Goal: Task Accomplishment & Management: Use online tool/utility

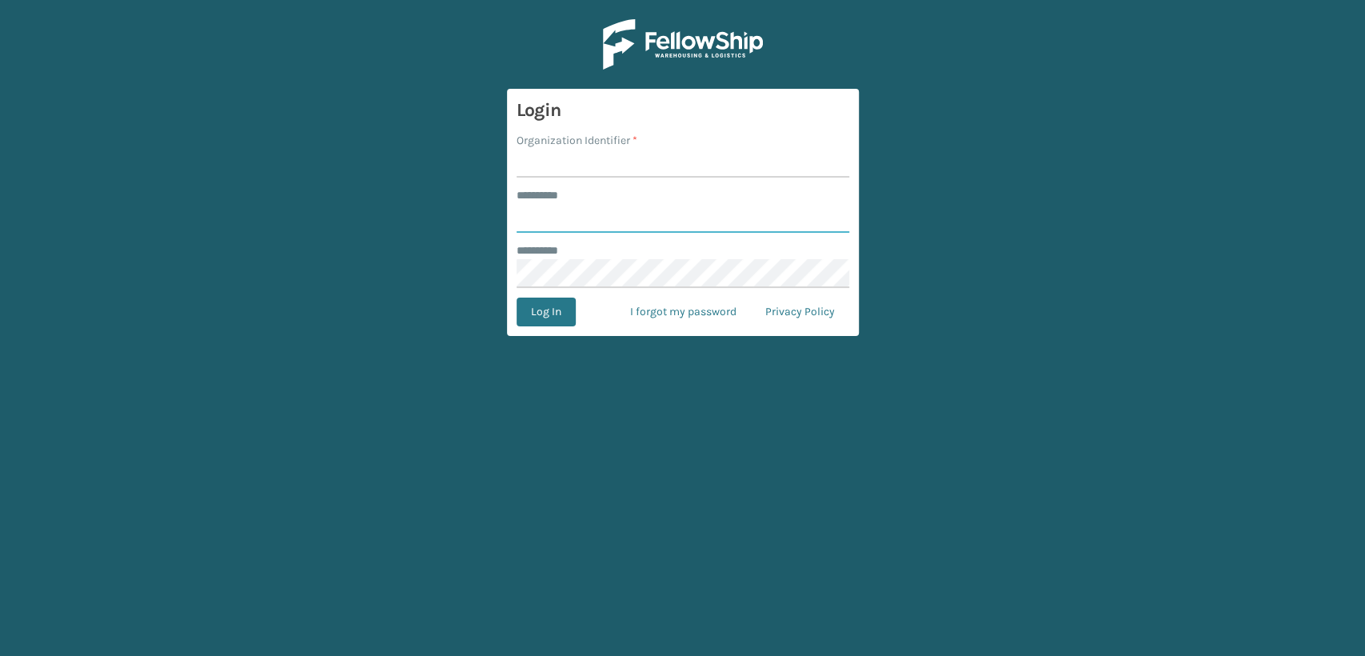
type input "****"
click at [549, 177] on input "Organization Identifier *" at bounding box center [683, 163] width 333 height 29
type input "fellowship - east"
click at [604, 225] on input "****" at bounding box center [683, 218] width 333 height 29
type input "*"
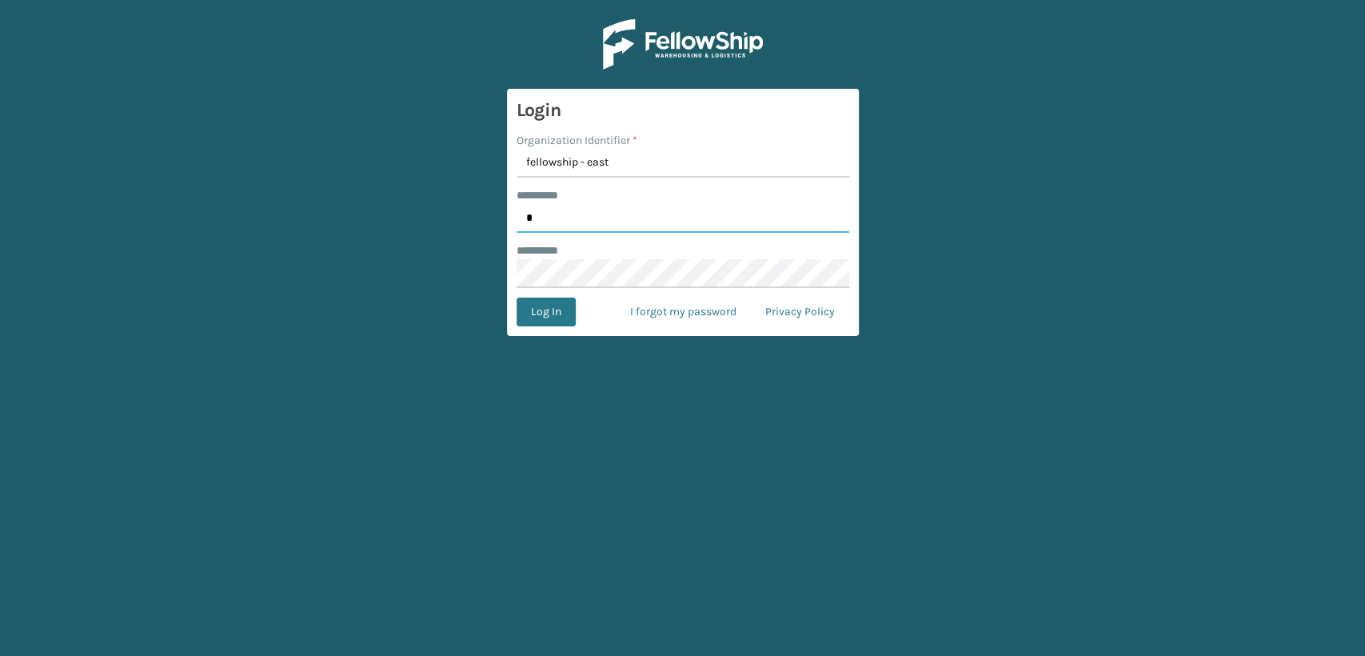
type input "*****"
click at [517, 297] on button "Log In" at bounding box center [546, 311] width 59 height 29
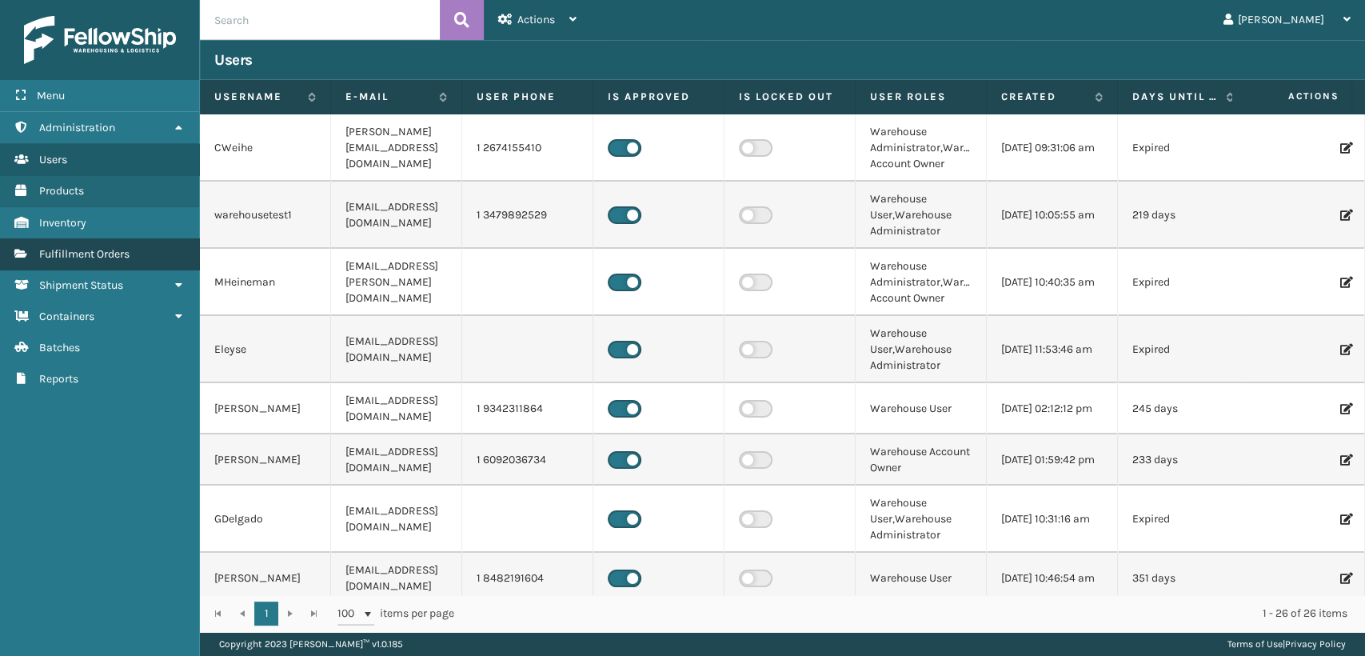
click at [83, 252] on span "Fulfillment Orders" at bounding box center [84, 254] width 90 height 14
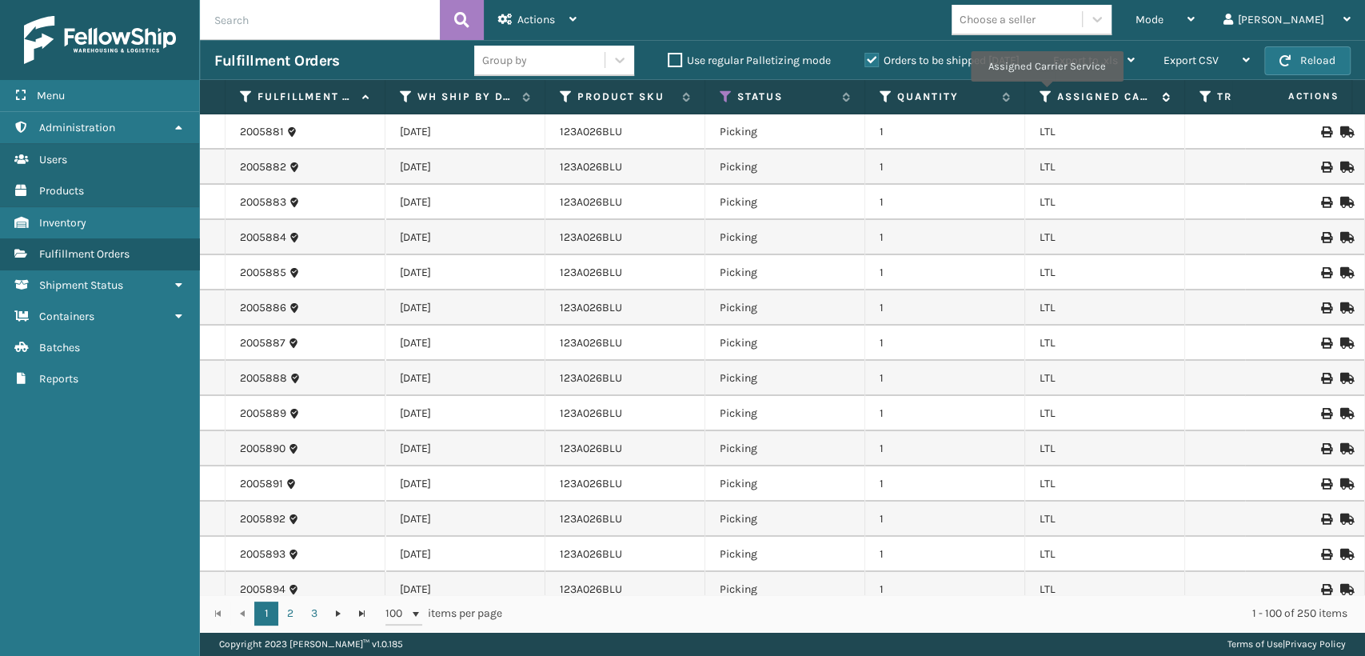
click at [1046, 93] on icon at bounding box center [1045, 97] width 13 height 14
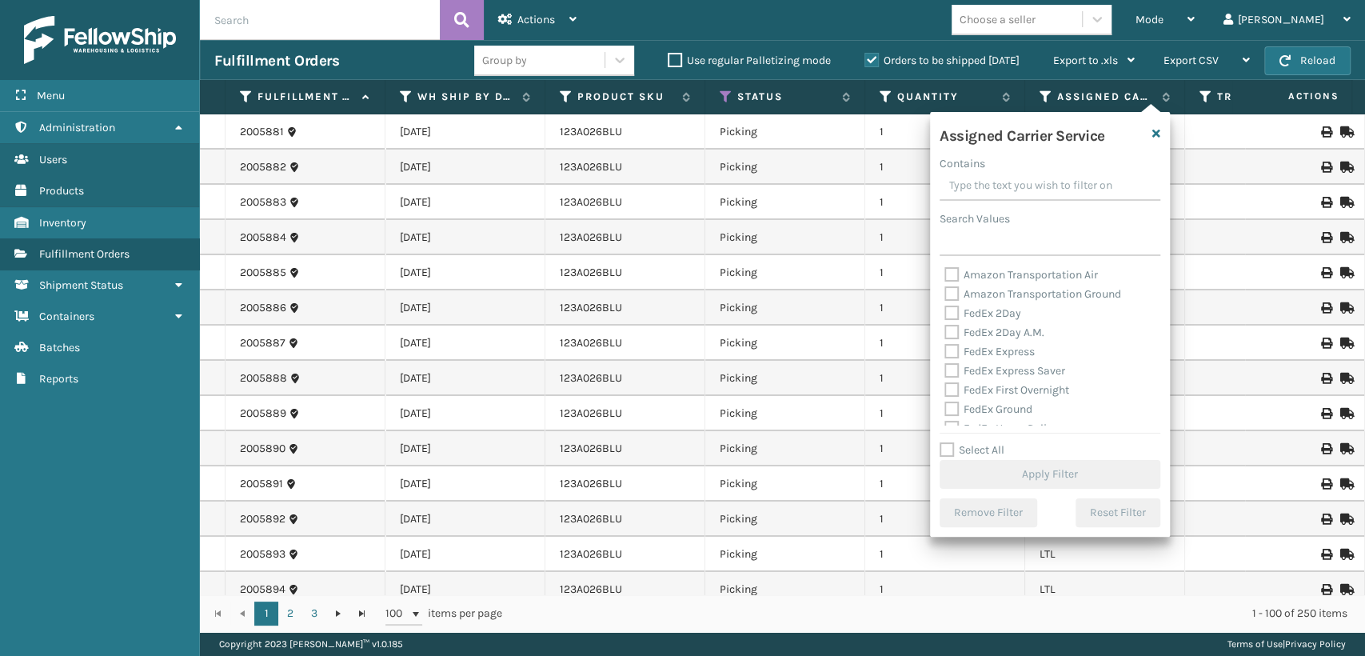
click at [999, 310] on label "FedEx 2Day" at bounding box center [982, 313] width 77 height 14
click at [945, 310] on input "FedEx 2Day" at bounding box center [944, 309] width 1 height 10
checkbox input "true"
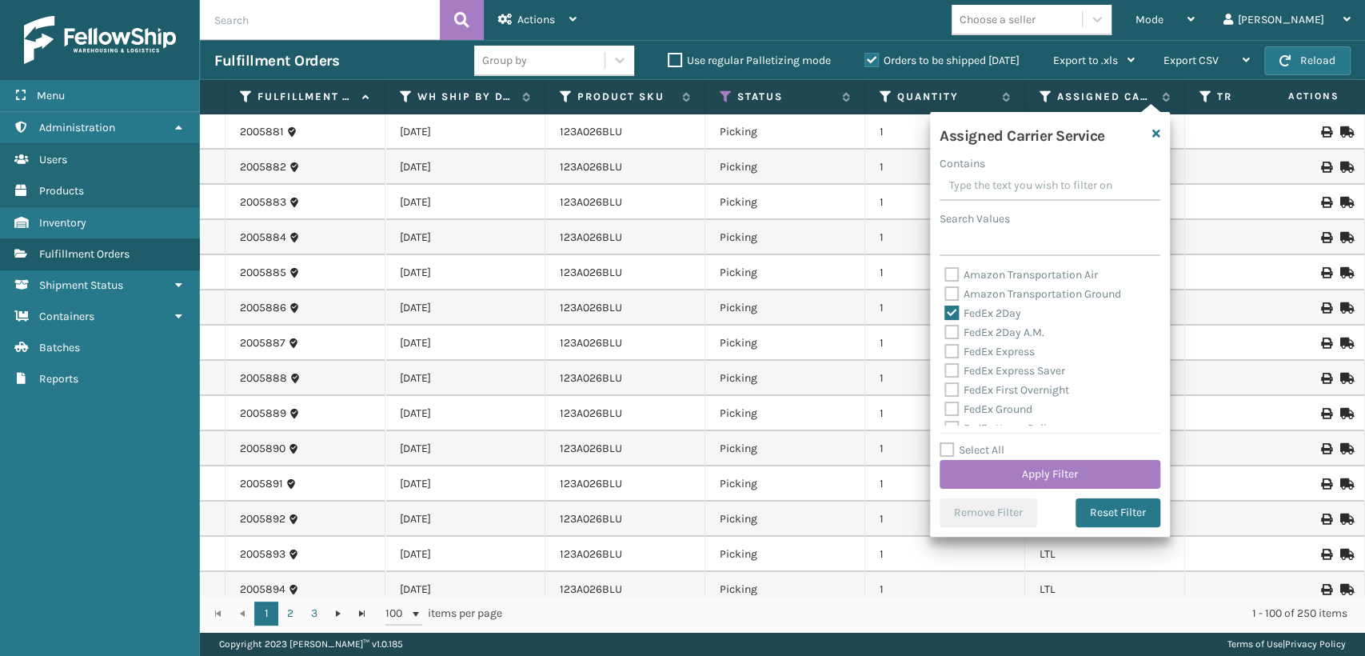
click at [998, 325] on div "FedEx 2Day A.M." at bounding box center [1049, 332] width 211 height 19
click at [998, 329] on label "FedEx 2Day A.M." at bounding box center [994, 332] width 100 height 14
click at [945, 329] on input "FedEx 2Day A.M." at bounding box center [944, 328] width 1 height 10
checkbox input "true"
click at [1003, 350] on label "FedEx Express" at bounding box center [989, 352] width 90 height 14
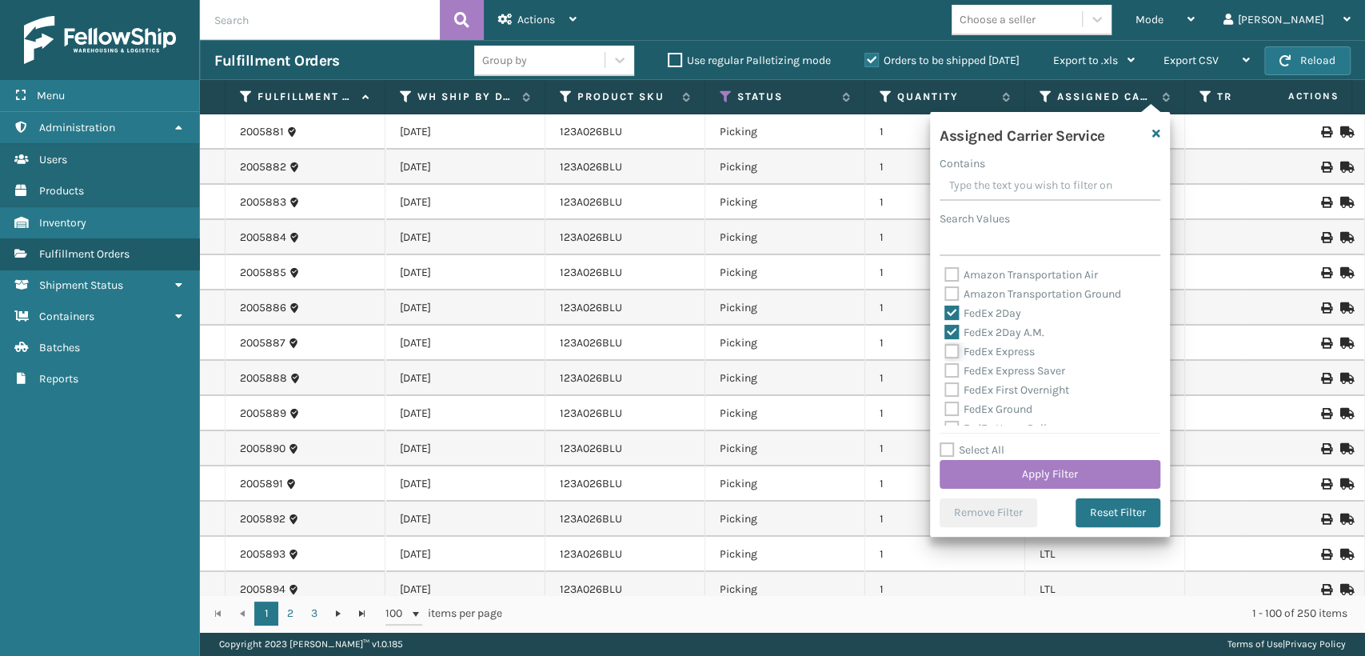
click at [945, 350] on input "FedEx Express" at bounding box center [944, 347] width 1 height 10
checkbox input "true"
click at [1001, 371] on label "FedEx Express Saver" at bounding box center [1004, 371] width 121 height 14
click at [945, 371] on input "FedEx Express Saver" at bounding box center [944, 366] width 1 height 10
checkbox input "true"
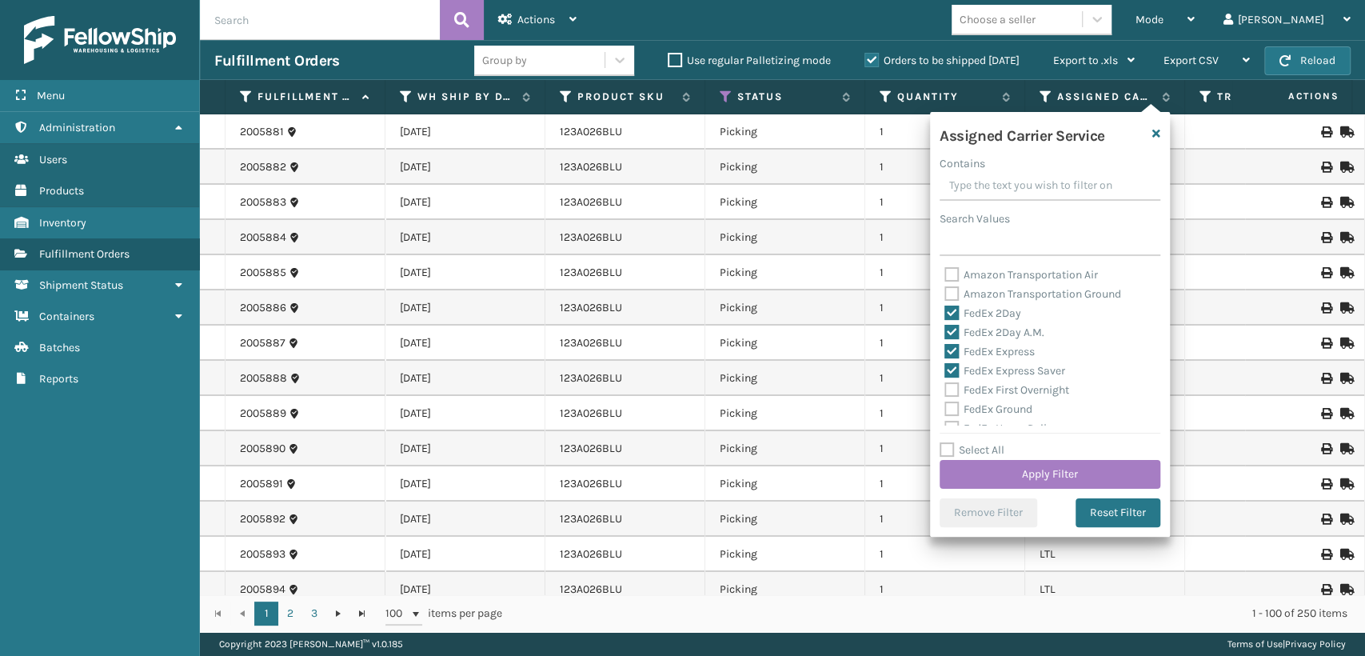
click at [998, 389] on label "FedEx First Overnight" at bounding box center [1006, 390] width 125 height 14
click at [945, 389] on input "FedEx First Overnight" at bounding box center [944, 386] width 1 height 10
checkbox input "true"
click at [997, 411] on label "FedEx Ground" at bounding box center [988, 409] width 88 height 14
click at [945, 410] on input "FedEx Ground" at bounding box center [944, 405] width 1 height 10
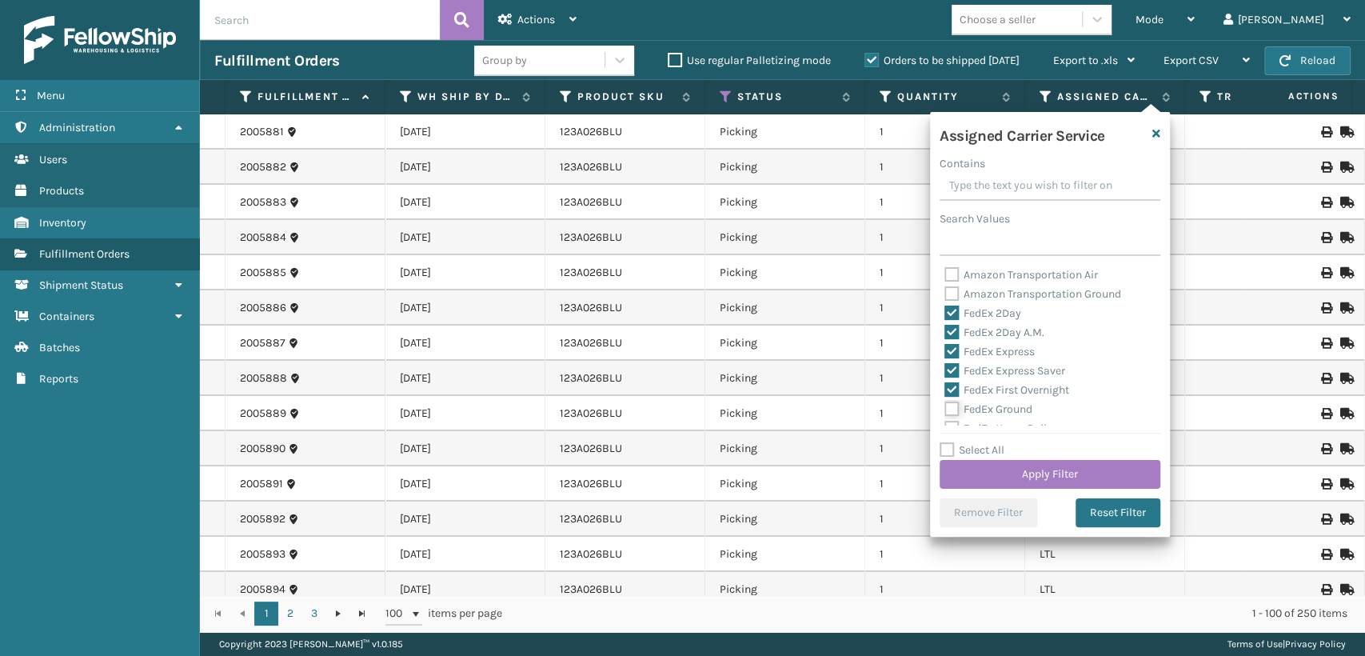
checkbox input "true"
click at [1003, 339] on label "FedEx Home Delivery" at bounding box center [1005, 340] width 123 height 14
click at [945, 339] on input "FedEx Home Delivery" at bounding box center [944, 335] width 1 height 10
checkbox input "true"
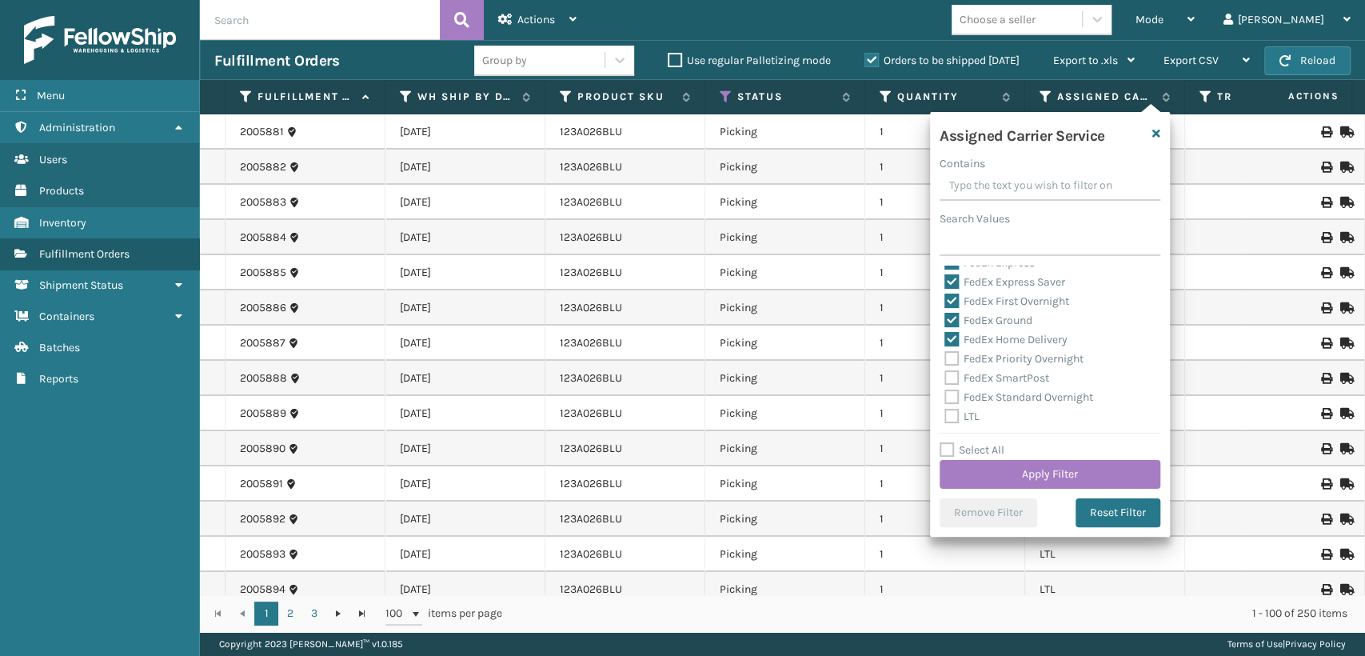
click at [1002, 354] on label "FedEx Priority Overnight" at bounding box center [1013, 359] width 139 height 14
click at [945, 354] on input "FedEx Priority Overnight" at bounding box center [944, 354] width 1 height 10
checkbox input "true"
click at [1001, 369] on div "FedEx SmartPost" at bounding box center [1049, 378] width 211 height 19
click at [1000, 378] on label "FedEx SmartPost" at bounding box center [996, 378] width 105 height 14
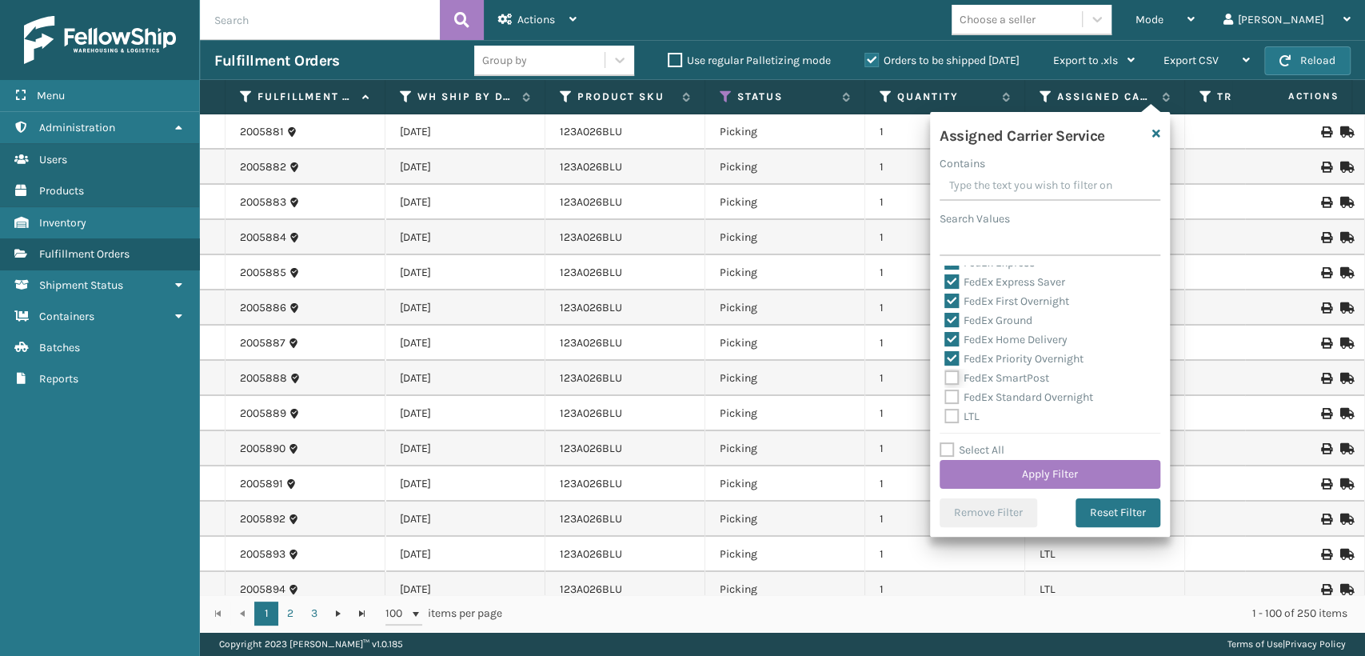
click at [945, 378] on input "FedEx SmartPost" at bounding box center [944, 374] width 1 height 10
checkbox input "true"
click at [1000, 395] on label "FedEx Standard Overnight" at bounding box center [1018, 397] width 149 height 14
click at [945, 395] on input "FedEx Standard Overnight" at bounding box center [944, 393] width 1 height 10
checkbox input "true"
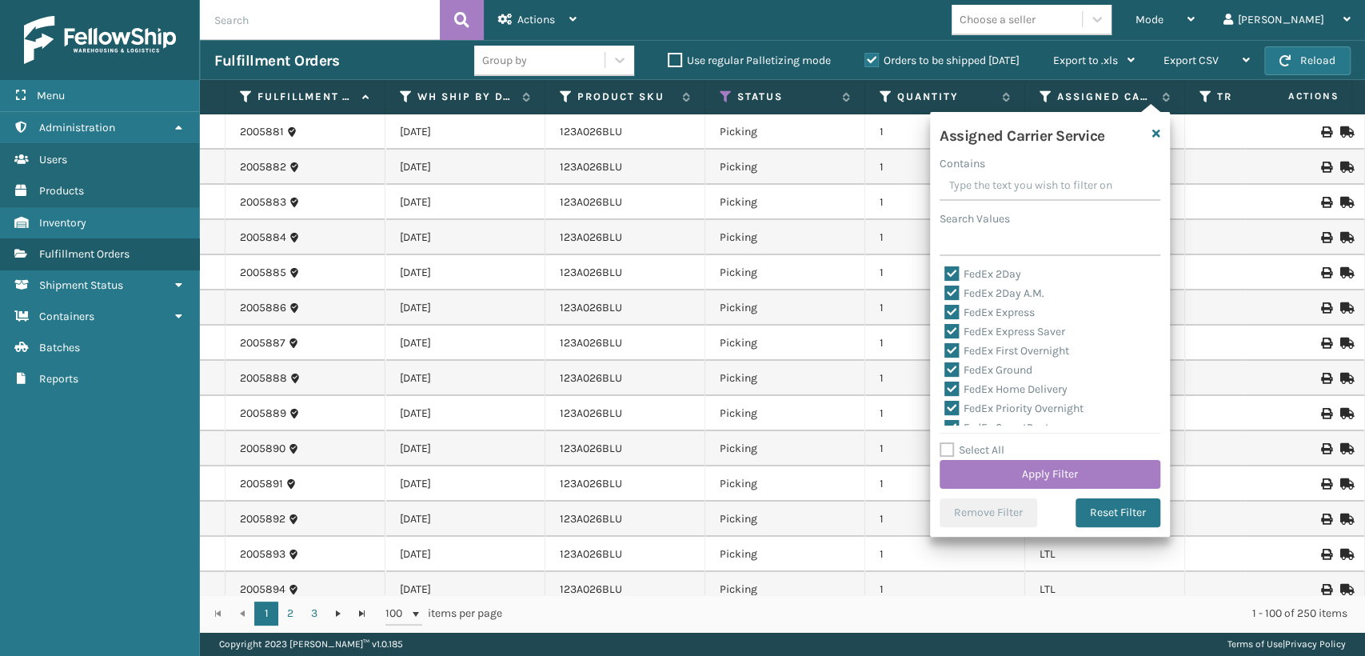
scroll to position [0, 0]
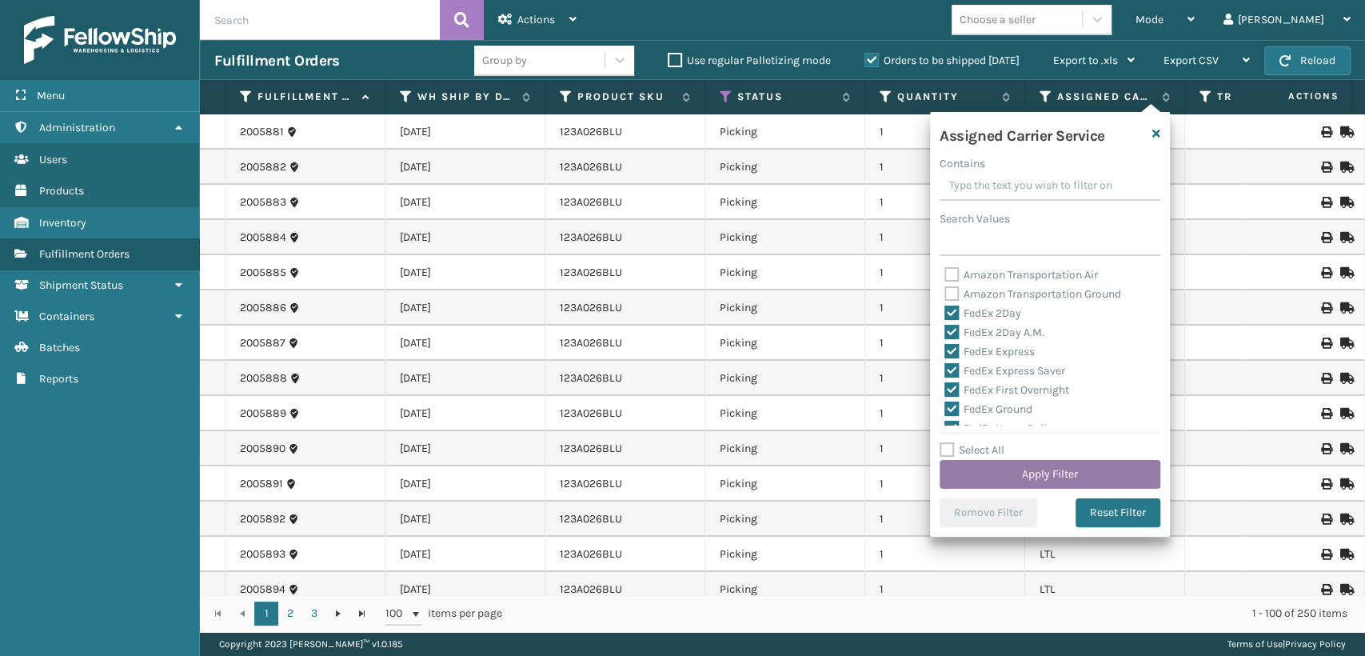
click at [1011, 469] on button "Apply Filter" at bounding box center [1049, 474] width 221 height 29
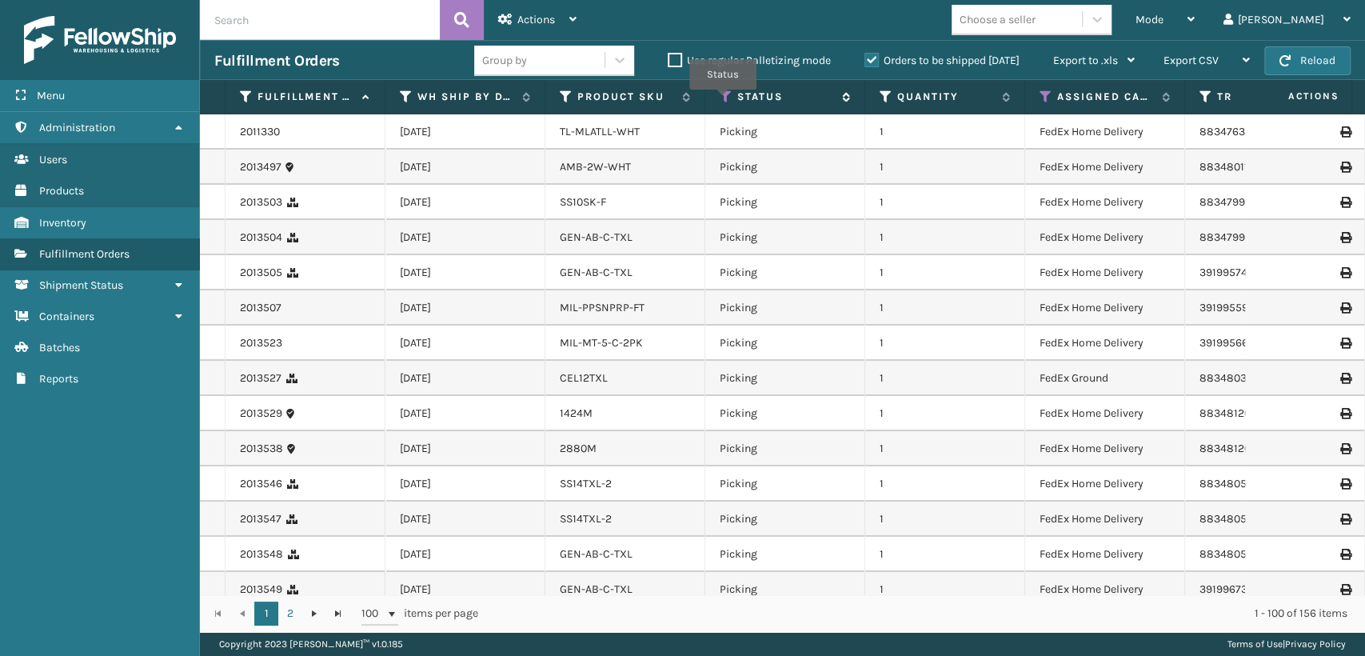
click at [723, 100] on icon at bounding box center [726, 97] width 13 height 14
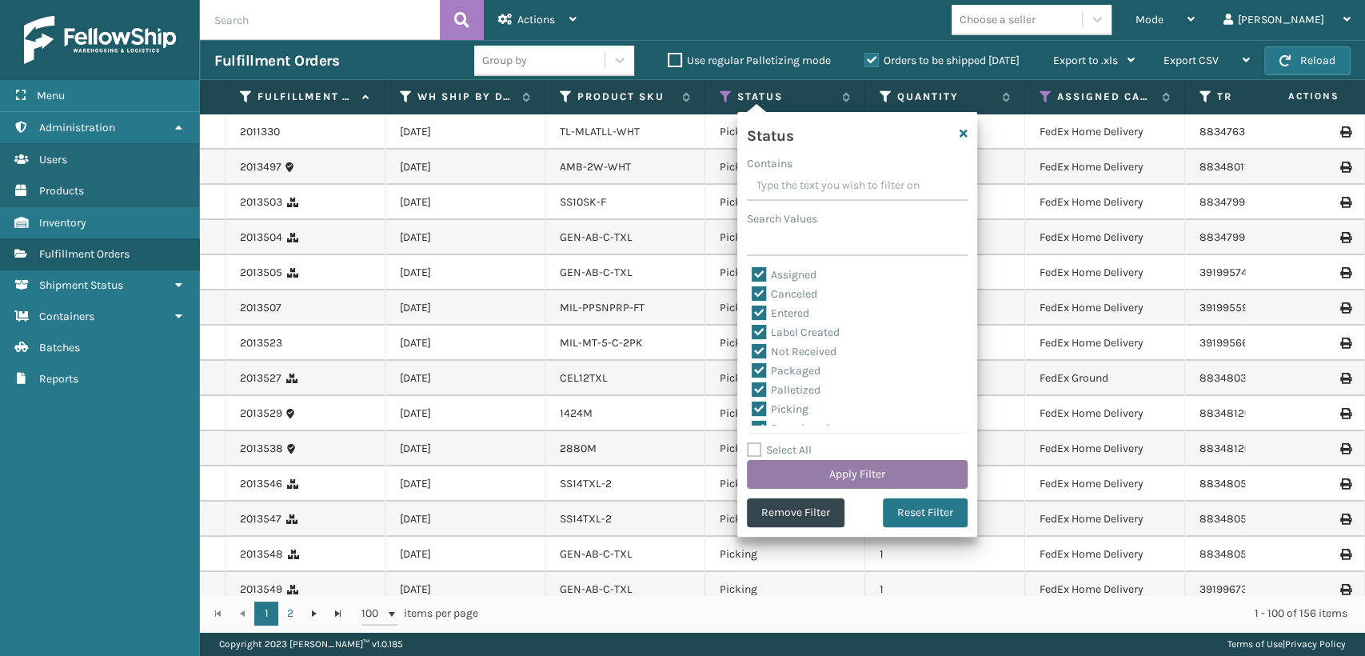
drag, startPoint x: 902, startPoint y: 512, endPoint x: 862, endPoint y: 469, distance: 58.8
click at [896, 505] on button "Reset Filter" at bounding box center [925, 512] width 85 height 29
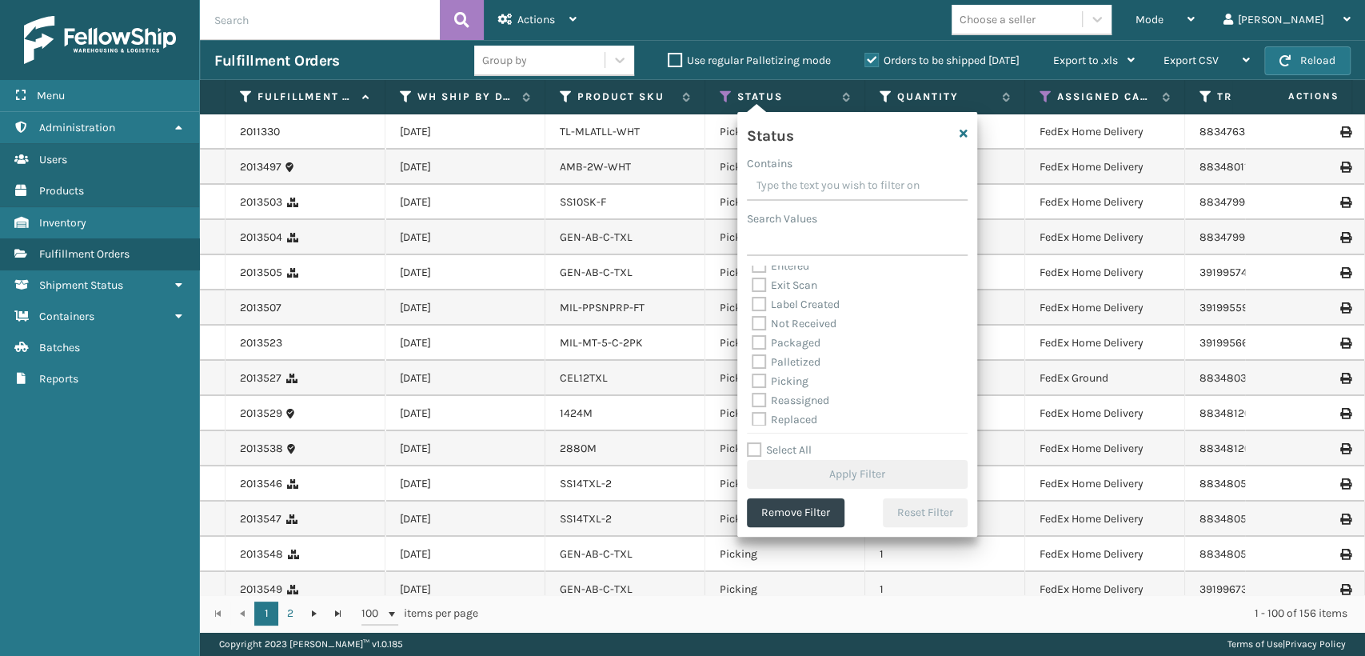
scroll to position [89, 0]
click at [795, 333] on label "Picking" at bounding box center [780, 340] width 57 height 14
click at [752, 333] on input "Picking" at bounding box center [752, 335] width 1 height 10
checkbox input "true"
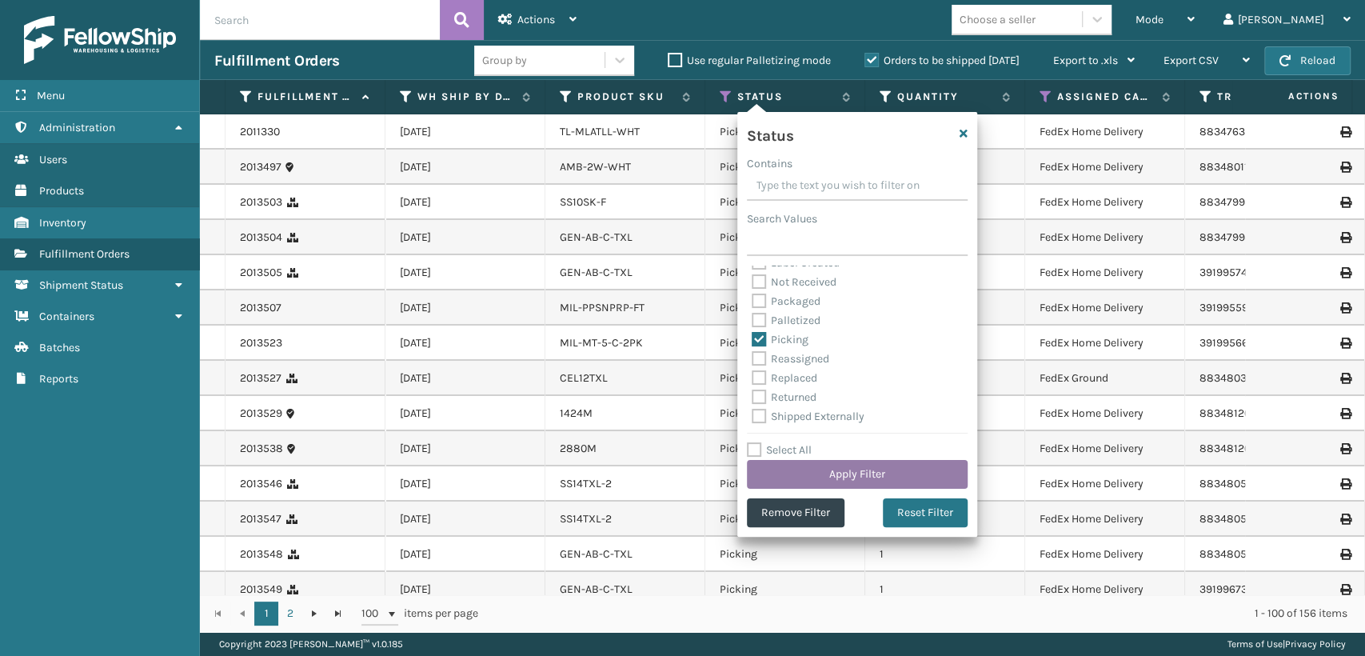
click at [895, 469] on button "Apply Filter" at bounding box center [857, 474] width 221 height 29
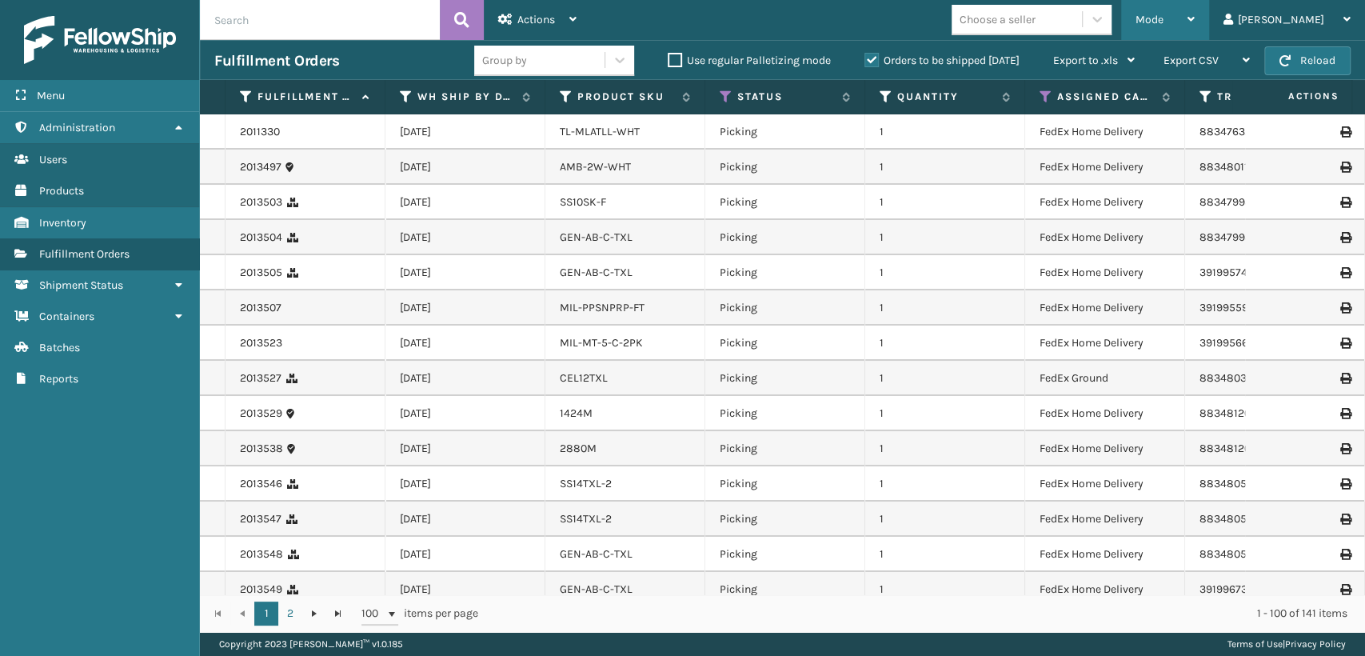
click at [1163, 21] on span "Mode" at bounding box center [1149, 20] width 28 height 14
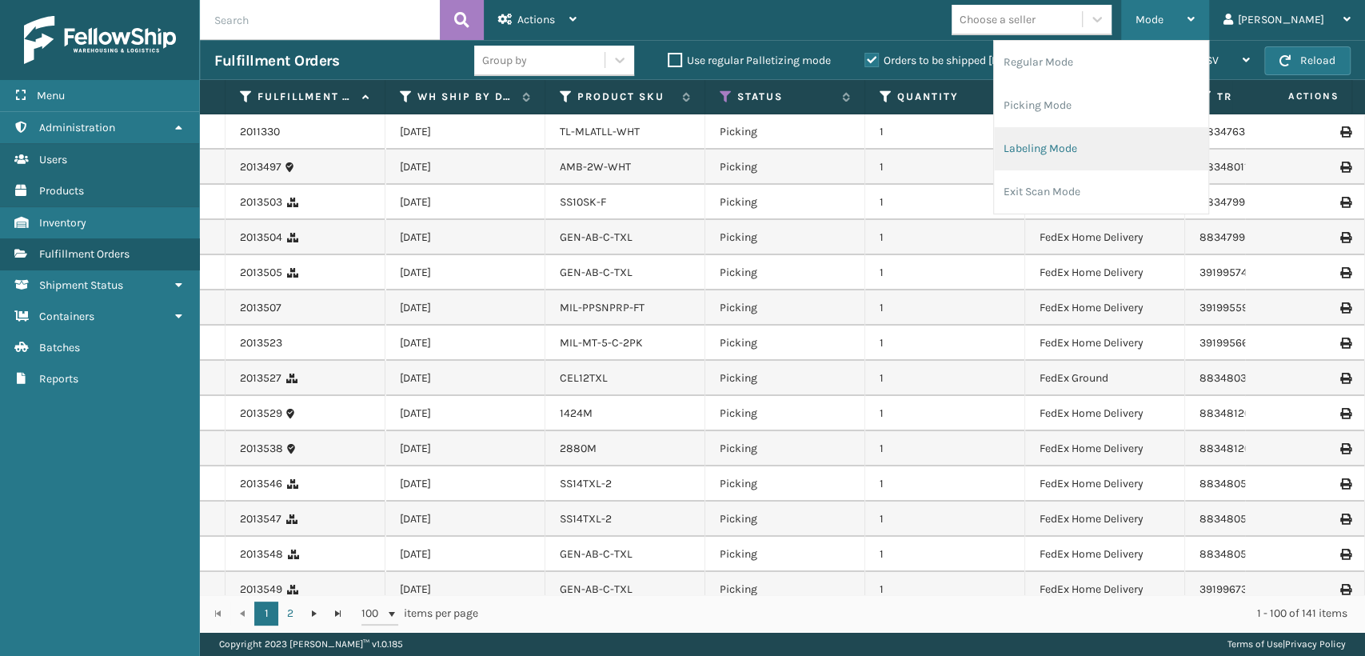
click at [1128, 150] on li "Labeling Mode" at bounding box center [1101, 148] width 214 height 43
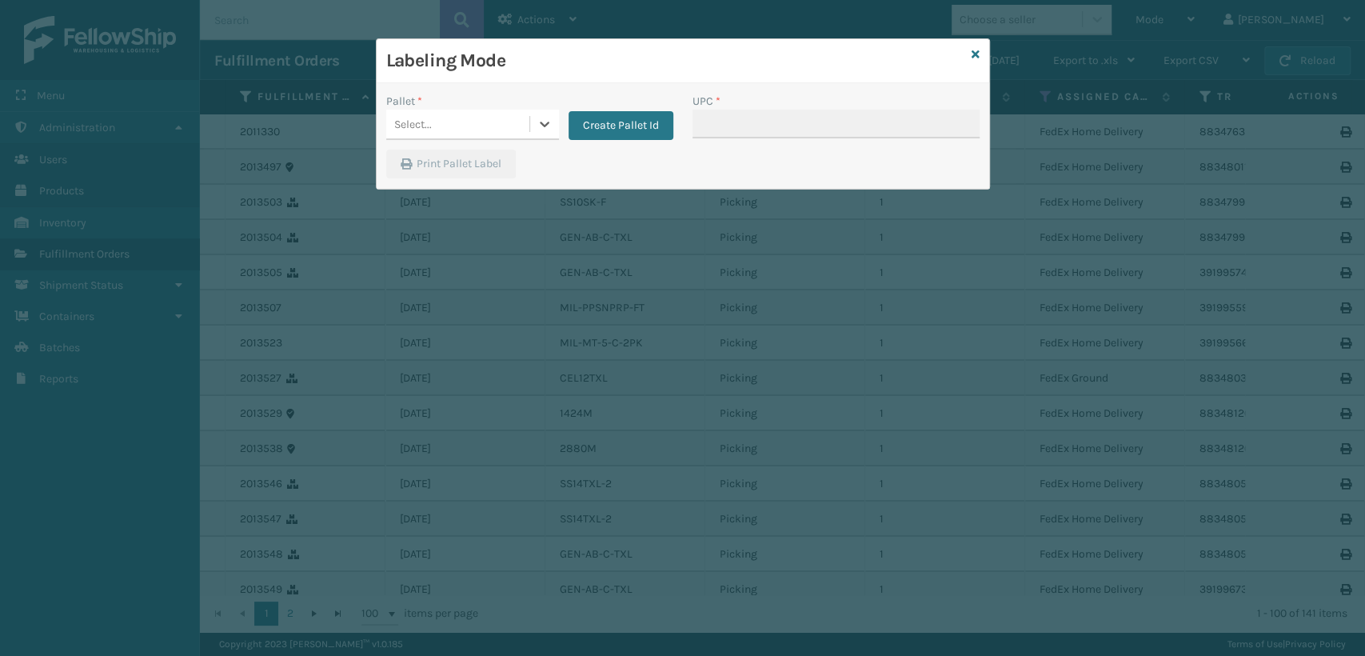
click at [474, 134] on div "Select..." at bounding box center [457, 124] width 143 height 26
click at [604, 128] on button "Create Pallet Id" at bounding box center [620, 125] width 105 height 29
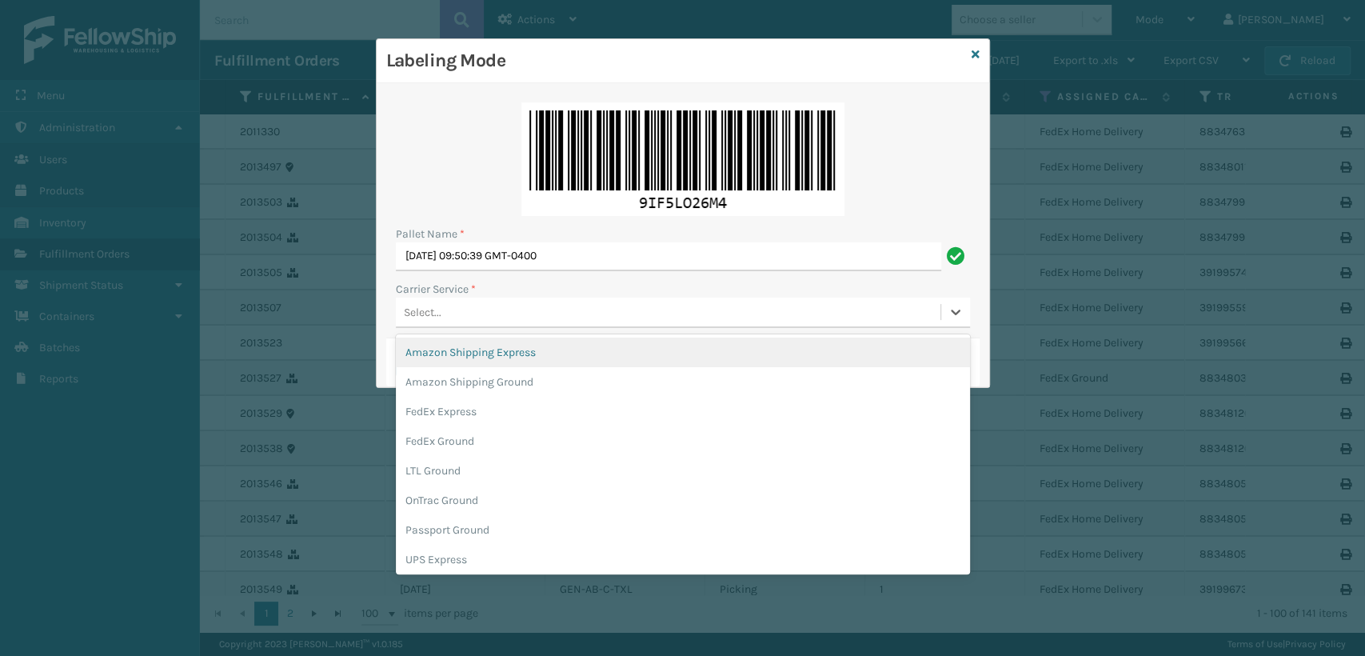
click at [457, 302] on div "Select..." at bounding box center [668, 312] width 545 height 26
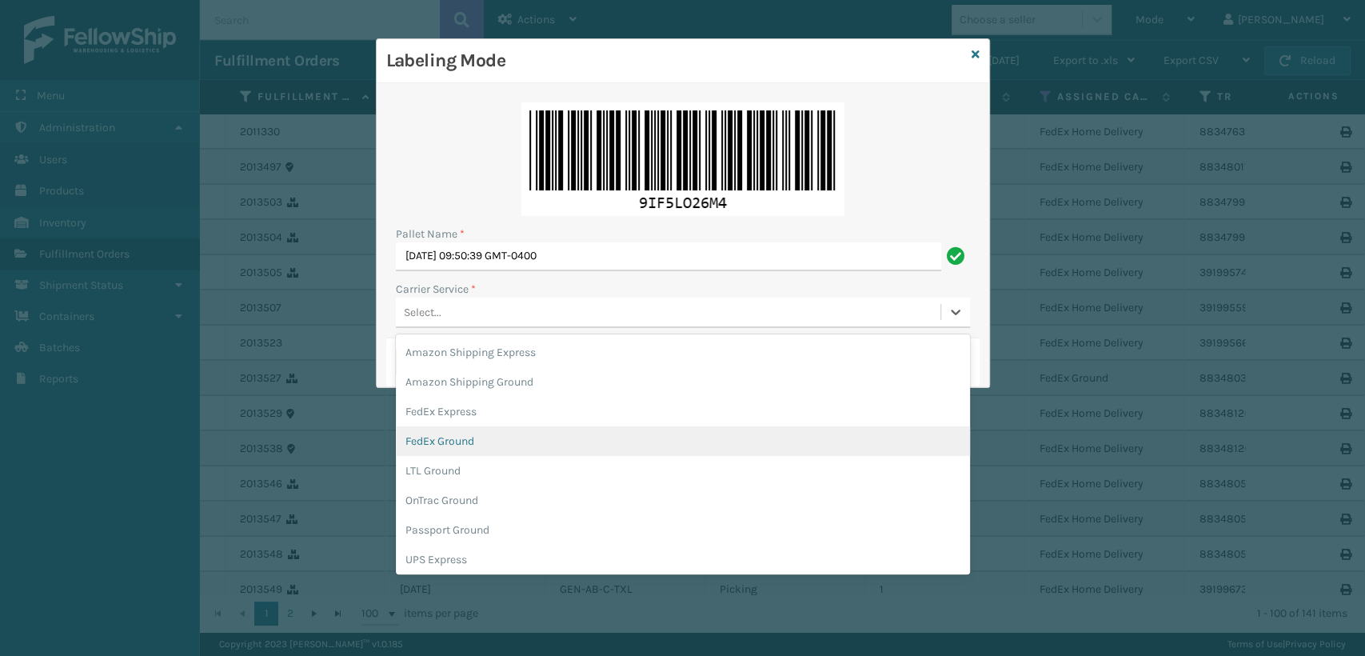
drag, startPoint x: 444, startPoint y: 444, endPoint x: 474, endPoint y: 373, distance: 77.4
click at [445, 438] on div "FedEx Ground" at bounding box center [683, 441] width 574 height 30
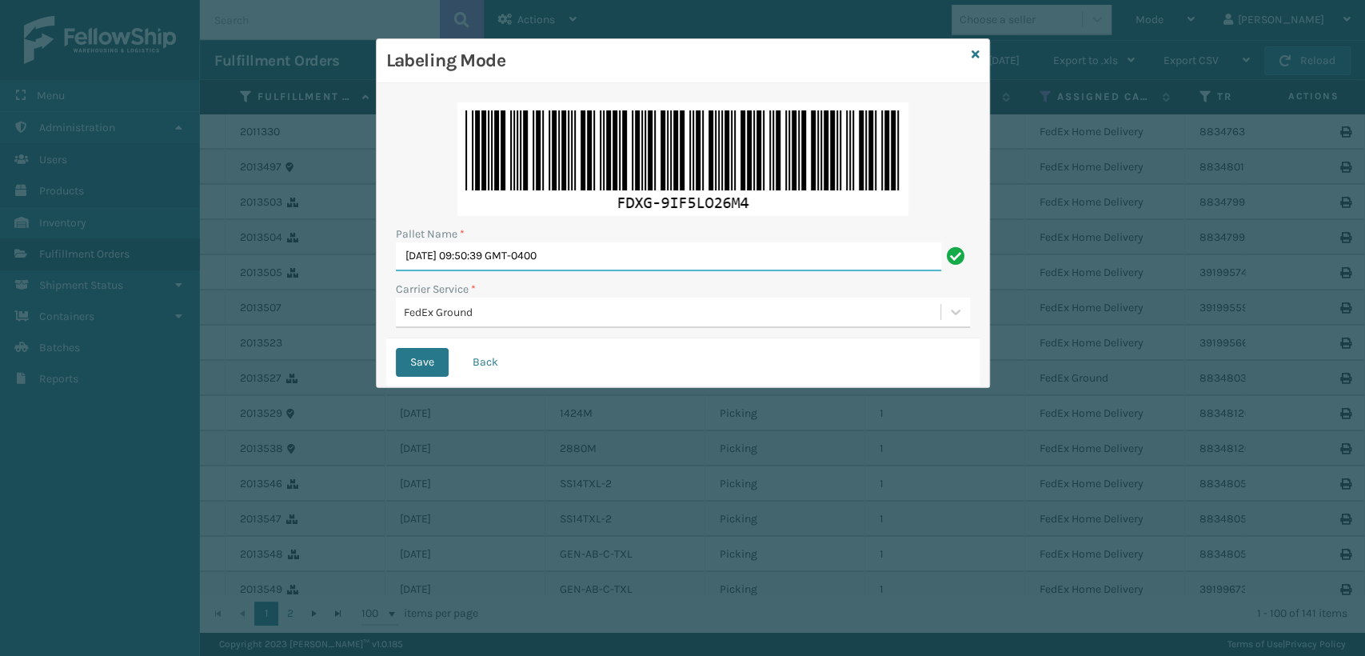
drag, startPoint x: 609, startPoint y: 263, endPoint x: 324, endPoint y: 252, distance: 285.7
click at [325, 252] on div "Labeling Mode Pallet Name * [DATE] 09:50:39 GMT-0400 Carrier Service * FedEx Gr…" at bounding box center [682, 328] width 1365 height 656
type input "T562085"
click at [396, 348] on button "Save" at bounding box center [422, 362] width 53 height 29
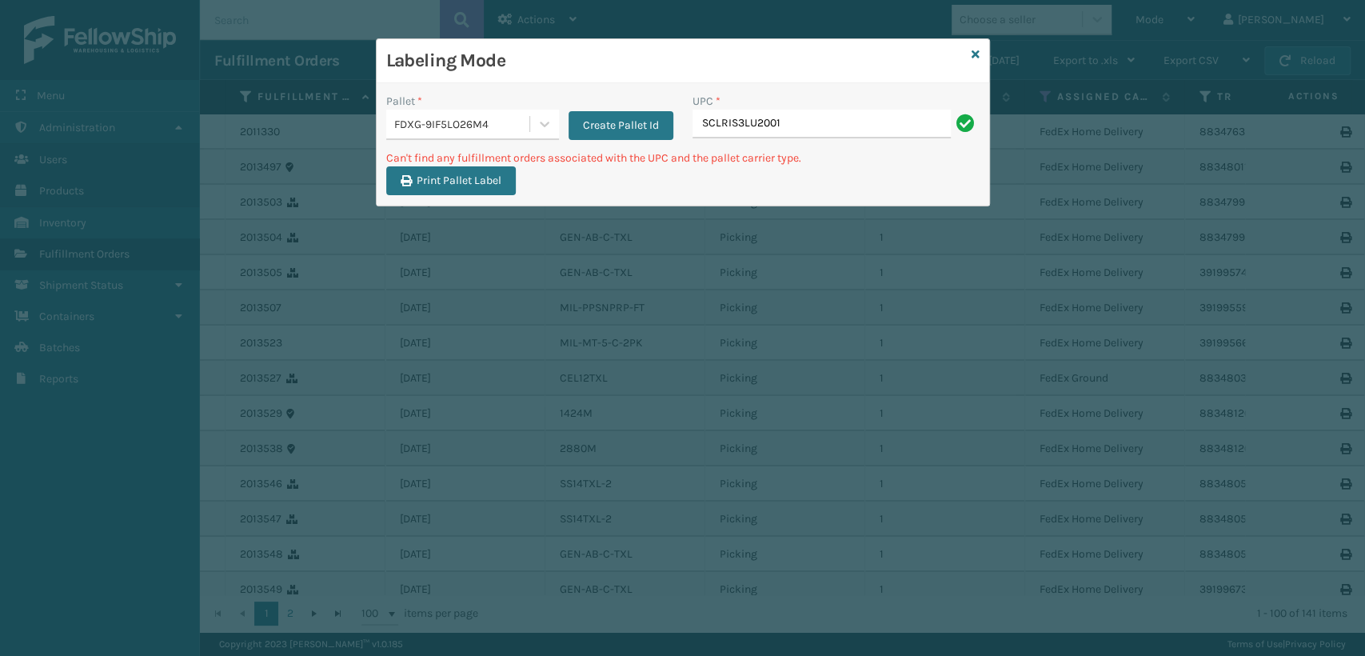
type input "SCLRIS3LU2001"
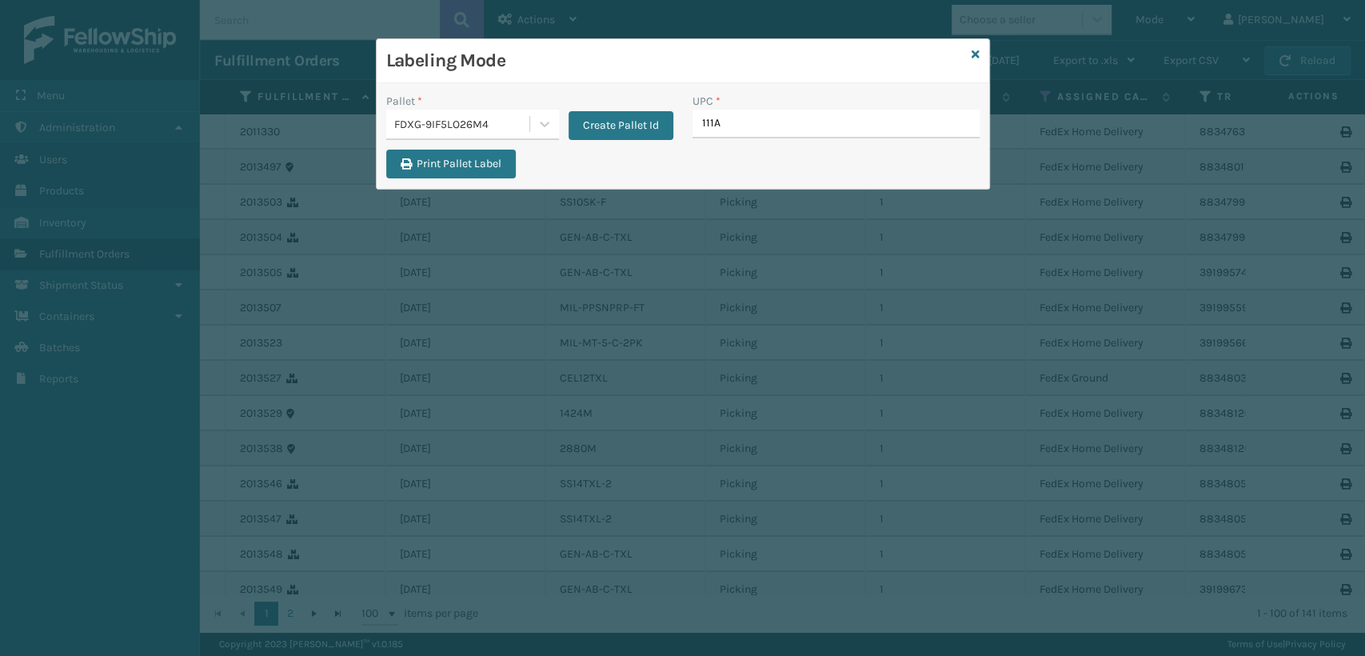
type input "111A0"
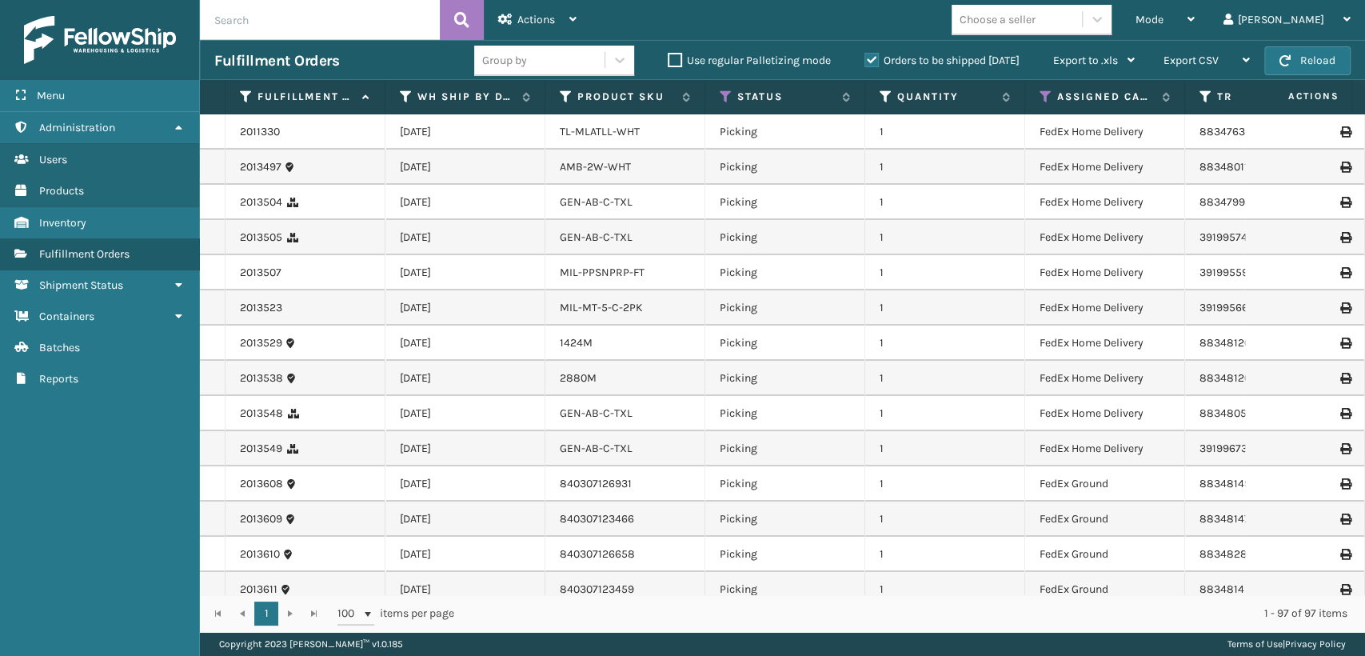
click at [1067, 36] on div "Mode Regular Mode Picking Mode Labeling Mode Exit Scan Mode Choose a seller [PE…" at bounding box center [978, 20] width 774 height 40
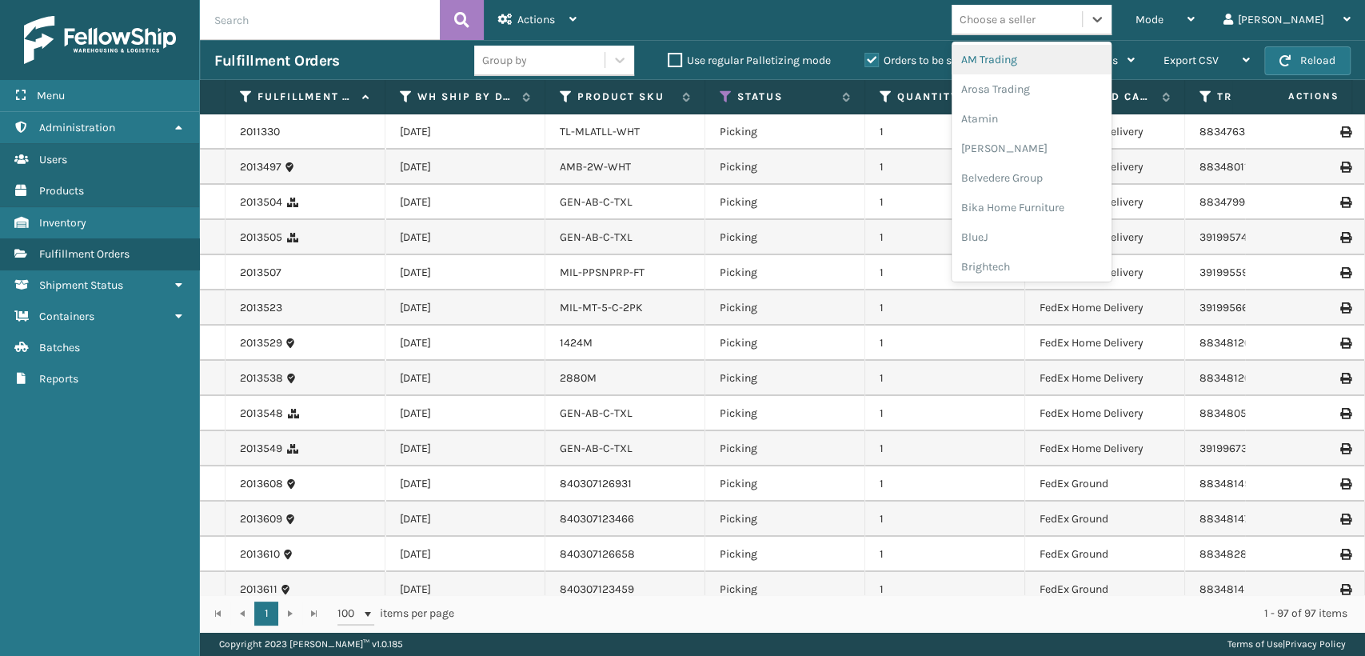
click at [1035, 27] on div "Choose a seller" at bounding box center [997, 19] width 76 height 17
click at [1059, 171] on div "LifeStyle" at bounding box center [1031, 176] width 160 height 30
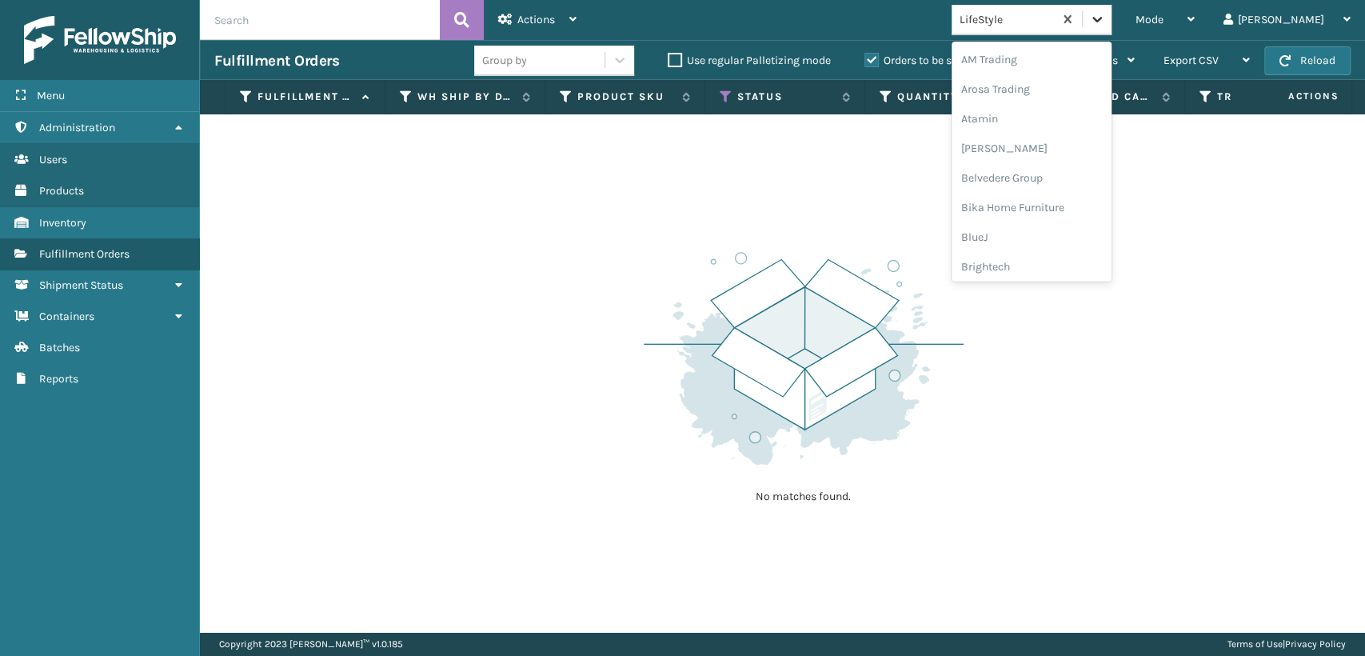
click at [1105, 18] on icon at bounding box center [1097, 19] width 16 height 16
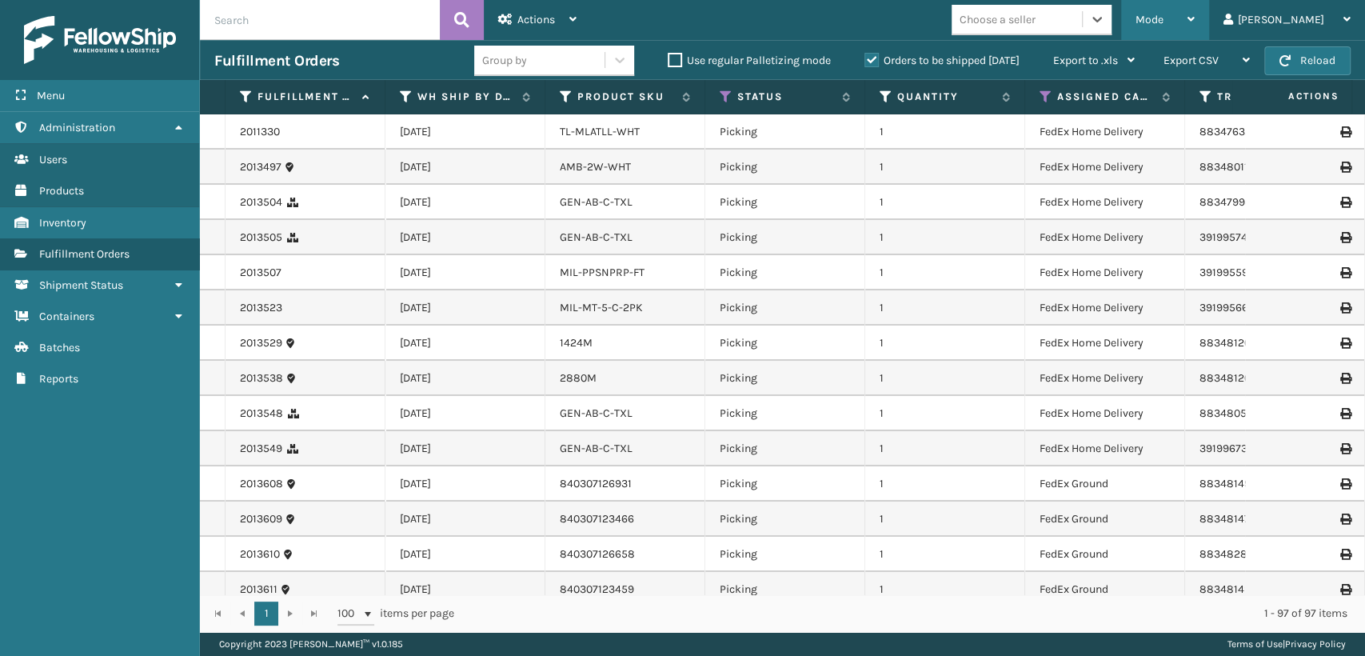
click at [1195, 28] on div "Mode" at bounding box center [1164, 20] width 59 height 40
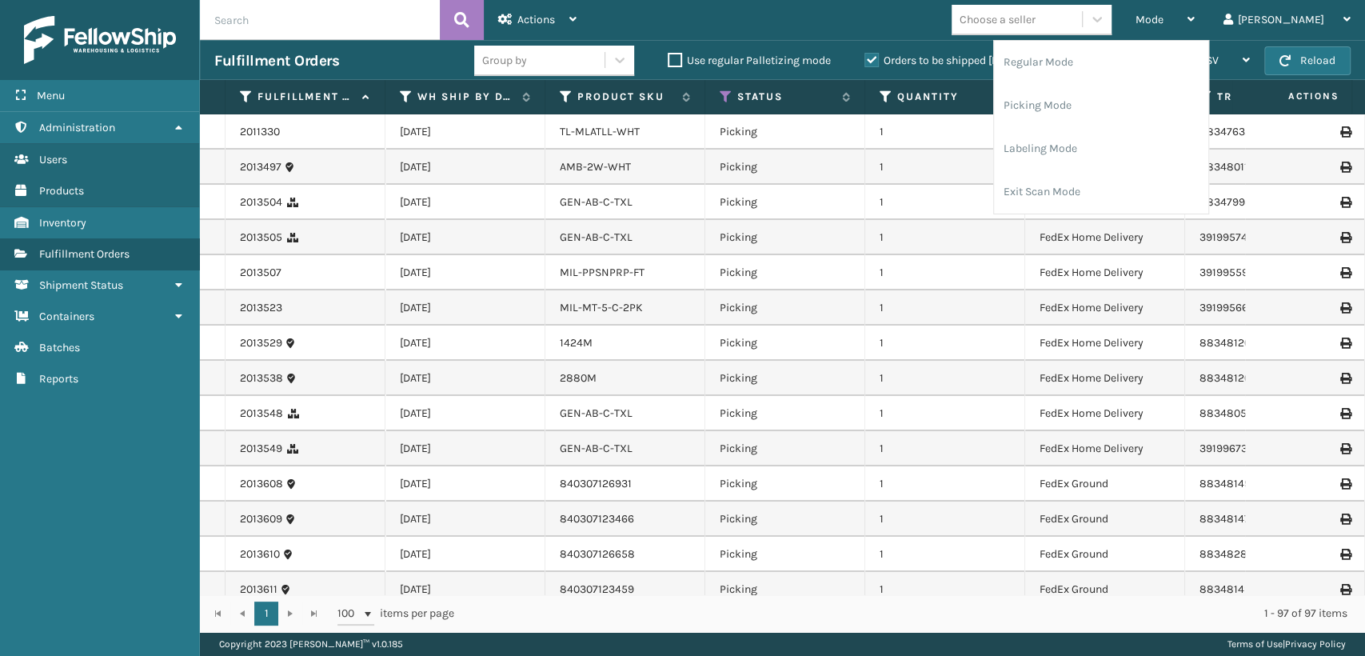
click at [693, 96] on th "Product SKU" at bounding box center [625, 97] width 160 height 34
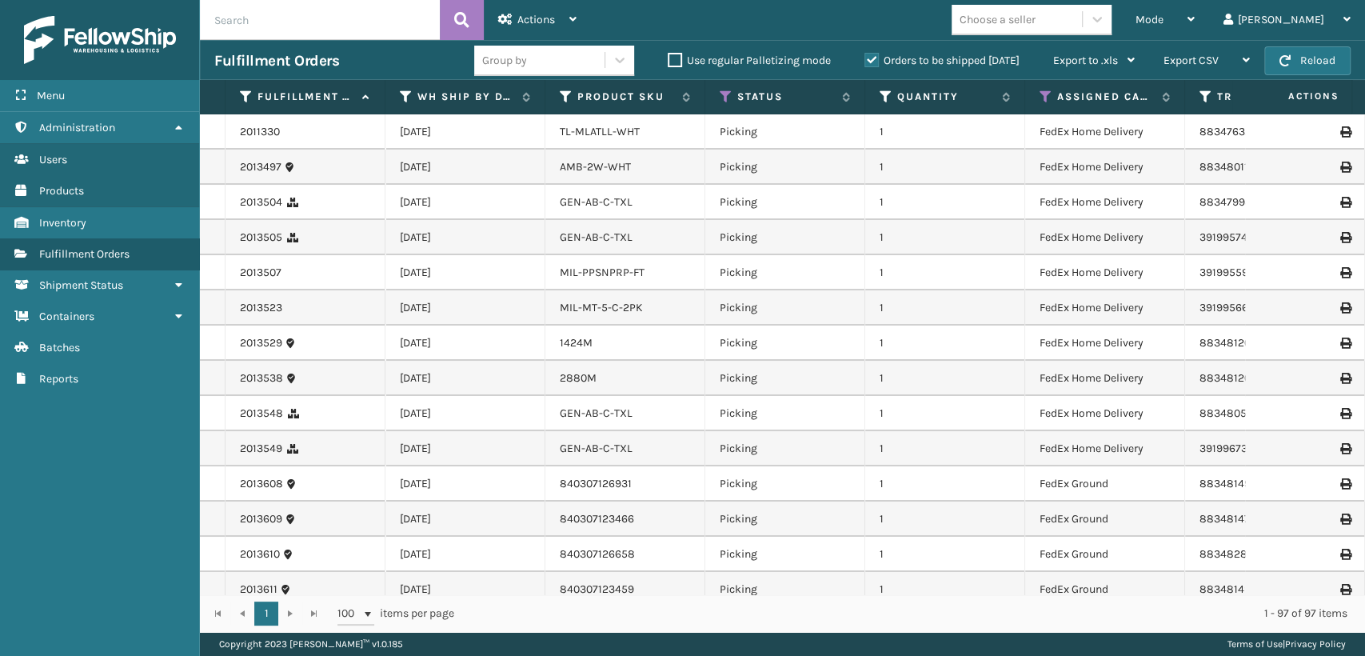
click at [690, 97] on th "Product SKU" at bounding box center [625, 97] width 160 height 34
click at [688, 97] on icon at bounding box center [683, 97] width 13 height 10
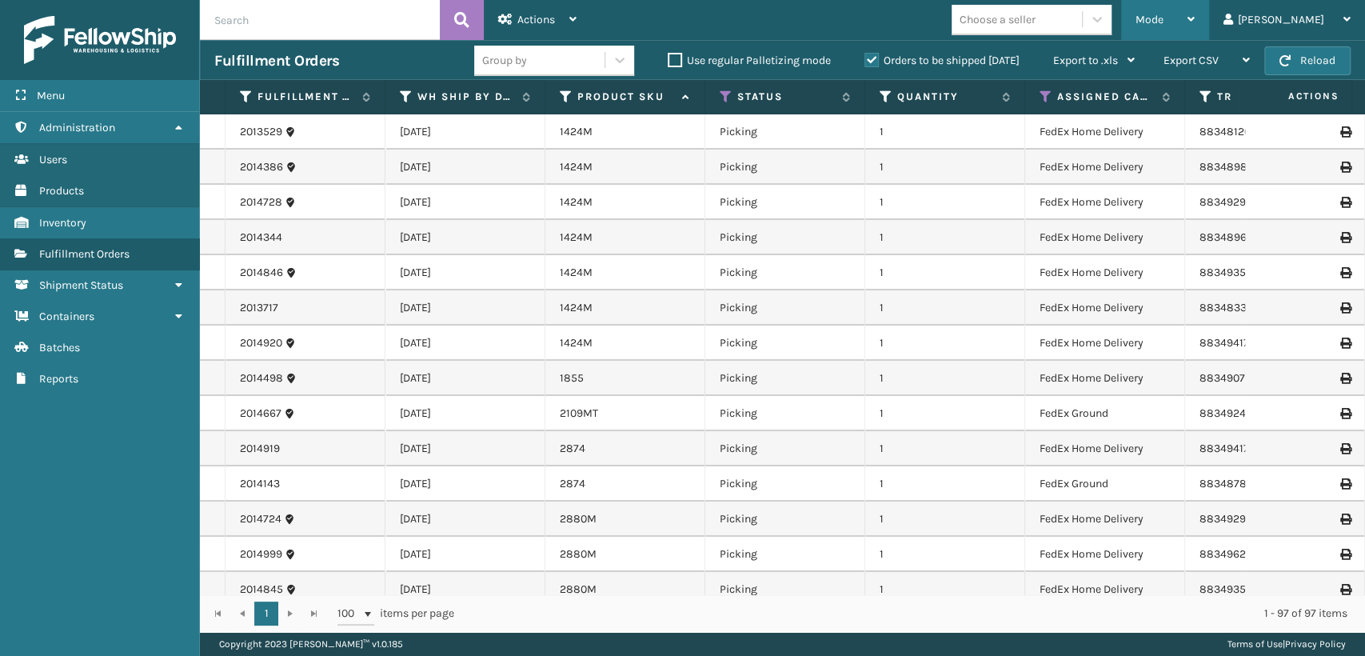
click at [1195, 30] on div "Mode" at bounding box center [1164, 20] width 59 height 40
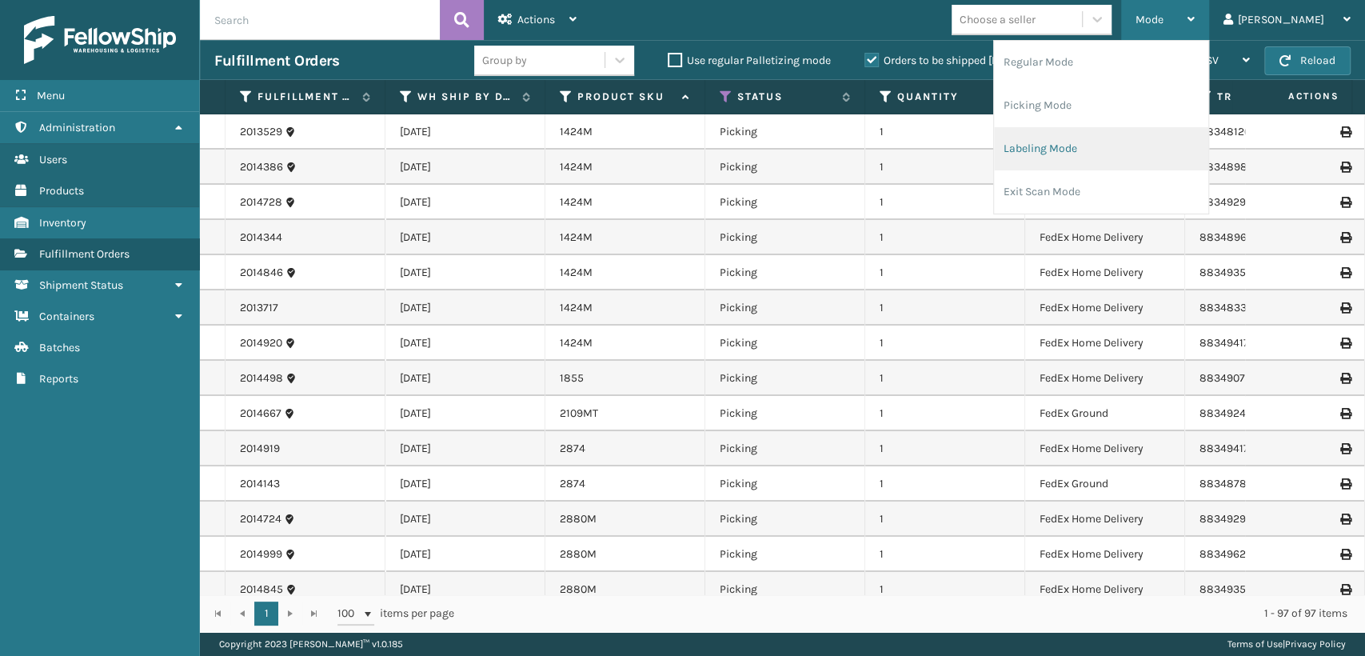
click at [1164, 139] on li "Labeling Mode" at bounding box center [1101, 148] width 214 height 43
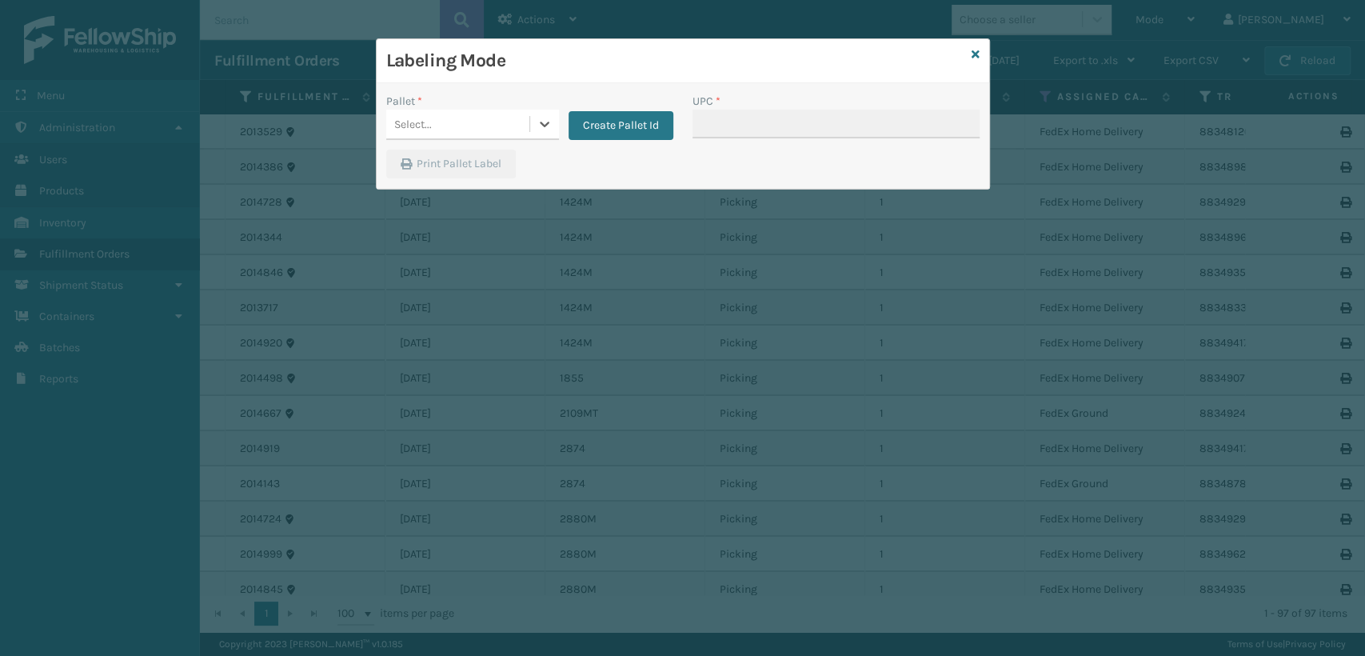
click at [525, 130] on div "Select..." at bounding box center [457, 124] width 143 height 26
click at [491, 172] on div "FDXG-9IF5LO26M4" at bounding box center [472, 165] width 173 height 30
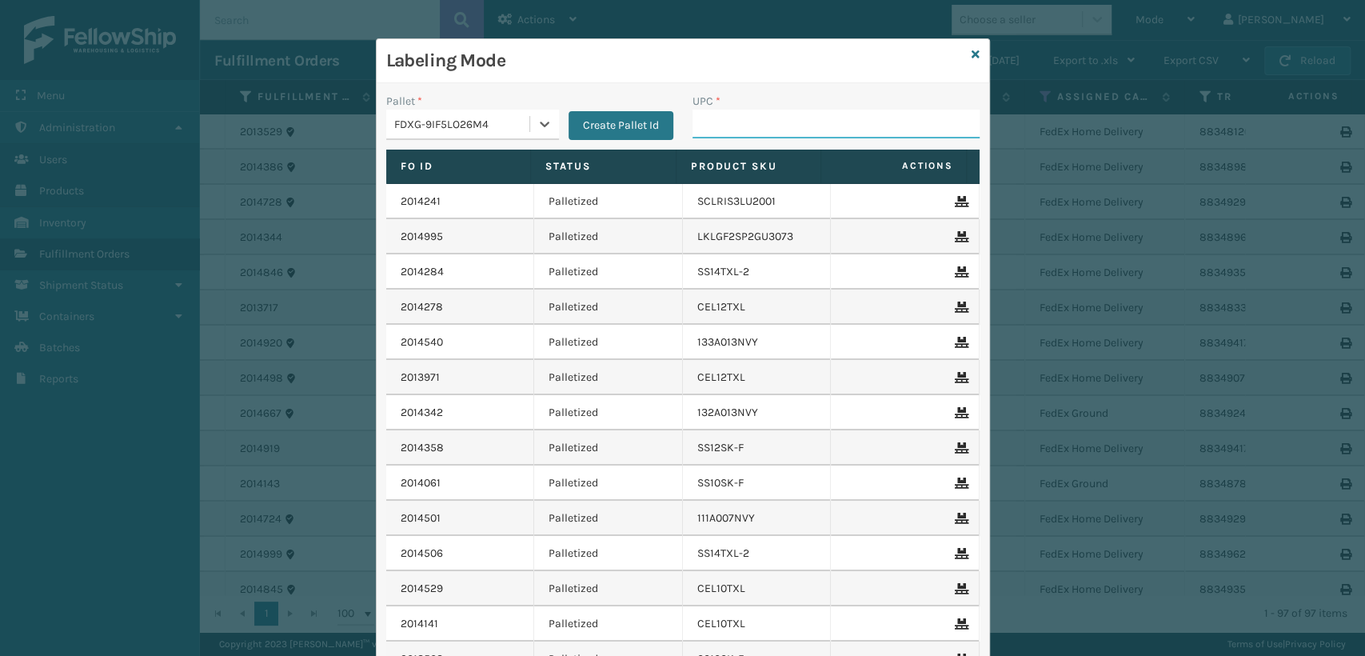
click at [741, 126] on input "UPC *" at bounding box center [835, 124] width 287 height 29
type input "810081962636"
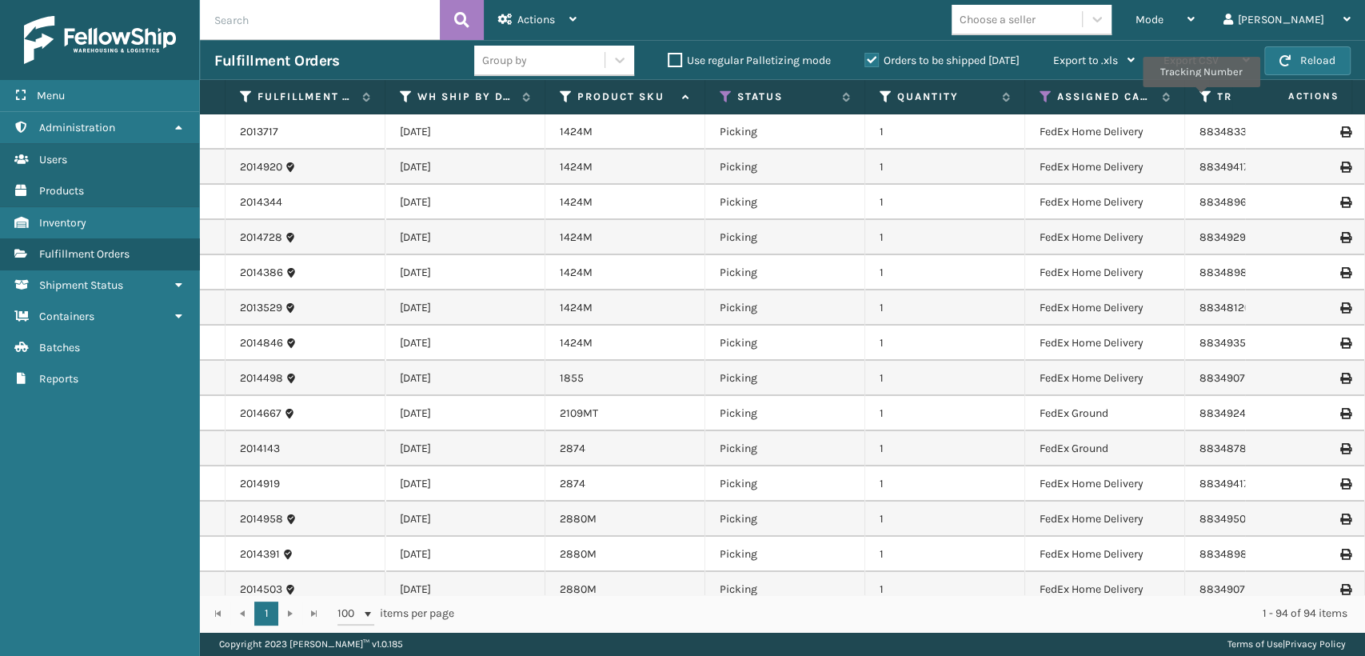
click at [1201, 98] on icon at bounding box center [1205, 97] width 13 height 14
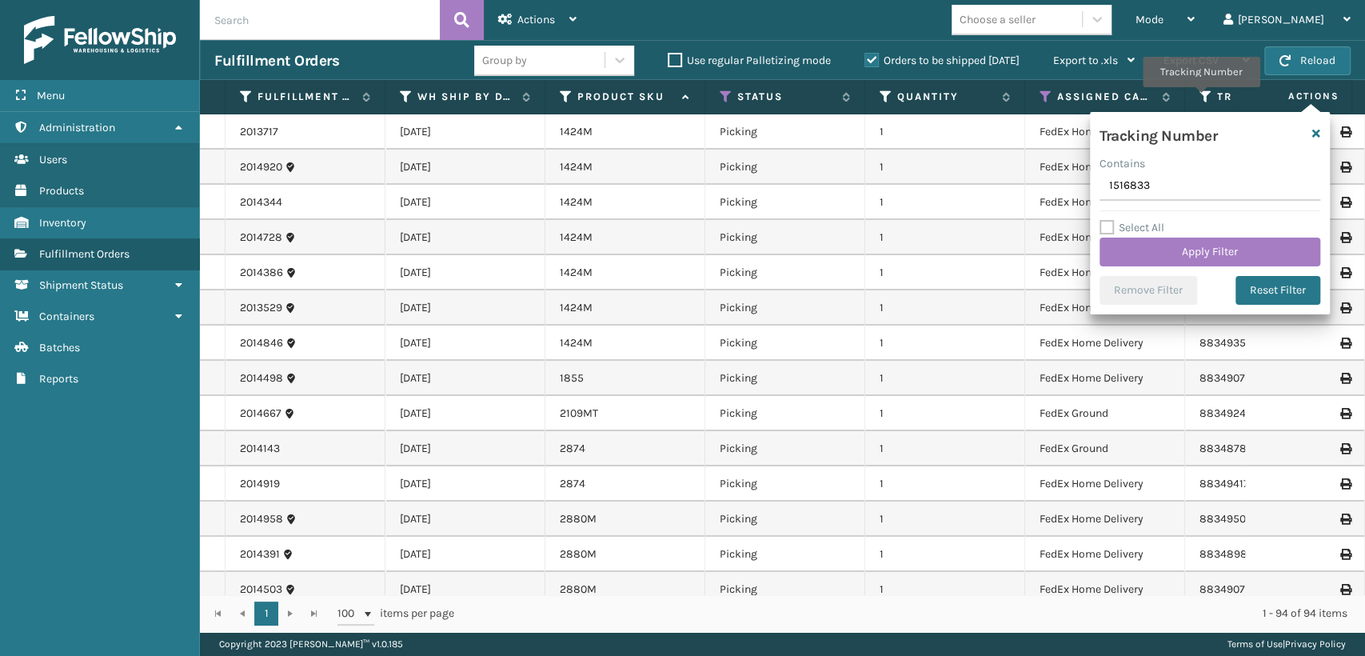
type input "15168332"
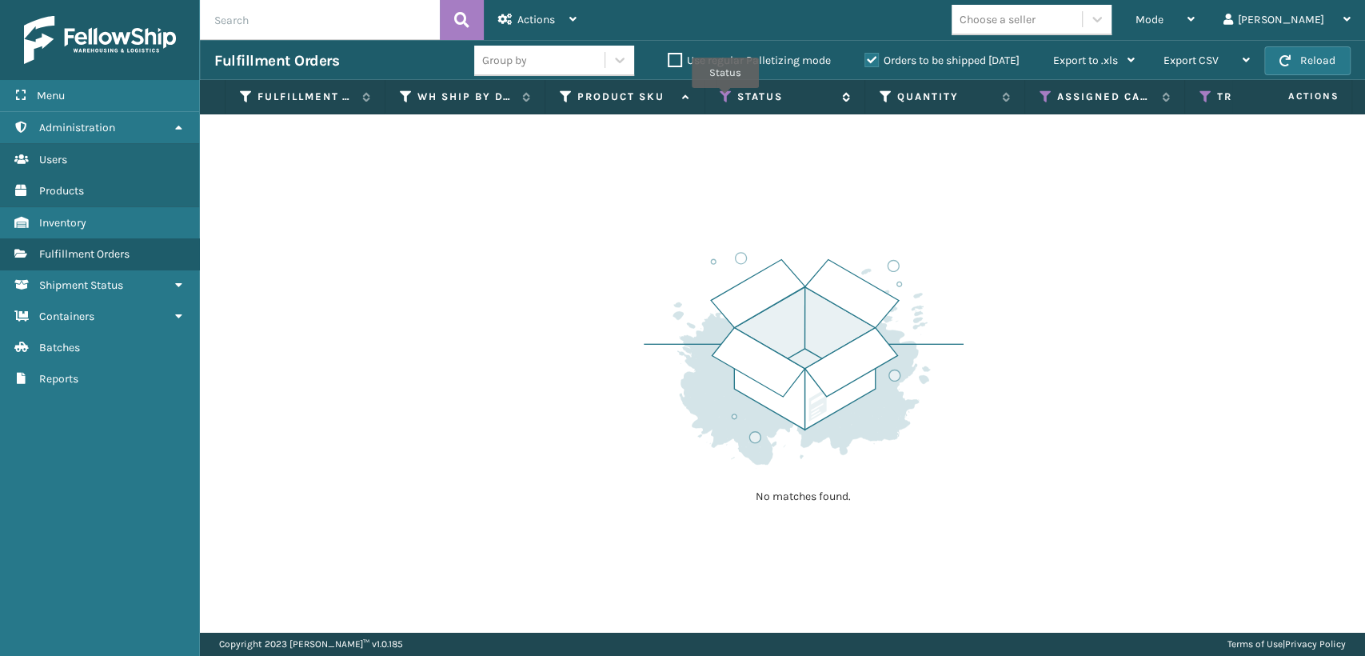
click at [726, 98] on icon at bounding box center [726, 97] width 13 height 14
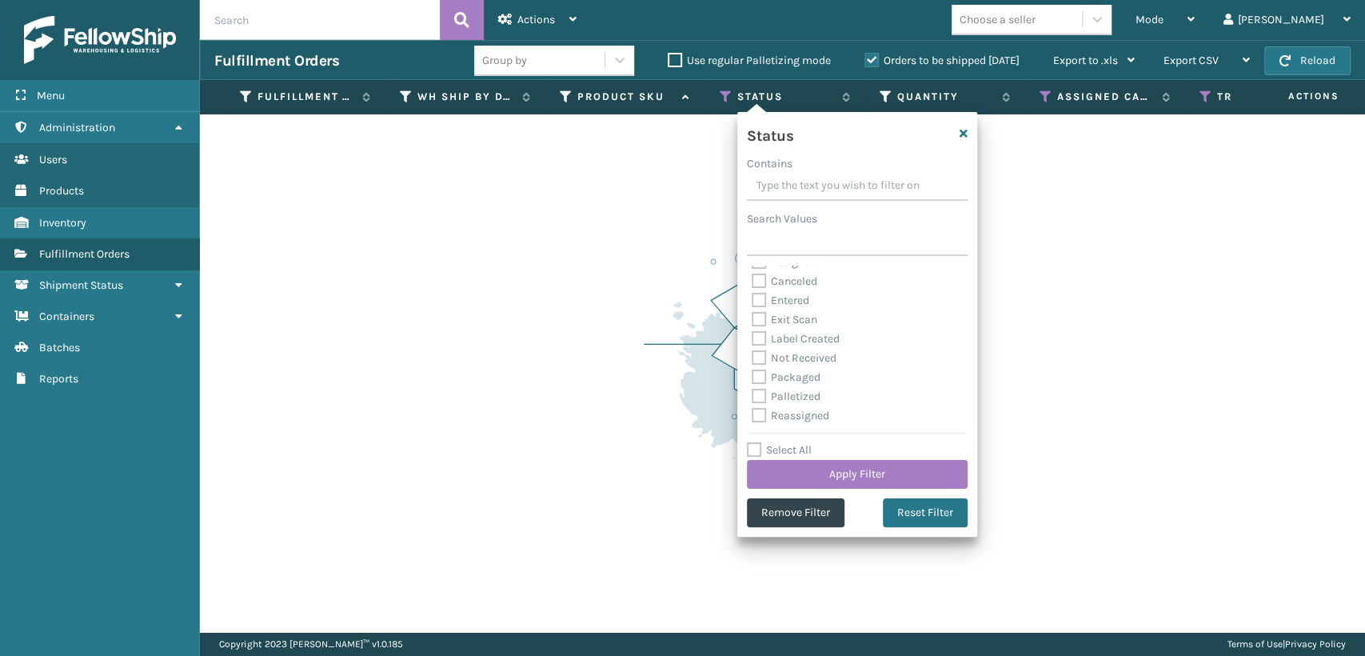
scroll to position [89, 0]
click at [799, 347] on div "Palletized" at bounding box center [857, 339] width 211 height 19
click at [800, 342] on label "Palletized" at bounding box center [786, 340] width 69 height 14
click at [752, 341] on input "Palletized" at bounding box center [752, 335] width 1 height 10
checkbox input "true"
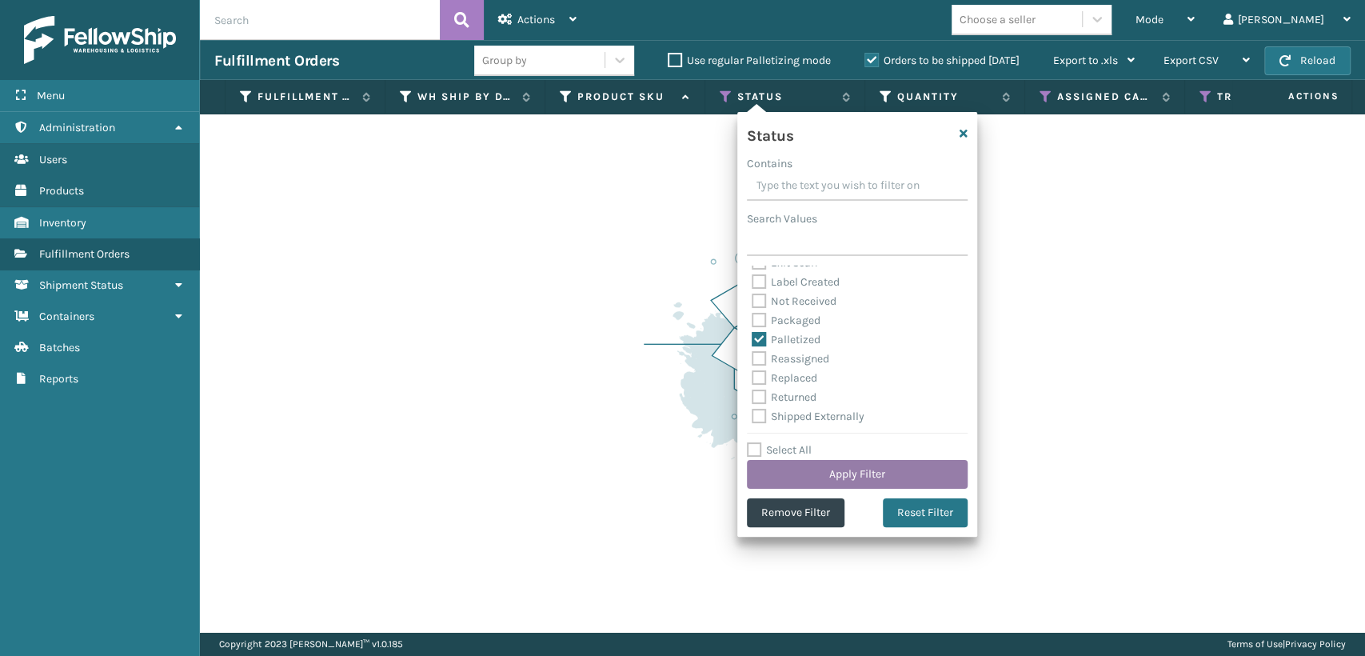
click at [815, 464] on button "Apply Filter" at bounding box center [857, 474] width 221 height 29
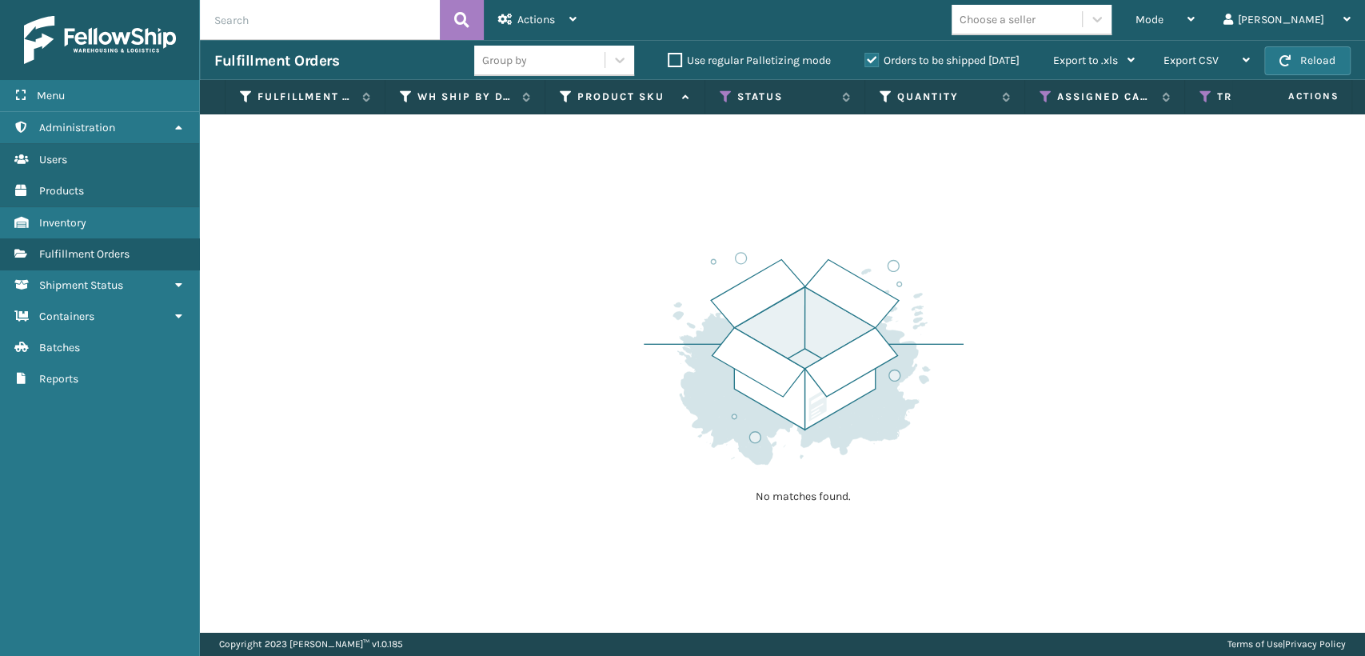
click at [876, 51] on div "Orders to be shipped [DATE]" at bounding box center [944, 60] width 189 height 19
click at [876, 57] on label "Orders to be shipped [DATE]" at bounding box center [941, 61] width 155 height 14
click at [865, 57] on input "Orders to be shipped [DATE]" at bounding box center [864, 56] width 1 height 10
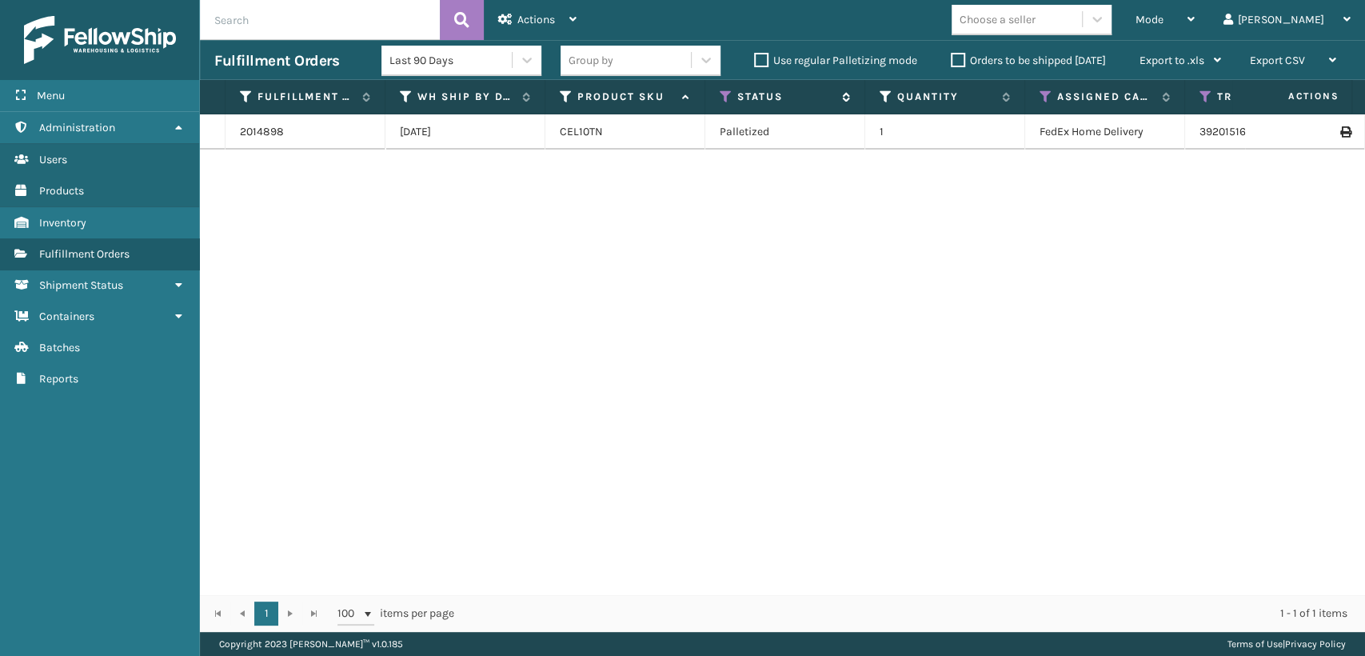
drag, startPoint x: 736, startPoint y: 184, endPoint x: 726, endPoint y: 96, distance: 88.5
click at [726, 96] on icon at bounding box center [726, 97] width 13 height 14
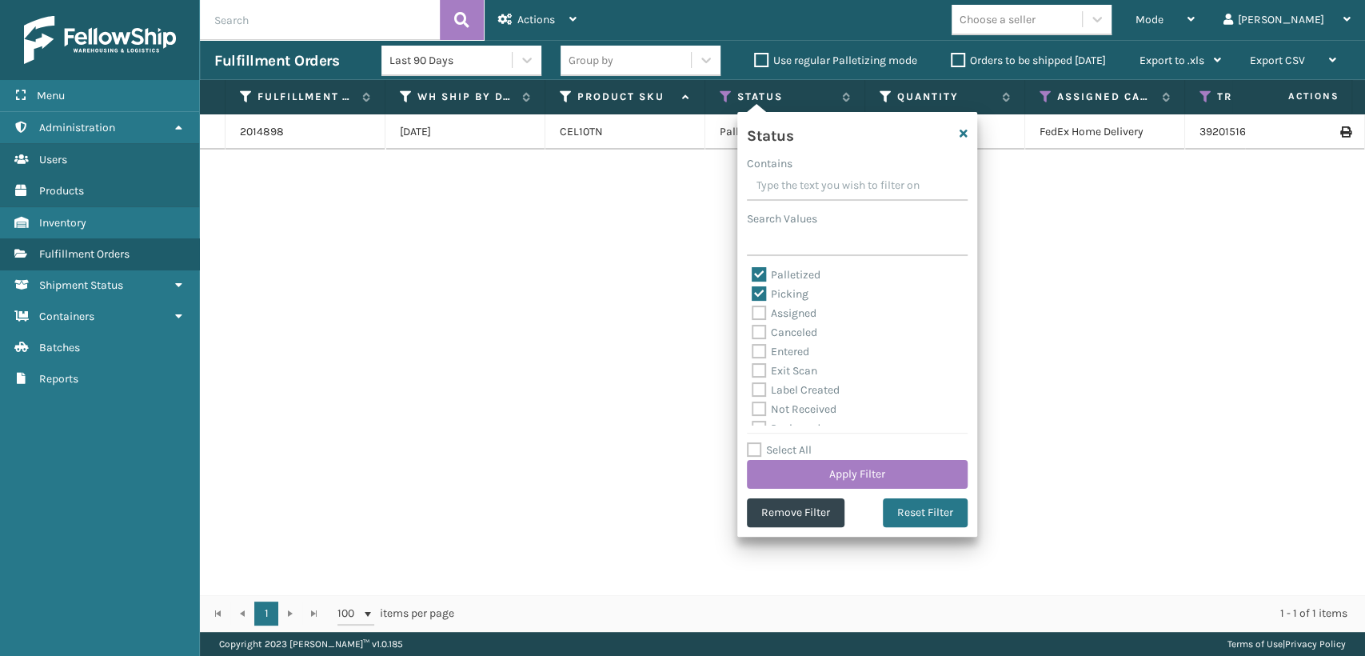
click at [811, 270] on label "Palletized" at bounding box center [786, 275] width 69 height 14
click at [752, 270] on input "Palletized" at bounding box center [752, 270] width 1 height 10
checkbox input "false"
click at [855, 475] on button "Apply Filter" at bounding box center [857, 474] width 221 height 29
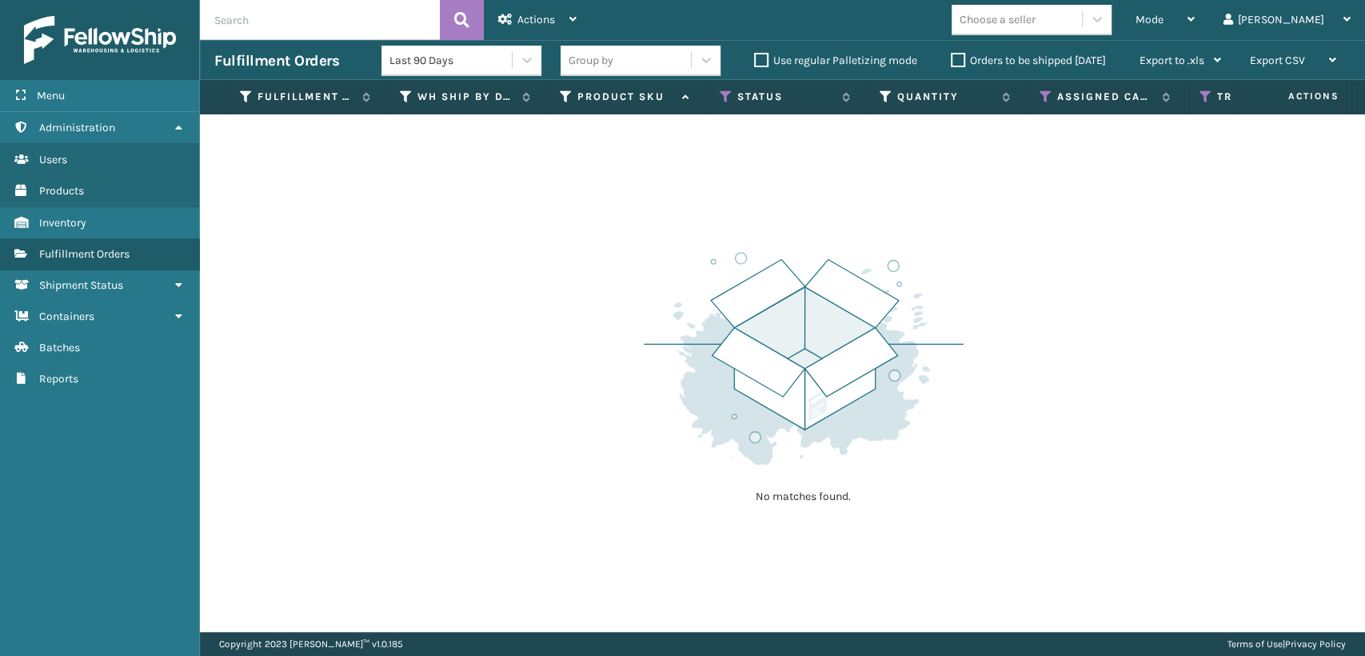
click at [952, 61] on label "Orders to be shipped [DATE]" at bounding box center [1028, 61] width 155 height 14
click at [951, 61] on input "Orders to be shipped [DATE]" at bounding box center [951, 56] width 1 height 10
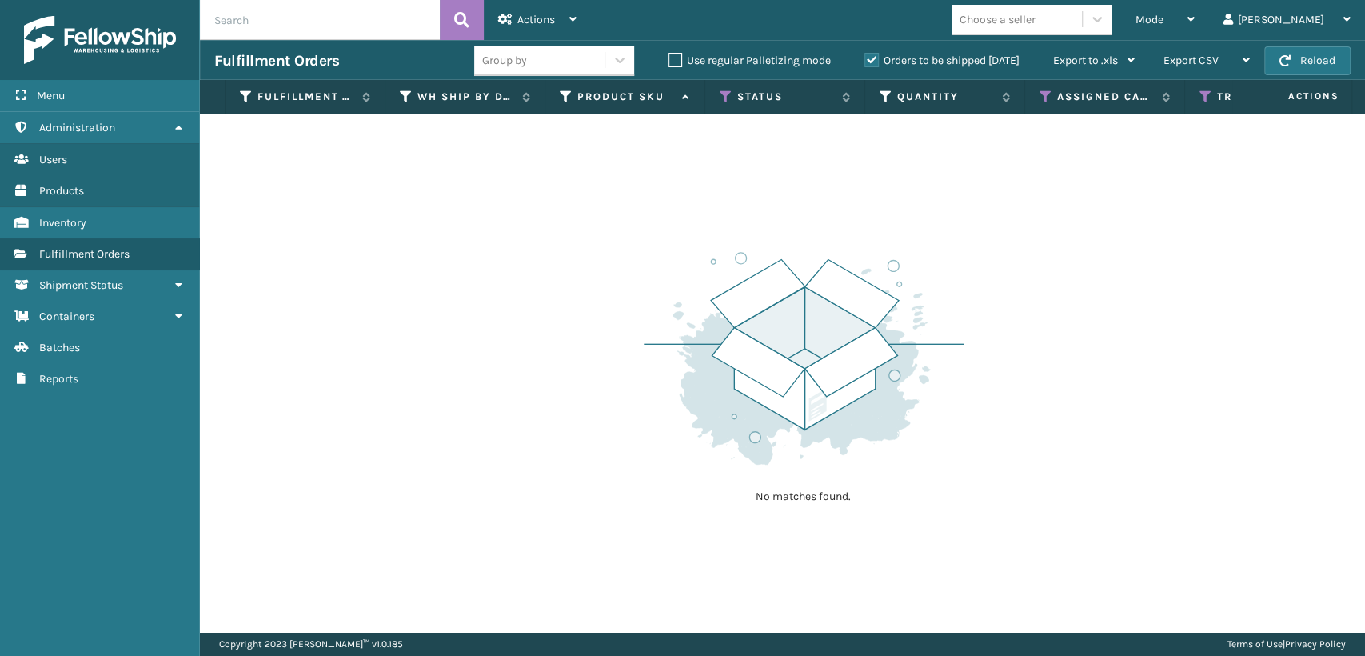
click at [1210, 104] on th "Tracking Number" at bounding box center [1265, 97] width 160 height 34
click at [1199, 98] on icon at bounding box center [1205, 97] width 13 height 14
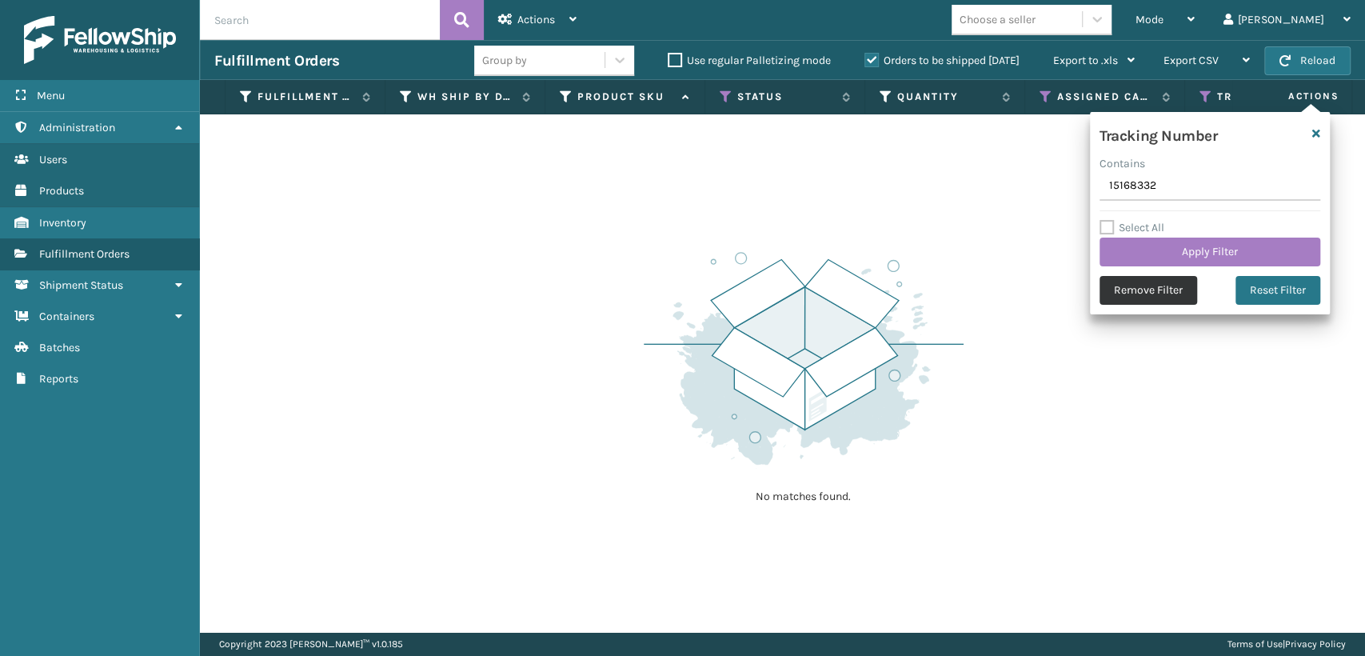
click at [1145, 281] on button "Remove Filter" at bounding box center [1148, 290] width 98 height 29
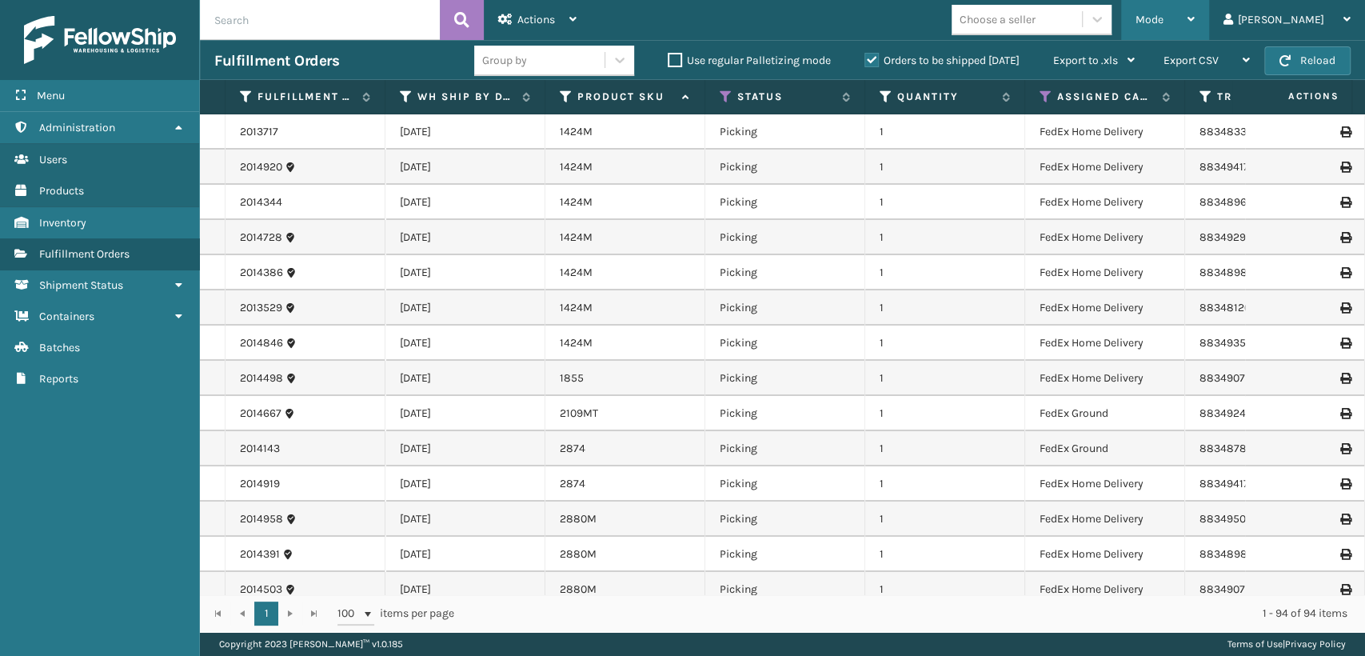
click at [1184, 32] on div "Mode Regular Mode Picking Mode Labeling Mode Exit Scan Mode" at bounding box center [1165, 20] width 88 height 40
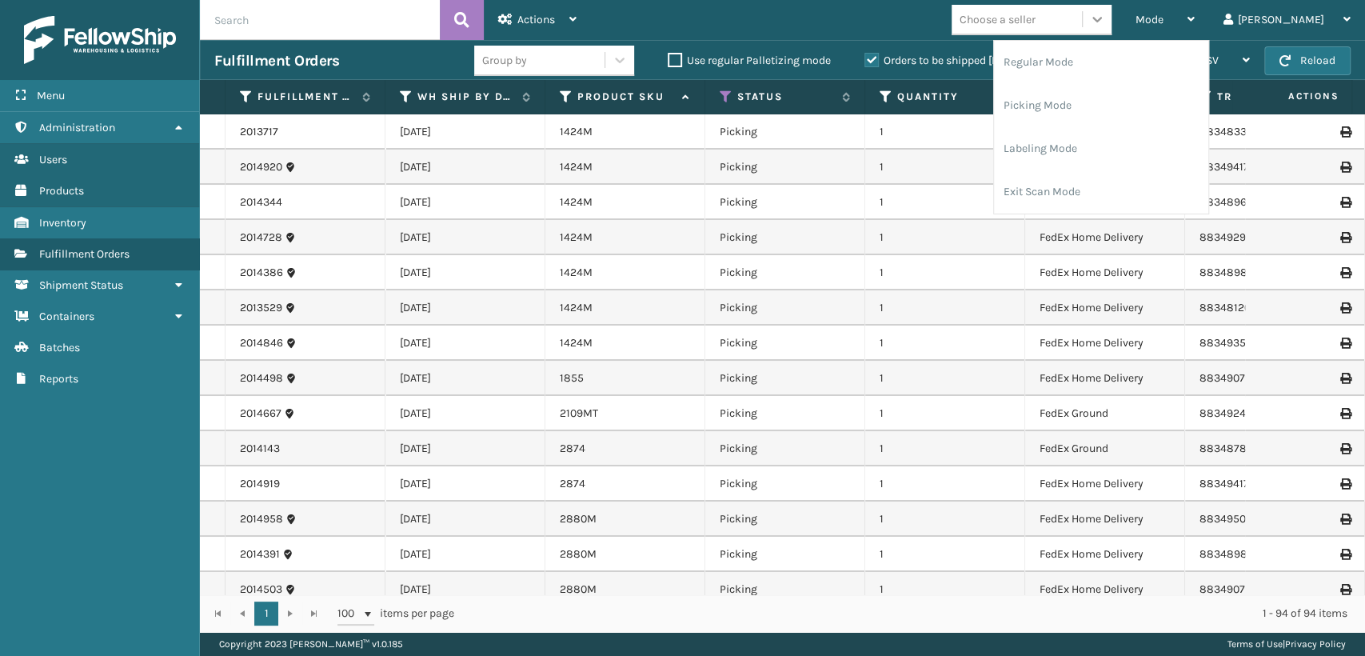
click at [1111, 30] on div at bounding box center [1097, 19] width 29 height 29
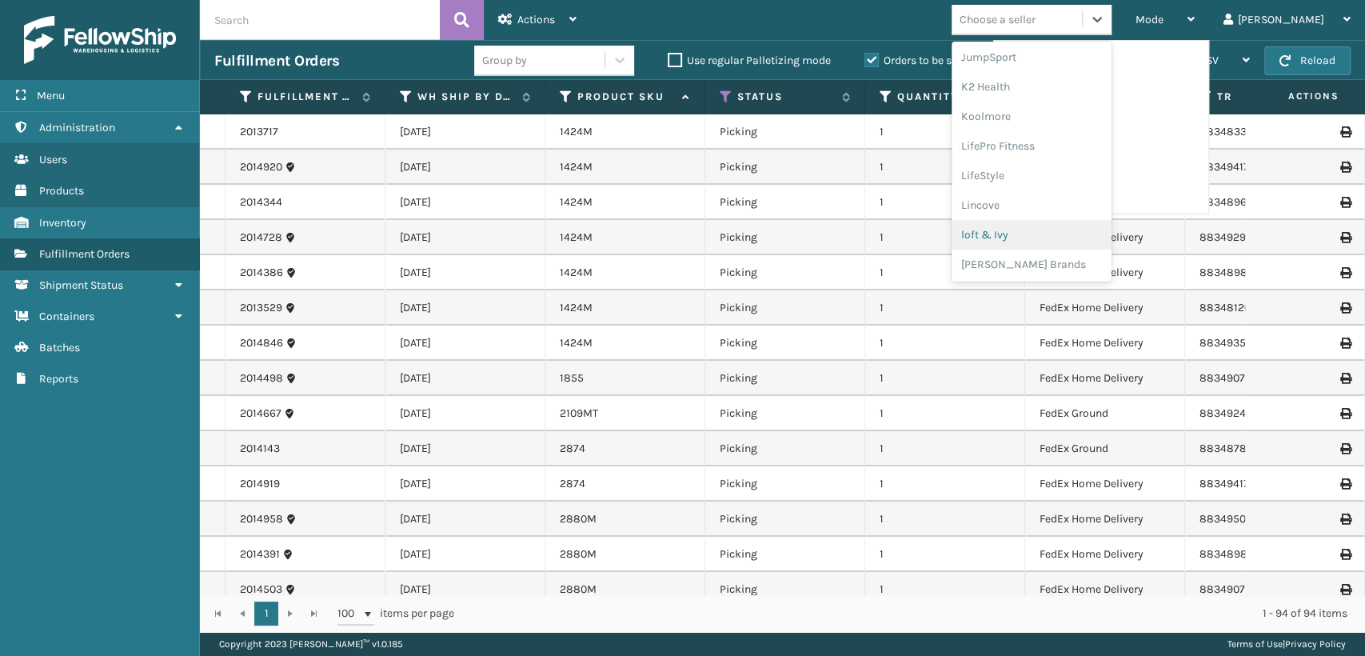
scroll to position [772, 0]
click at [1087, 227] on div "SleepGeekz" at bounding box center [1031, 235] width 160 height 30
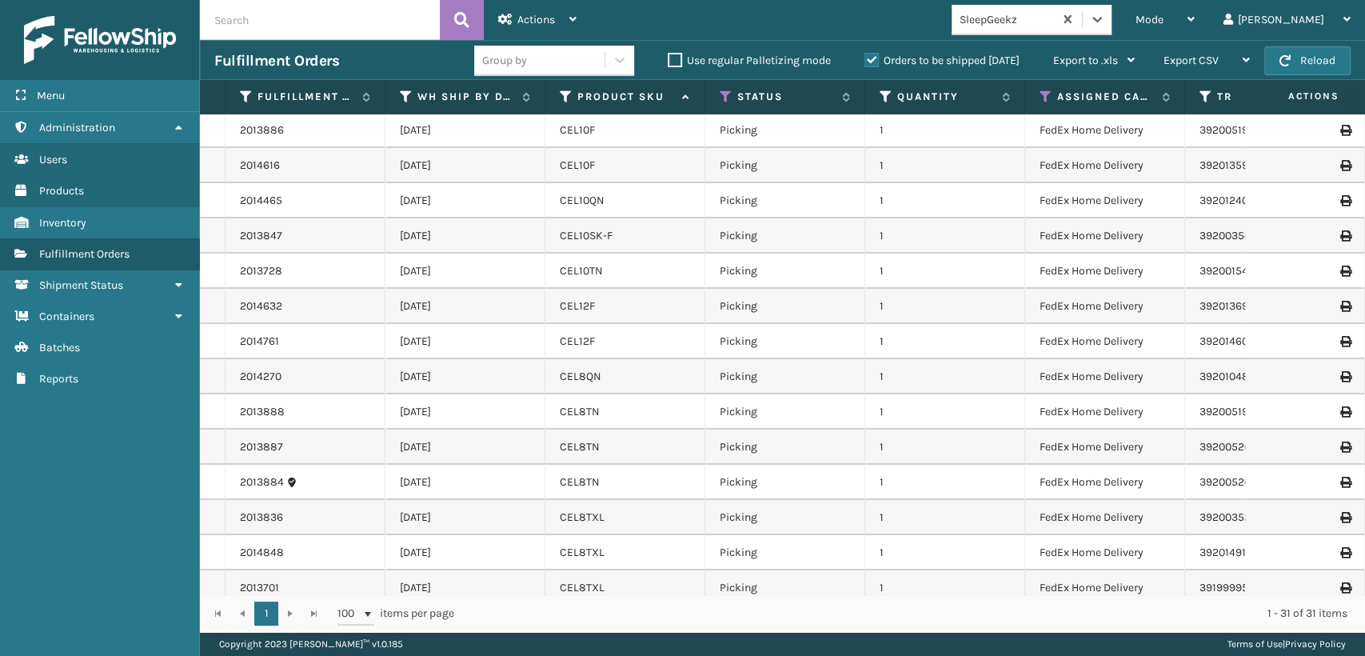
scroll to position [0, 0]
click at [1163, 22] on span "Mode" at bounding box center [1149, 20] width 28 height 14
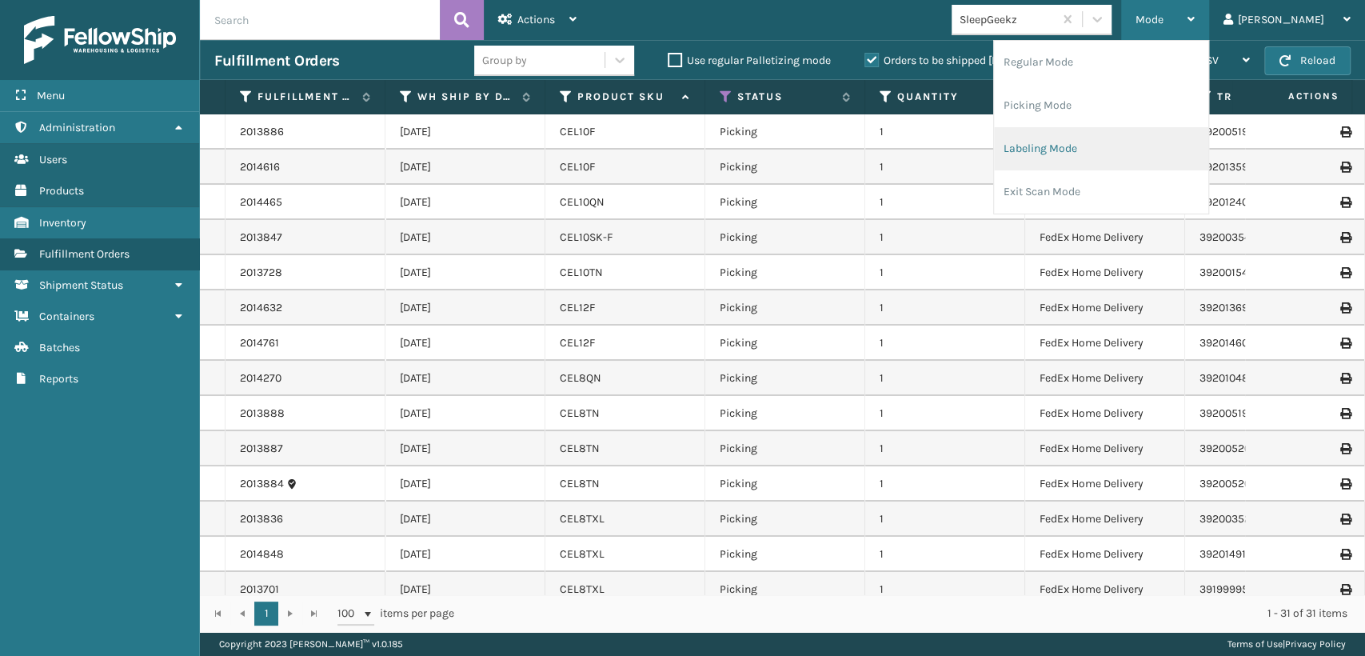
click at [1085, 150] on li "Labeling Mode" at bounding box center [1101, 148] width 214 height 43
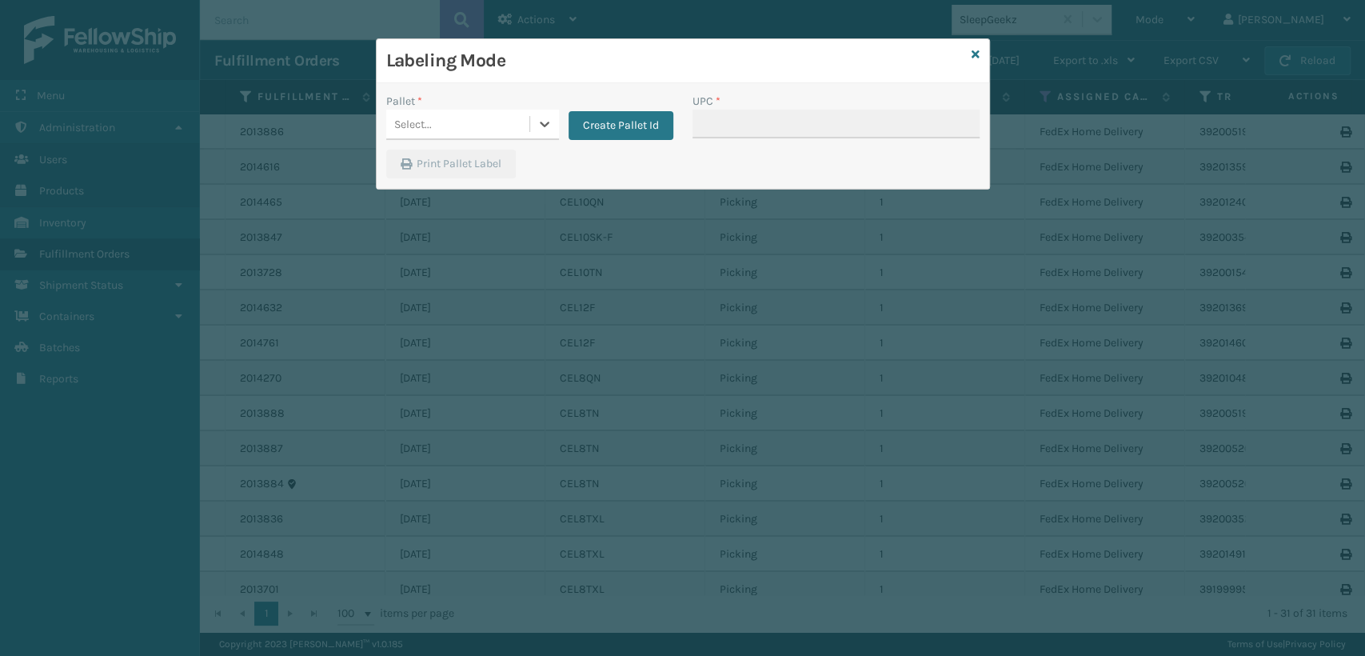
click at [503, 119] on div "Select..." at bounding box center [457, 124] width 143 height 26
click at [469, 172] on div "FDXG-9IF5LO26M4" at bounding box center [472, 165] width 173 height 30
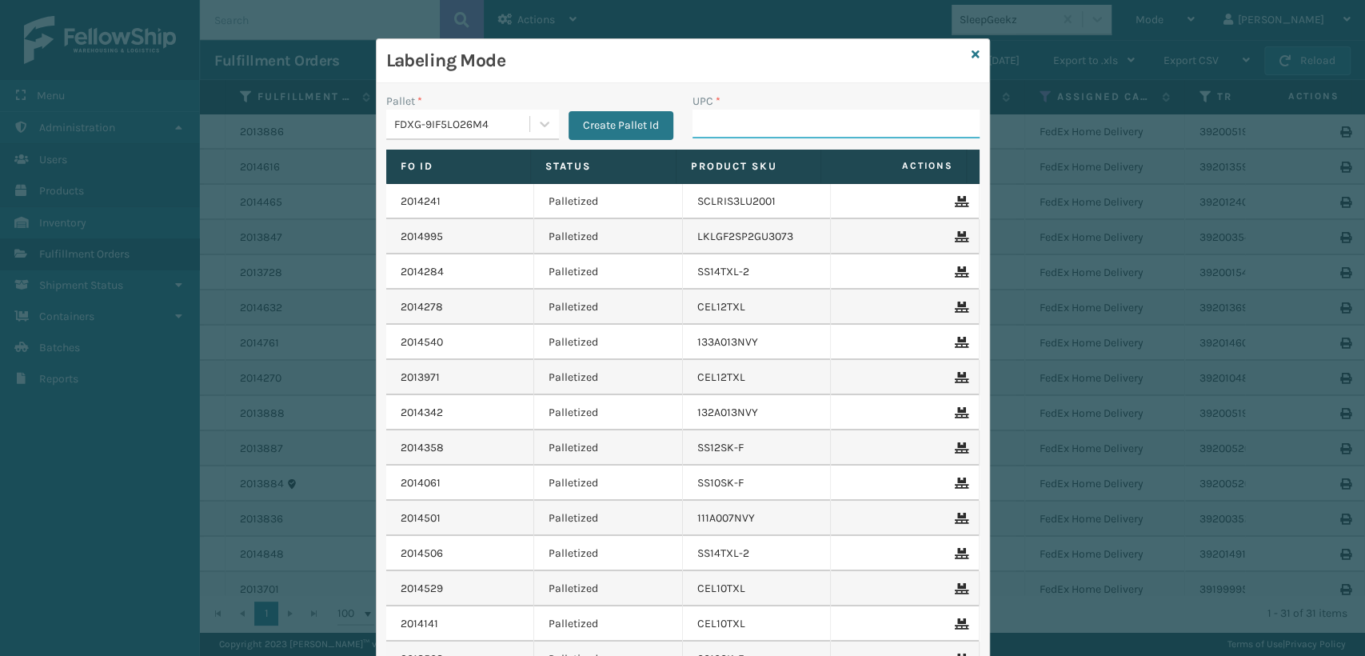
click at [719, 129] on input "UPC *" at bounding box center [835, 124] width 287 height 29
type input "810081962810"
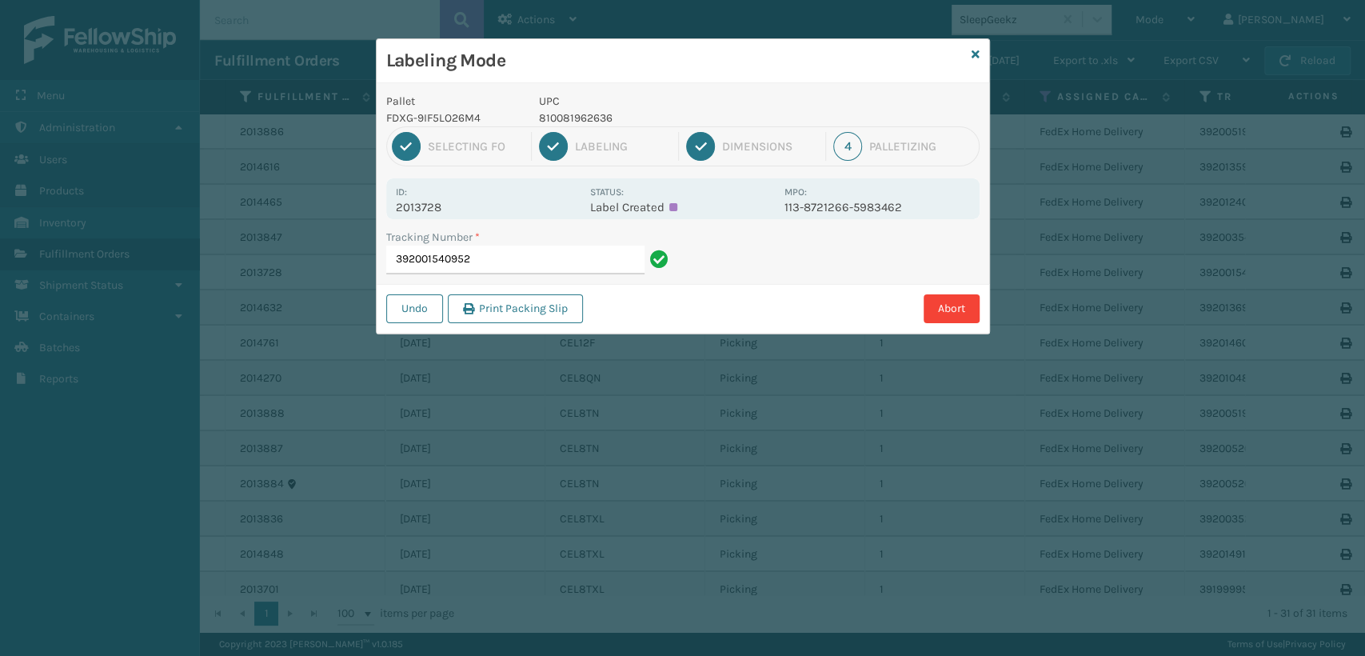
click at [417, 202] on p "2013728" at bounding box center [488, 207] width 185 height 14
copy p "2013728"
click at [490, 261] on input "392001540952" at bounding box center [515, 259] width 258 height 29
click at [427, 205] on p "2013728" at bounding box center [488, 207] width 185 height 14
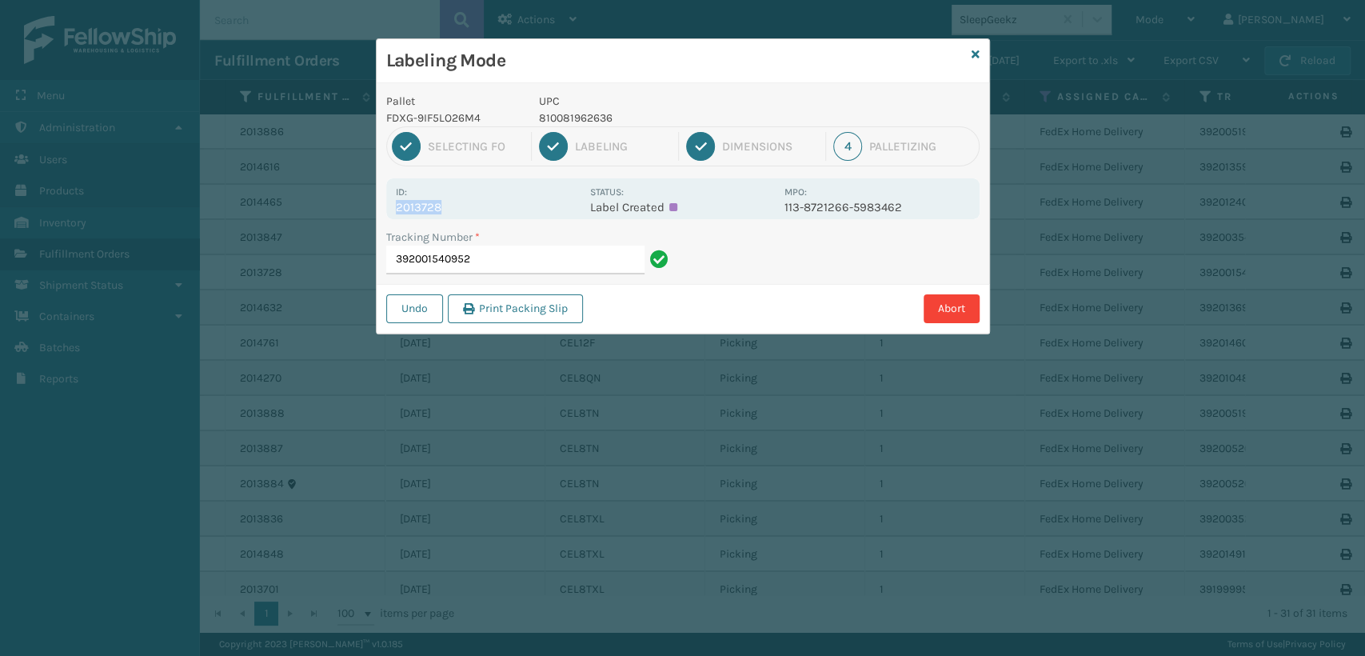
click at [427, 205] on p "2013728" at bounding box center [488, 207] width 185 height 14
copy p "2013728"
click at [572, 252] on input "392001540952" at bounding box center [515, 259] width 258 height 29
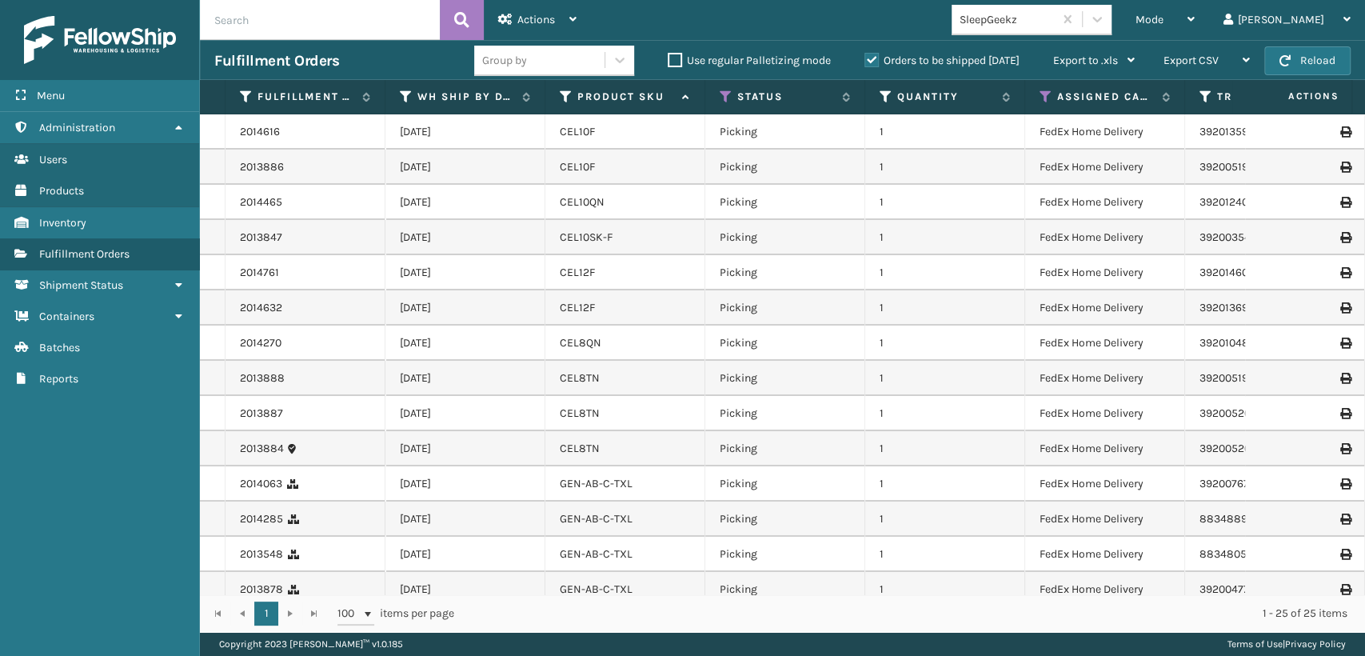
click at [367, 13] on input "text" at bounding box center [320, 20] width 240 height 40
paste input "2013728"
type input "2013728"
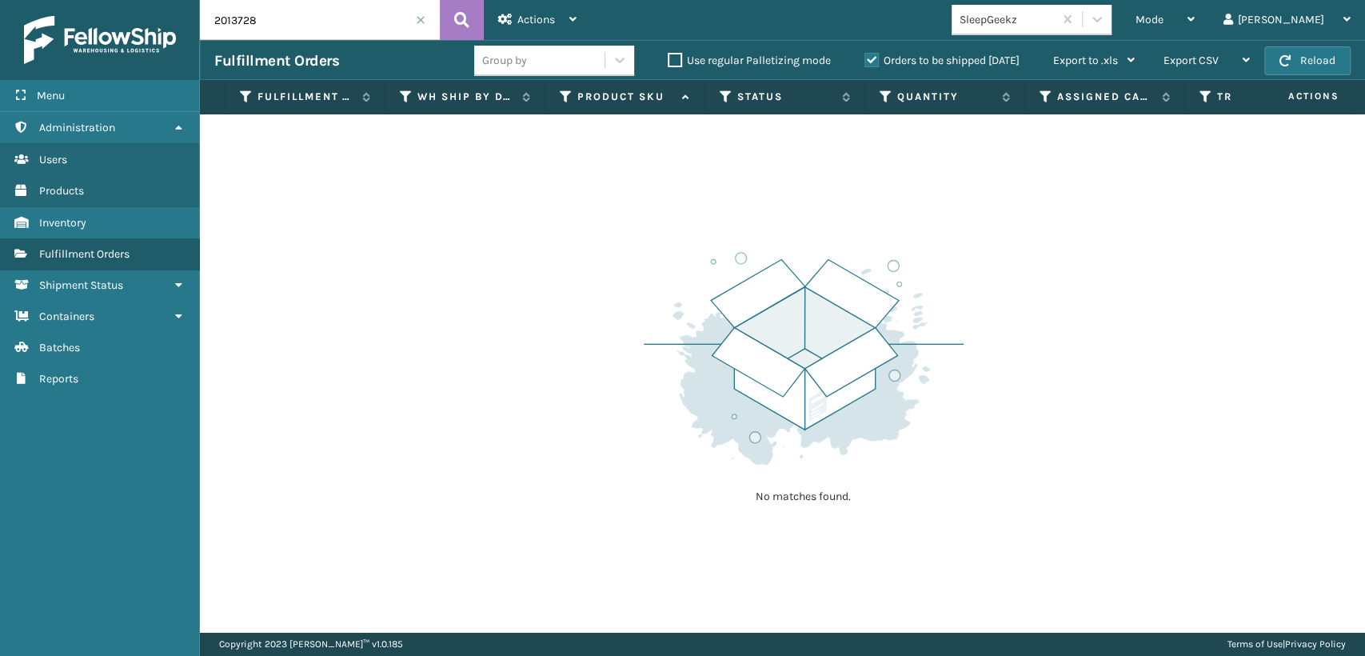
click at [876, 58] on label "Orders to be shipped [DATE]" at bounding box center [941, 61] width 155 height 14
click at [865, 58] on input "Orders to be shipped [DATE]" at bounding box center [864, 56] width 1 height 10
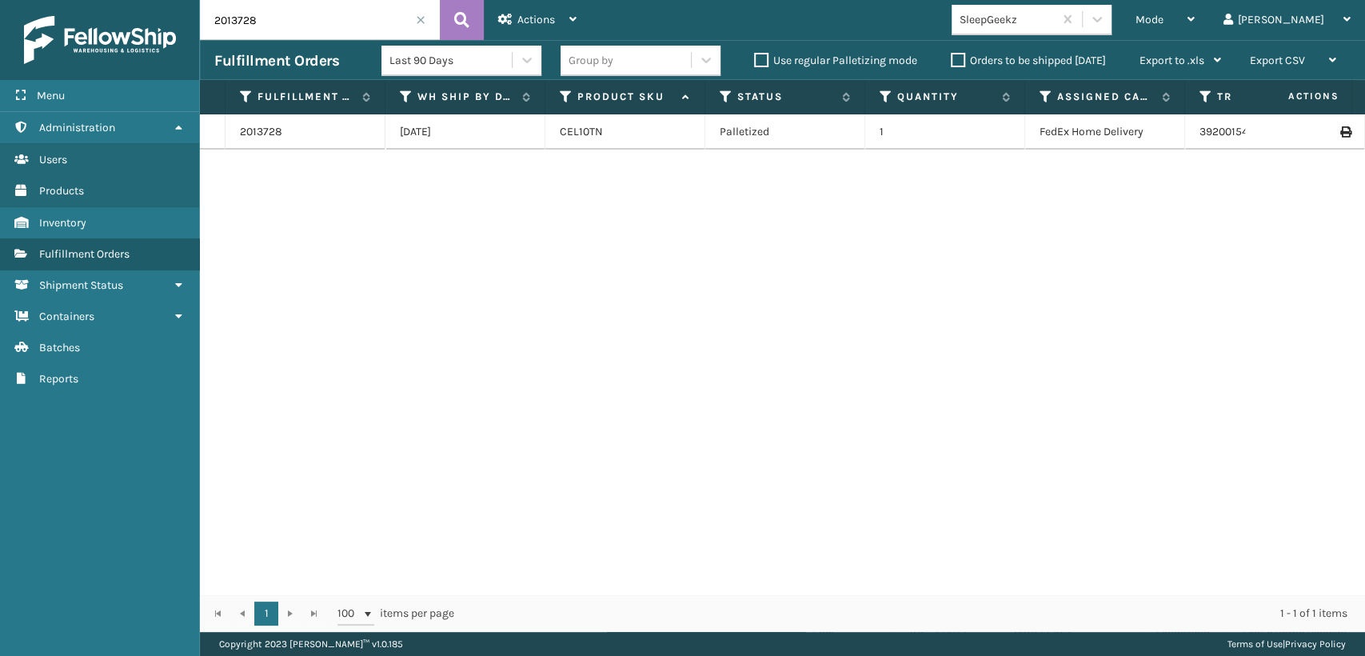
click at [1340, 133] on icon at bounding box center [1345, 131] width 10 height 11
click at [963, 59] on label "Orders to be shipped [DATE]" at bounding box center [1028, 61] width 155 height 14
click at [951, 59] on input "Orders to be shipped [DATE]" at bounding box center [951, 56] width 1 height 10
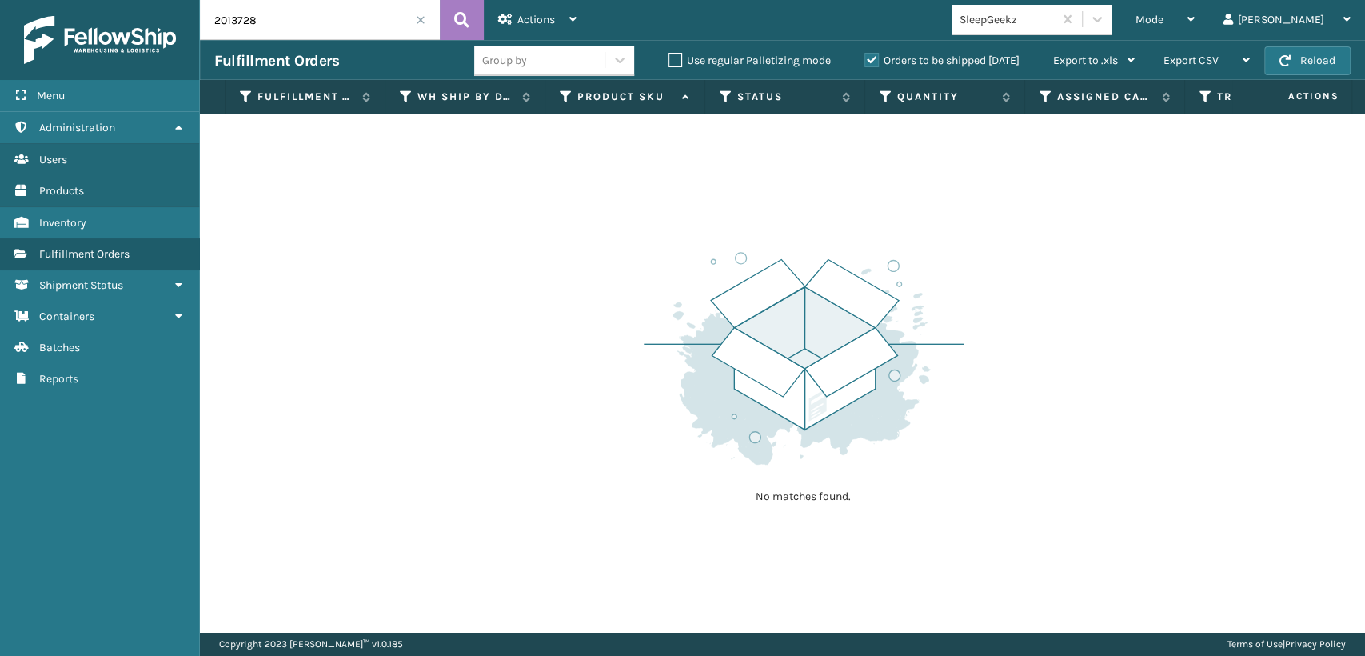
click at [421, 18] on span at bounding box center [421, 20] width 10 height 10
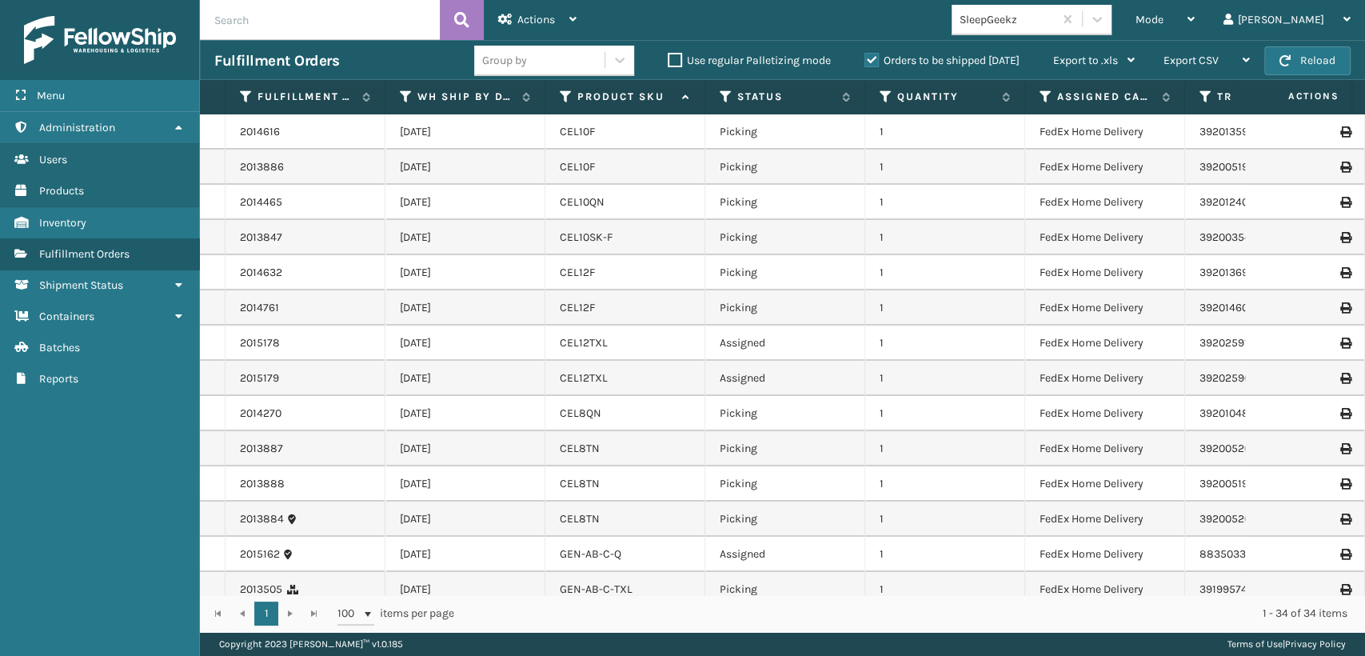
click at [716, 101] on th "Status" at bounding box center [785, 97] width 160 height 34
click at [720, 101] on icon at bounding box center [726, 97] width 13 height 14
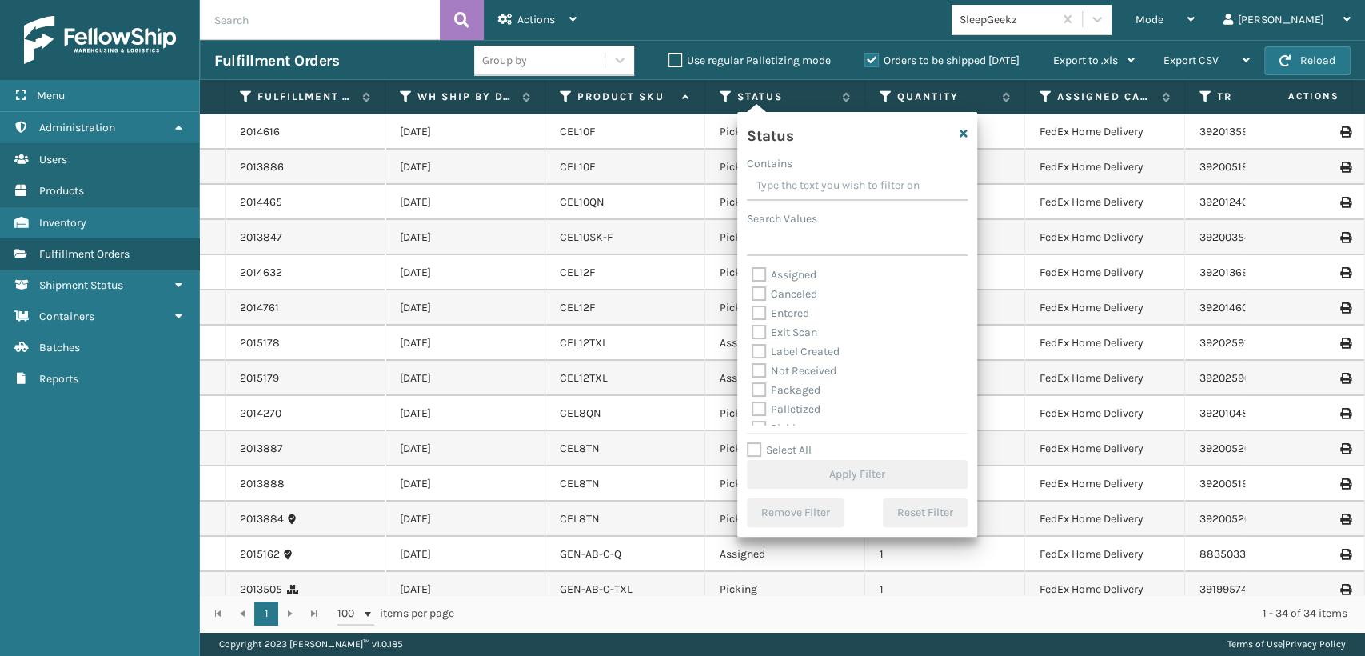
scroll to position [89, 0]
click at [793, 342] on label "Picking" at bounding box center [780, 340] width 57 height 14
click at [752, 341] on input "Picking" at bounding box center [752, 335] width 1 height 10
checkbox input "true"
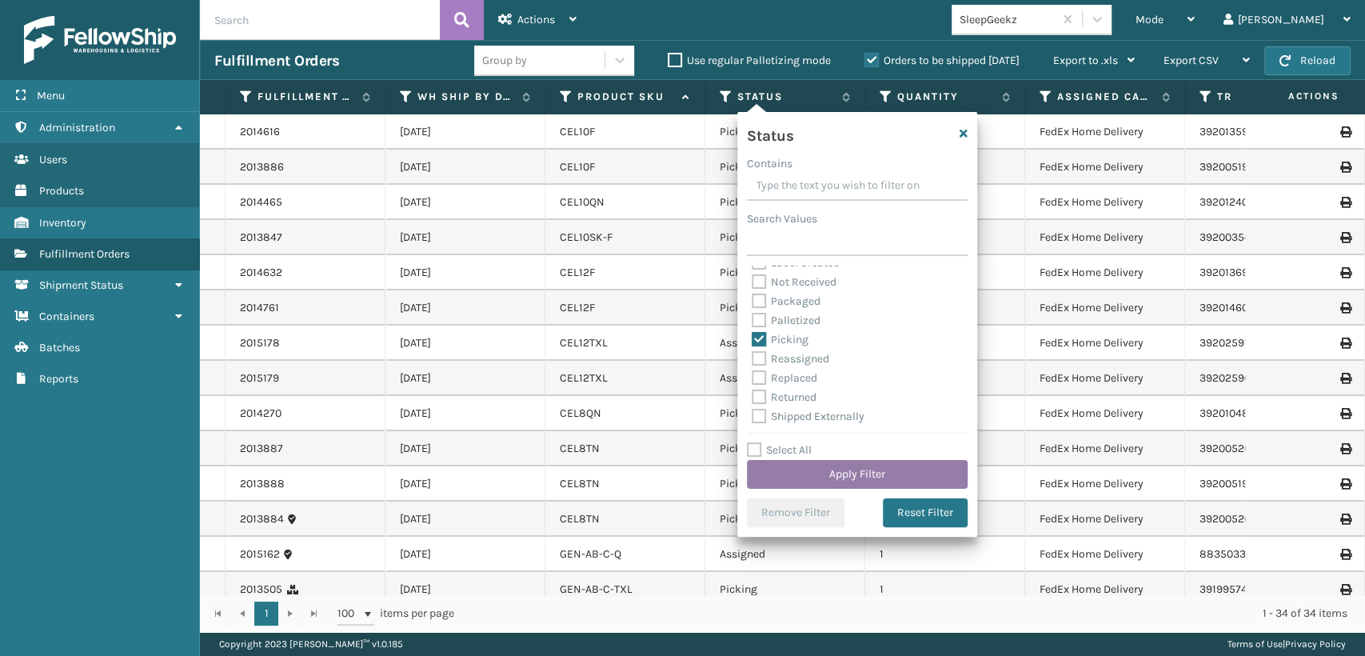
click at [851, 469] on button "Apply Filter" at bounding box center [857, 474] width 221 height 29
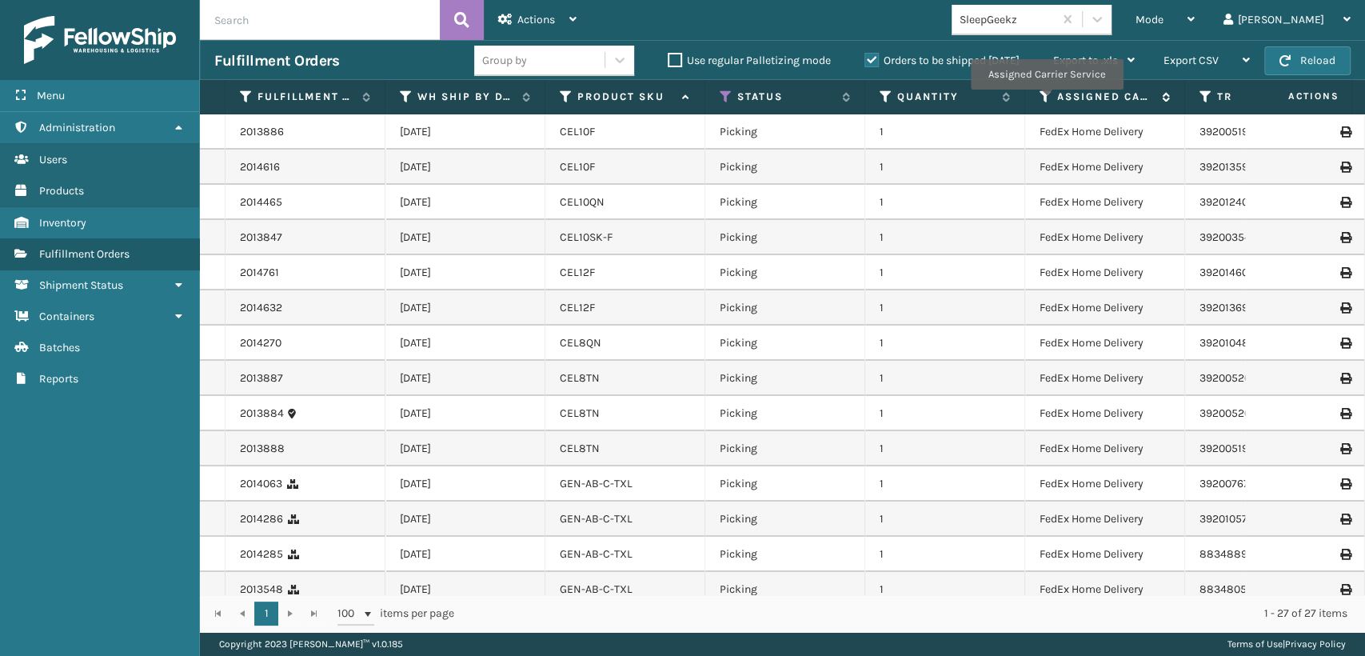
click at [1046, 100] on icon at bounding box center [1045, 97] width 13 height 14
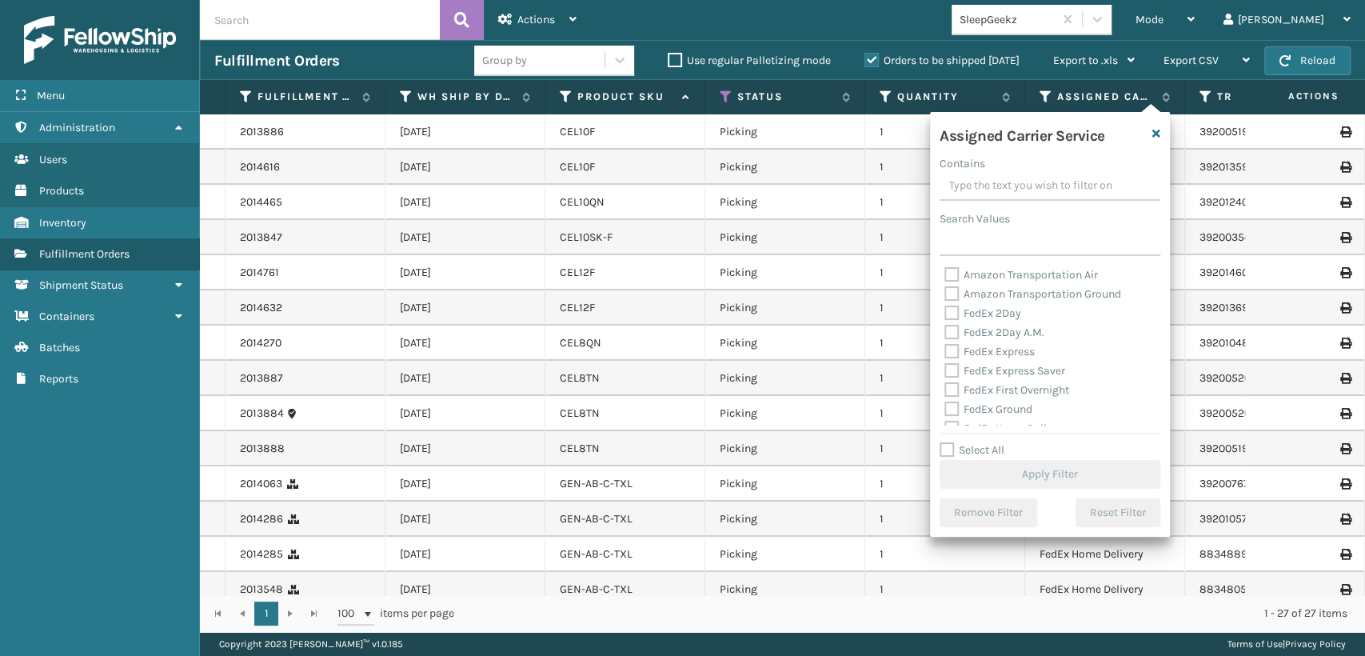
click at [967, 315] on label "FedEx 2Day" at bounding box center [982, 313] width 77 height 14
click at [945, 314] on input "FedEx 2Day" at bounding box center [944, 309] width 1 height 10
checkbox input "true"
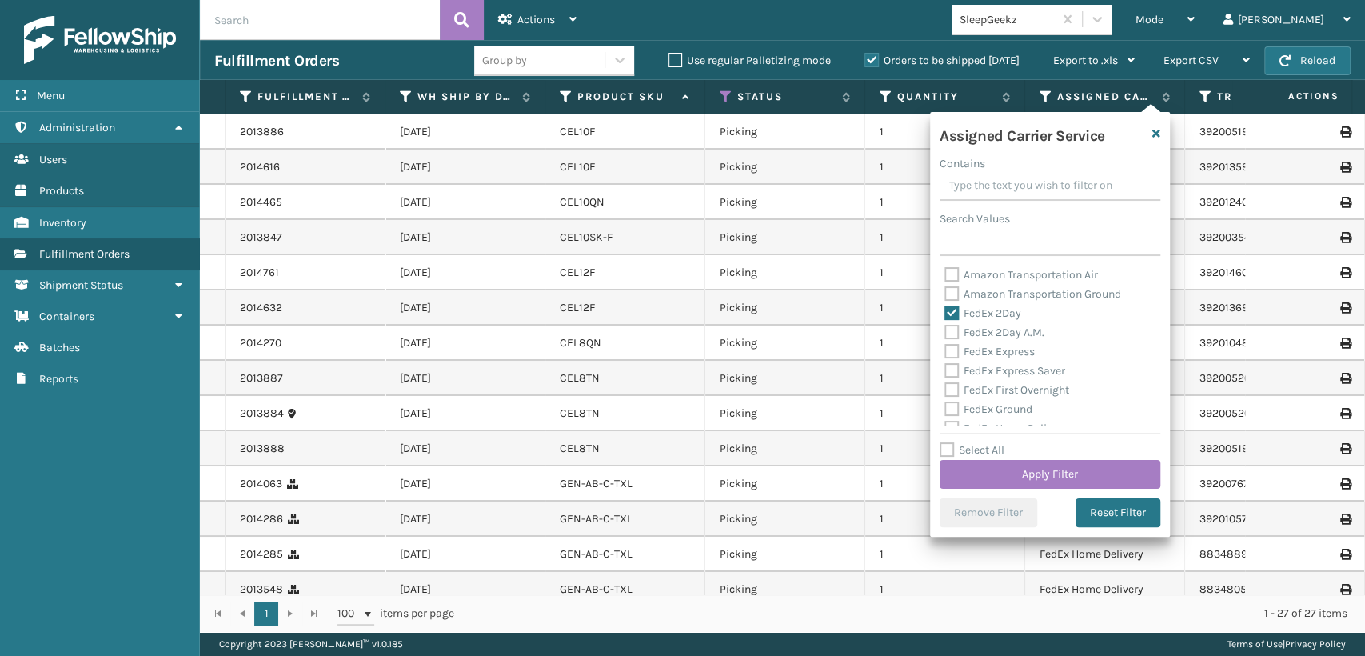
click at [973, 332] on label "FedEx 2Day A.M." at bounding box center [994, 332] width 100 height 14
click at [945, 332] on input "FedEx 2Day A.M." at bounding box center [944, 328] width 1 height 10
checkbox input "true"
click at [973, 353] on label "FedEx Express" at bounding box center [989, 352] width 90 height 14
click at [945, 353] on input "FedEx Express" at bounding box center [944, 347] width 1 height 10
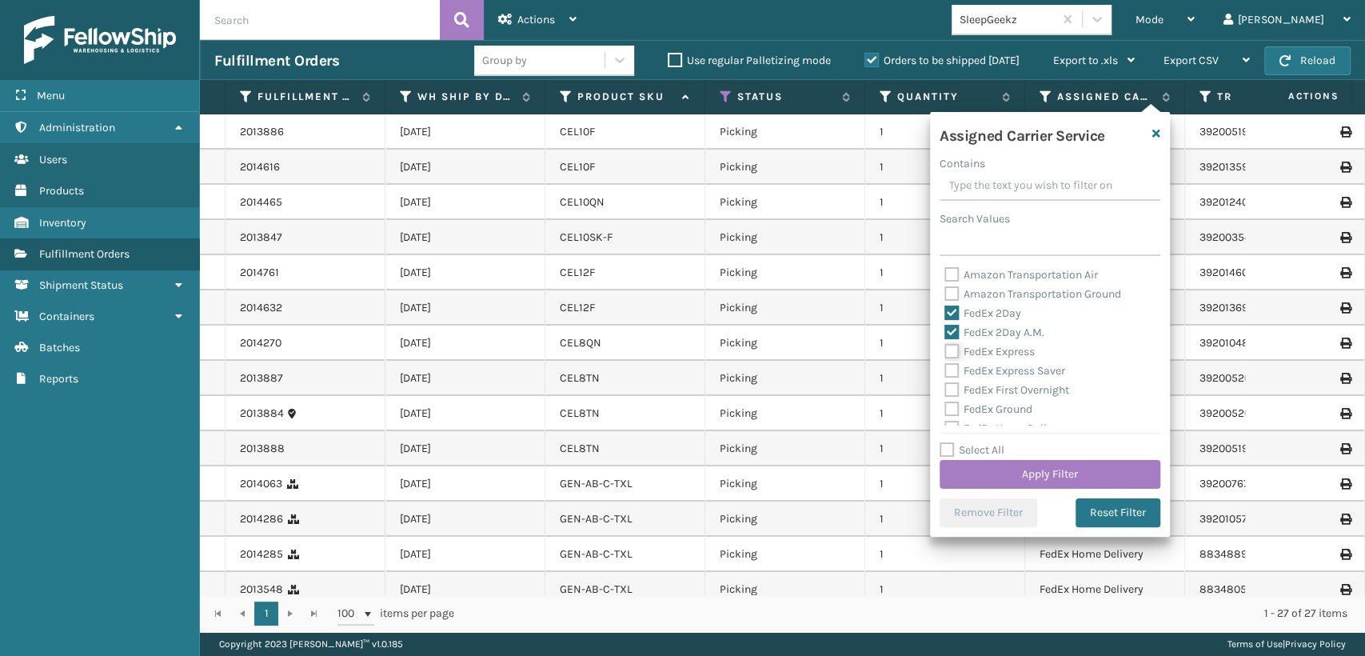
checkbox input "true"
click at [980, 376] on label "FedEx Express Saver" at bounding box center [1004, 371] width 121 height 14
click at [945, 372] on input "FedEx Express Saver" at bounding box center [944, 366] width 1 height 10
checkbox input "true"
click at [983, 393] on label "FedEx First Overnight" at bounding box center [1006, 390] width 125 height 14
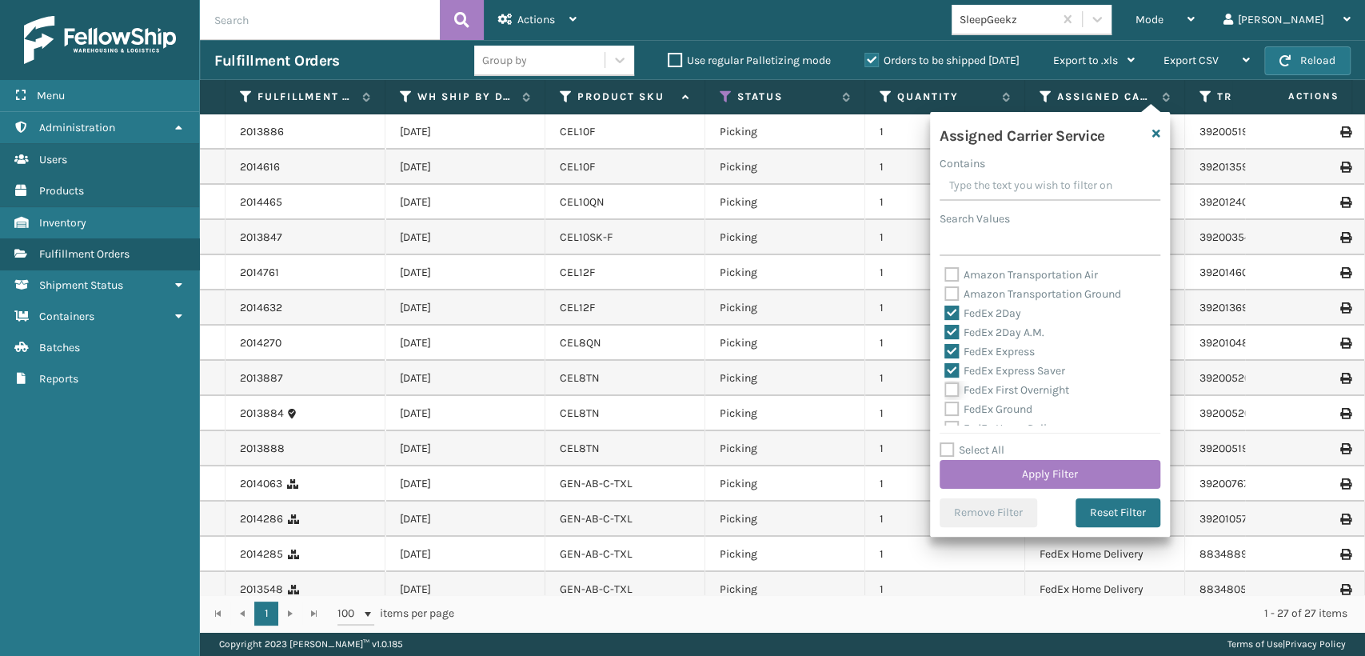
click at [945, 391] on input "FedEx First Overnight" at bounding box center [944, 386] width 1 height 10
checkbox input "true"
click at [986, 405] on label "FedEx Ground" at bounding box center [988, 409] width 88 height 14
click at [945, 405] on input "FedEx Ground" at bounding box center [944, 405] width 1 height 10
checkbox input "true"
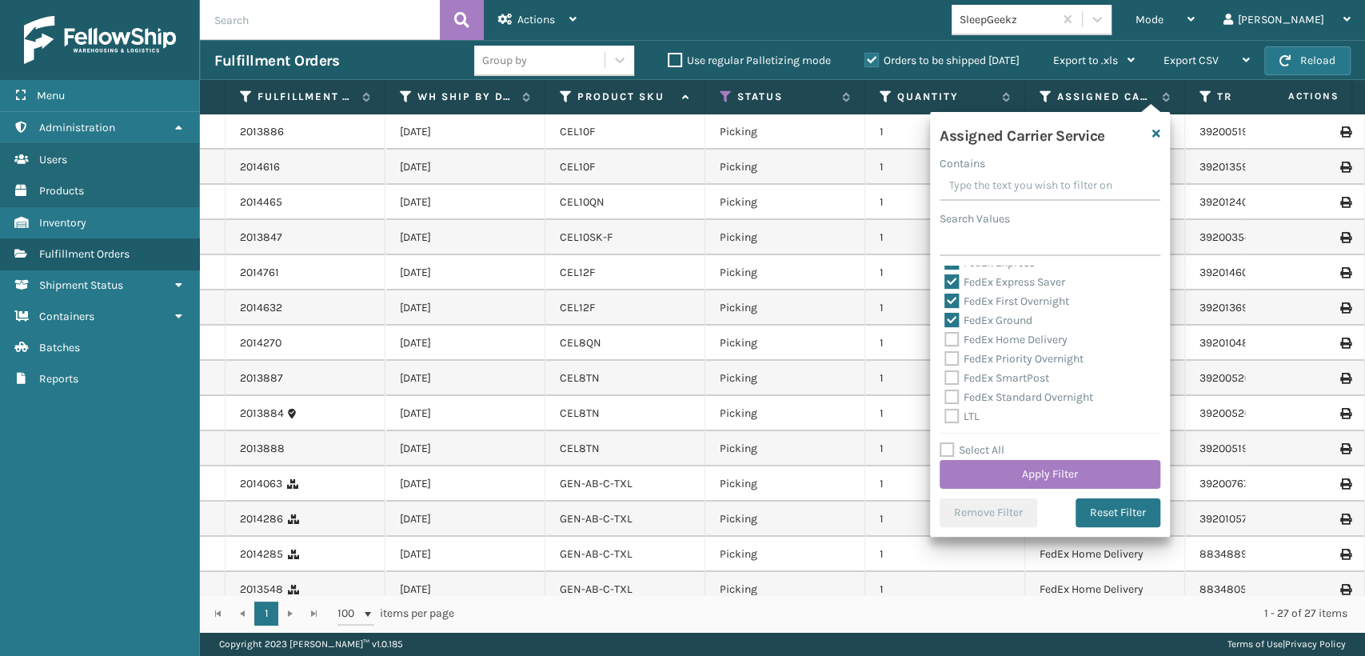
click at [993, 328] on div "FedEx Ground" at bounding box center [1049, 320] width 211 height 19
click at [992, 339] on label "FedEx Home Delivery" at bounding box center [1005, 340] width 123 height 14
click at [945, 339] on input "FedEx Home Delivery" at bounding box center [944, 335] width 1 height 10
checkbox input "true"
click at [992, 359] on label "FedEx Priority Overnight" at bounding box center [1013, 359] width 139 height 14
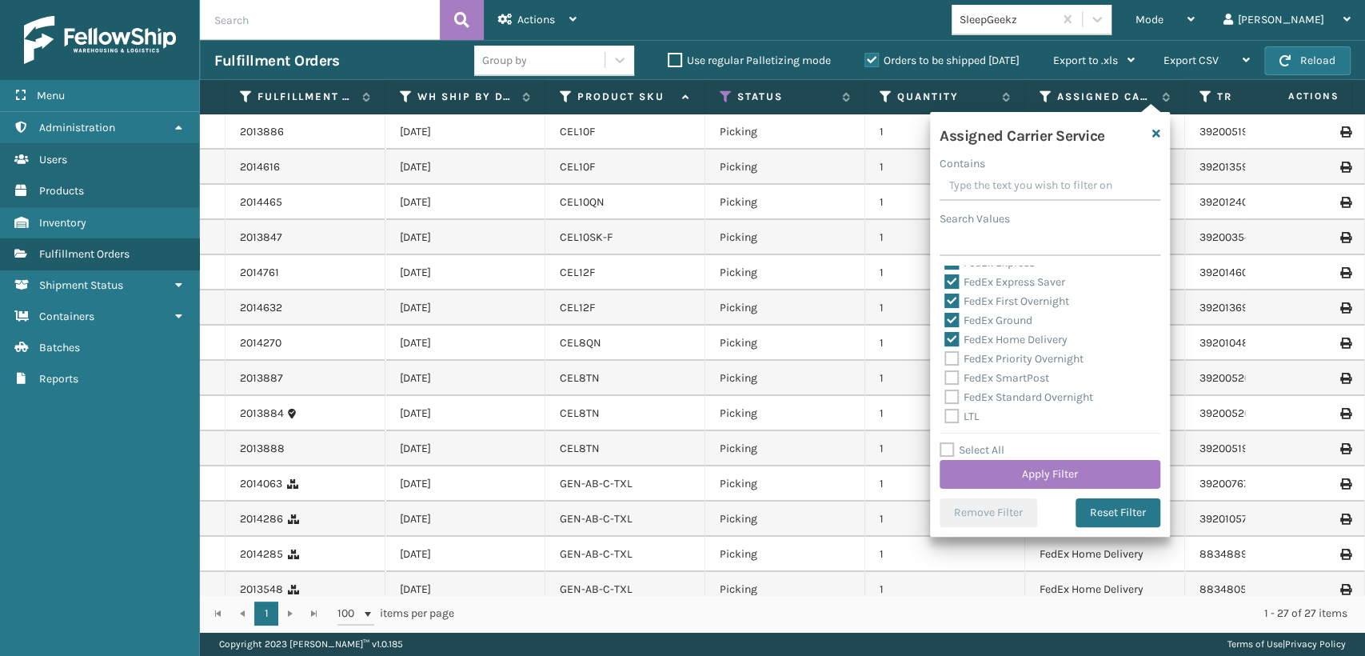
click at [945, 359] on input "FedEx Priority Overnight" at bounding box center [944, 354] width 1 height 10
checkbox input "true"
click at [991, 369] on div "FedEx SmartPost" at bounding box center [1049, 378] width 211 height 19
click at [991, 370] on div "FedEx SmartPost" at bounding box center [1049, 378] width 211 height 19
click at [991, 380] on label "FedEx SmartPost" at bounding box center [996, 378] width 105 height 14
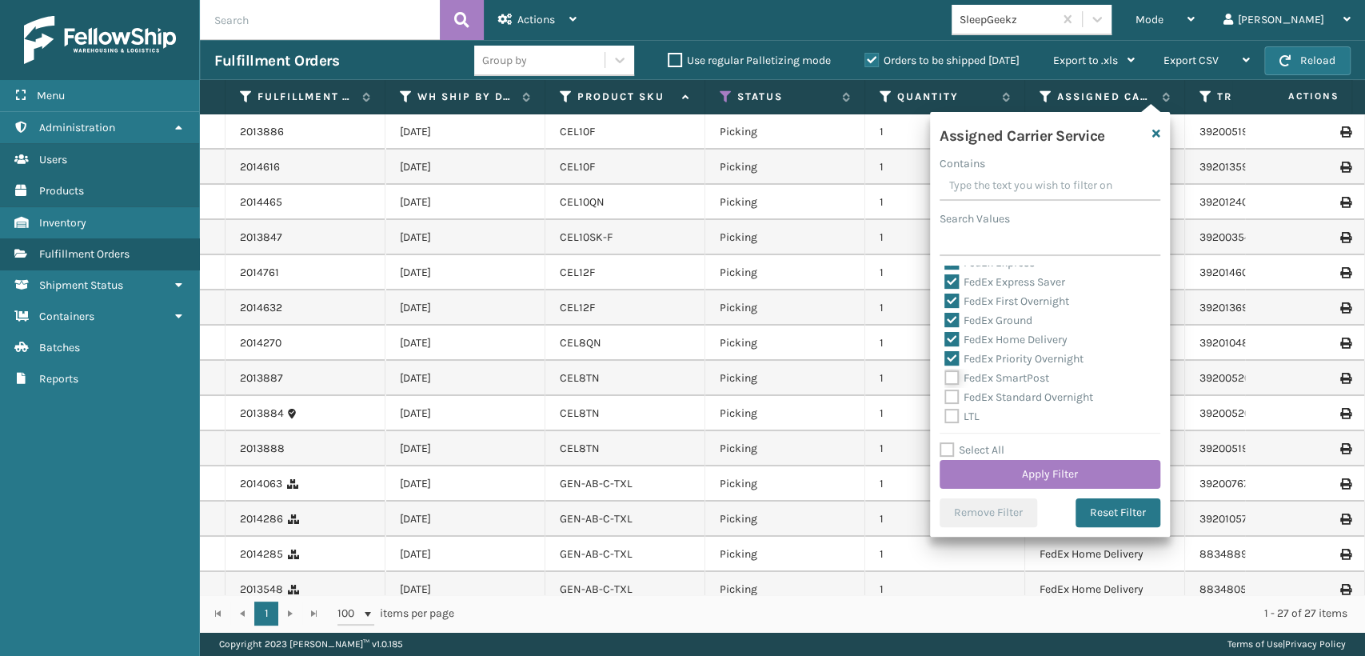
click at [945, 379] on input "FedEx SmartPost" at bounding box center [944, 374] width 1 height 10
checkbox input "true"
click at [991, 394] on label "FedEx Standard Overnight" at bounding box center [1018, 397] width 149 height 14
click at [945, 394] on input "FedEx Standard Overnight" at bounding box center [944, 393] width 1 height 10
checkbox input "true"
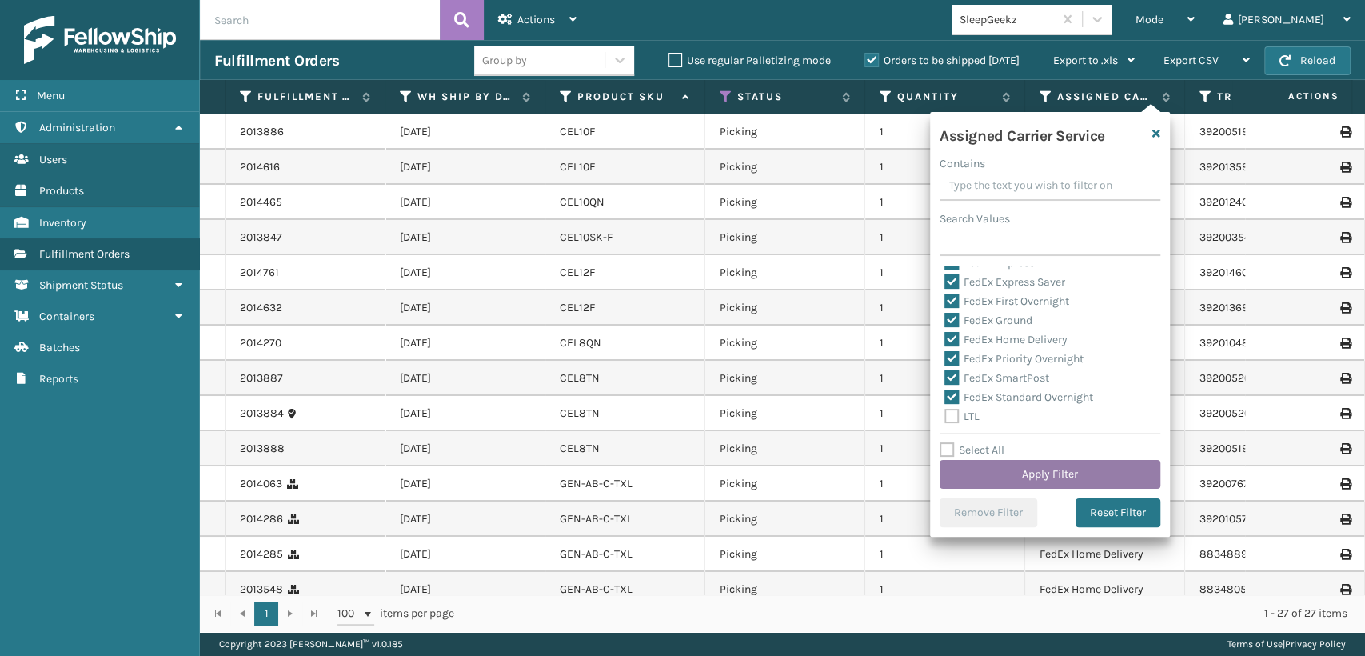
click at [1019, 465] on button "Apply Filter" at bounding box center [1049, 474] width 221 height 29
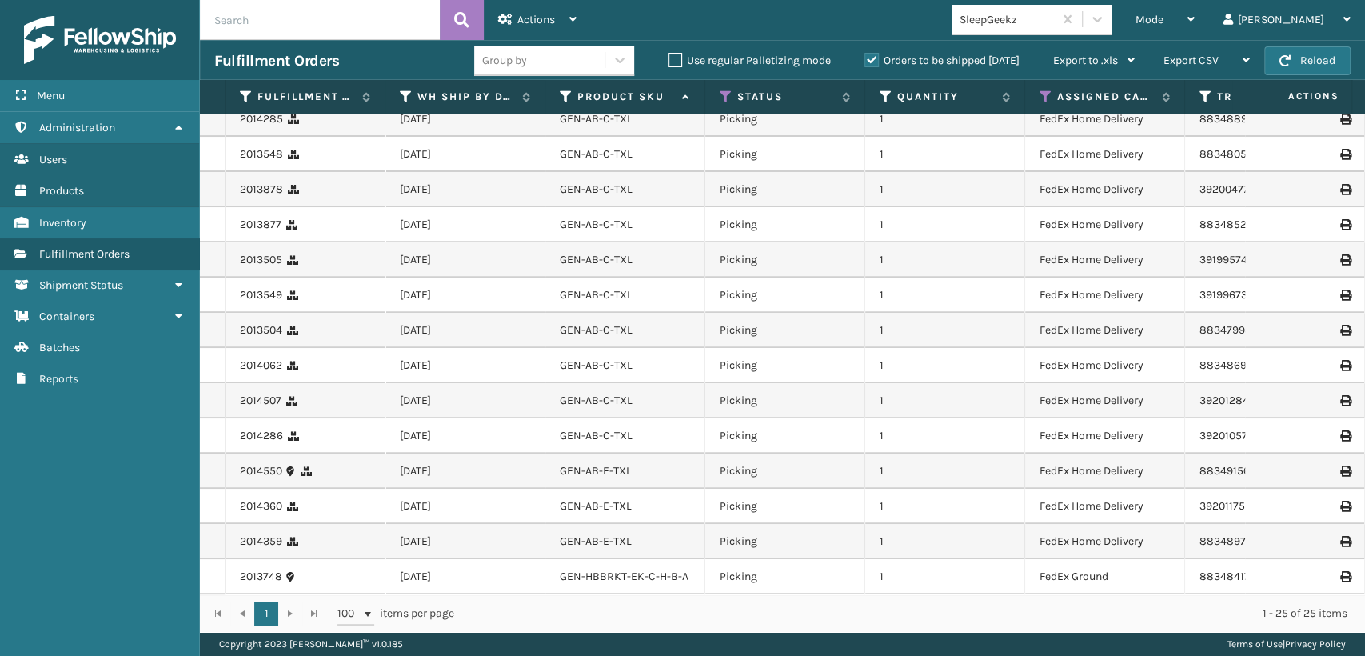
scroll to position [0, 0]
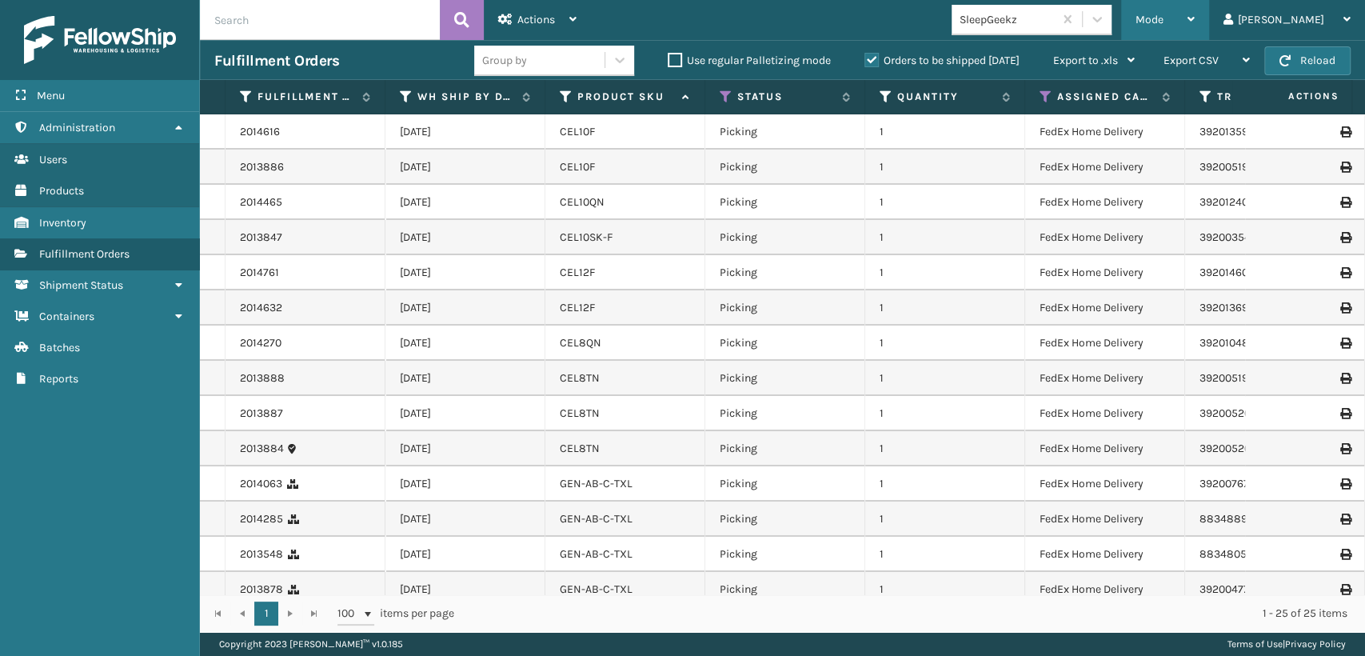
click at [1195, 7] on div "Mode" at bounding box center [1164, 20] width 59 height 40
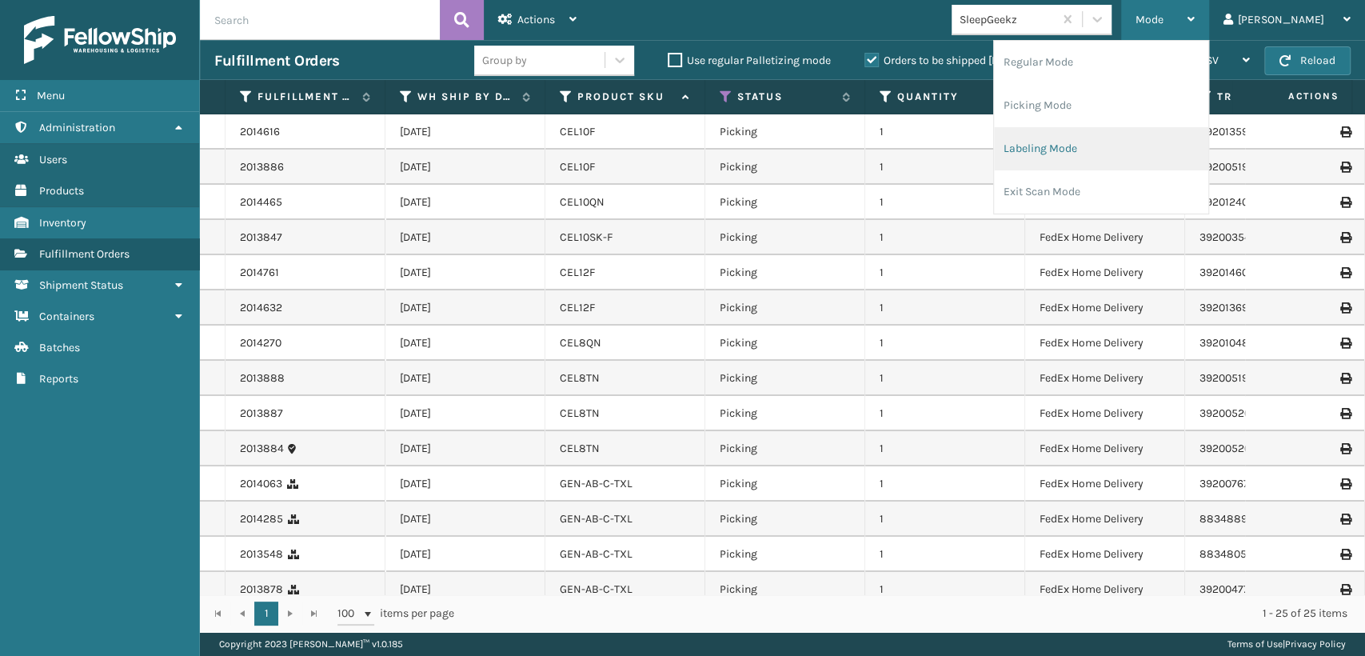
click at [1118, 142] on li "Labeling Mode" at bounding box center [1101, 148] width 214 height 43
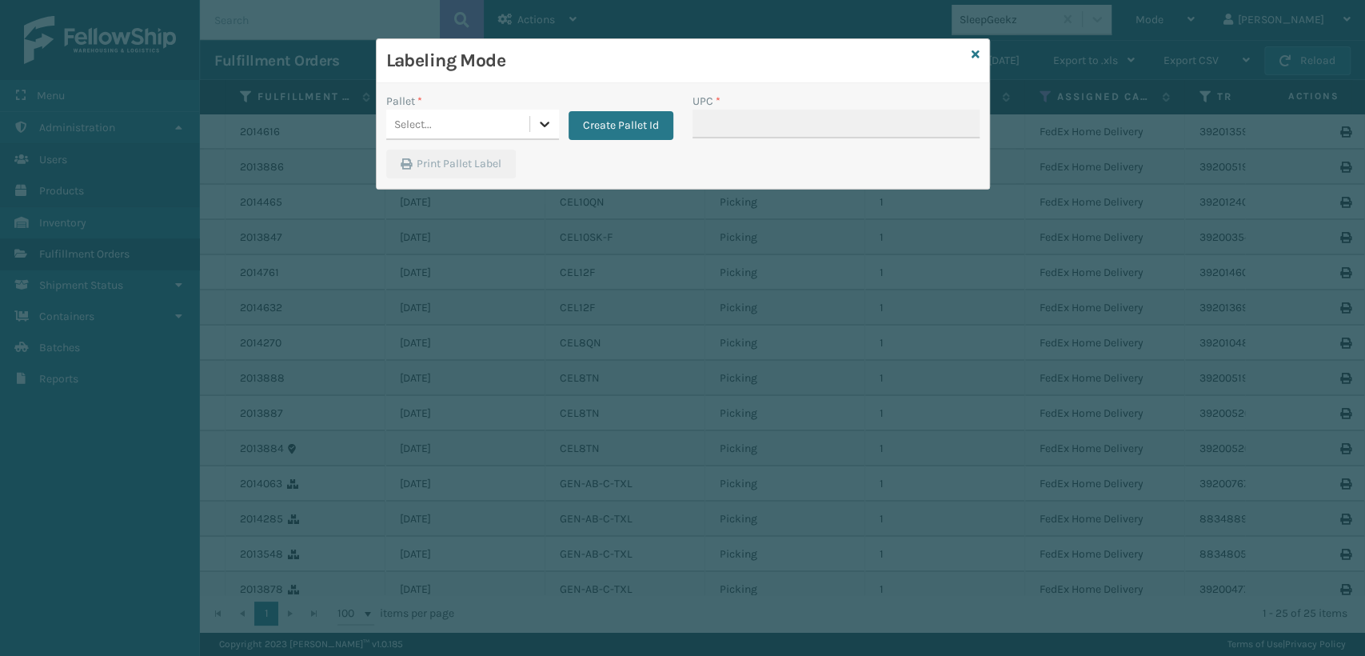
click at [545, 110] on div at bounding box center [544, 124] width 29 height 29
click at [478, 161] on div "FDXG-9IF5LO26M4" at bounding box center [472, 165] width 173 height 30
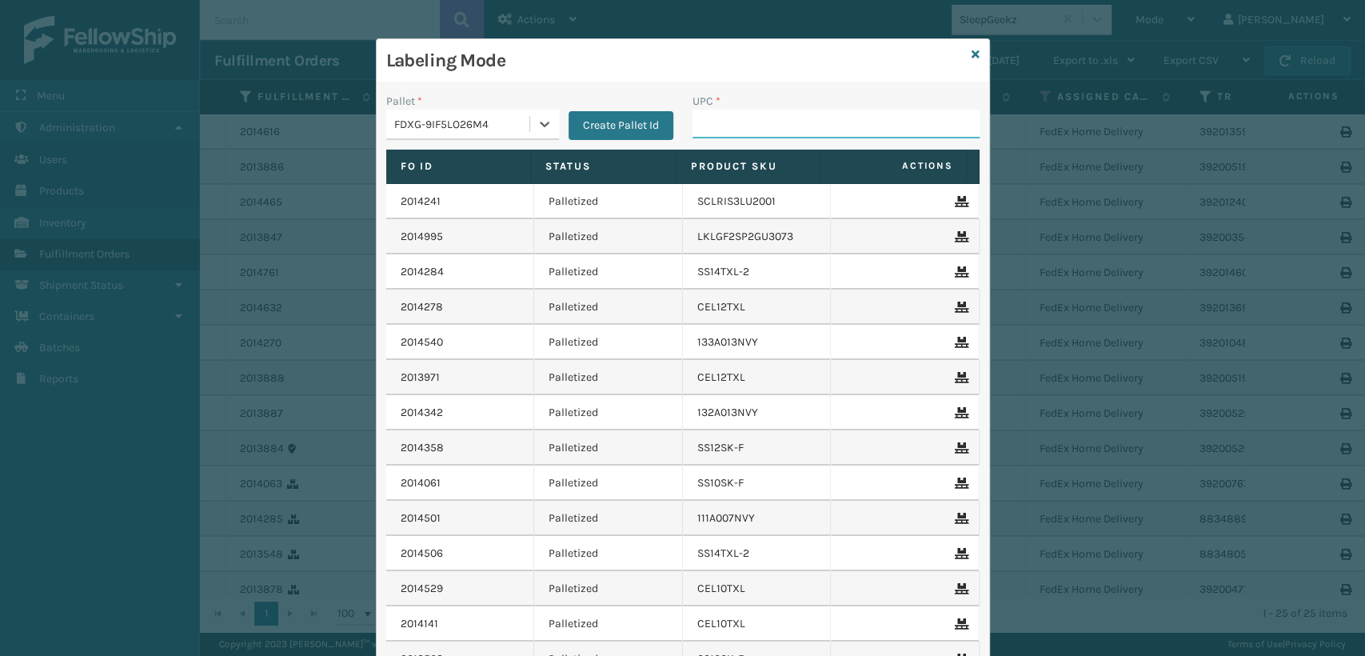
click at [736, 118] on input "UPC *" at bounding box center [835, 124] width 287 height 29
type input "810081962490"
type input "810081962"
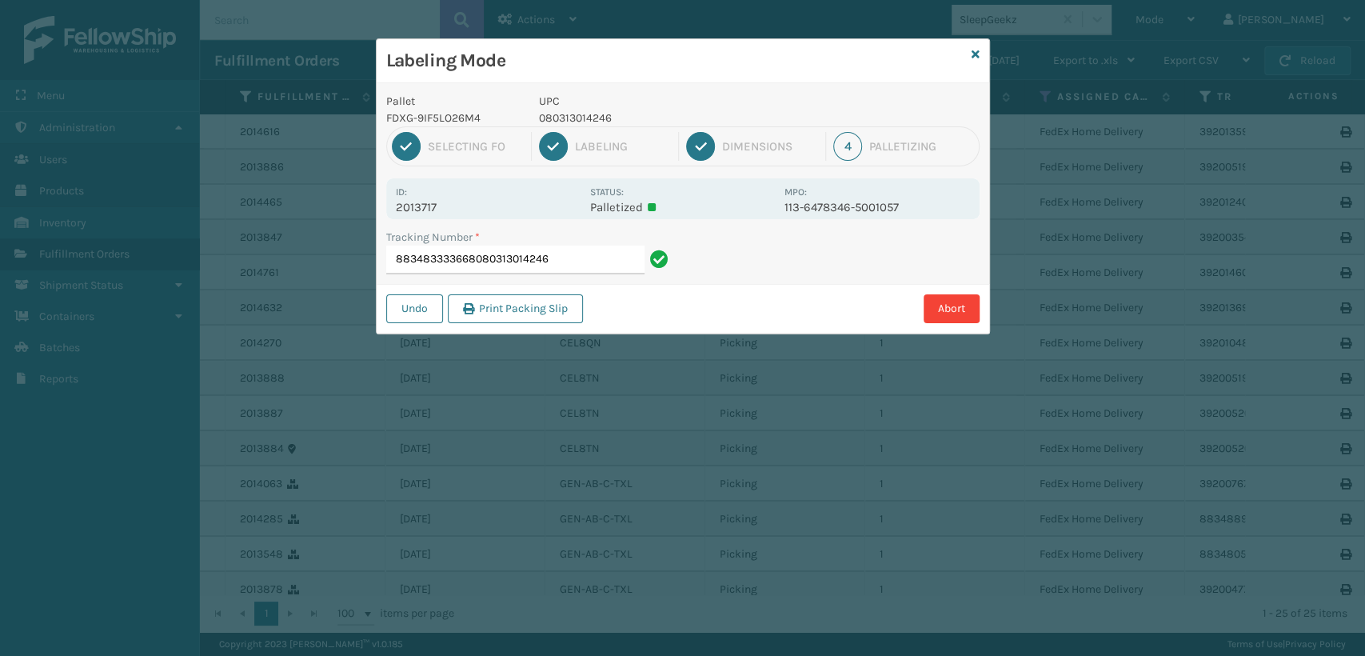
type input "883483333668080313014246"
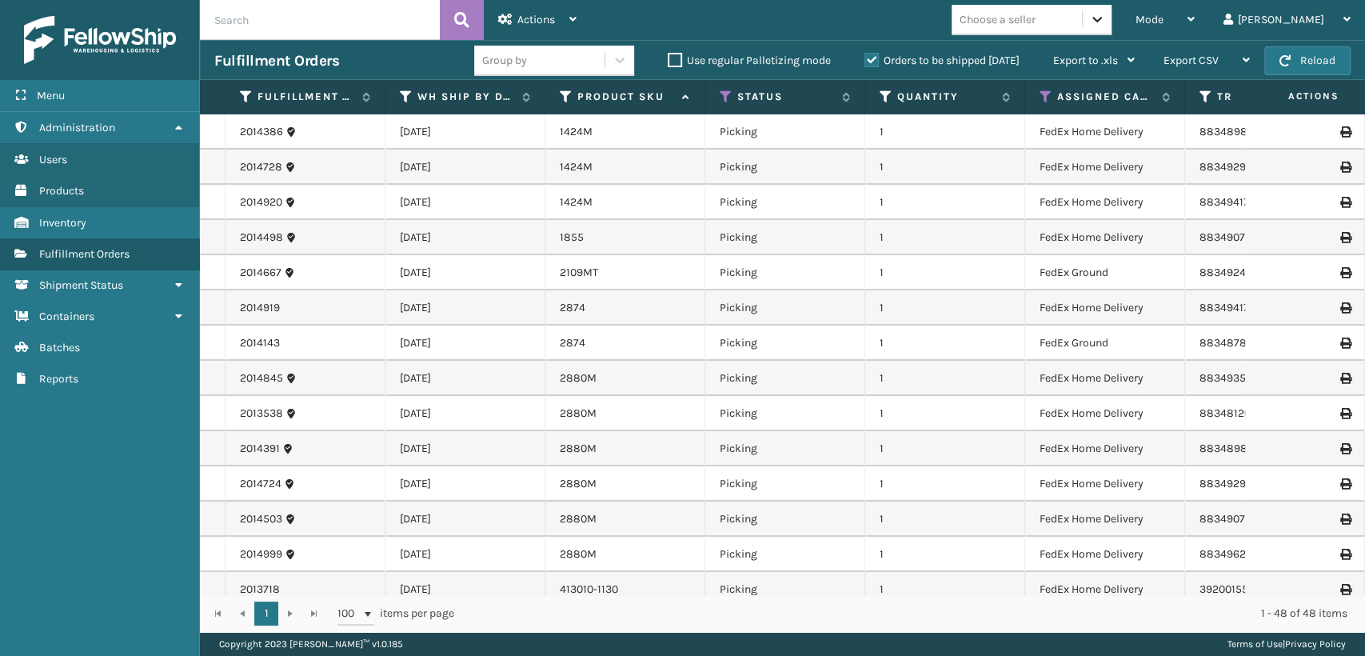
click at [1105, 23] on icon at bounding box center [1097, 19] width 16 height 16
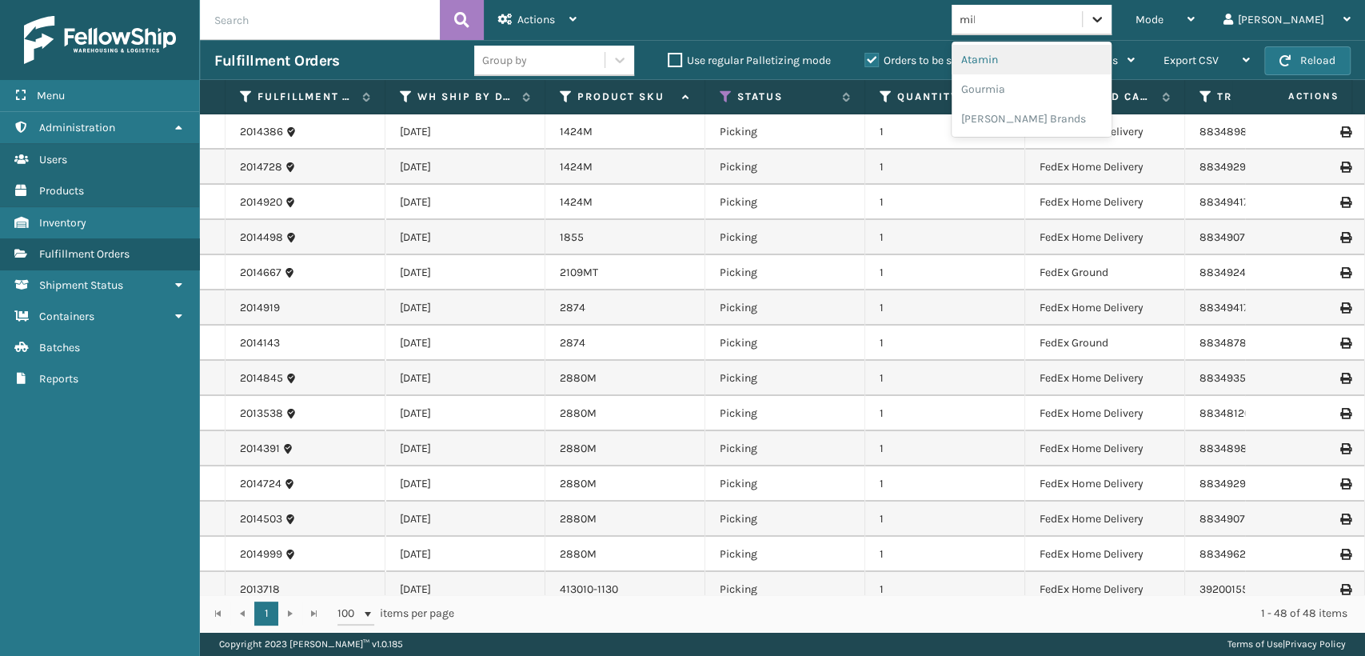
type input "mill"
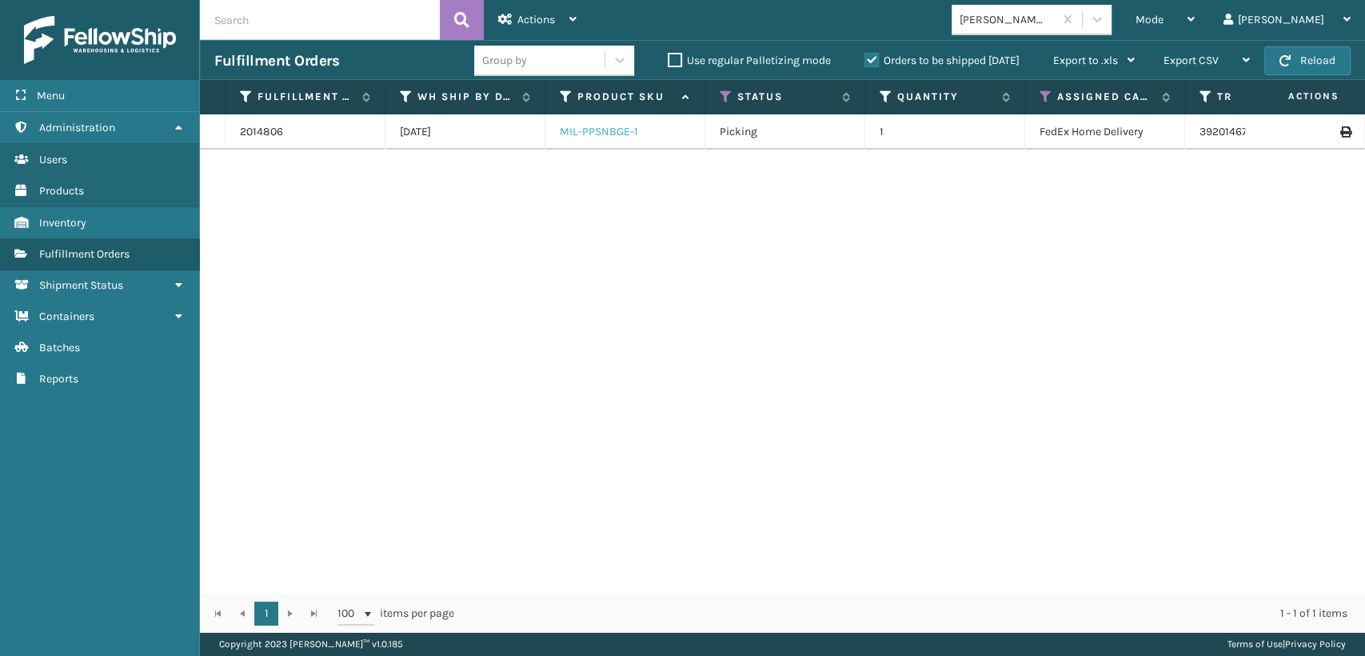
click at [579, 134] on link "MIL-PPSNBGE-1" at bounding box center [599, 132] width 78 height 14
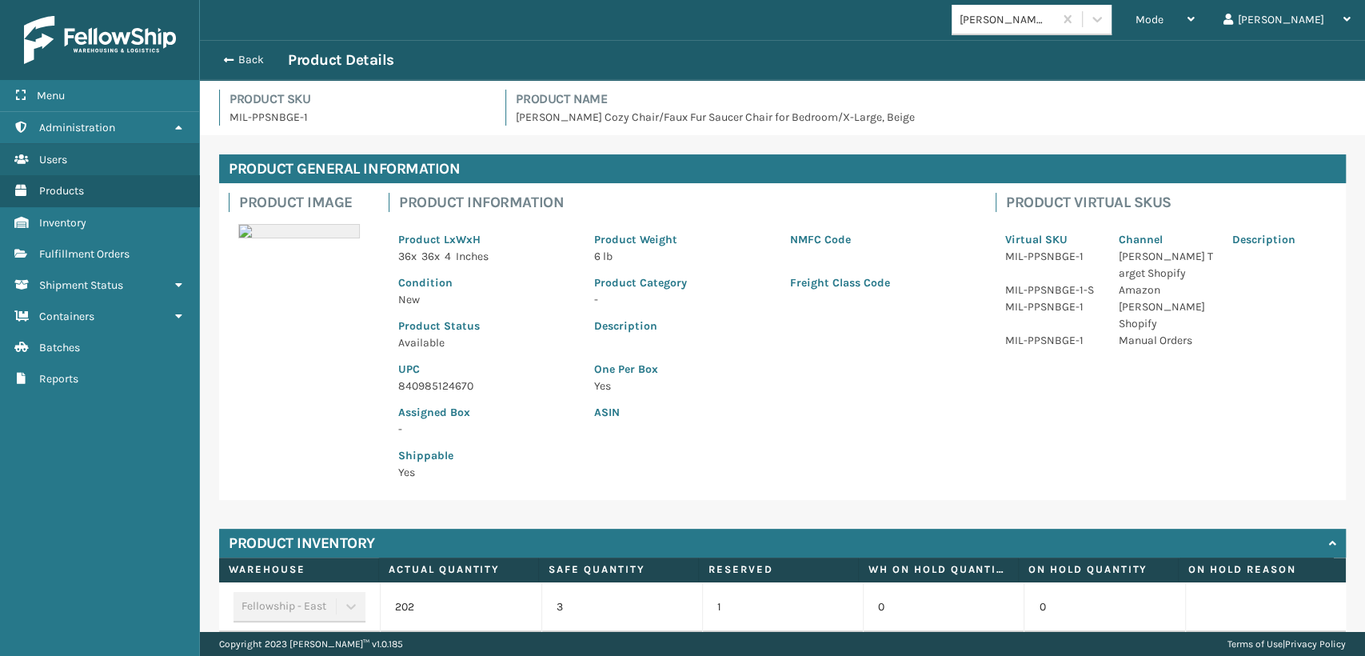
click at [448, 387] on p "840985124670" at bounding box center [486, 385] width 177 height 17
copy p "840985124670"
click at [234, 48] on div "Back Product Details" at bounding box center [782, 60] width 1165 height 40
click at [237, 58] on button "Back" at bounding box center [251, 60] width 74 height 14
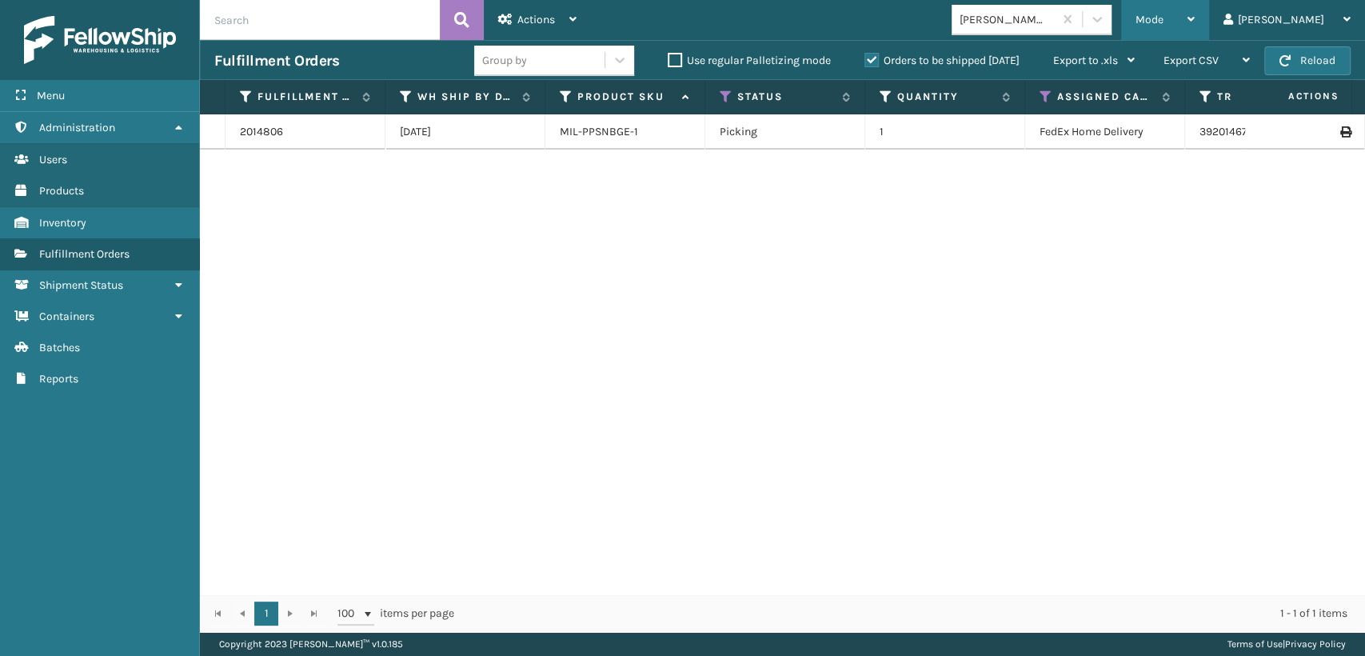
click at [1163, 14] on span "Mode" at bounding box center [1149, 20] width 28 height 14
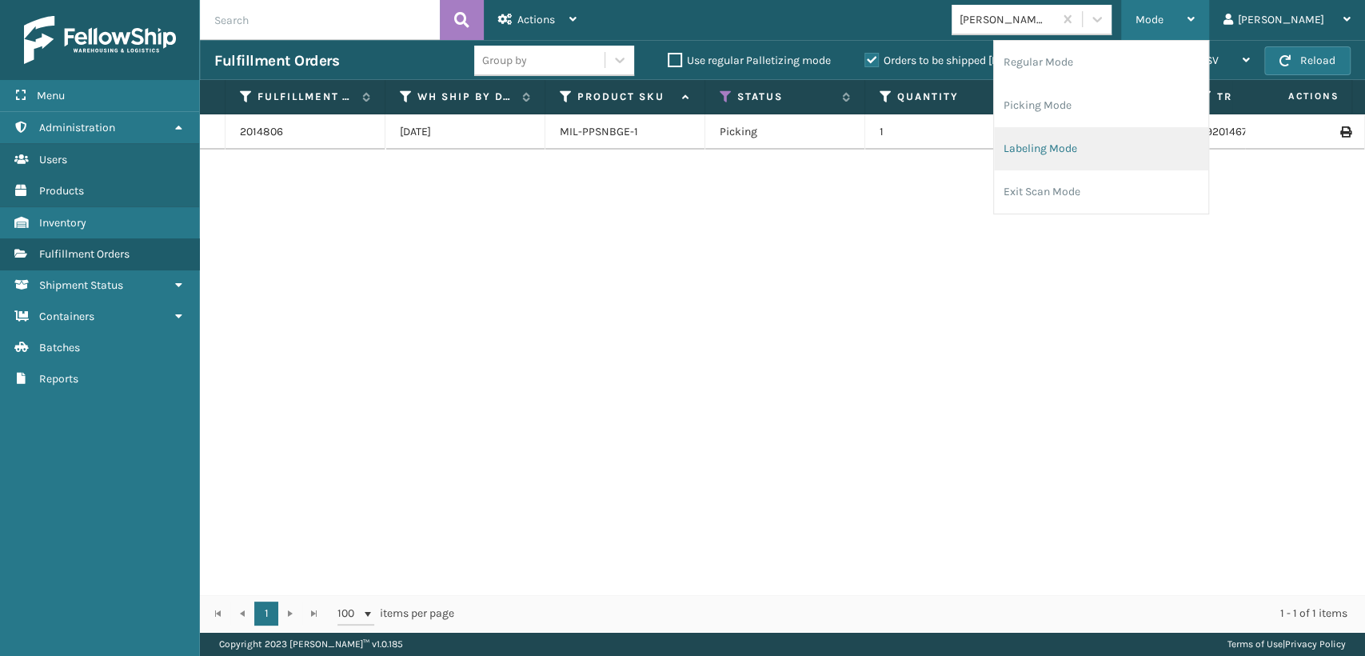
click at [1084, 144] on li "Labeling Mode" at bounding box center [1101, 148] width 214 height 43
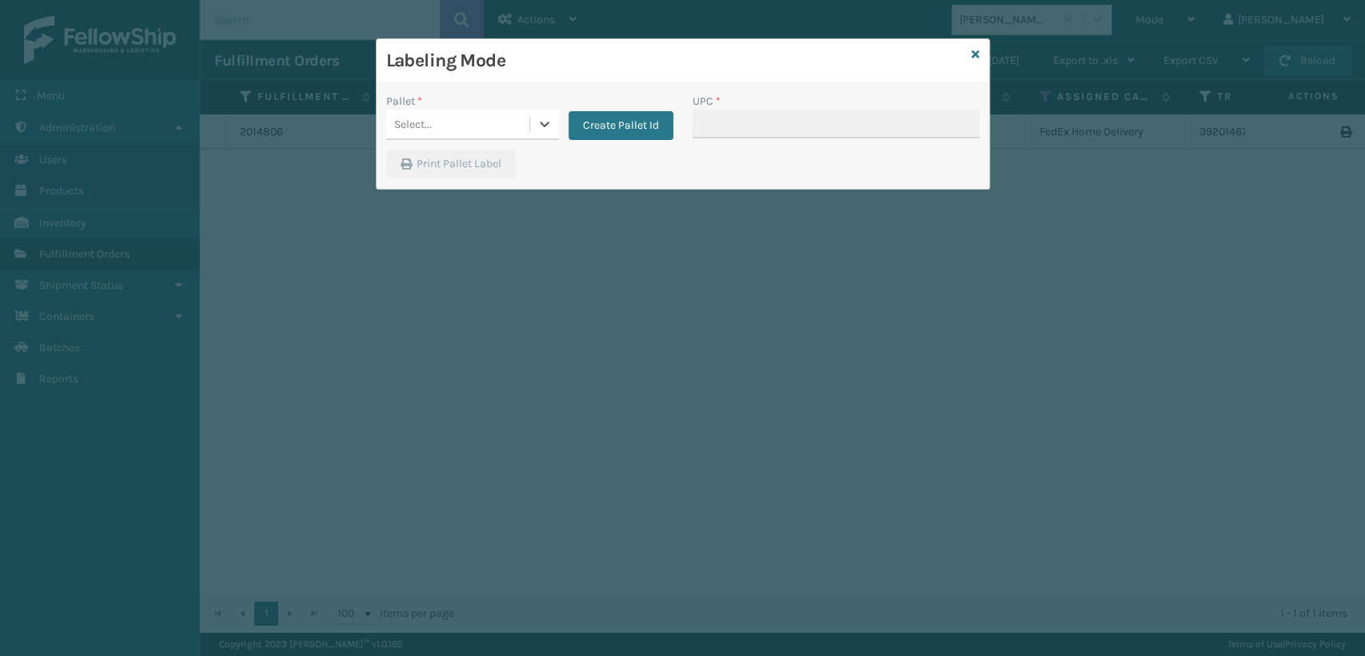
click at [473, 108] on div "Pallet *" at bounding box center [472, 101] width 173 height 17
click at [469, 130] on div "Select..." at bounding box center [457, 124] width 143 height 26
click at [458, 169] on div "FDXG-9IF5LO26M4" at bounding box center [472, 165] width 173 height 30
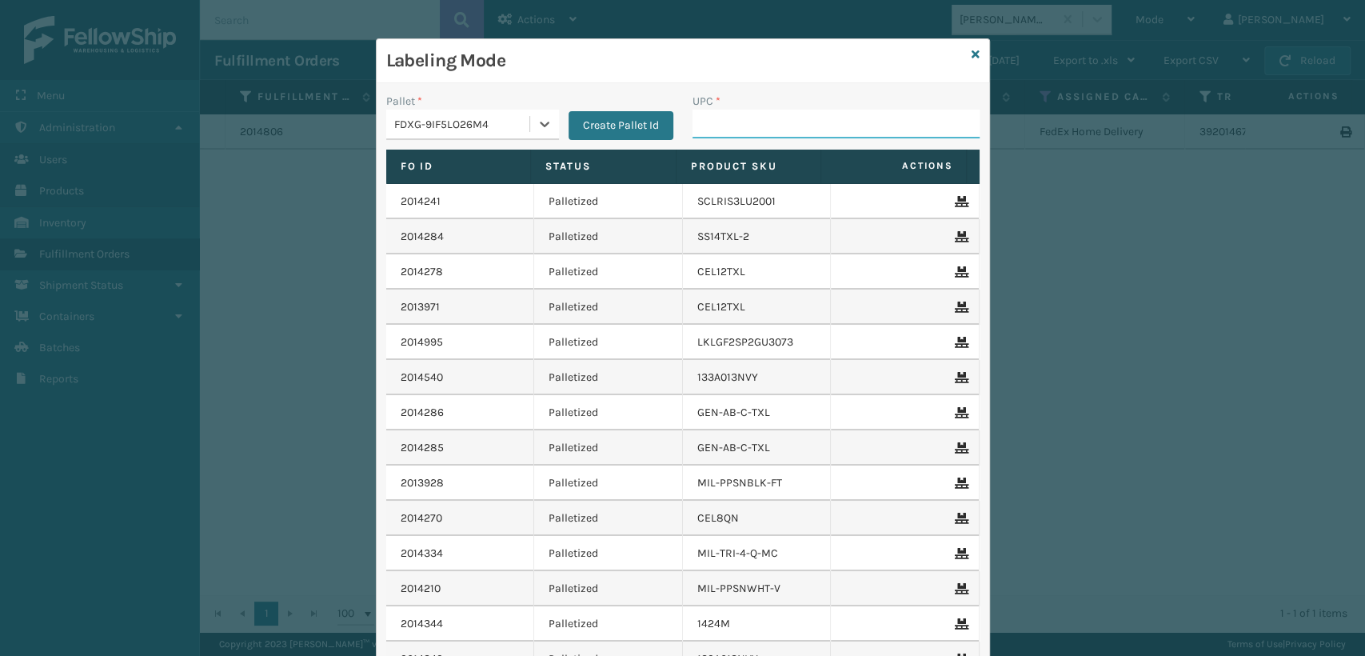
click at [702, 126] on input "UPC *" at bounding box center [835, 124] width 287 height 29
paste input "840985124670"
type input "840985124670"
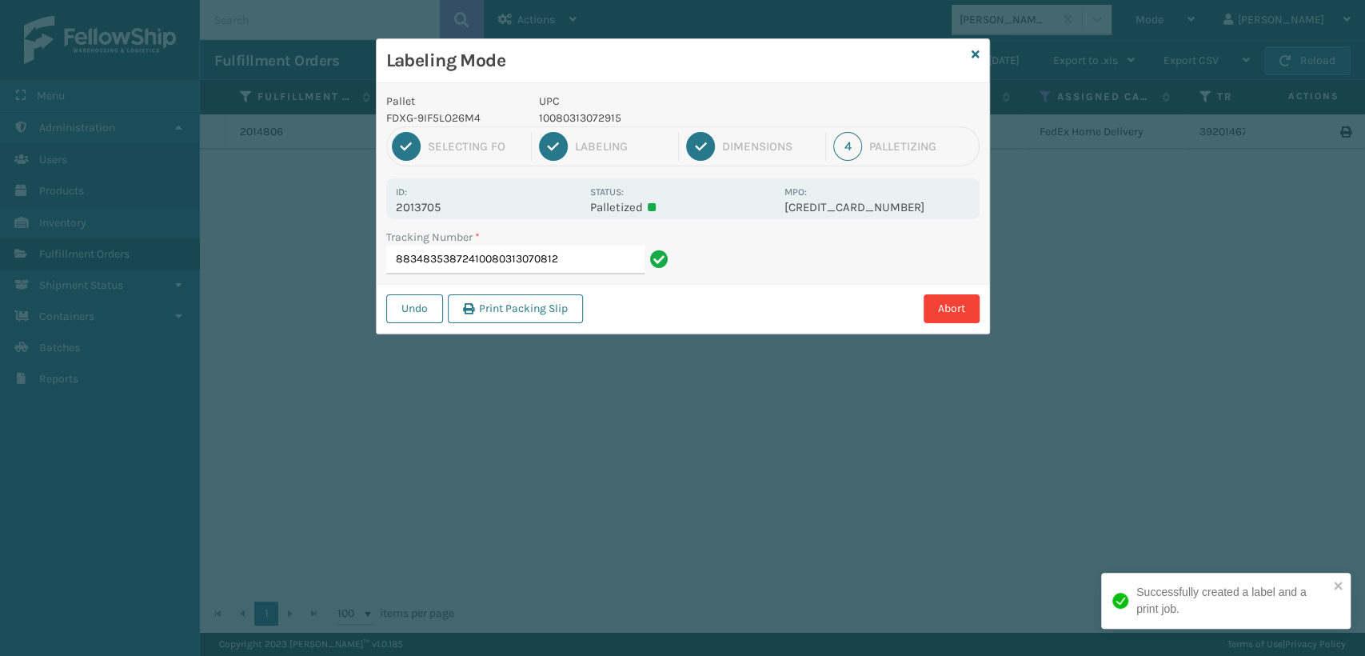
type input "88348353872410080313070812"
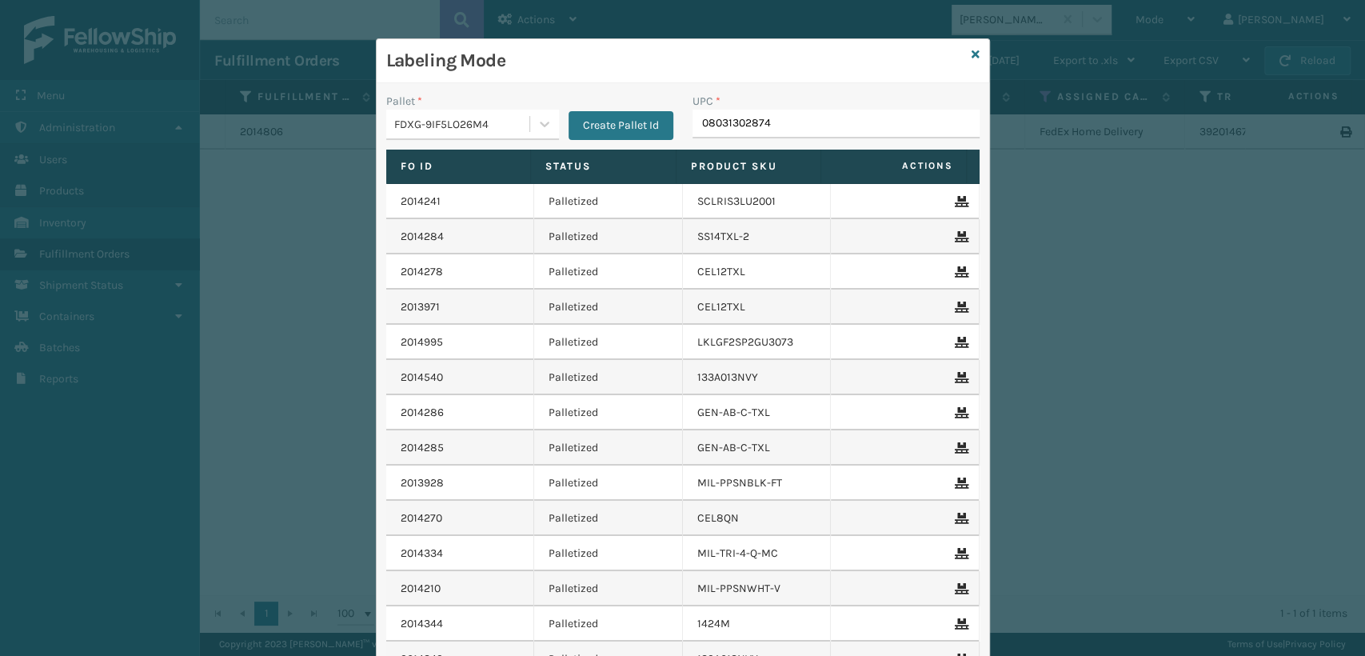
type input "080313028748"
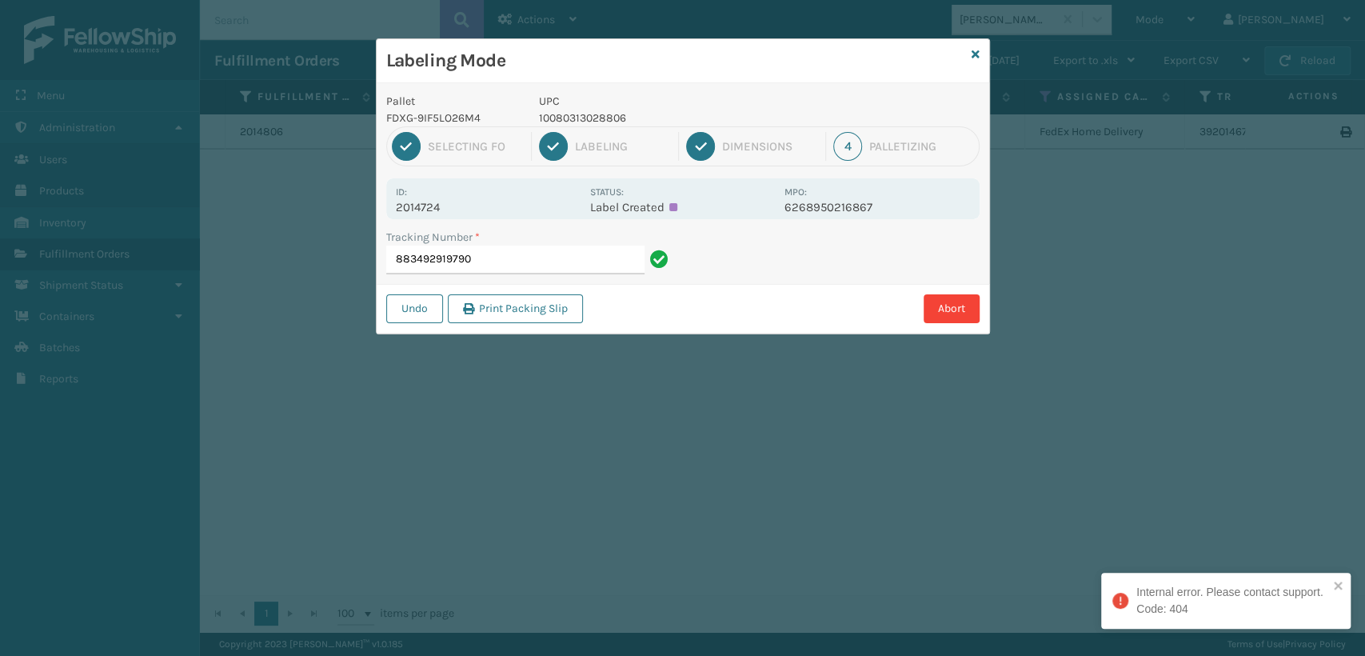
type input "883492919790"
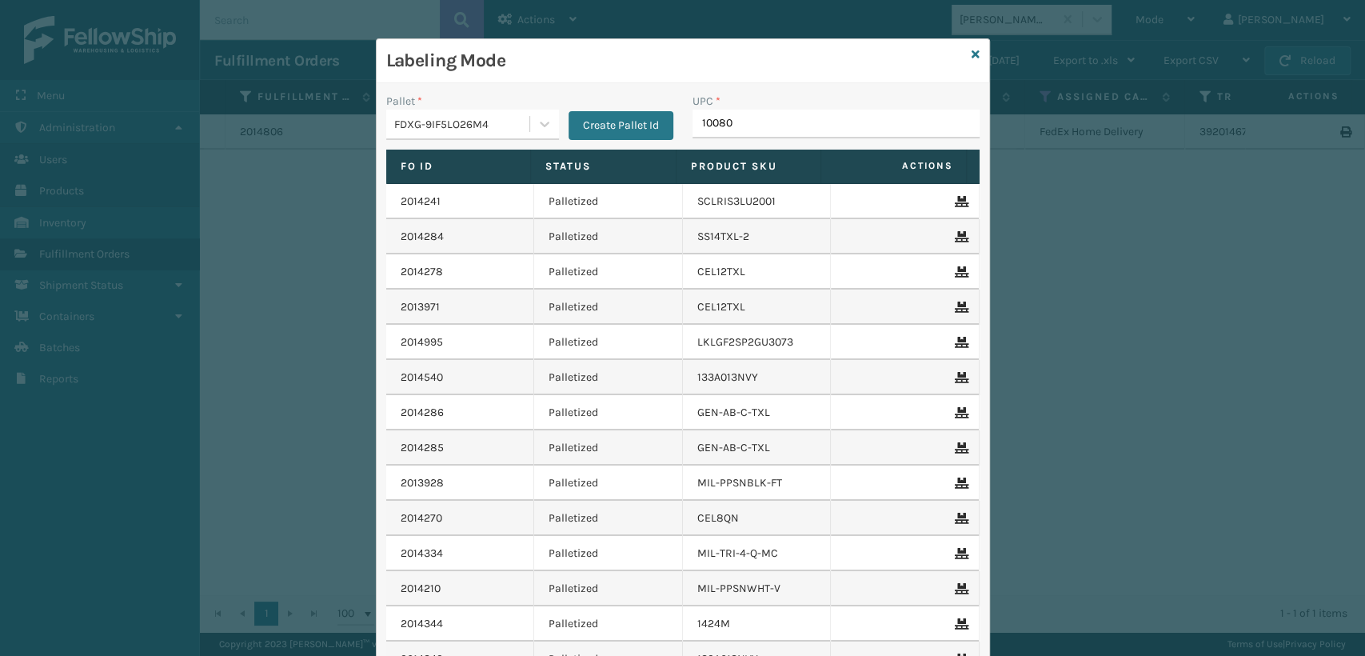
type input "100803"
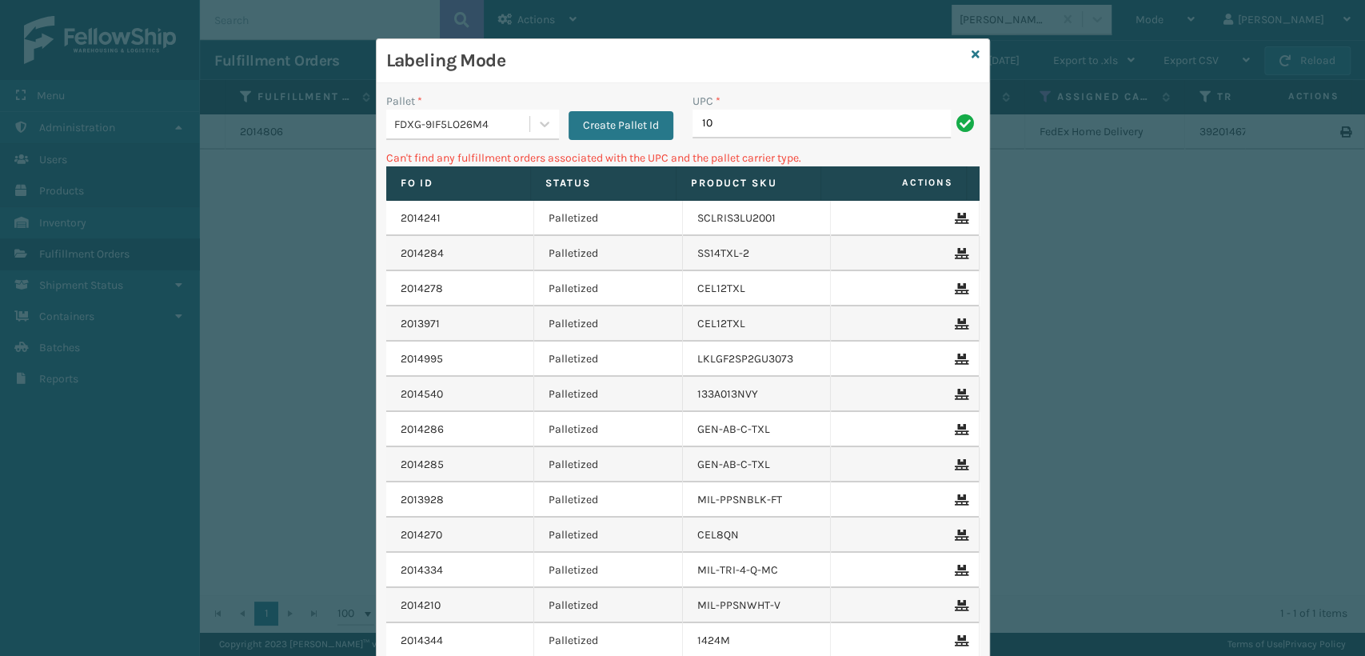
type input "1"
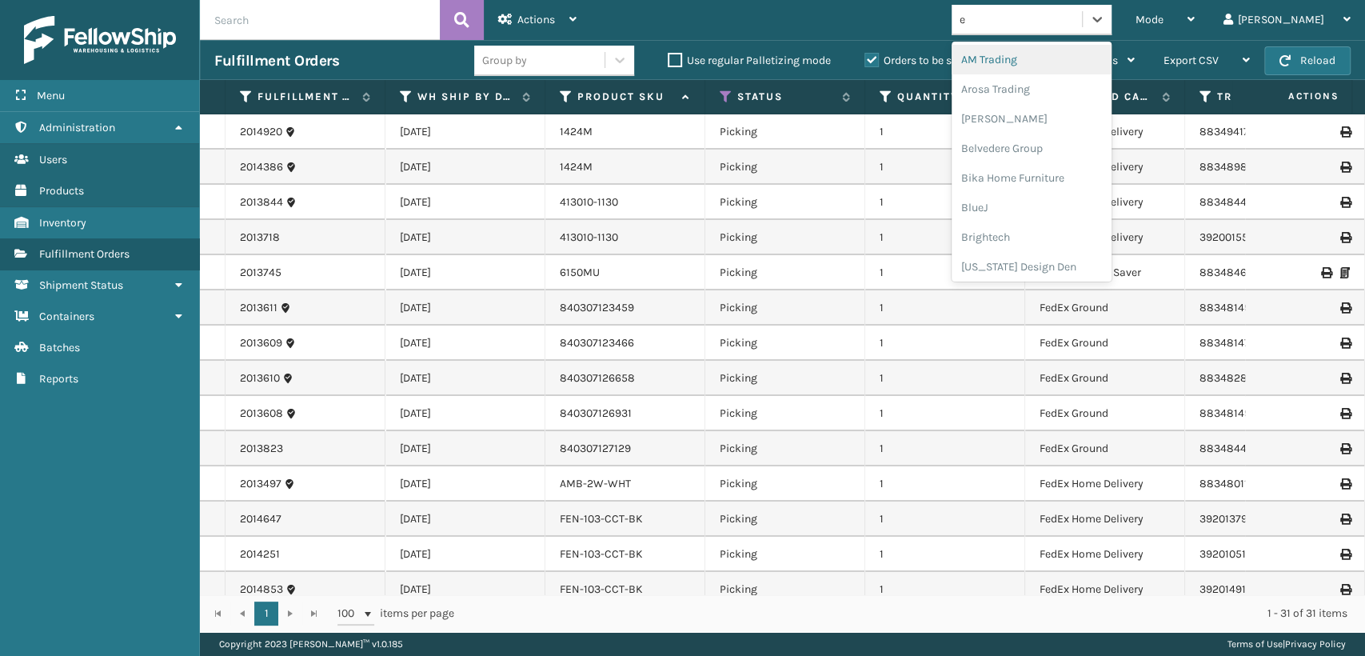
type input "em"
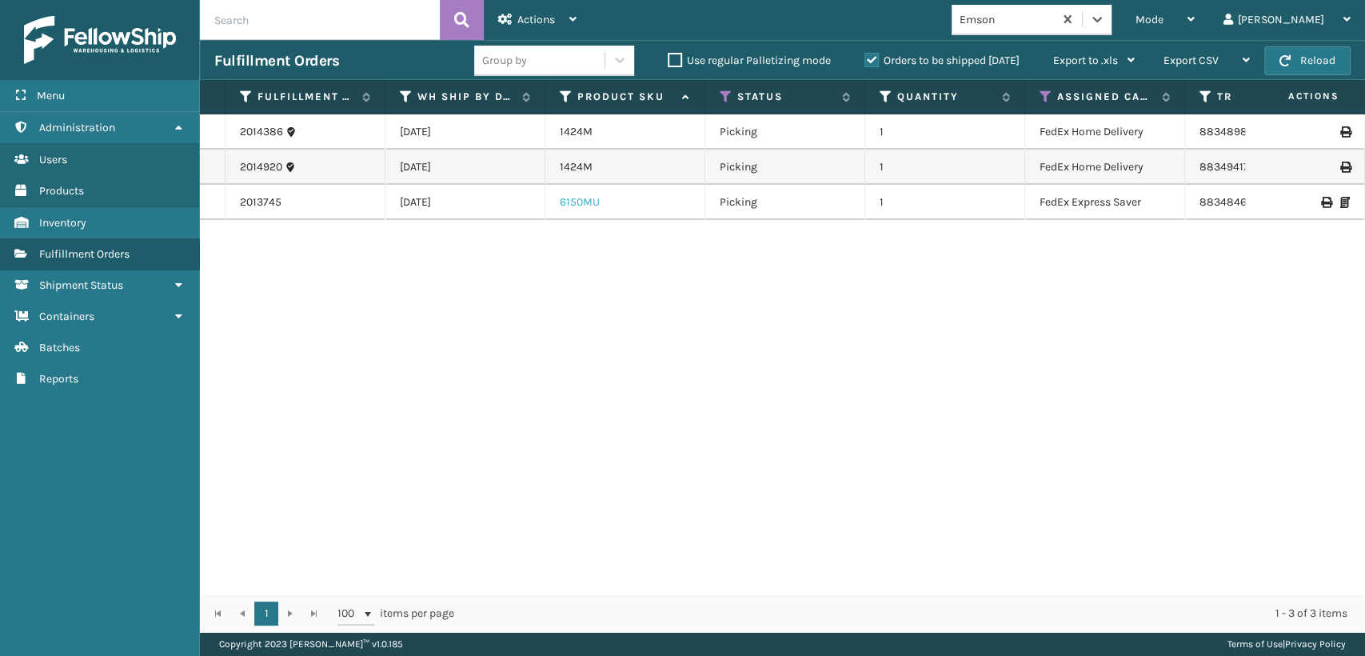
click at [582, 201] on link "6150MU" at bounding box center [580, 202] width 40 height 14
click at [1163, 22] on span "Mode" at bounding box center [1149, 20] width 28 height 14
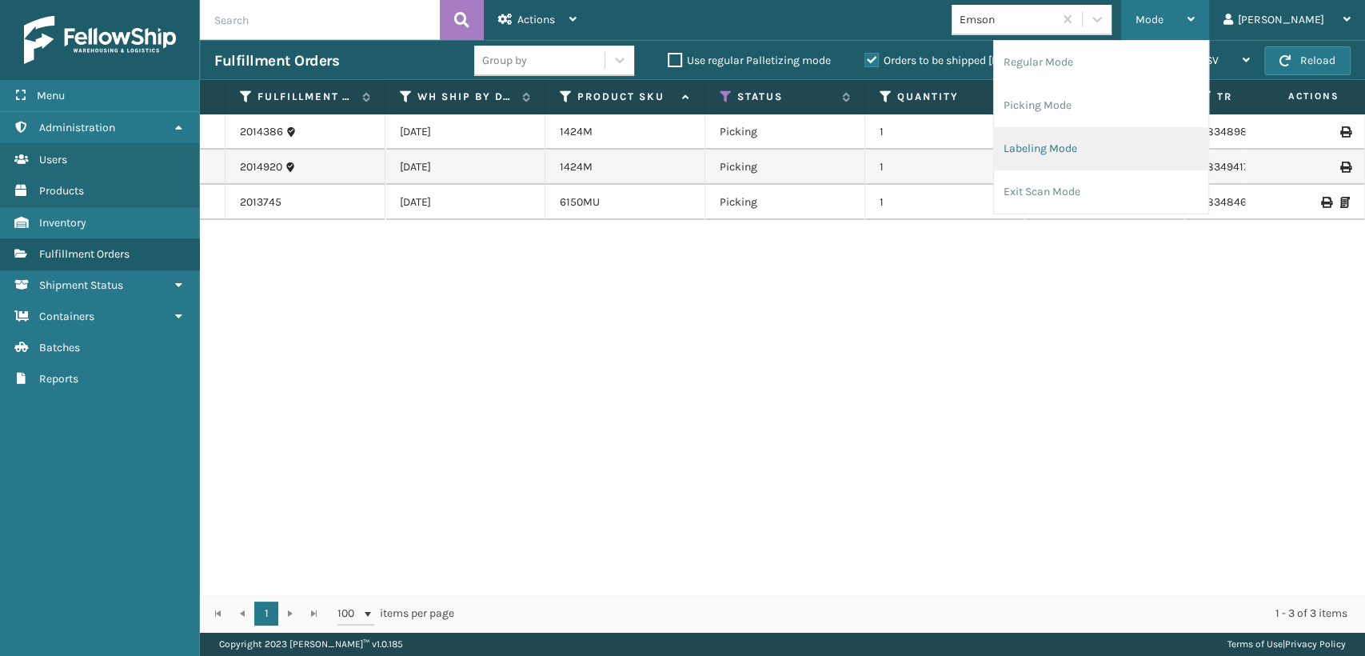
click at [1094, 150] on li "Labeling Mode" at bounding box center [1101, 148] width 214 height 43
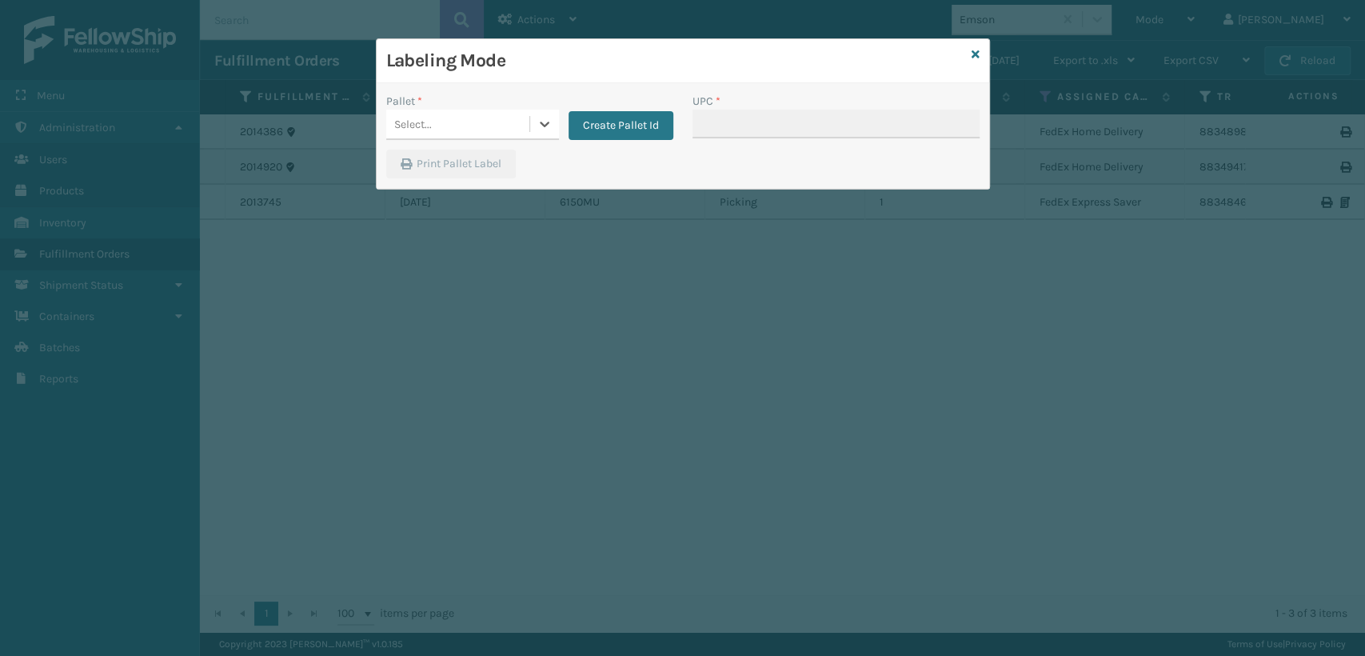
click at [517, 120] on div "Select..." at bounding box center [457, 124] width 143 height 26
click at [611, 136] on button "Create Pallet Id" at bounding box center [620, 125] width 105 height 29
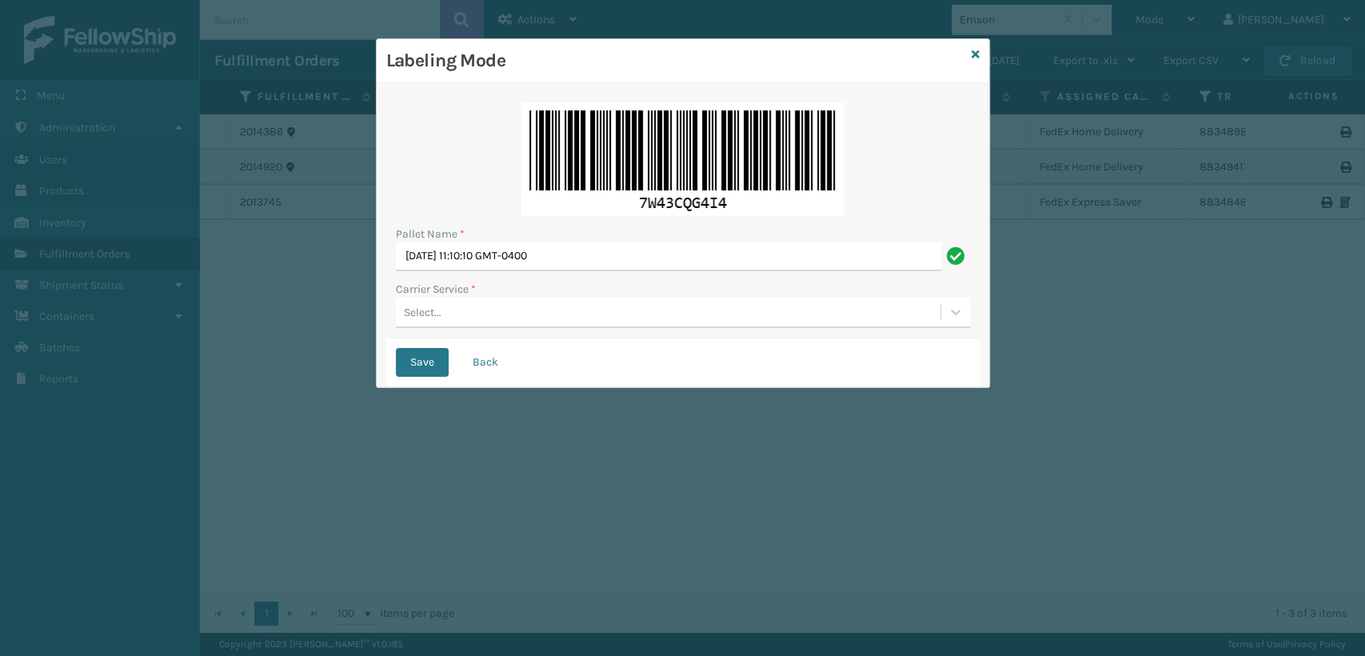
click at [548, 291] on div "Carrier Service *" at bounding box center [683, 289] width 574 height 17
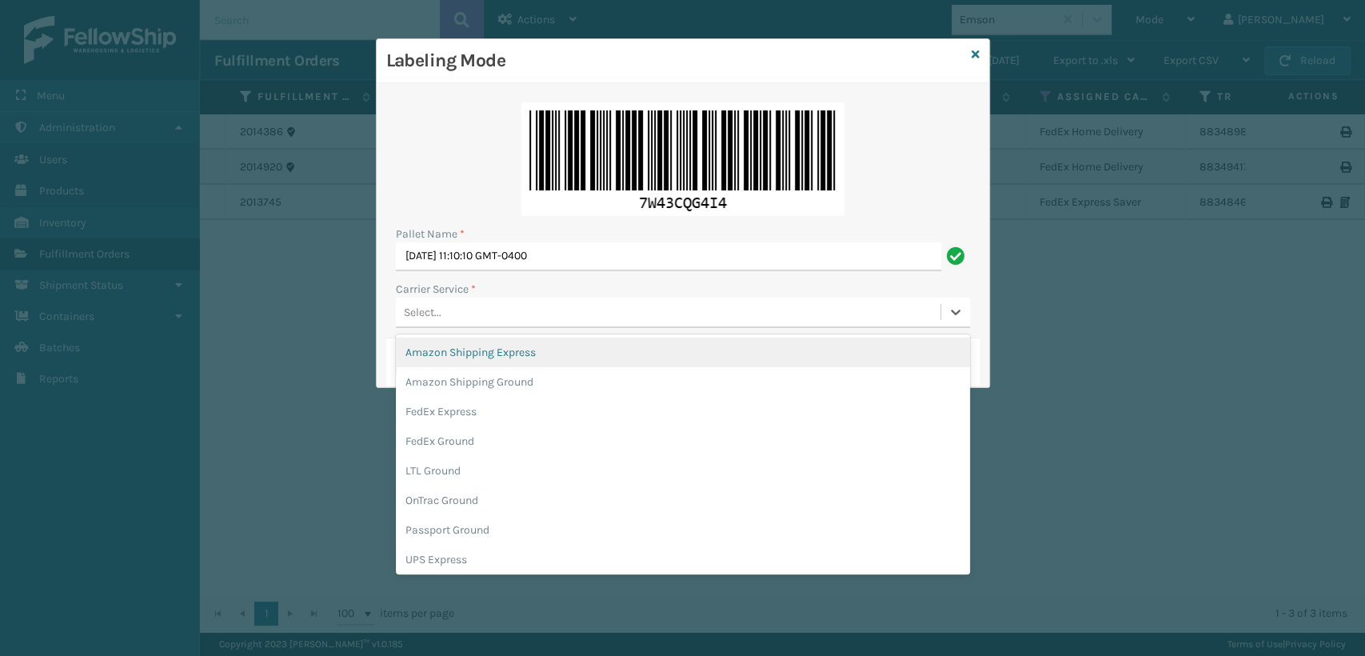
click at [548, 313] on div "Select..." at bounding box center [668, 312] width 545 height 26
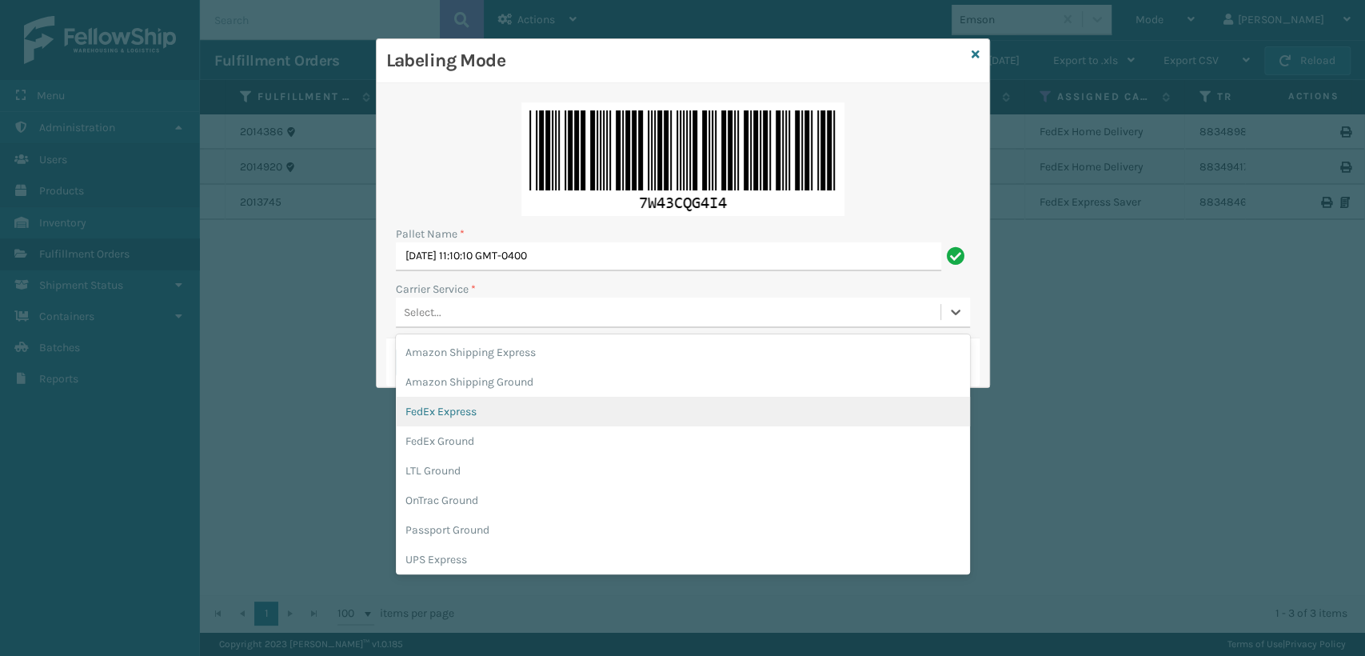
click at [483, 413] on div "FedEx Express" at bounding box center [683, 412] width 574 height 30
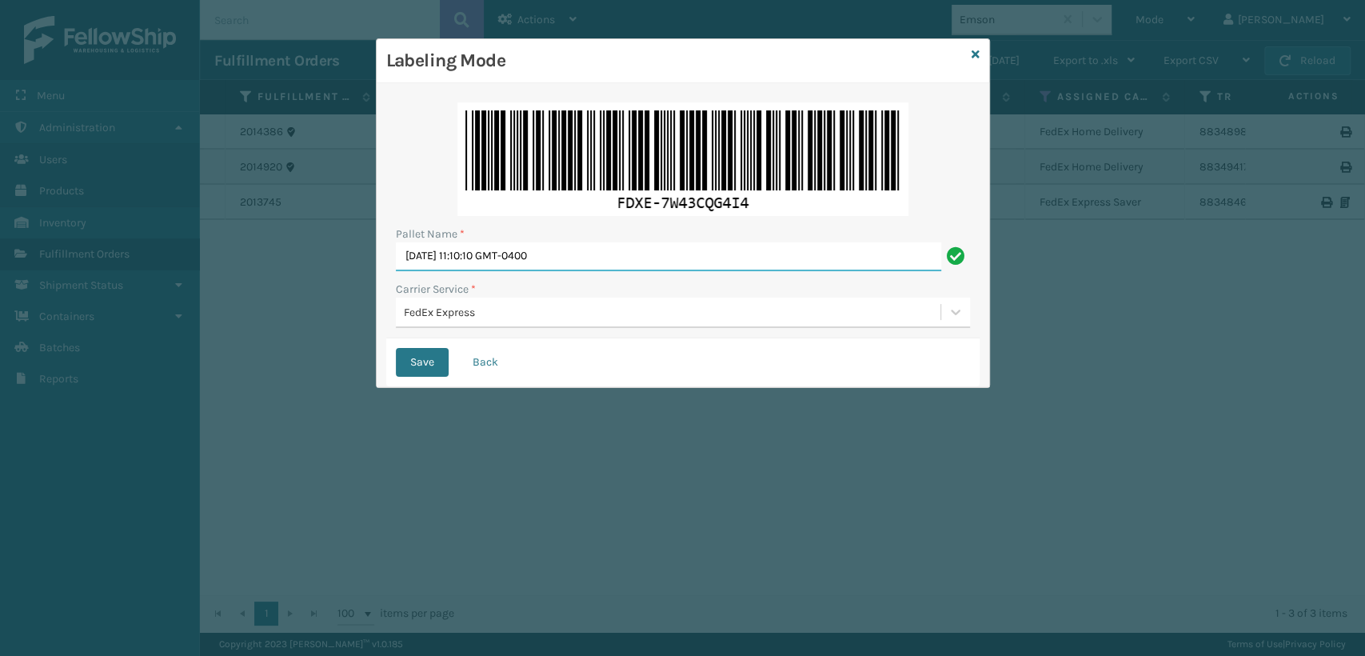
drag, startPoint x: 596, startPoint y: 253, endPoint x: 288, endPoint y: 297, distance: 311.0
click at [289, 297] on div "Labeling Mode Pallet Name * [DATE] 11:10:10 GMT-0400 Carrier Service * FedEx Ex…" at bounding box center [682, 328] width 1365 height 656
type input "EXPRESS"
click at [396, 348] on button "Save" at bounding box center [422, 362] width 53 height 29
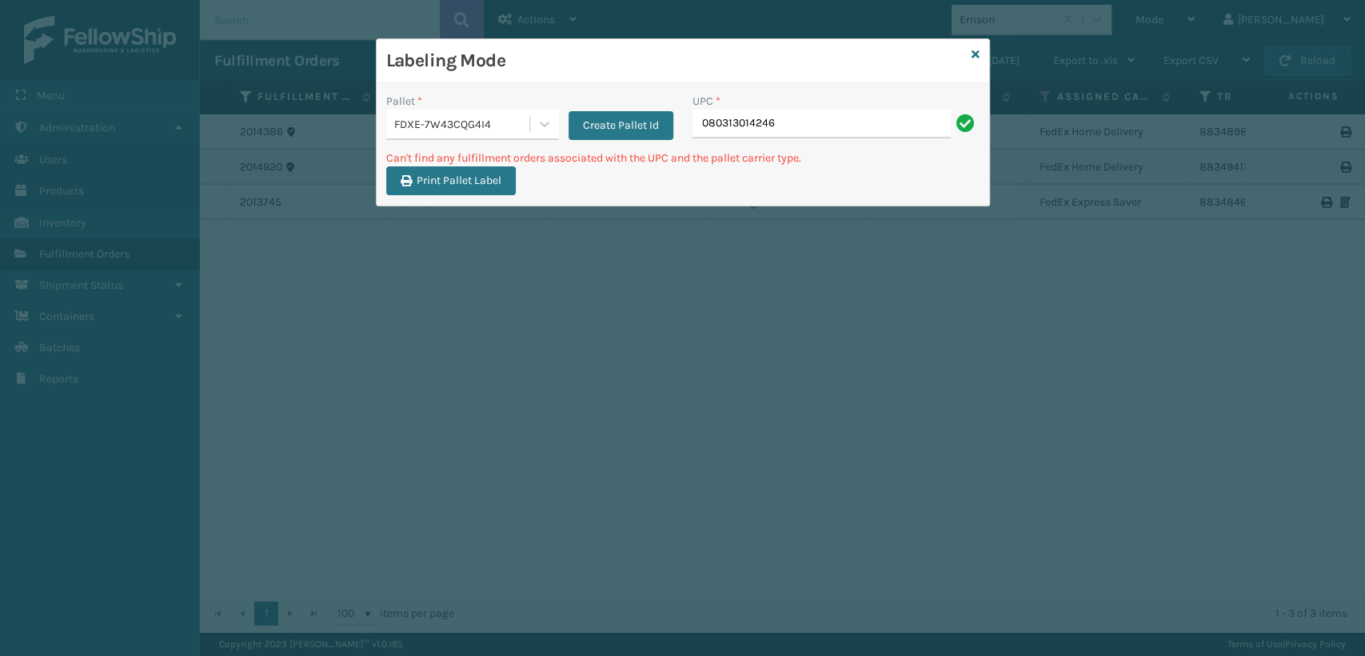
click at [502, 117] on div "FDXE-7W43CQG4I4" at bounding box center [462, 124] width 137 height 17
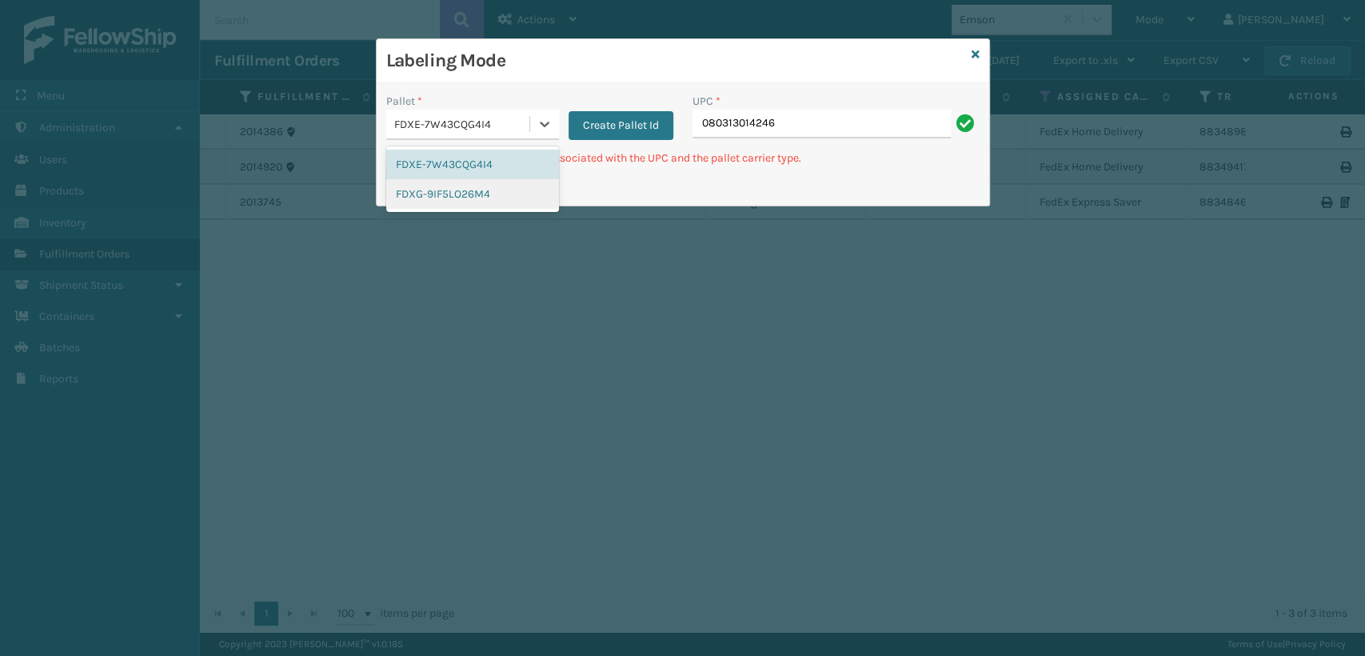
click at [467, 207] on div "FDXG-9IF5LO26M4" at bounding box center [472, 194] width 173 height 30
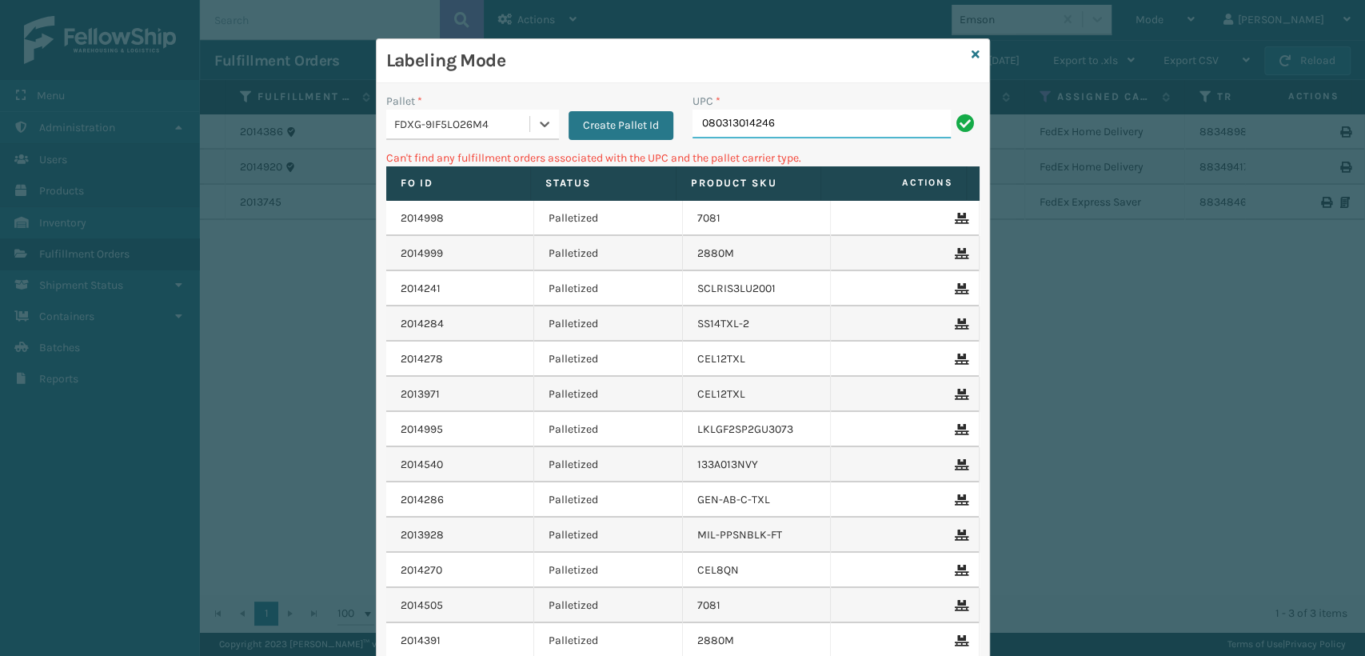
click at [787, 117] on input "080313014246" at bounding box center [821, 124] width 258 height 29
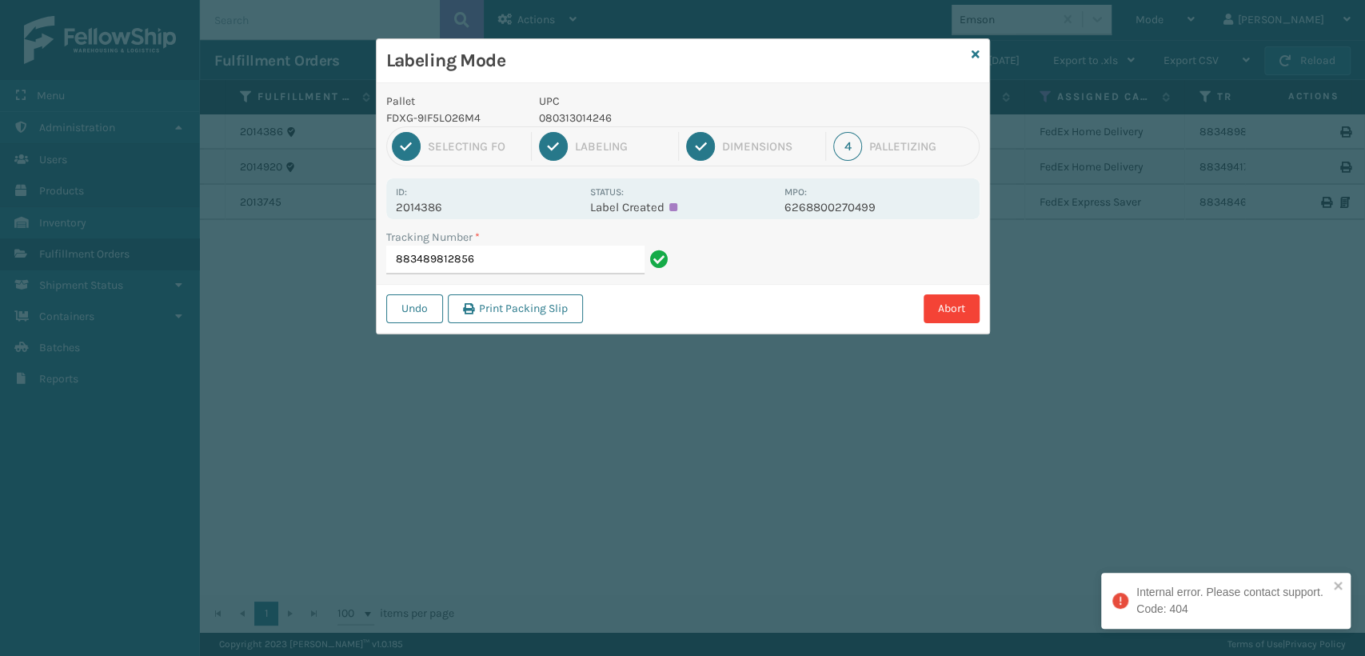
type input "883489812856"
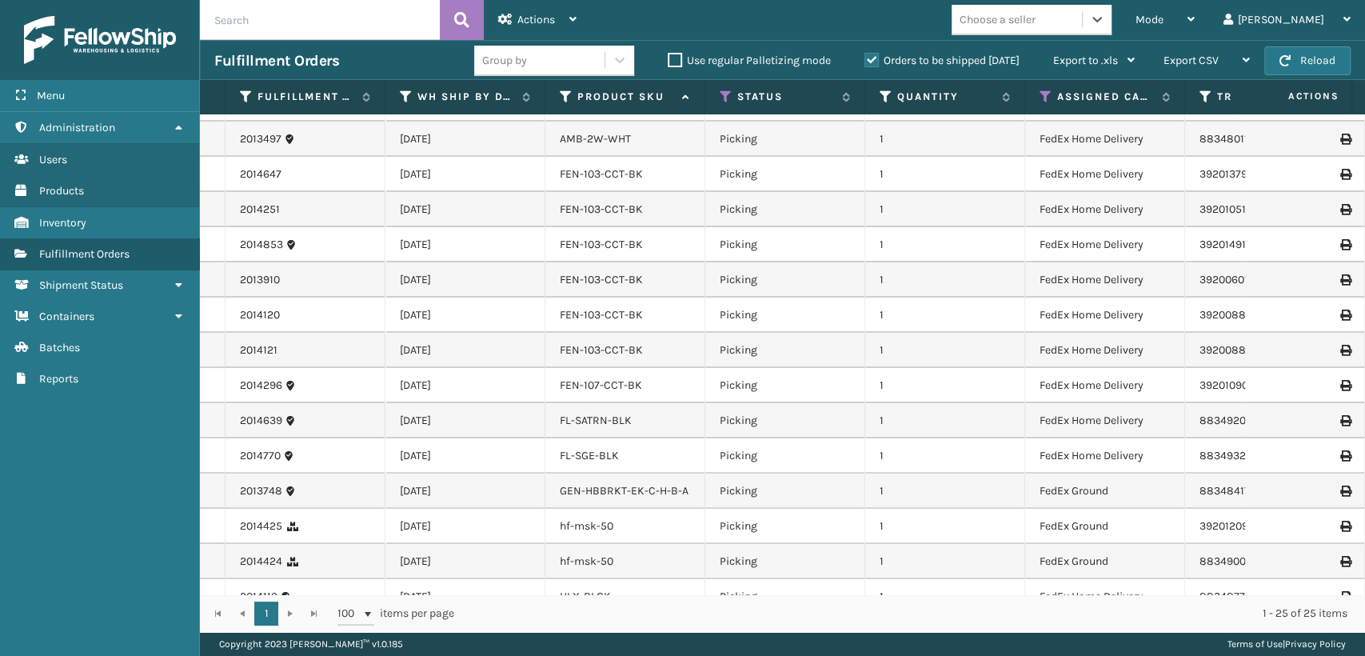
scroll to position [413, 0]
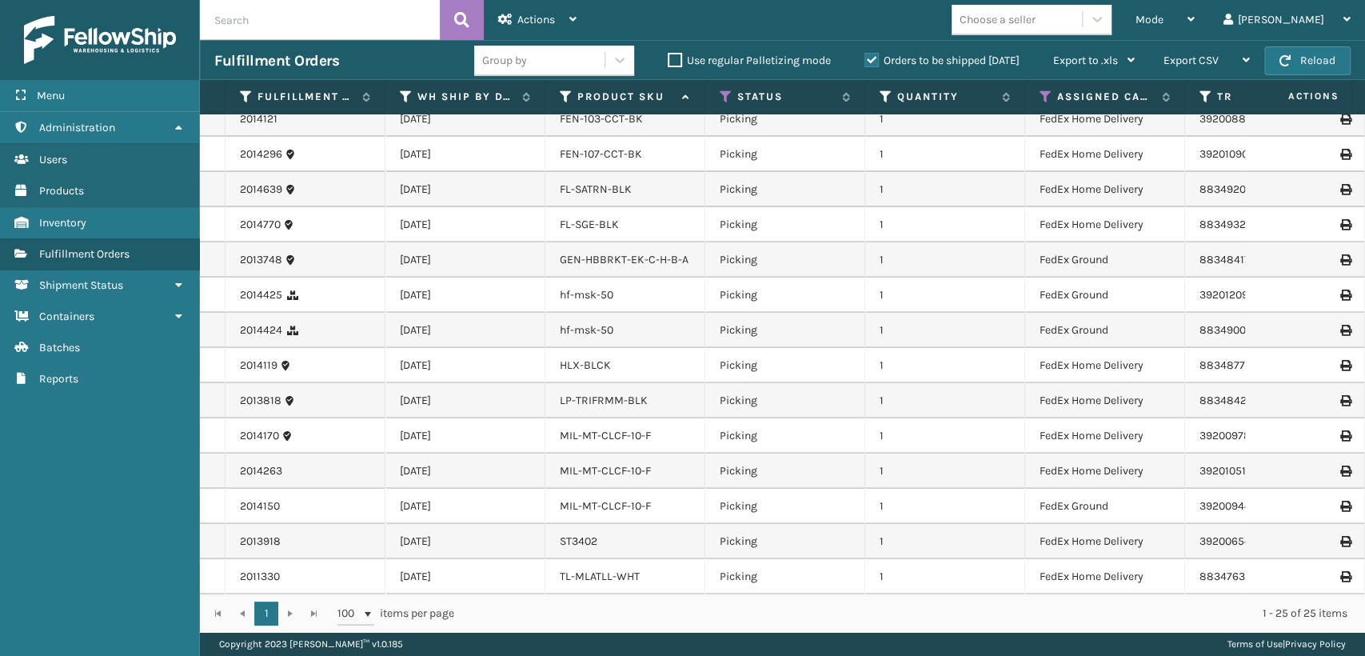
click at [870, 59] on label "Orders to be shipped [DATE]" at bounding box center [941, 61] width 155 height 14
click at [865, 59] on input "Orders to be shipped [DATE]" at bounding box center [864, 56] width 1 height 10
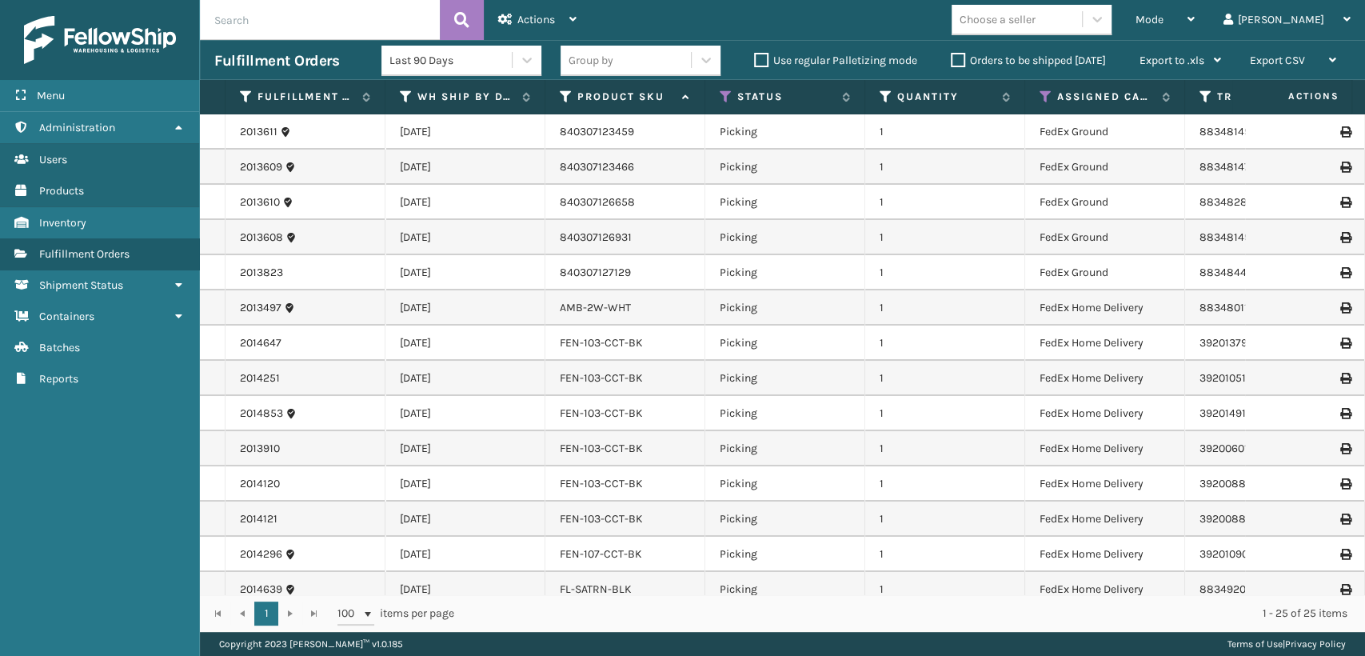
click at [722, 88] on th "Status" at bounding box center [785, 97] width 160 height 34
click at [723, 91] on icon at bounding box center [726, 97] width 13 height 14
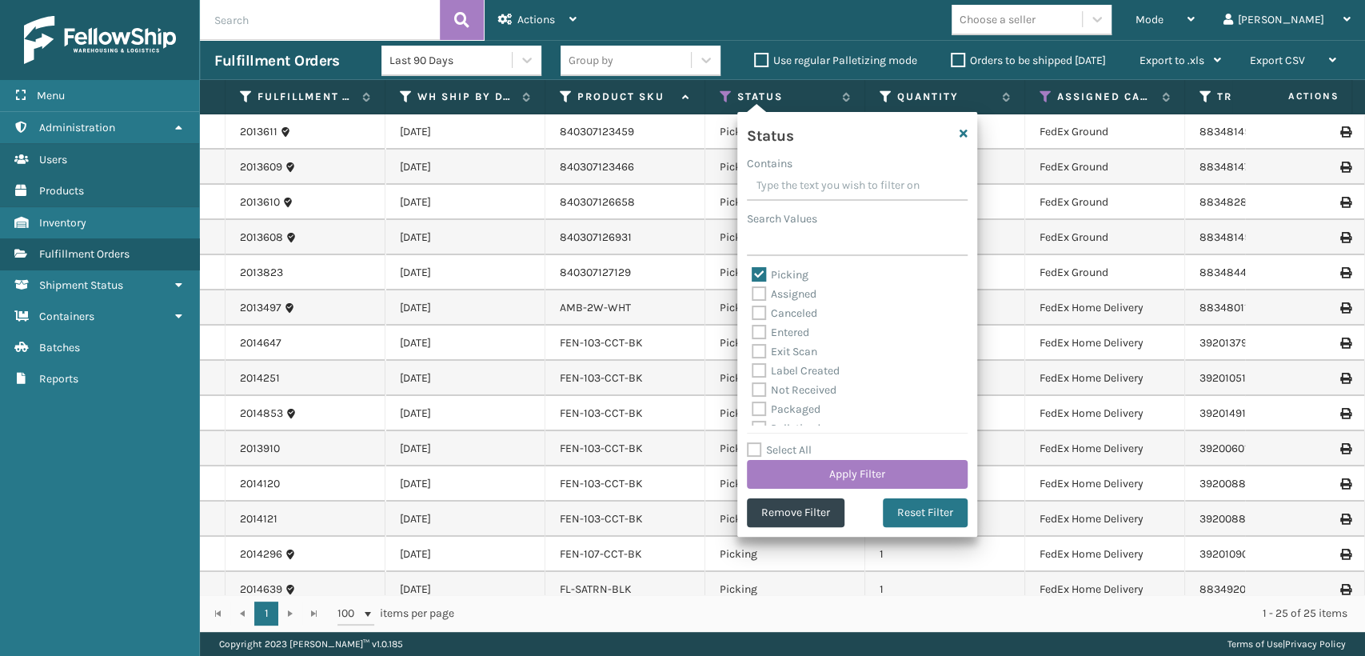
click at [798, 276] on label "Picking" at bounding box center [780, 275] width 57 height 14
click at [752, 276] on input "Picking" at bounding box center [752, 270] width 1 height 10
checkbox input "false"
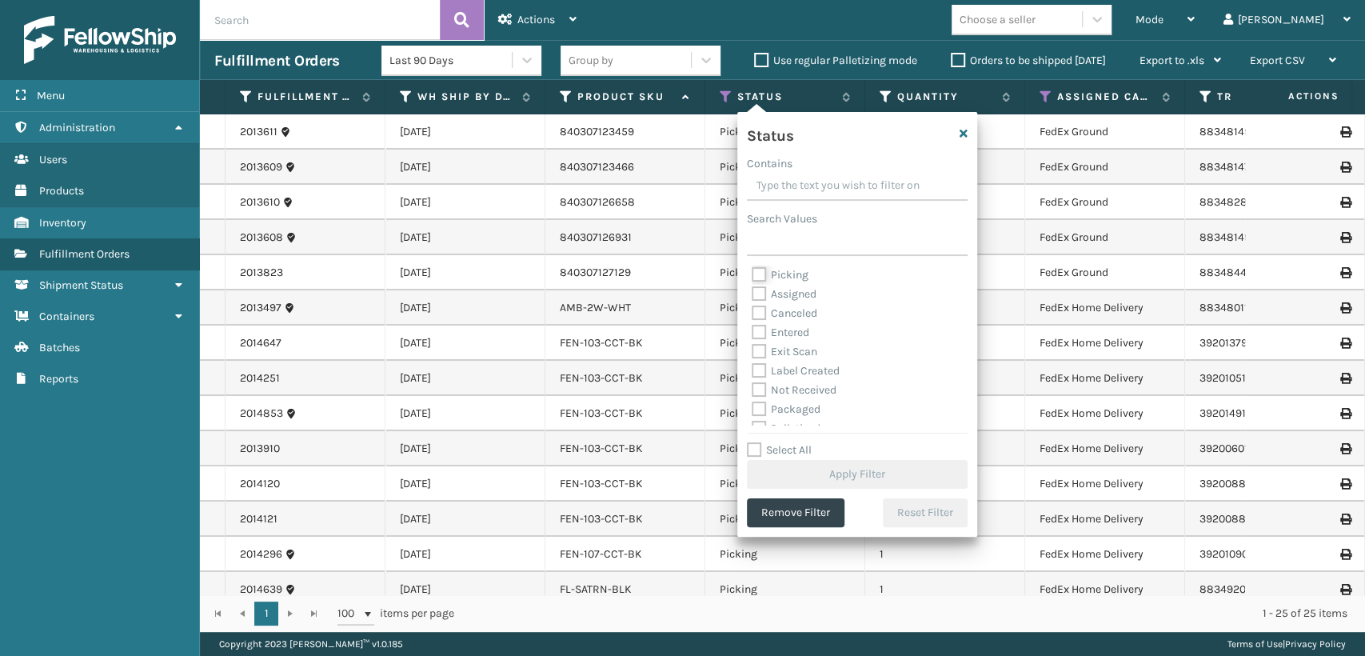
scroll to position [89, 0]
click at [799, 342] on label "Palletized" at bounding box center [786, 340] width 69 height 14
click at [752, 341] on input "Palletized" at bounding box center [752, 335] width 1 height 10
checkbox input "true"
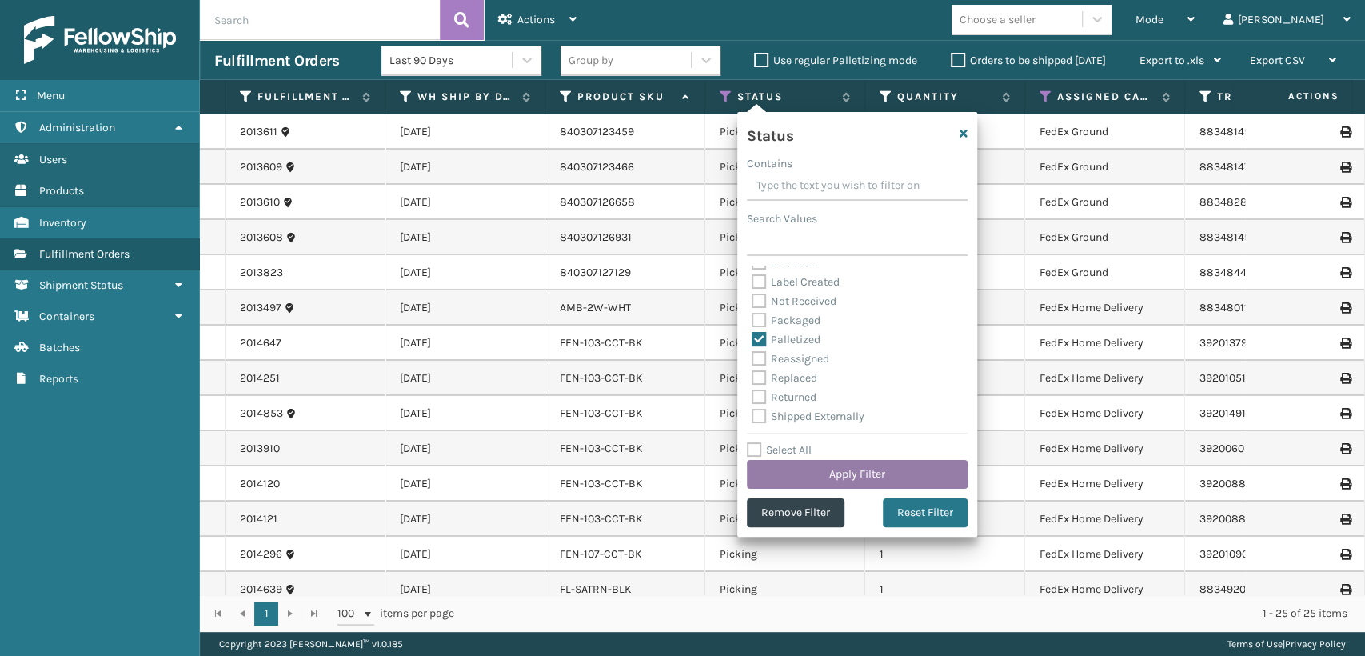
click at [851, 469] on button "Apply Filter" at bounding box center [857, 474] width 221 height 29
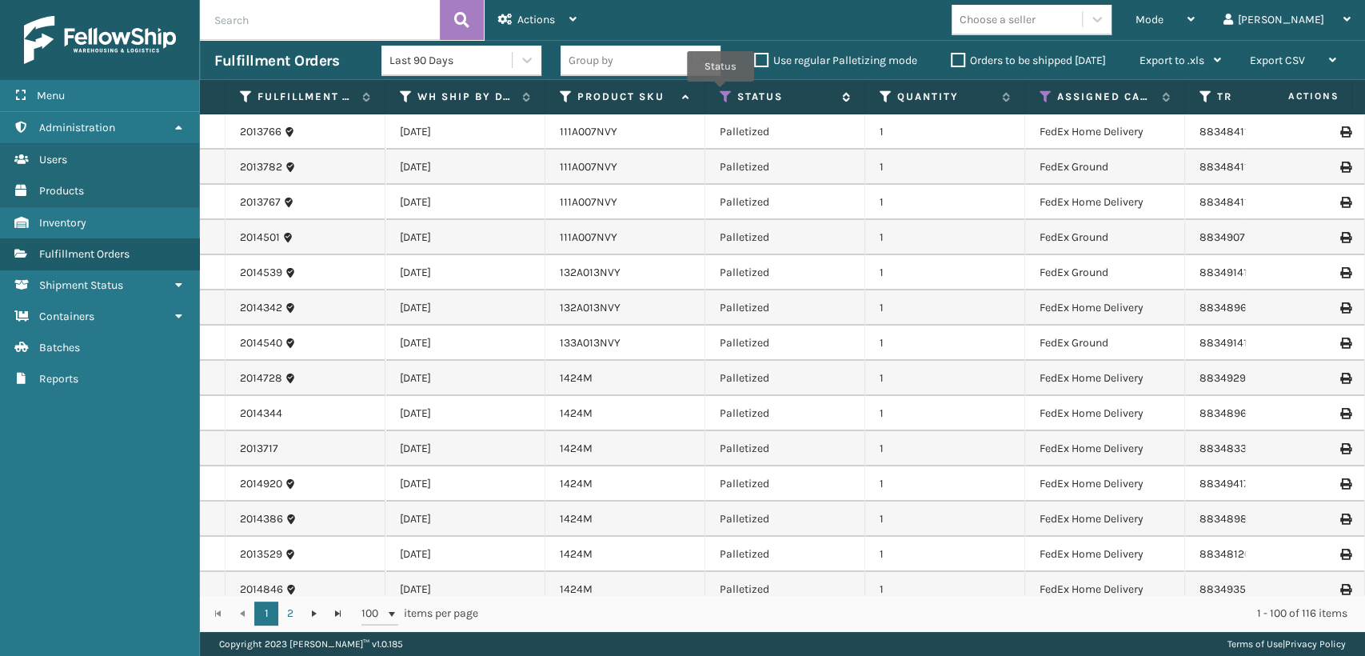
click at [721, 93] on icon at bounding box center [726, 97] width 13 height 14
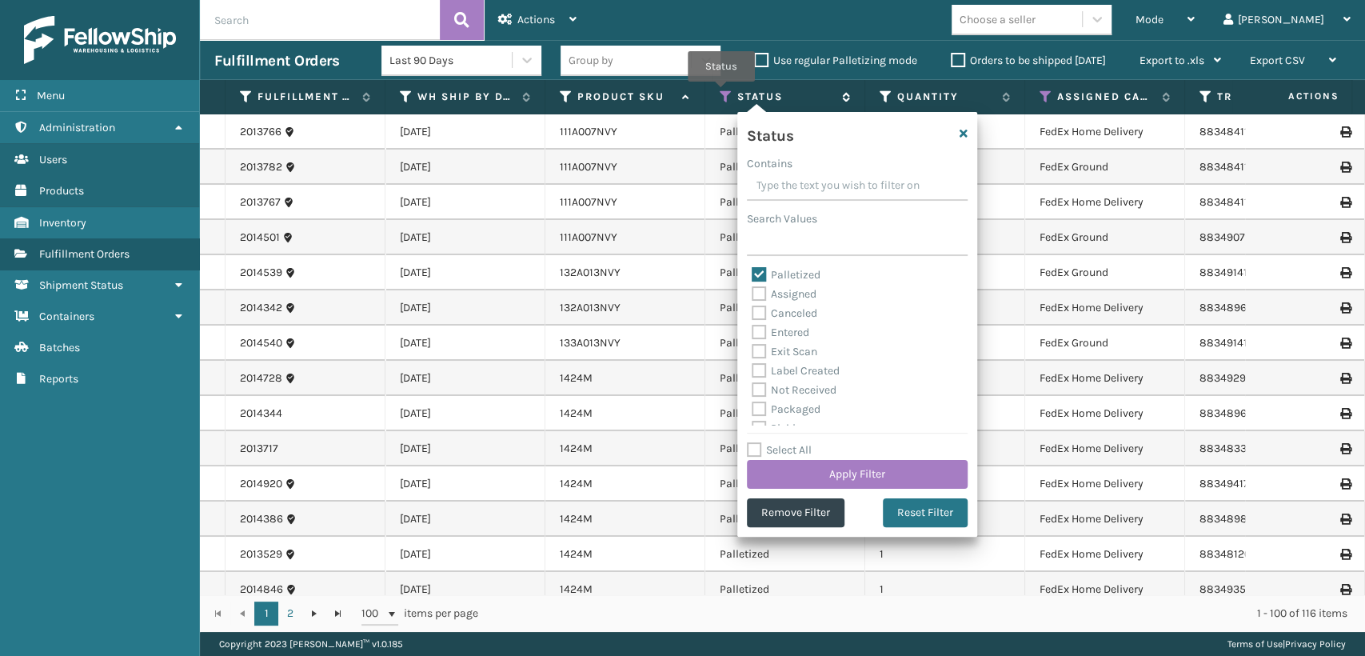
click at [721, 93] on icon at bounding box center [726, 97] width 13 height 14
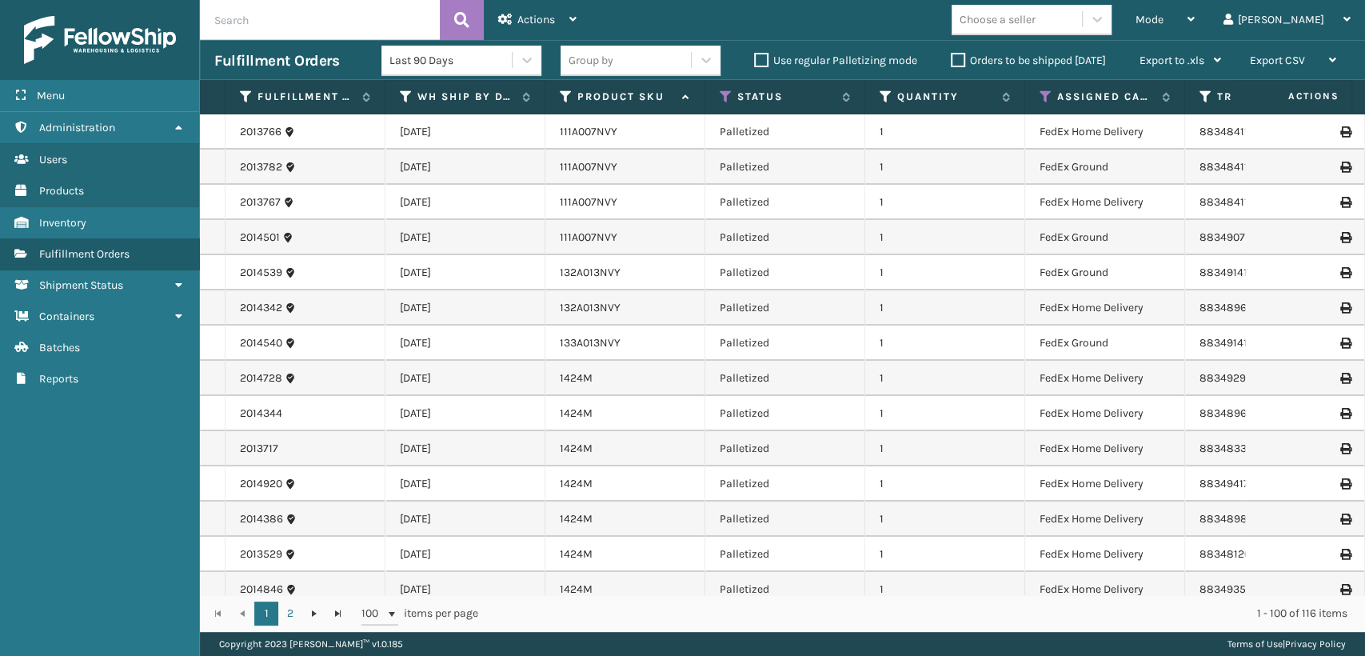
click at [860, 29] on div "Mode Regular Mode Picking Mode Labeling Mode Exit Scan Mode Choose a seller [PE…" at bounding box center [978, 20] width 774 height 40
click at [401, 94] on icon at bounding box center [406, 97] width 13 height 14
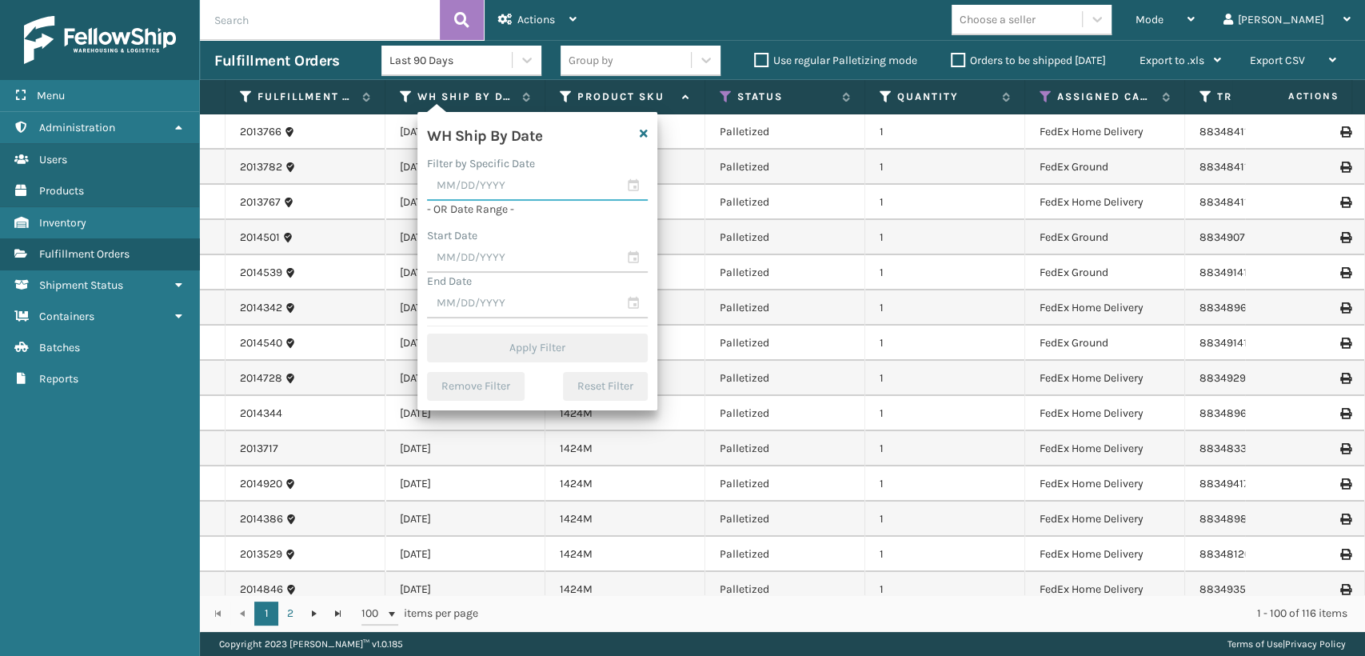
click at [632, 181] on input "text" at bounding box center [537, 186] width 221 height 29
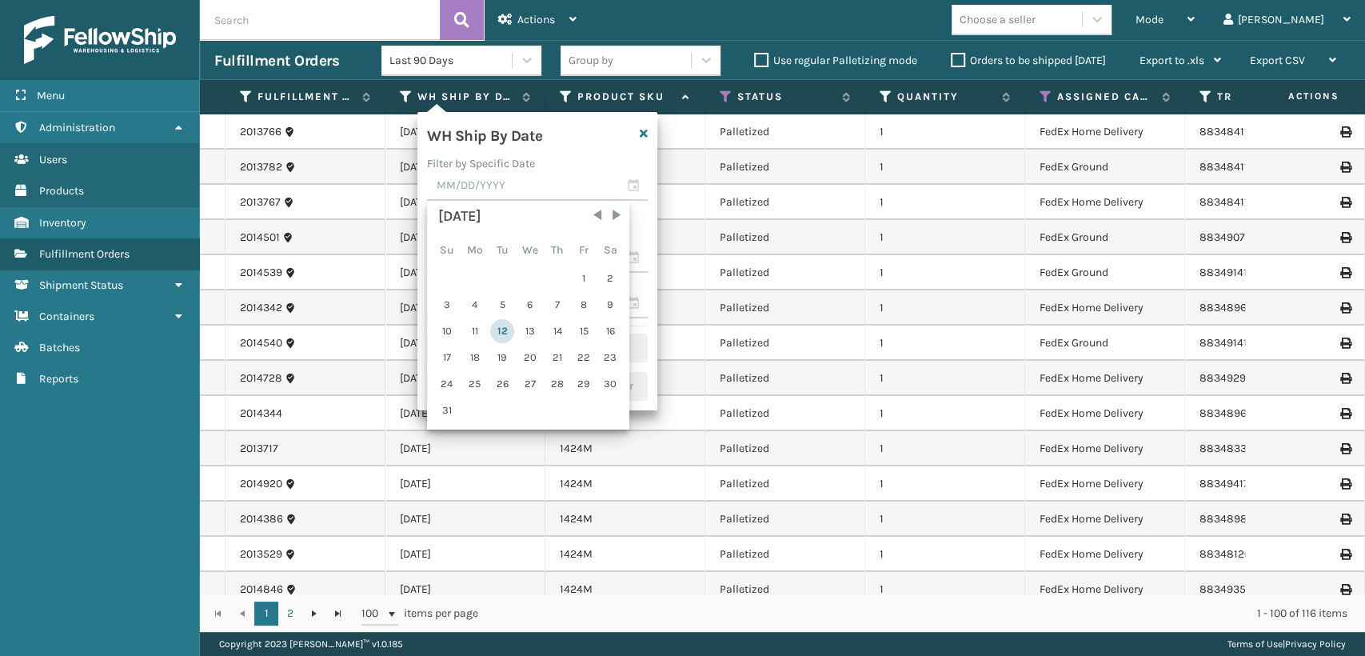
click at [511, 334] on div "12" at bounding box center [502, 331] width 24 height 24
type input "[DATE]"
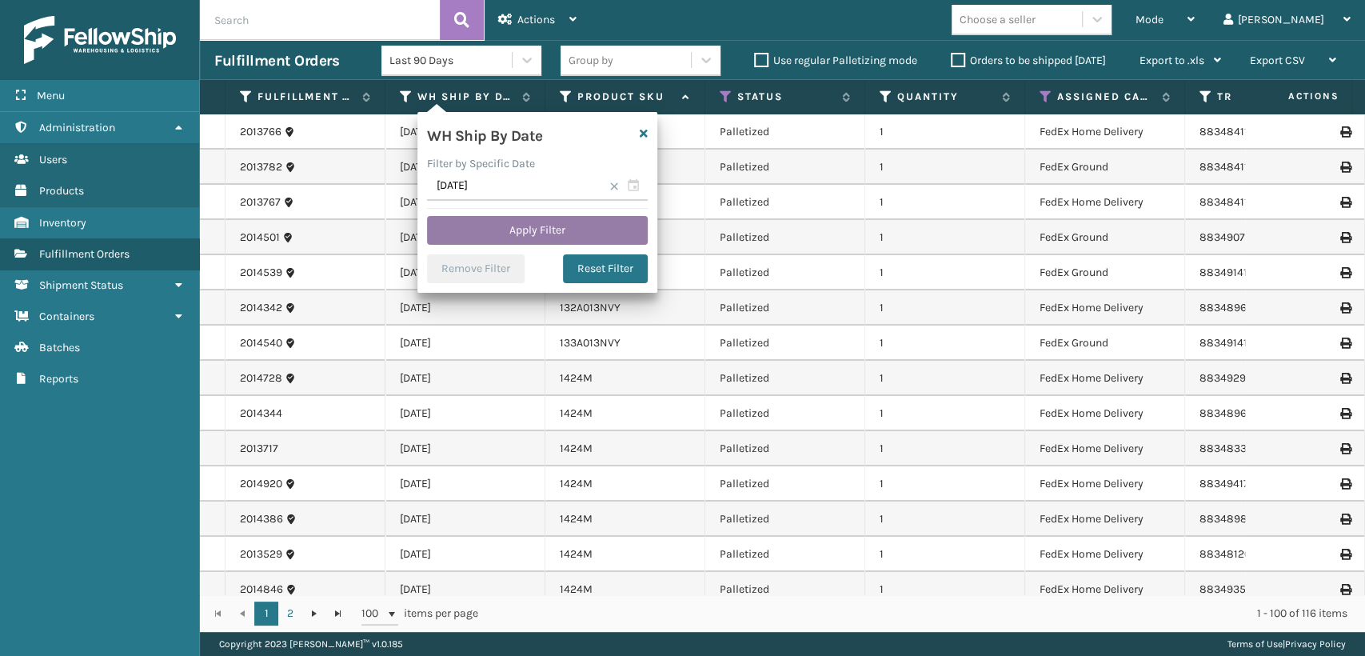
click at [541, 236] on button "Apply Filter" at bounding box center [537, 230] width 221 height 29
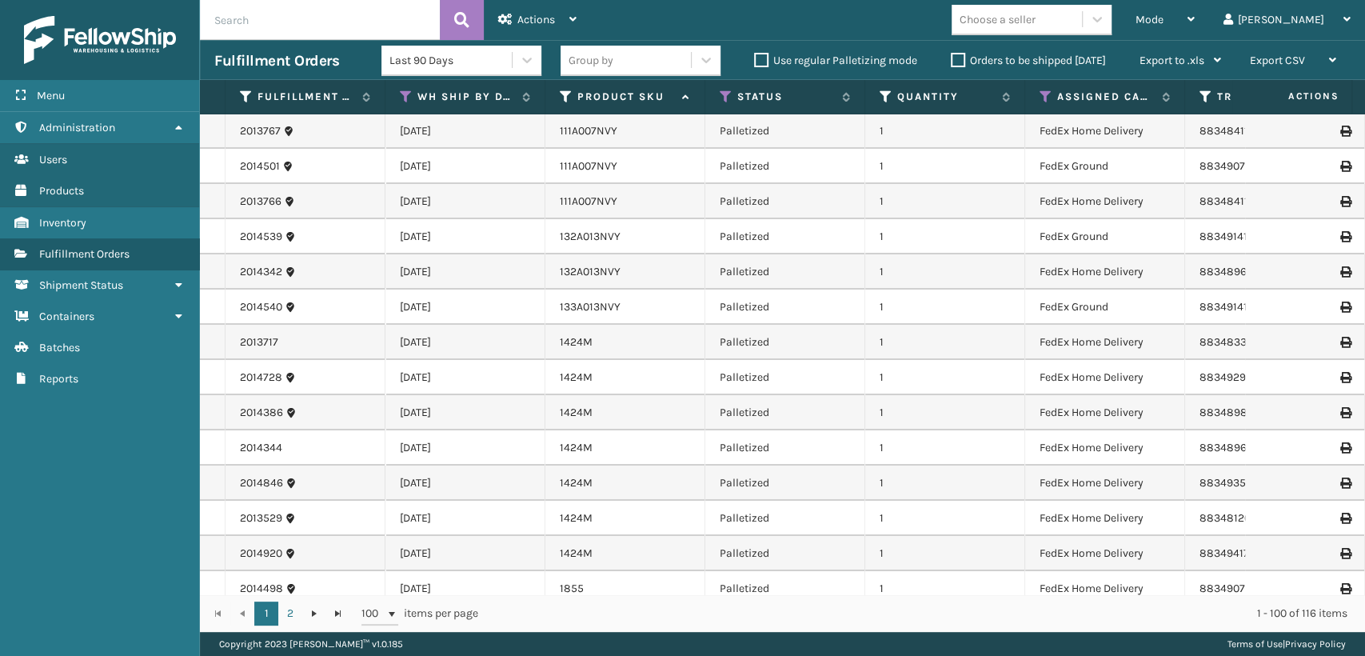
scroll to position [0, 0]
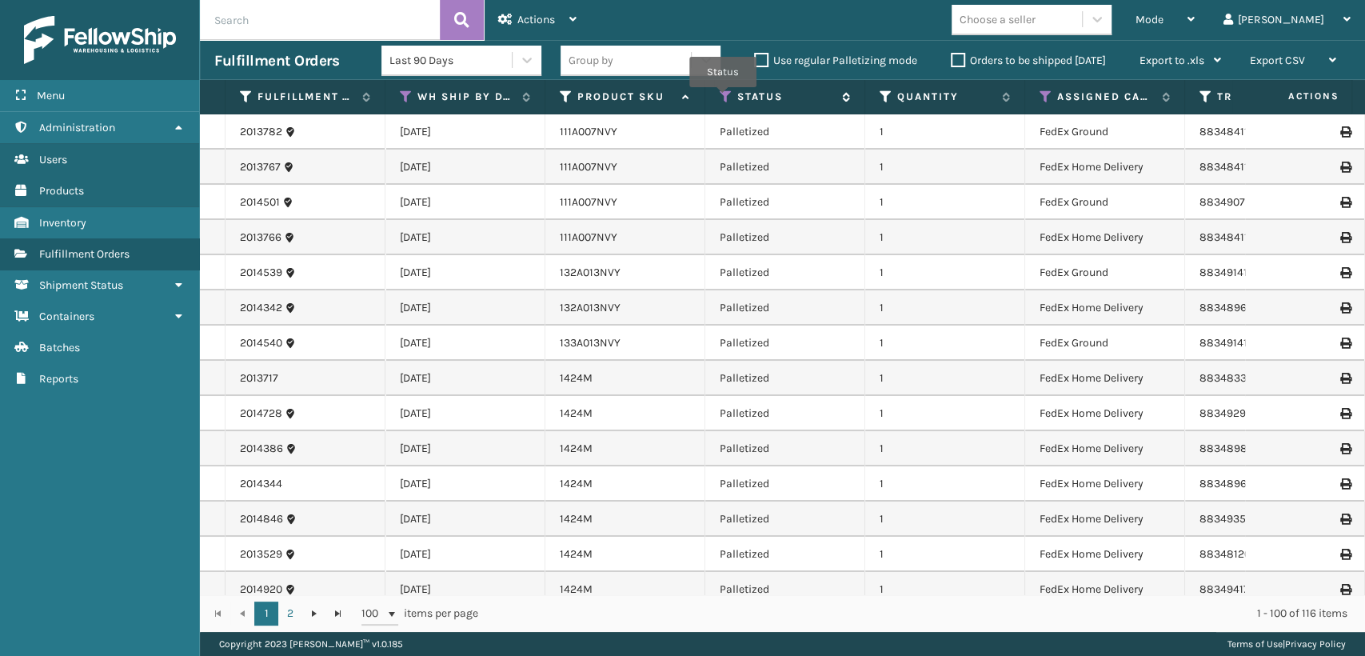
click at [723, 98] on icon at bounding box center [726, 97] width 13 height 14
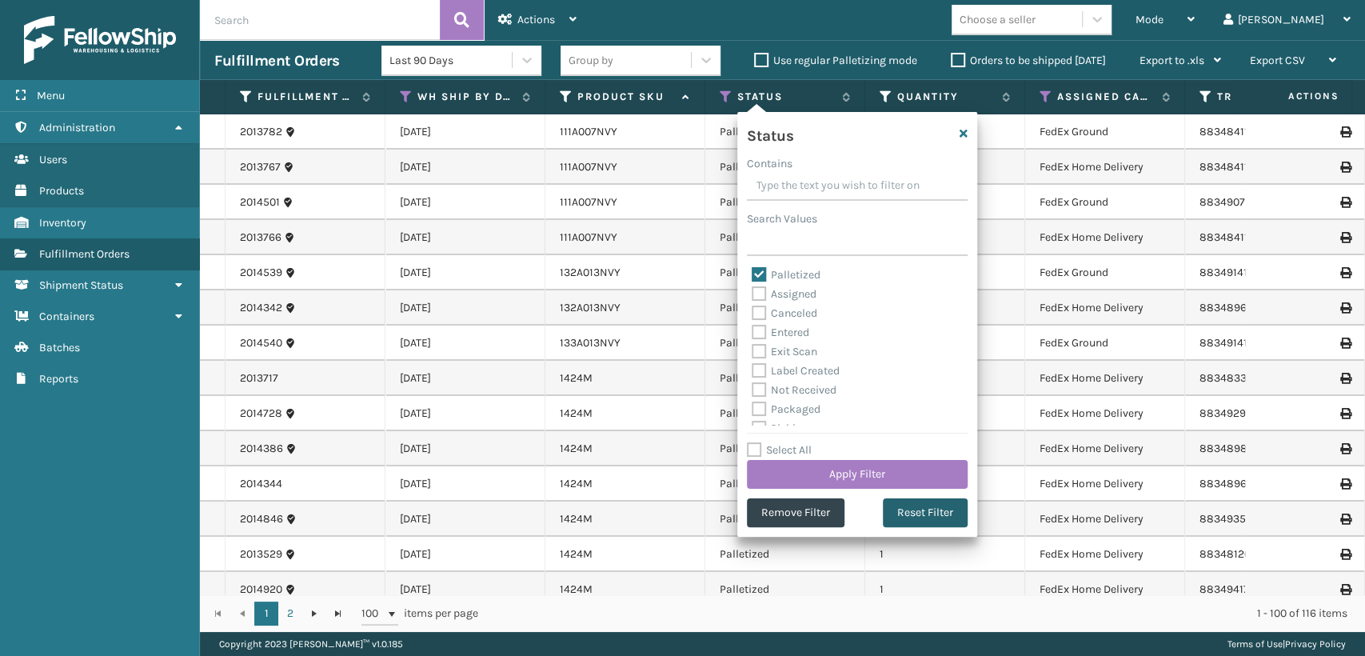
click at [898, 517] on button "Reset Filter" at bounding box center [925, 512] width 85 height 29
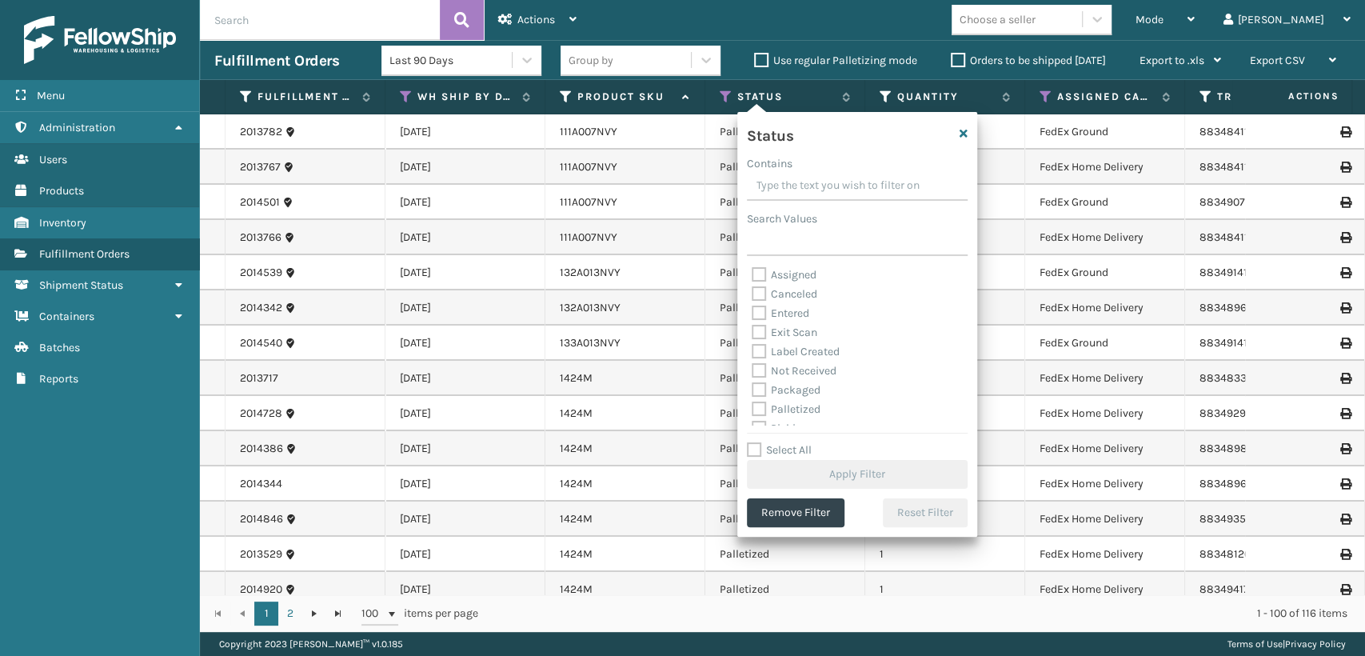
scroll to position [89, 0]
click at [794, 337] on label "Picking" at bounding box center [780, 340] width 57 height 14
click at [752, 337] on input "Picking" at bounding box center [752, 335] width 1 height 10
checkbox input "true"
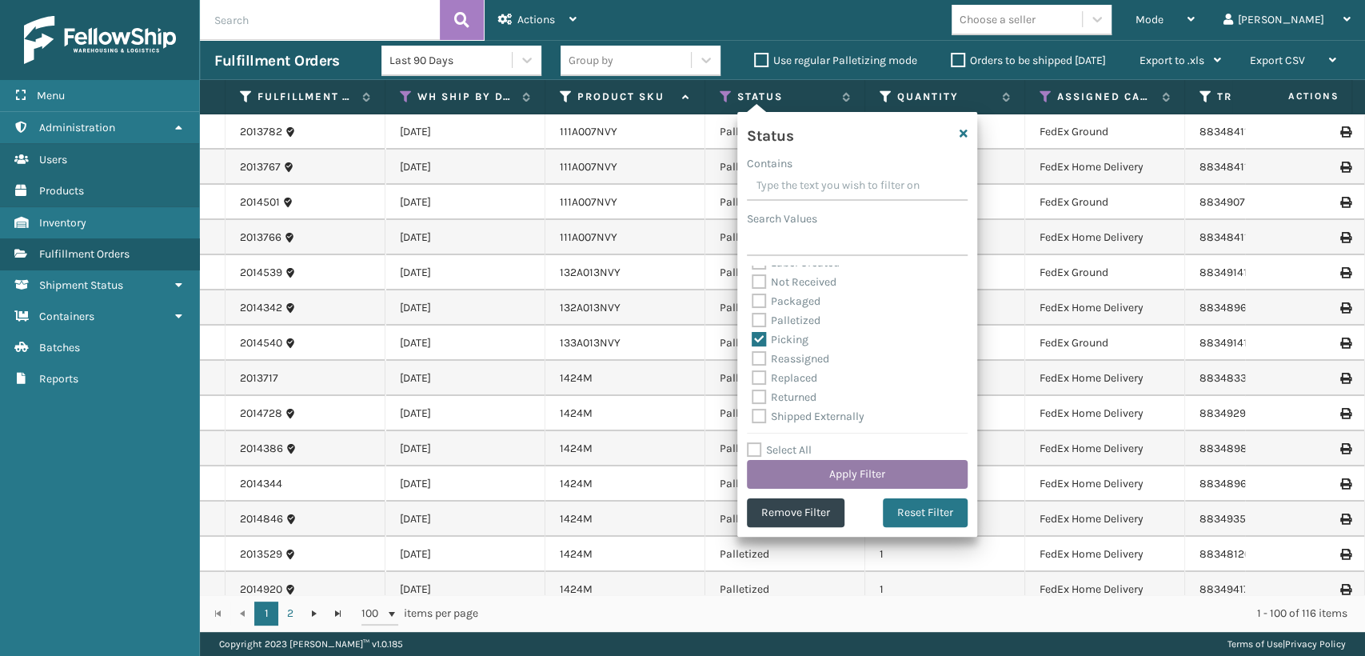
click at [860, 480] on button "Apply Filter" at bounding box center [857, 474] width 221 height 29
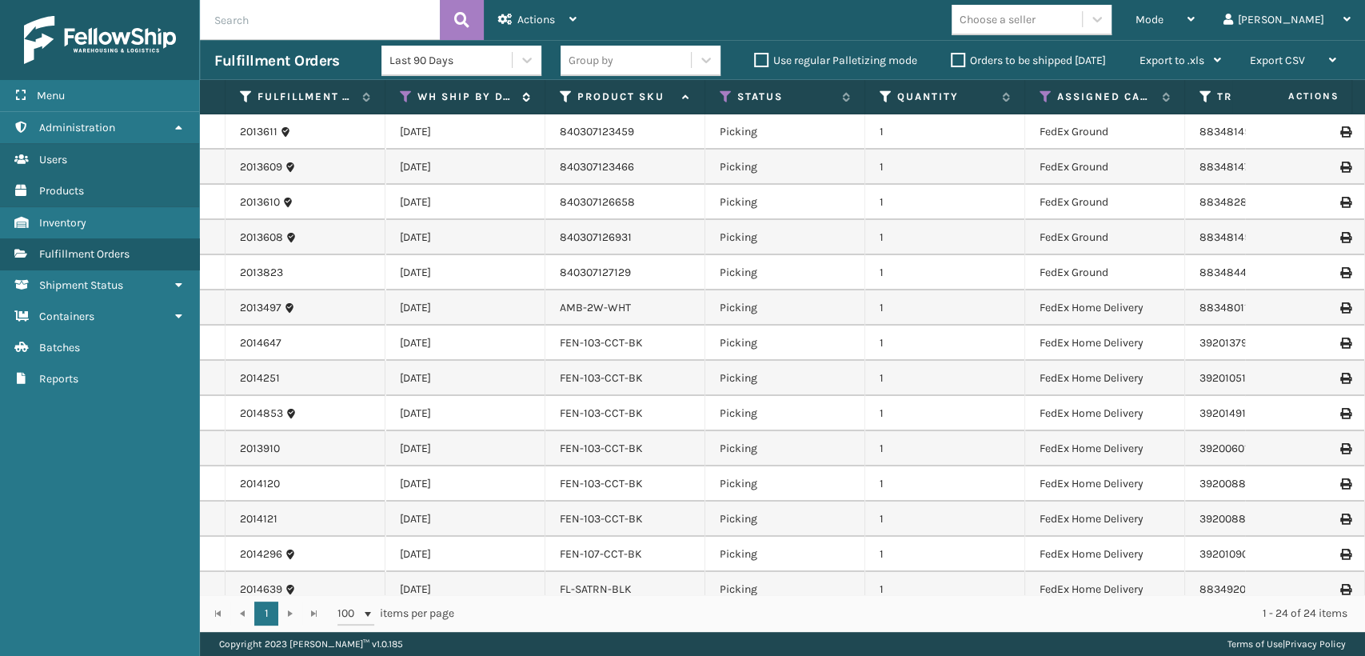
click at [404, 97] on icon at bounding box center [406, 97] width 13 height 14
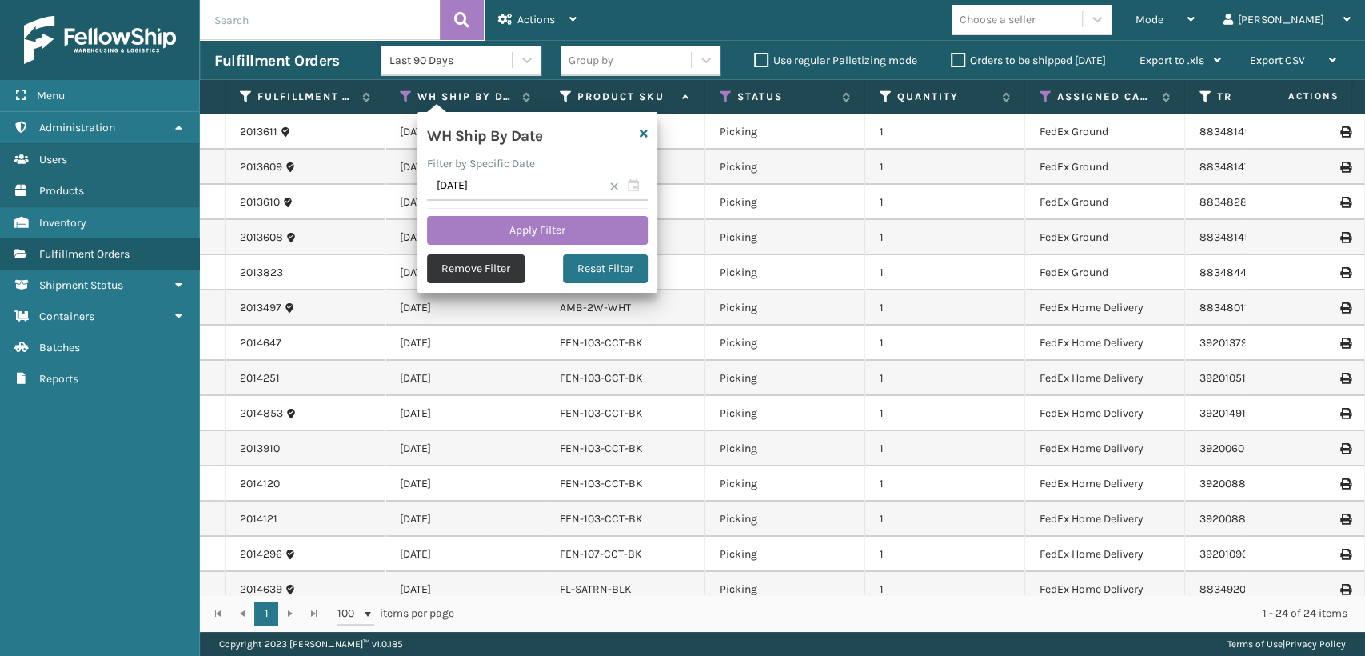
click at [502, 277] on button "Remove Filter" at bounding box center [476, 268] width 98 height 29
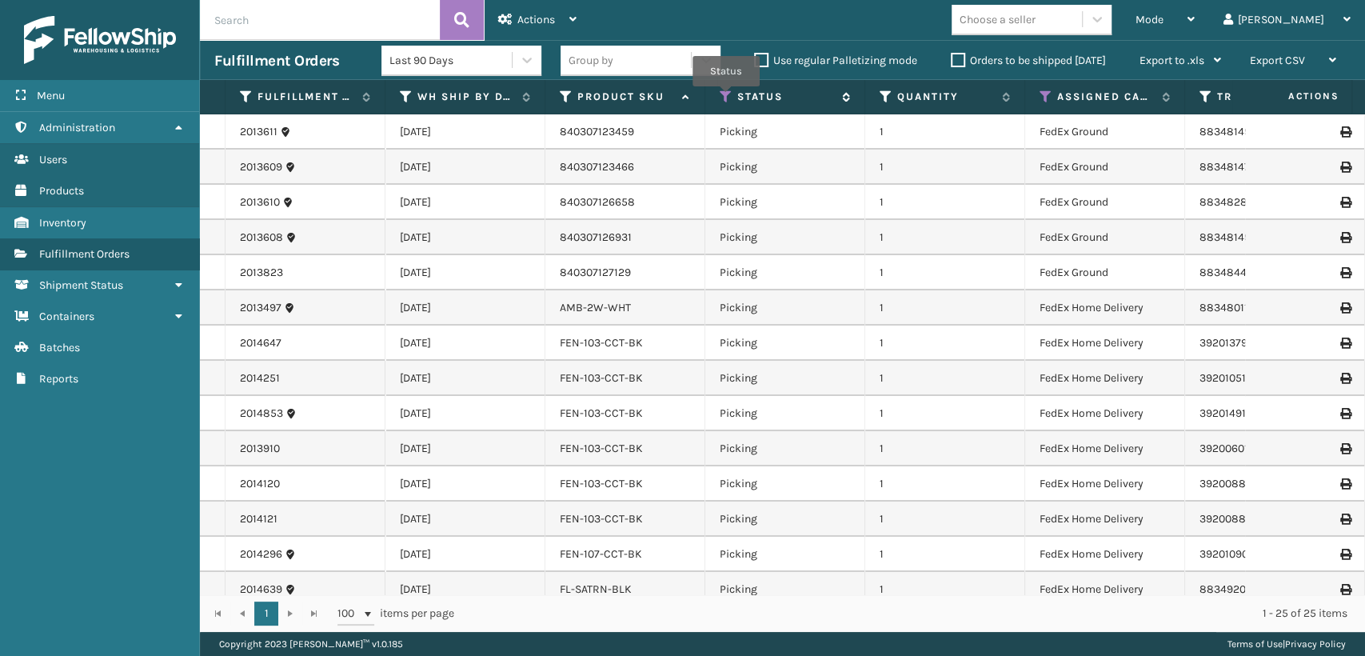
click at [726, 98] on icon at bounding box center [726, 97] width 13 height 14
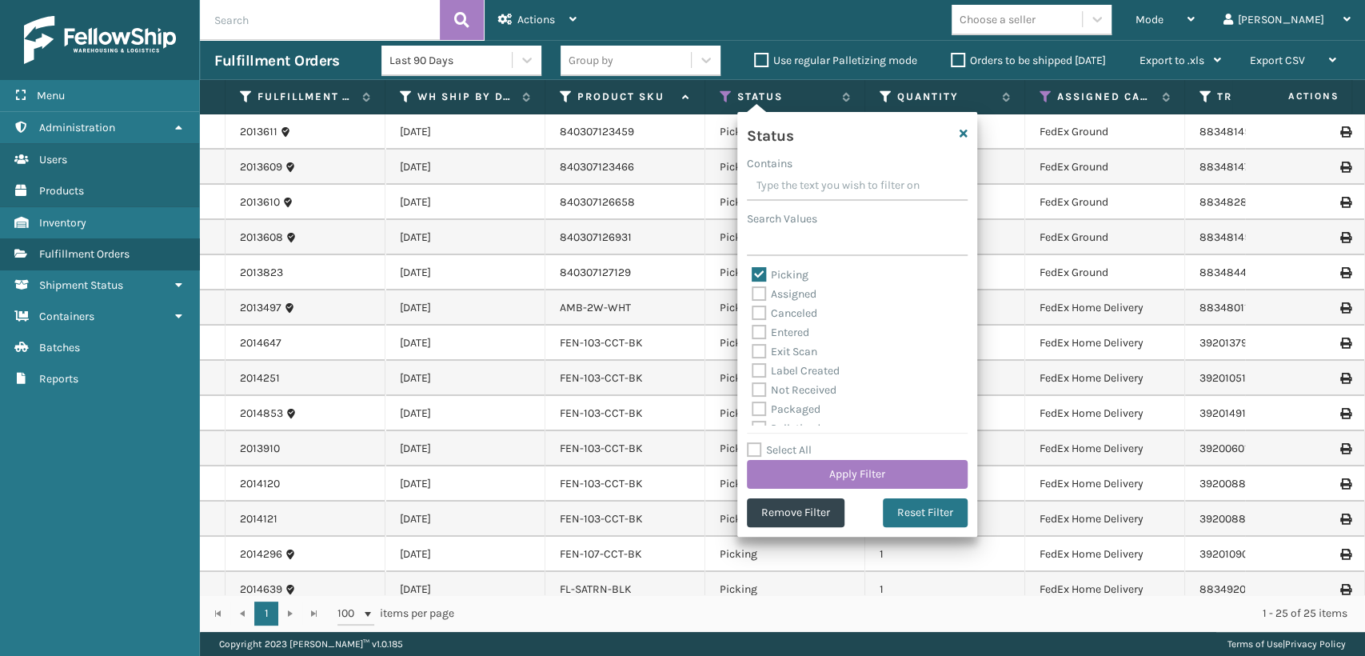
click at [1015, 153] on td "1" at bounding box center [945, 167] width 160 height 35
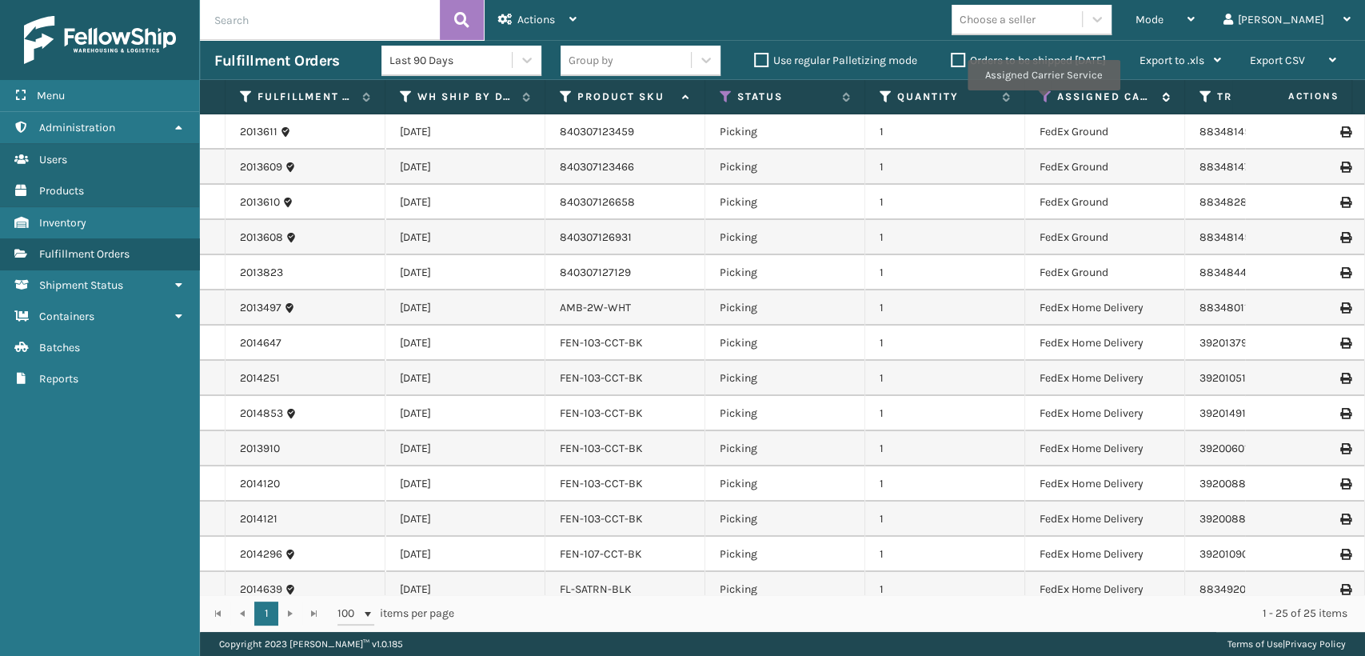
click at [1043, 102] on icon at bounding box center [1045, 97] width 13 height 14
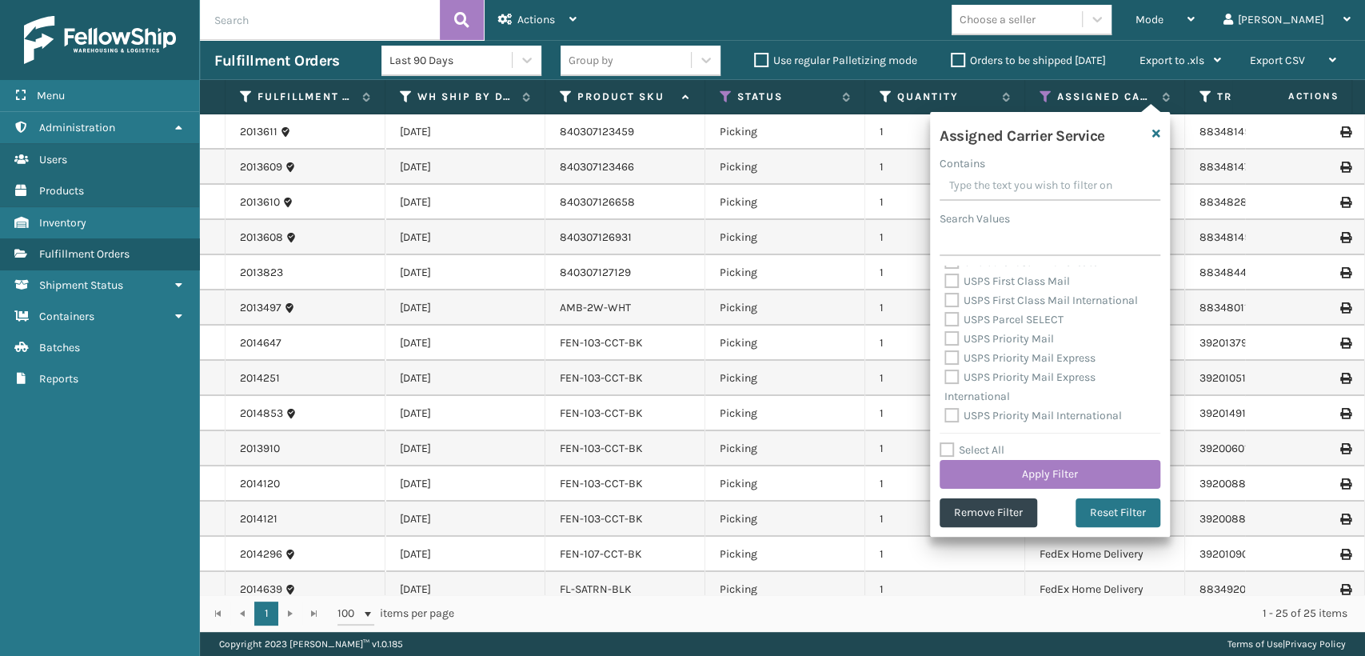
scroll to position [0, 0]
click at [917, 22] on div "Mode Regular Mode Picking Mode Labeling Mode Exit Scan Mode Choose a seller [PE…" at bounding box center [978, 20] width 774 height 40
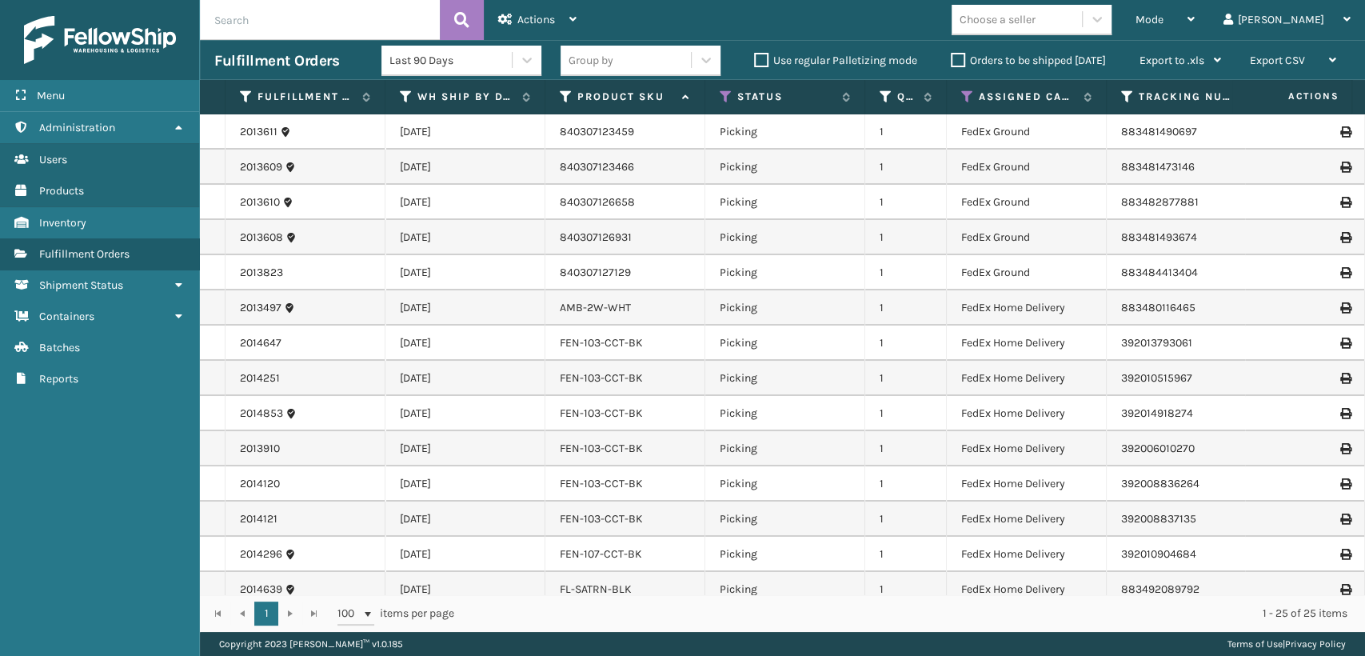
drag, startPoint x: 1023, startPoint y: 104, endPoint x: 943, endPoint y: 126, distance: 83.8
click at [943, 126] on div "Fulfillment Order Id WH Ship By Date Product SKU Status Quantity Assigned Carri…" at bounding box center [782, 356] width 1165 height 552
click at [545, 103] on th "Product SKU" at bounding box center [625, 97] width 160 height 34
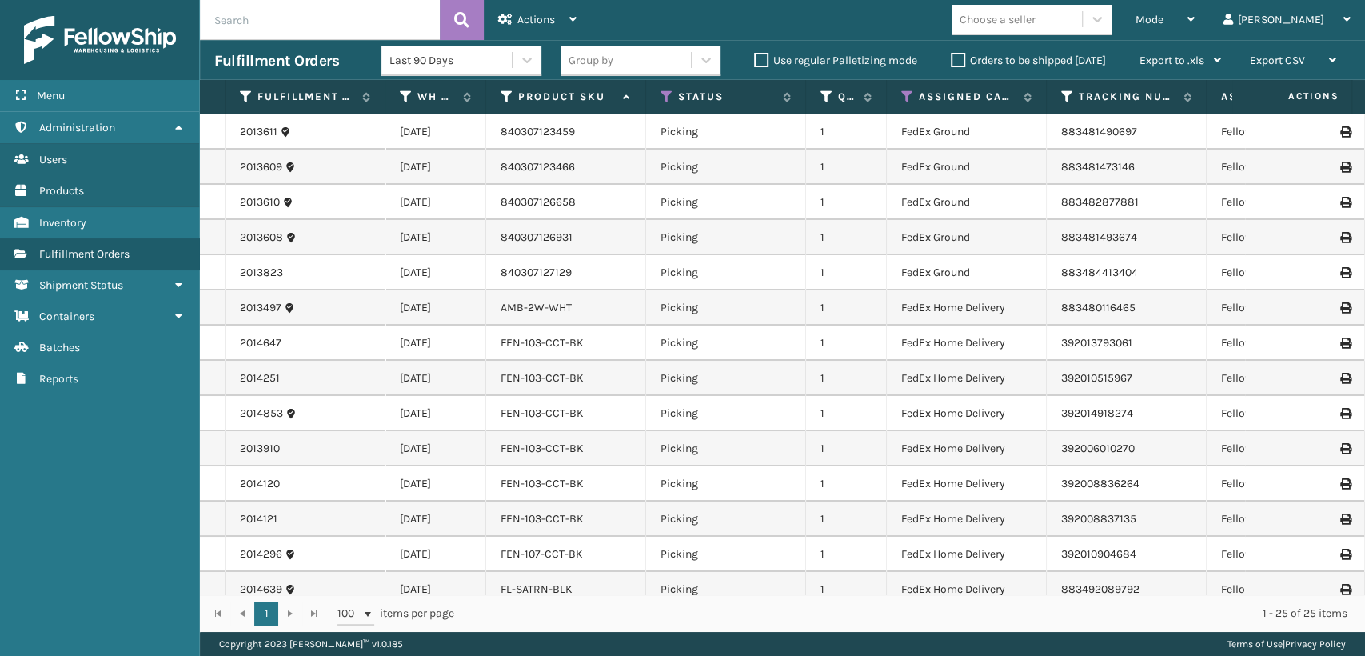
drag, startPoint x: 542, startPoint y: 103, endPoint x: 482, endPoint y: 103, distance: 60.0
click at [482, 103] on span at bounding box center [483, 248] width 5 height 336
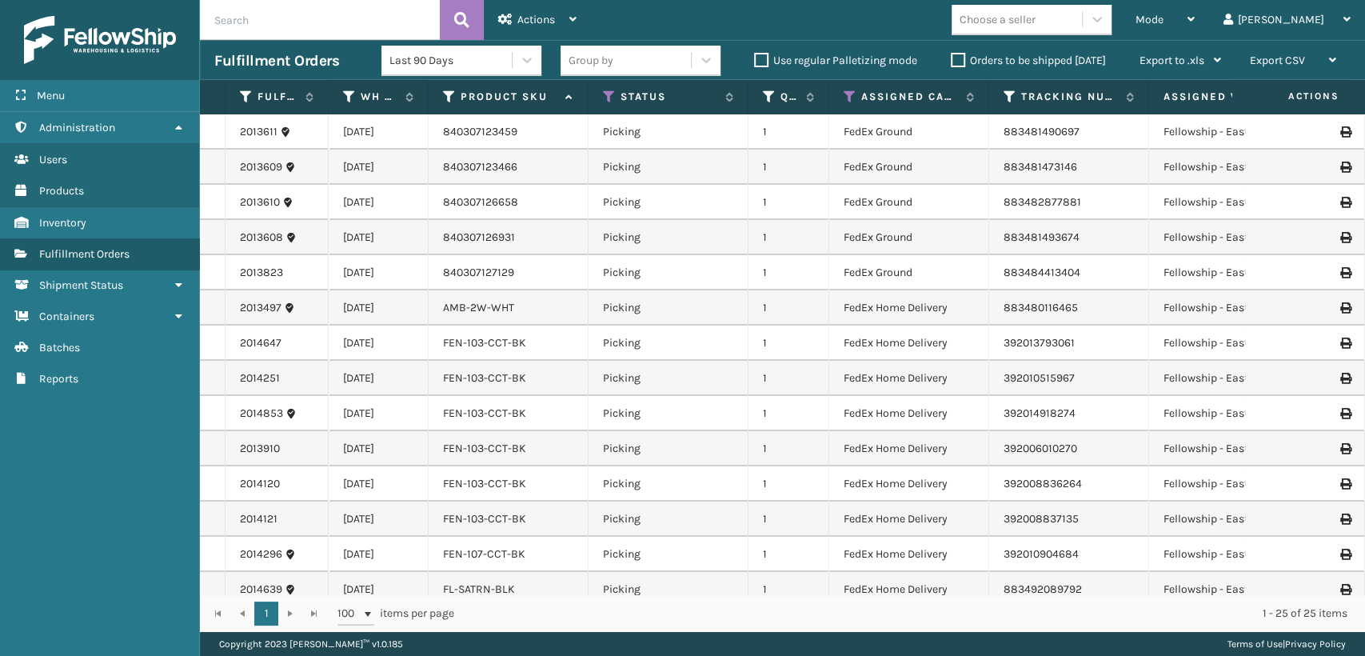
drag, startPoint x: 384, startPoint y: 102, endPoint x: 325, endPoint y: 104, distance: 58.4
click at [325, 104] on span at bounding box center [325, 248] width 5 height 336
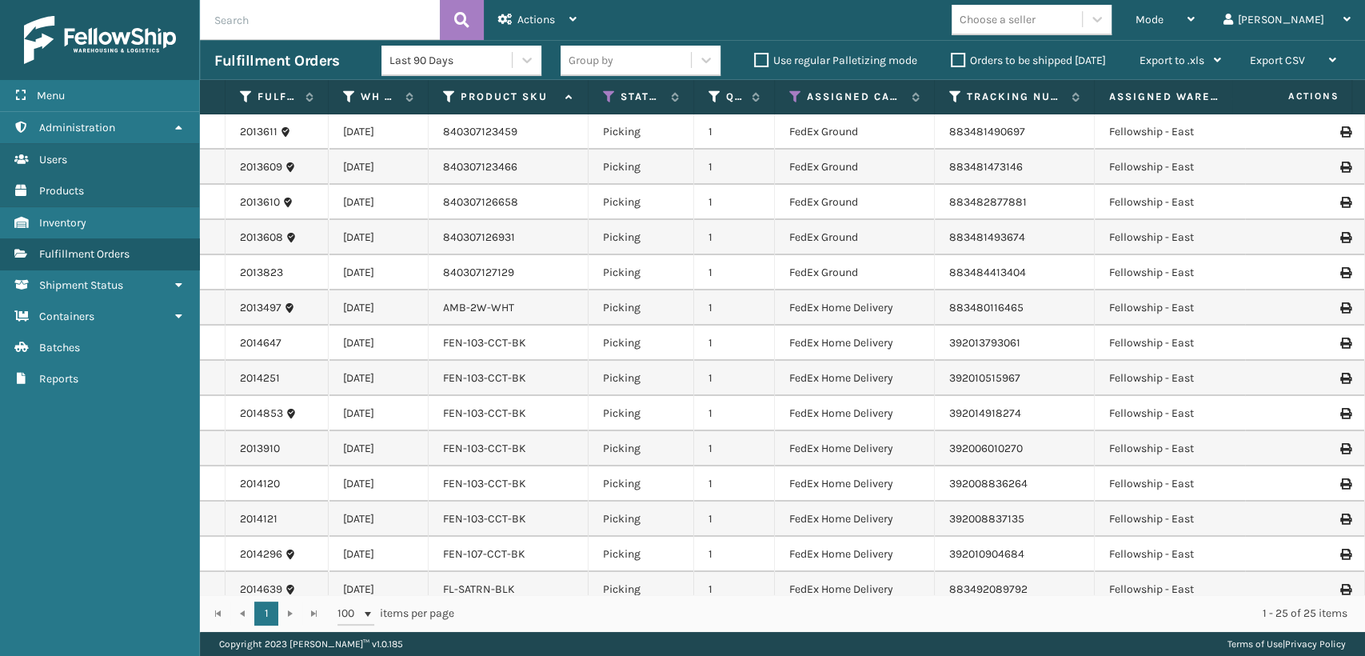
drag, startPoint x: 747, startPoint y: 99, endPoint x: 691, endPoint y: 128, distance: 62.9
click at [691, 128] on div "Fulfillment Order Id WH Ship By Date Product SKU Status Quantity Assigned Carri…" at bounding box center [782, 356] width 1165 height 552
click at [792, 104] on th "Assigned Carrier Service" at bounding box center [854, 97] width 160 height 34
click at [1082, 18] on div "Choose a seller" at bounding box center [1016, 19] width 130 height 26
type input "mill"
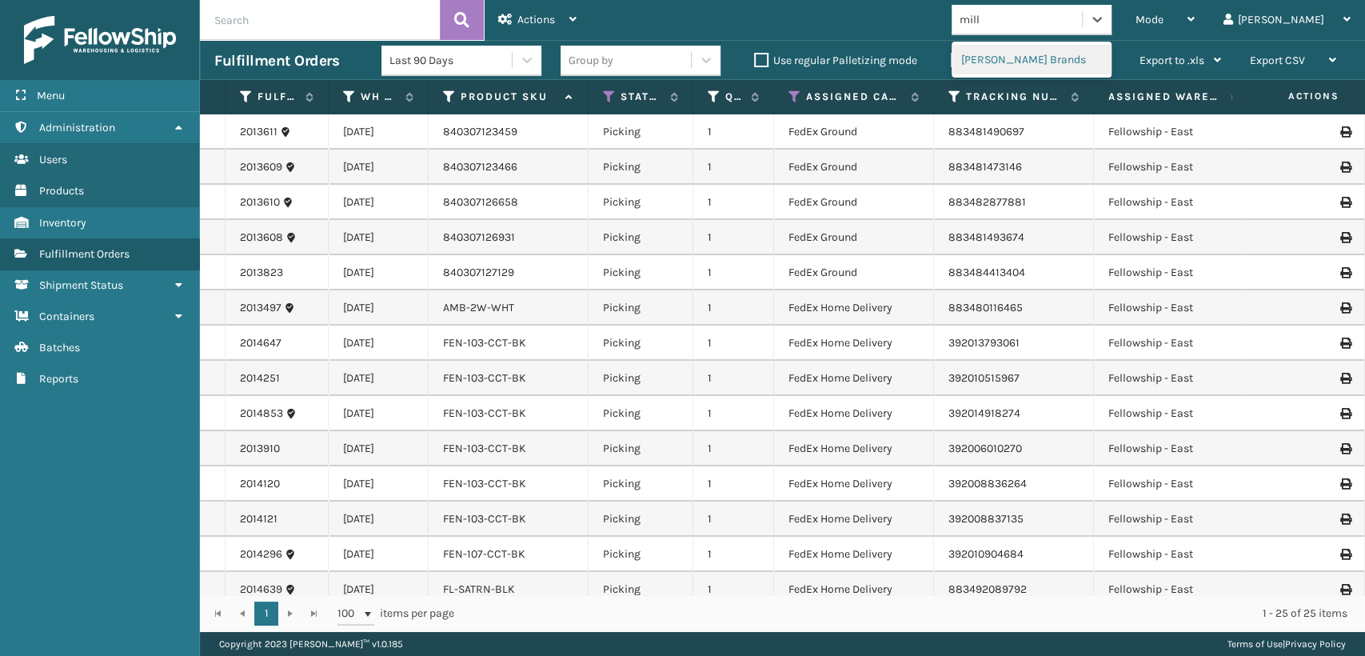
click at [1099, 64] on div "[PERSON_NAME] Brands" at bounding box center [1031, 60] width 160 height 30
click at [1082, 21] on div "Choose a seller" at bounding box center [1016, 19] width 130 height 26
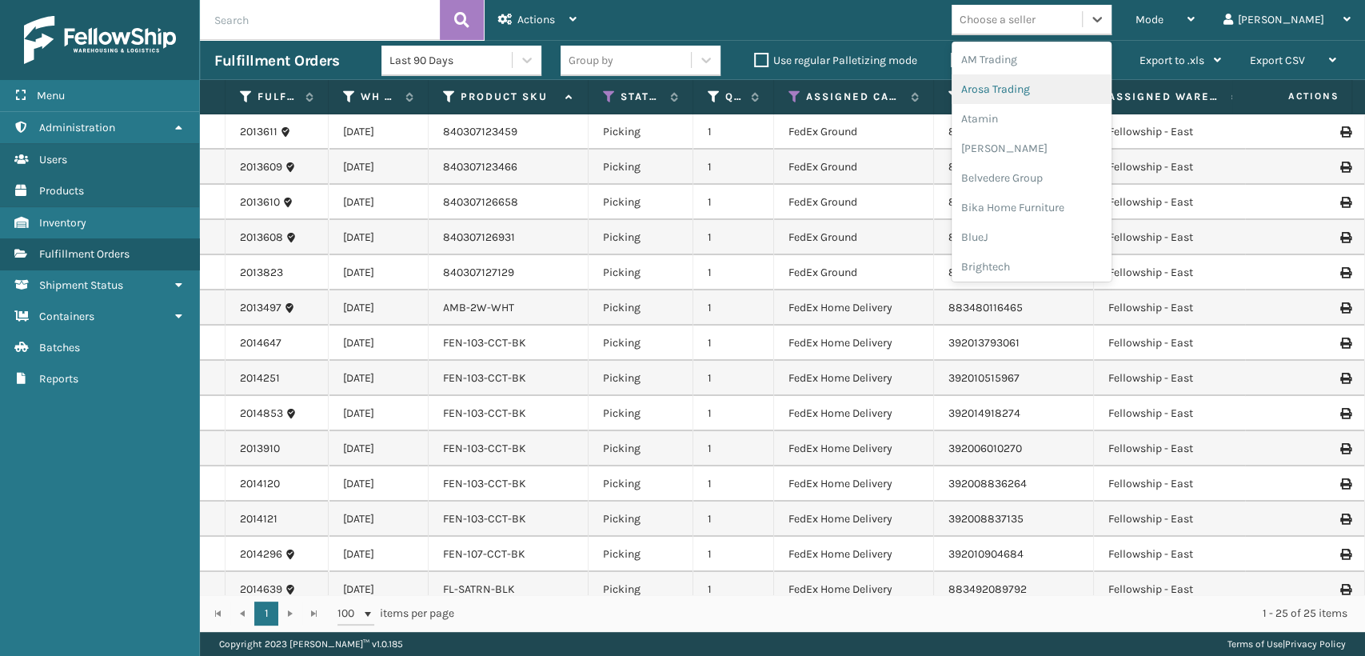
drag, startPoint x: 794, startPoint y: 22, endPoint x: 796, endPoint y: 37, distance: 14.6
click at [795, 22] on div "Mode Regular Mode Picking Mode Labeling Mode Exit Scan Mode option [PERSON_NAME…" at bounding box center [978, 20] width 774 height 40
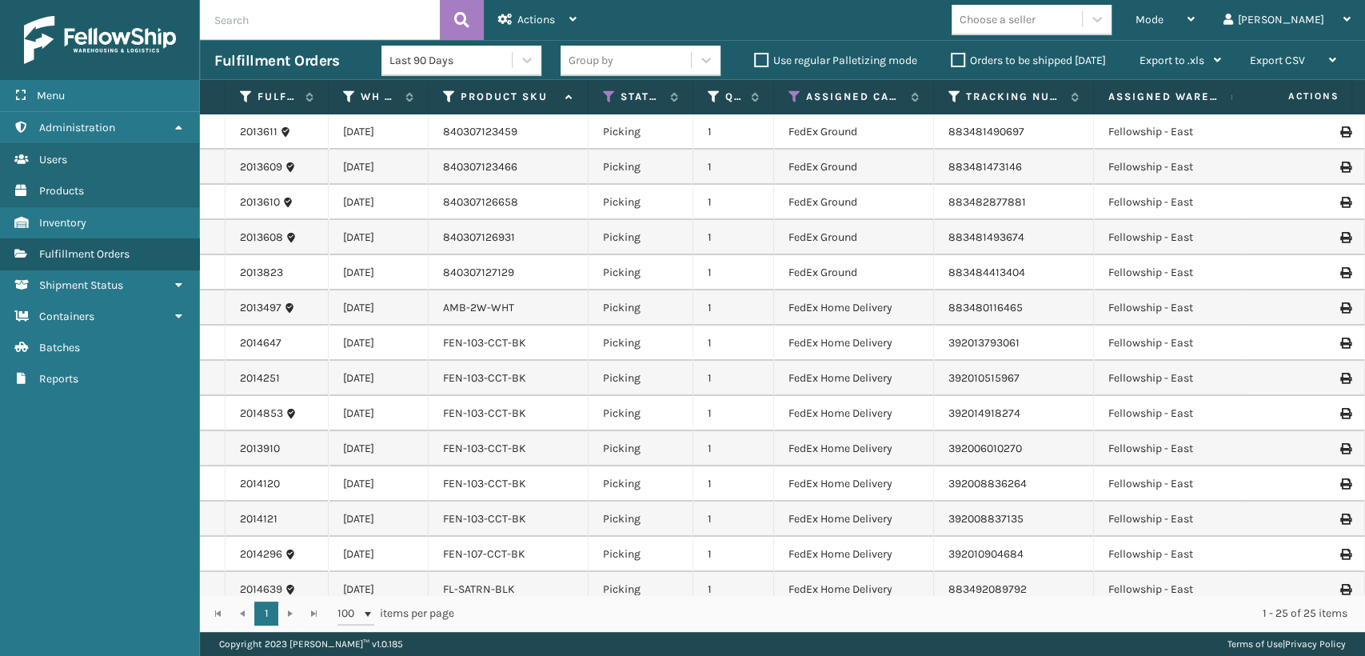
click at [796, 87] on th "Assigned Carrier Service" at bounding box center [854, 97] width 160 height 34
click at [796, 91] on icon at bounding box center [794, 97] width 13 height 14
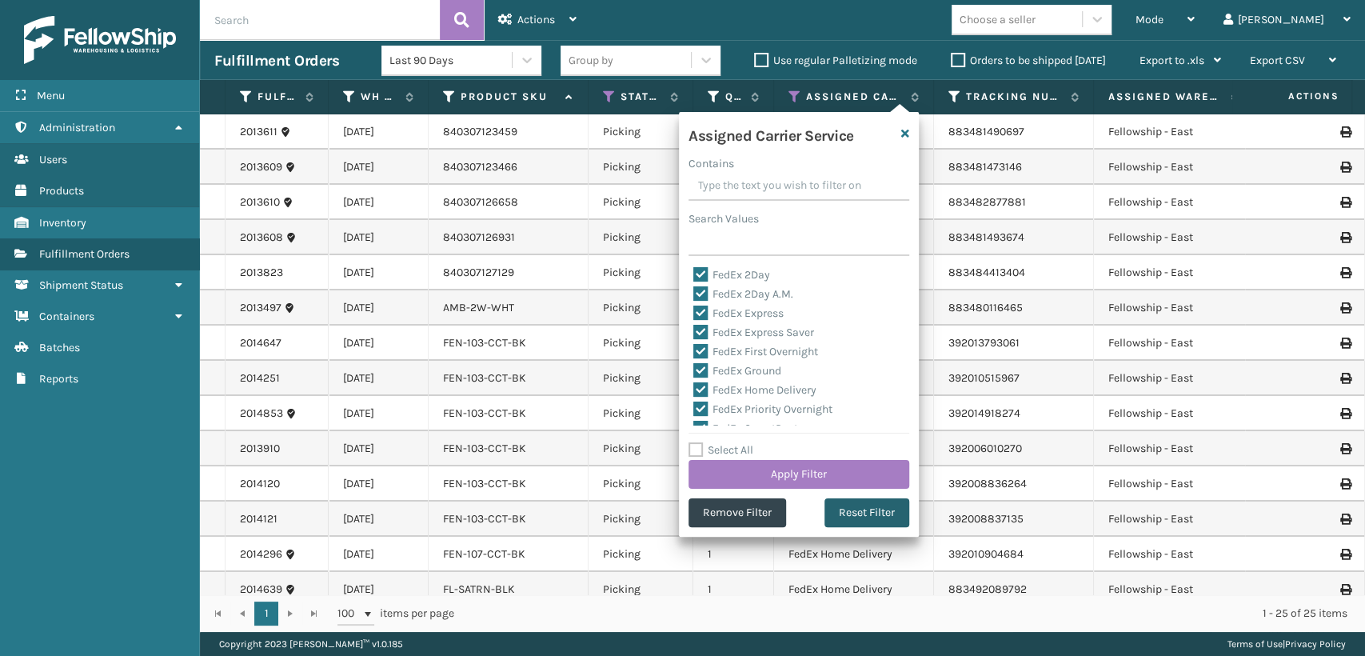
click at [864, 502] on button "Reset Filter" at bounding box center [866, 512] width 85 height 29
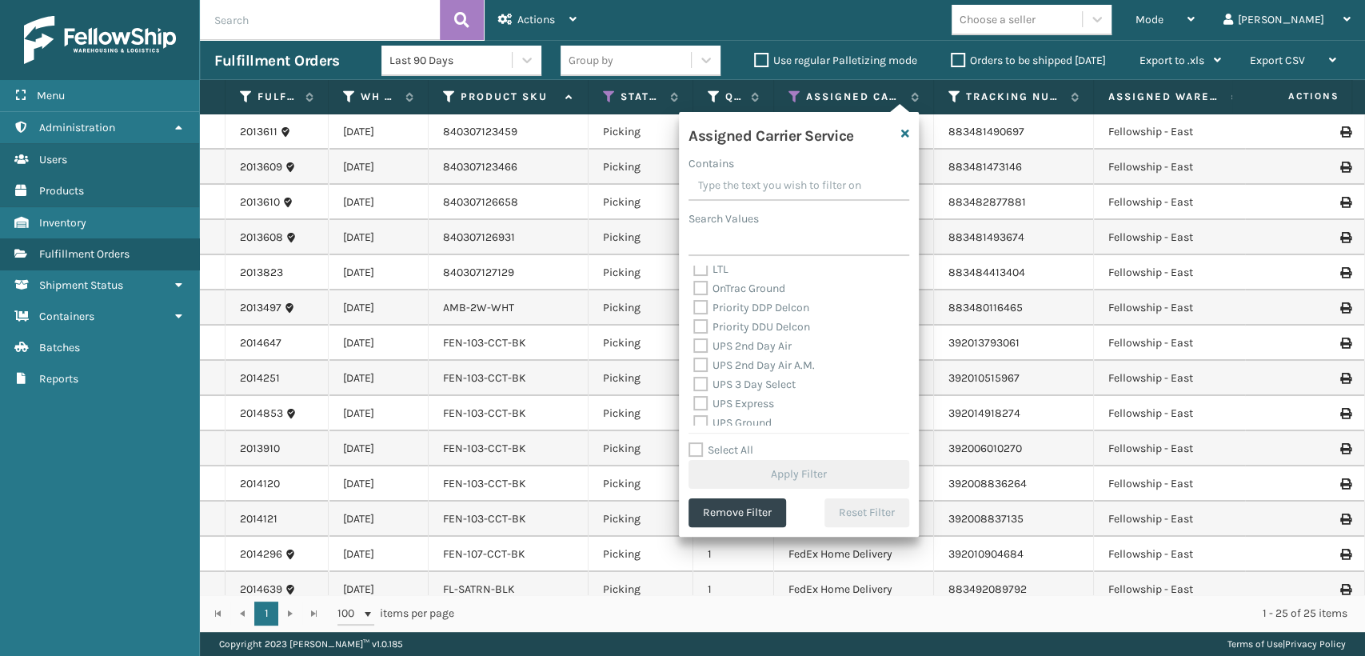
scroll to position [266, 0]
click at [736, 317] on label "UPS 2nd Day Air" at bounding box center [742, 316] width 98 height 14
click at [694, 317] on input "UPS 2nd Day Air" at bounding box center [693, 311] width 1 height 10
checkbox input "true"
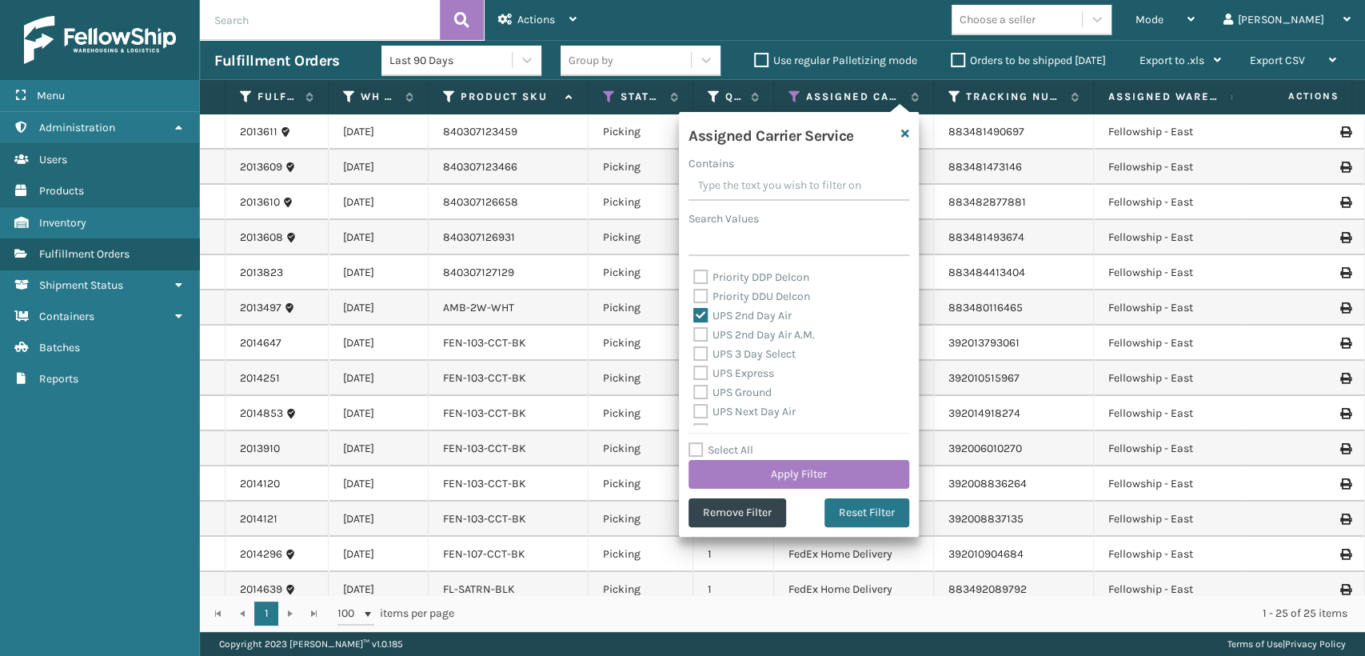
click at [736, 332] on label "UPS 2nd Day Air A.M." at bounding box center [754, 335] width 122 height 14
click at [694, 332] on input "UPS 2nd Day Air A.M." at bounding box center [693, 330] width 1 height 10
checkbox input "true"
click at [736, 354] on label "UPS 3 Day Select" at bounding box center [744, 354] width 102 height 14
click at [694, 354] on input "UPS 3 Day Select" at bounding box center [693, 350] width 1 height 10
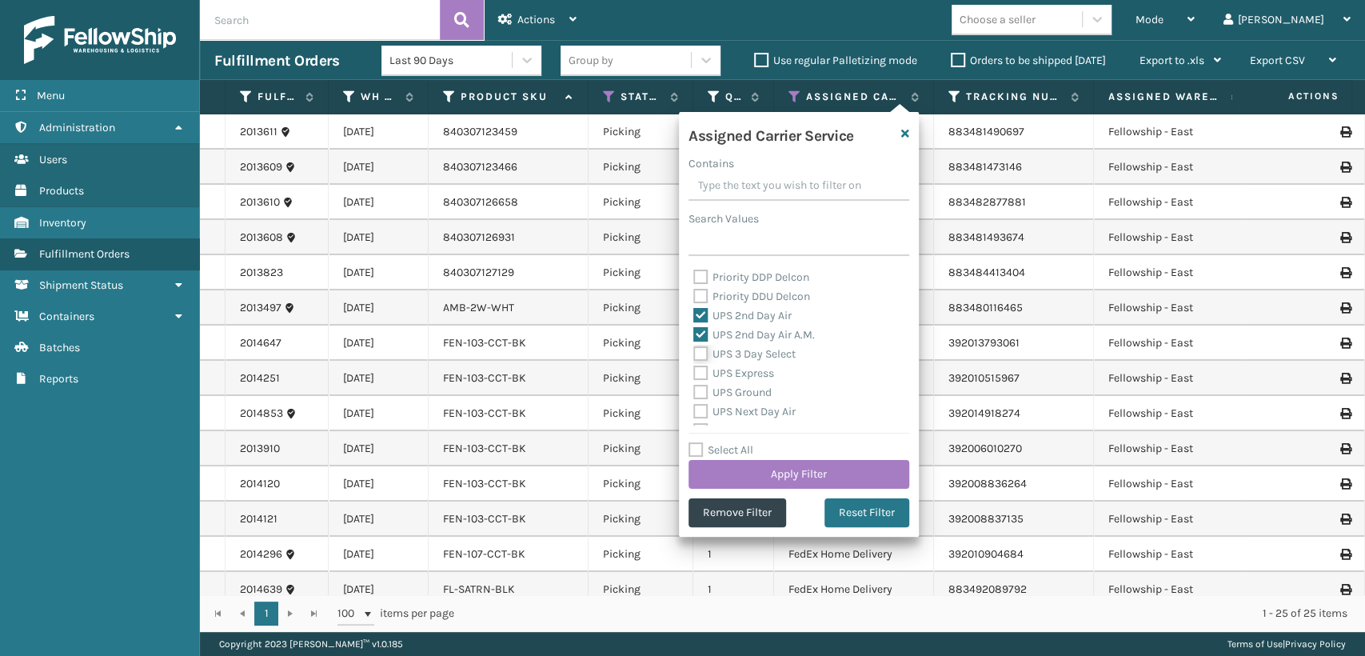
checkbox input "true"
click at [736, 380] on div "UPS Express" at bounding box center [798, 373] width 211 height 19
click at [735, 393] on label "UPS Ground" at bounding box center [732, 392] width 78 height 14
click at [694, 393] on input "UPS Ground" at bounding box center [693, 388] width 1 height 10
checkbox input "true"
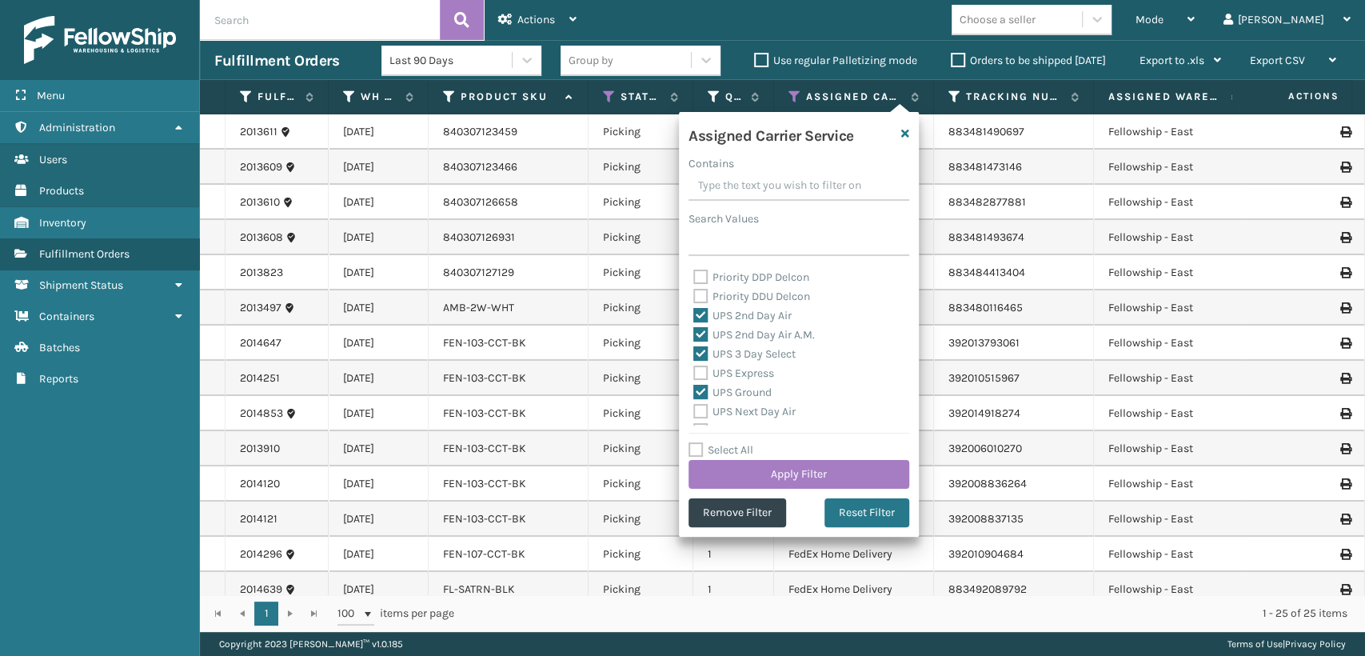
click at [736, 379] on div "UPS Express" at bounding box center [798, 373] width 211 height 19
click at [736, 377] on label "UPS Express" at bounding box center [733, 373] width 81 height 14
click at [694, 374] on input "UPS Express" at bounding box center [693, 369] width 1 height 10
checkbox input "true"
click at [736, 403] on div "UPS Next Day Air" at bounding box center [798, 411] width 211 height 19
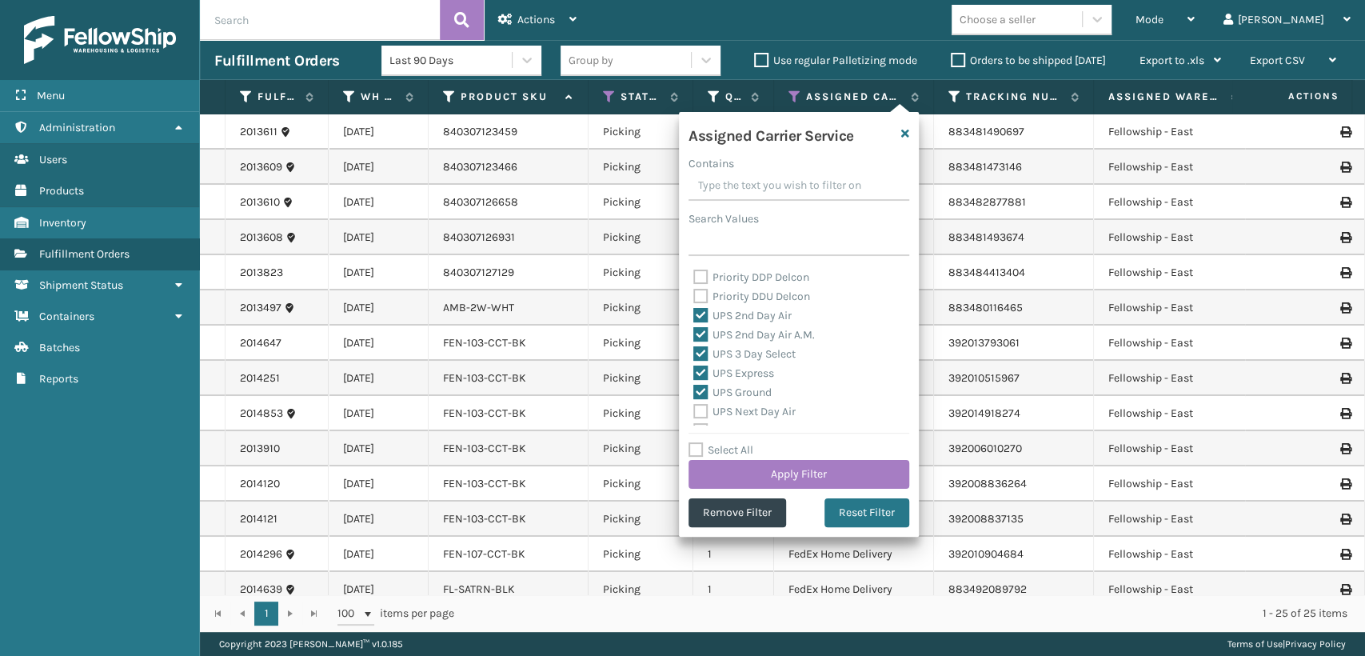
click at [736, 409] on label "UPS Next Day Air" at bounding box center [744, 412] width 102 height 14
click at [694, 409] on input "UPS Next Day Air" at bounding box center [693, 407] width 1 height 10
checkbox input "true"
click at [741, 342] on label "UPS Next Day Air Early" at bounding box center [758, 342] width 130 height 14
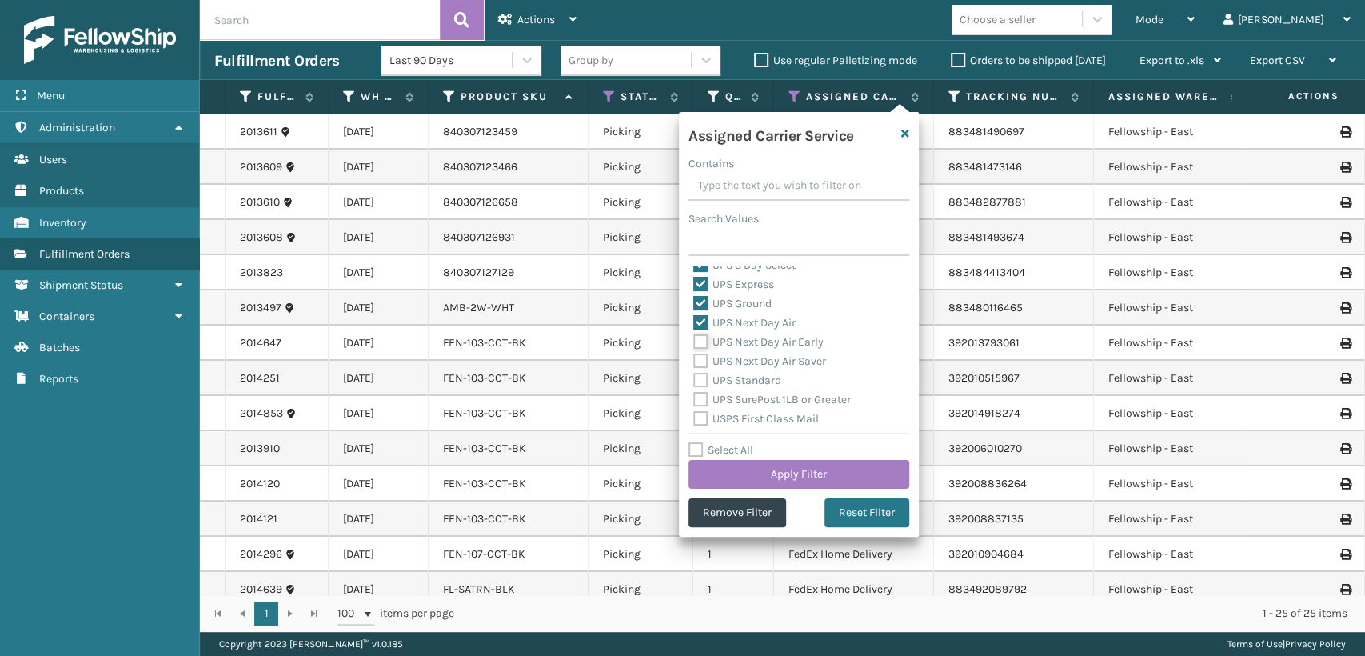
click at [694, 342] on input "UPS Next Day Air Early" at bounding box center [693, 338] width 1 height 10
checkbox input "true"
click at [741, 357] on label "UPS Next Day Air Saver" at bounding box center [759, 361] width 133 height 14
click at [694, 357] on input "UPS Next Day Air Saver" at bounding box center [693, 357] width 1 height 10
checkbox input "true"
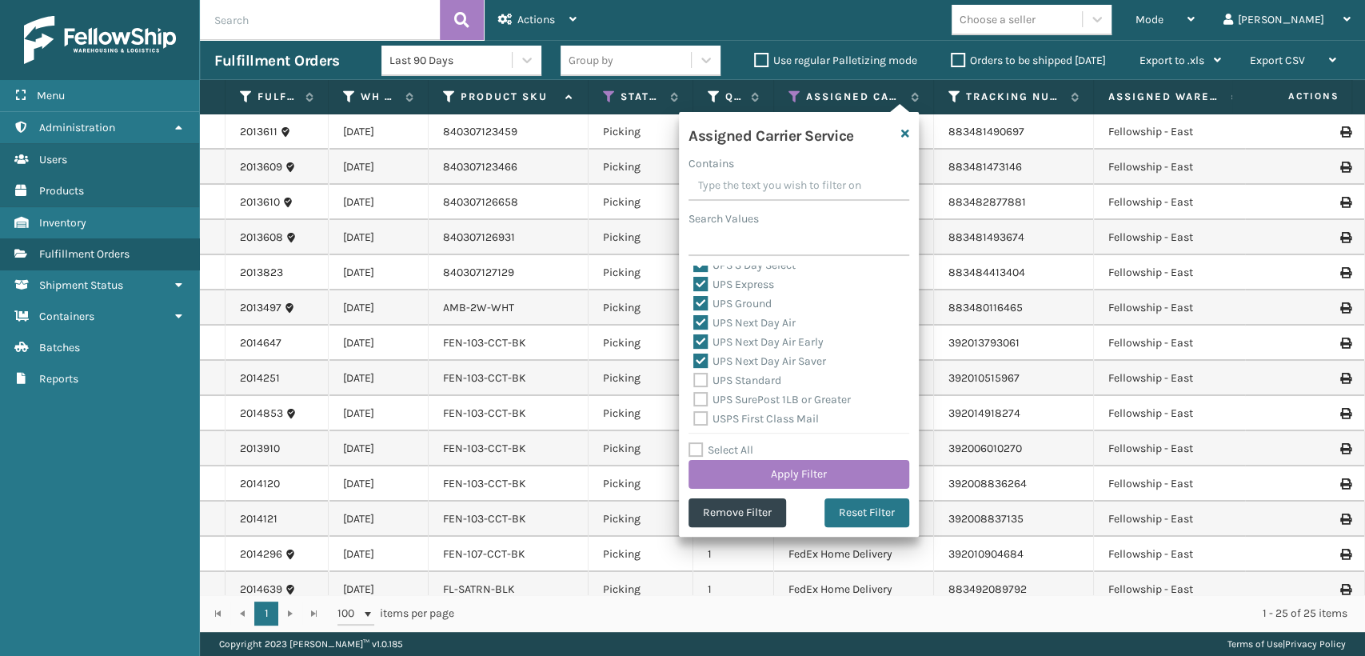
click at [741, 373] on div "UPS Standard" at bounding box center [798, 380] width 211 height 19
click at [736, 385] on label "UPS Standard" at bounding box center [737, 380] width 88 height 14
click at [694, 381] on input "UPS Standard" at bounding box center [693, 376] width 1 height 10
checkbox input "true"
click at [737, 412] on label "USPS First Class Mail" at bounding box center [756, 419] width 126 height 14
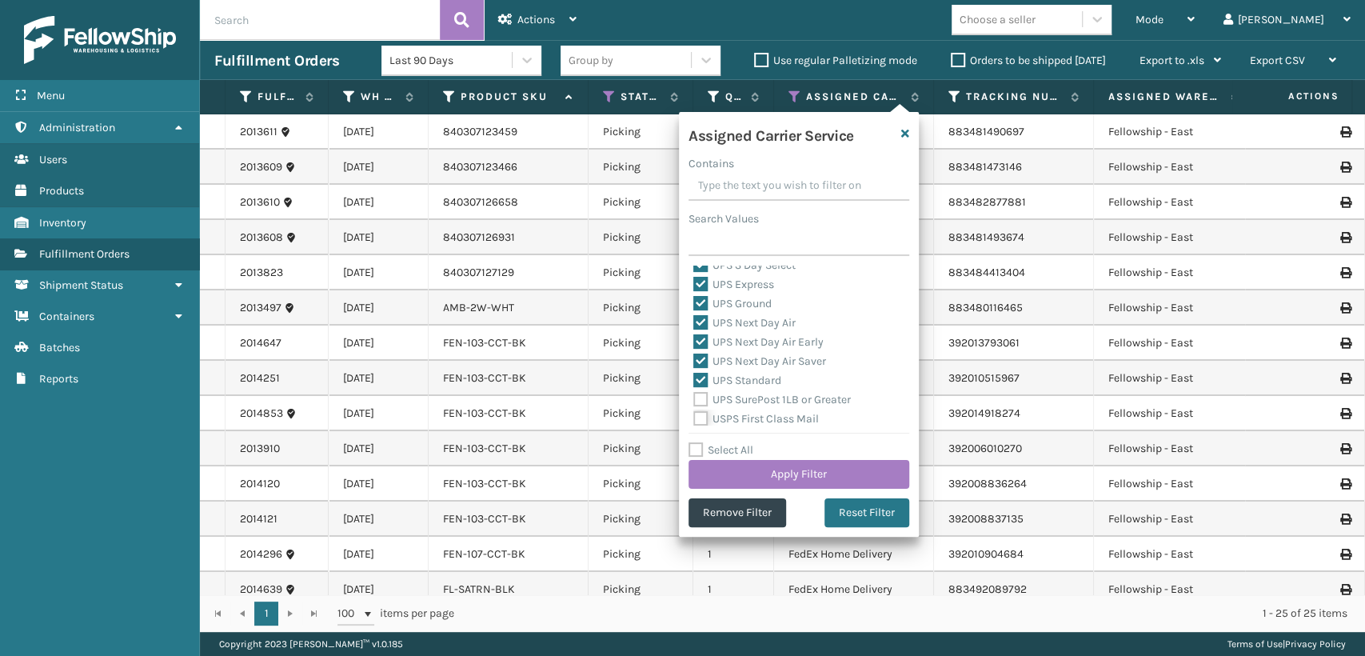
click at [694, 411] on input "USPS First Class Mail" at bounding box center [693, 414] width 1 height 10
checkbox input "true"
click at [740, 400] on label "UPS SurePost 1LB or Greater" at bounding box center [772, 400] width 158 height 14
click at [694, 400] on input "UPS SurePost 1LB or Greater" at bounding box center [693, 395] width 1 height 10
checkbox input "true"
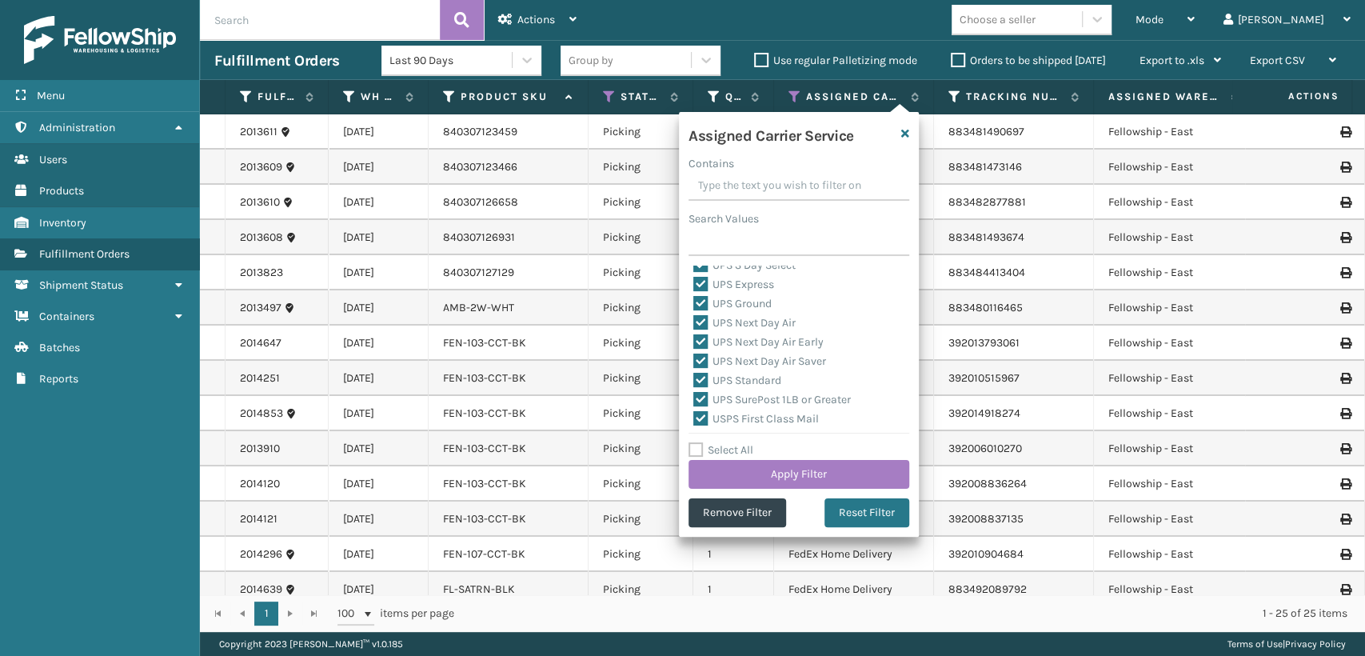
click at [740, 415] on label "USPS First Class Mail" at bounding box center [756, 419] width 126 height 14
click at [694, 415] on input "USPS First Class Mail" at bounding box center [693, 414] width 1 height 10
checkbox input "false"
click at [828, 466] on button "Apply Filter" at bounding box center [798, 474] width 221 height 29
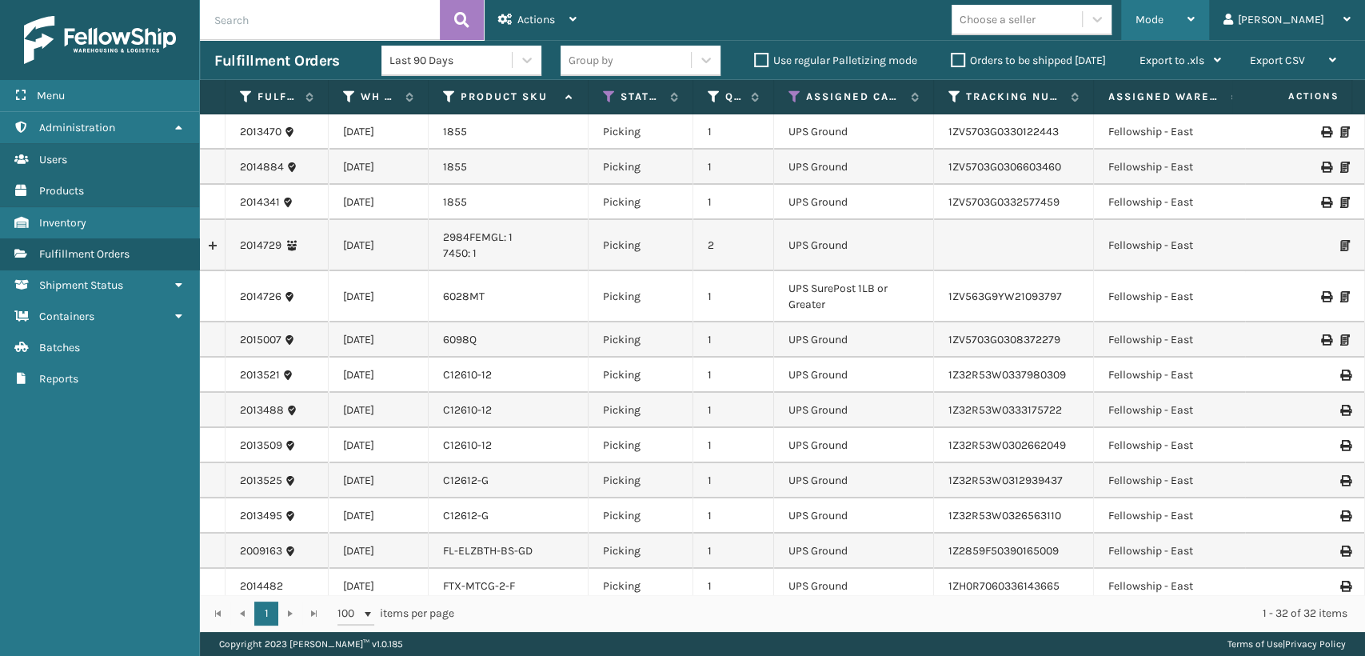
click at [1195, 26] on div "Mode" at bounding box center [1164, 20] width 59 height 40
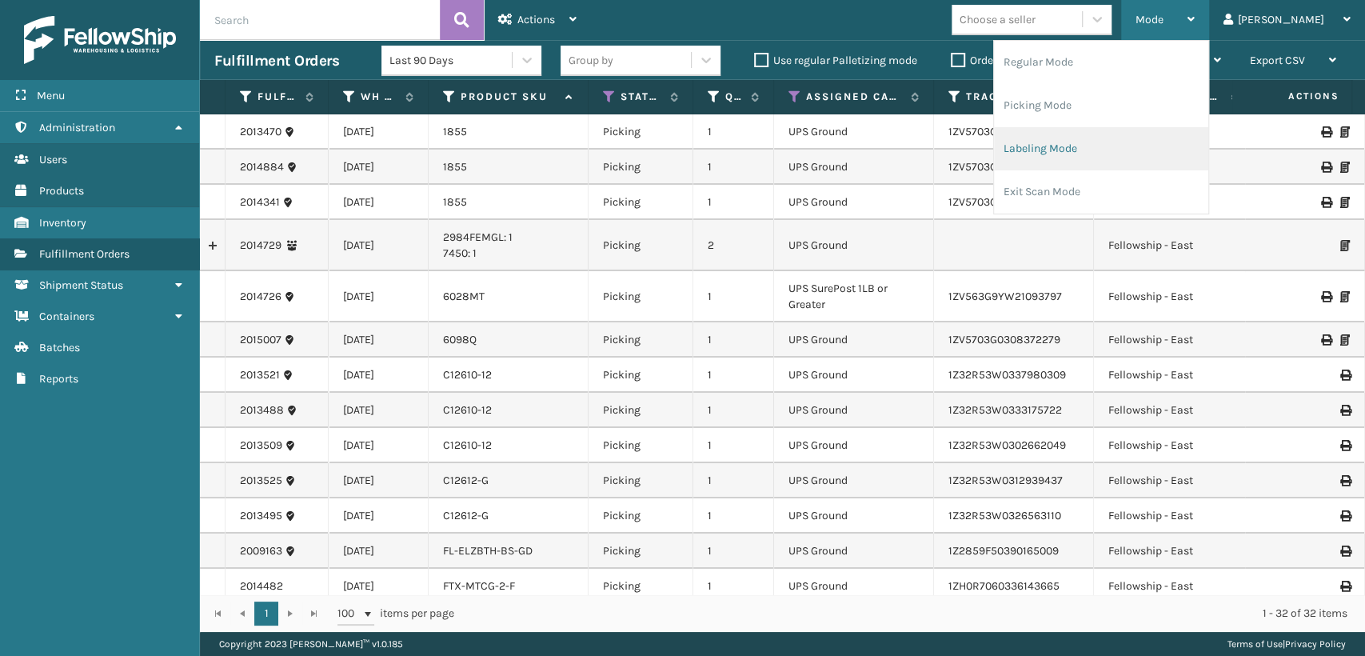
click at [1093, 158] on li "Labeling Mode" at bounding box center [1101, 148] width 214 height 43
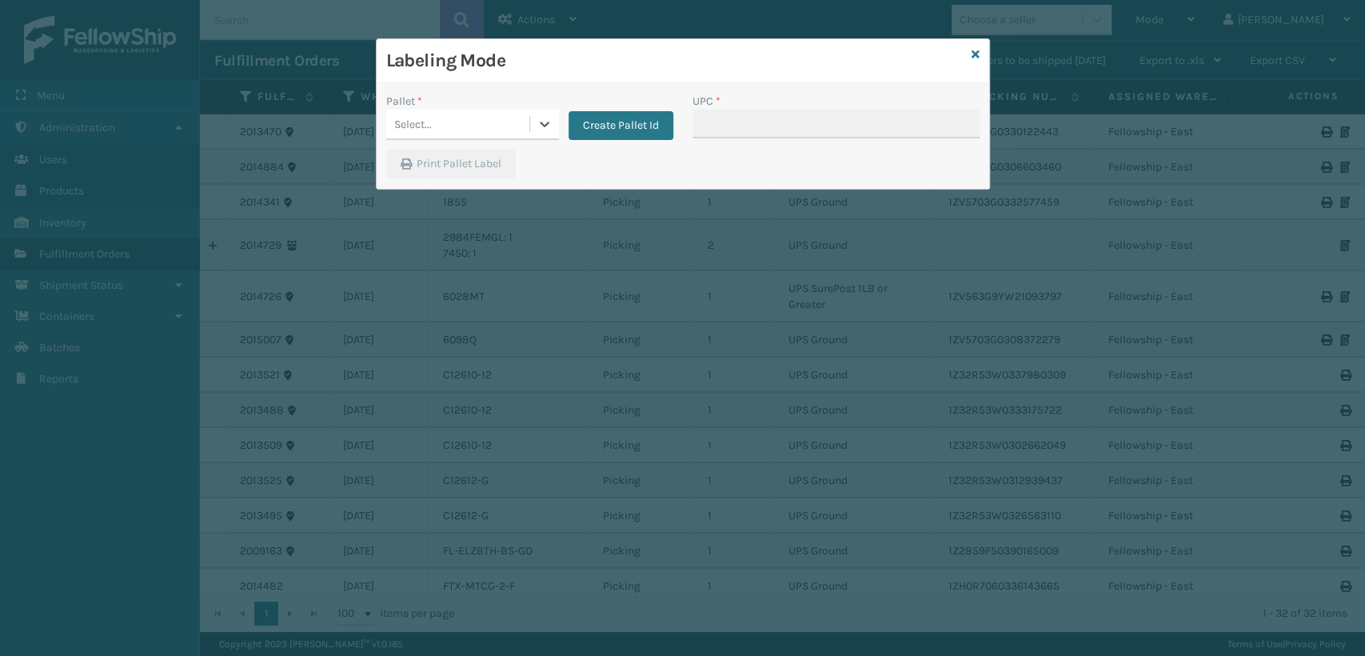
click at [499, 114] on div "Select..." at bounding box center [457, 124] width 143 height 26
click at [582, 128] on button "Create Pallet Id" at bounding box center [620, 125] width 105 height 29
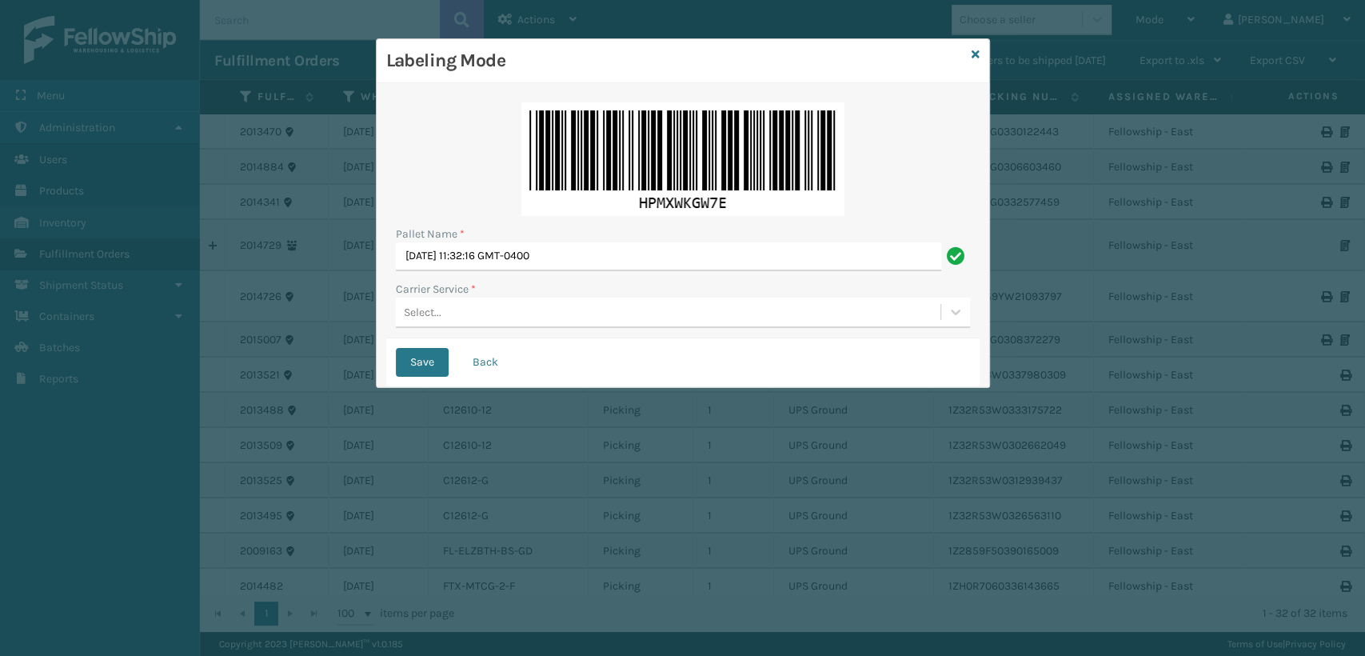
click at [488, 305] on div "Select..." at bounding box center [668, 312] width 545 height 26
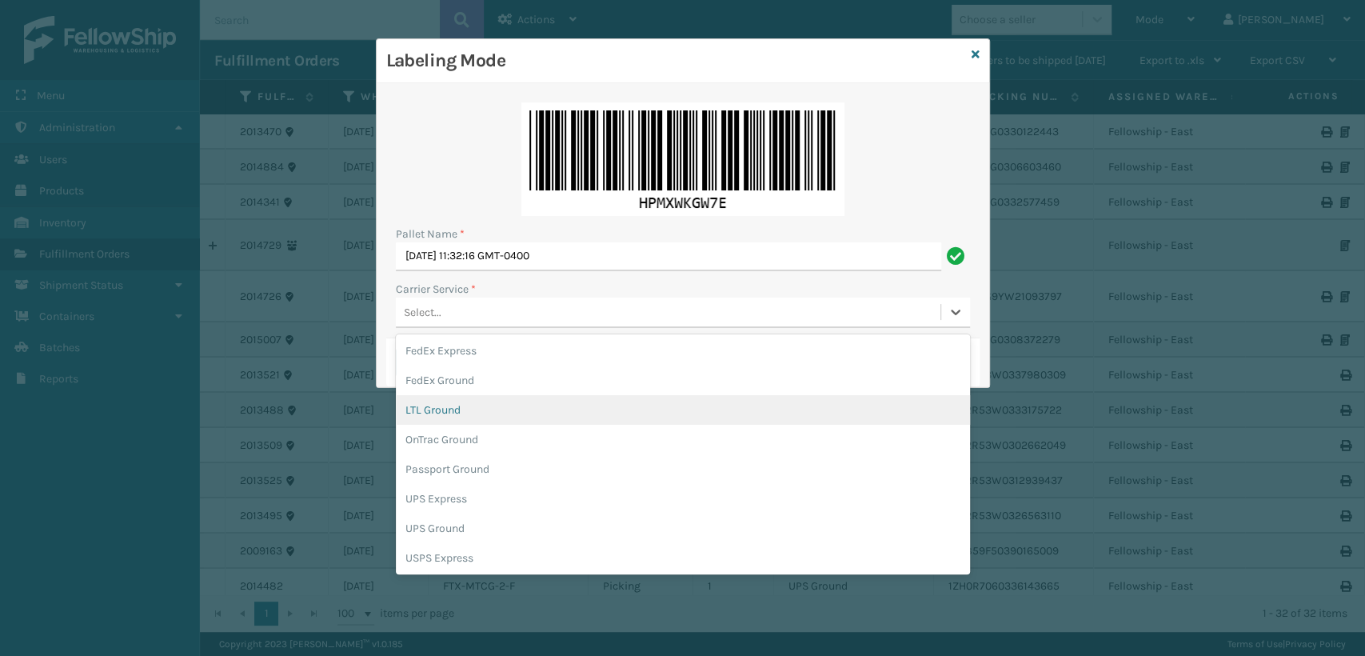
scroll to position [89, 0]
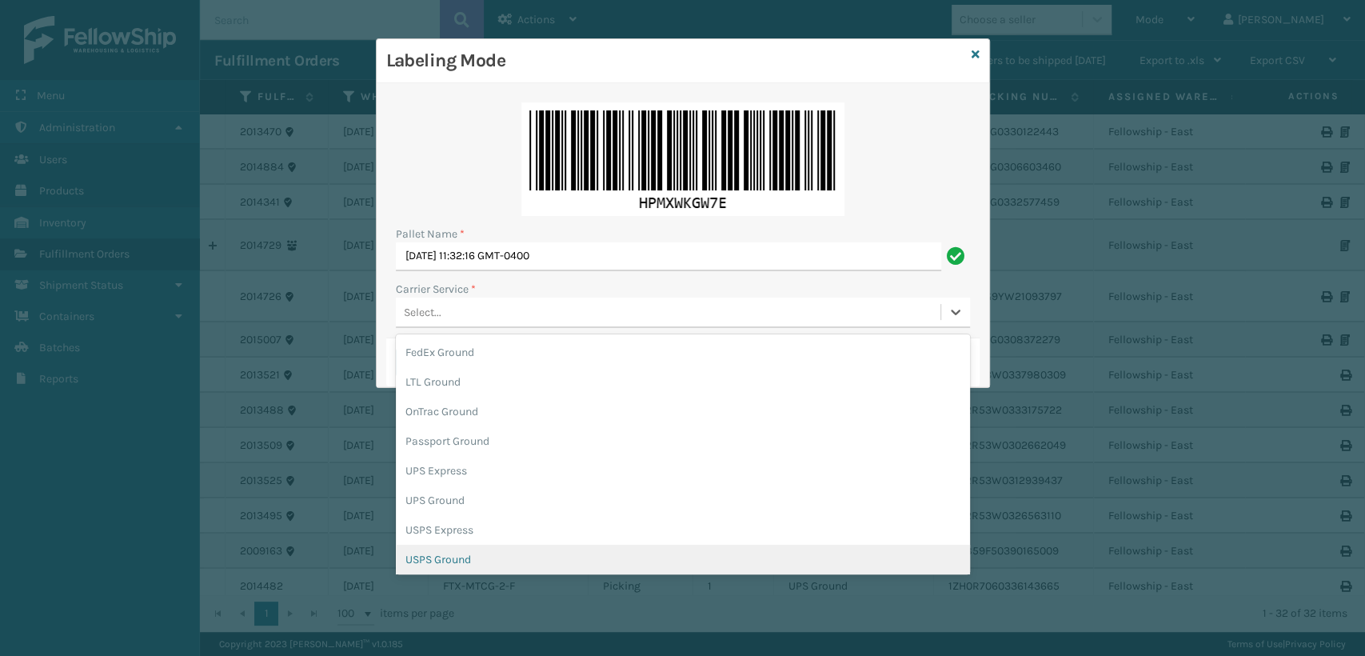
click at [452, 559] on div "USPS Ground" at bounding box center [683, 560] width 574 height 30
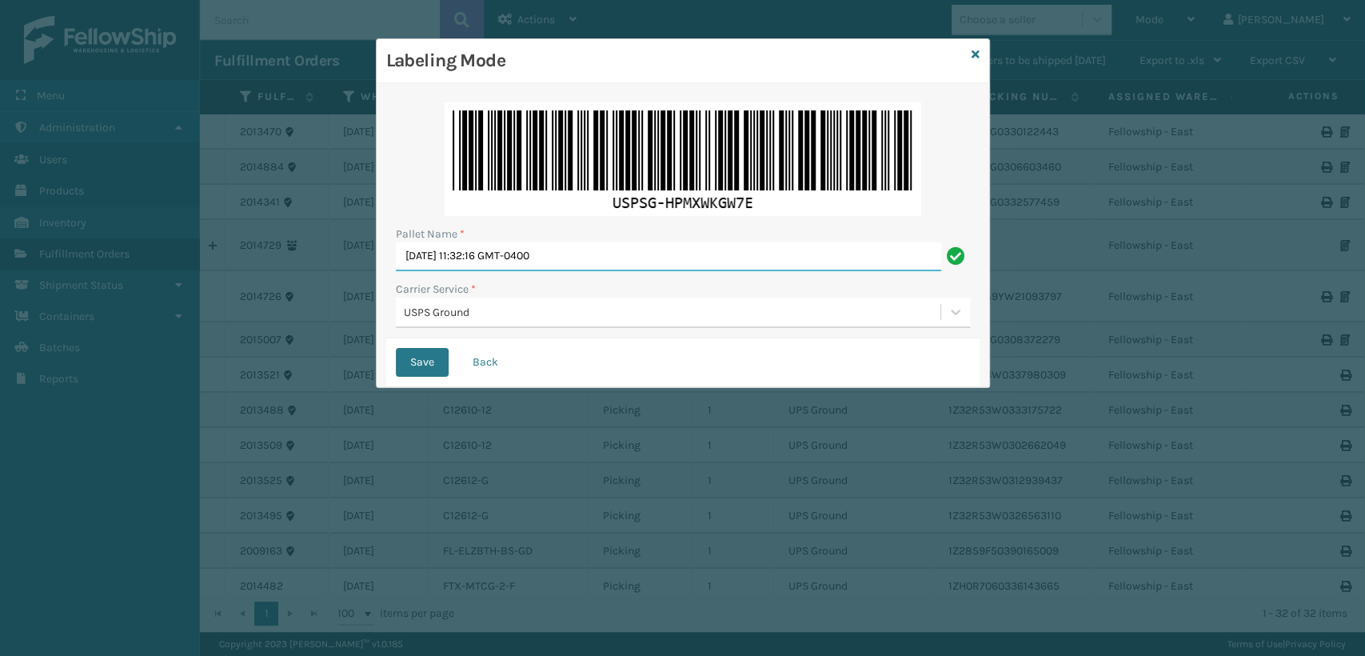
drag, startPoint x: 614, startPoint y: 251, endPoint x: 339, endPoint y: 221, distance: 276.7
click at [340, 222] on div "Labeling Mode Pallet Name * [DATE] 11:32:16 GMT-0400 Carrier Service * USPS Gro…" at bounding box center [682, 328] width 1365 height 656
type input "UPST1867352"
click at [396, 348] on button "Save" at bounding box center [422, 362] width 53 height 29
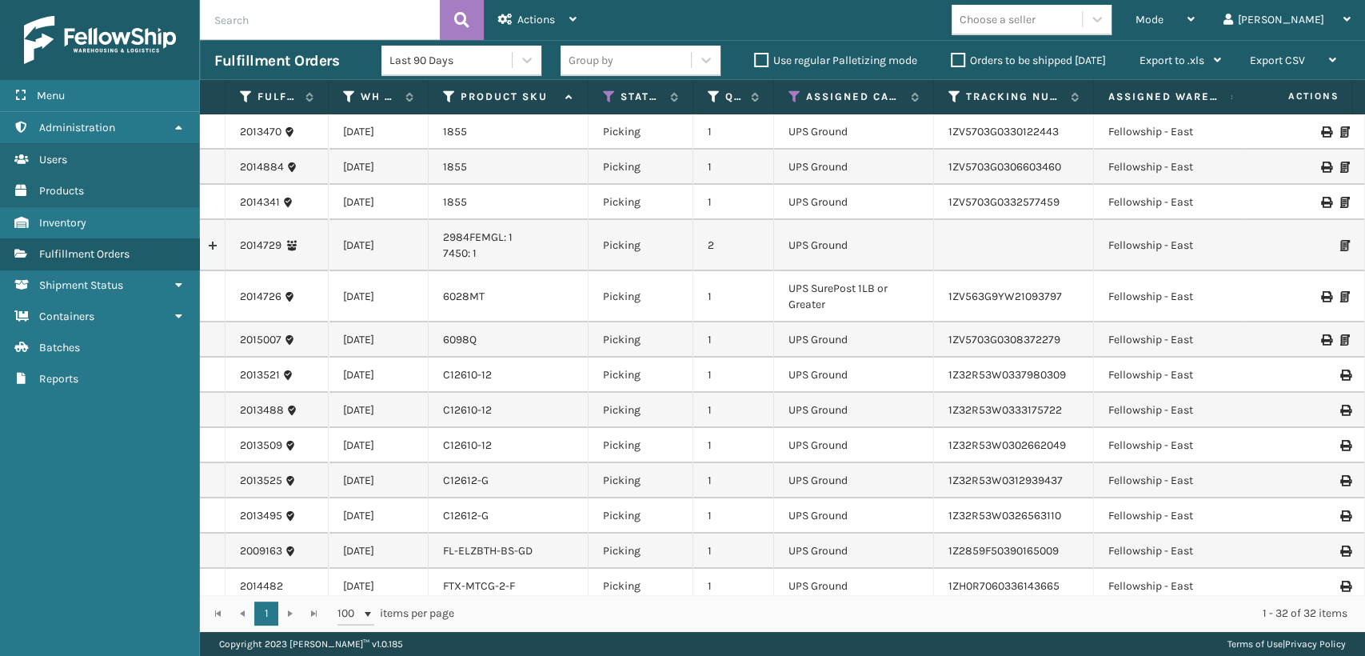
click at [1035, 24] on div "Choose a seller" at bounding box center [997, 19] width 76 height 17
type input "l"
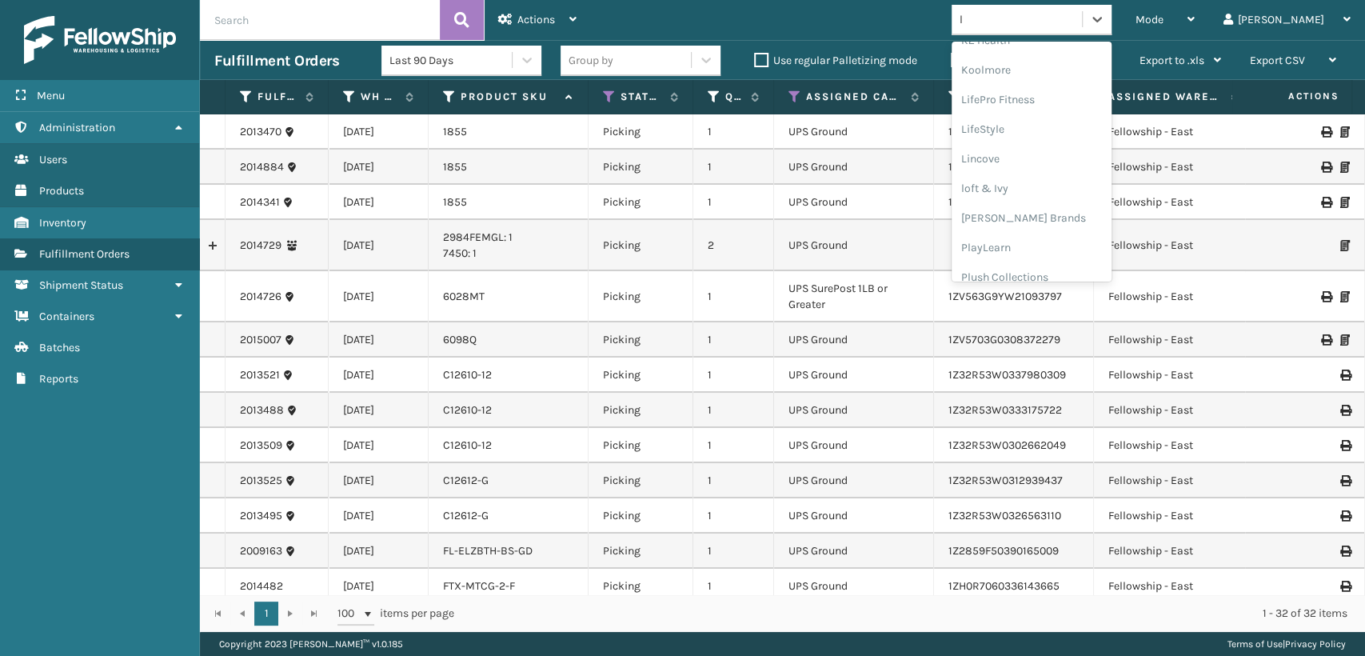
scroll to position [178, 0]
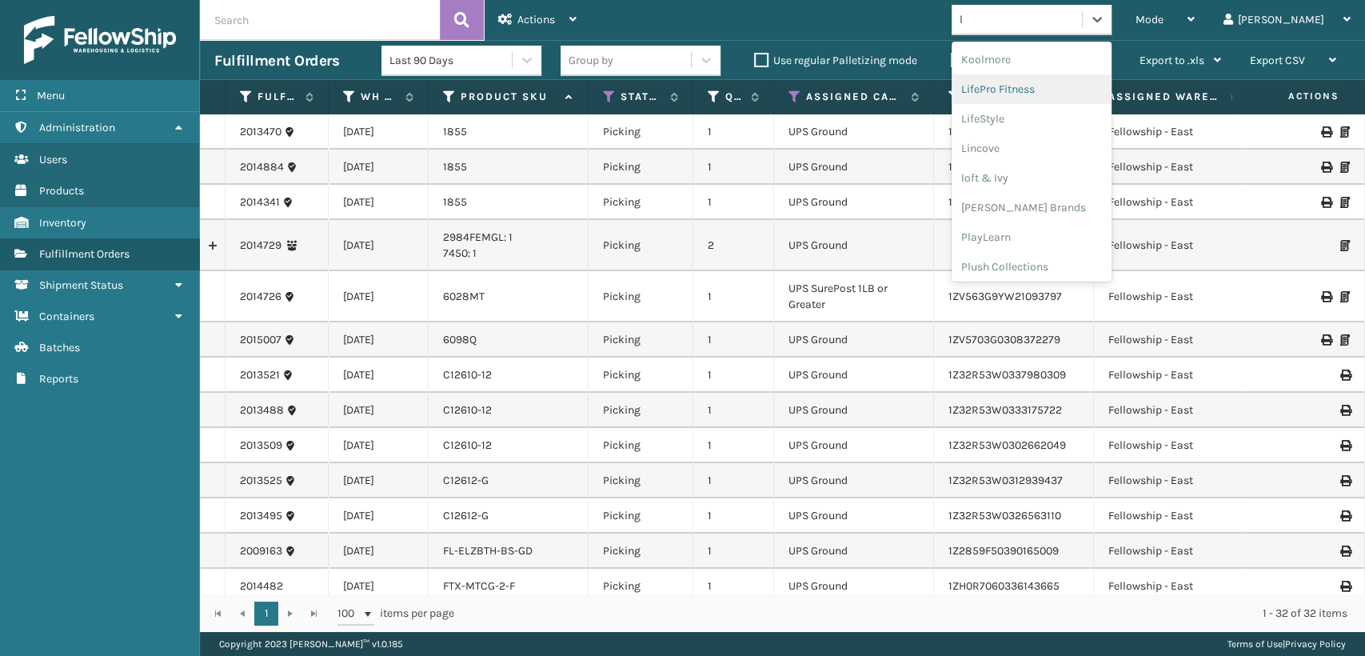
click at [1084, 94] on div "LifePro Fitness" at bounding box center [1031, 89] width 160 height 30
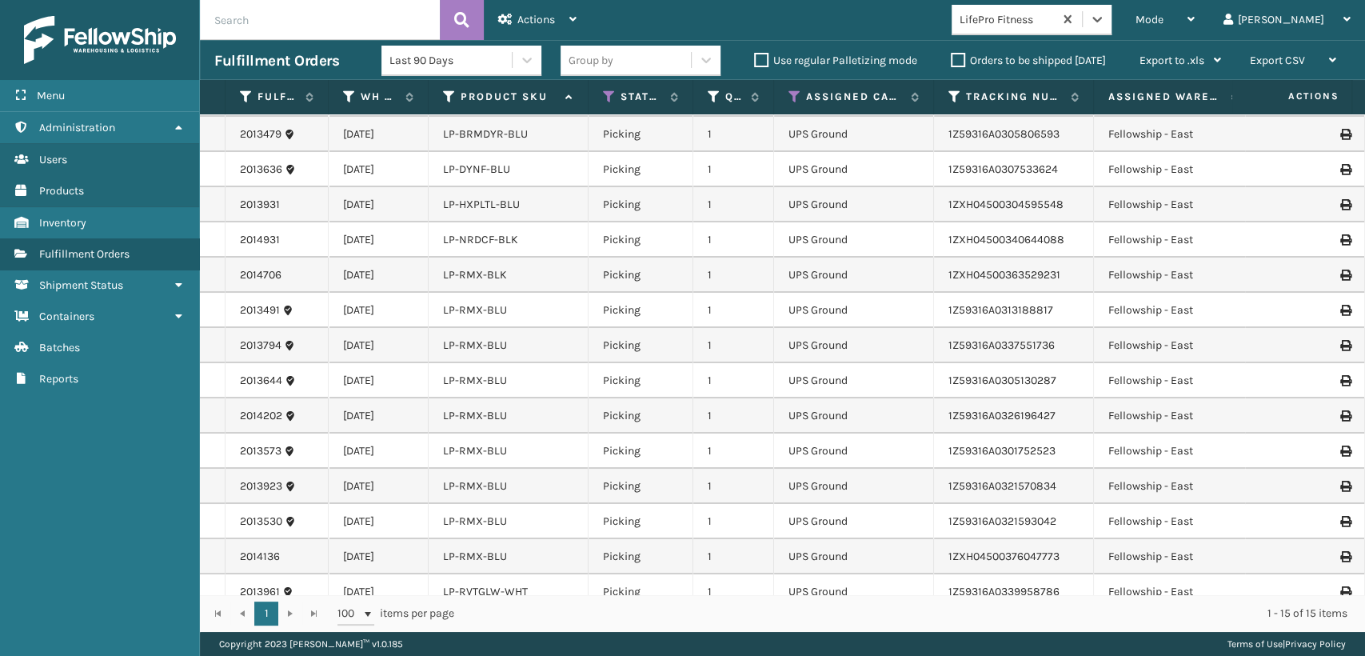
scroll to position [61, 0]
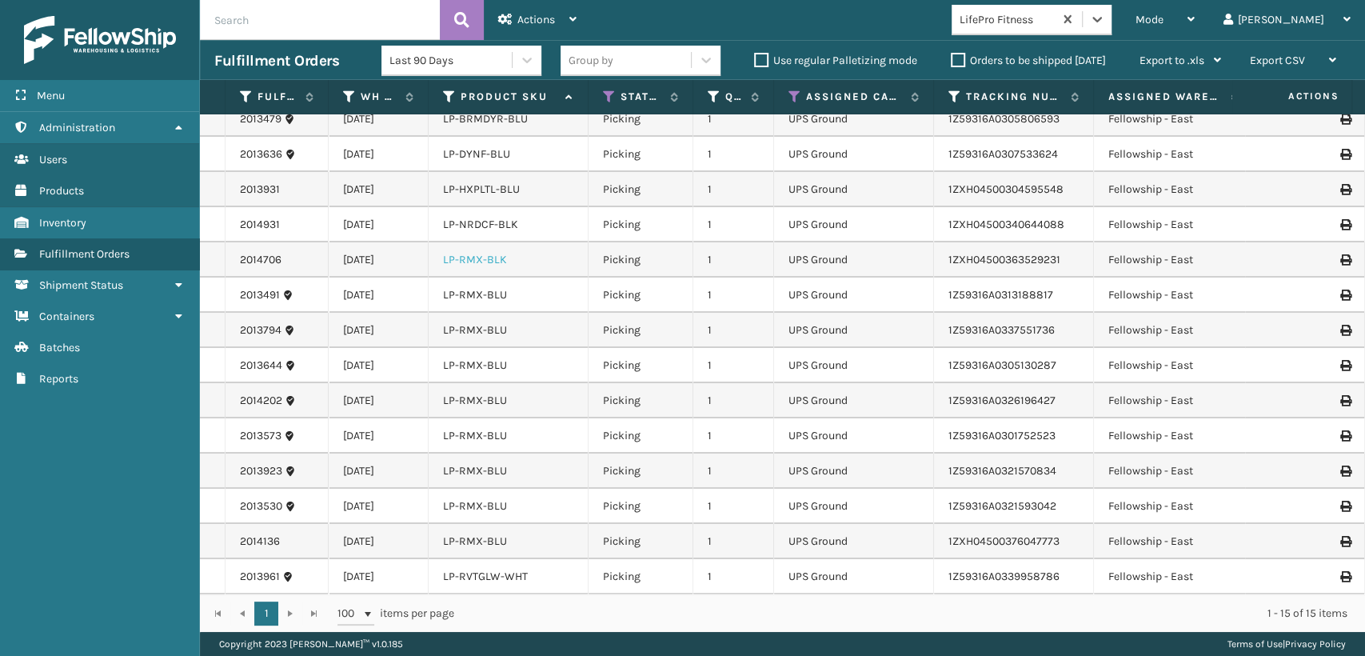
click at [487, 253] on link "LP-RMX-BLK" at bounding box center [475, 260] width 64 height 14
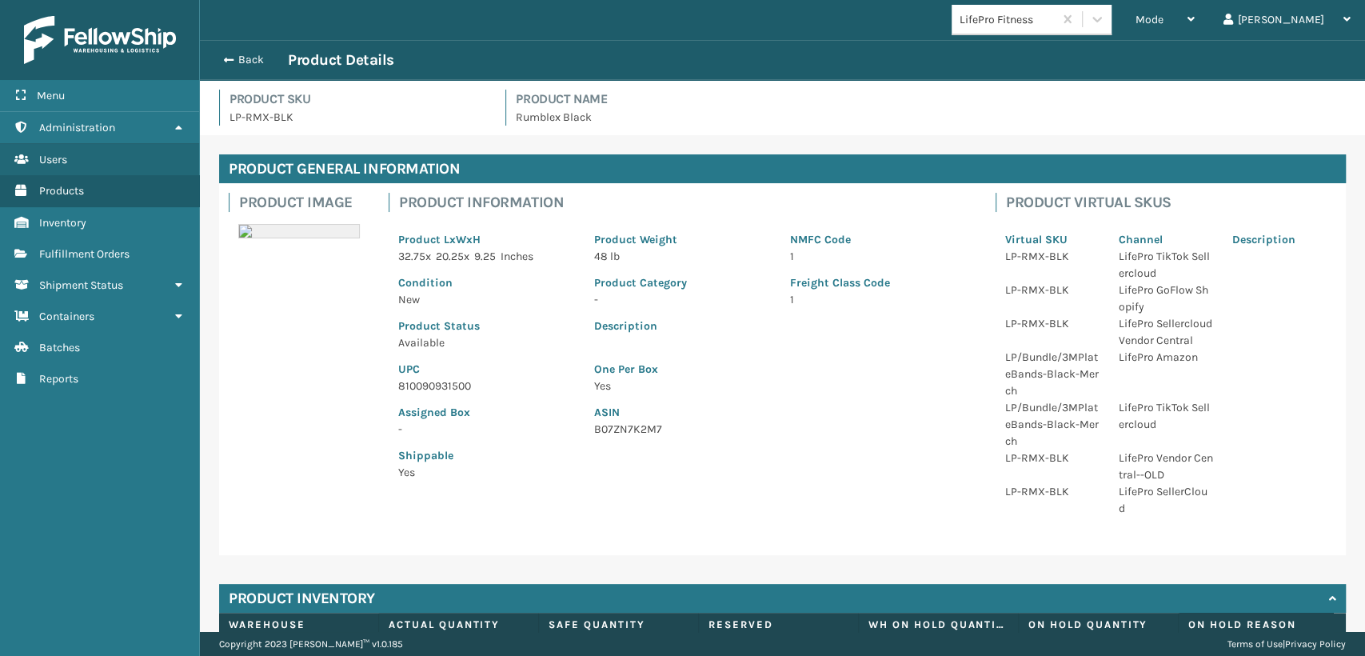
click at [445, 381] on p "810090931500" at bounding box center [486, 385] width 177 height 17
copy p "810090931500"
click at [212, 59] on div "Back Product Details" at bounding box center [782, 60] width 1165 height 40
click at [230, 59] on span "button" at bounding box center [226, 59] width 10 height 11
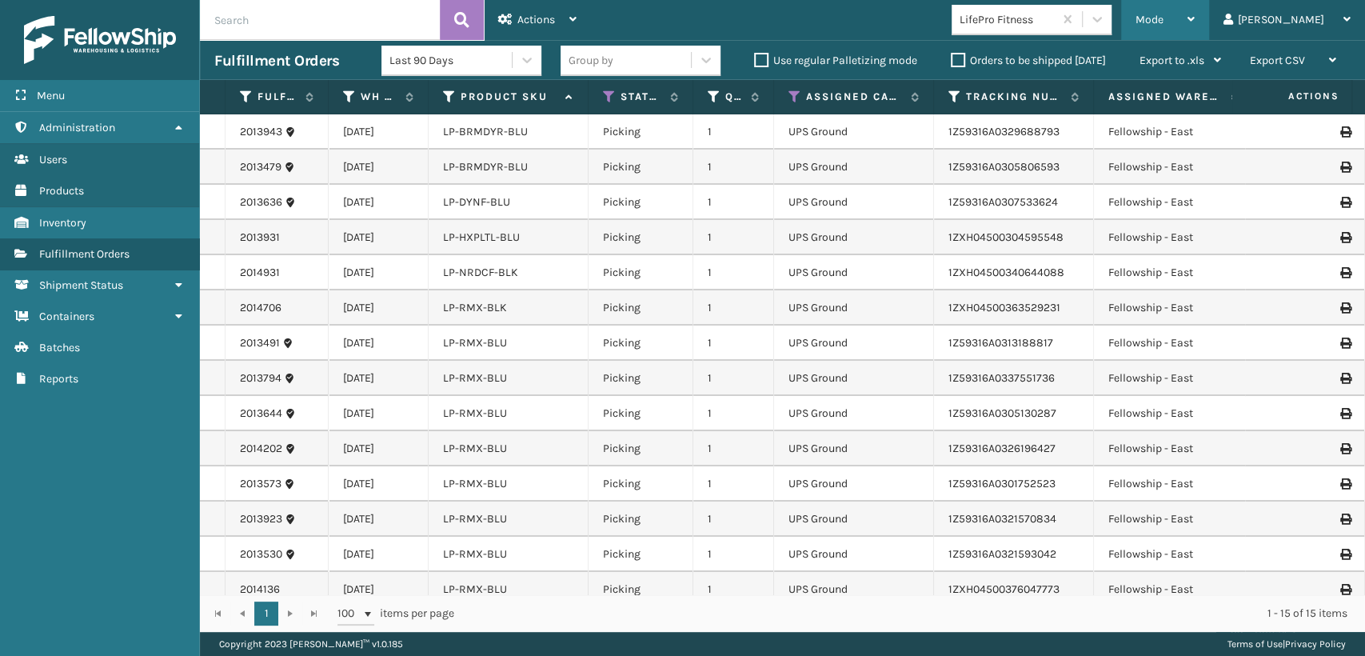
click at [1195, 26] on div "Mode" at bounding box center [1164, 20] width 59 height 40
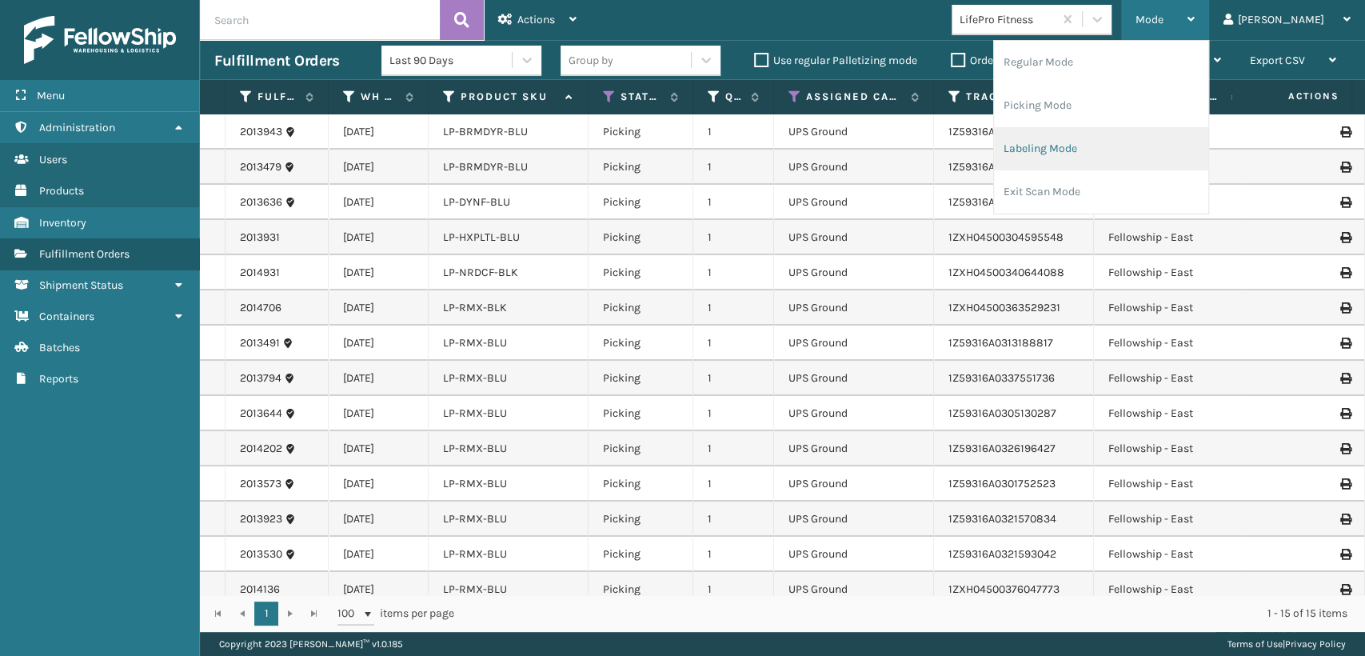
click at [1124, 136] on li "Labeling Mode" at bounding box center [1101, 148] width 214 height 43
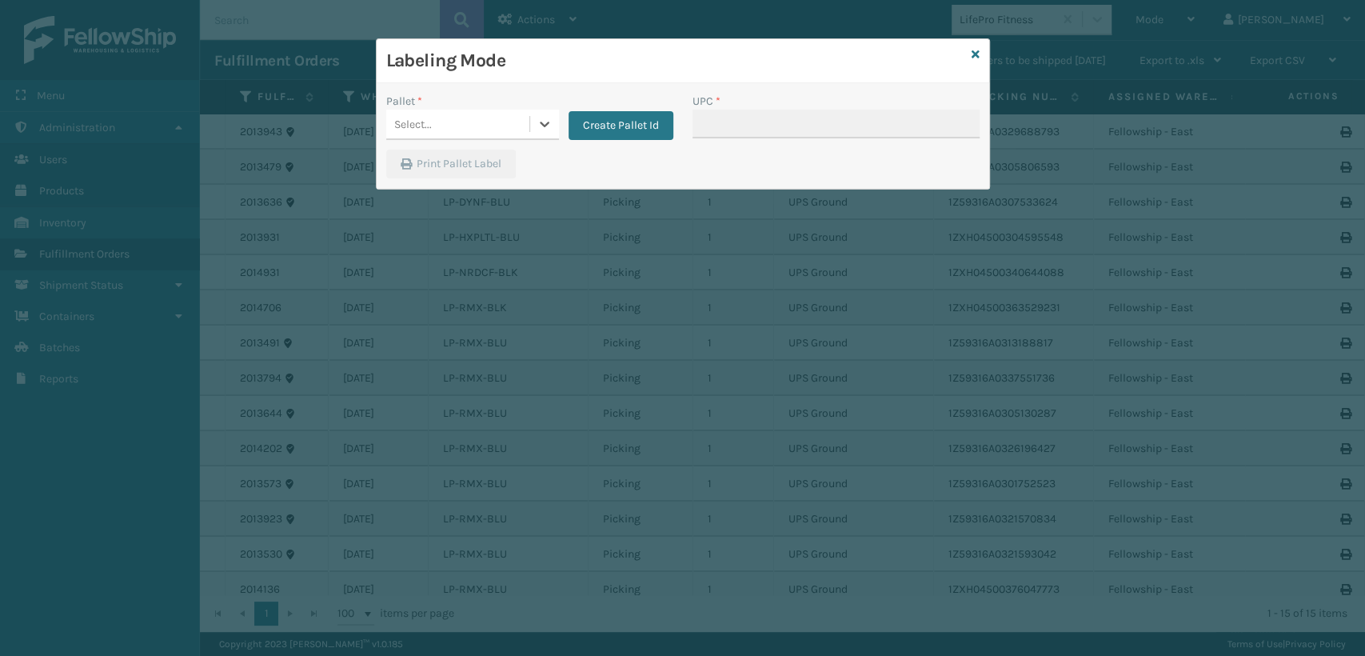
click at [461, 119] on div "Select..." at bounding box center [457, 124] width 143 height 26
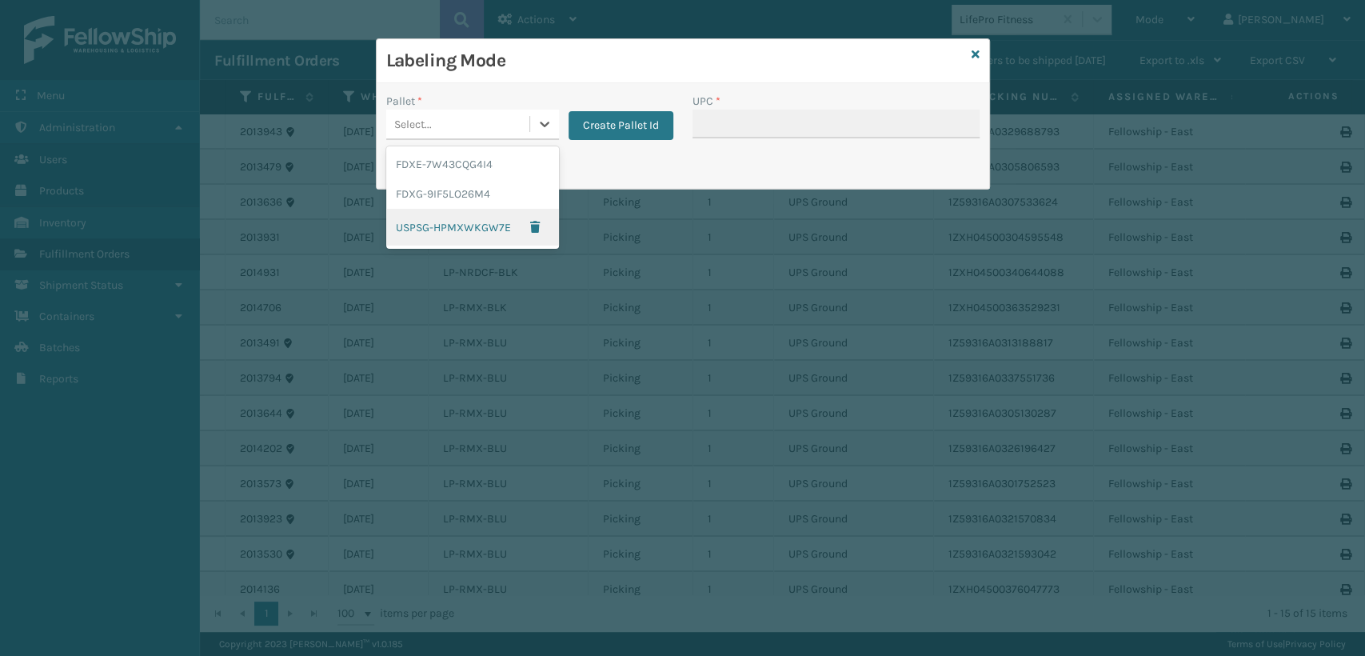
click at [446, 216] on div "USPSG-HPMXWKGW7E" at bounding box center [472, 227] width 173 height 37
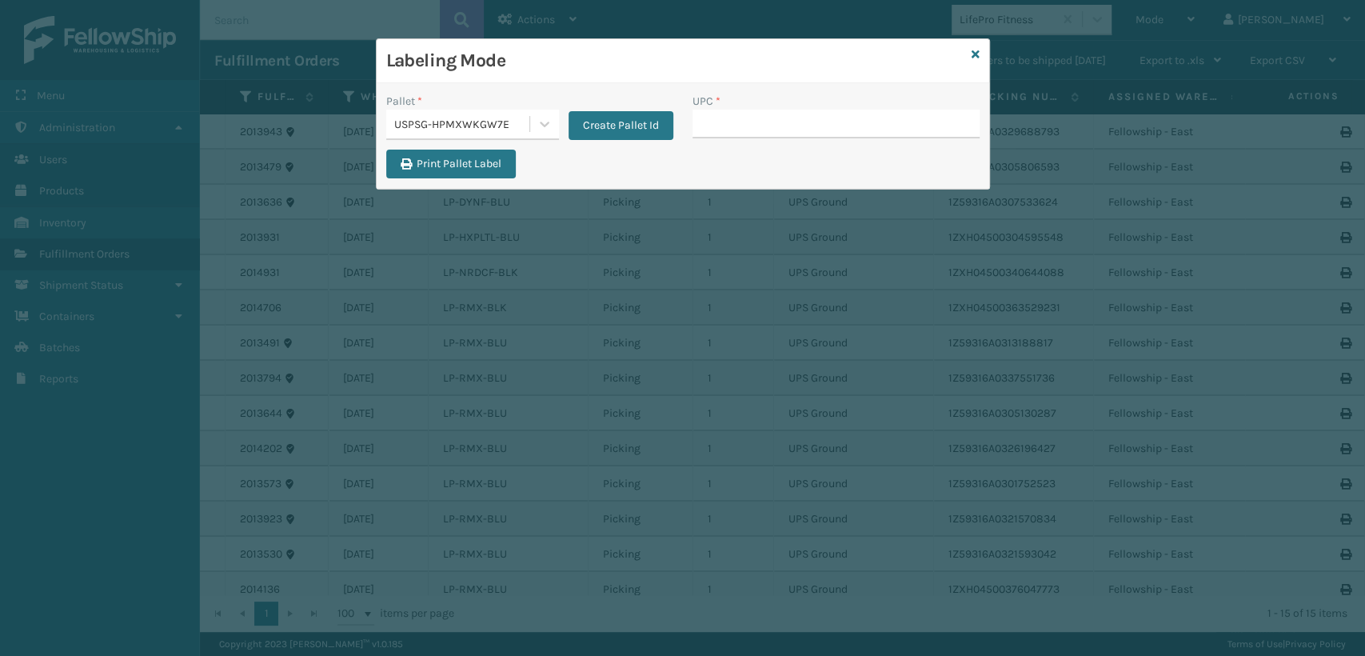
click at [762, 105] on div "UPC *" at bounding box center [835, 101] width 287 height 17
click at [752, 123] on input "UPC *" at bounding box center [835, 124] width 287 height 29
paste input "810090931500"
type input "810090931500"
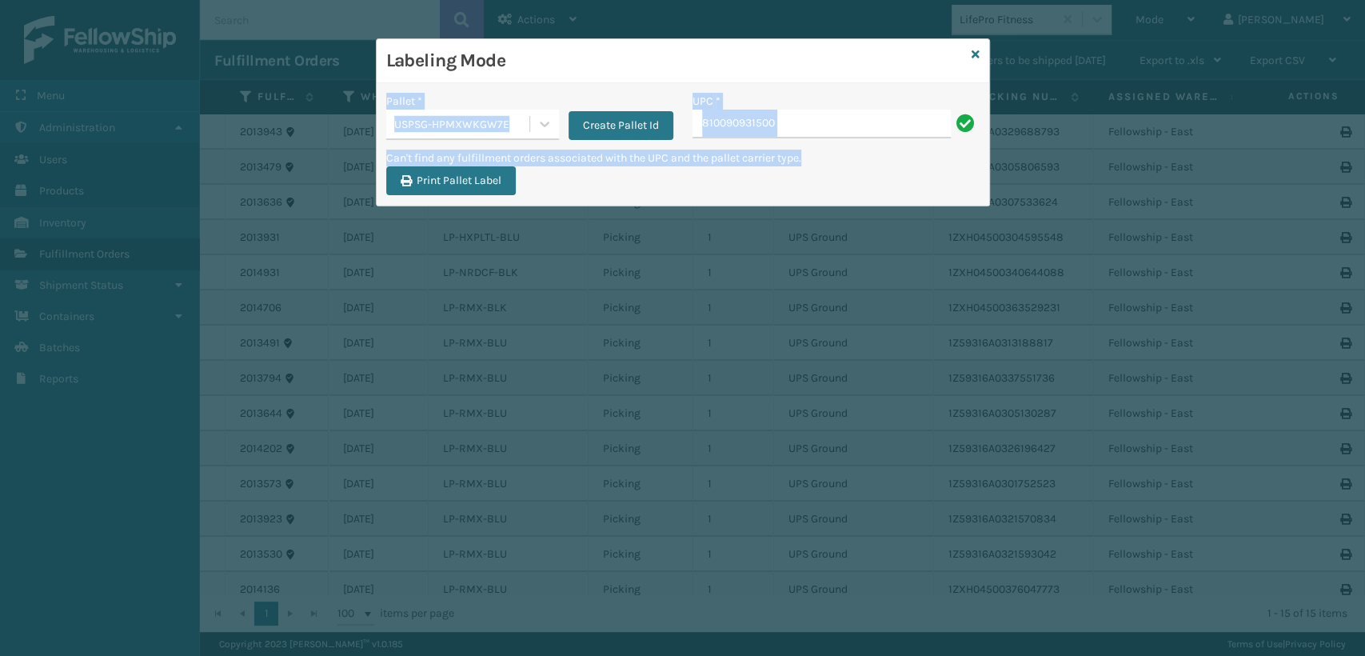
drag, startPoint x: 753, startPoint y: 53, endPoint x: 748, endPoint y: 171, distance: 118.5
click at [748, 171] on div "Labeling Mode Pallet * USPSG-HPMXWKGW7E Create Pallet Id UPC * 810090931500 Can…" at bounding box center [683, 122] width 612 height 166
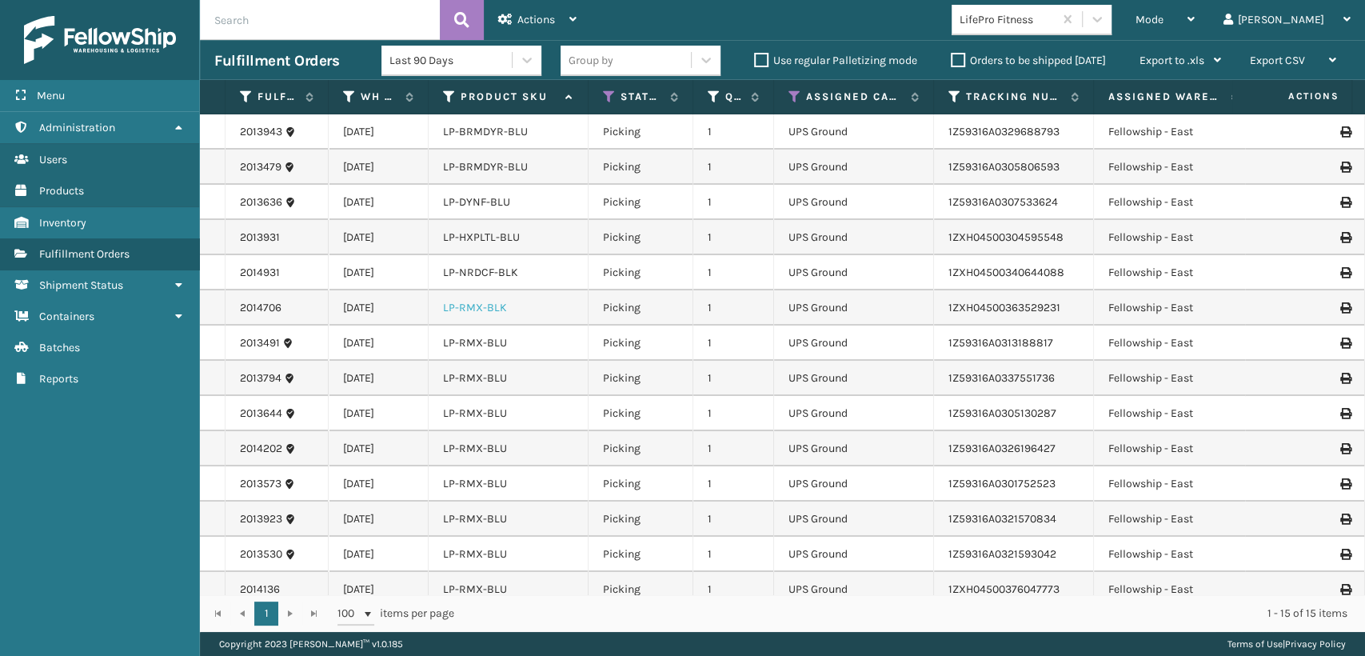
click at [493, 305] on link "LP-RMX-BLK" at bounding box center [475, 308] width 64 height 14
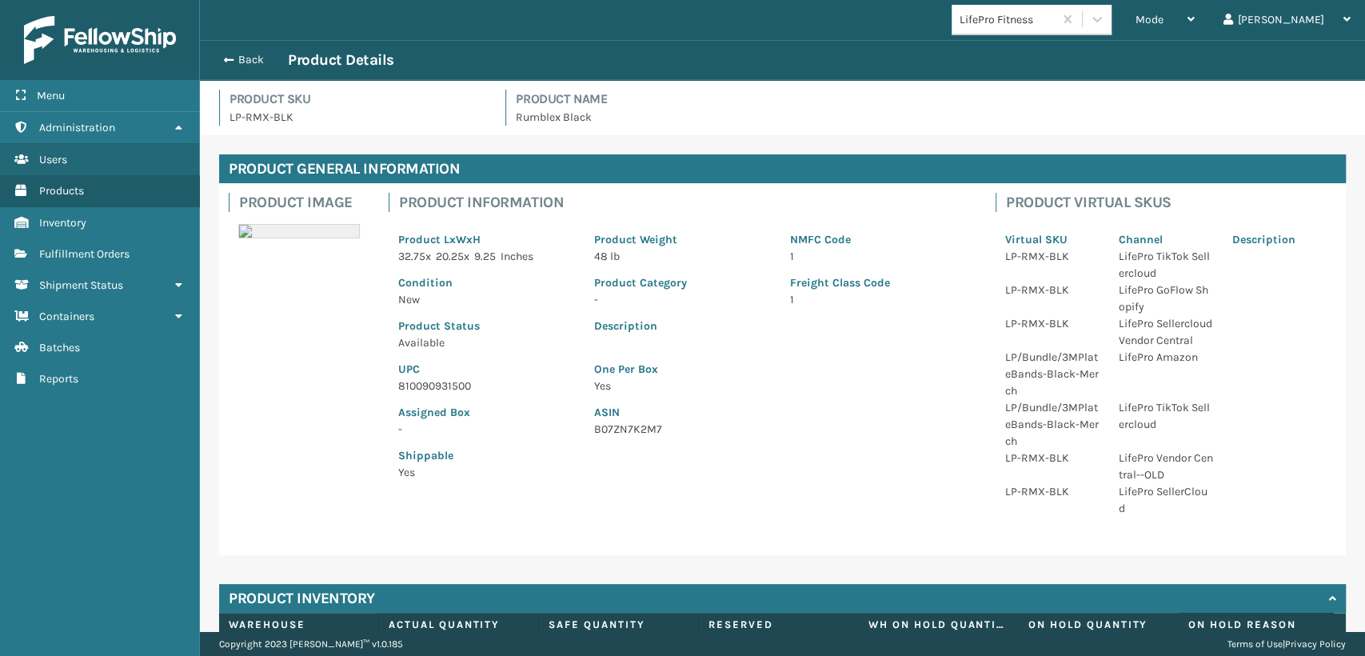
click at [433, 372] on p "UPC" at bounding box center [486, 369] width 177 height 17
click at [433, 389] on p "810090931500" at bounding box center [486, 385] width 177 height 17
copy p "810090931500"
click at [242, 47] on div "Back Product Details" at bounding box center [782, 60] width 1165 height 40
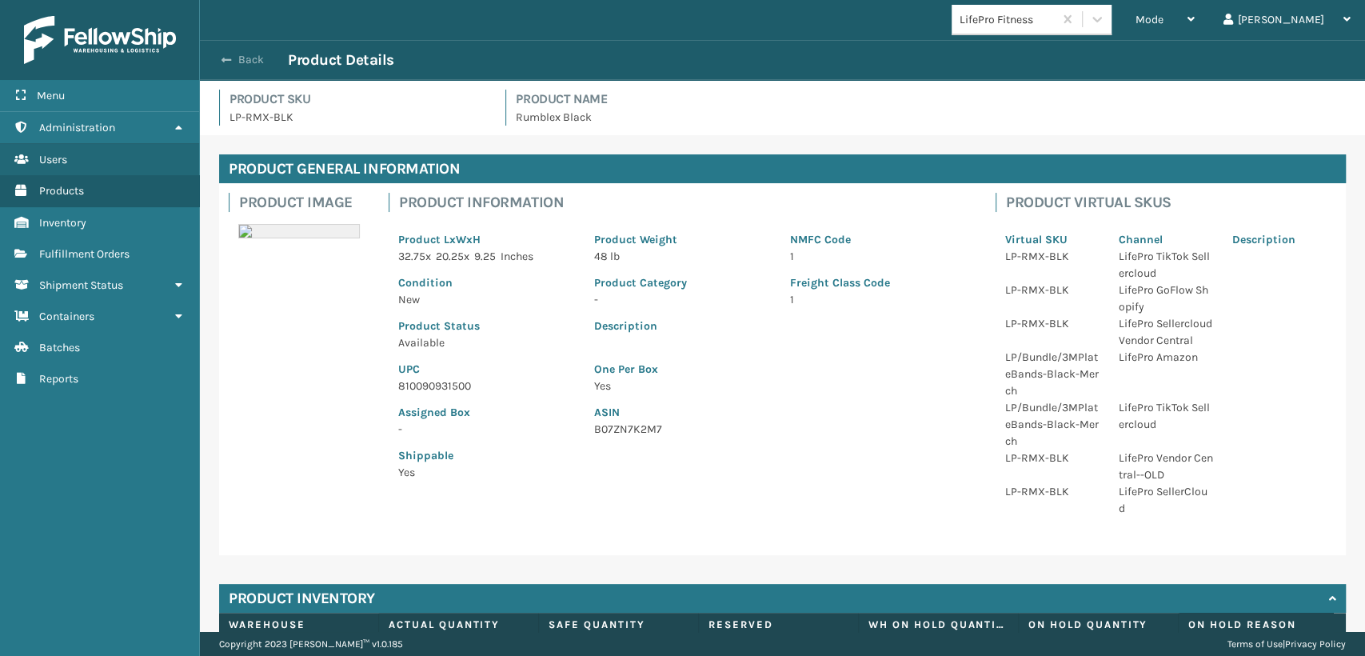
click at [242, 53] on button "Back" at bounding box center [251, 60] width 74 height 14
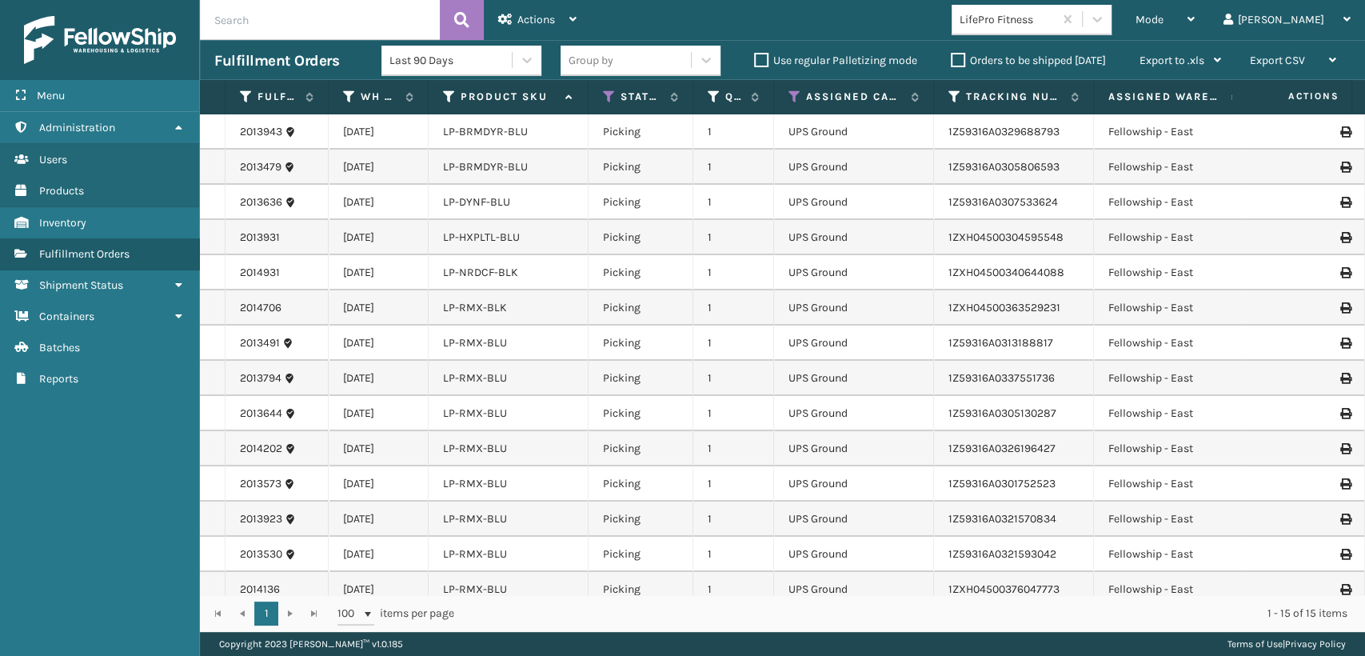
click at [1195, 24] on icon at bounding box center [1190, 19] width 7 height 11
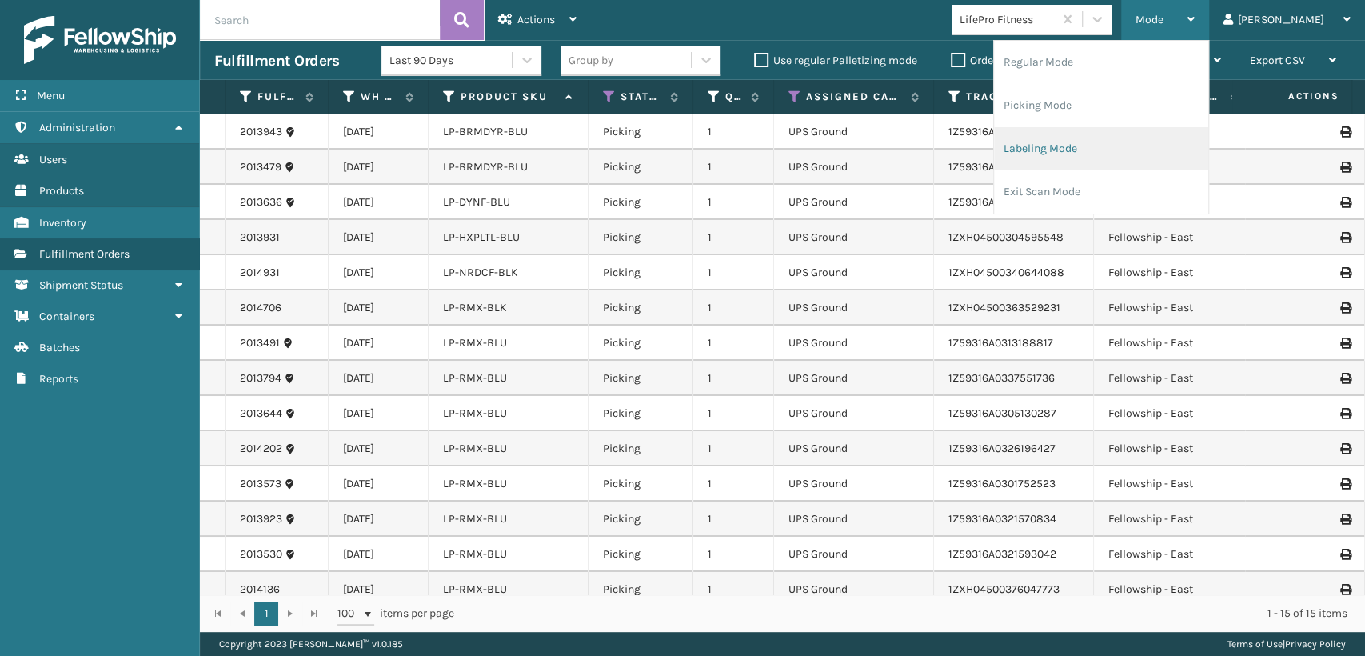
click at [1169, 156] on li "Labeling Mode" at bounding box center [1101, 148] width 214 height 43
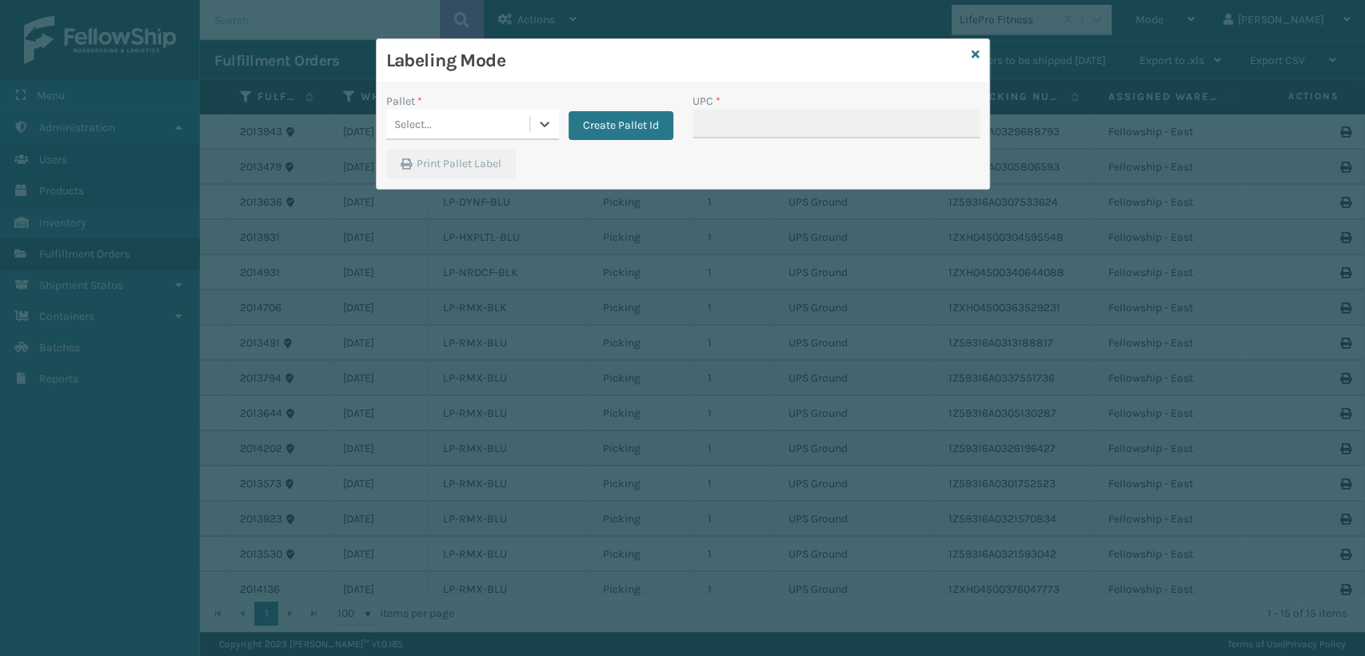
click at [441, 124] on div "Select..." at bounding box center [457, 124] width 143 height 26
click at [632, 131] on button "Create Pallet Id" at bounding box center [620, 125] width 105 height 29
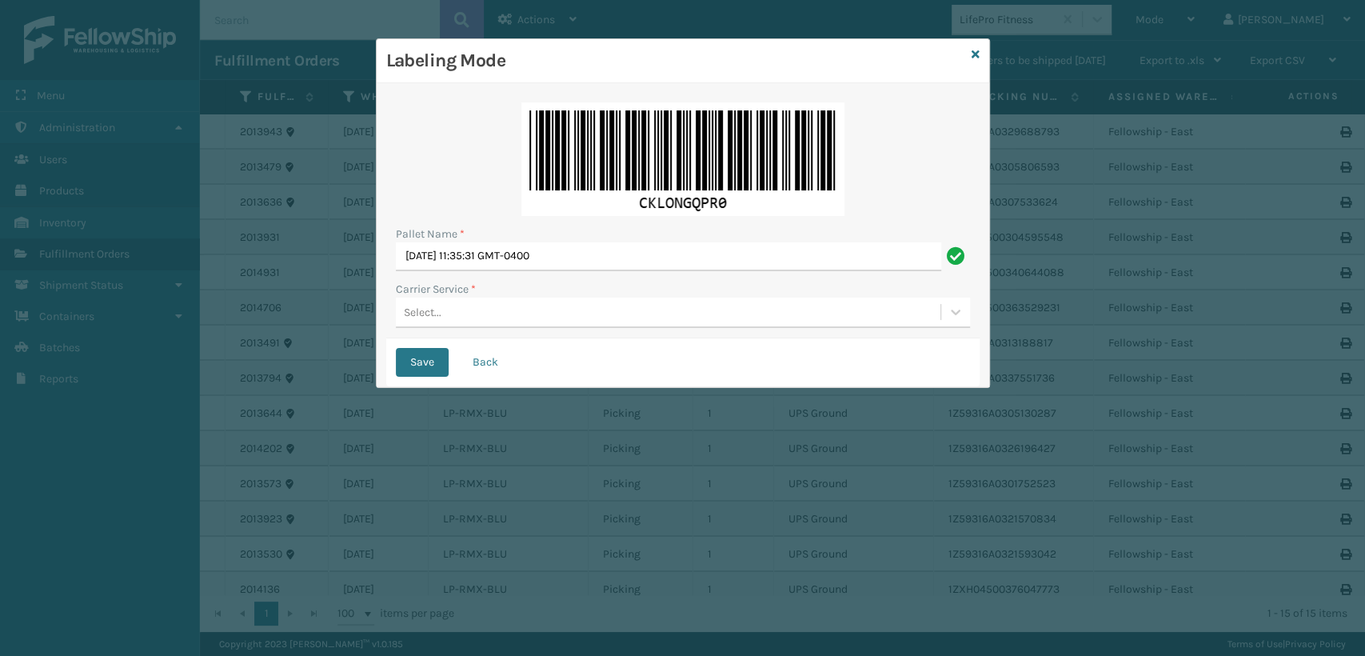
click at [505, 319] on div "Select..." at bounding box center [668, 312] width 545 height 26
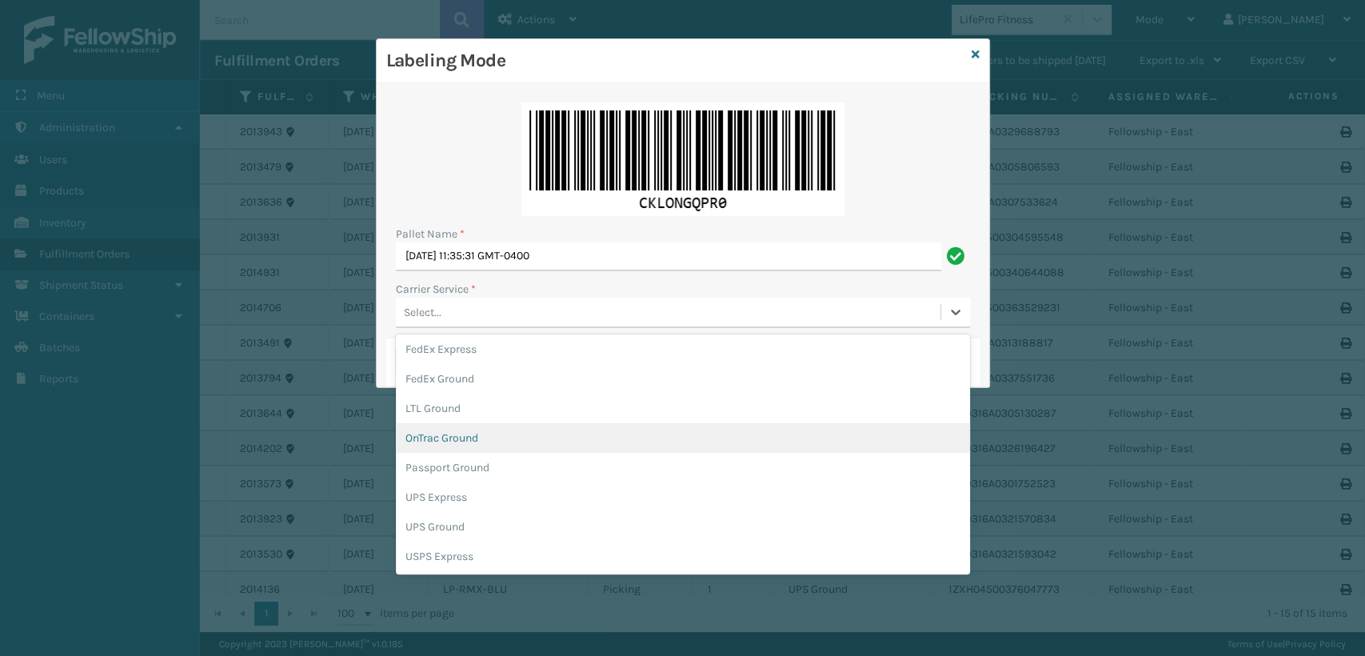
scroll to position [89, 0]
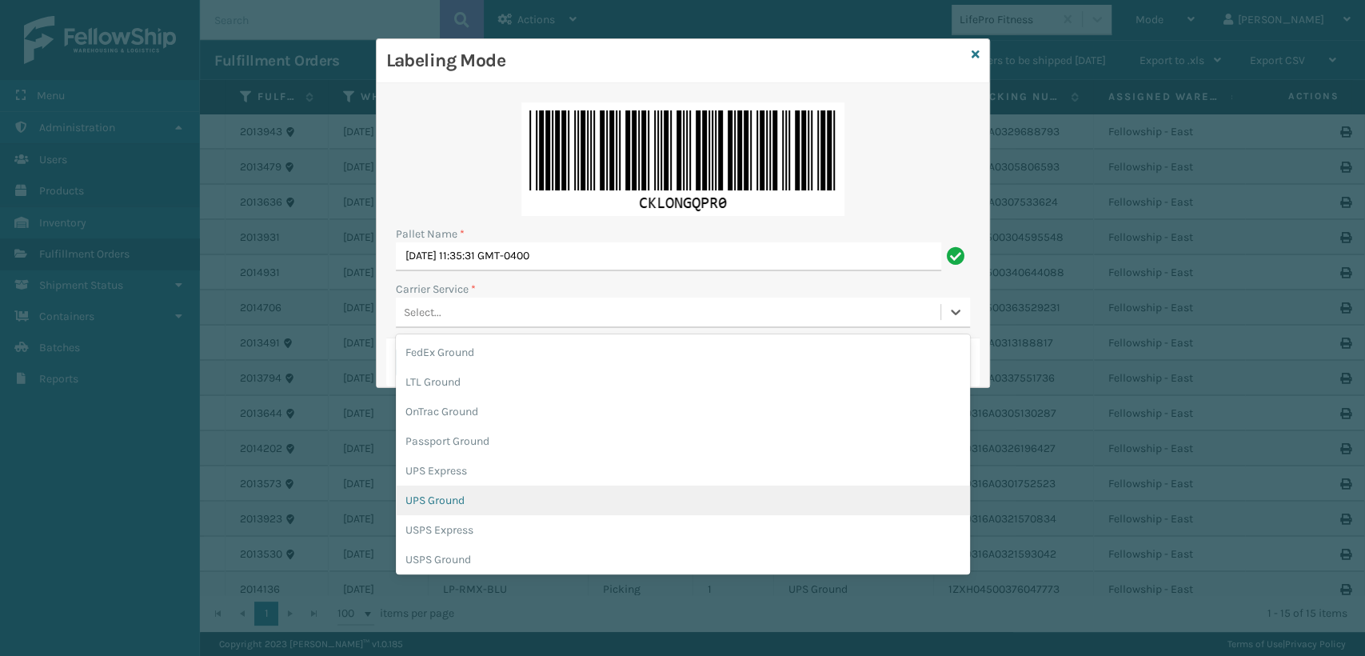
click at [441, 501] on div "UPS Ground" at bounding box center [683, 500] width 574 height 30
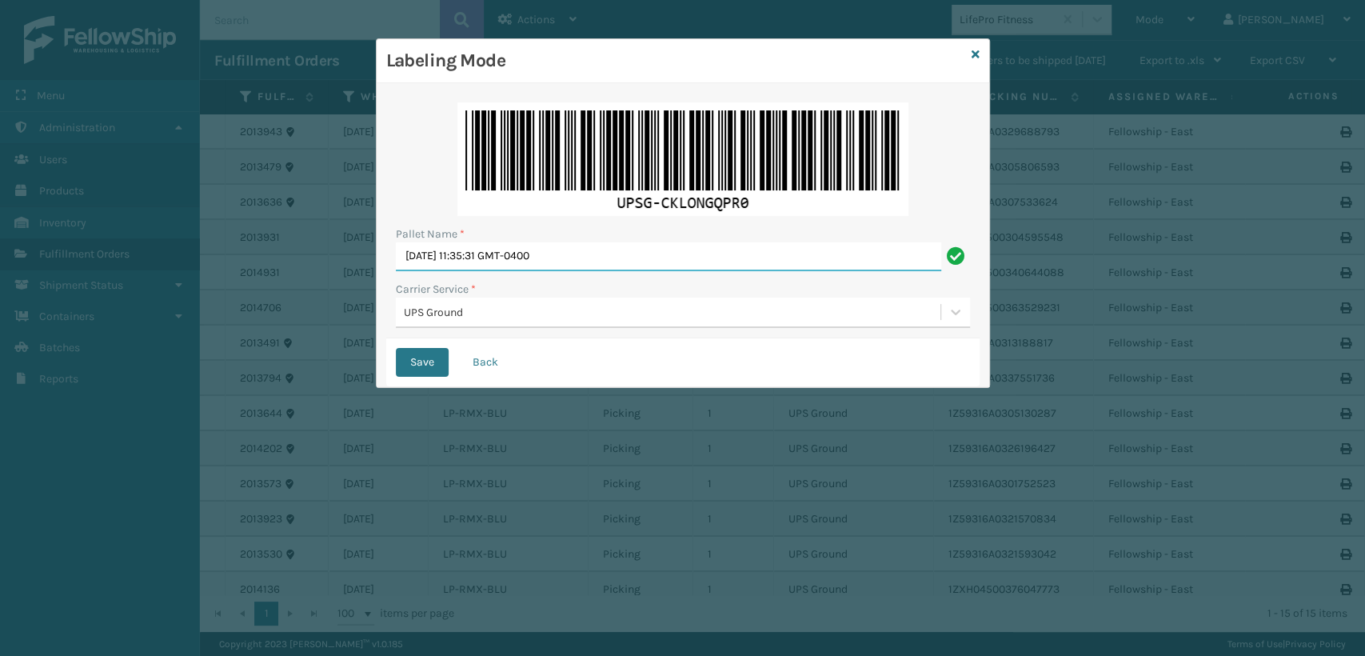
drag, startPoint x: 612, startPoint y: 257, endPoint x: 157, endPoint y: 241, distance: 456.1
click at [158, 244] on div "Labeling Mode Pallet Name * [DATE] 11:35:31 GMT-0400 Carrier Service * UPS Grou…" at bounding box center [682, 328] width 1365 height 656
type input "UPST1867352"
click at [396, 348] on button "Save" at bounding box center [422, 362] width 53 height 29
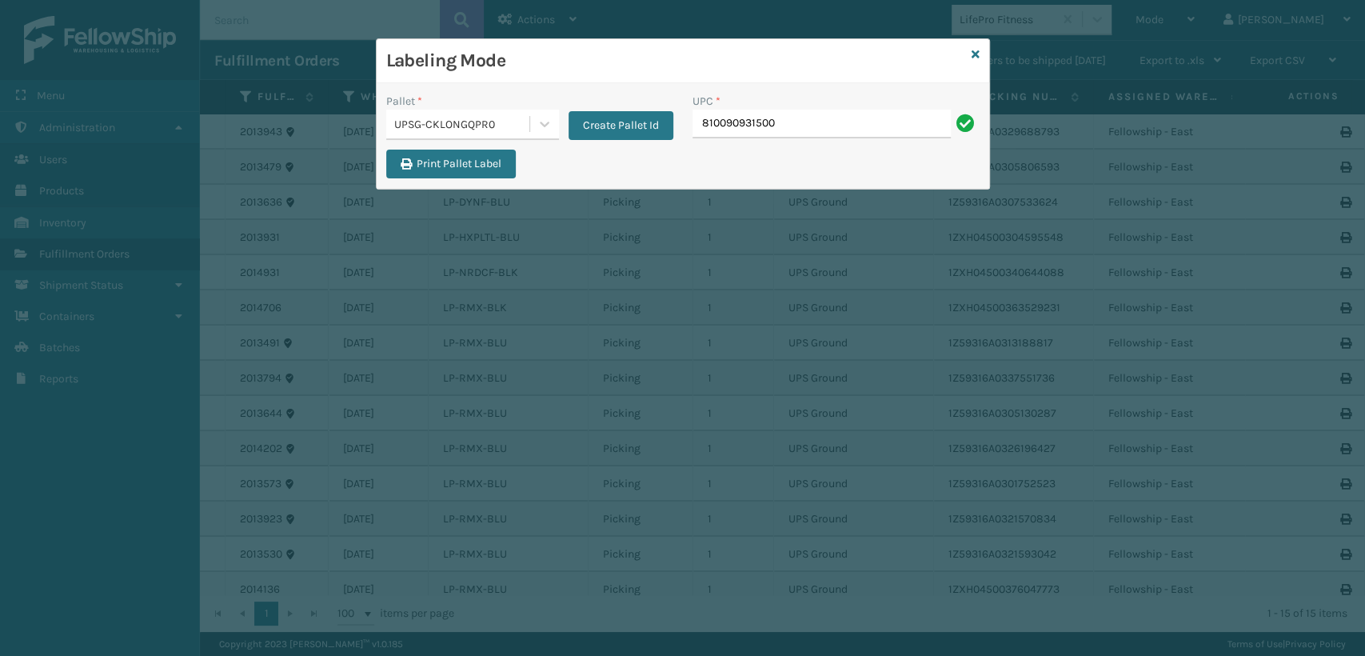
type input "810090931500"
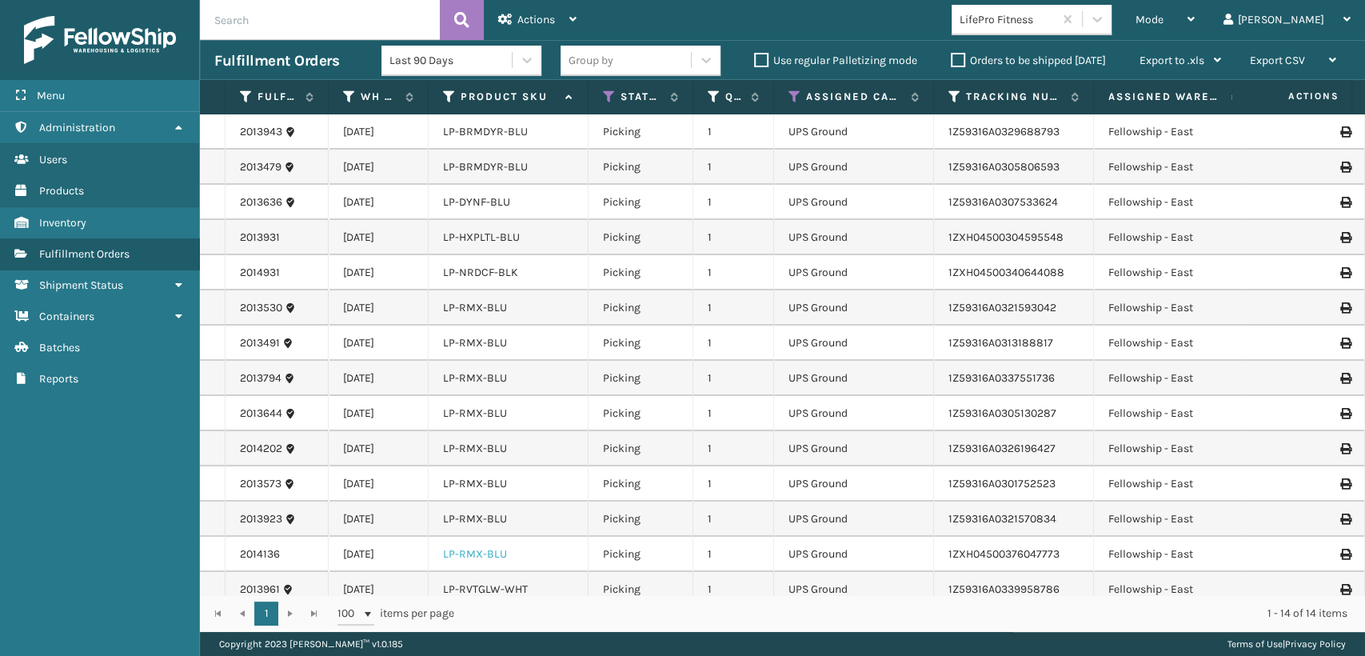
scroll to position [26, 0]
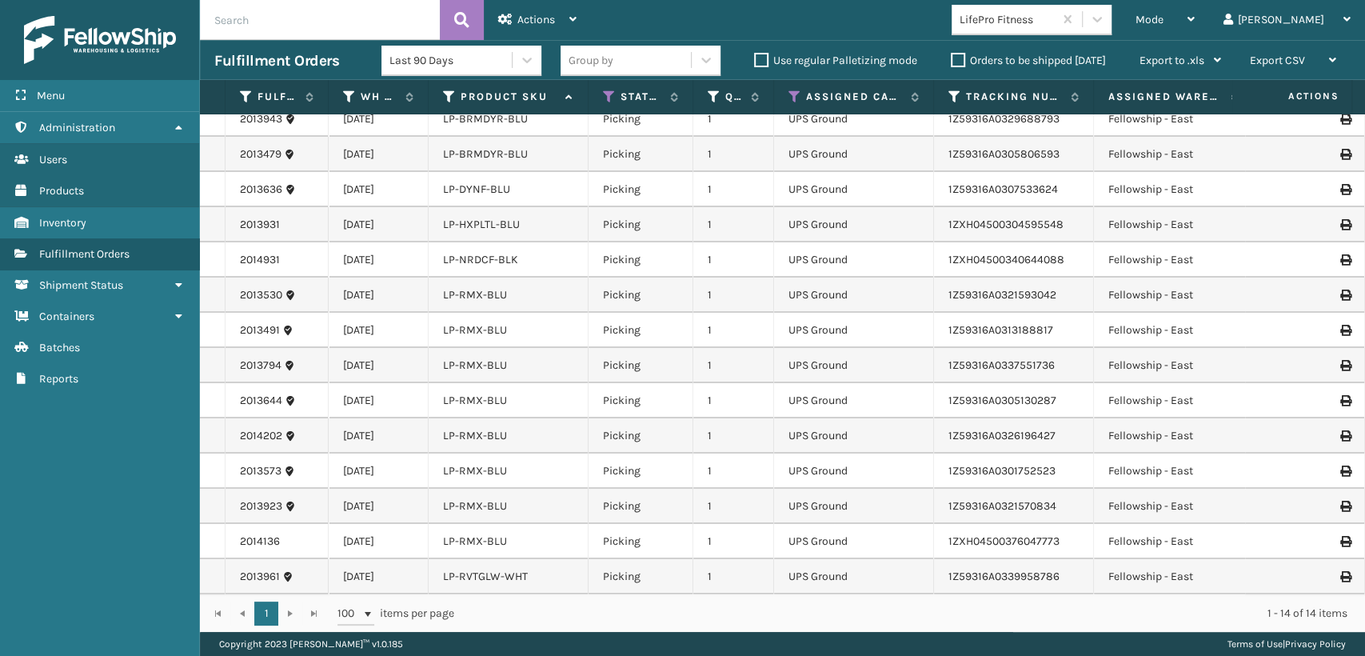
click at [494, 288] on li "LP-RMX-BLU" at bounding box center [475, 295] width 64 height 16
click at [494, 288] on link "LP-RMX-BLU" at bounding box center [475, 295] width 64 height 14
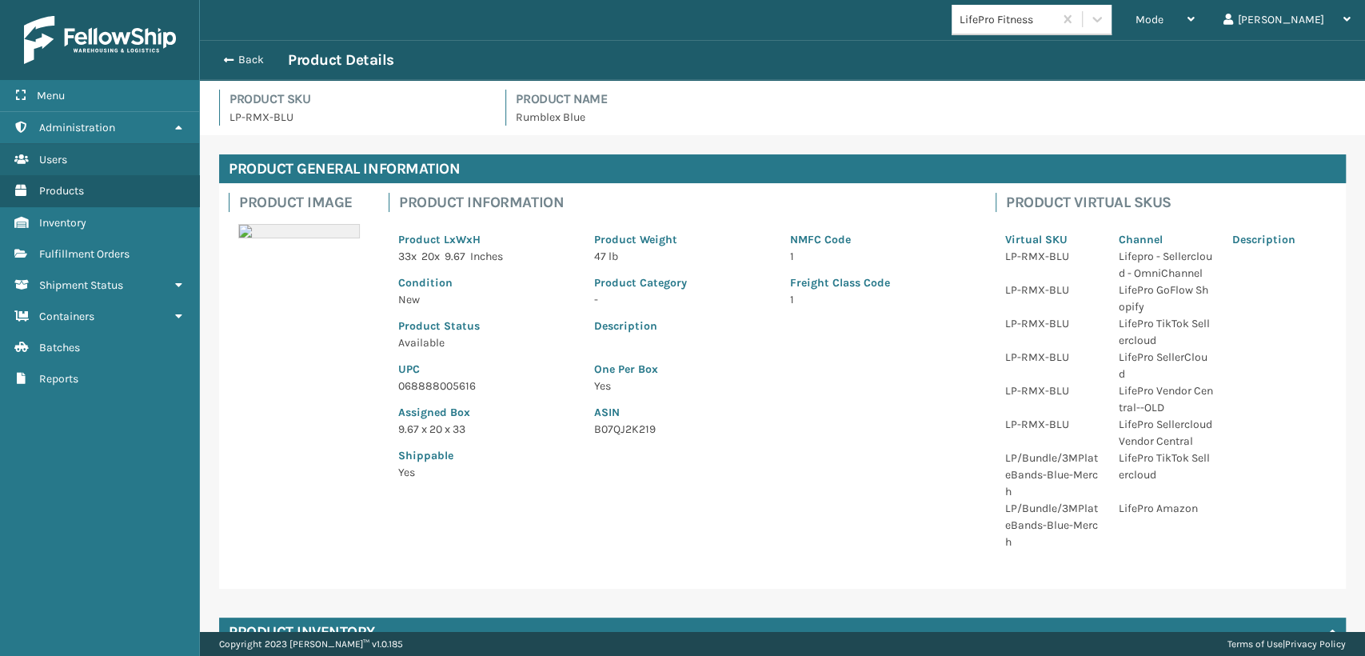
click at [435, 385] on p "068888005616" at bounding box center [486, 385] width 177 height 17
copy p "068888005616"
click at [224, 60] on span "button" at bounding box center [226, 59] width 10 height 11
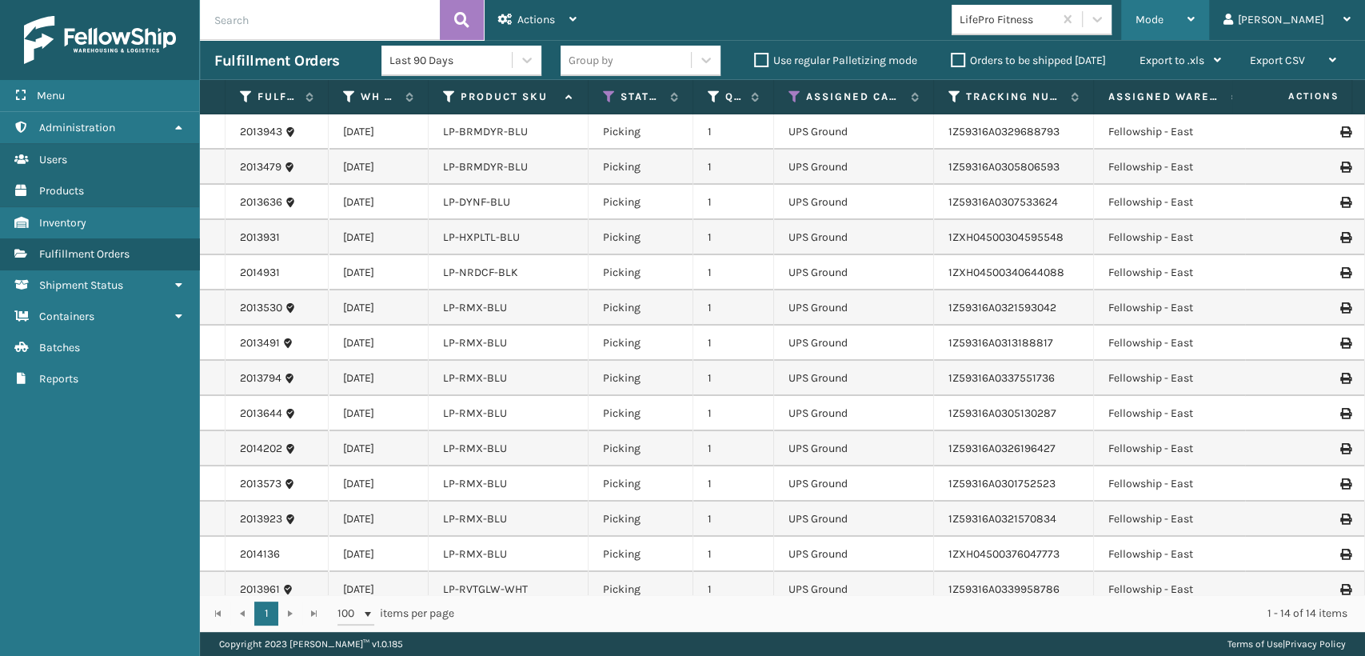
click at [1195, 16] on div "Mode" at bounding box center [1164, 20] width 59 height 40
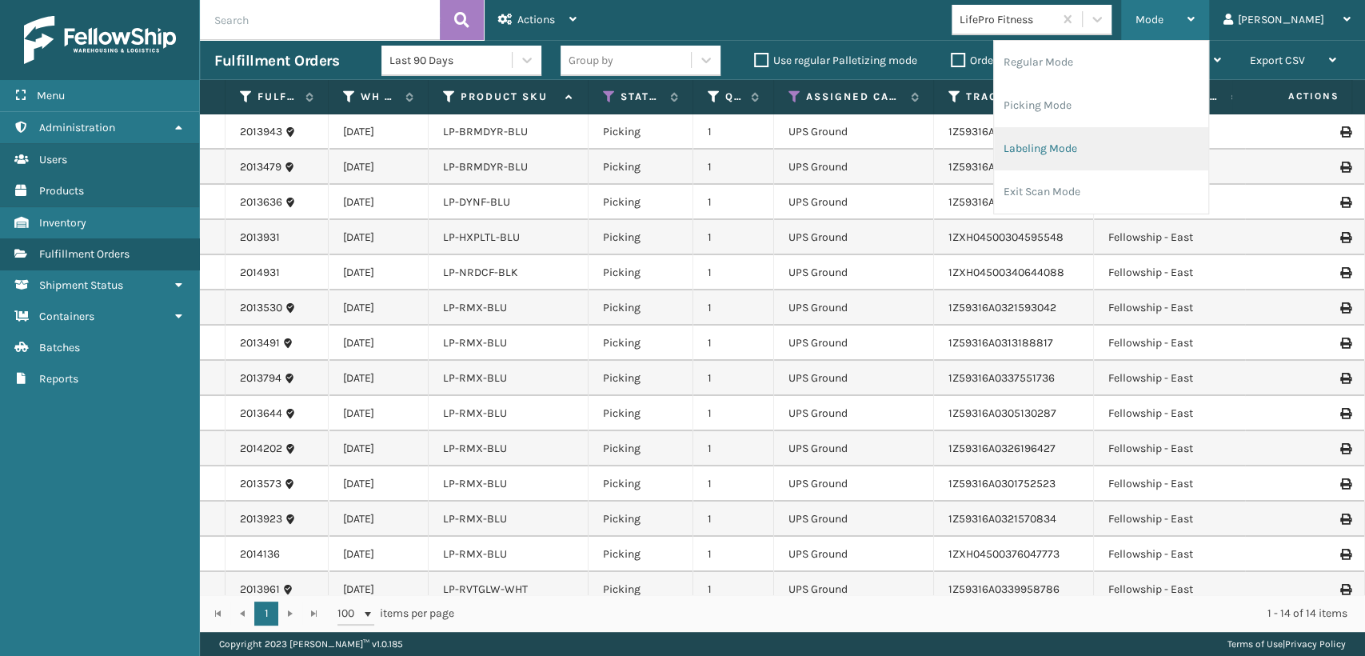
click at [1125, 165] on li "Labeling Mode" at bounding box center [1101, 148] width 214 height 43
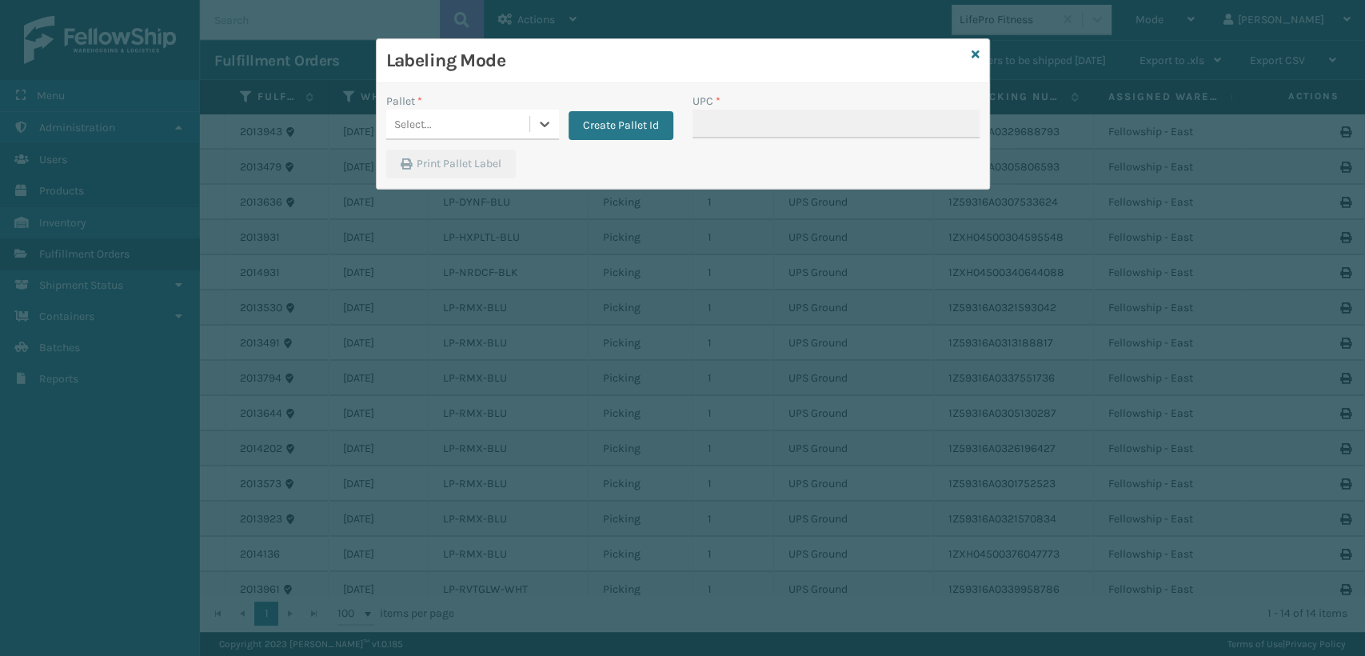
click at [445, 118] on div "Select..." at bounding box center [457, 124] width 143 height 26
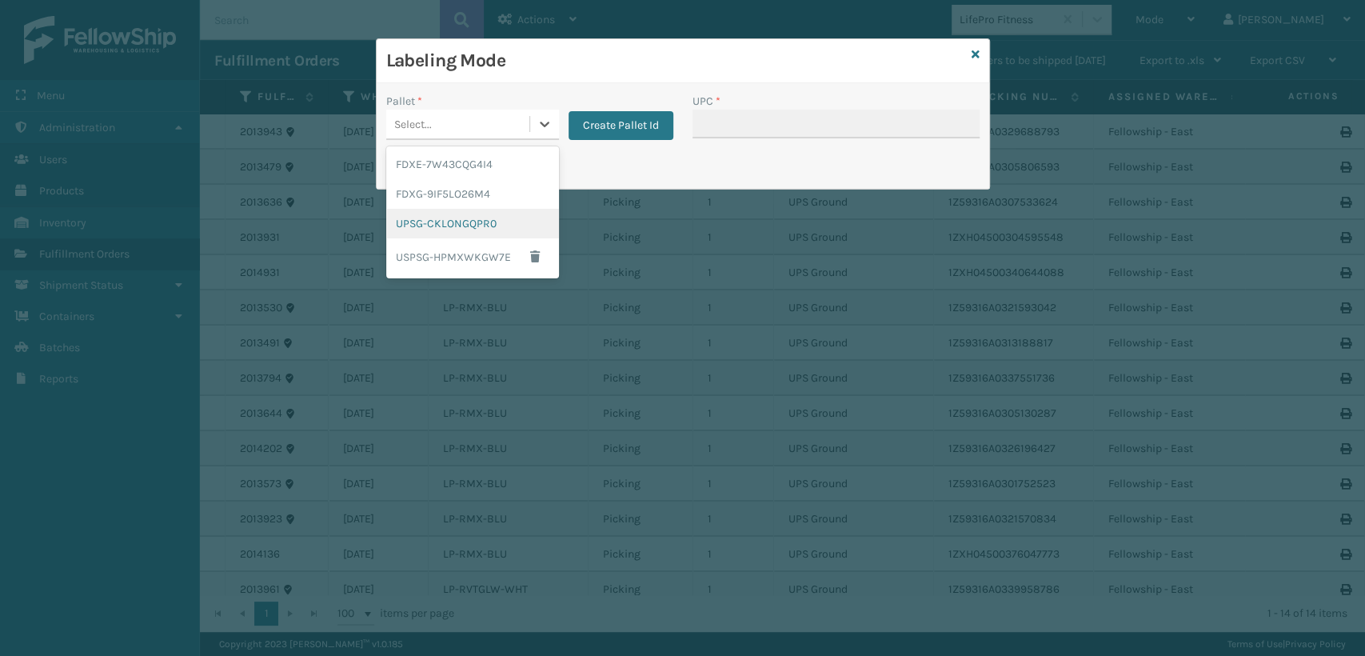
click at [441, 215] on div "UPSG-CKLONGQPR0" at bounding box center [472, 224] width 173 height 30
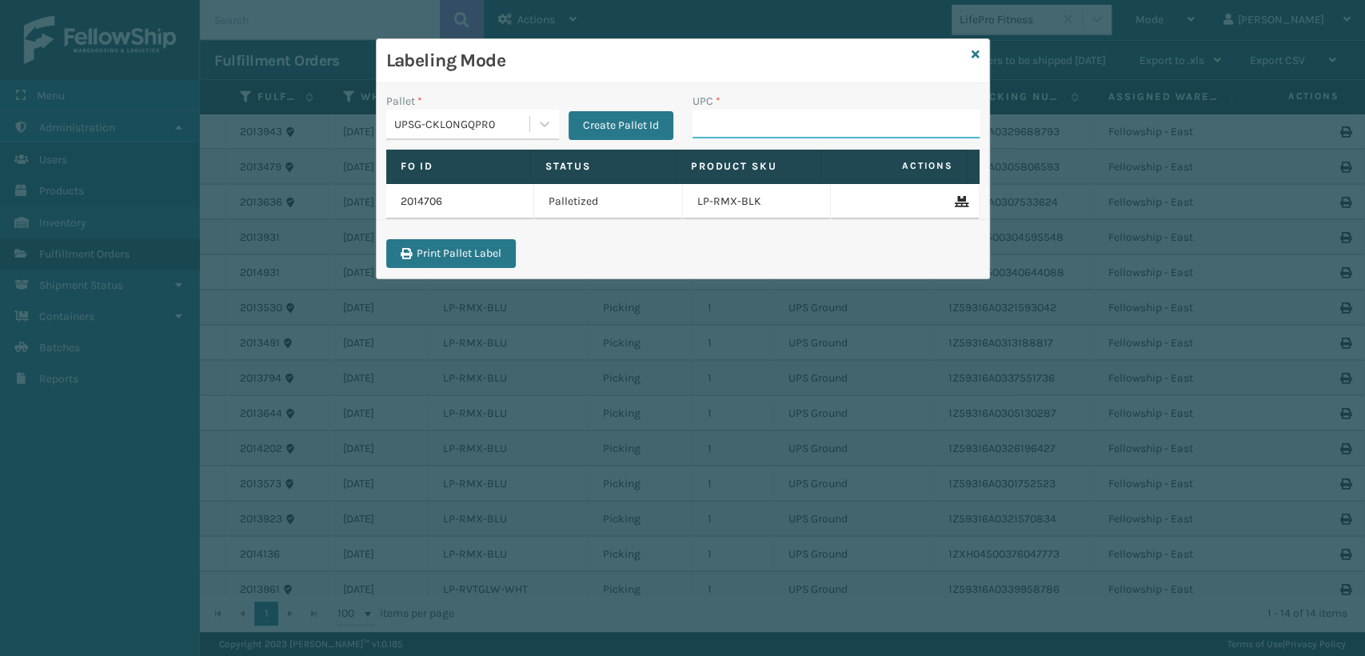
click at [729, 122] on input "UPC *" at bounding box center [835, 124] width 287 height 29
paste input "068888005616"
type input "068888005616"
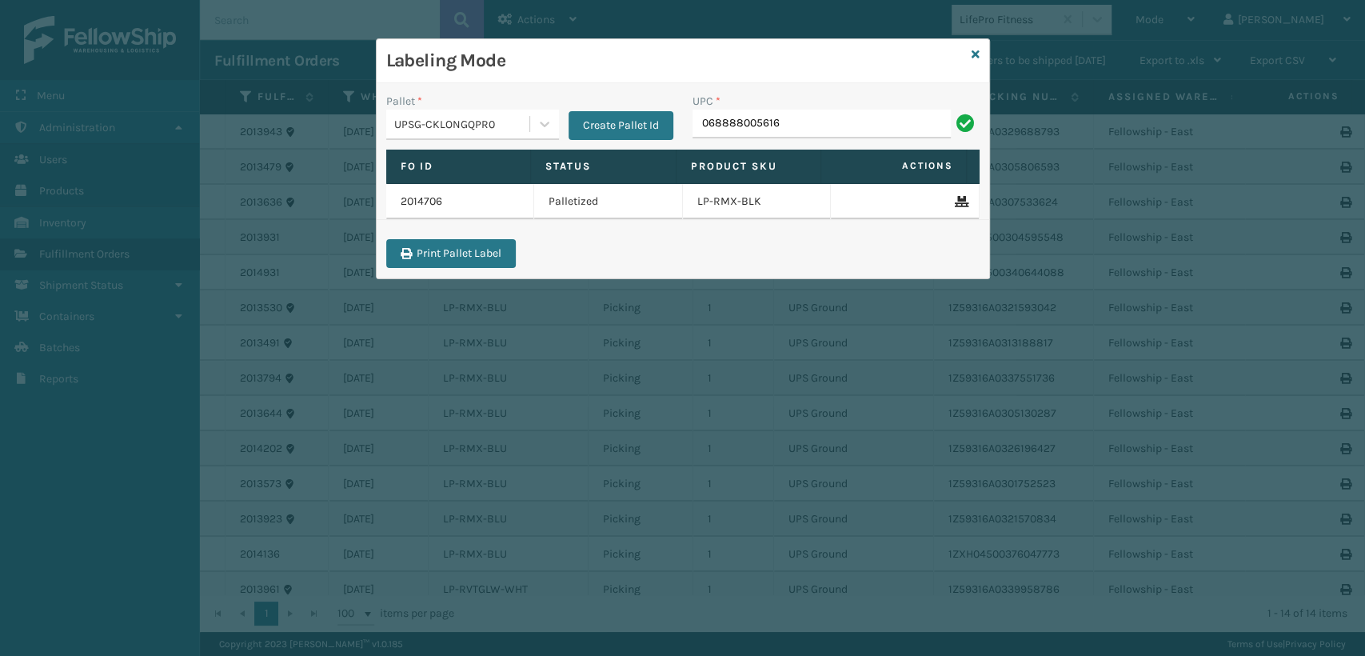
type input "068888005616"
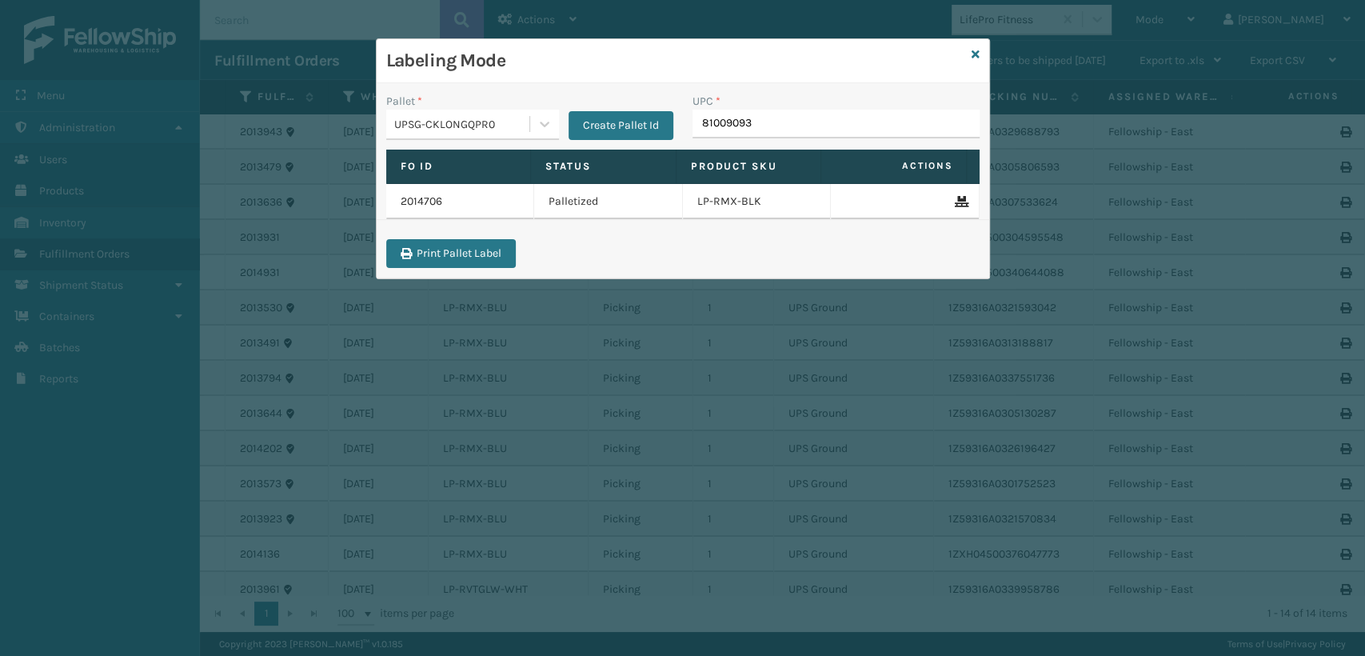
type input "810090933"
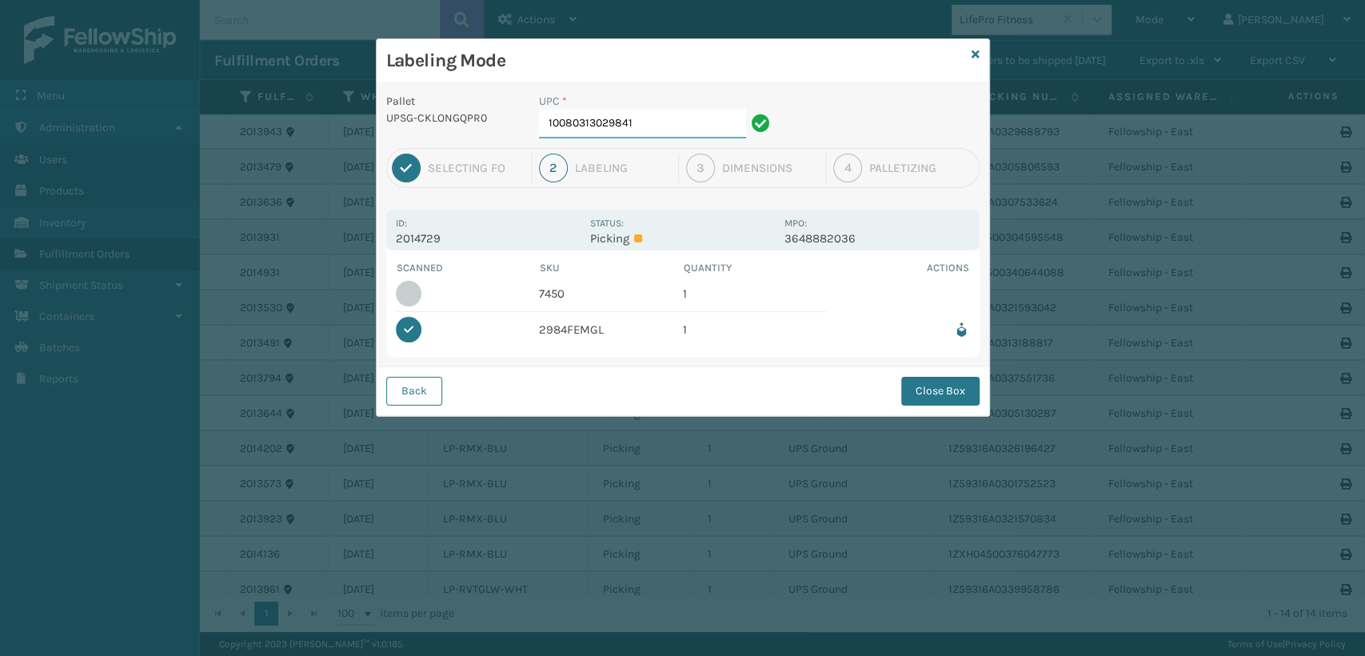
drag, startPoint x: 680, startPoint y: 127, endPoint x: 435, endPoint y: 101, distance: 246.9
click at [438, 101] on div "Pallet UPSG-CKLONGQPR0 UPC * 10080313029841" at bounding box center [683, 120] width 612 height 55
type input "080313074509"
click at [926, 403] on button "Close Box" at bounding box center [940, 391] width 78 height 29
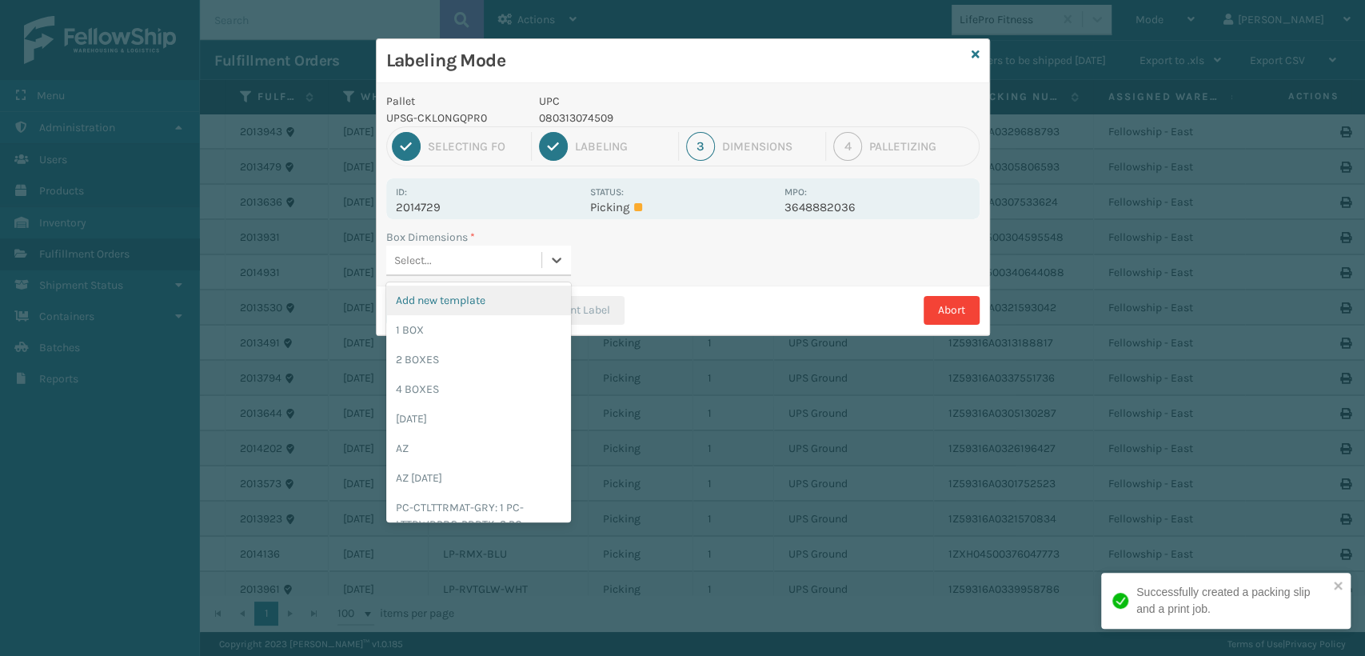
click at [513, 258] on div "Select..." at bounding box center [463, 260] width 155 height 26
click at [461, 318] on div "1 BOX" at bounding box center [478, 330] width 185 height 30
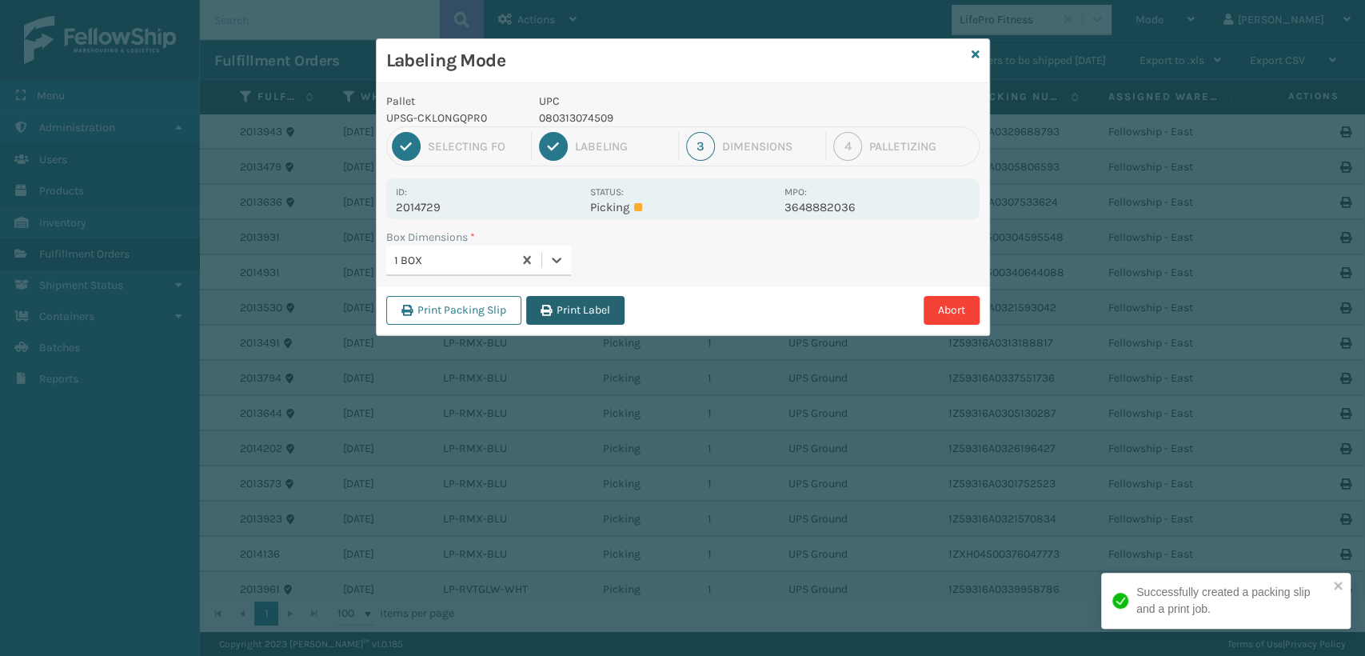
click at [564, 309] on button "Print Label" at bounding box center [575, 310] width 98 height 29
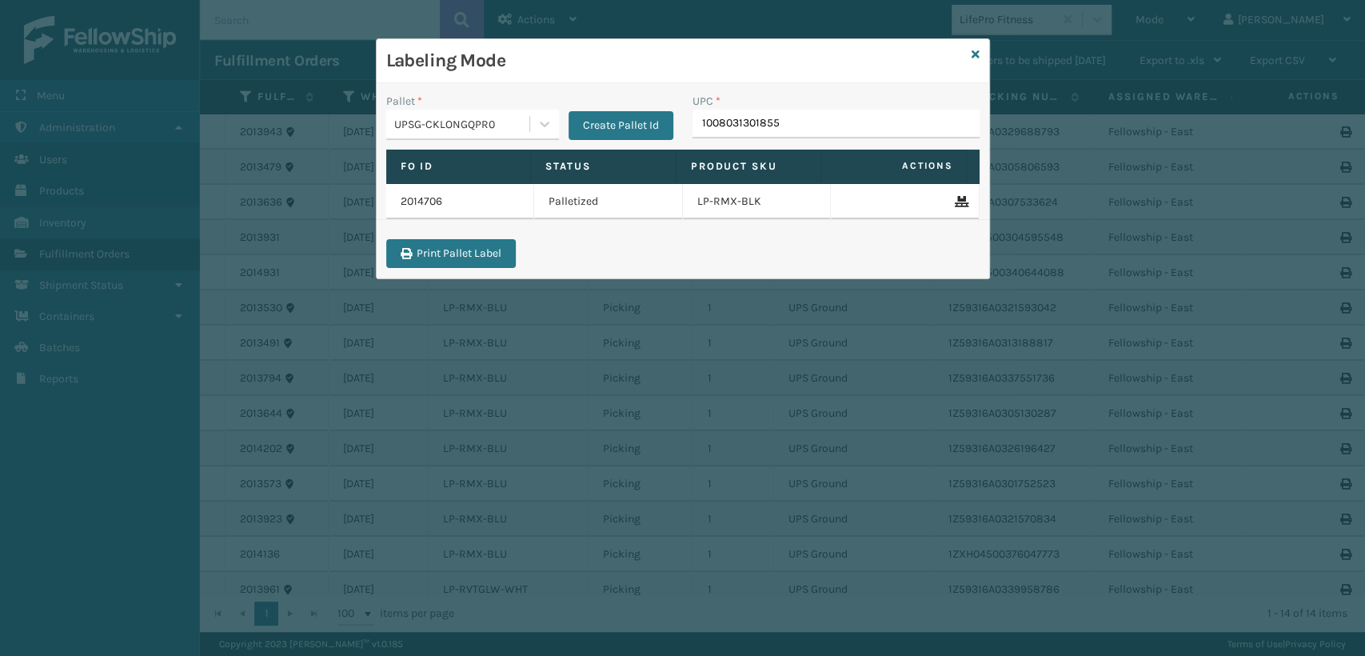
type input "10080313018555"
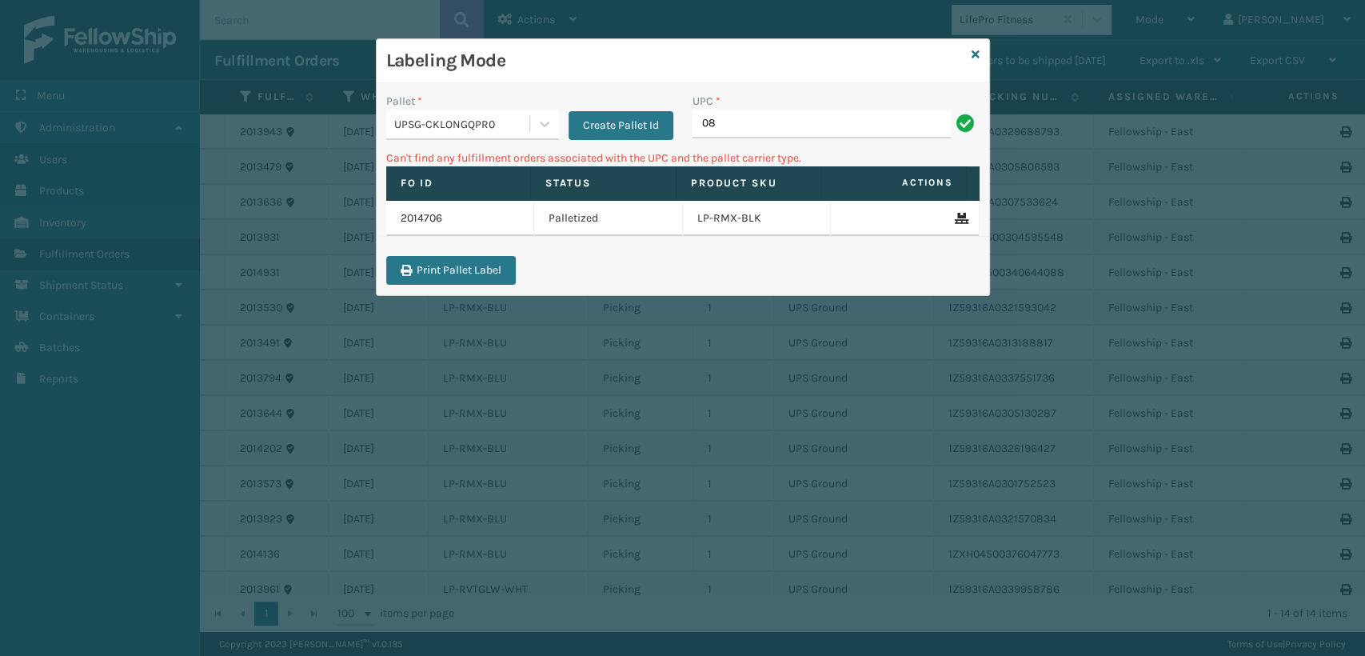
type input "0"
type input "6028MT"
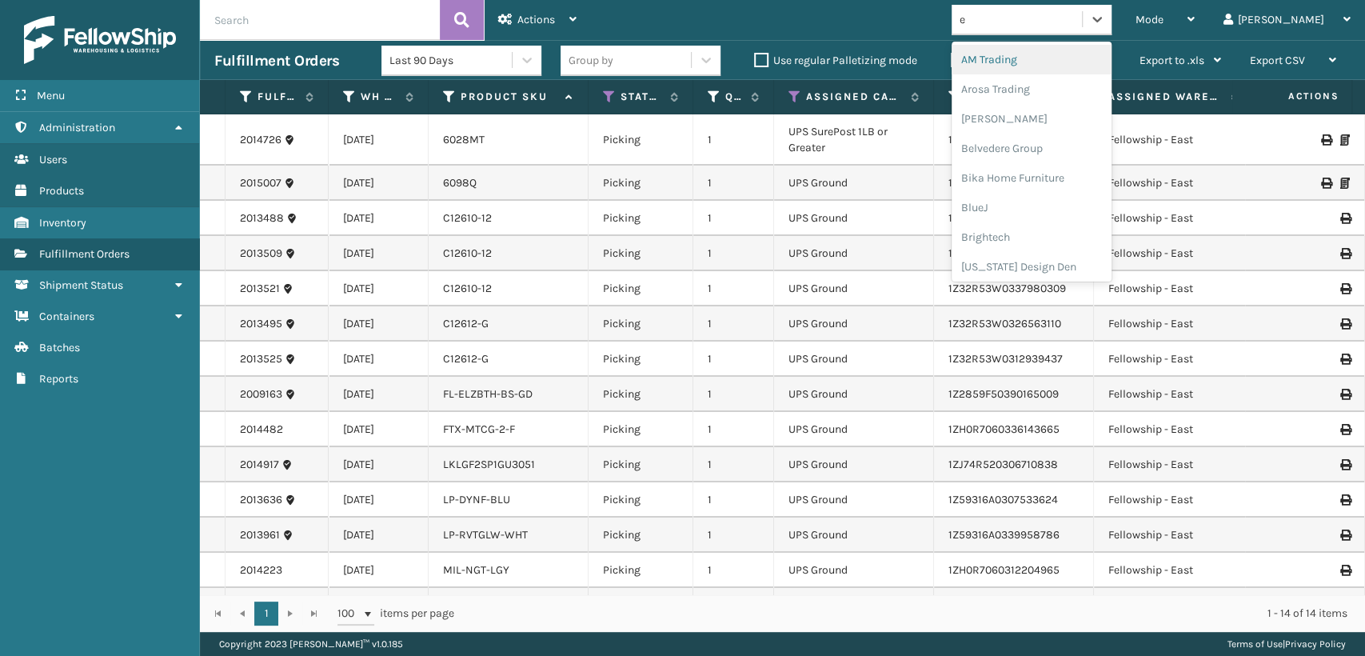
type input "em"
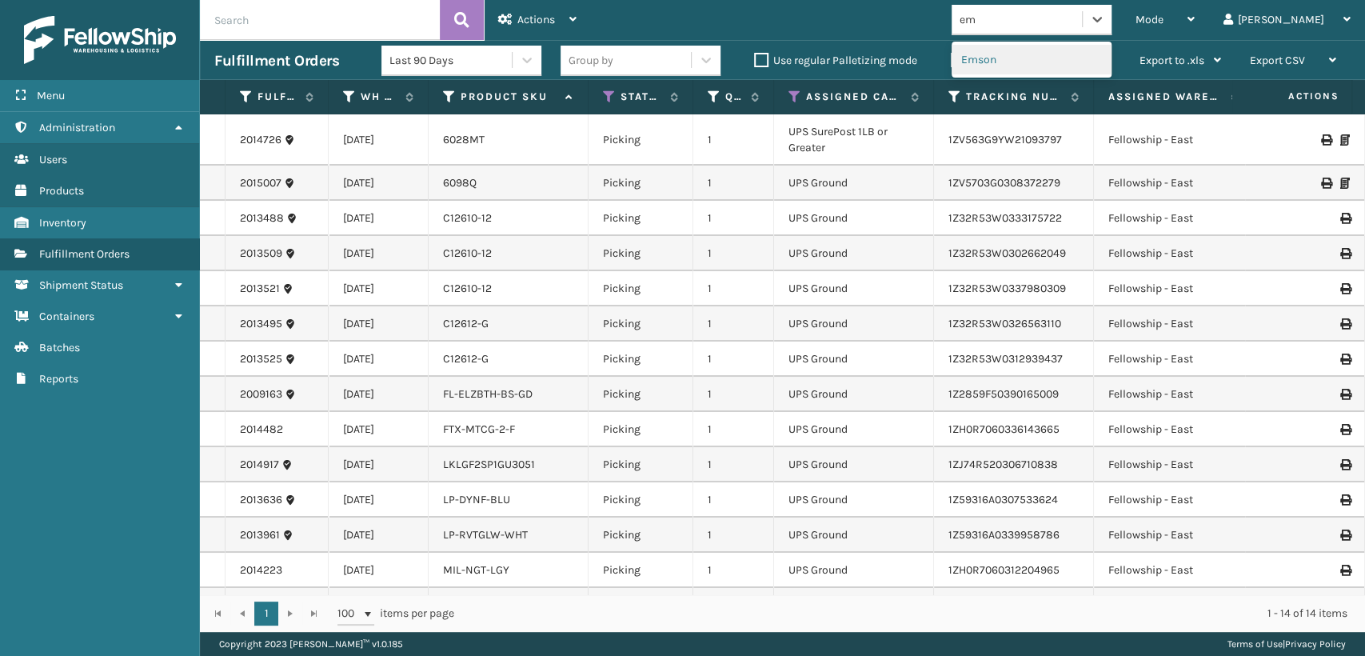
click at [1087, 59] on div "Emson" at bounding box center [1031, 60] width 160 height 30
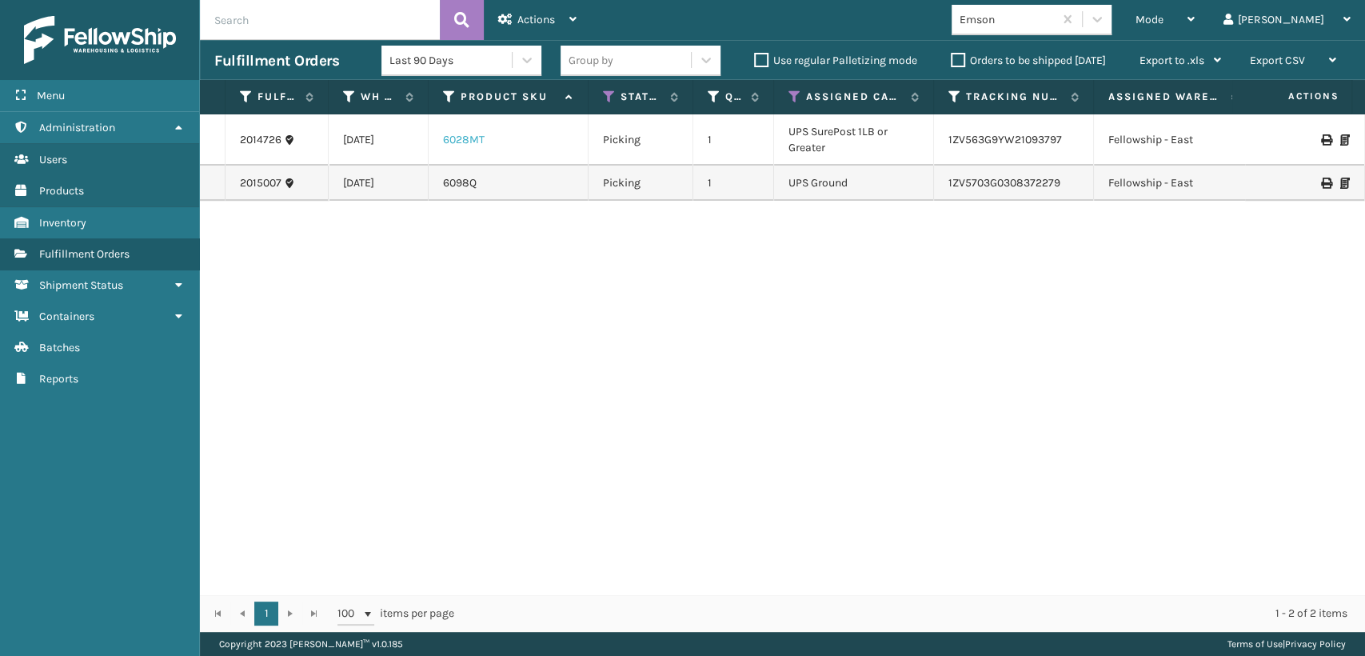
click at [480, 143] on link "6028MT" at bounding box center [464, 140] width 42 height 14
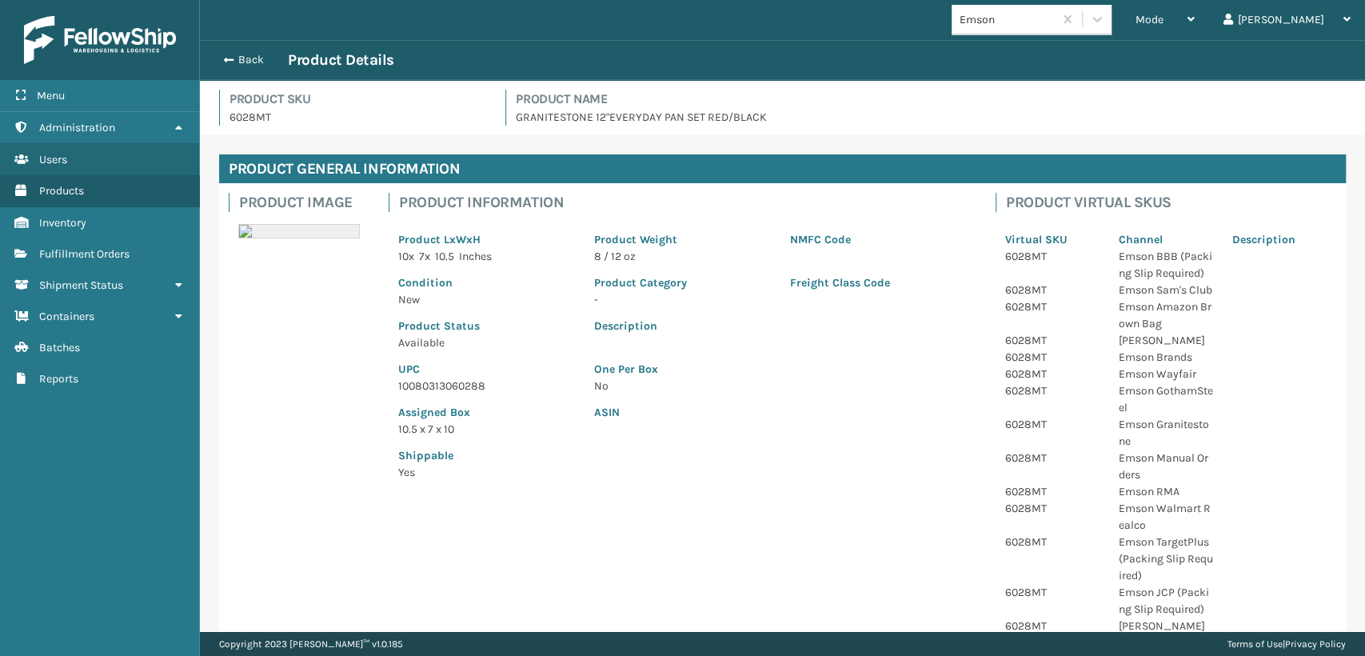
click at [455, 384] on p "10080313060288" at bounding box center [486, 385] width 177 height 17
copy p "10080313060288"
click at [258, 66] on button "Back" at bounding box center [251, 60] width 74 height 14
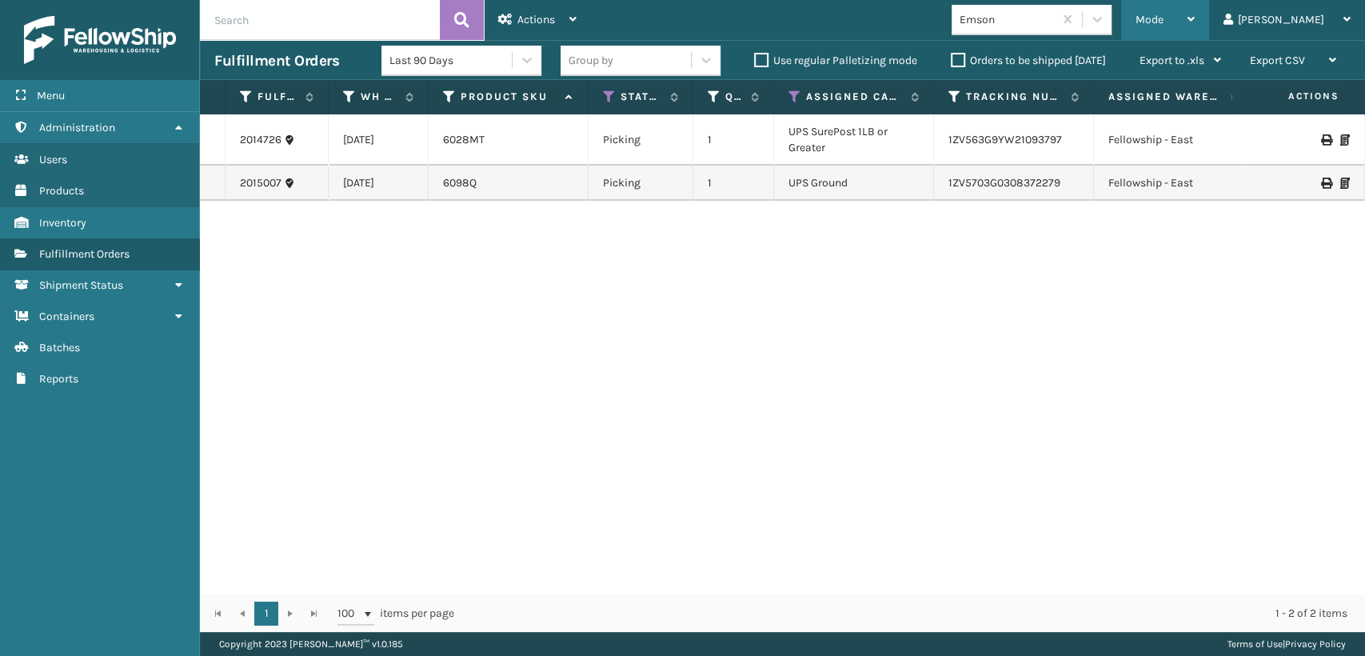
click at [1163, 25] on span "Mode" at bounding box center [1149, 20] width 28 height 14
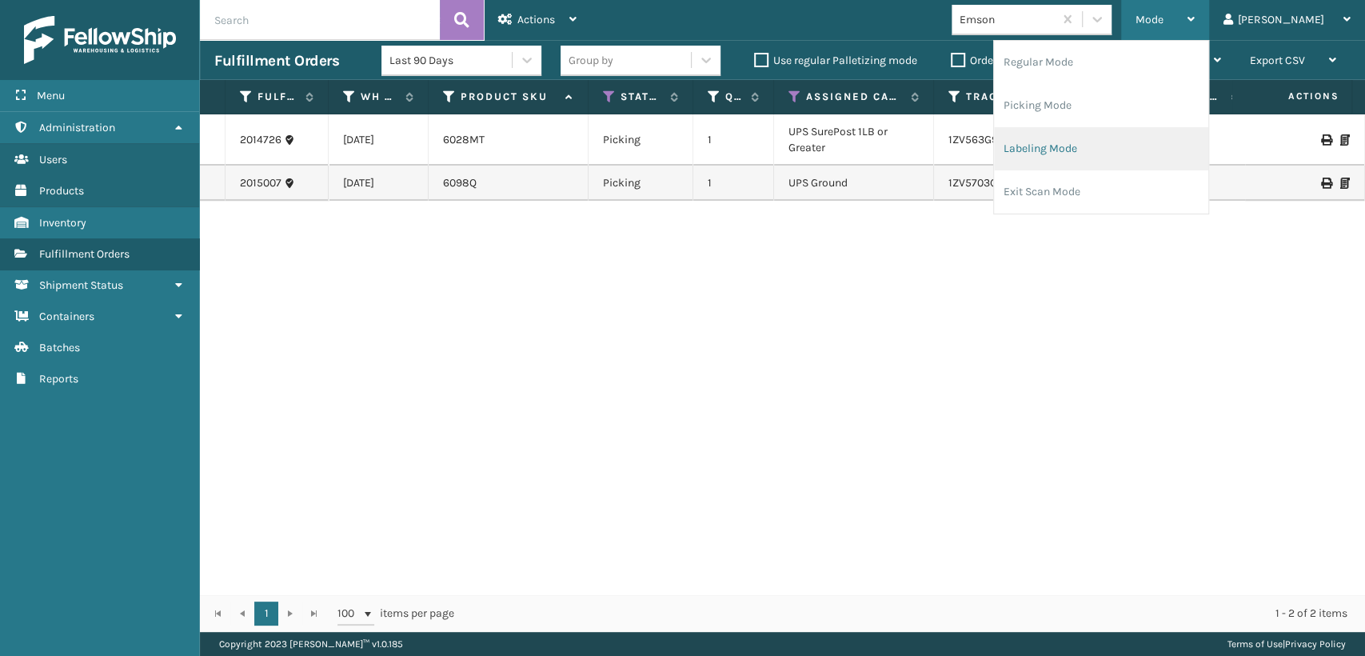
click at [1159, 143] on li "Labeling Mode" at bounding box center [1101, 148] width 214 height 43
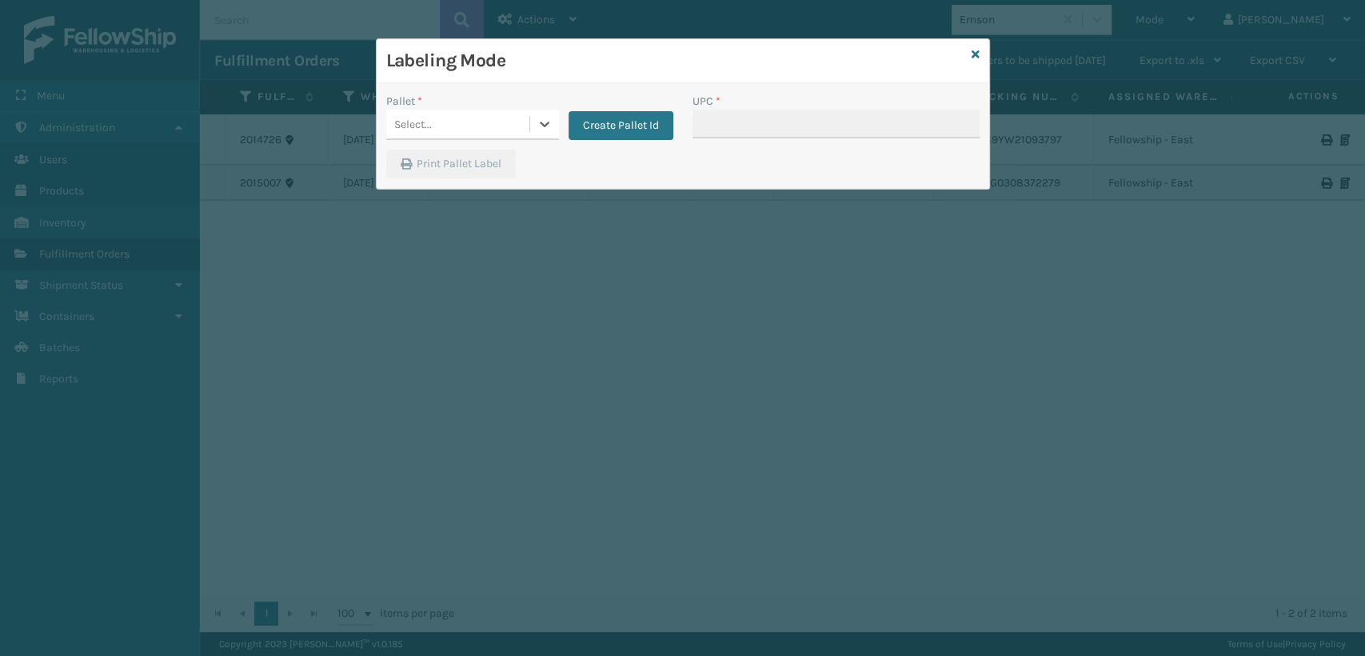
click at [470, 112] on div "Select..." at bounding box center [457, 124] width 143 height 26
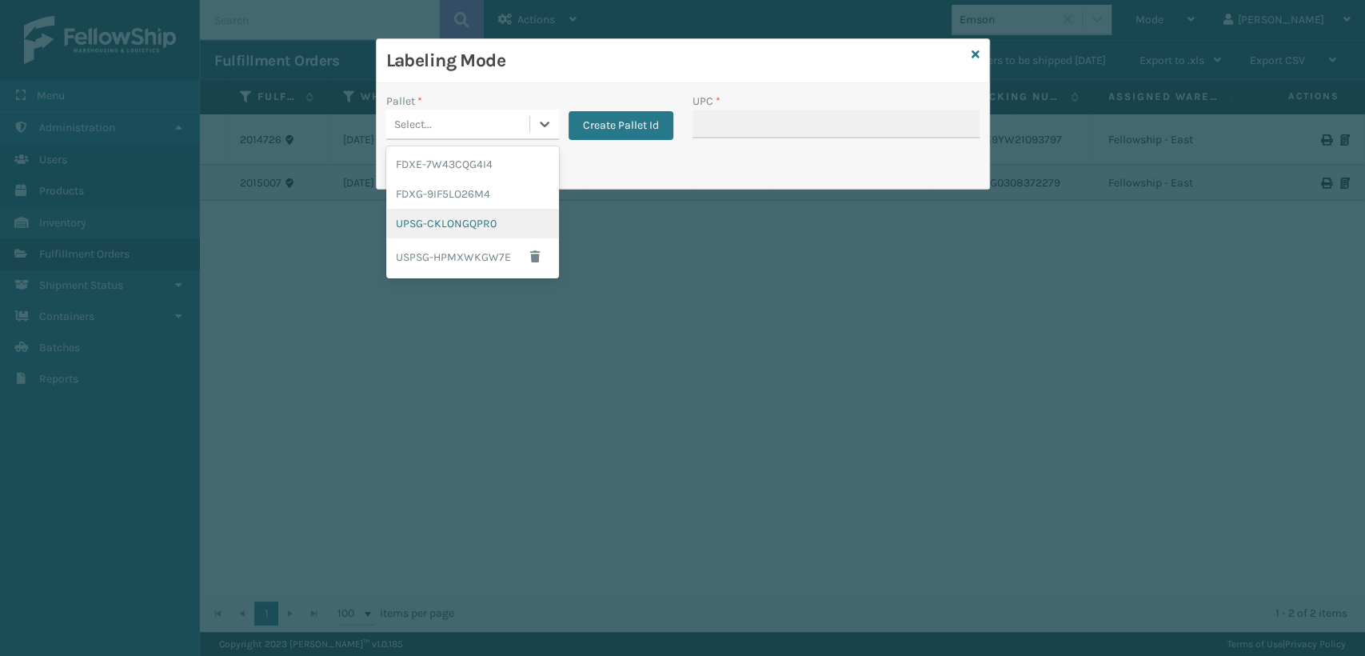
click at [461, 233] on div "UPSG-CKLONGQPR0" at bounding box center [472, 224] width 173 height 30
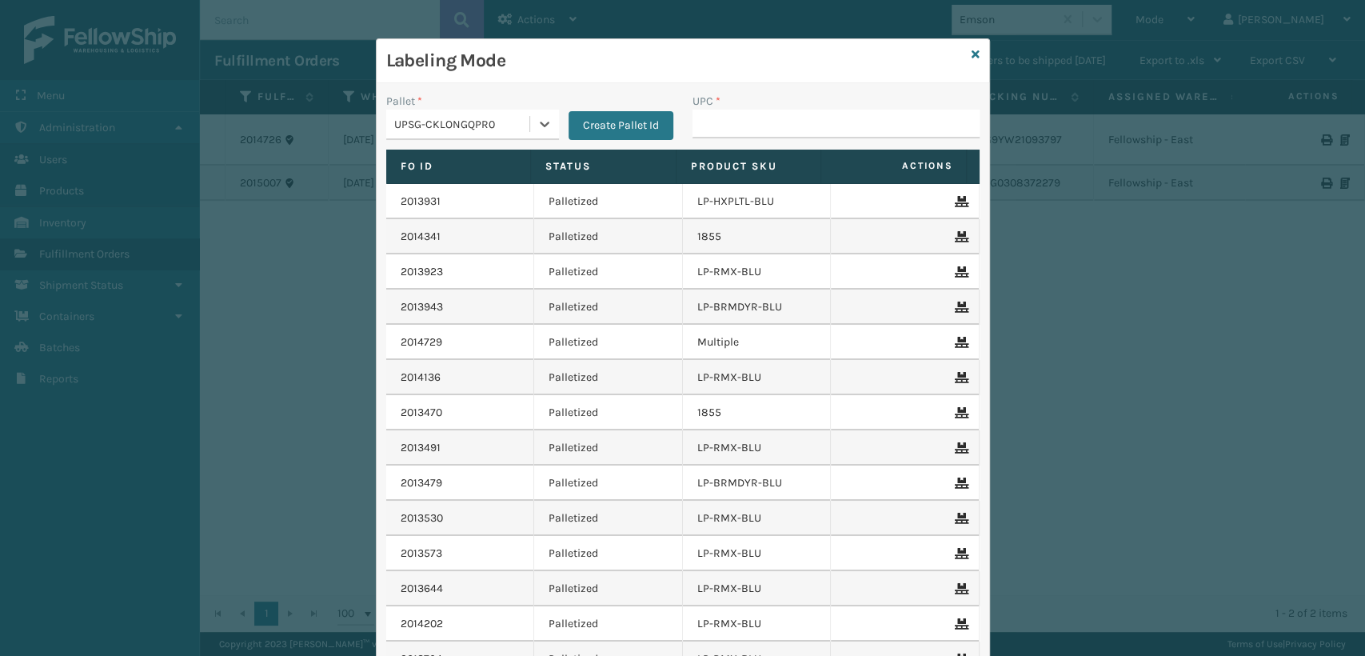
drag, startPoint x: 750, startPoint y: 154, endPoint x: 755, endPoint y: 133, distance: 21.3
click at [752, 144] on div "Pallet * option UPSG-CKLONGQPR0, selected. 0 results available. Select is focus…" at bounding box center [683, 421] width 612 height 677
click at [755, 133] on input "UPC *" at bounding box center [835, 124] width 287 height 29
paste input "10080313060288"
type input "10080313060288"
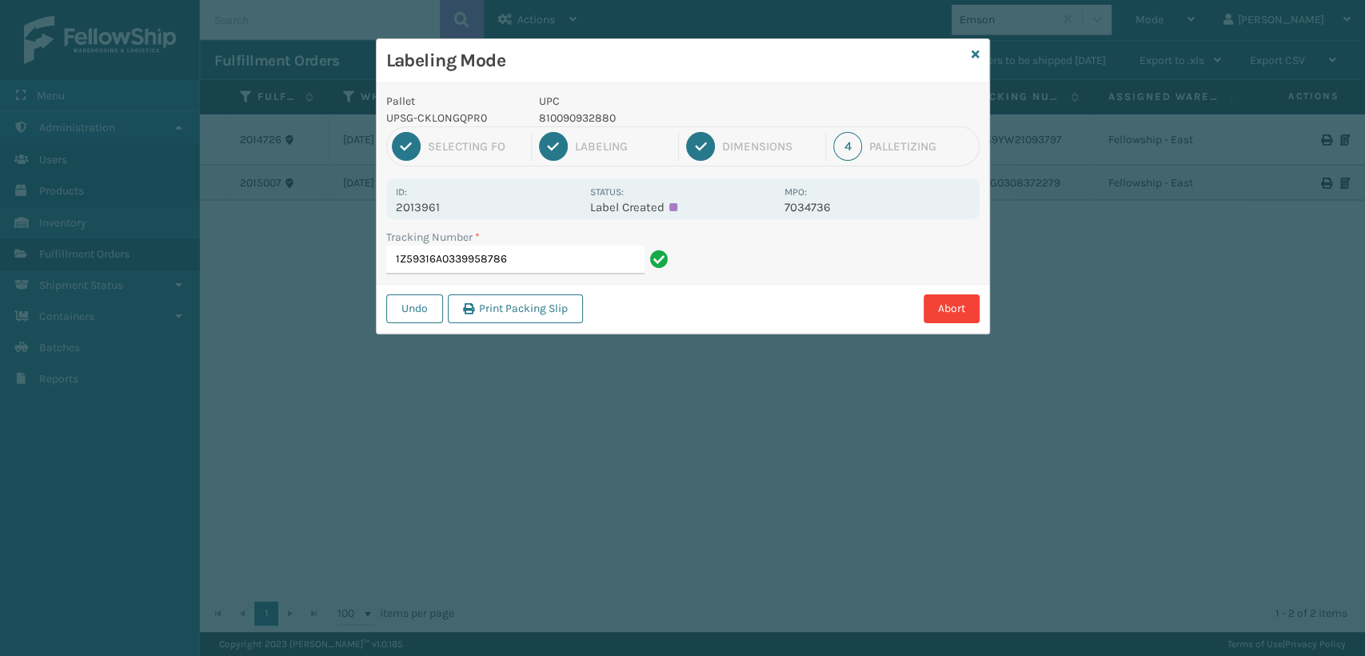
click at [756, 128] on div "1 Selecting FO 2 Labeling 3 Dimensions 4 Palletizing" at bounding box center [682, 146] width 593 height 40
click at [579, 278] on div "Tracking Number * 1Z59316A0339958786" at bounding box center [530, 256] width 306 height 55
click at [595, 276] on div "Tracking Number * 1Z59316A0339958786" at bounding box center [530, 256] width 306 height 55
click at [584, 254] on input "1Z59316A0339958786" at bounding box center [515, 259] width 258 height 29
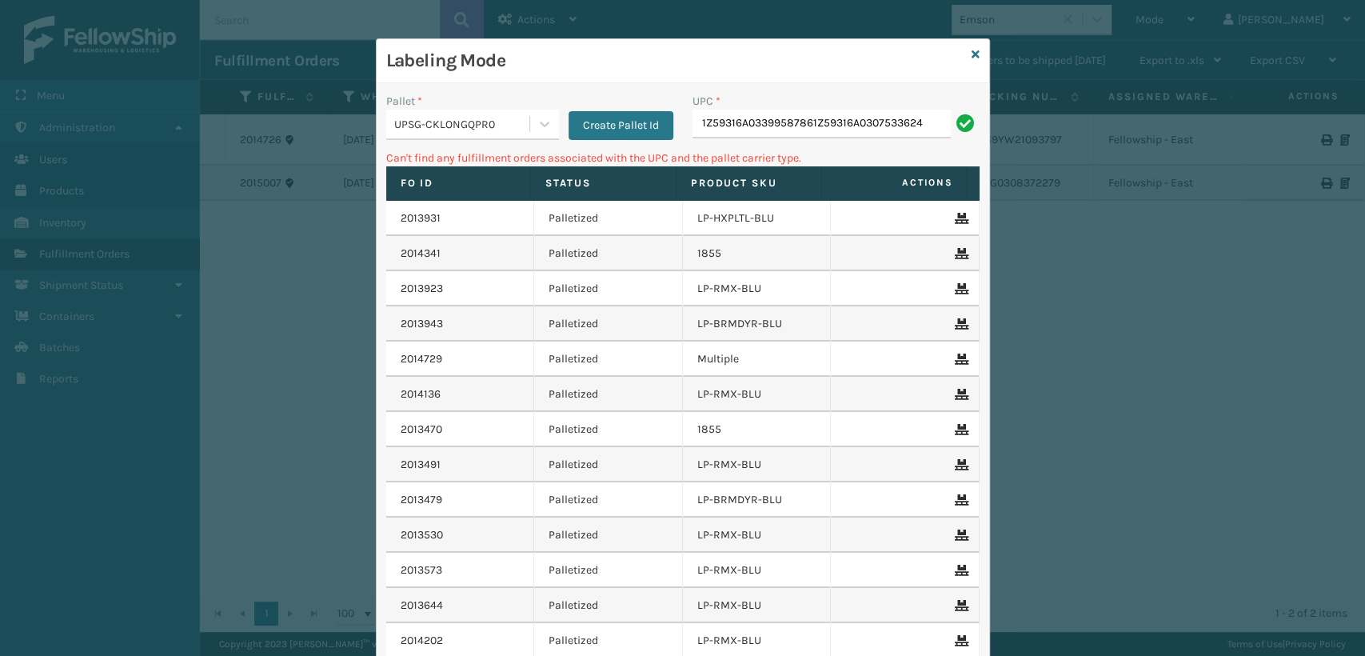
click at [836, 127] on input "1Z59316A03399587861Z59316A0307533624" at bounding box center [821, 124] width 258 height 29
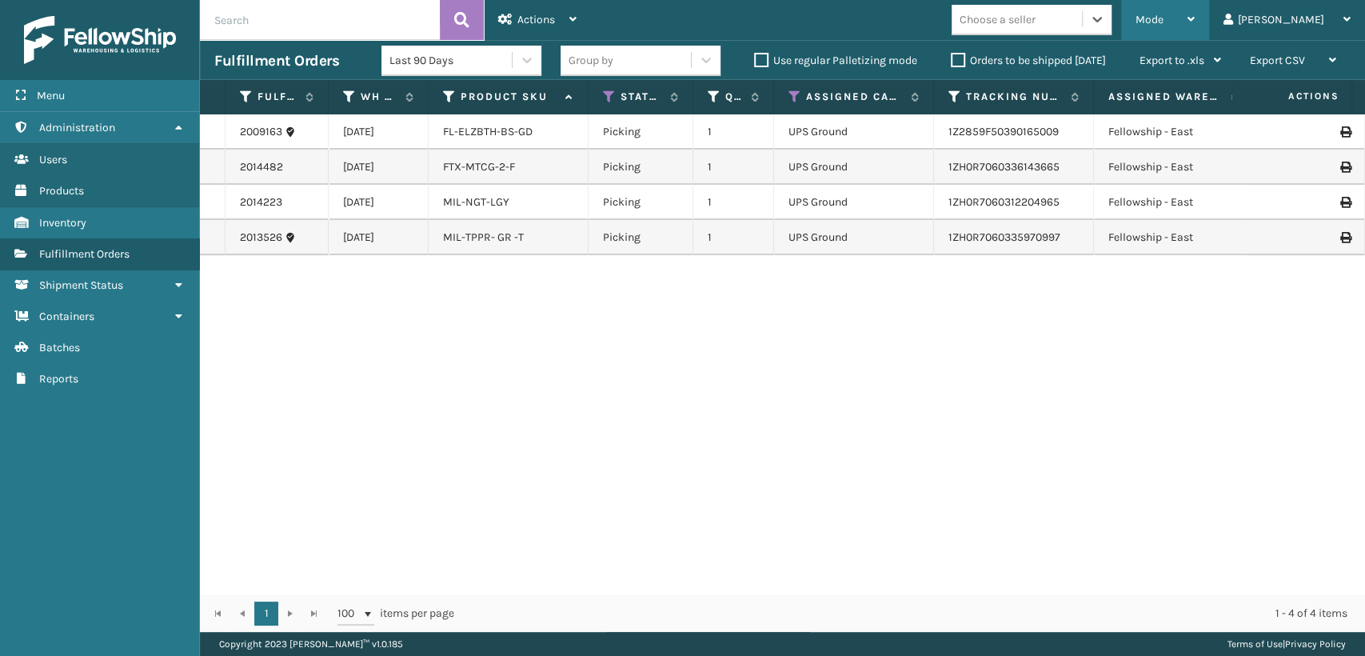
click at [1163, 21] on span "Mode" at bounding box center [1149, 20] width 28 height 14
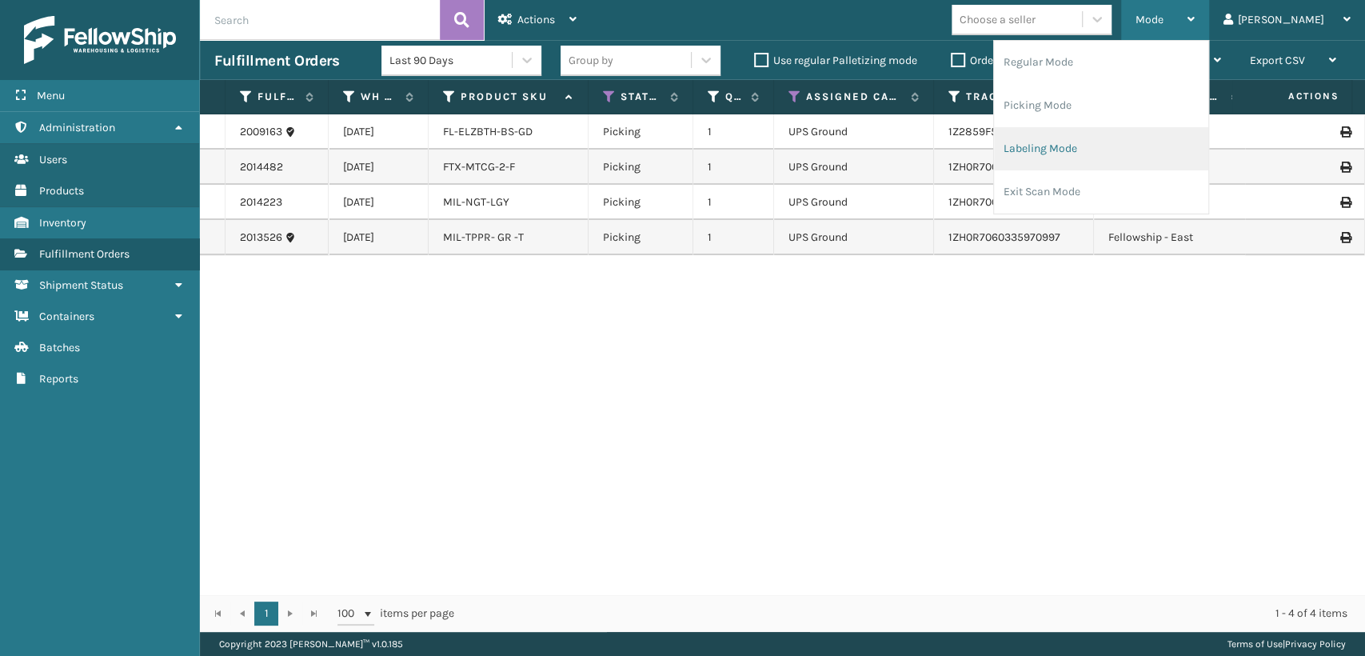
click at [1133, 142] on li "Labeling Mode" at bounding box center [1101, 148] width 214 height 43
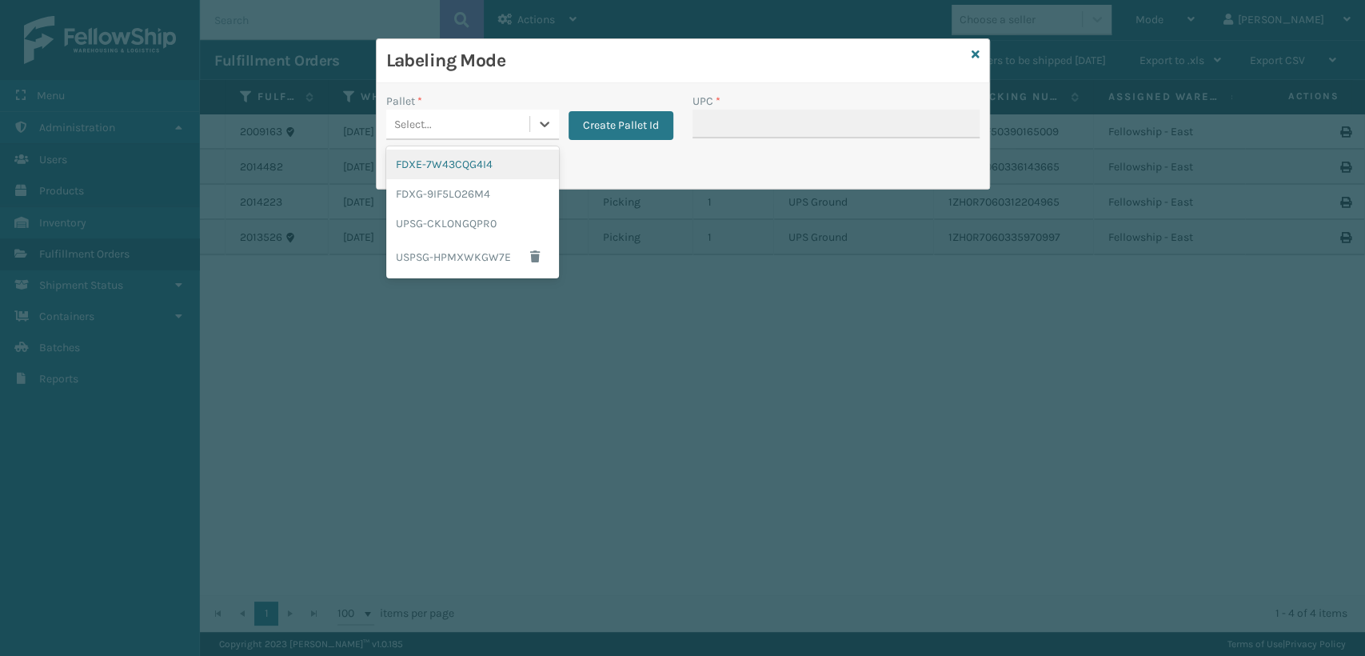
click at [438, 118] on div "Select..." at bounding box center [457, 124] width 143 height 26
click at [433, 195] on div "FDXG-9IF5LO26M4" at bounding box center [472, 194] width 173 height 30
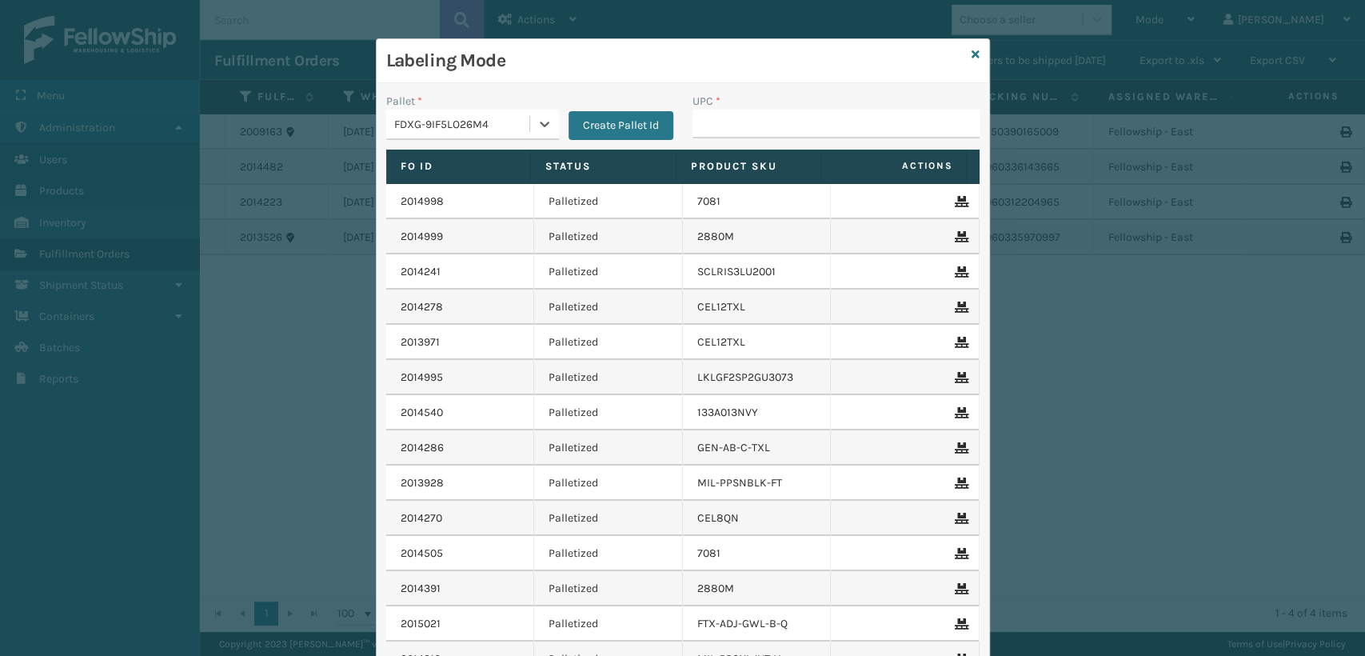
click at [396, 126] on div "FDXG-9IF5LO26M4" at bounding box center [462, 124] width 137 height 17
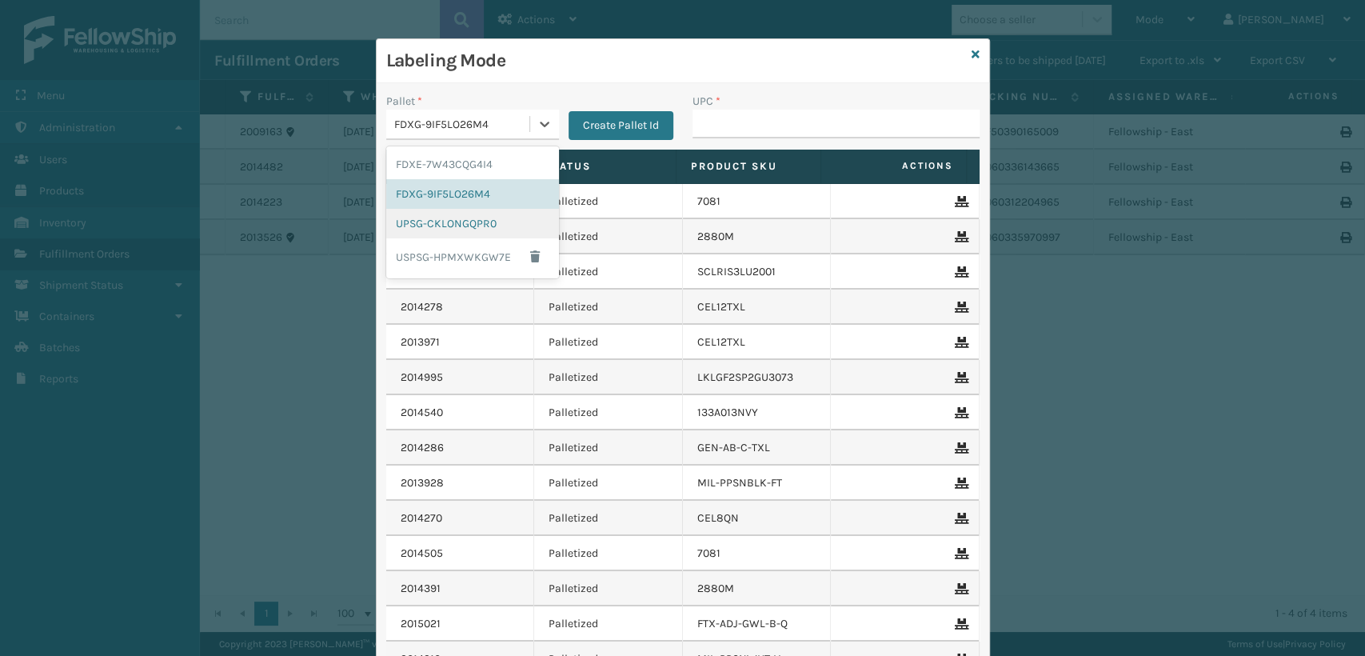
click at [408, 229] on div "UPSG-CKLONGQPR0" at bounding box center [472, 224] width 173 height 30
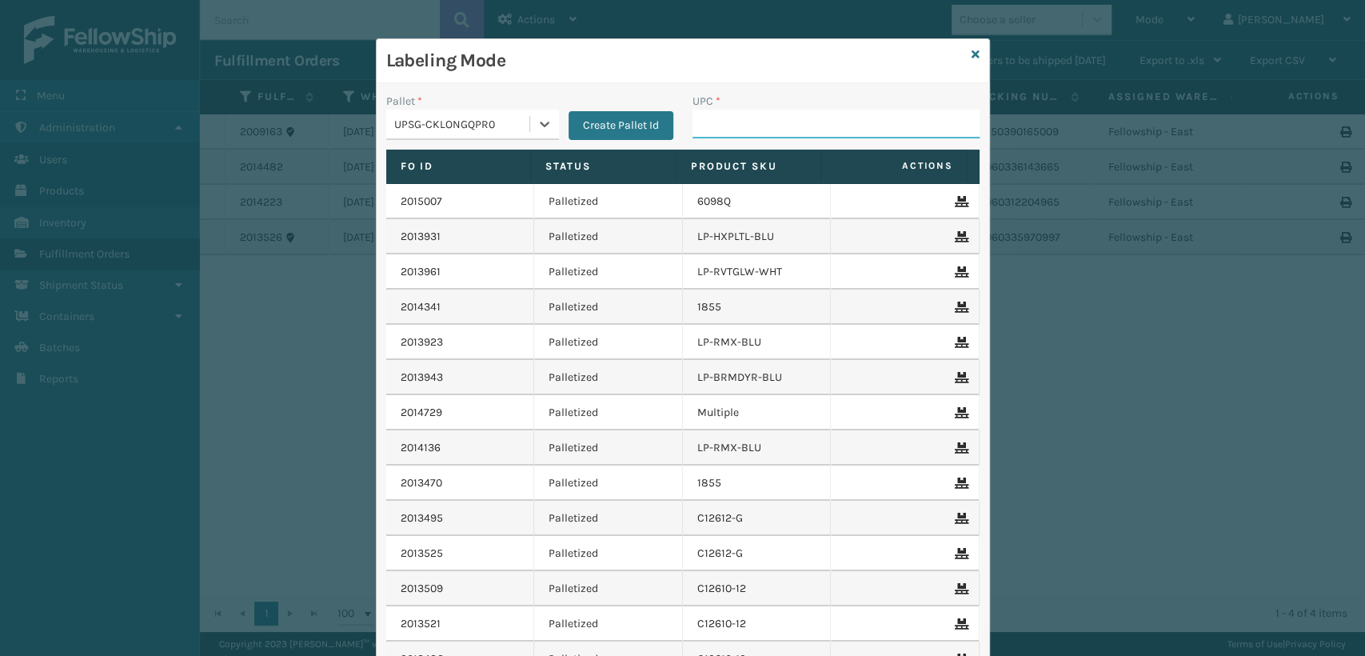
click at [704, 114] on input "UPC *" at bounding box center [835, 124] width 287 height 29
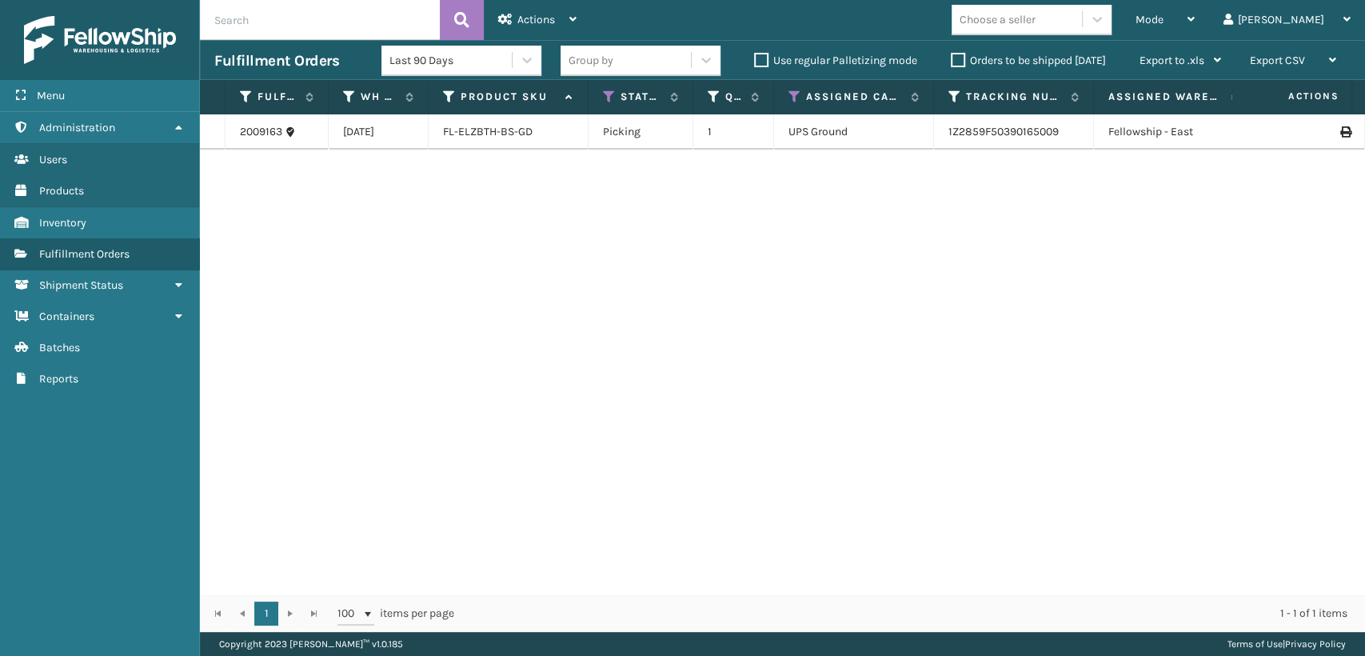
click at [954, 66] on label "Orders to be shipped [DATE]" at bounding box center [1028, 61] width 155 height 14
click at [951, 62] on input "Orders to be shipped [DATE]" at bounding box center [951, 56] width 1 height 10
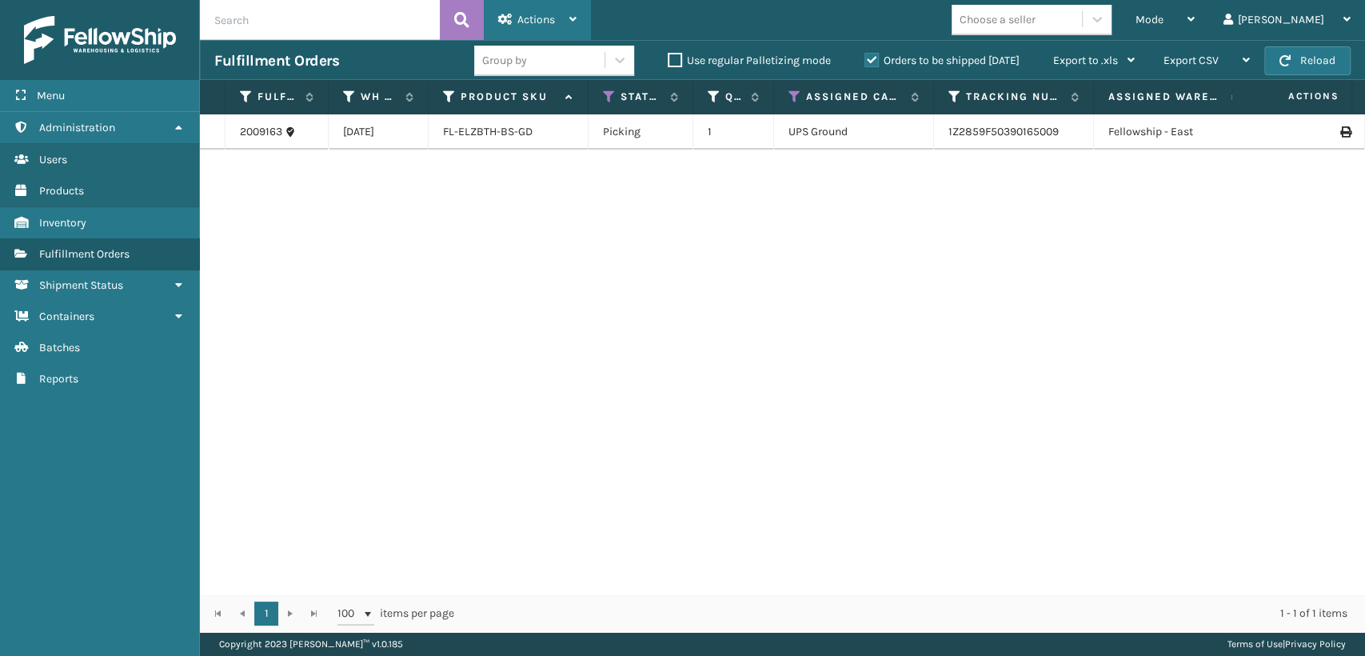
click at [576, 21] on div "Actions Settings Remove All Filters Export Labels Bulk Print Close Out Palletiz…" at bounding box center [537, 20] width 107 height 40
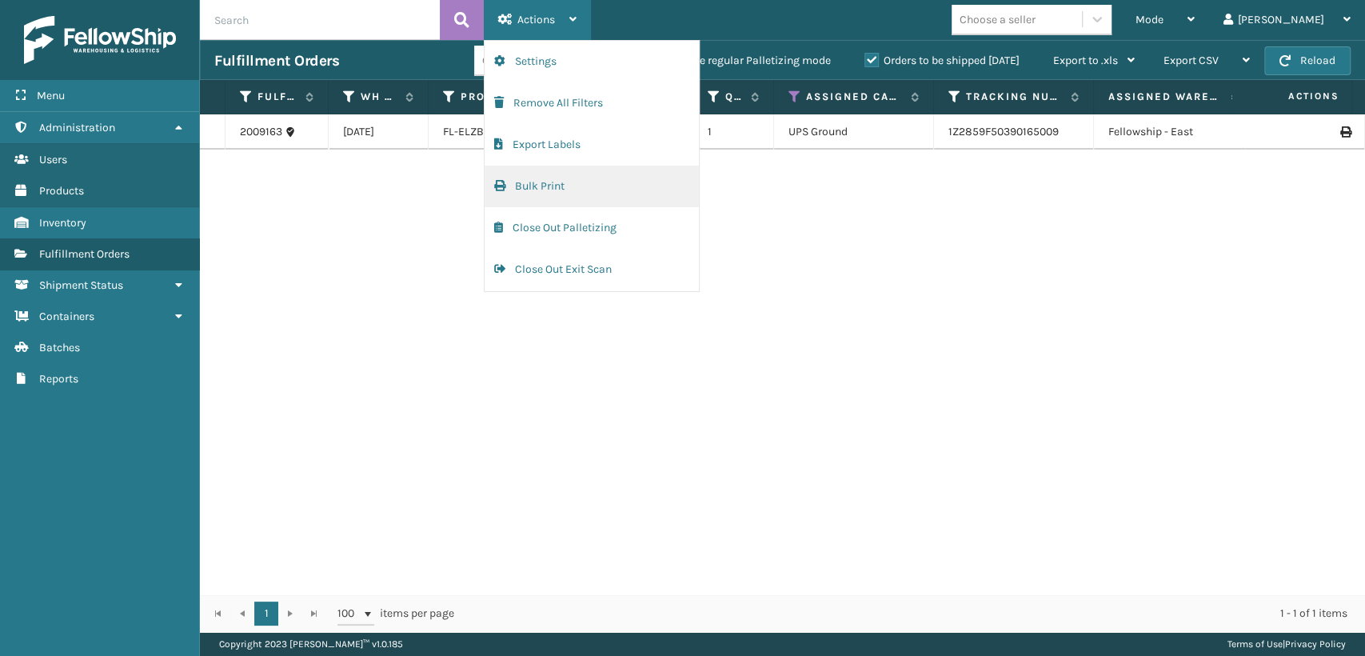
click at [555, 189] on button "Bulk Print" at bounding box center [592, 187] width 214 height 42
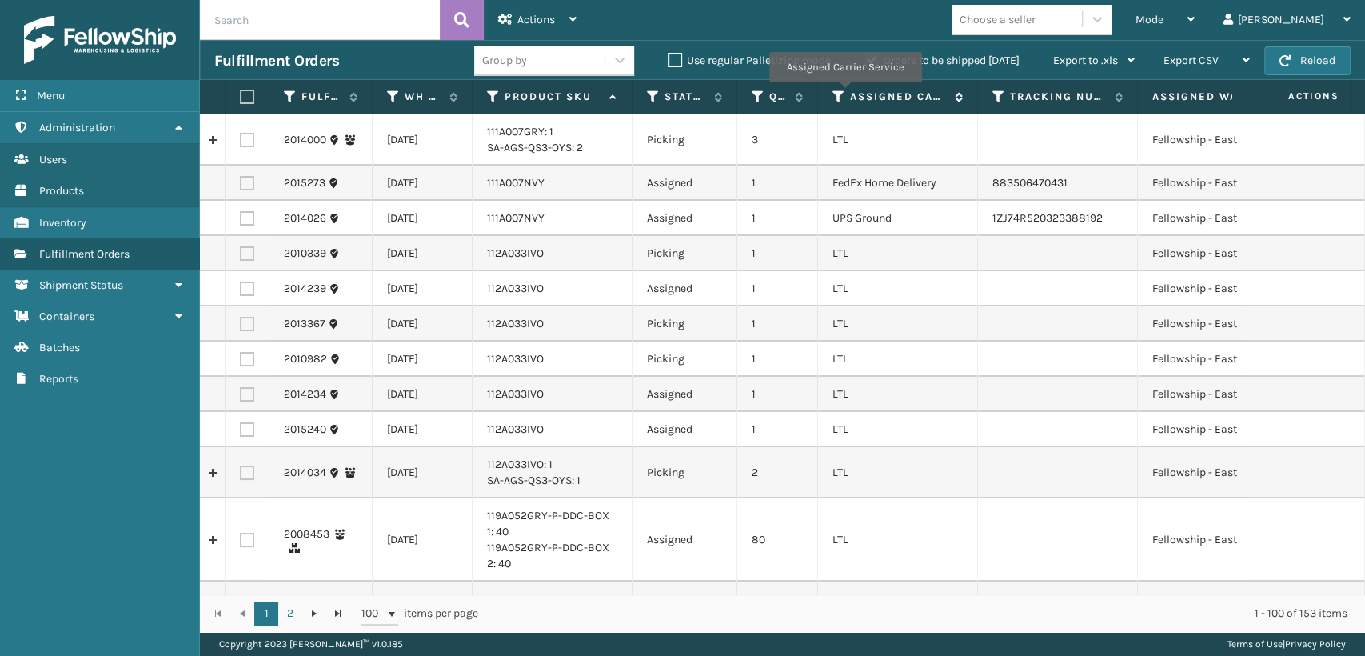
click at [841, 94] on icon at bounding box center [838, 97] width 13 height 14
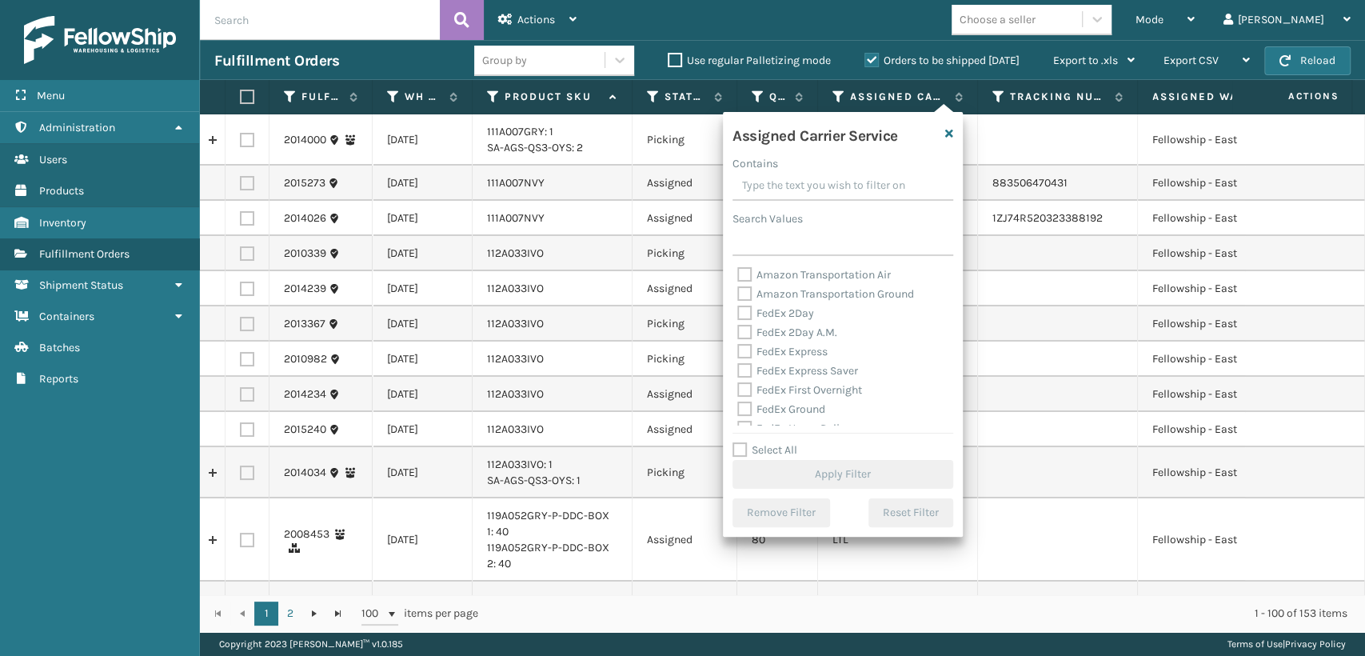
click at [804, 275] on label "Amazon Transportation Air" at bounding box center [814, 275] width 154 height 14
click at [738, 275] on input "Amazon Transportation Air" at bounding box center [737, 270] width 1 height 10
checkbox input "true"
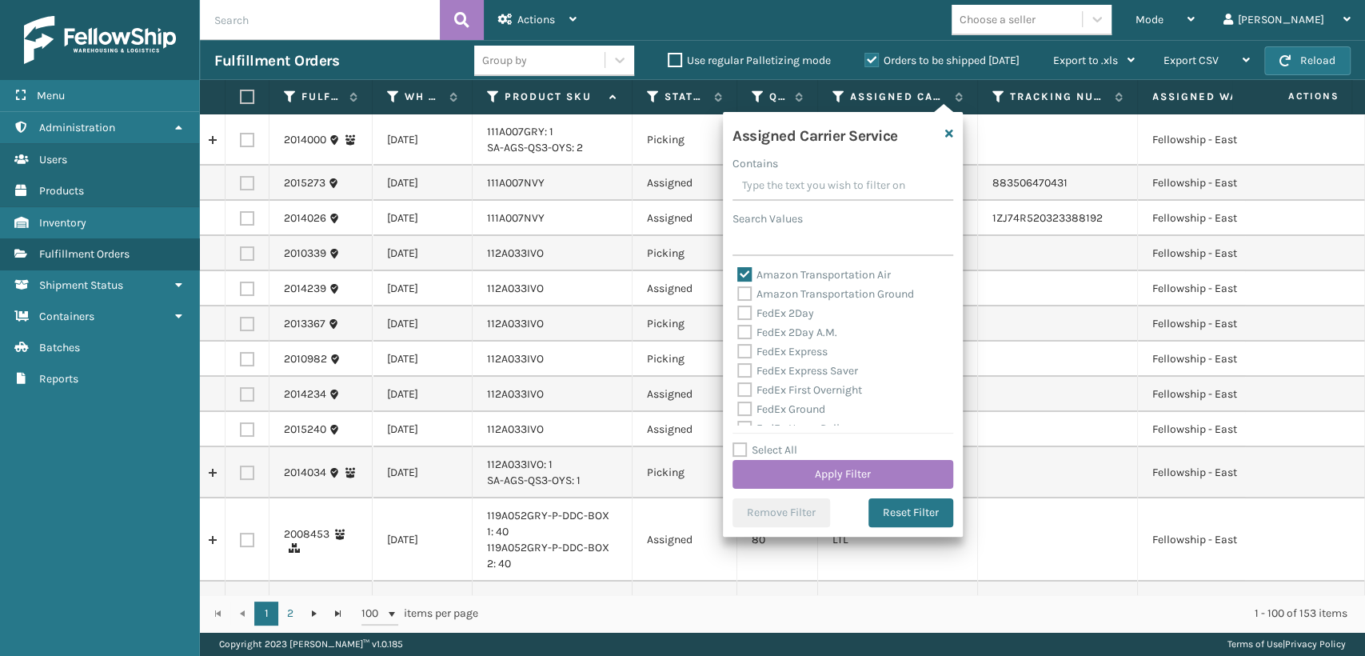
click at [804, 289] on label "Amazon Transportation Ground" at bounding box center [825, 294] width 177 height 14
click at [738, 289] on input "Amazon Transportation Ground" at bounding box center [737, 290] width 1 height 10
checkbox input "true"
click at [853, 469] on button "Apply Filter" at bounding box center [842, 474] width 221 height 29
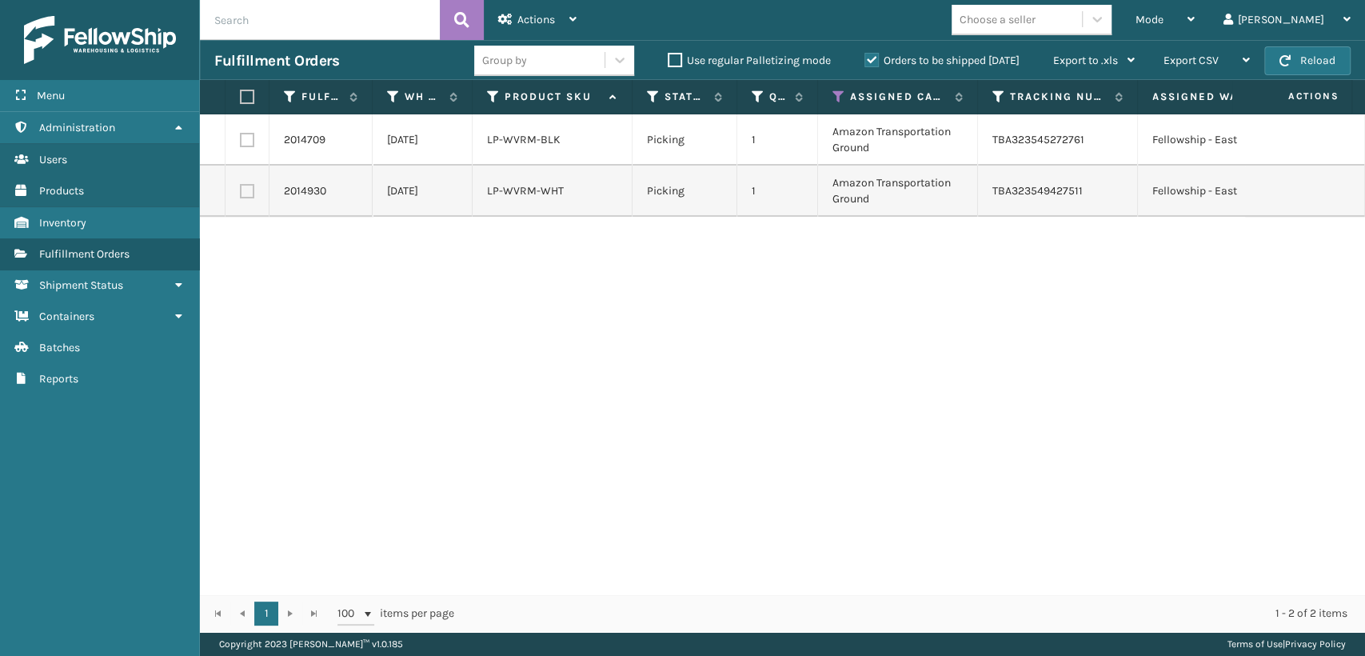
click at [246, 87] on th at bounding box center [247, 97] width 44 height 34
click at [244, 87] on th at bounding box center [247, 97] width 44 height 34
click at [255, 98] on th at bounding box center [247, 97] width 44 height 34
click at [249, 98] on label at bounding box center [245, 97] width 10 height 14
click at [241, 98] on input "checkbox" at bounding box center [240, 97] width 1 height 10
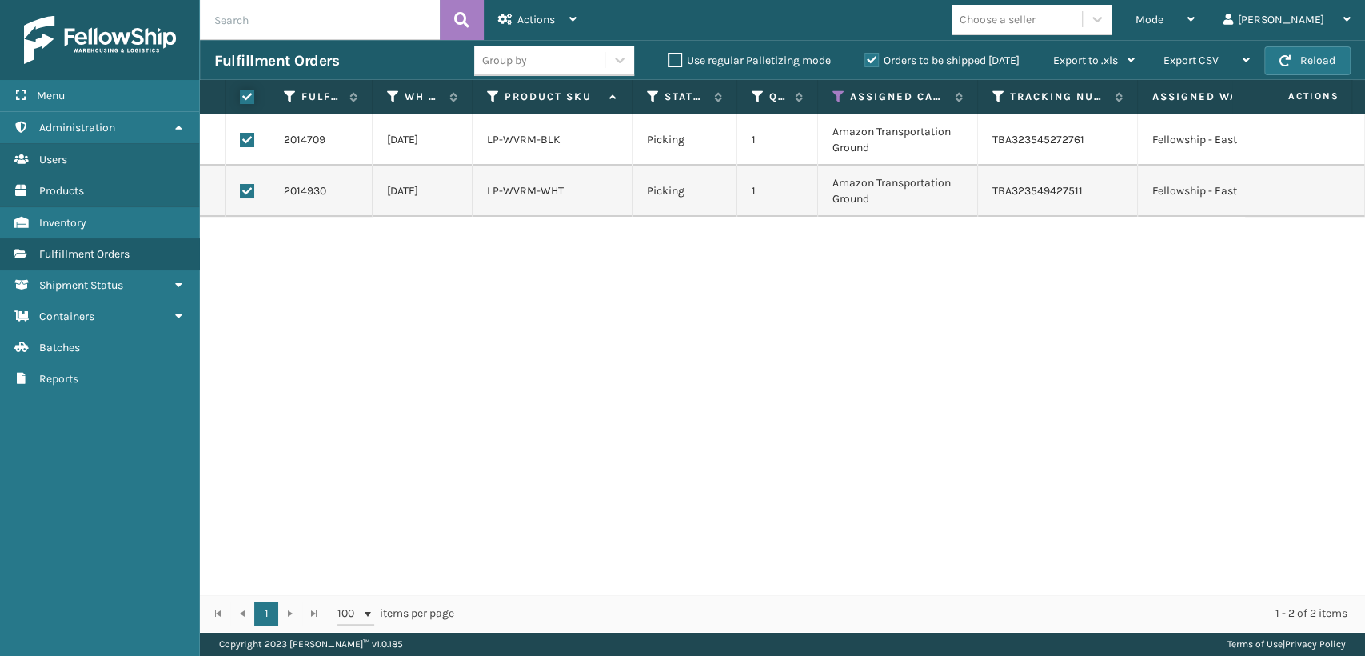
checkbox input "true"
click at [558, 20] on div "Actions" at bounding box center [537, 20] width 78 height 40
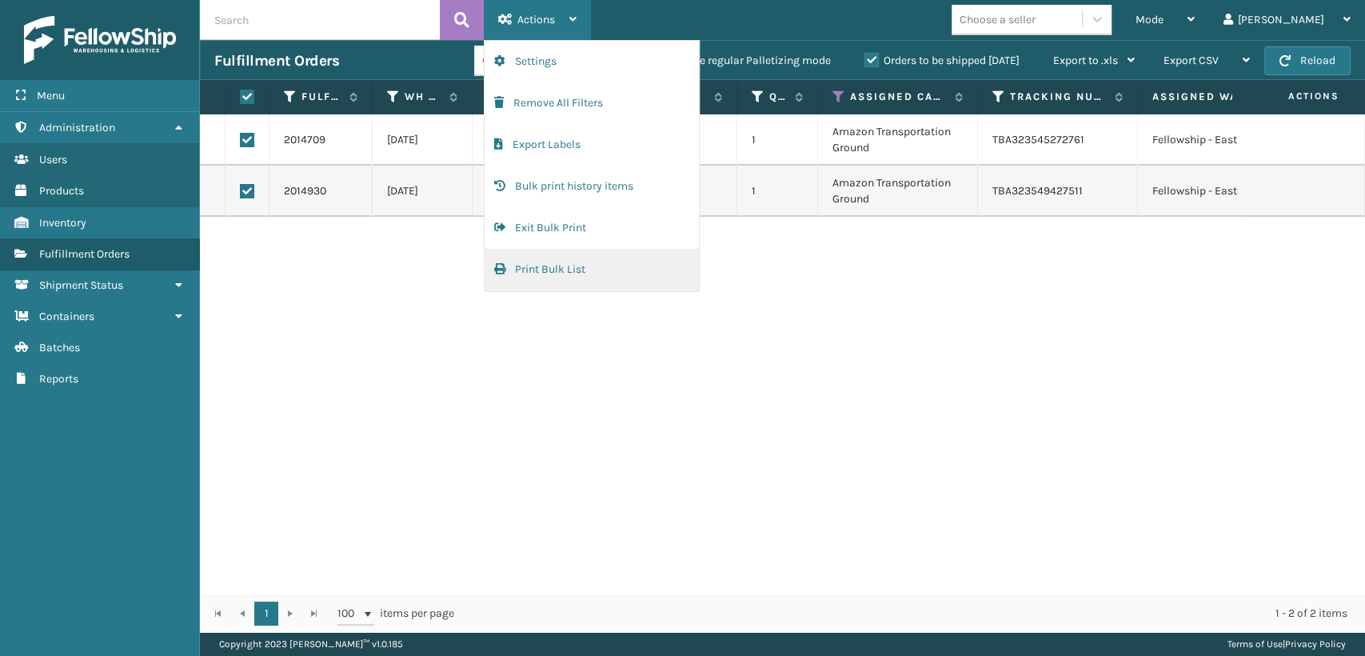
click at [541, 269] on button "Print Bulk List" at bounding box center [592, 270] width 214 height 42
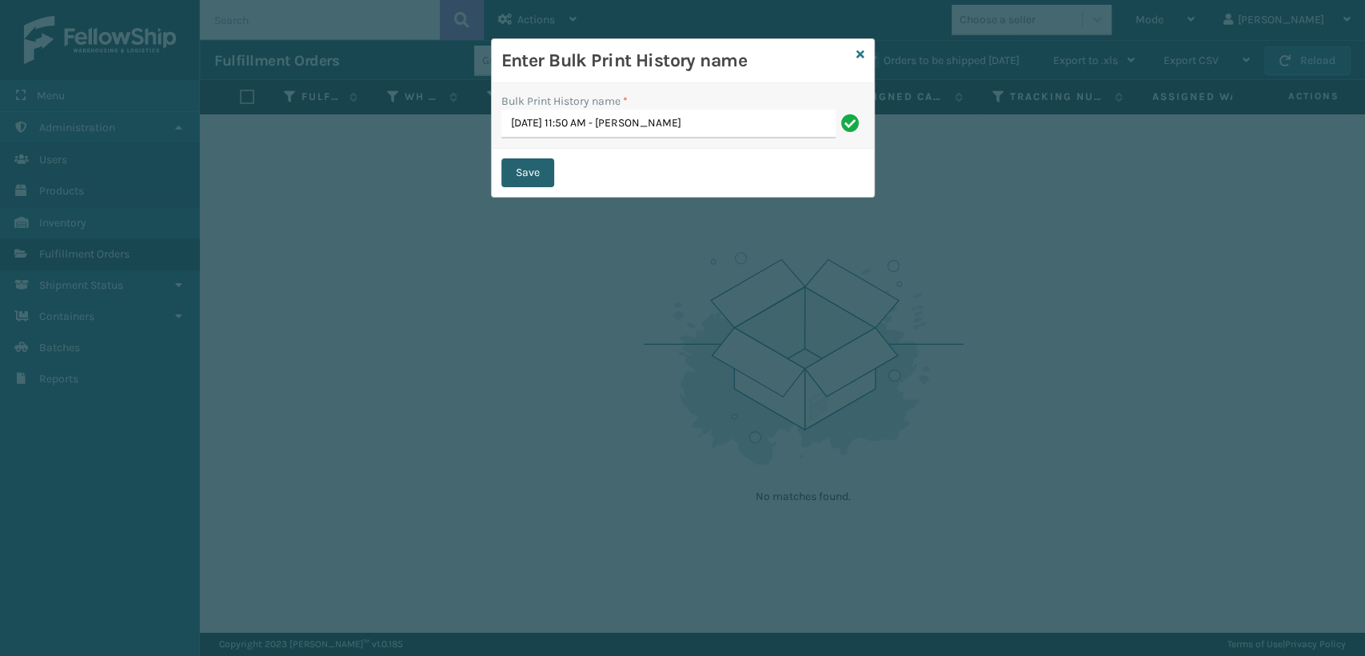
click at [543, 185] on button "Save" at bounding box center [527, 172] width 53 height 29
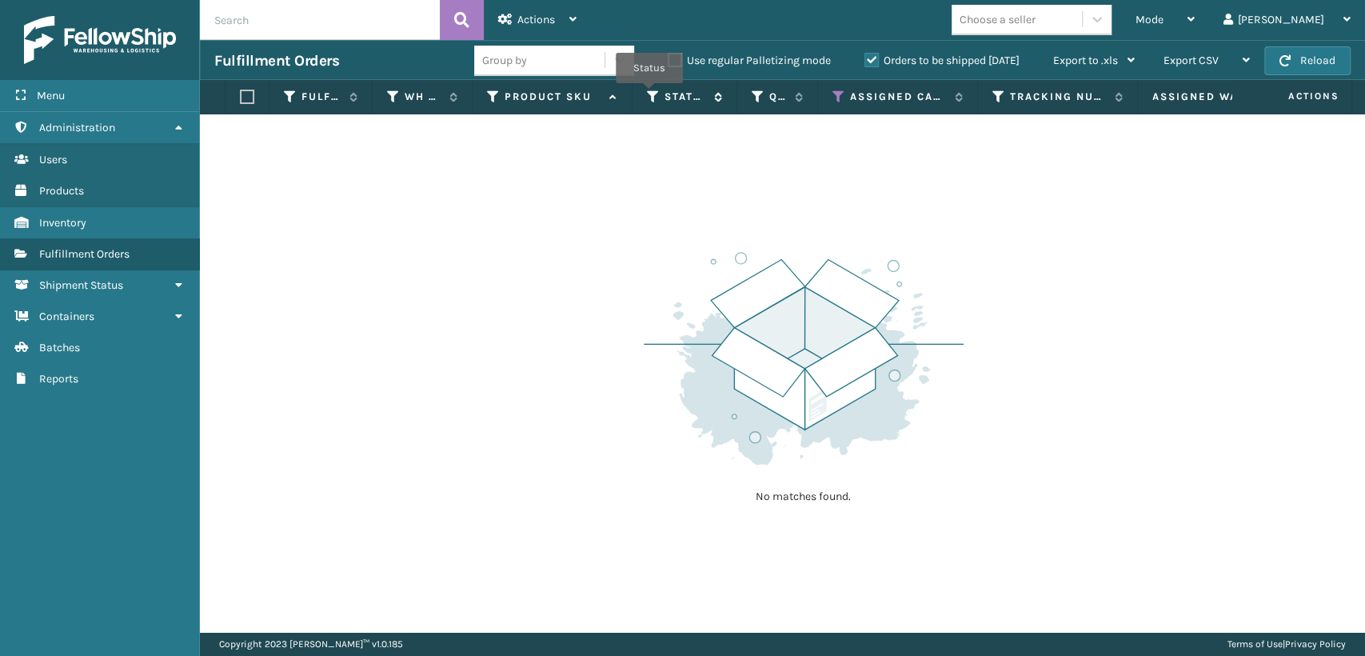
click at [649, 94] on icon at bounding box center [653, 97] width 13 height 14
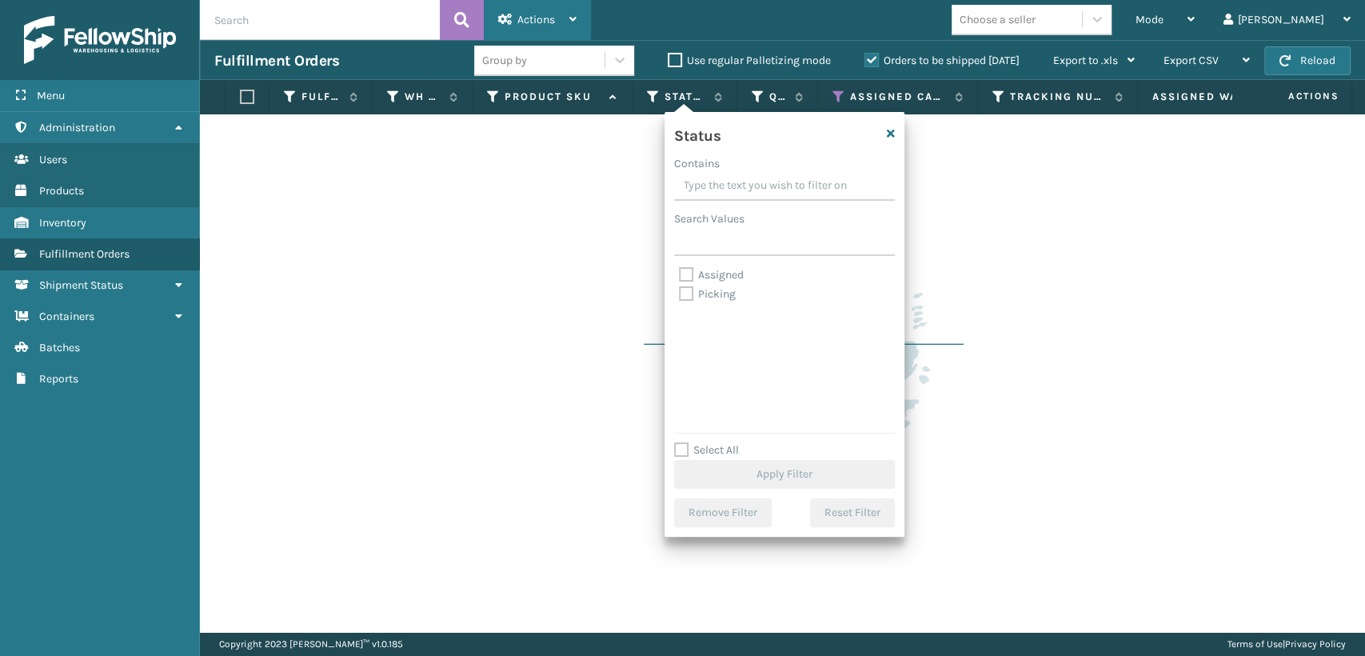
click at [533, 21] on span "Actions" at bounding box center [536, 20] width 38 height 14
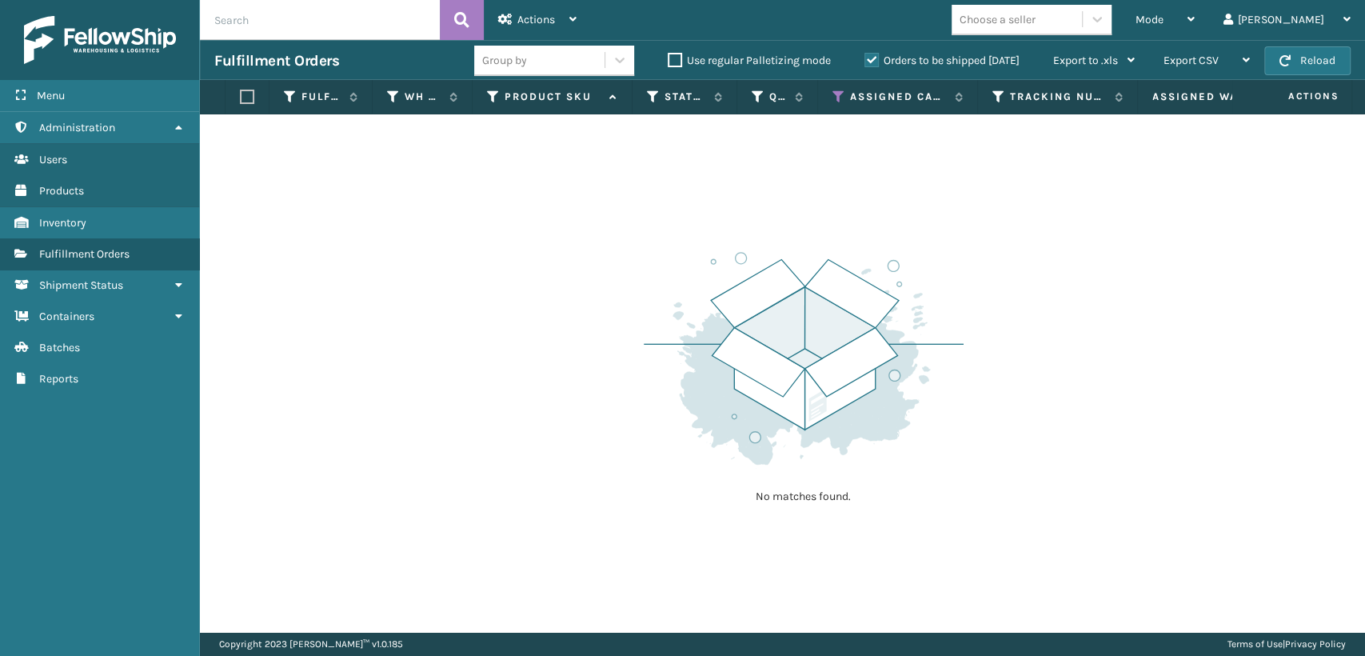
click at [897, 209] on div "No matches found." at bounding box center [782, 372] width 1165 height 517
click at [523, 14] on span "Actions" at bounding box center [536, 20] width 38 height 14
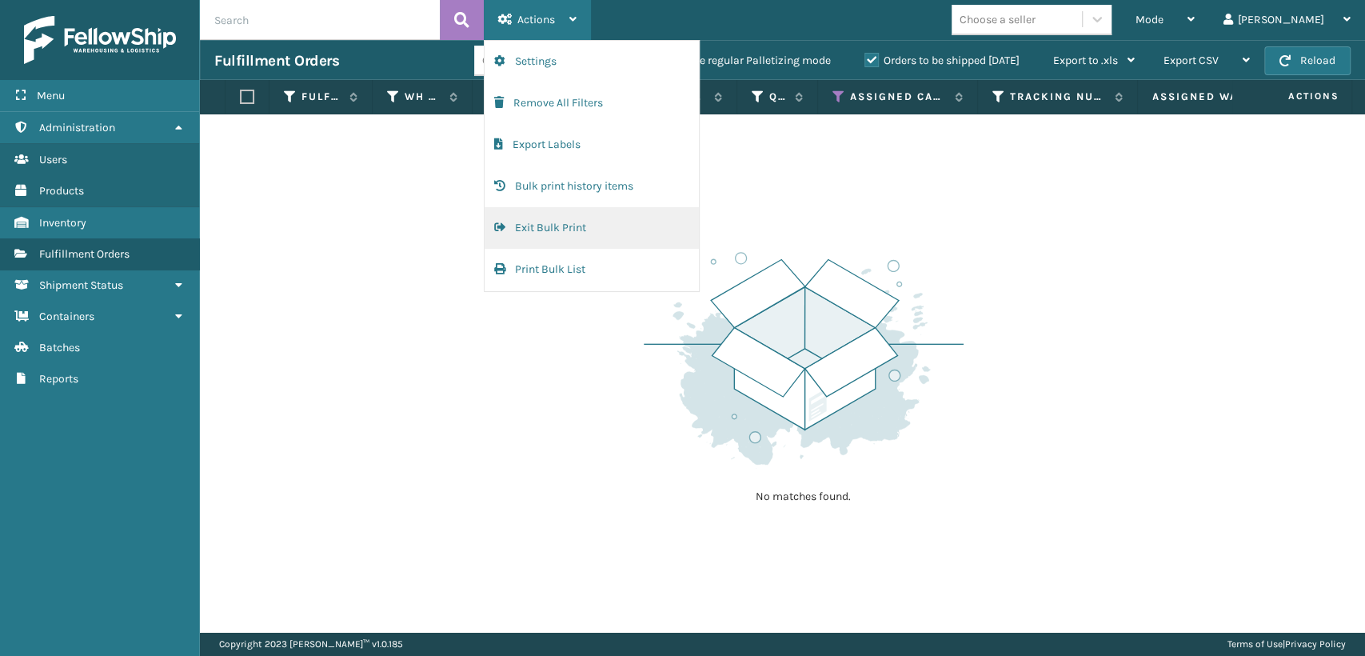
click at [552, 225] on button "Exit Bulk Print" at bounding box center [592, 228] width 214 height 42
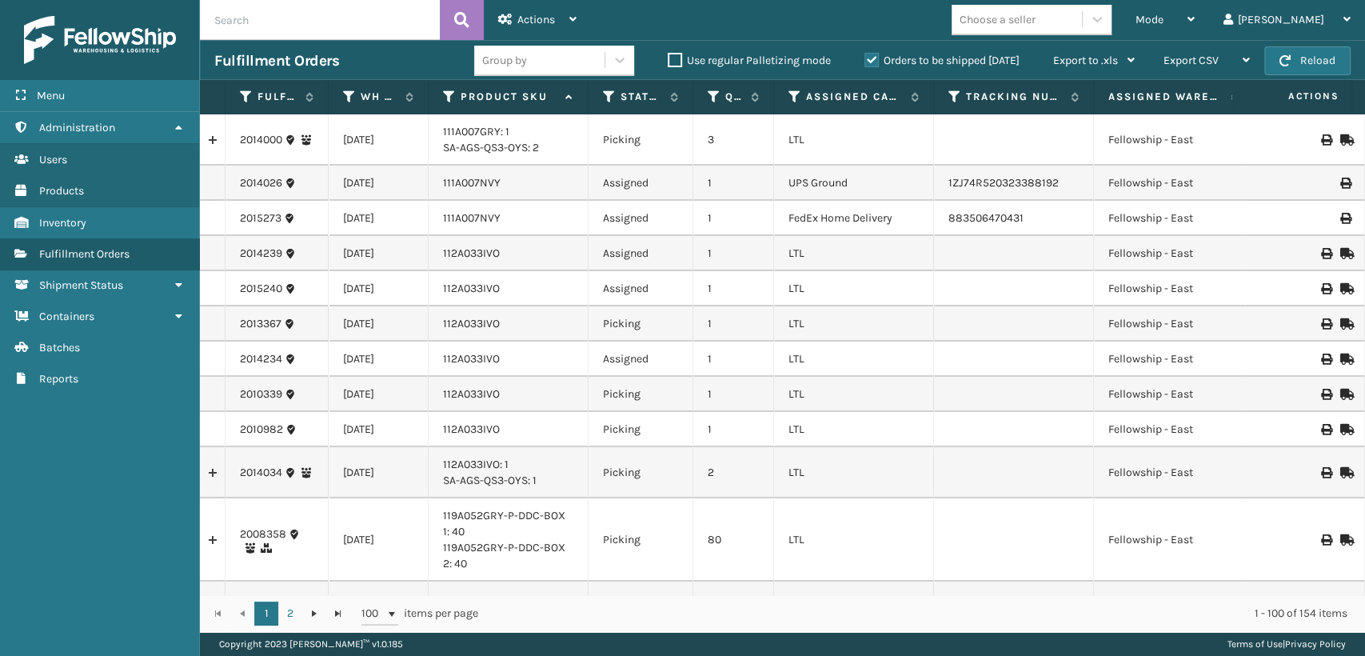
click at [799, 105] on th "Assigned Carrier Service" at bounding box center [854, 97] width 160 height 34
click at [607, 92] on icon at bounding box center [609, 97] width 13 height 14
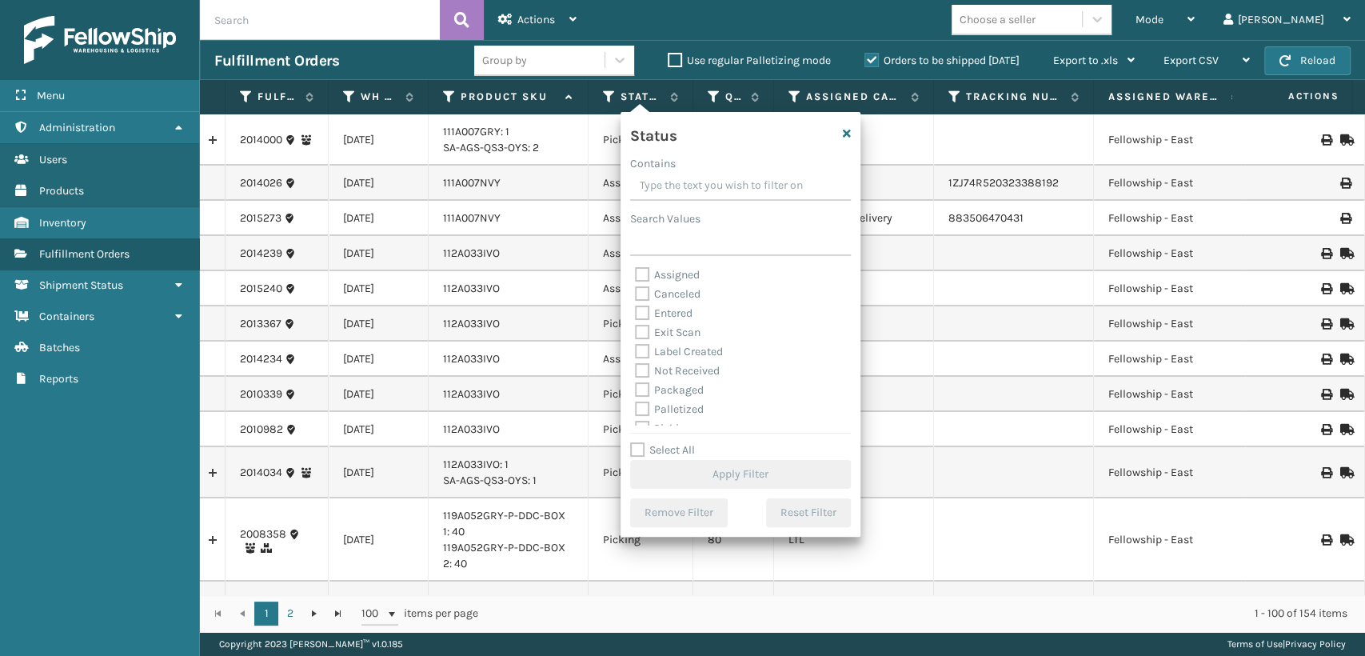
scroll to position [89, 0]
click at [680, 324] on label "Palletized" at bounding box center [669, 320] width 69 height 14
click at [636, 321] on input "Palletized" at bounding box center [635, 316] width 1 height 10
checkbox input "true"
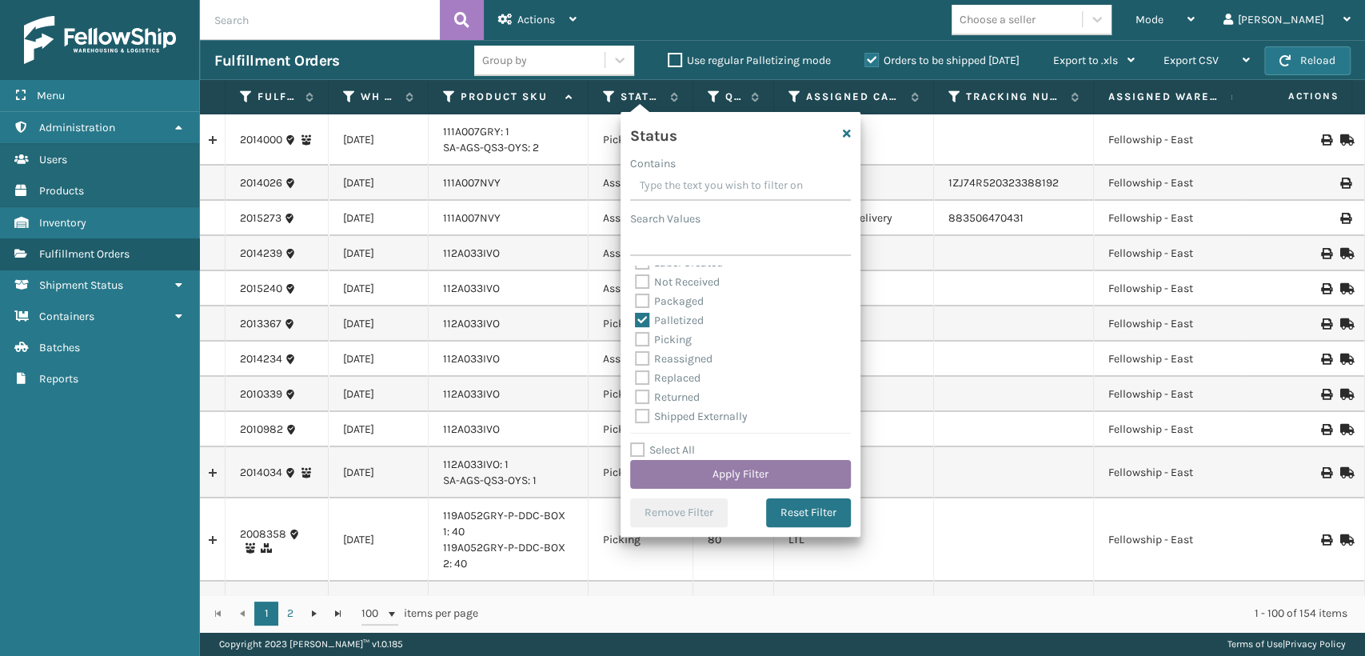
click at [720, 471] on button "Apply Filter" at bounding box center [740, 474] width 221 height 29
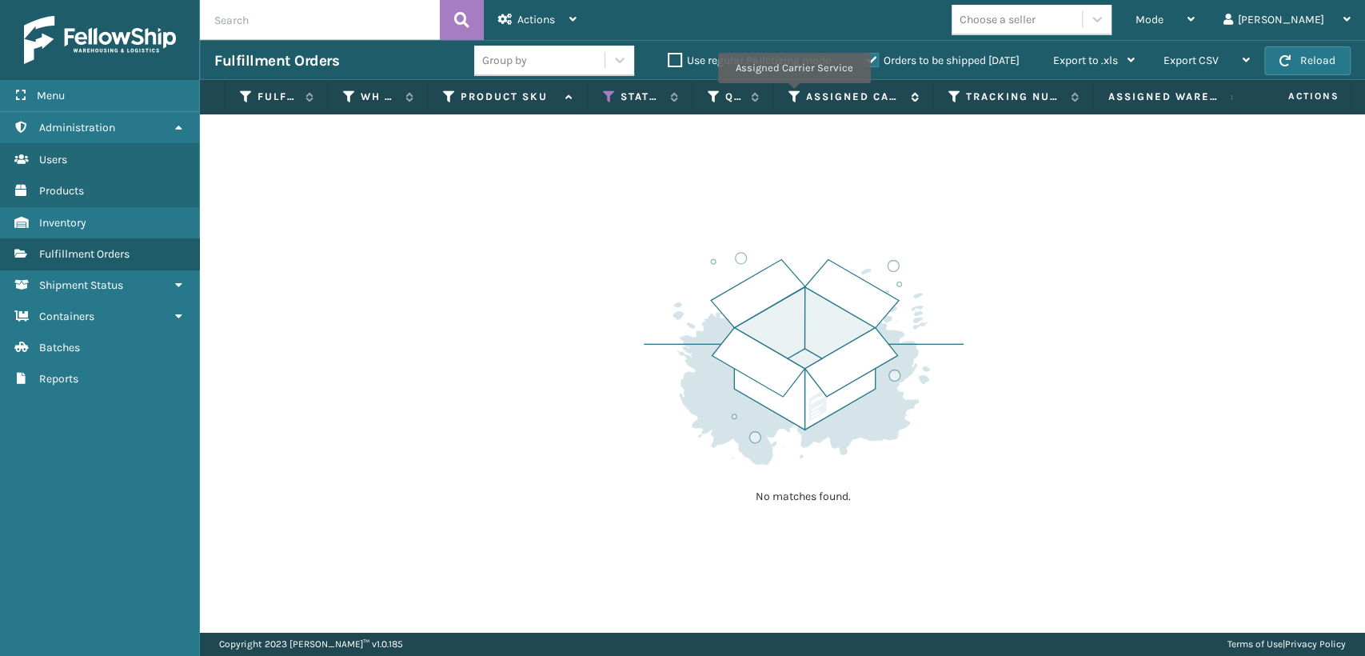
click at [799, 94] on icon at bounding box center [794, 97] width 13 height 14
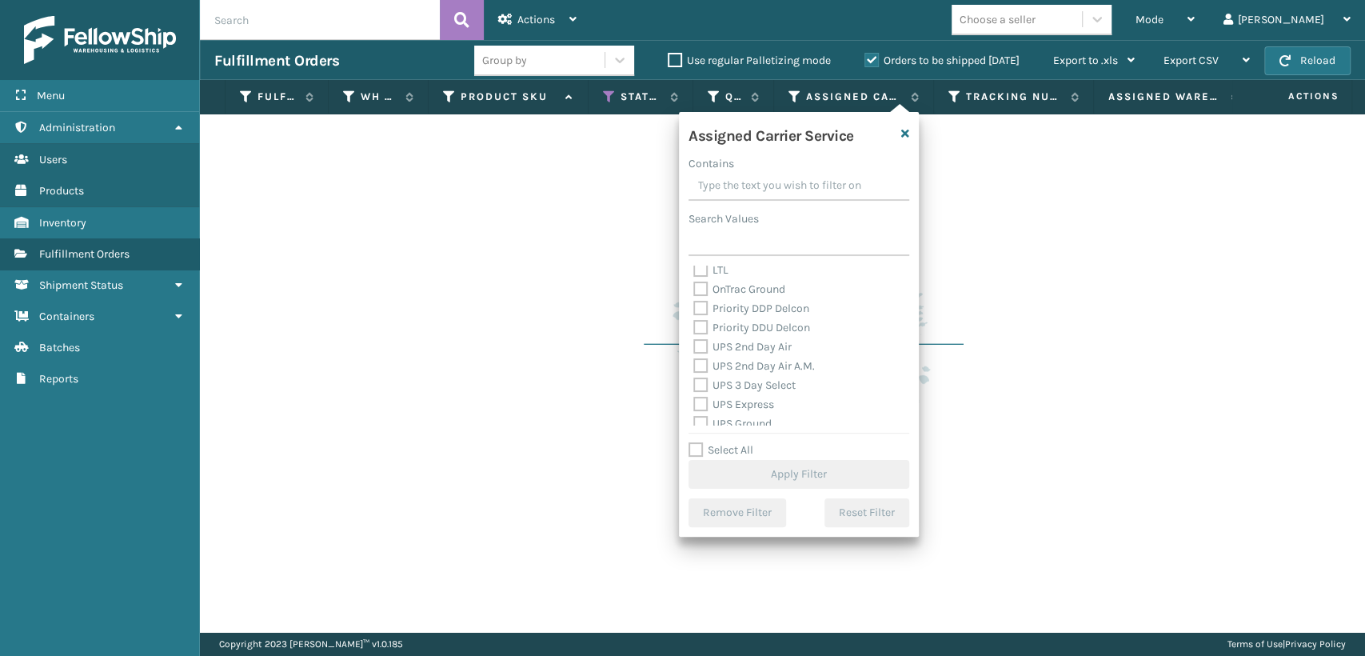
scroll to position [266, 0]
click at [750, 320] on label "UPS 2nd Day Air" at bounding box center [742, 316] width 98 height 14
click at [694, 317] on input "UPS 2nd Day Air" at bounding box center [693, 311] width 1 height 10
checkbox input "true"
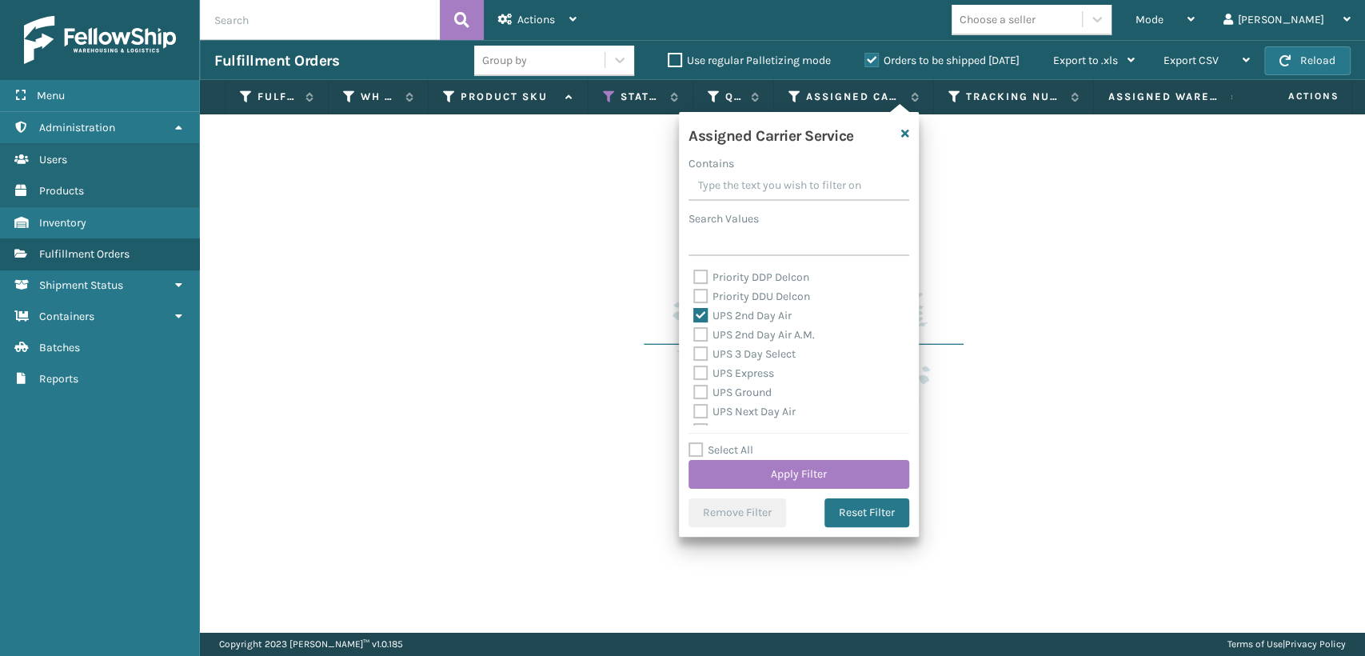
click at [748, 334] on label "UPS 2nd Day Air A.M." at bounding box center [754, 335] width 122 height 14
click at [694, 334] on input "UPS 2nd Day Air A.M." at bounding box center [693, 330] width 1 height 10
checkbox input "true"
click at [744, 345] on div "UPS 3 Day Select" at bounding box center [798, 354] width 211 height 19
click at [743, 352] on label "UPS 3 Day Select" at bounding box center [744, 354] width 102 height 14
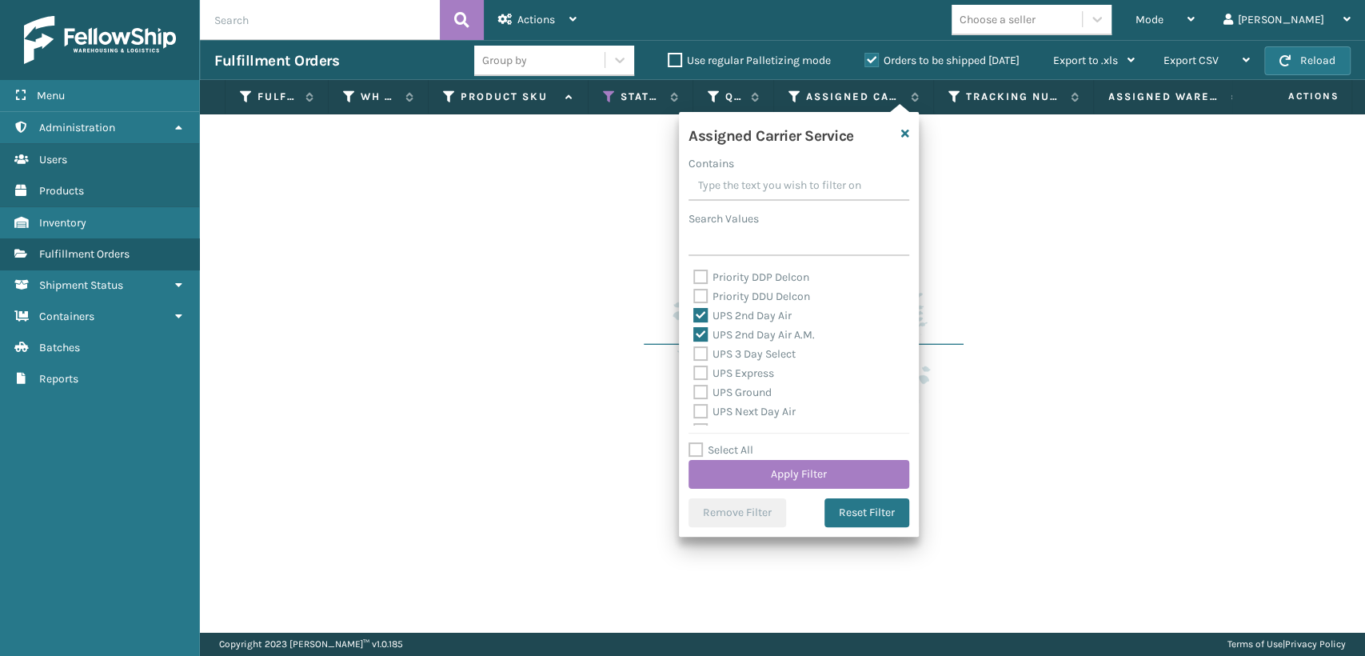
click at [694, 352] on input "UPS 3 Day Select" at bounding box center [693, 350] width 1 height 10
checkbox input "true"
click at [742, 373] on label "UPS Express" at bounding box center [733, 373] width 81 height 14
click at [694, 373] on input "UPS Express" at bounding box center [693, 369] width 1 height 10
checkbox input "true"
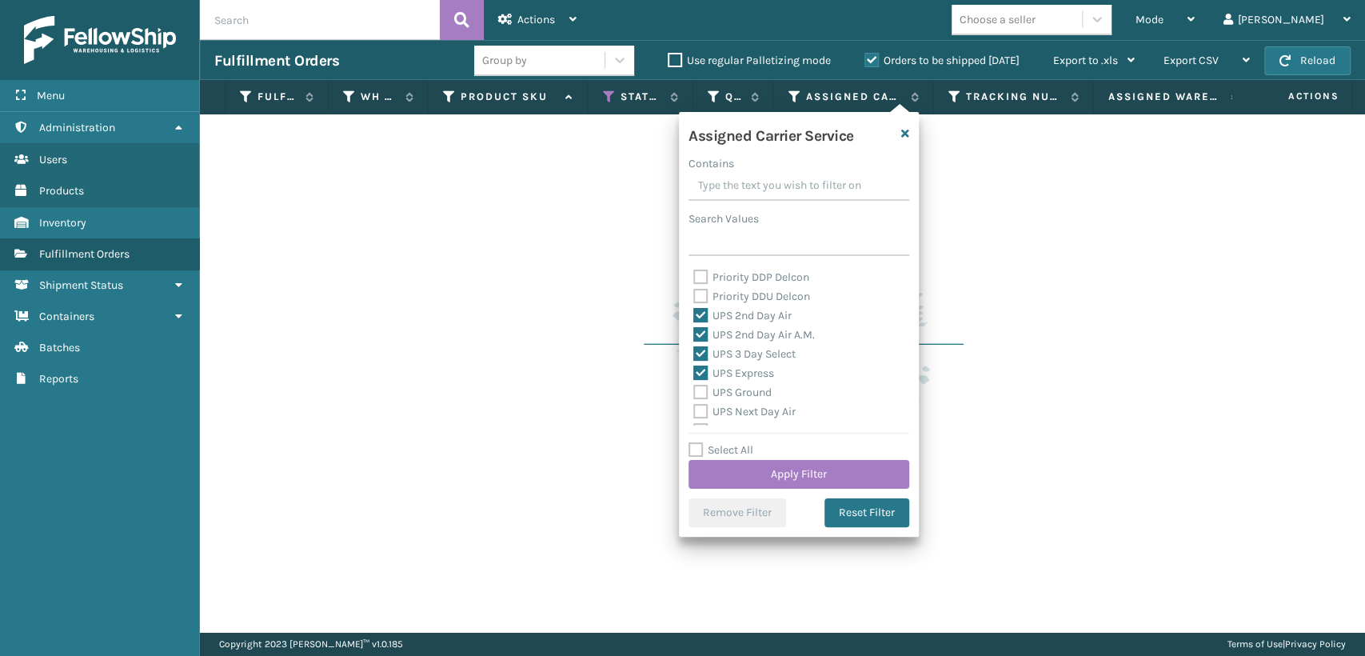
click at [740, 390] on label "UPS Ground" at bounding box center [732, 392] width 78 height 14
click at [694, 390] on input "UPS Ground" at bounding box center [693, 388] width 1 height 10
checkbox input "true"
click at [740, 405] on label "UPS Next Day Air" at bounding box center [744, 412] width 102 height 14
click at [694, 405] on input "UPS Next Day Air" at bounding box center [693, 407] width 1 height 10
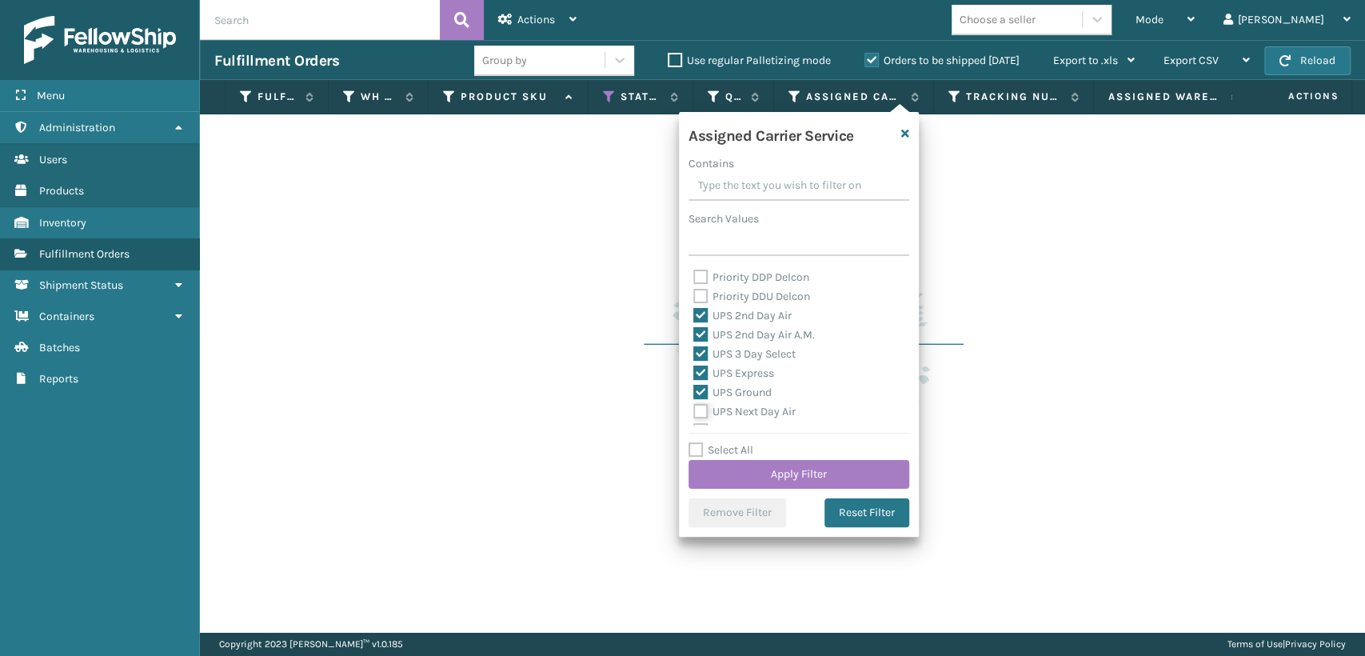
checkbox input "true"
drag, startPoint x: 746, startPoint y: 341, endPoint x: 746, endPoint y: 353, distance: 12.0
click at [746, 341] on label "UPS Next Day Air Early" at bounding box center [758, 342] width 130 height 14
click at [694, 341] on input "UPS Next Day Air Early" at bounding box center [693, 338] width 1 height 10
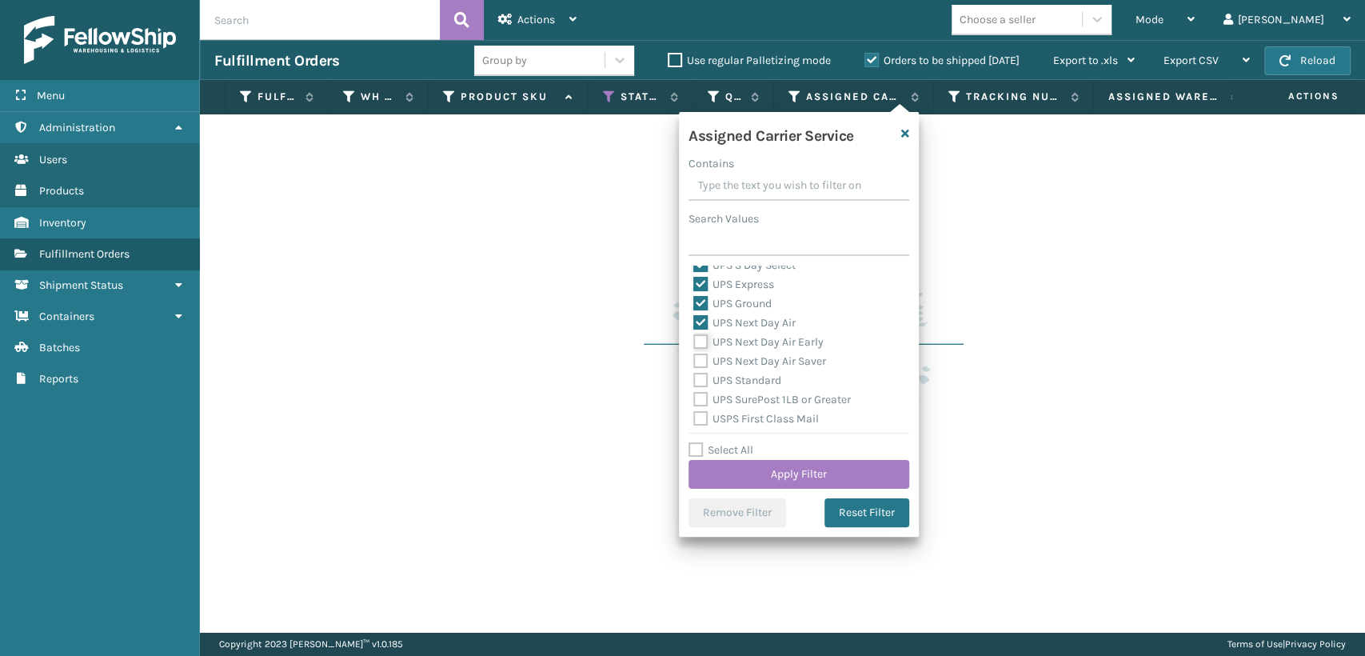
checkbox input "true"
click at [746, 359] on label "UPS Next Day Air Saver" at bounding box center [759, 361] width 133 height 14
click at [694, 359] on input "UPS Next Day Air Saver" at bounding box center [693, 357] width 1 height 10
checkbox input "true"
click at [748, 377] on label "UPS Standard" at bounding box center [737, 380] width 88 height 14
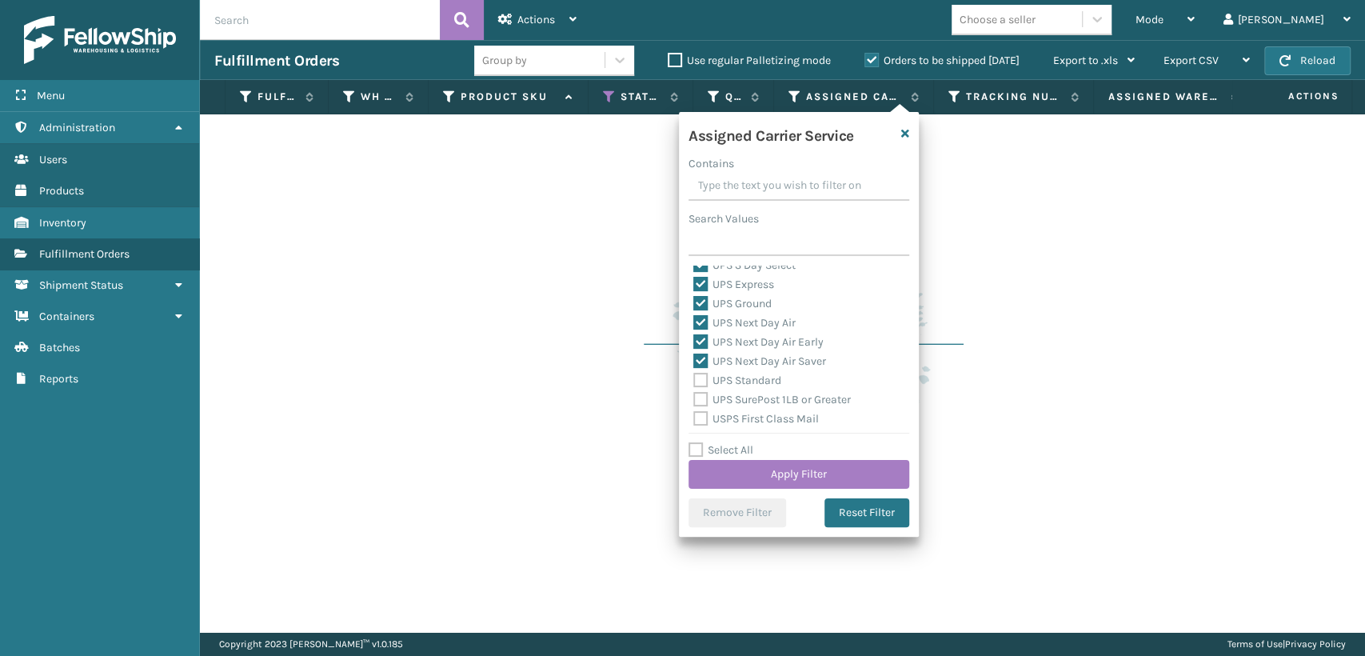
click at [694, 377] on input "UPS Standard" at bounding box center [693, 376] width 1 height 10
checkbox input "true"
click at [756, 313] on label "UPS SurePost 1LB or Greater" at bounding box center [772, 311] width 158 height 14
click at [694, 312] on input "UPS SurePost 1LB or Greater" at bounding box center [693, 306] width 1 height 10
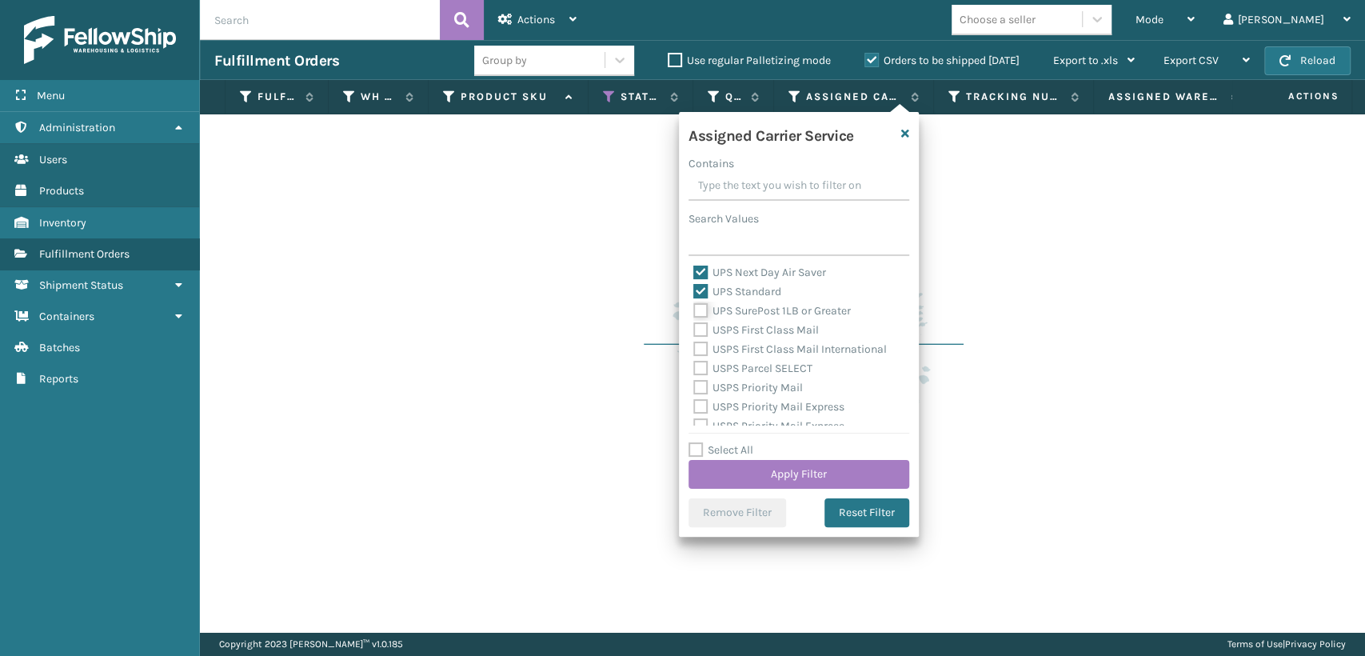
checkbox input "true"
click at [753, 465] on button "Apply Filter" at bounding box center [798, 474] width 221 height 29
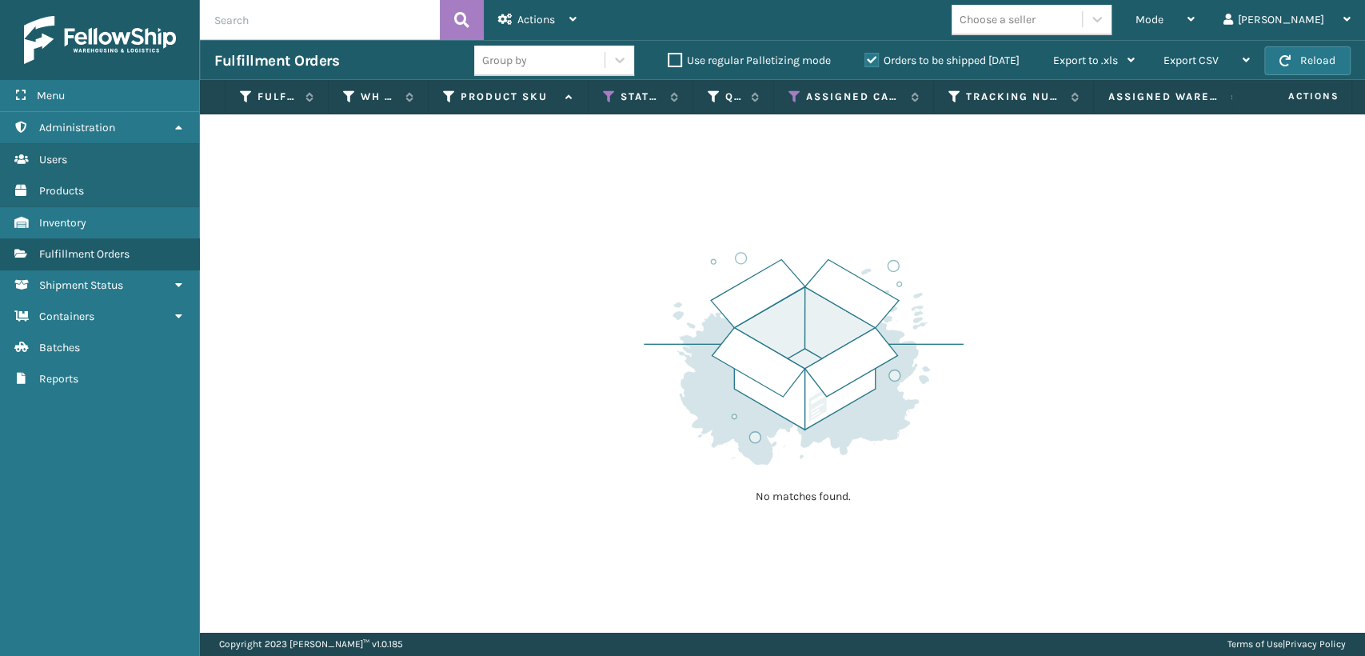
click at [870, 60] on label "Orders to be shipped [DATE]" at bounding box center [941, 61] width 155 height 14
click at [865, 60] on input "Orders to be shipped [DATE]" at bounding box center [864, 56] width 1 height 10
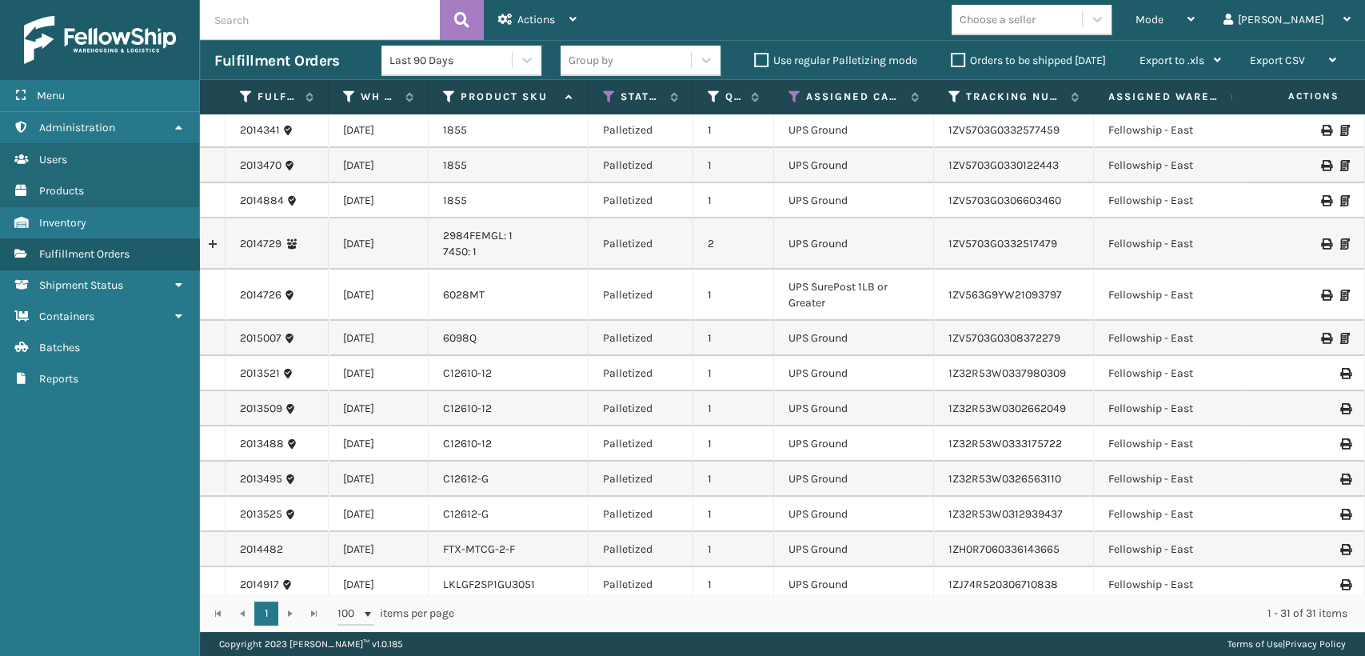
scroll to position [0, 0]
click at [605, 98] on icon at bounding box center [609, 97] width 13 height 14
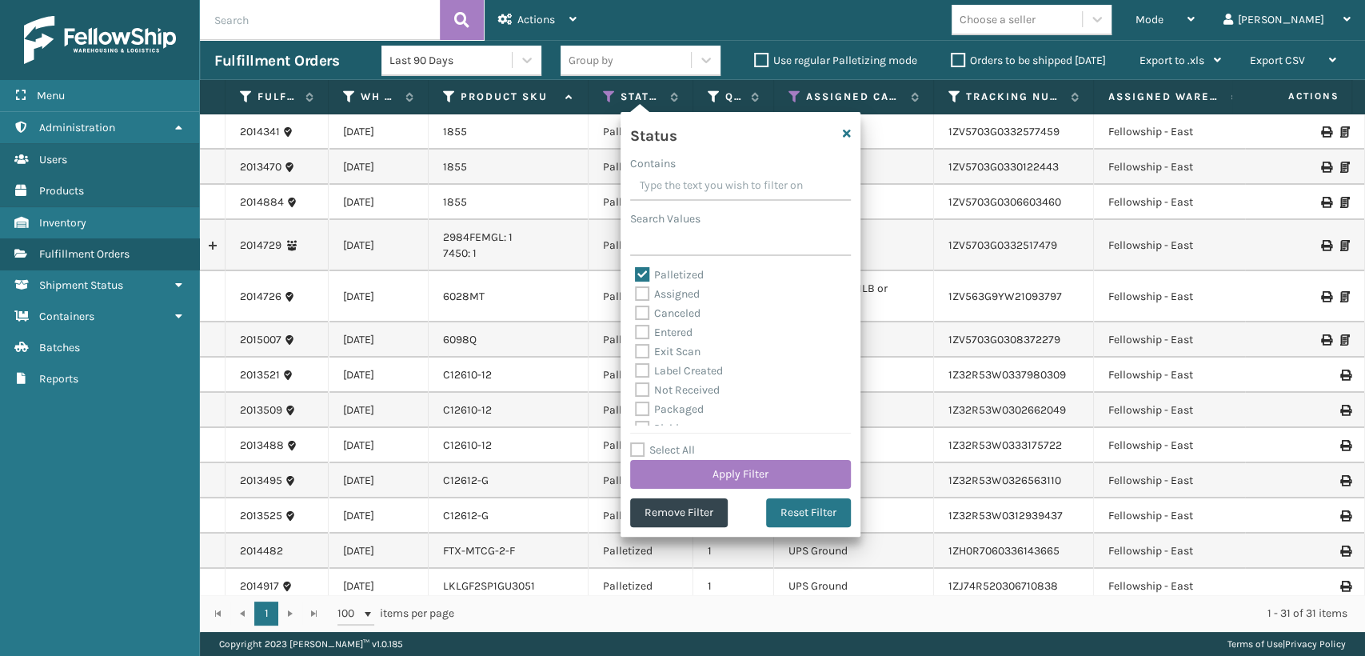
click at [689, 277] on label "Palletized" at bounding box center [669, 275] width 69 height 14
click at [636, 276] on input "Palletized" at bounding box center [635, 270] width 1 height 10
checkbox input "false"
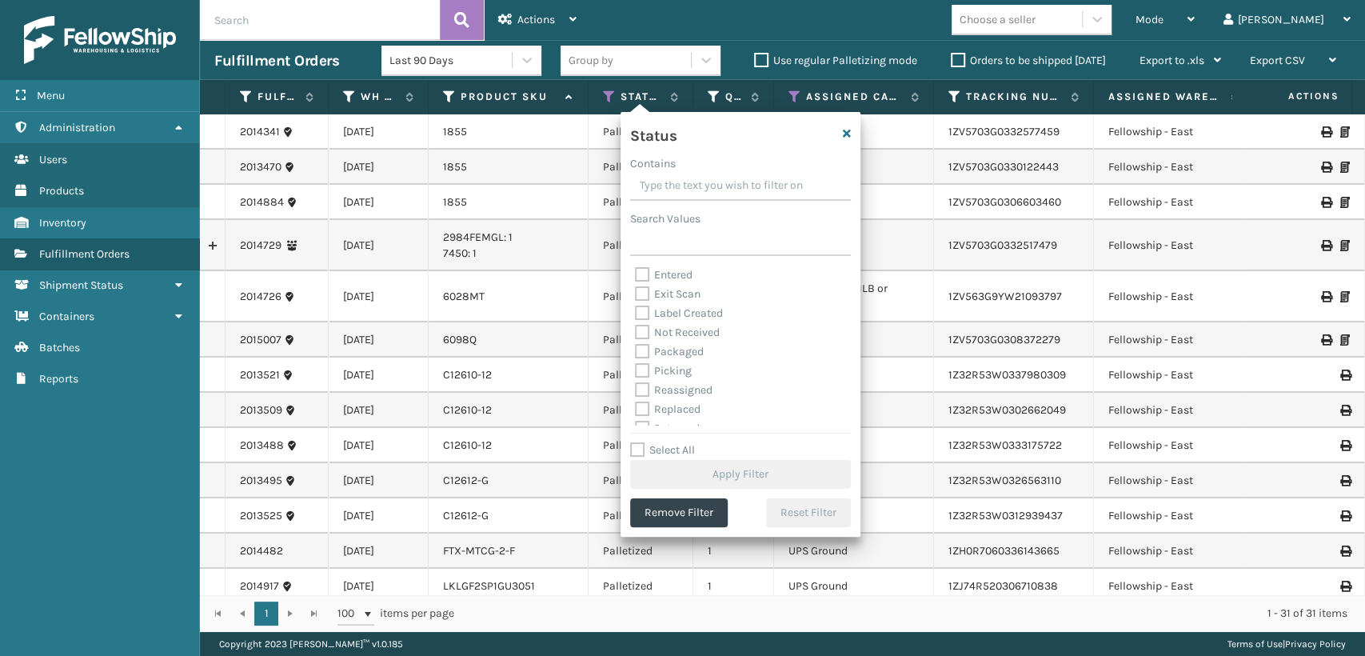
scroll to position [89, 0]
click at [678, 333] on label "Picking" at bounding box center [663, 340] width 57 height 14
click at [636, 333] on input "Picking" at bounding box center [635, 335] width 1 height 10
checkbox input "true"
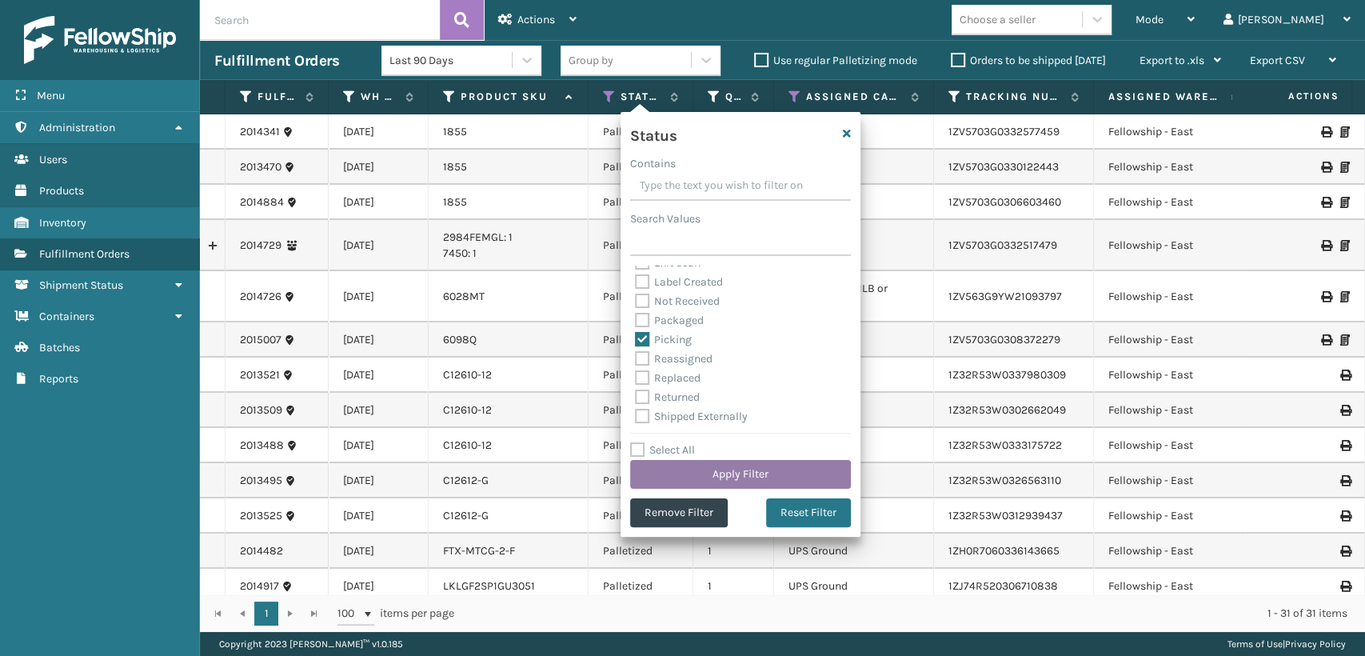
click at [709, 470] on button "Apply Filter" at bounding box center [740, 474] width 221 height 29
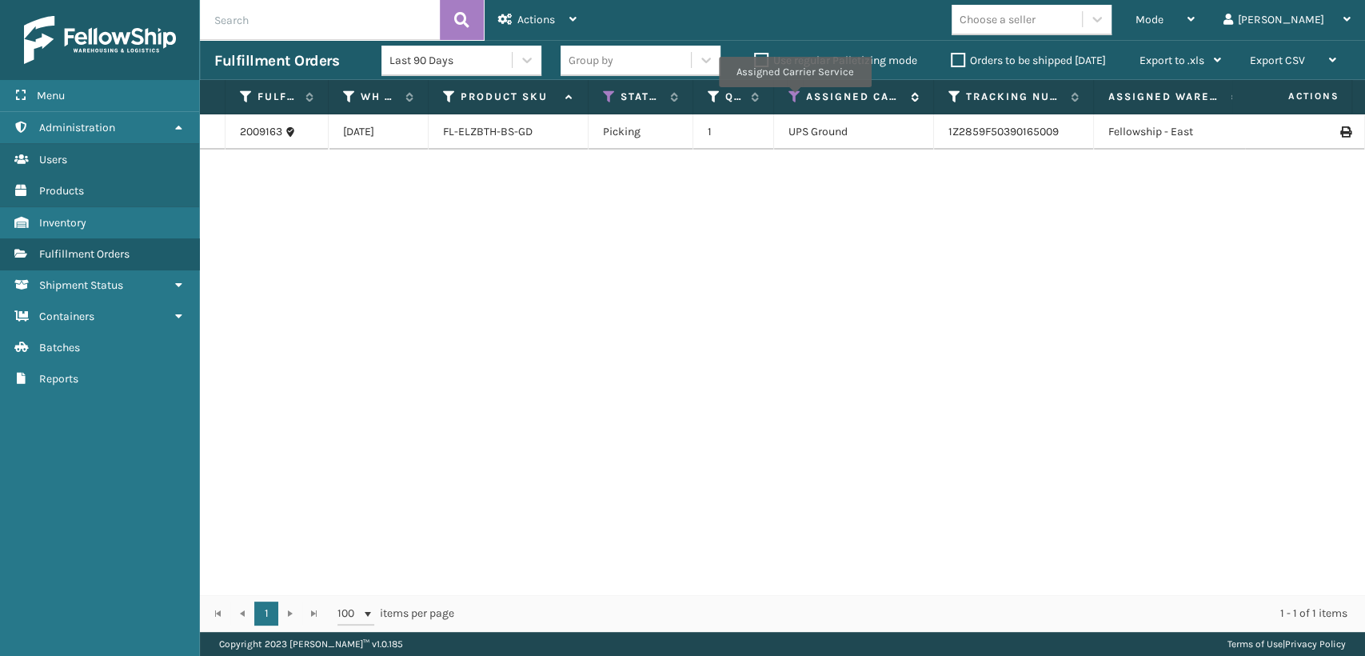
click at [794, 98] on icon at bounding box center [794, 97] width 13 height 14
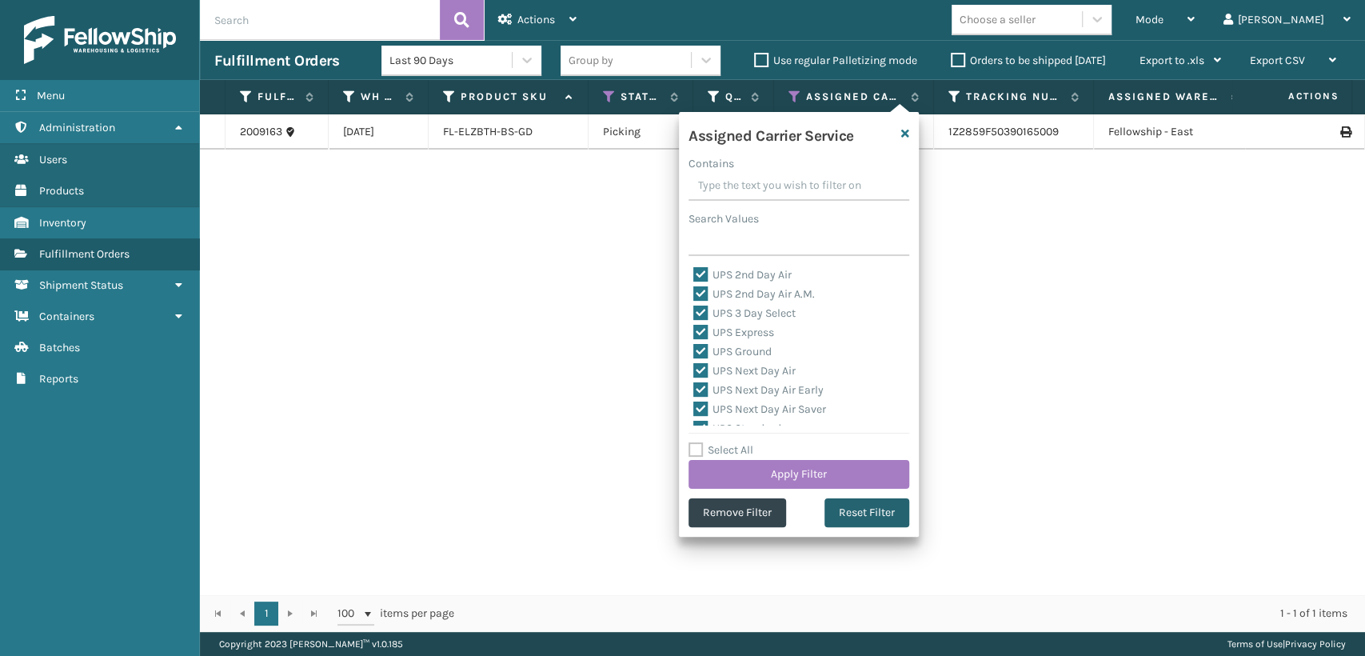
click at [874, 507] on button "Reset Filter" at bounding box center [866, 512] width 85 height 29
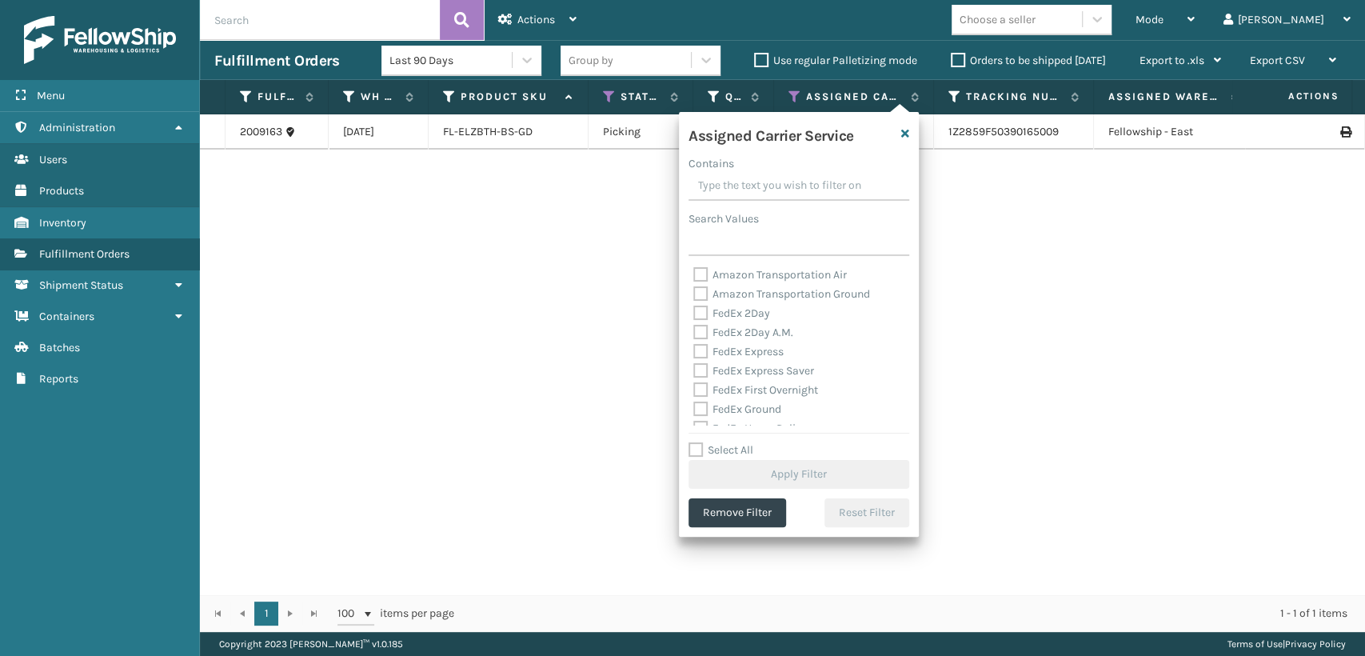
click at [736, 314] on label "FedEx 2Day" at bounding box center [731, 313] width 77 height 14
click at [694, 314] on input "FedEx 2Day" at bounding box center [693, 309] width 1 height 10
checkbox input "true"
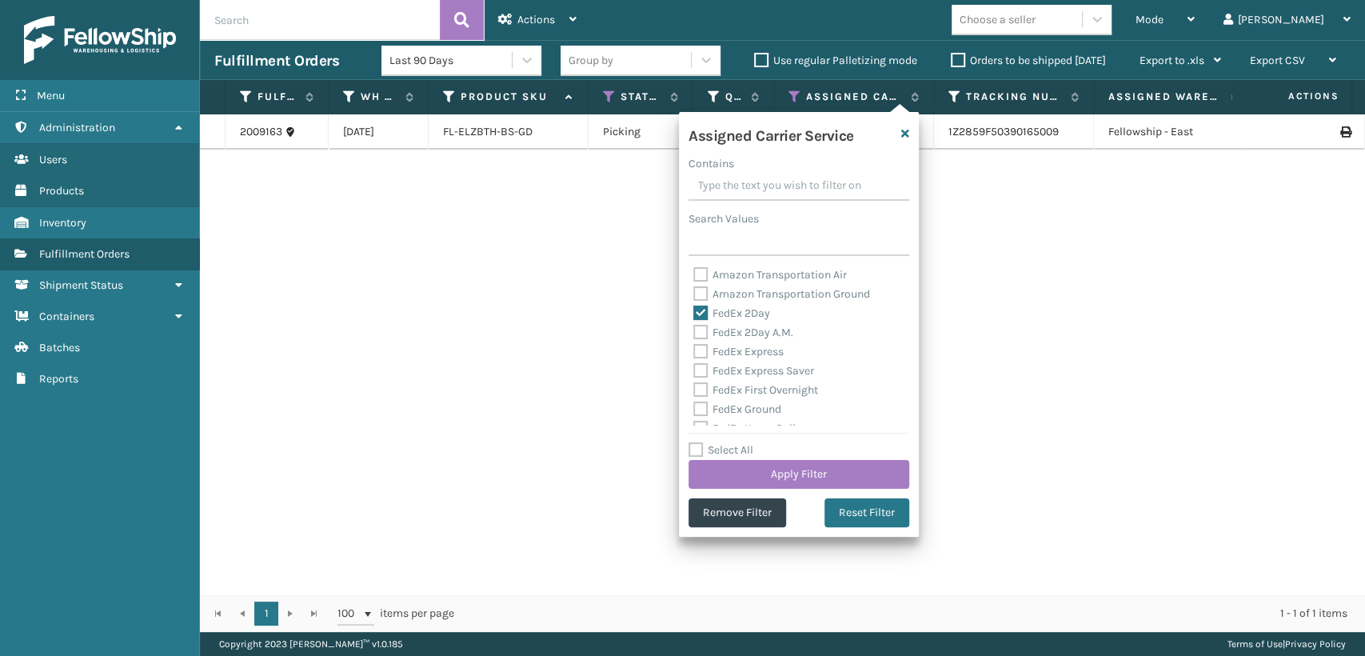
drag, startPoint x: 736, startPoint y: 327, endPoint x: 734, endPoint y: 346, distance: 19.3
click at [735, 333] on label "FedEx 2Day A.M." at bounding box center [743, 332] width 100 height 14
click at [694, 333] on input "FedEx 2Day A.M." at bounding box center [693, 328] width 1 height 10
checkbox input "true"
click at [734, 355] on label "FedEx Express" at bounding box center [738, 352] width 90 height 14
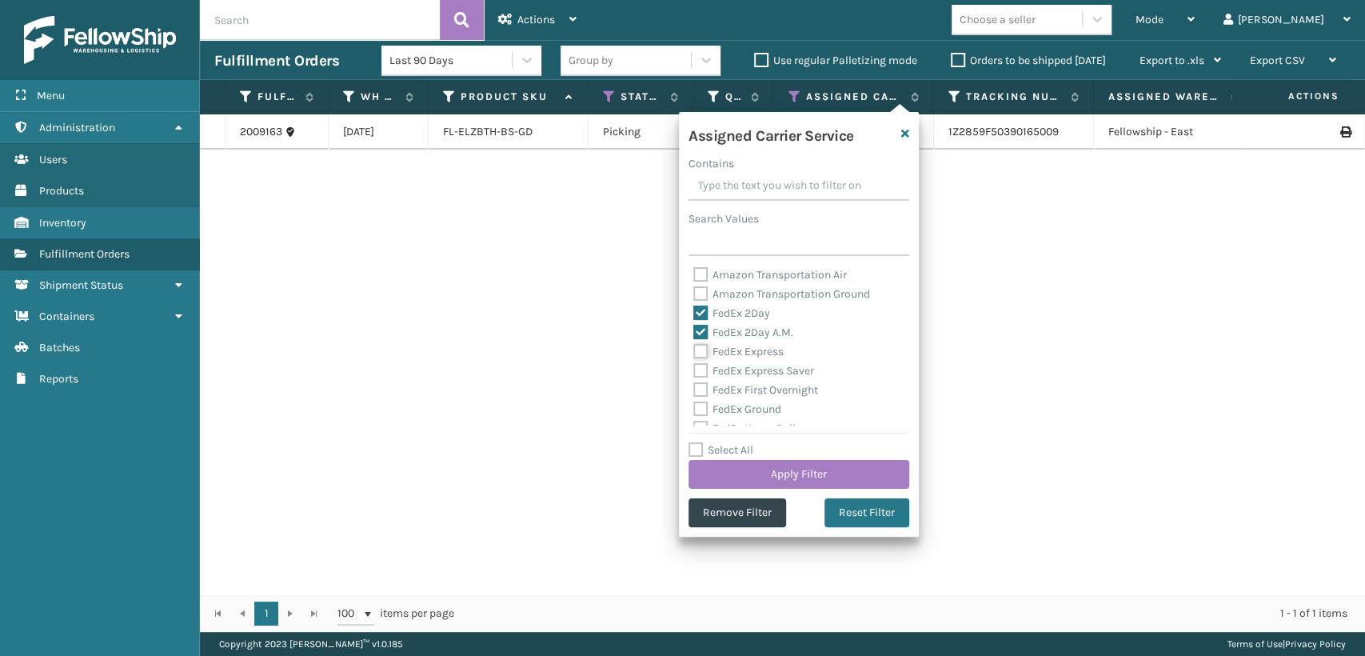
click at [694, 353] on input "FedEx Express" at bounding box center [693, 347] width 1 height 10
checkbox input "true"
click at [734, 376] on label "FedEx Express Saver" at bounding box center [753, 371] width 121 height 14
click at [694, 372] on input "FedEx Express Saver" at bounding box center [693, 366] width 1 height 10
checkbox input "true"
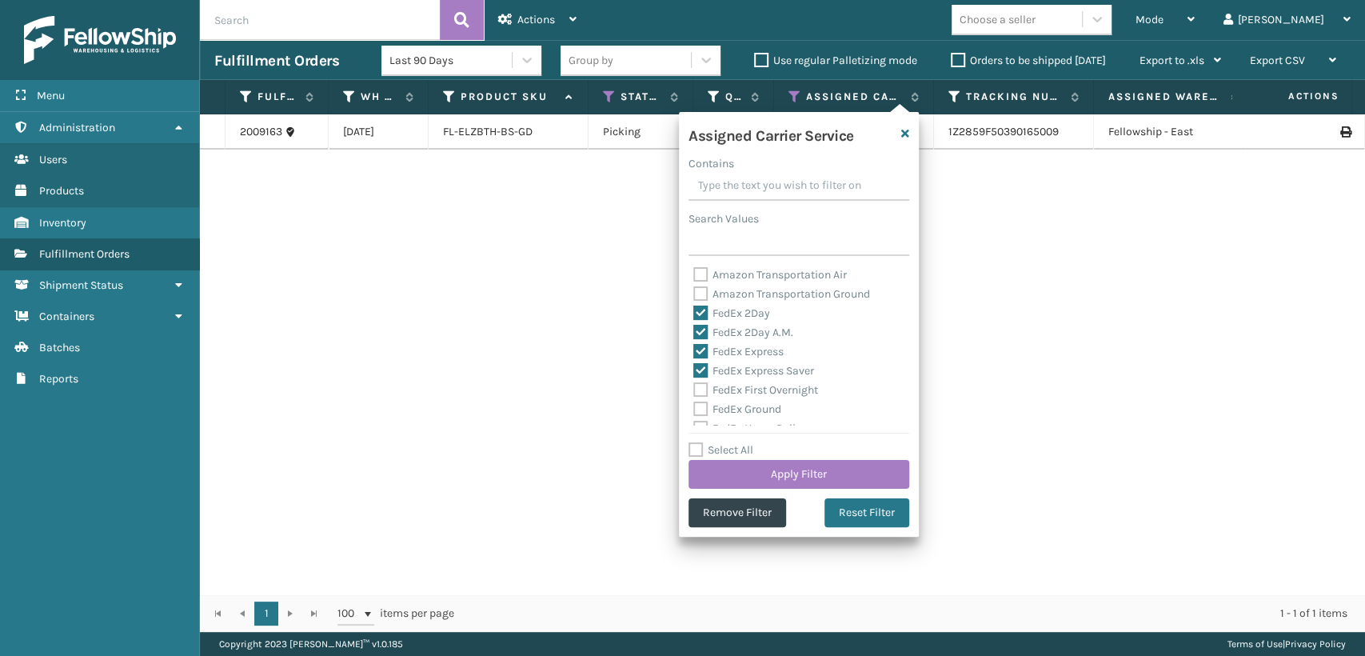
click at [732, 388] on label "FedEx First Overnight" at bounding box center [755, 390] width 125 height 14
click at [735, 301] on label "FedEx First Overnight" at bounding box center [755, 301] width 125 height 14
click at [694, 301] on input "FedEx First Overnight" at bounding box center [693, 297] width 1 height 10
checkbox input "true"
click at [735, 321] on label "FedEx Ground" at bounding box center [737, 320] width 88 height 14
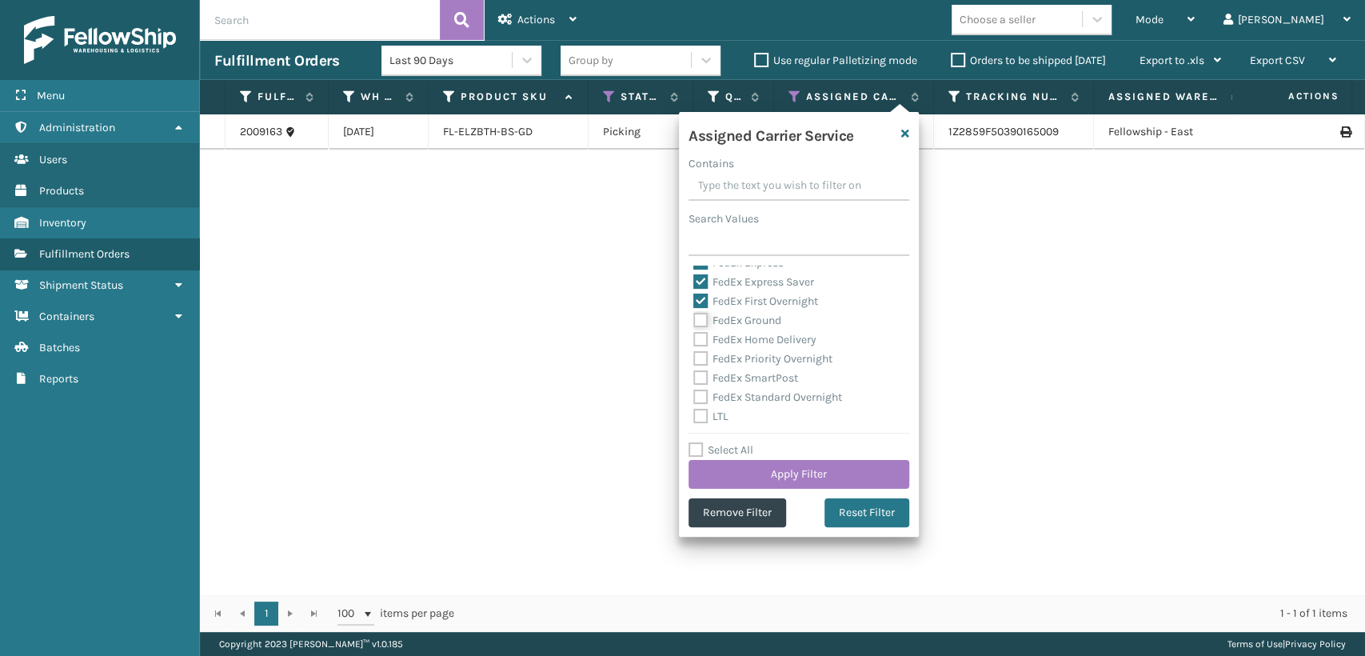
click at [694, 321] on input "FedEx Ground" at bounding box center [693, 316] width 1 height 10
checkbox input "true"
click at [734, 339] on label "FedEx Home Delivery" at bounding box center [754, 340] width 123 height 14
click at [694, 339] on input "FedEx Home Delivery" at bounding box center [693, 335] width 1 height 10
checkbox input "true"
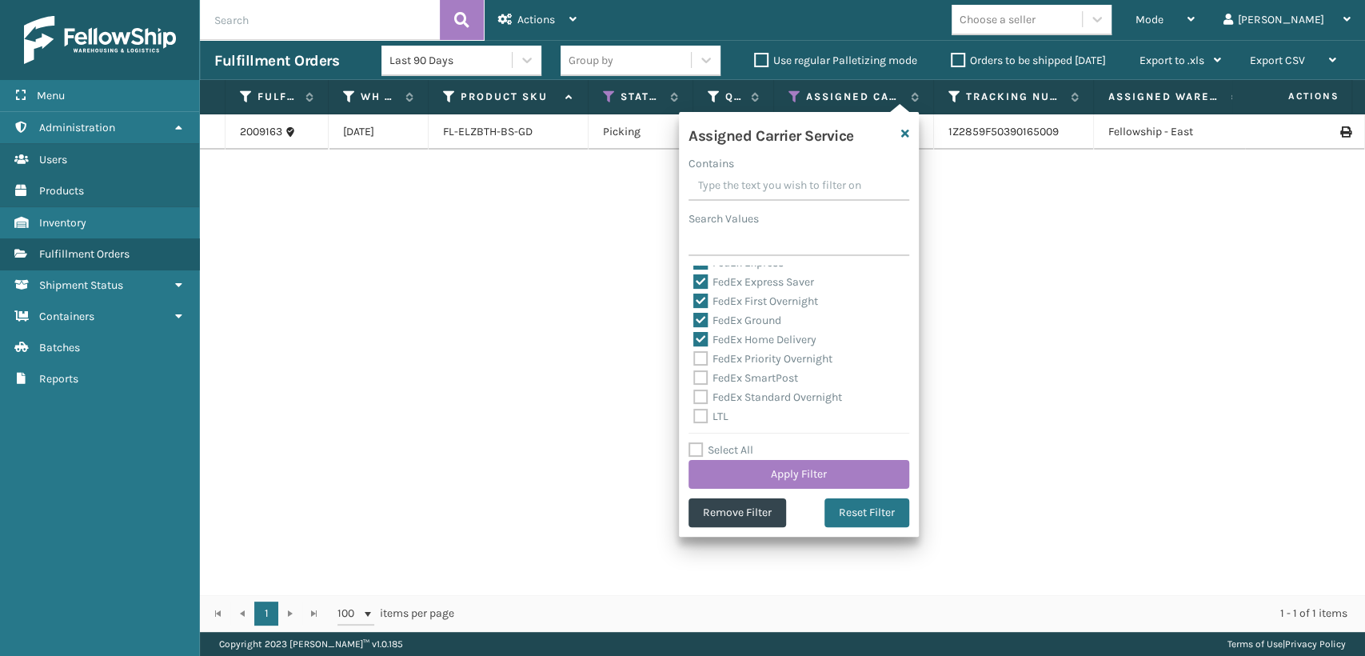
drag, startPoint x: 734, startPoint y: 357, endPoint x: 735, endPoint y: 366, distance: 8.8
click at [734, 358] on label "FedEx Priority Overnight" at bounding box center [762, 359] width 139 height 14
click at [694, 358] on input "FedEx Priority Overnight" at bounding box center [693, 354] width 1 height 10
checkbox input "true"
click at [739, 373] on label "FedEx SmartPost" at bounding box center [745, 378] width 105 height 14
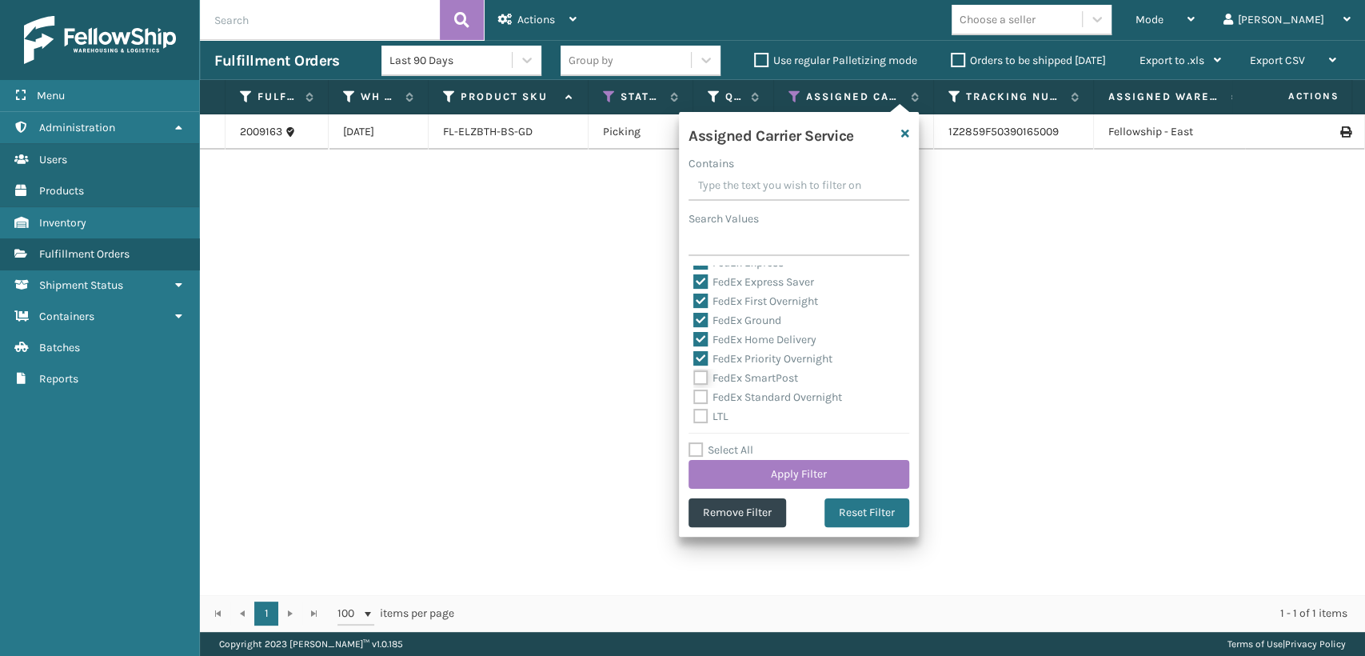
click at [694, 373] on input "FedEx SmartPost" at bounding box center [693, 374] width 1 height 10
checkbox input "true"
click at [740, 391] on div "FedEx Standard Overnight" at bounding box center [798, 397] width 211 height 19
click at [744, 399] on label "FedEx Standard Overnight" at bounding box center [767, 397] width 149 height 14
click at [694, 398] on input "FedEx Standard Overnight" at bounding box center [693, 393] width 1 height 10
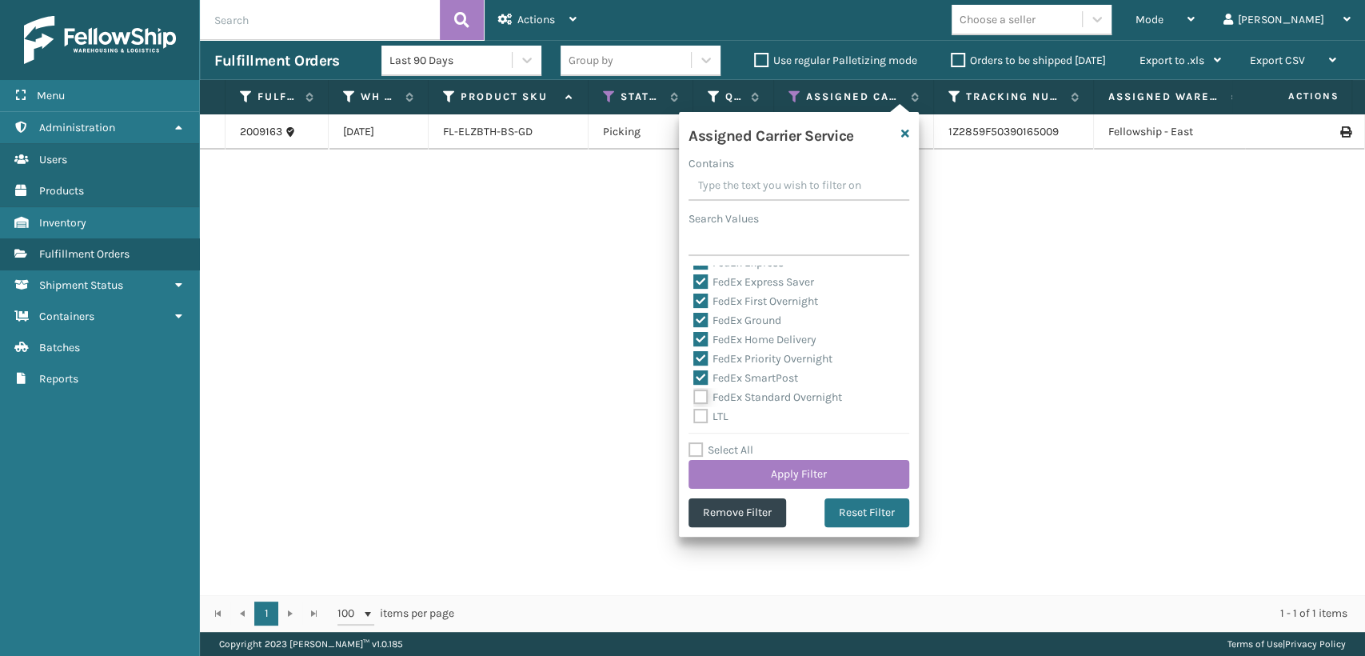
checkbox input "true"
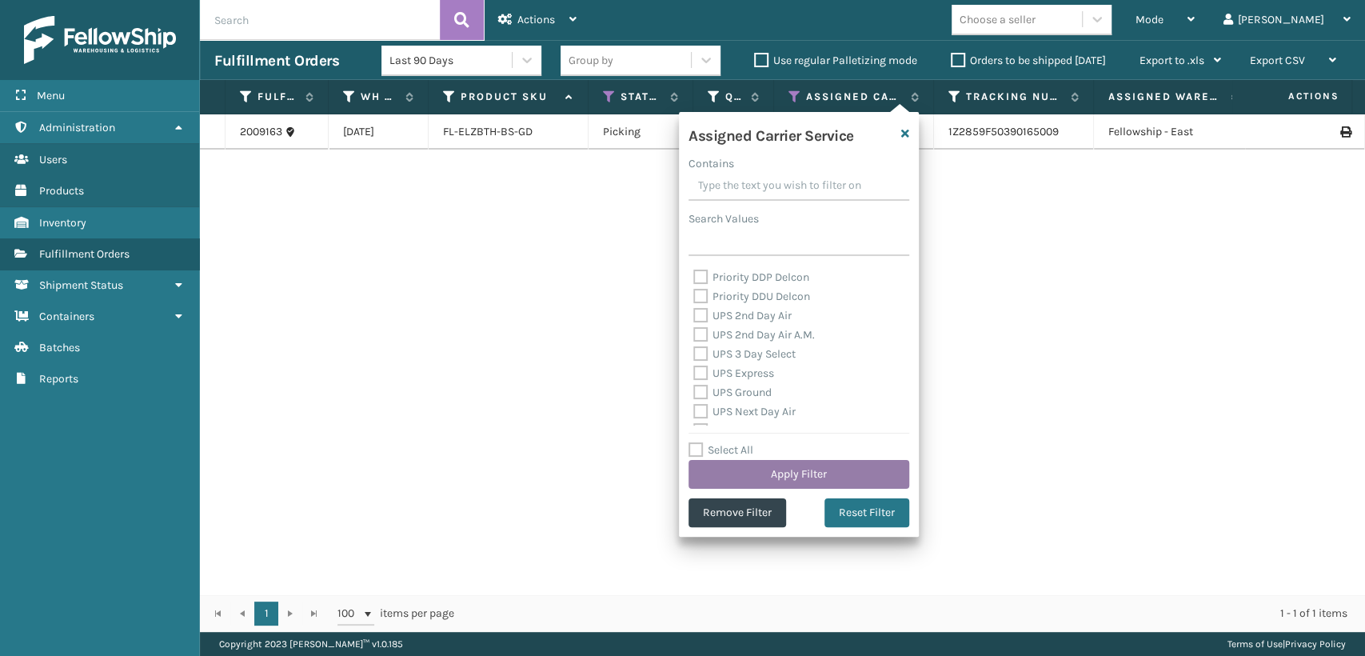
click at [784, 462] on button "Apply Filter" at bounding box center [798, 474] width 221 height 29
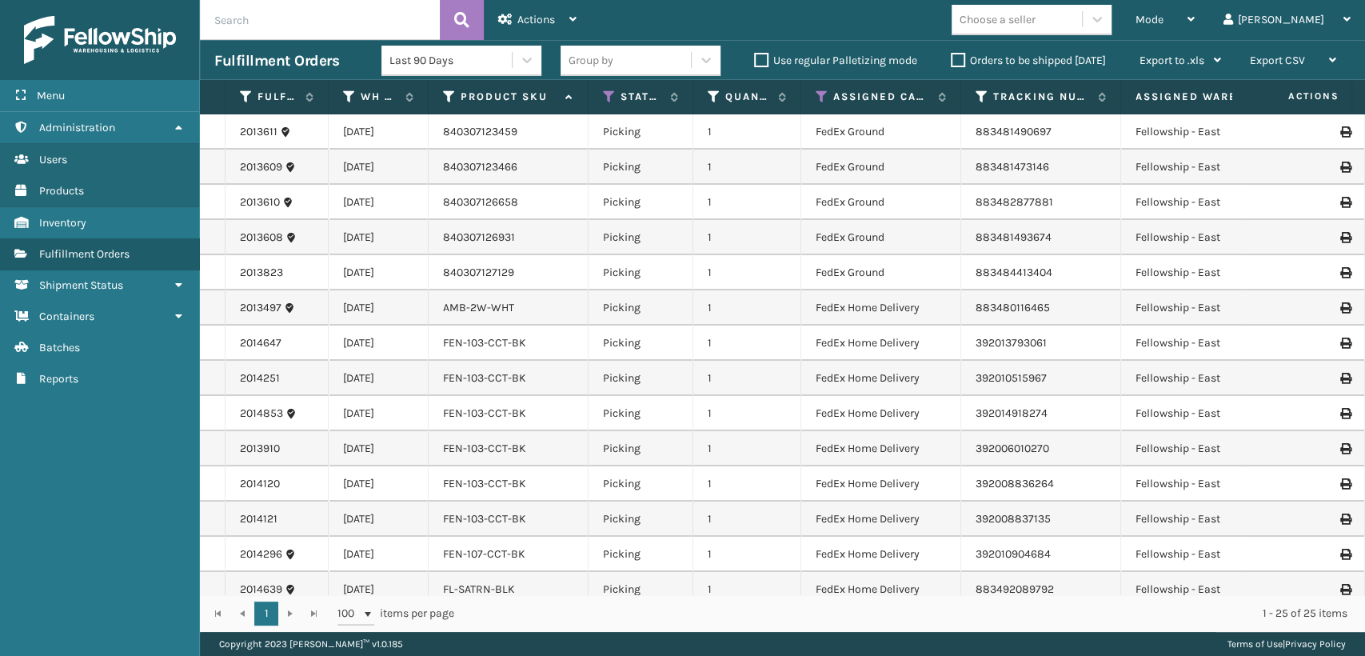
drag, startPoint x: 772, startPoint y: 102, endPoint x: 799, endPoint y: 104, distance: 26.5
click at [799, 104] on span at bounding box center [798, 248] width 5 height 336
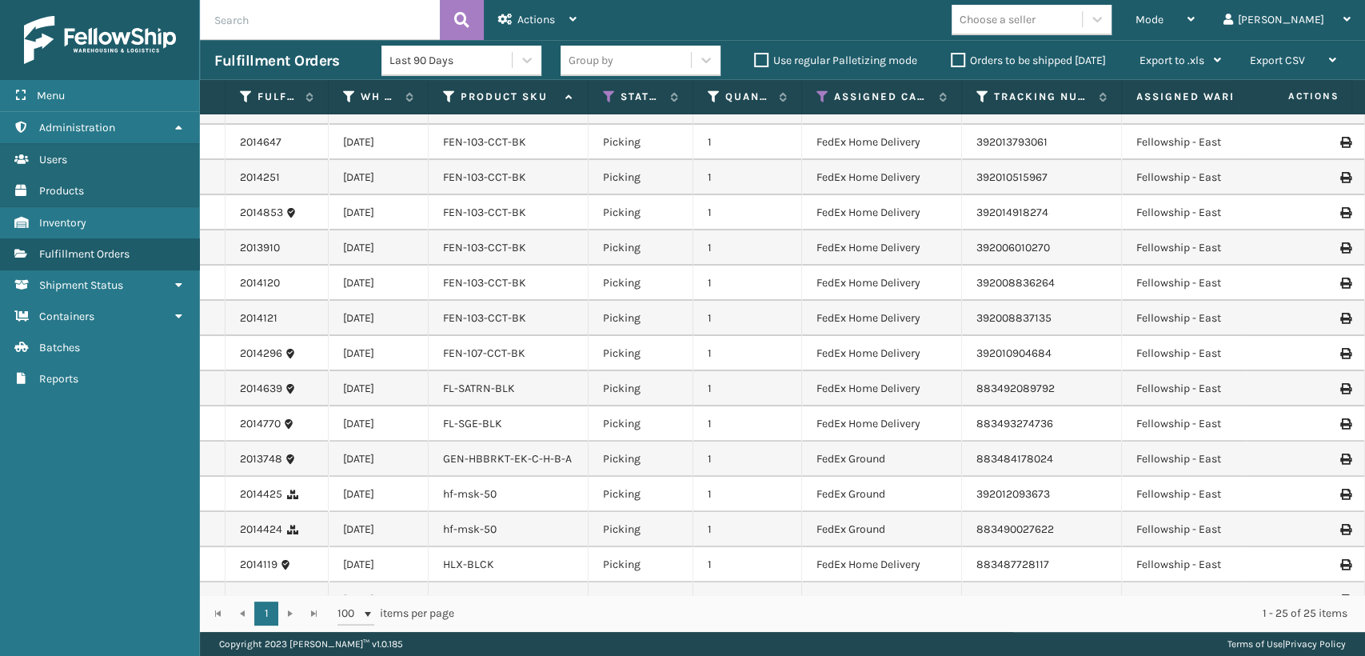
scroll to position [413, 0]
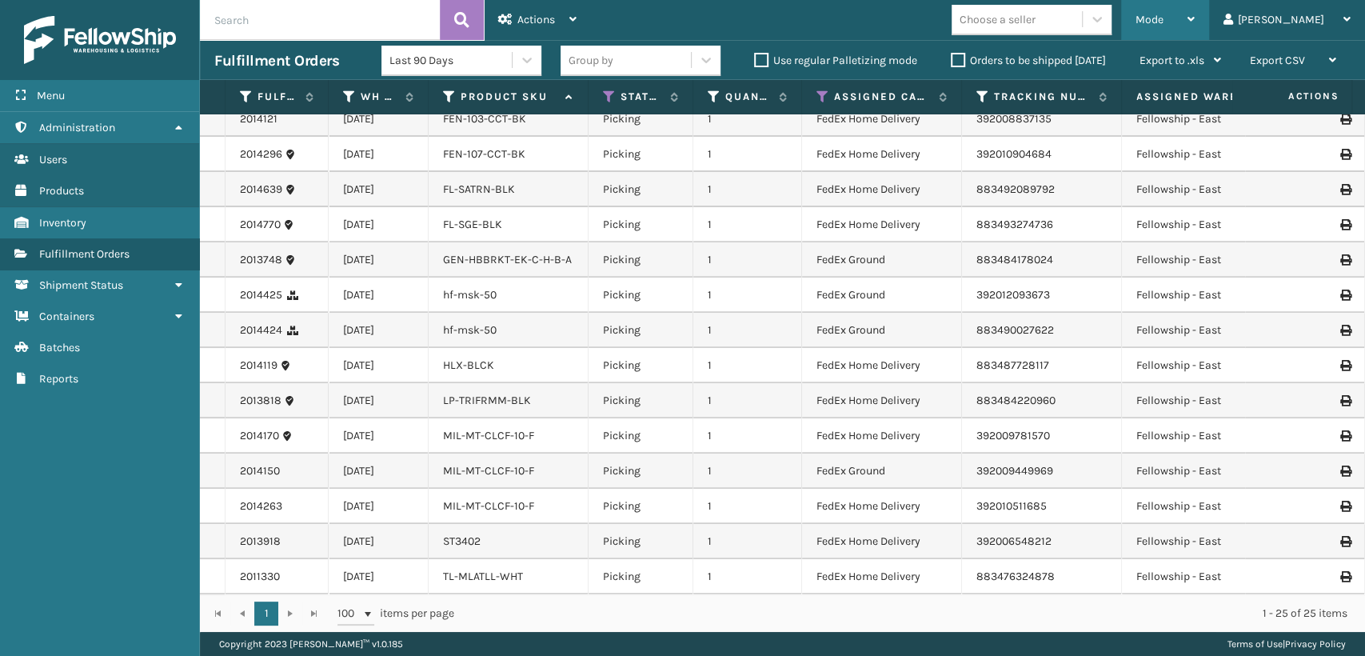
click at [1185, 12] on div "Mode Regular Mode Picking Mode Labeling Mode Exit Scan Mode" at bounding box center [1165, 20] width 88 height 40
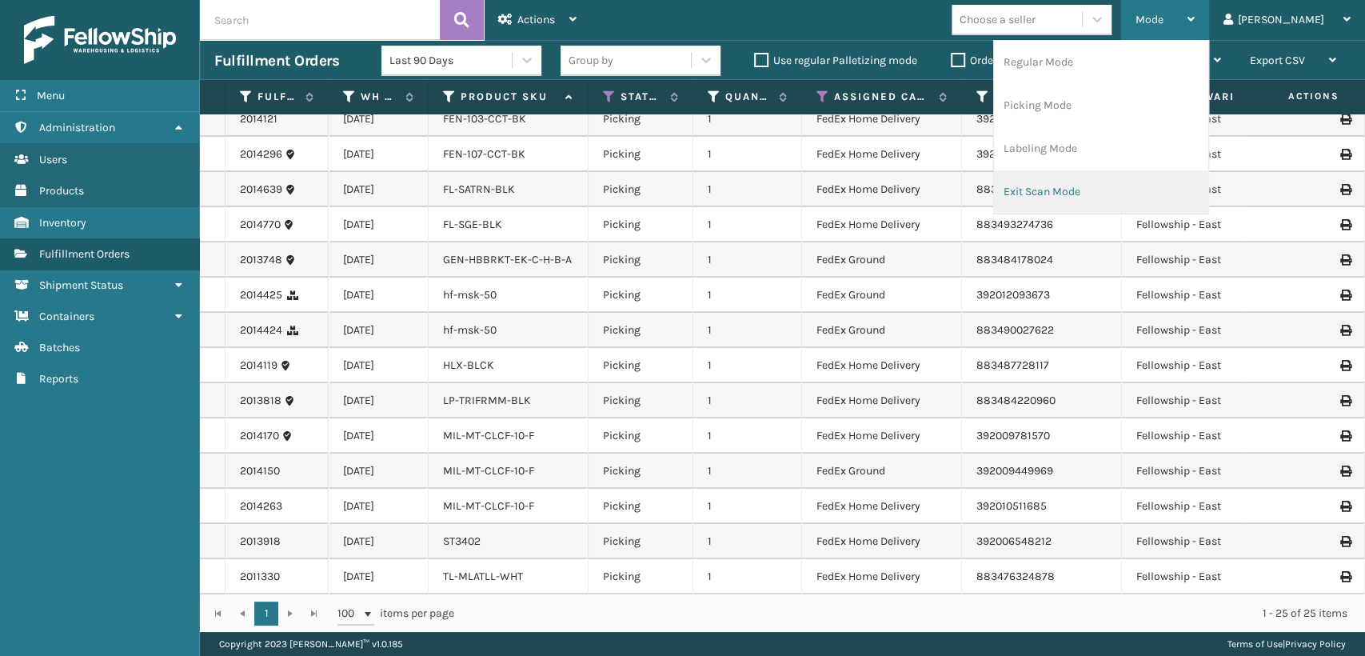
click at [1096, 189] on li "Exit Scan Mode" at bounding box center [1101, 191] width 214 height 43
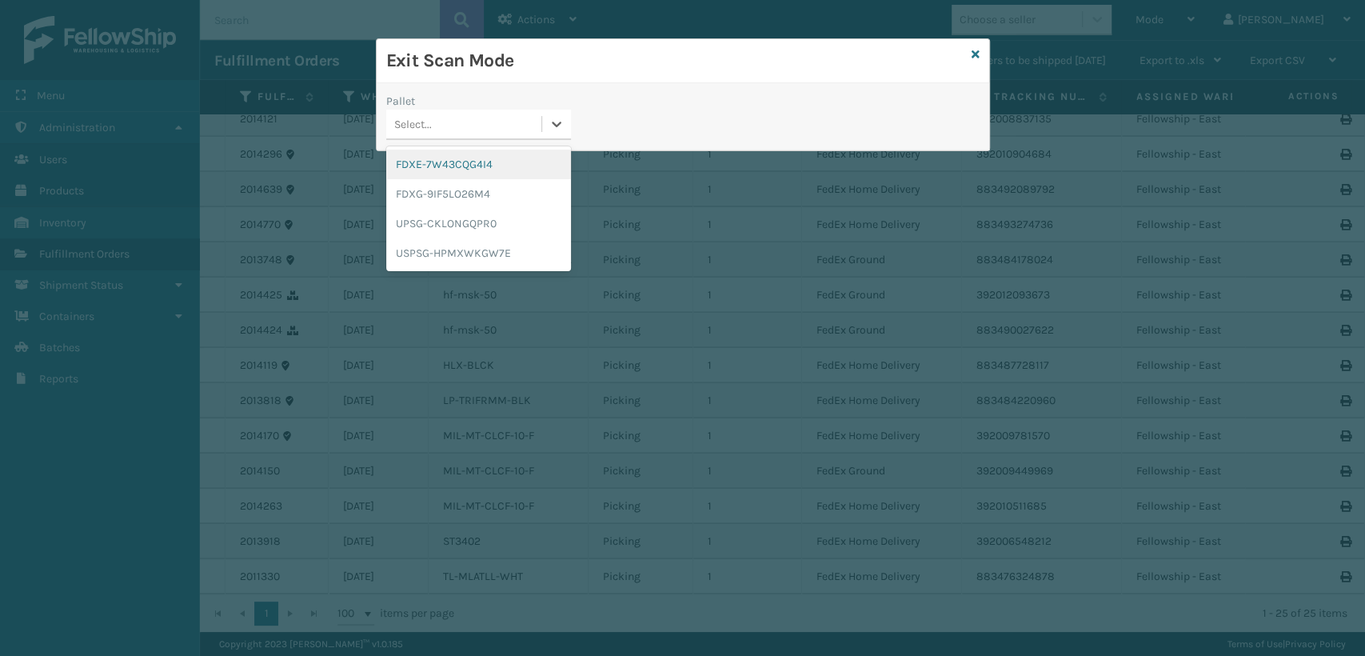
click at [435, 128] on div "Select..." at bounding box center [463, 124] width 155 height 26
click at [447, 194] on div "FDXG-9IF5LO26M4" at bounding box center [478, 194] width 185 height 30
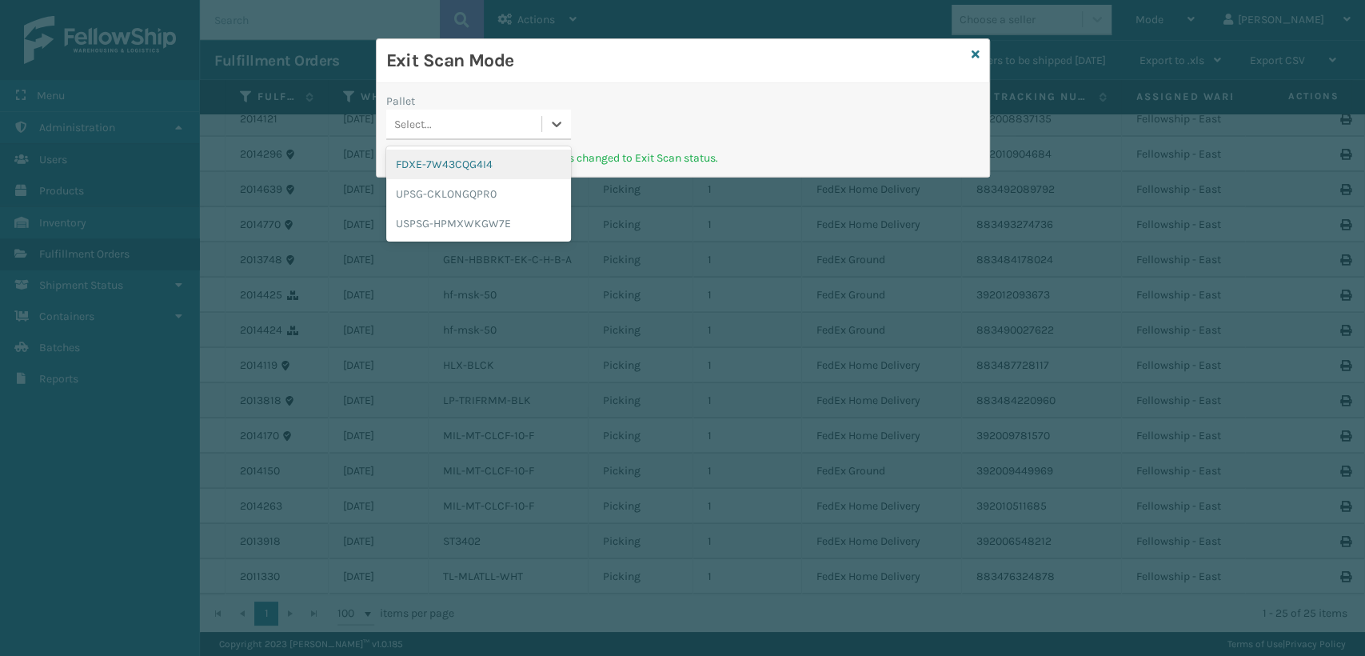
click at [480, 123] on div "Select..." at bounding box center [463, 124] width 155 height 26
click at [475, 192] on div "UPSG-CKLONGQPR0" at bounding box center [478, 194] width 185 height 30
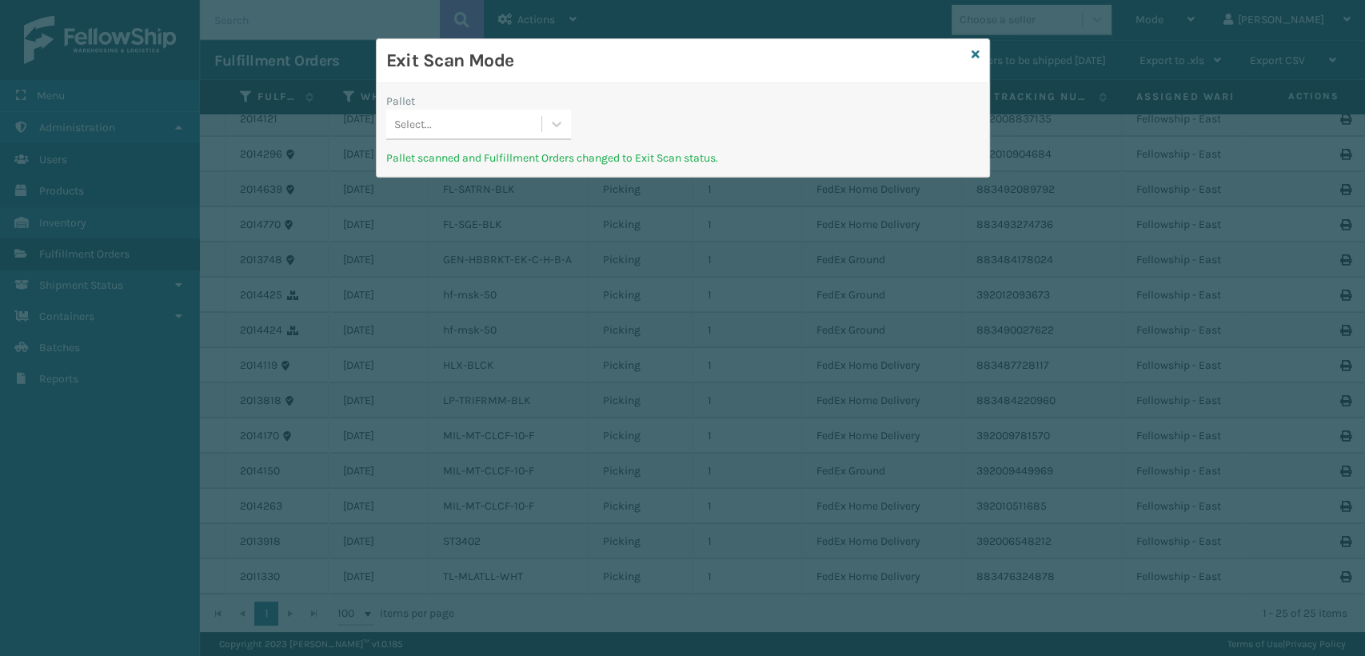
click at [540, 130] on div "Select..." at bounding box center [463, 124] width 155 height 26
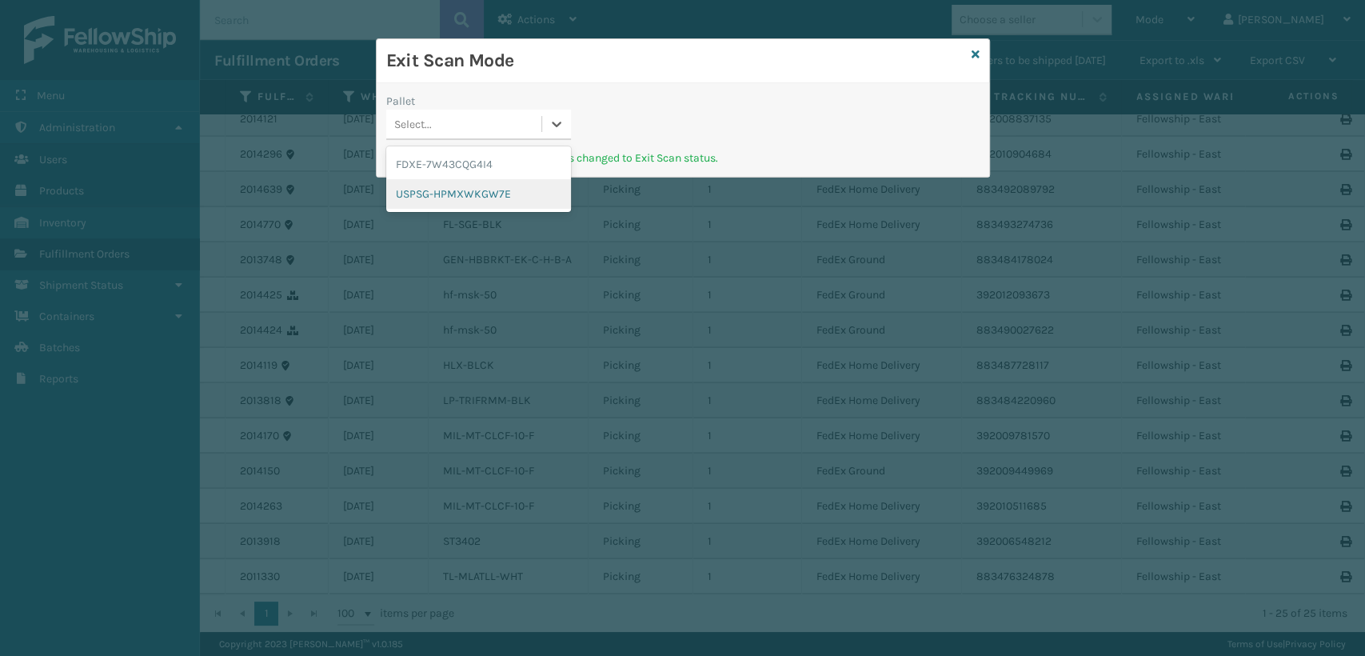
click at [448, 202] on div "USPSG-HPMXWKGW7E" at bounding box center [478, 194] width 185 height 30
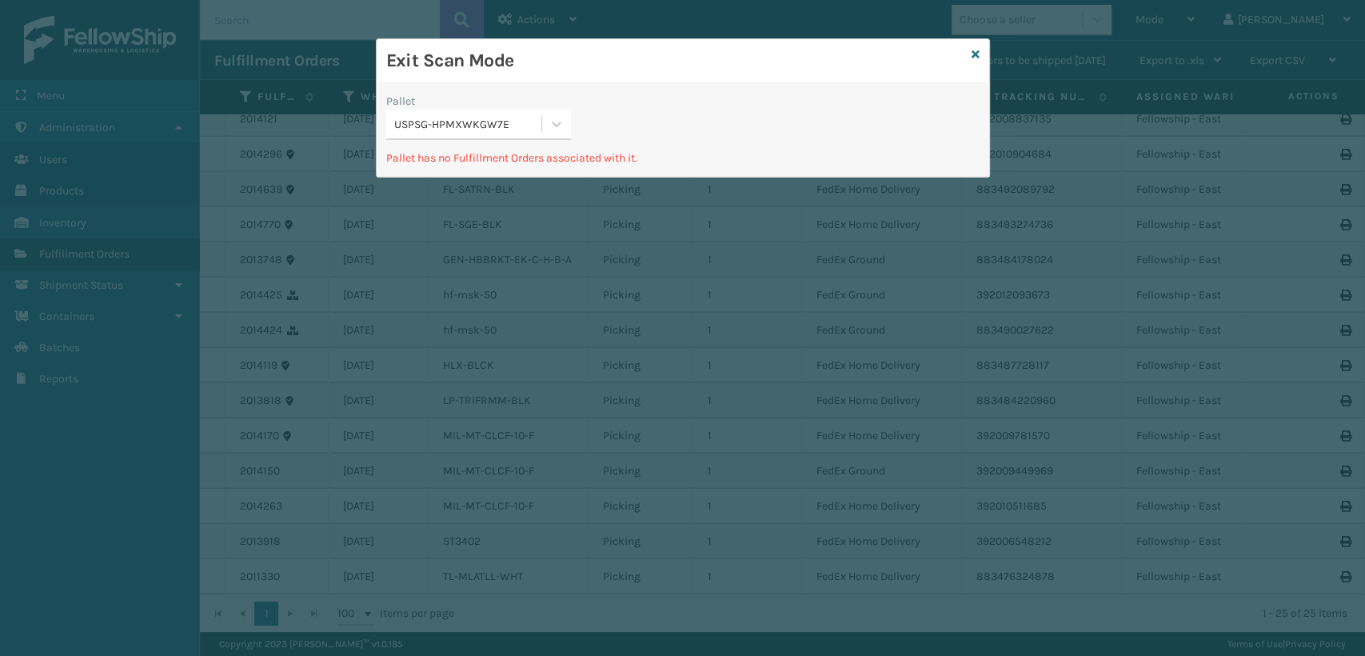
click at [473, 131] on div "USPSG-HPMXWKGW7E" at bounding box center [468, 124] width 149 height 17
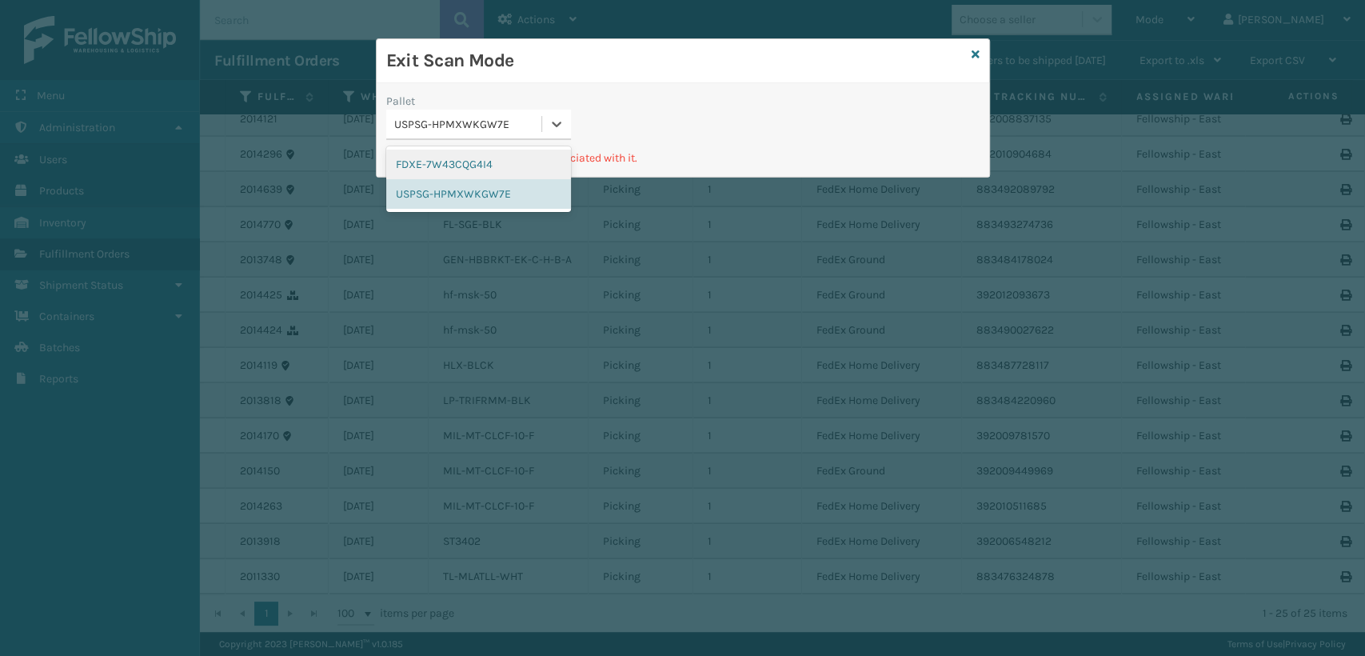
click at [930, 107] on div "Pallet option FDXE-7W43CQG4I4 focused, 1 of 2. 2 results available. Use Up and …" at bounding box center [683, 121] width 612 height 57
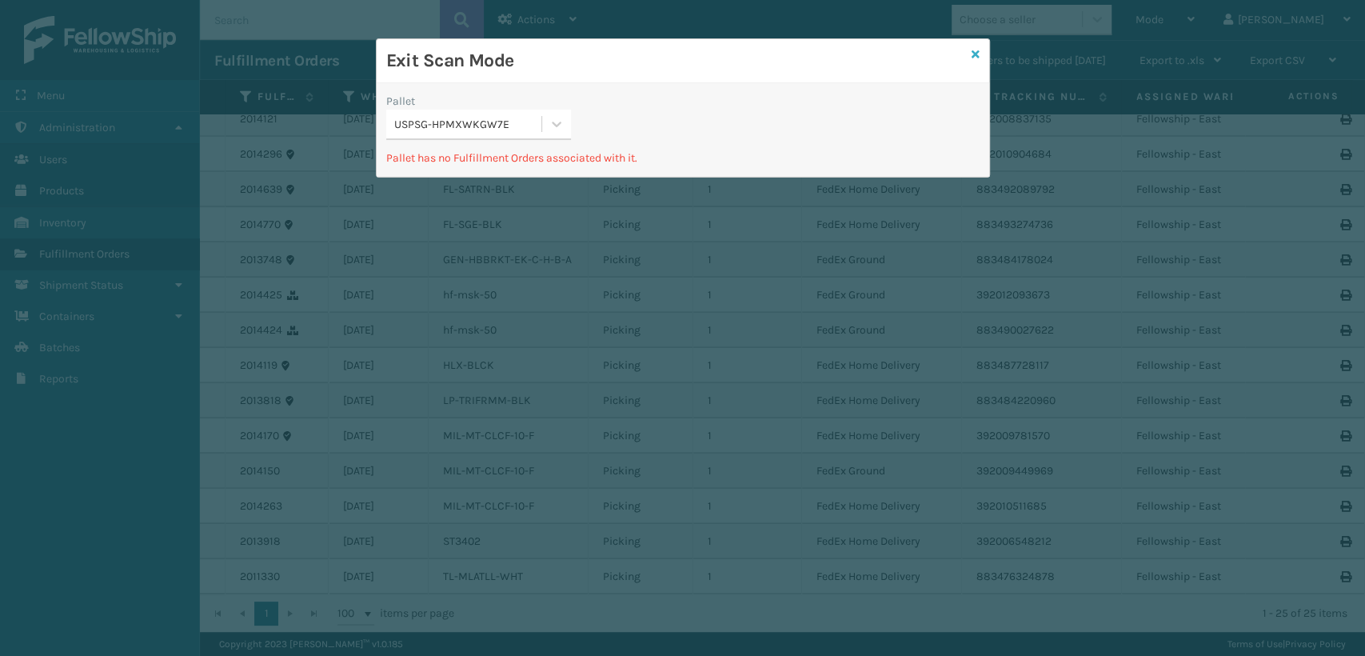
click at [973, 54] on icon at bounding box center [975, 54] width 8 height 11
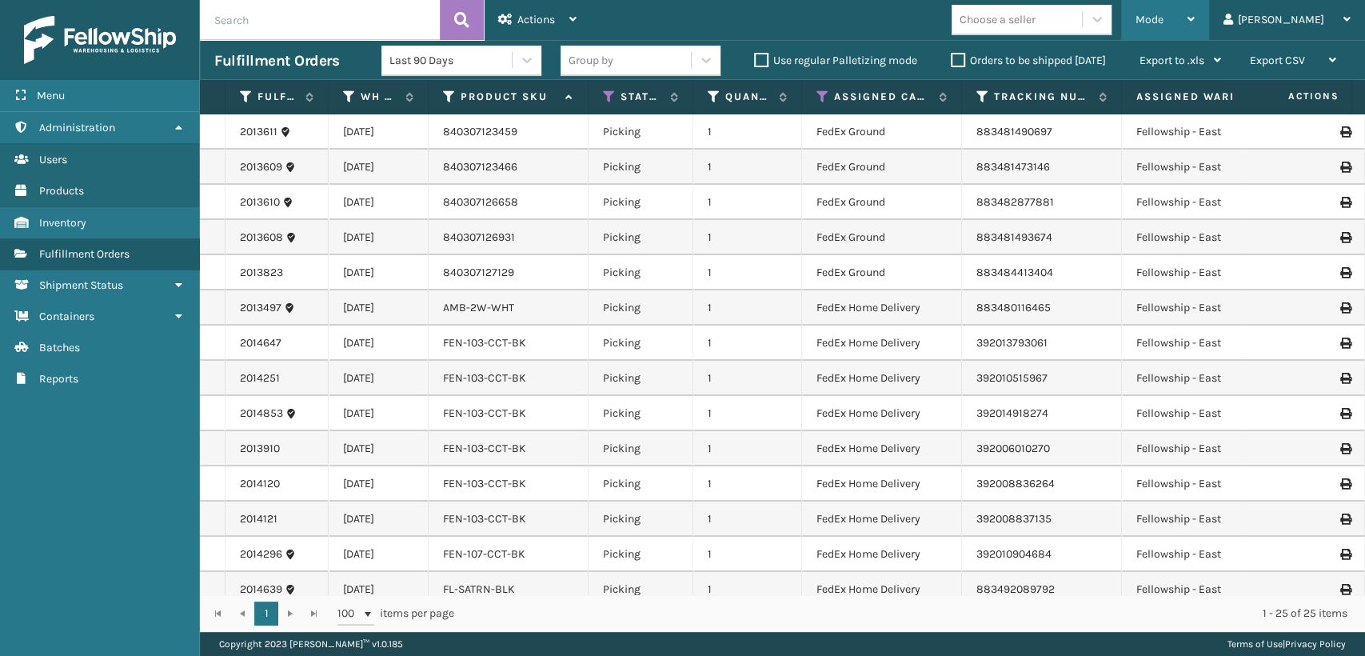
click at [1163, 18] on span "Mode" at bounding box center [1149, 20] width 28 height 14
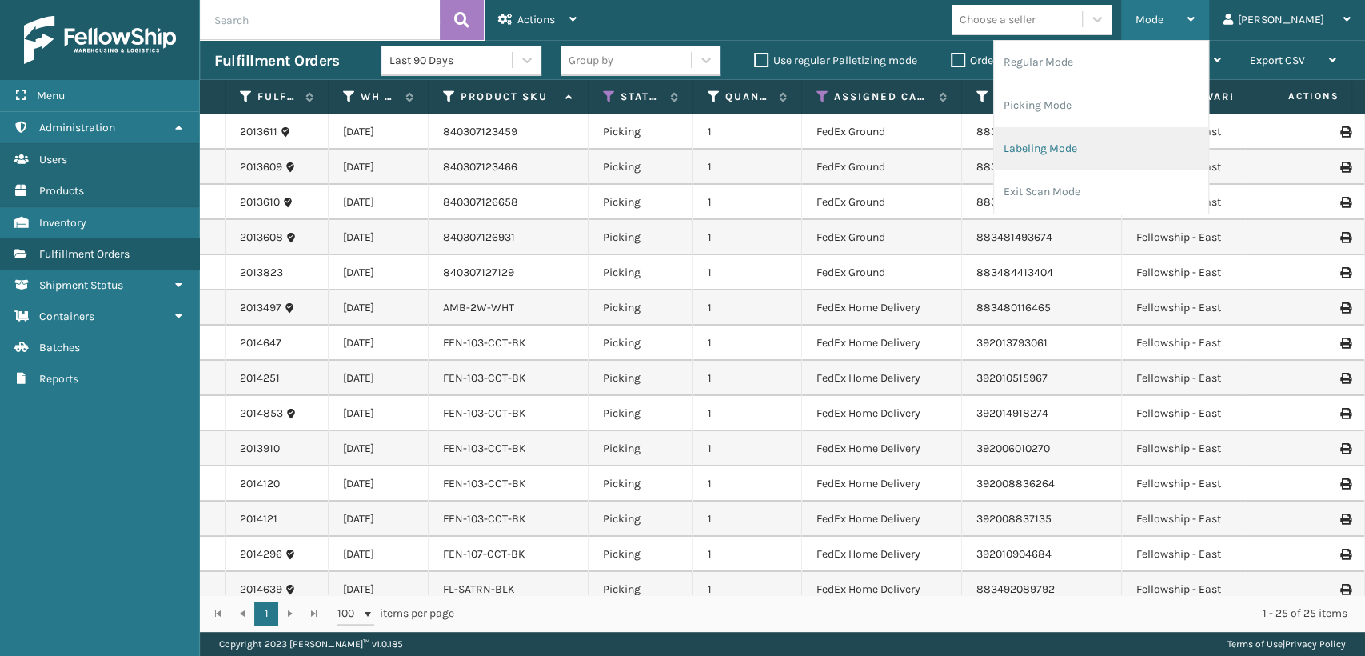
click at [1120, 142] on li "Labeling Mode" at bounding box center [1101, 148] width 214 height 43
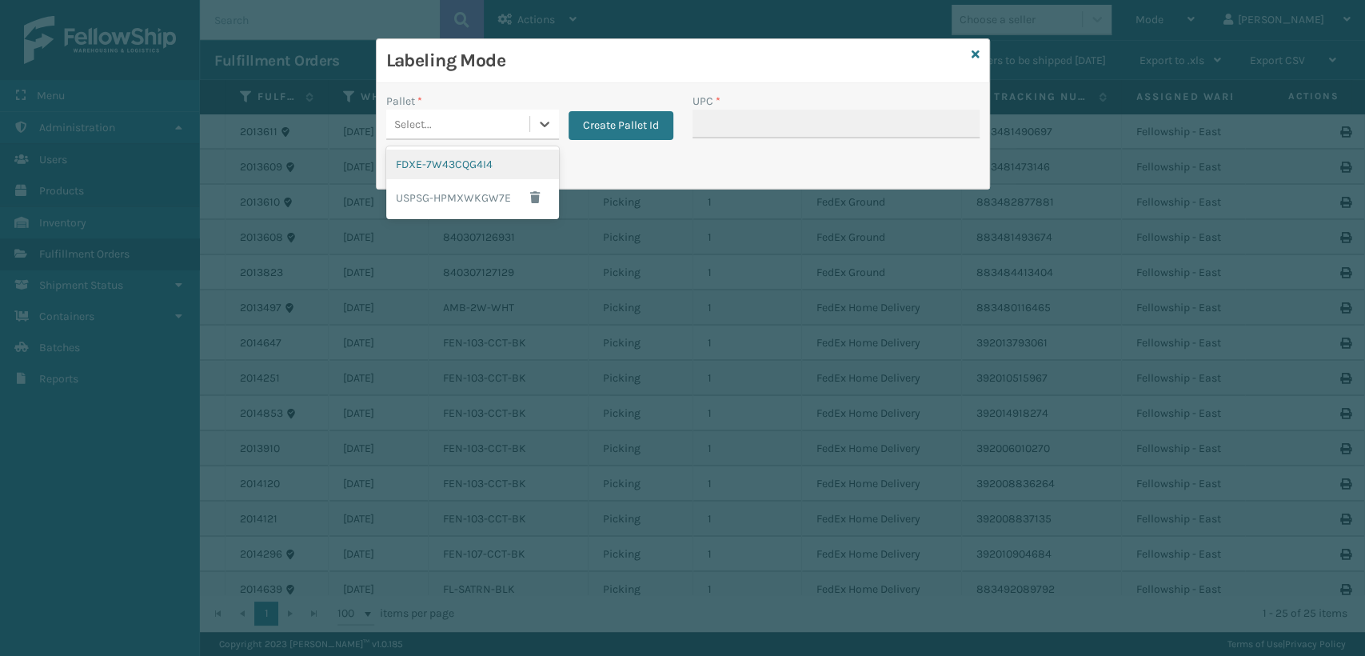
click at [501, 135] on div "Select..." at bounding box center [457, 124] width 143 height 26
click at [596, 130] on button "Create Pallet Id" at bounding box center [620, 125] width 105 height 29
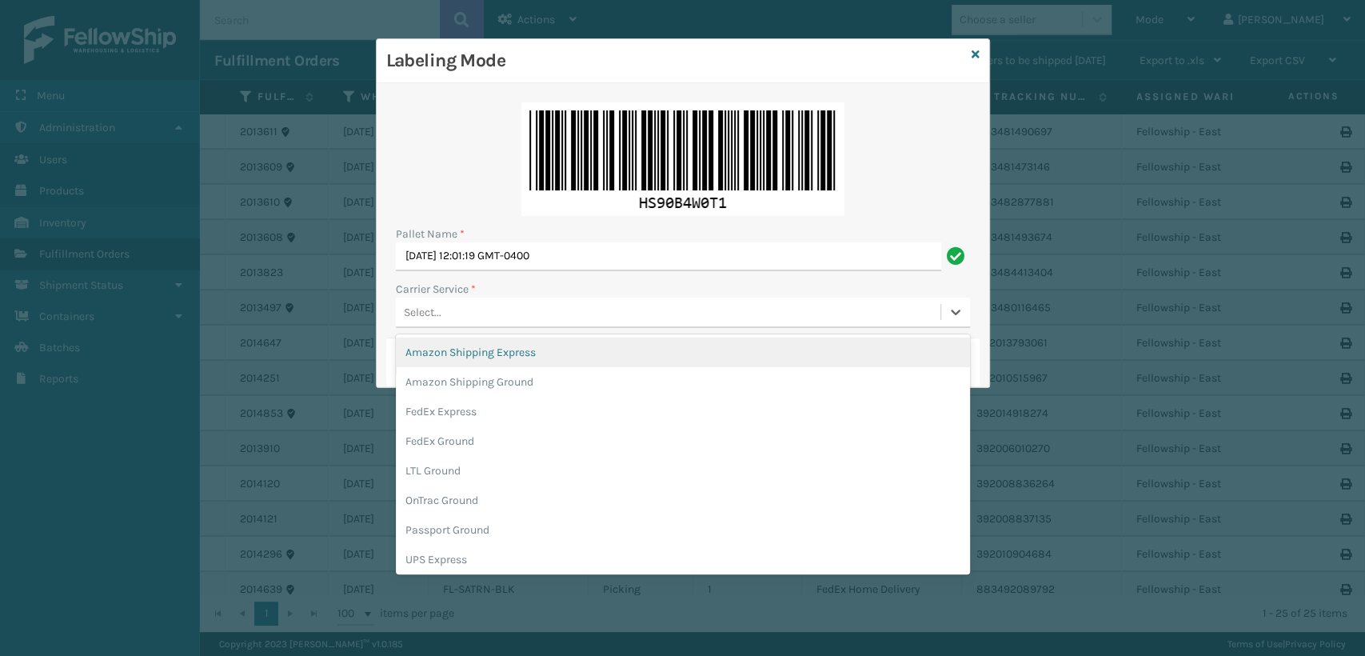
click at [461, 299] on div "Select..." at bounding box center [668, 312] width 545 height 26
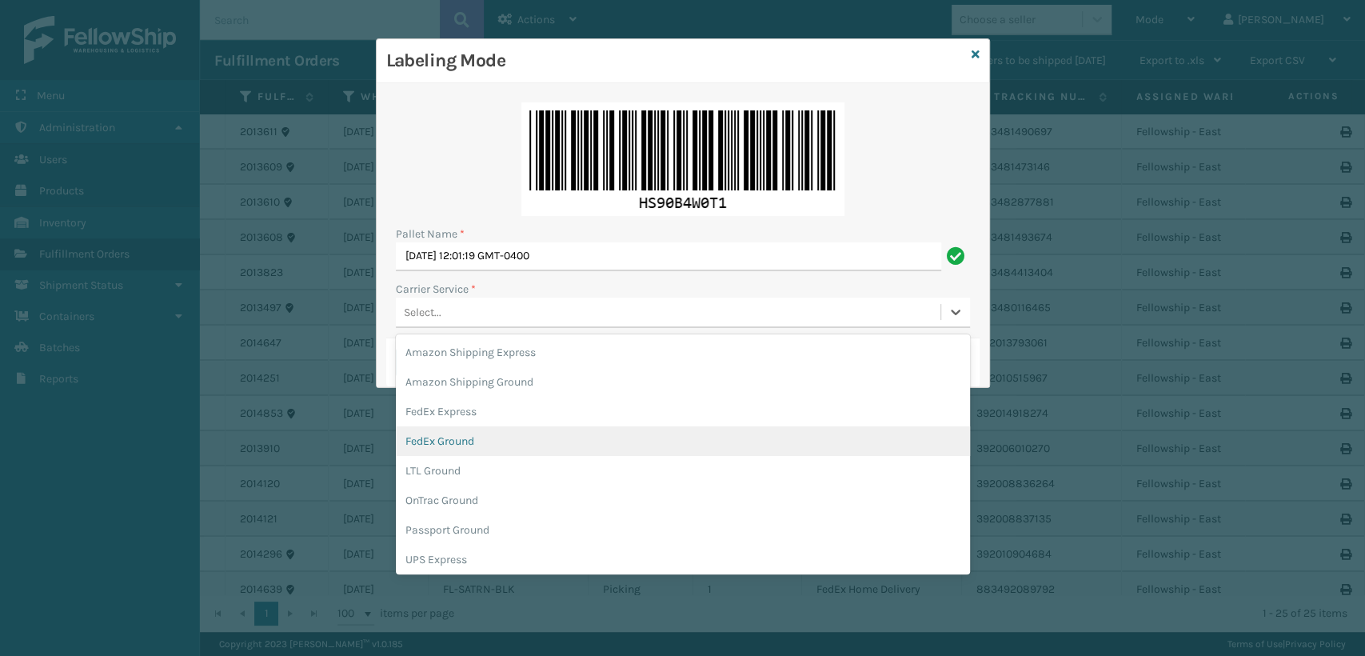
click at [473, 435] on div "FedEx Ground" at bounding box center [683, 441] width 574 height 30
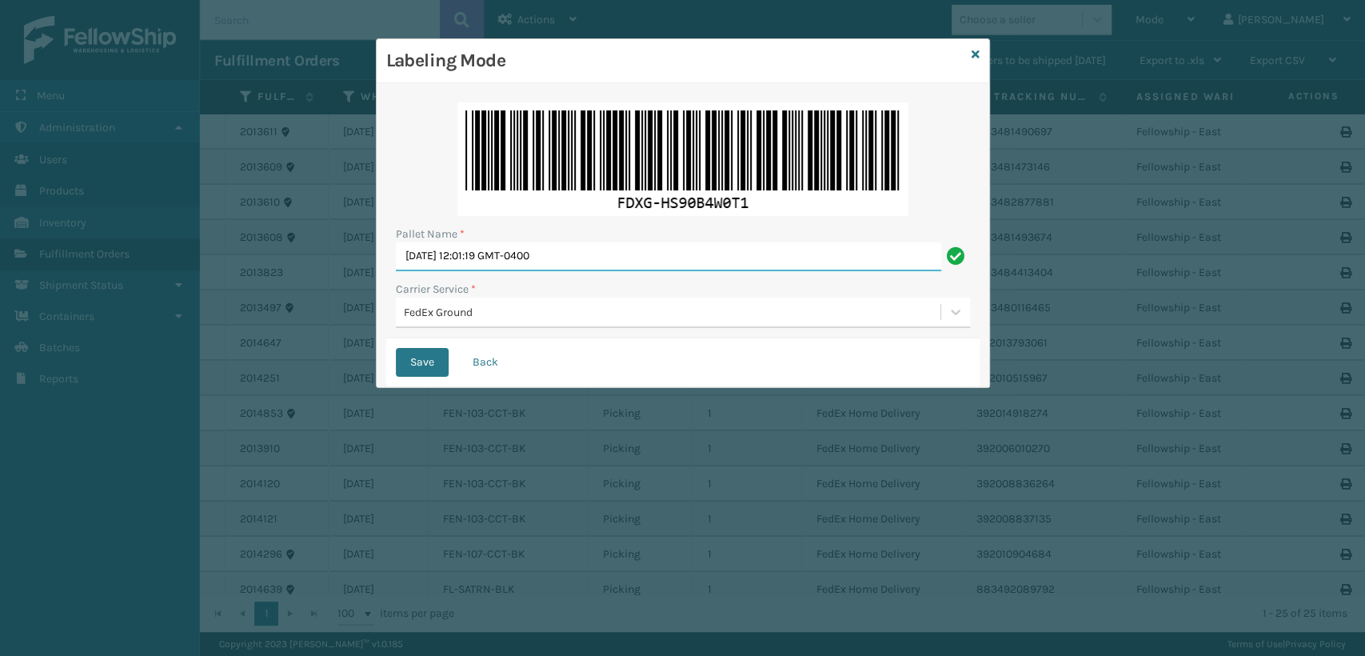
drag, startPoint x: 592, startPoint y: 257, endPoint x: 257, endPoint y: 267, distance: 334.4
click at [258, 267] on div "Labeling Mode Pallet Name * [DATE] 12:01:19 GMT-0400 Carrier Service * FedEx Gr…" at bounding box center [682, 328] width 1365 height 656
type input "T951626"
click at [396, 348] on button "Save" at bounding box center [422, 362] width 53 height 29
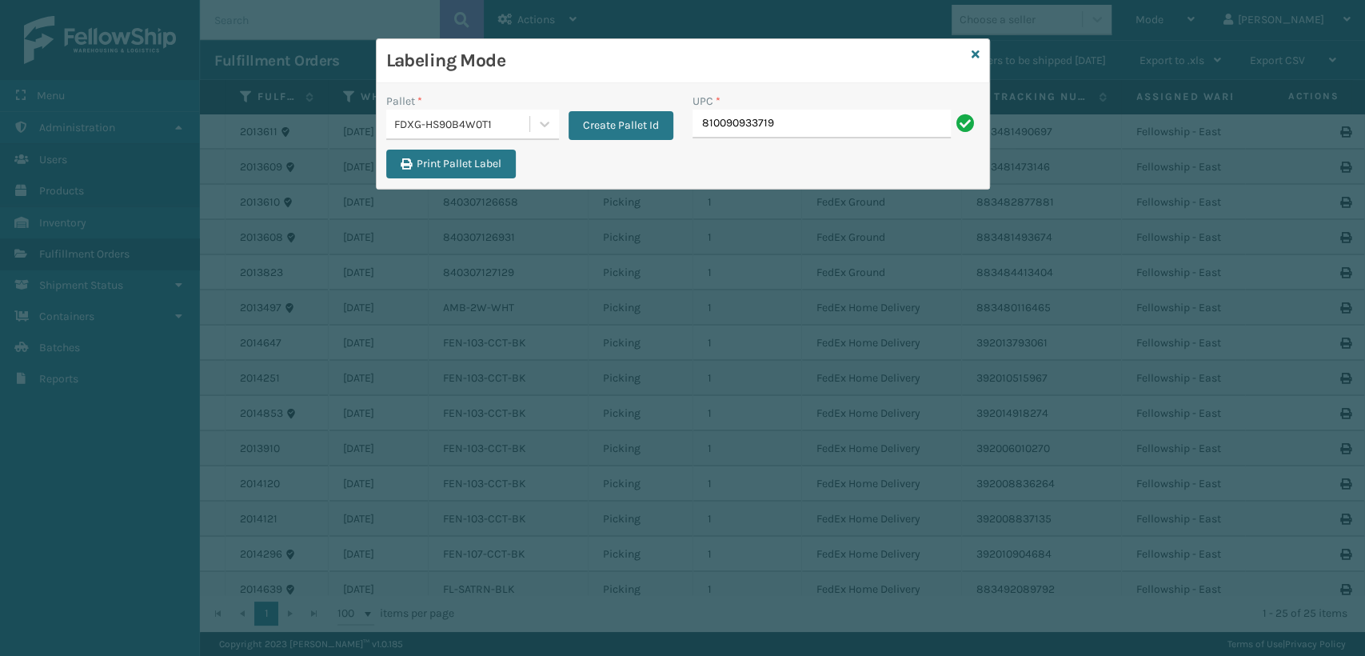
type input "810090933719"
type input "ST3402"
click at [799, 59] on h3 "Labeling Mode" at bounding box center [675, 61] width 579 height 24
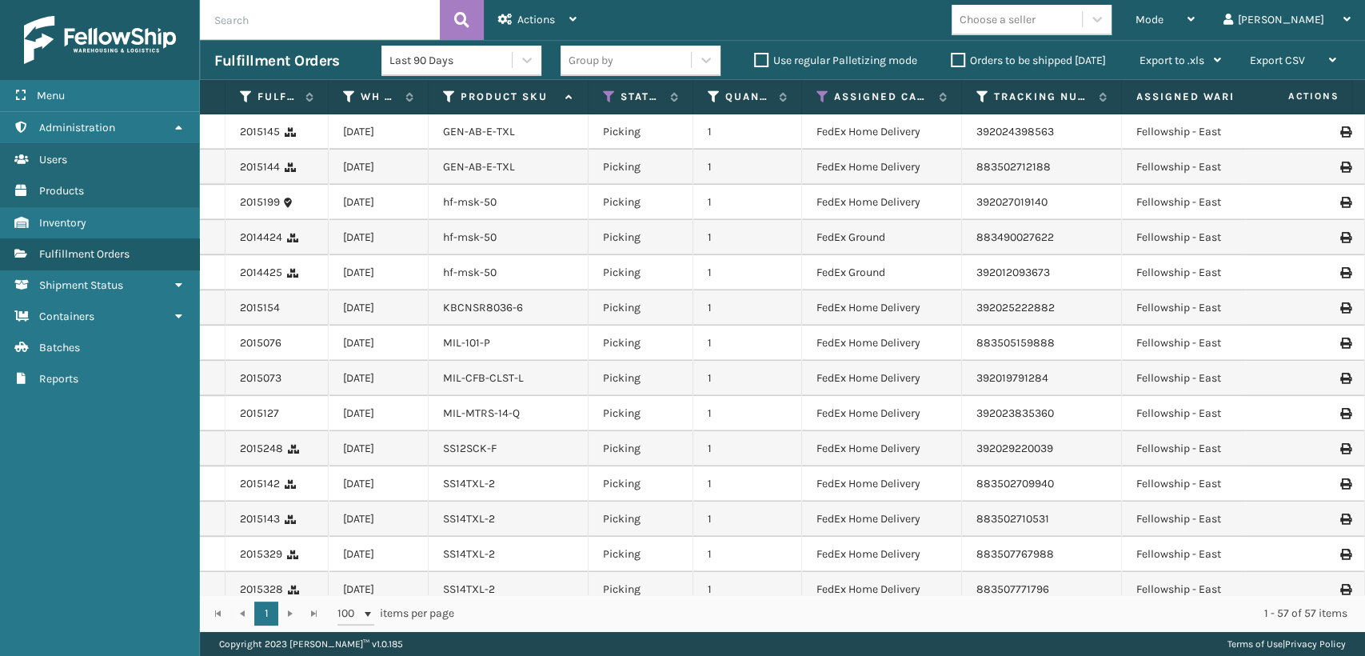
scroll to position [1450, 0]
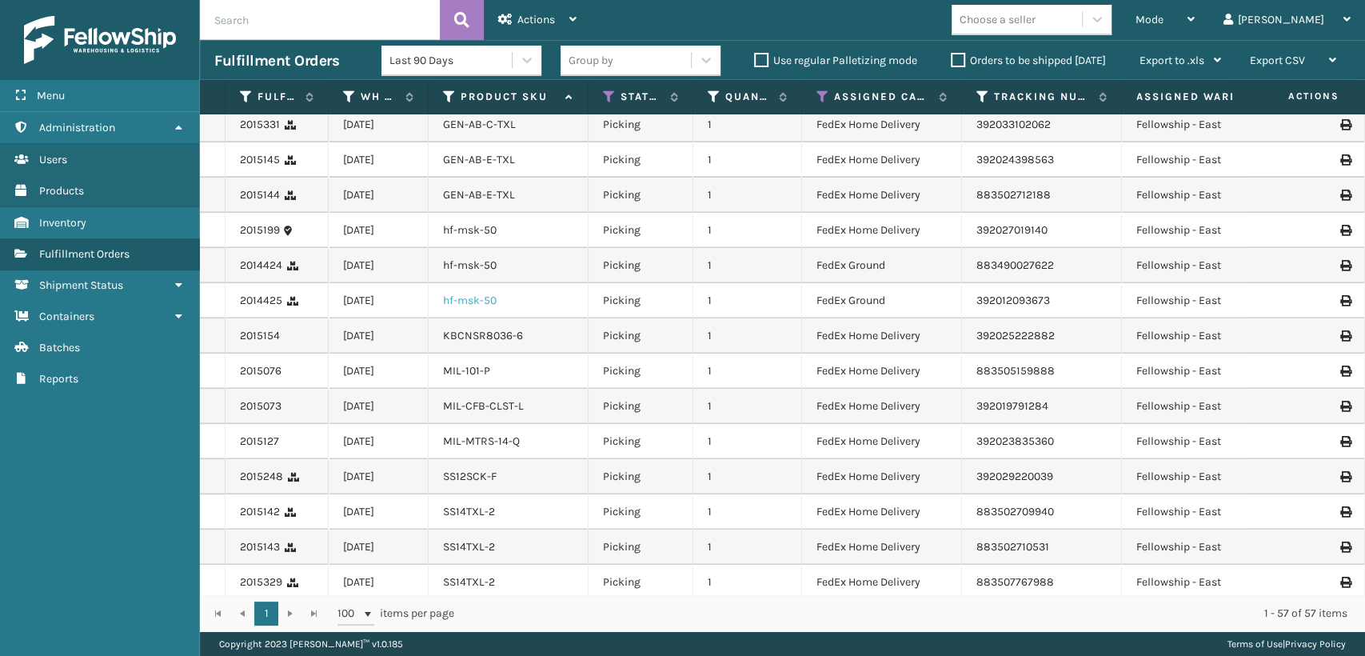
click at [480, 305] on link "hf-msk-50" at bounding box center [470, 300] width 54 height 14
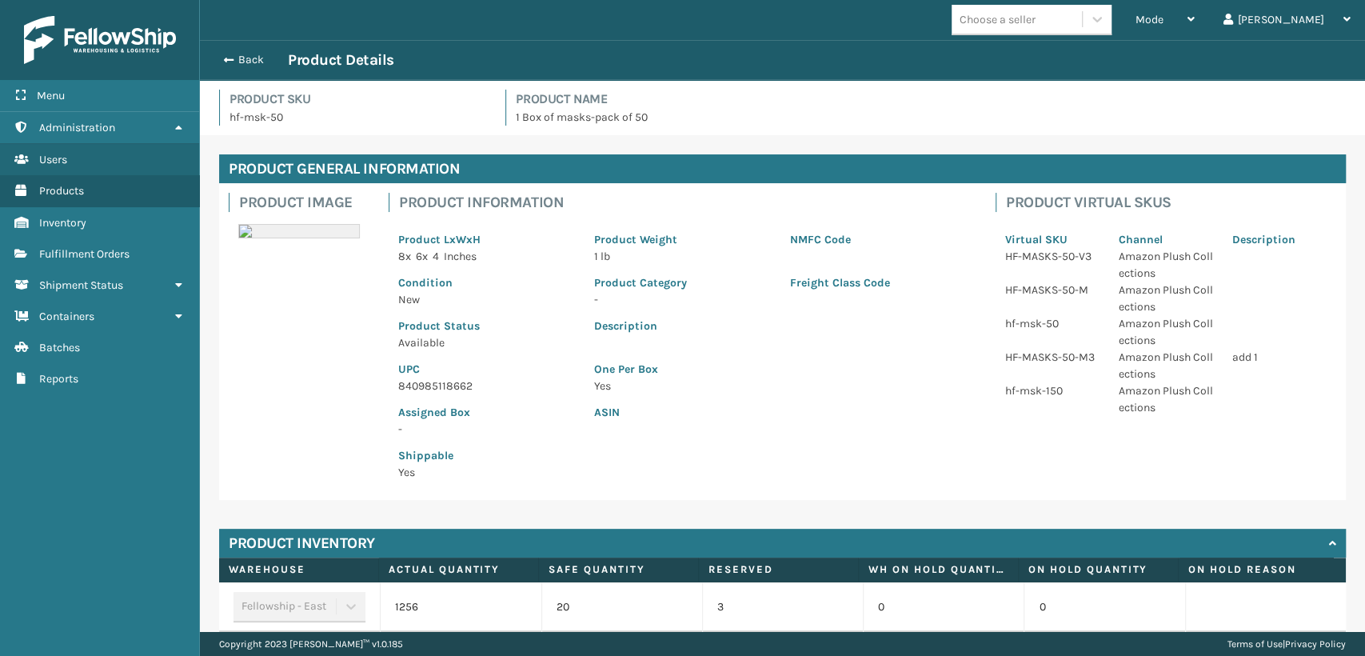
click at [437, 389] on p "840985118662" at bounding box center [486, 385] width 177 height 17
copy p "840985118662"
click at [249, 61] on button "Back" at bounding box center [251, 60] width 74 height 14
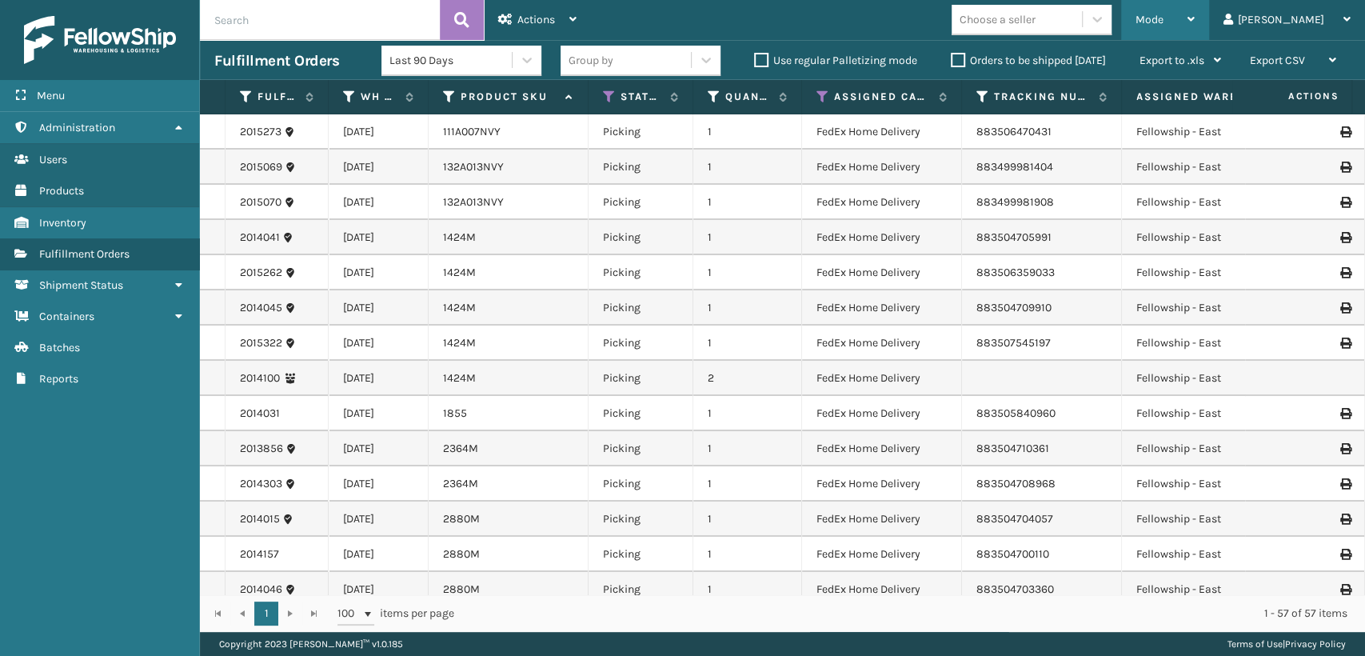
click at [1195, 30] on div "Mode" at bounding box center [1164, 20] width 59 height 40
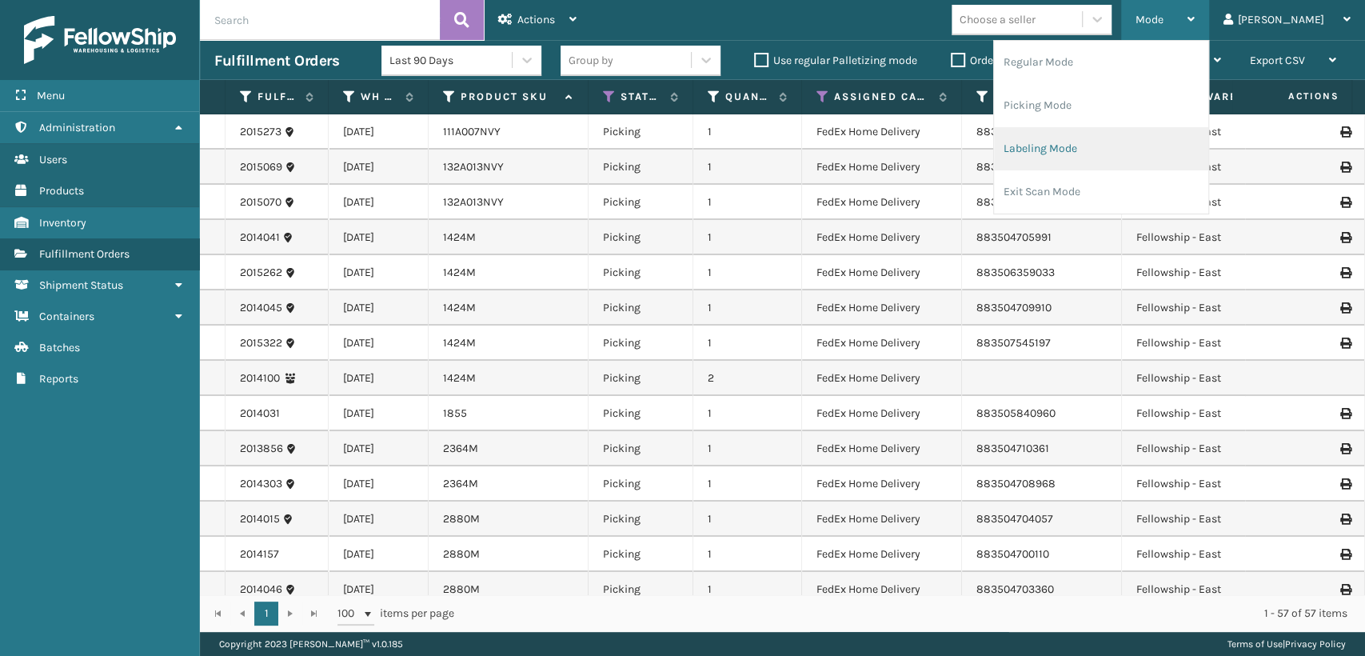
click at [1099, 144] on li "Labeling Mode" at bounding box center [1101, 148] width 214 height 43
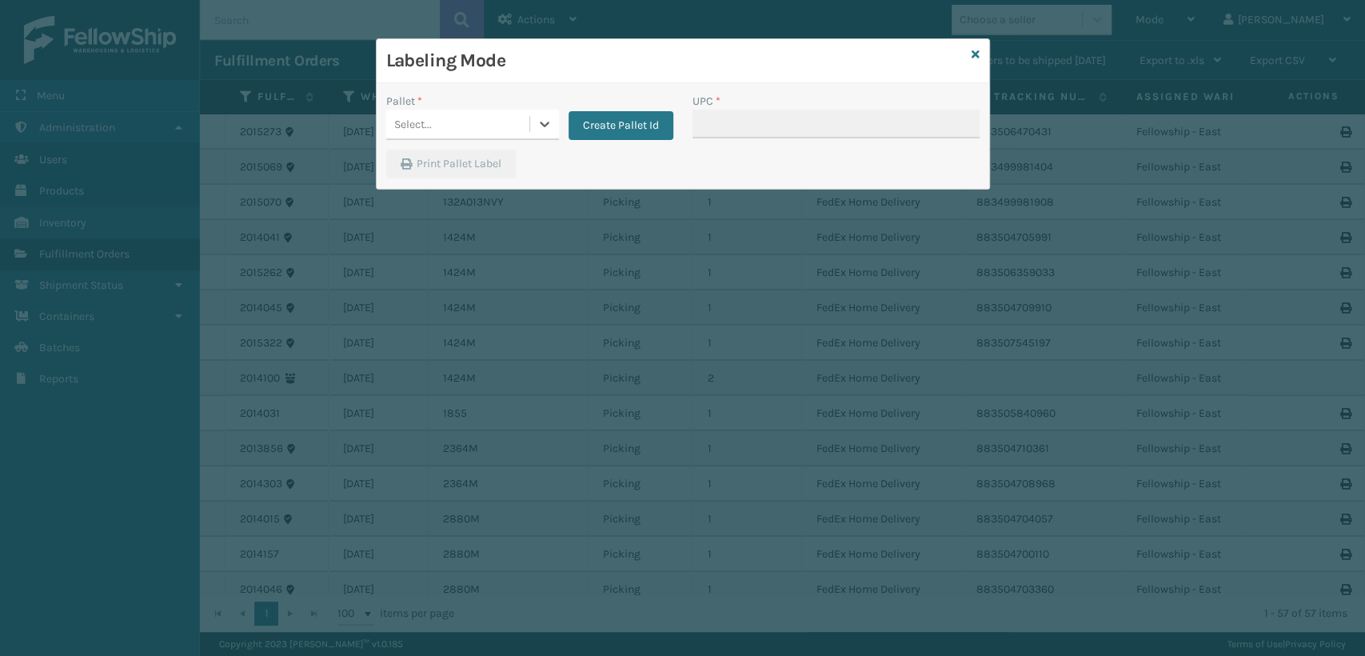
click at [435, 112] on div "Select..." at bounding box center [457, 124] width 143 height 26
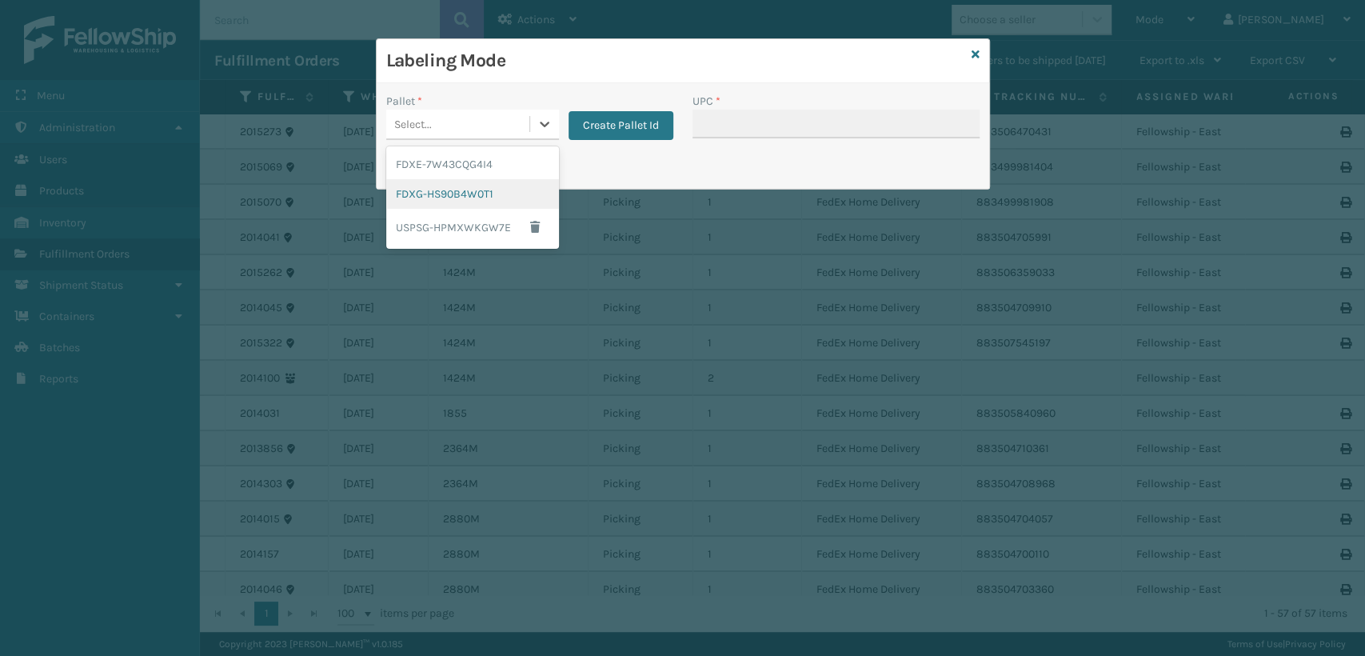
click at [439, 201] on div "FDXG-HS90B4W0T1" at bounding box center [472, 194] width 173 height 30
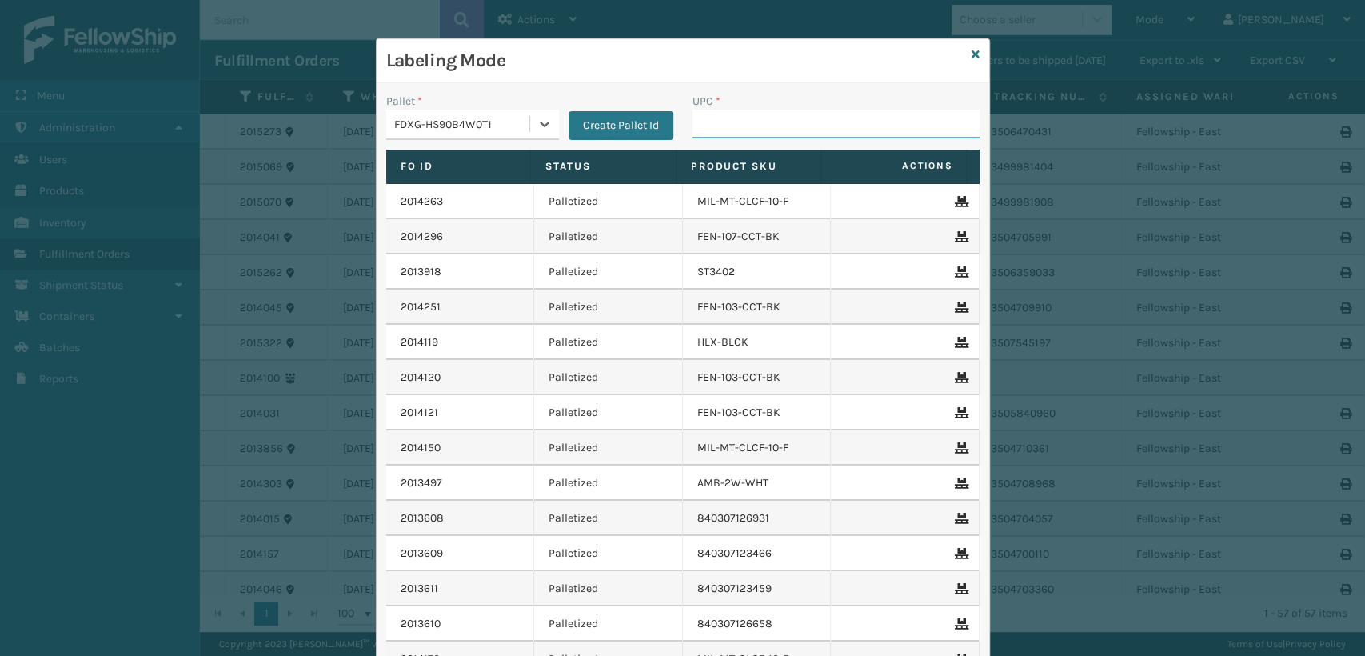
click at [821, 134] on input "UPC *" at bounding box center [835, 124] width 287 height 29
paste input "840985118662"
type input "840985118662"
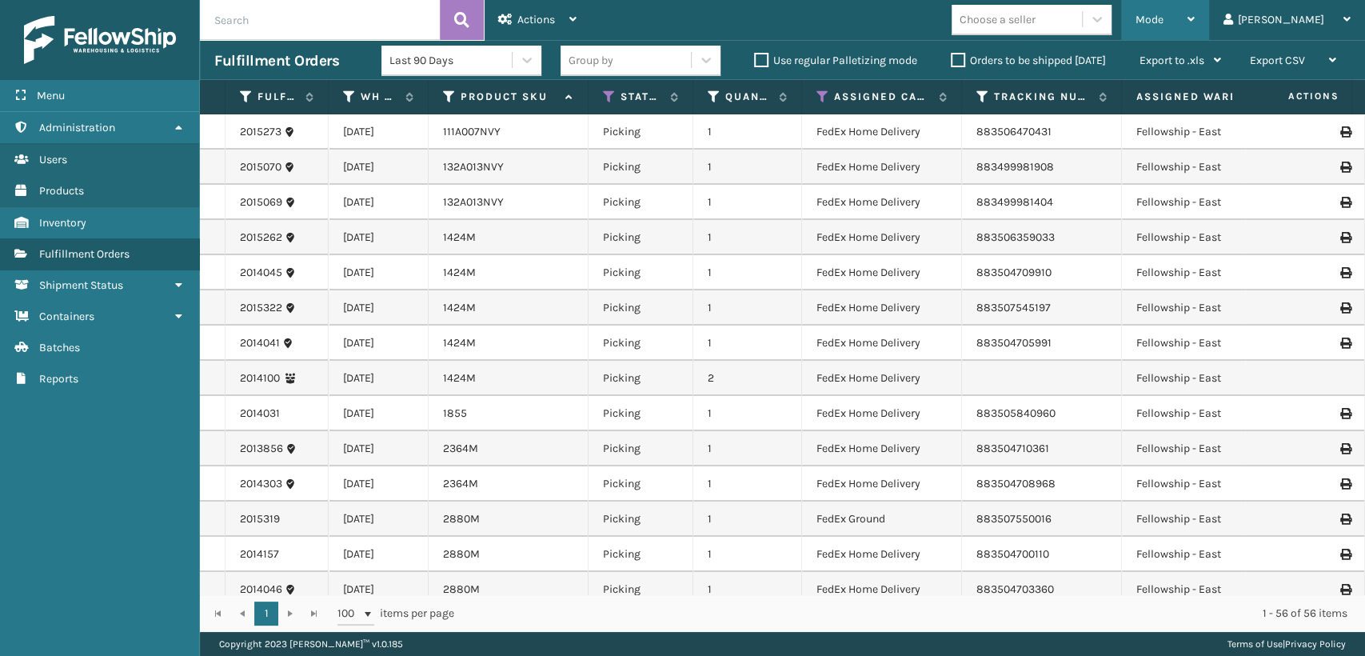
click at [1195, 23] on div "Mode" at bounding box center [1164, 20] width 59 height 40
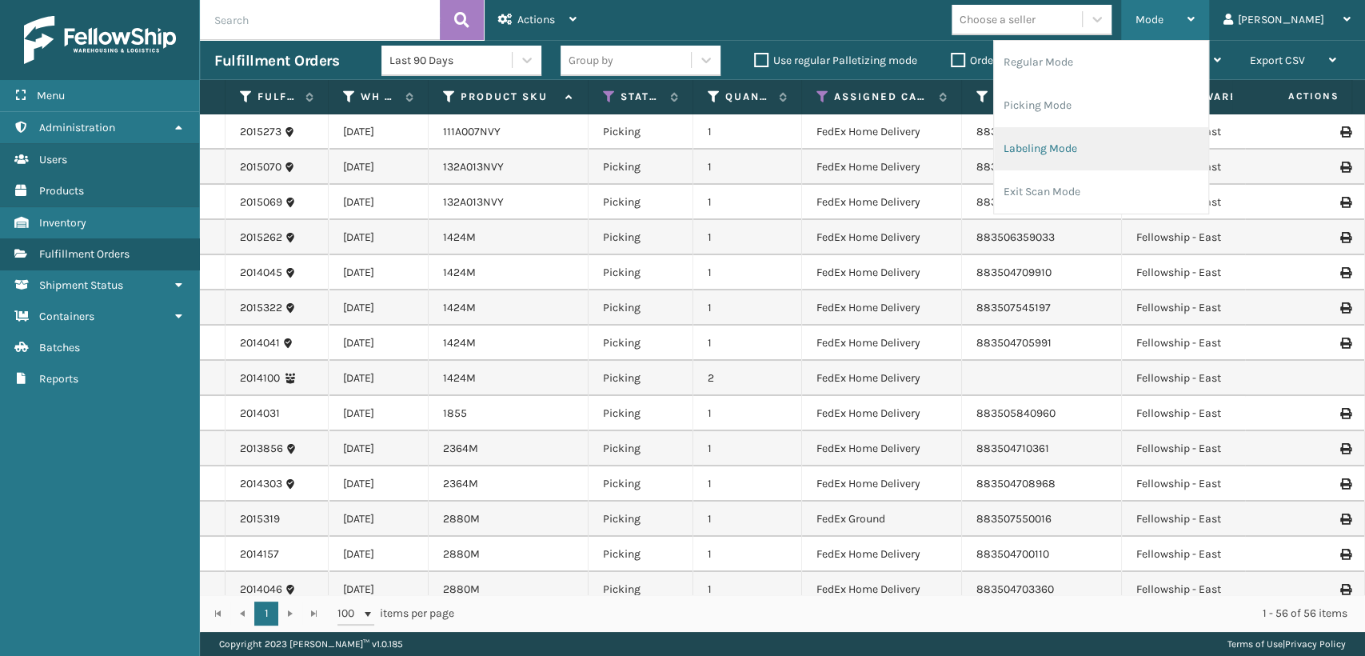
click at [1093, 146] on li "Labeling Mode" at bounding box center [1101, 148] width 214 height 43
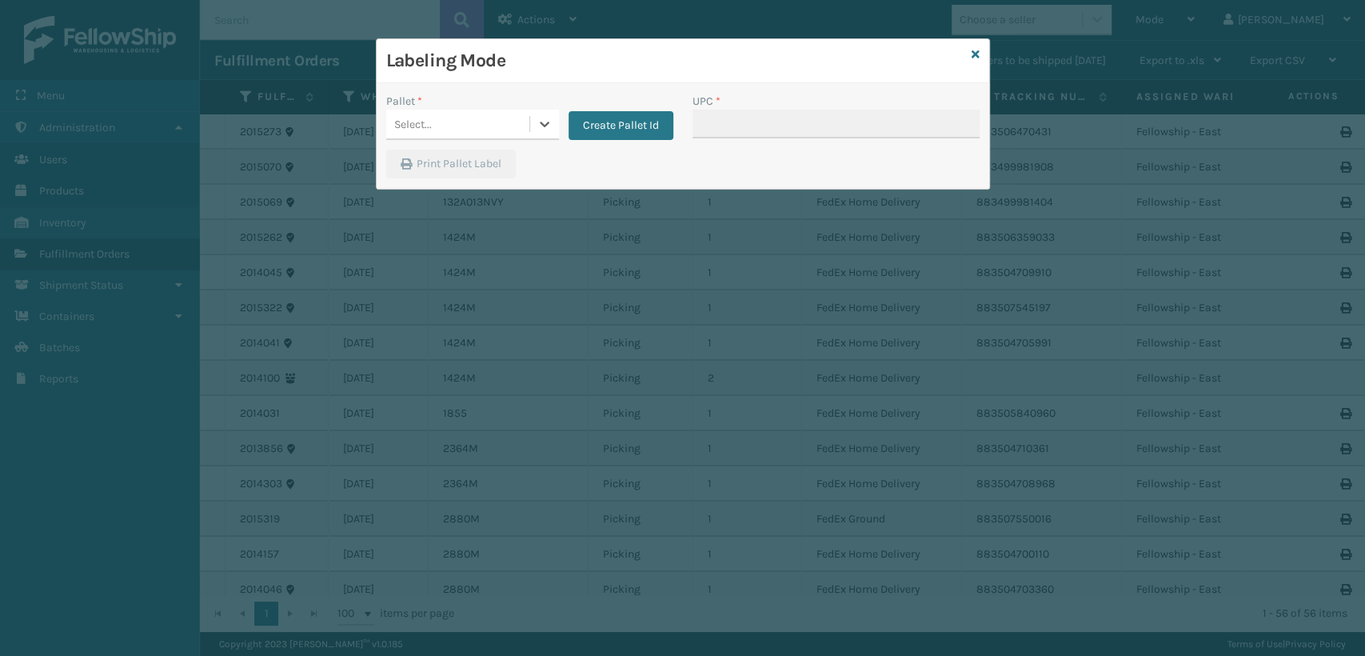
click at [477, 114] on div "Select..." at bounding box center [457, 124] width 143 height 26
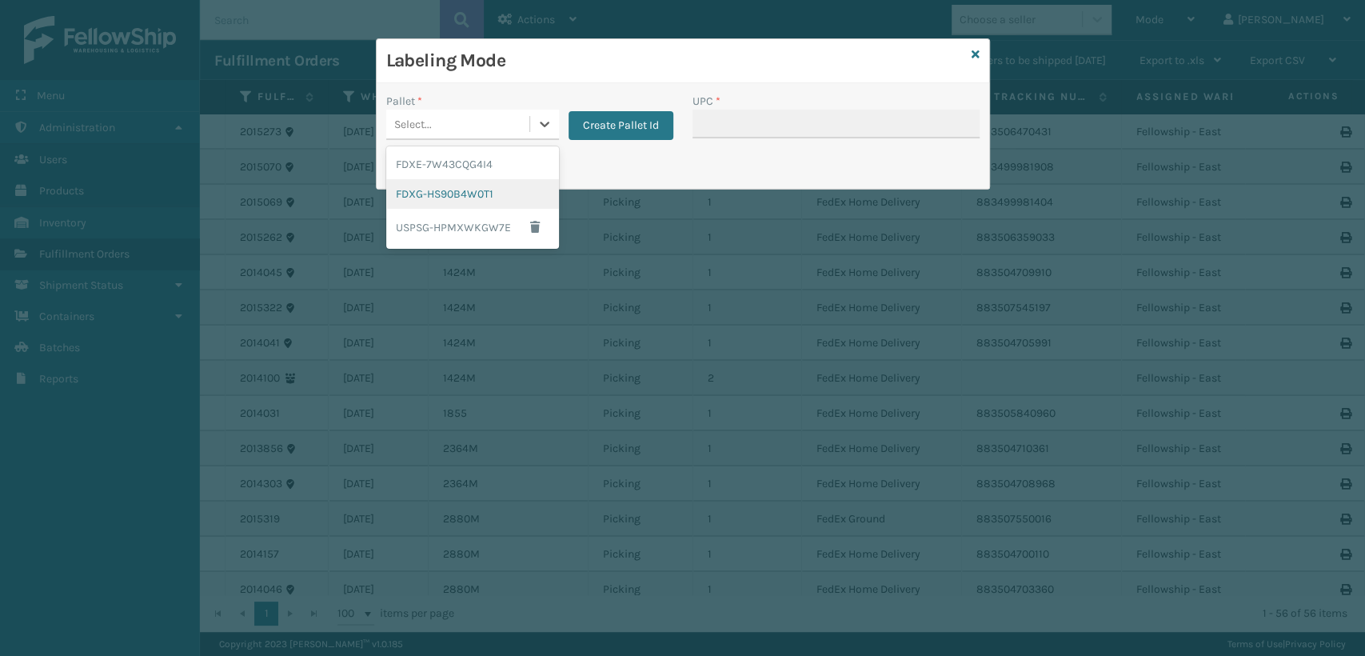
click at [472, 188] on div "FDXG-HS90B4W0T1" at bounding box center [472, 194] width 173 height 30
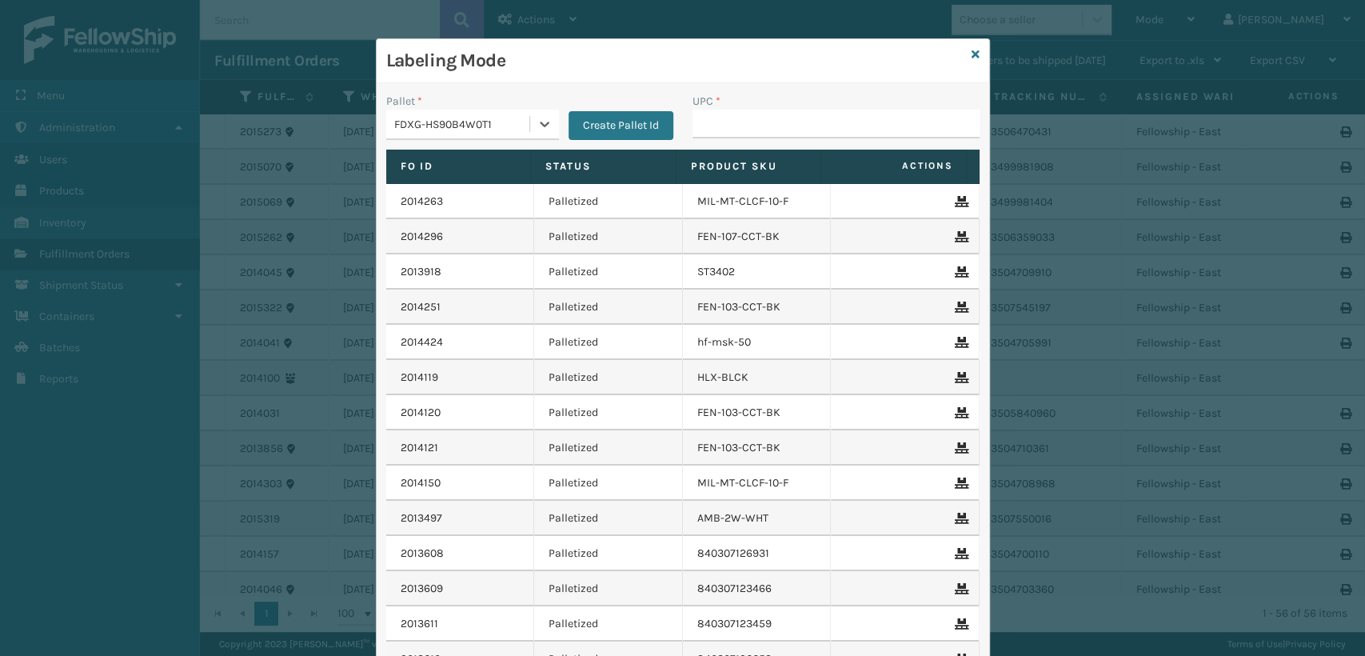
click at [697, 138] on div "UPC *" at bounding box center [836, 121] width 306 height 57
click at [703, 128] on input "UPC *" at bounding box center [835, 124] width 287 height 29
type input "132A013N"
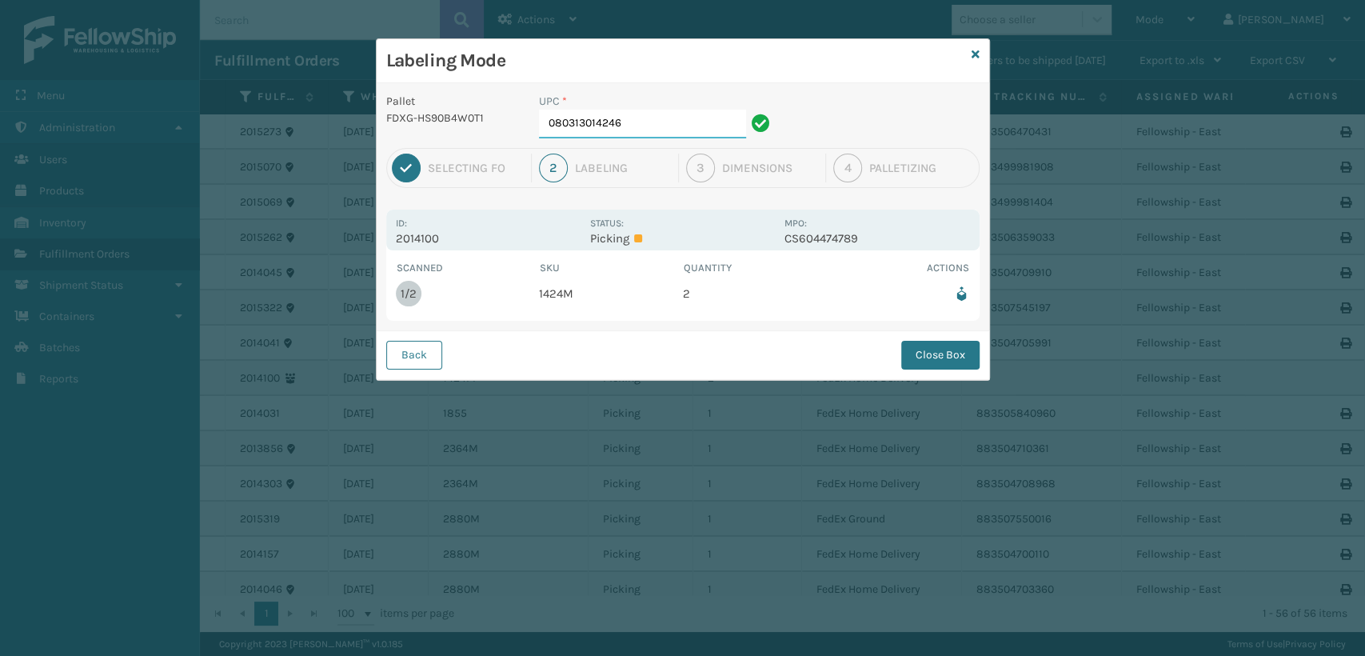
click at [714, 110] on input "080313014246" at bounding box center [642, 124] width 207 height 29
click at [927, 352] on button "Close Box" at bounding box center [940, 355] width 78 height 29
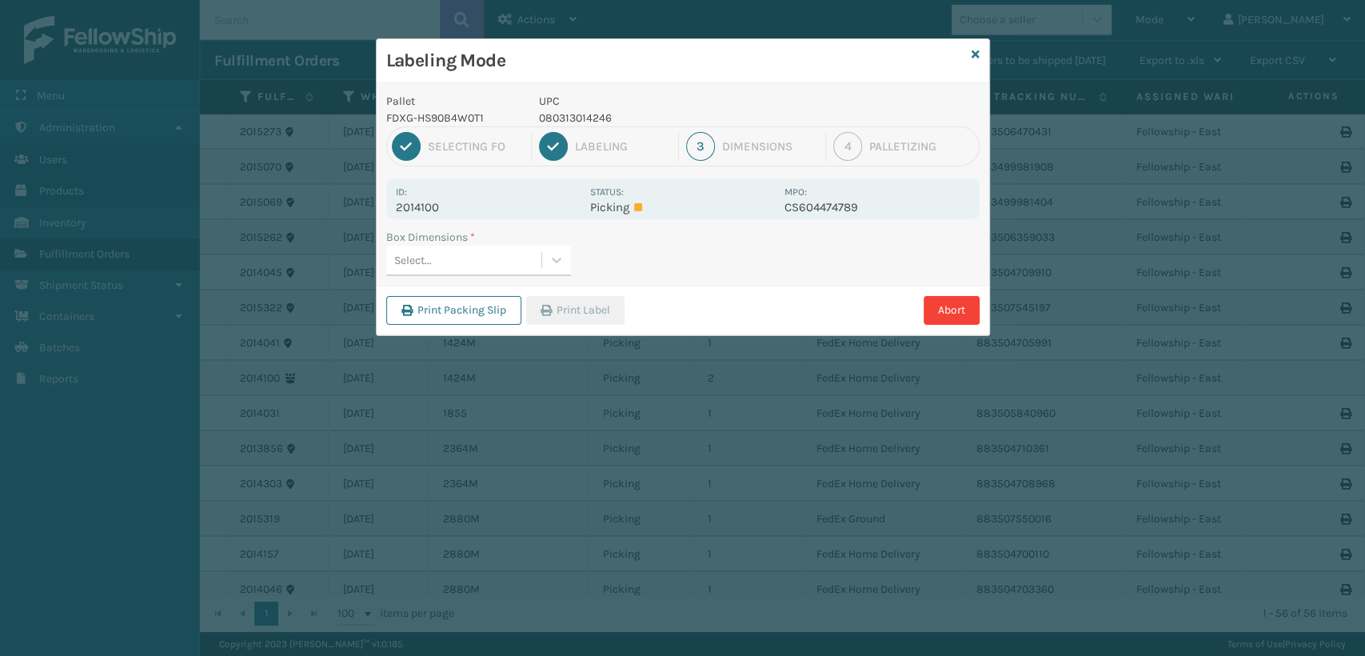
click at [486, 266] on div "Select..." at bounding box center [463, 260] width 155 height 26
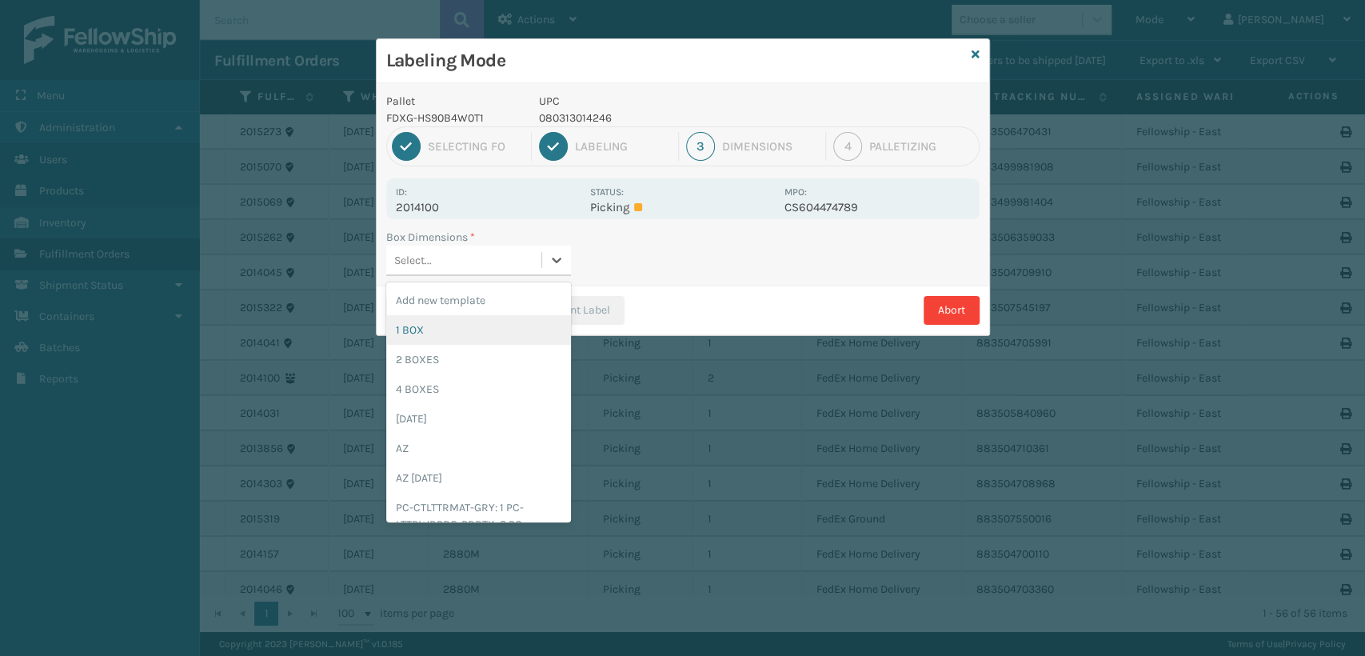
drag, startPoint x: 447, startPoint y: 337, endPoint x: 462, endPoint y: 332, distance: 16.2
click at [450, 336] on div "1 BOX" at bounding box center [478, 330] width 185 height 30
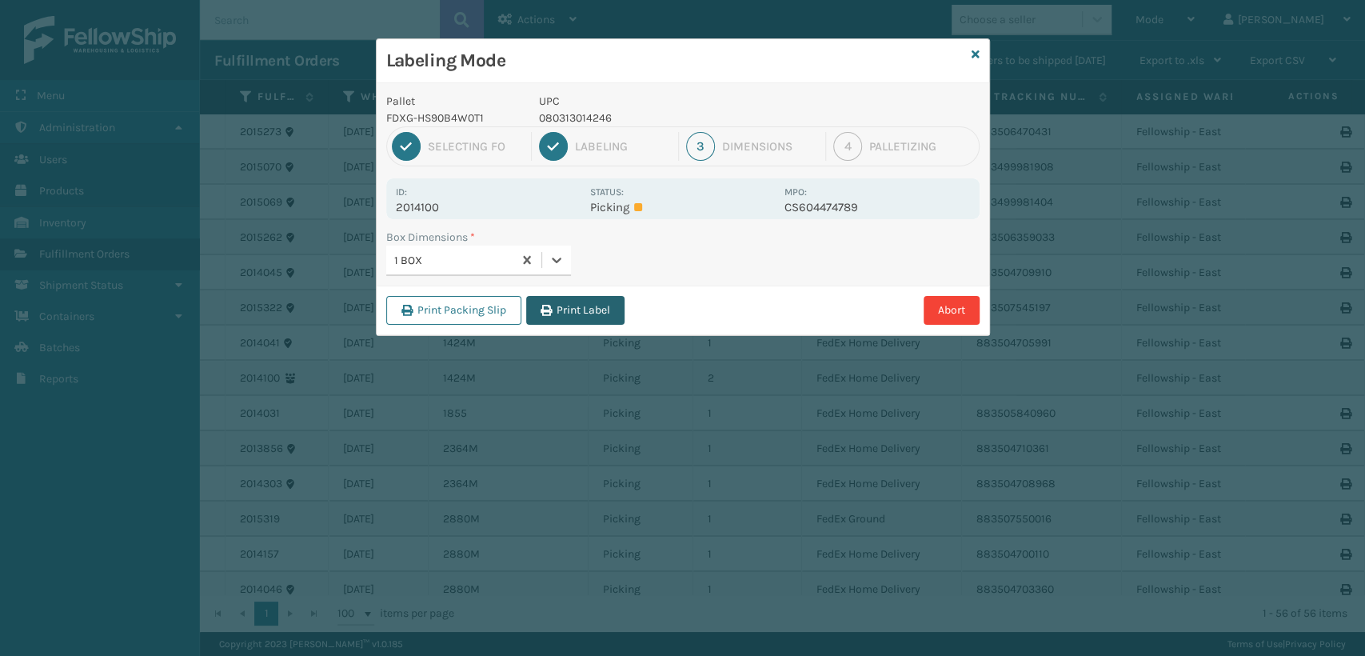
click at [569, 309] on button "Print Label" at bounding box center [575, 310] width 98 height 29
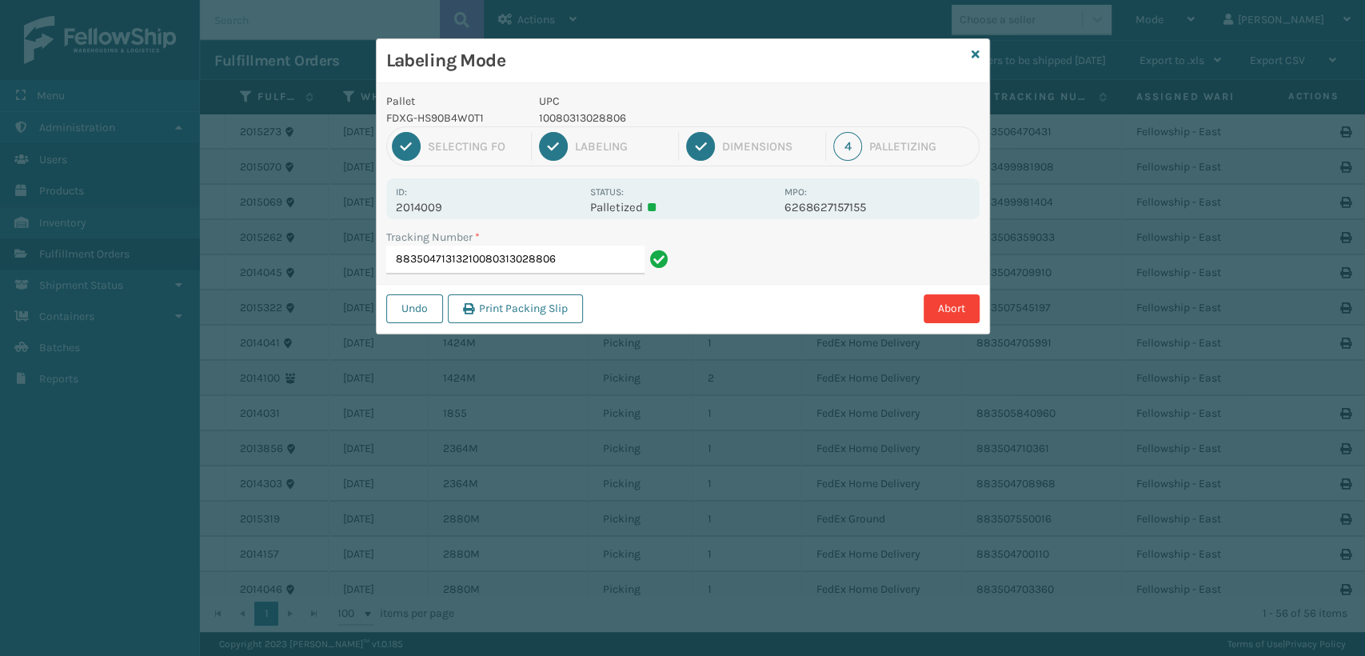
type input "88350471313210080313028806"
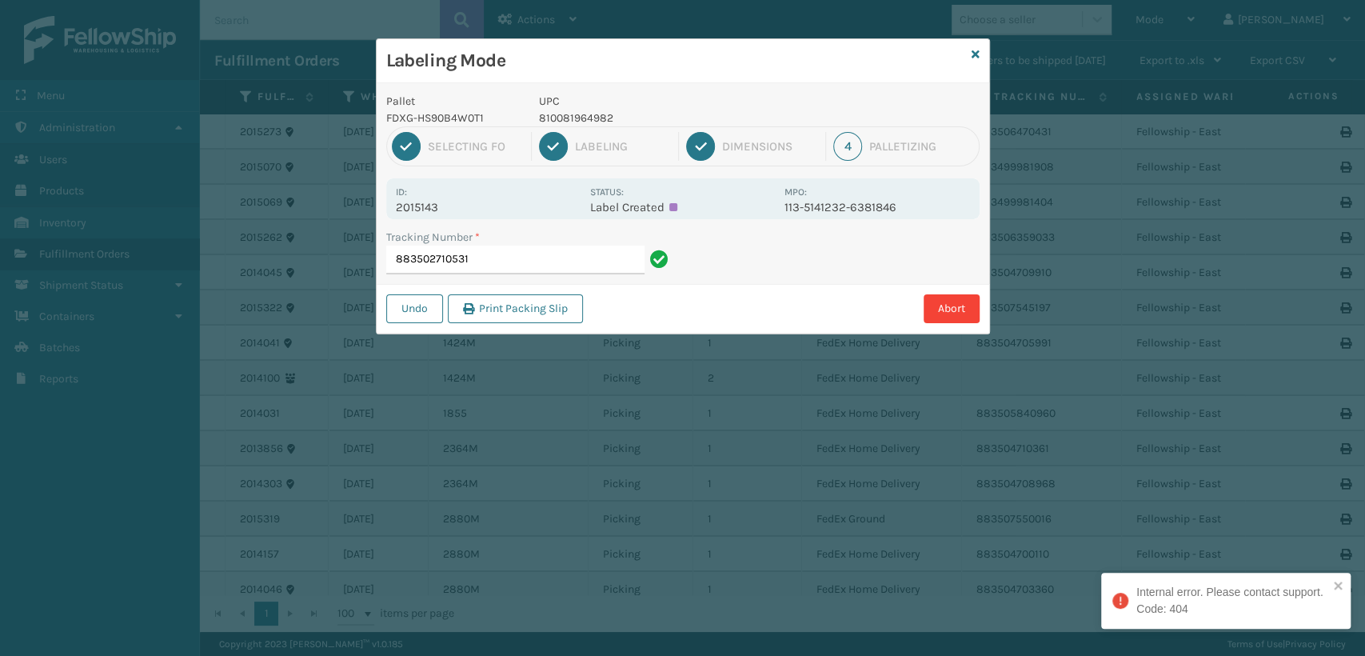
type input "883502710531"
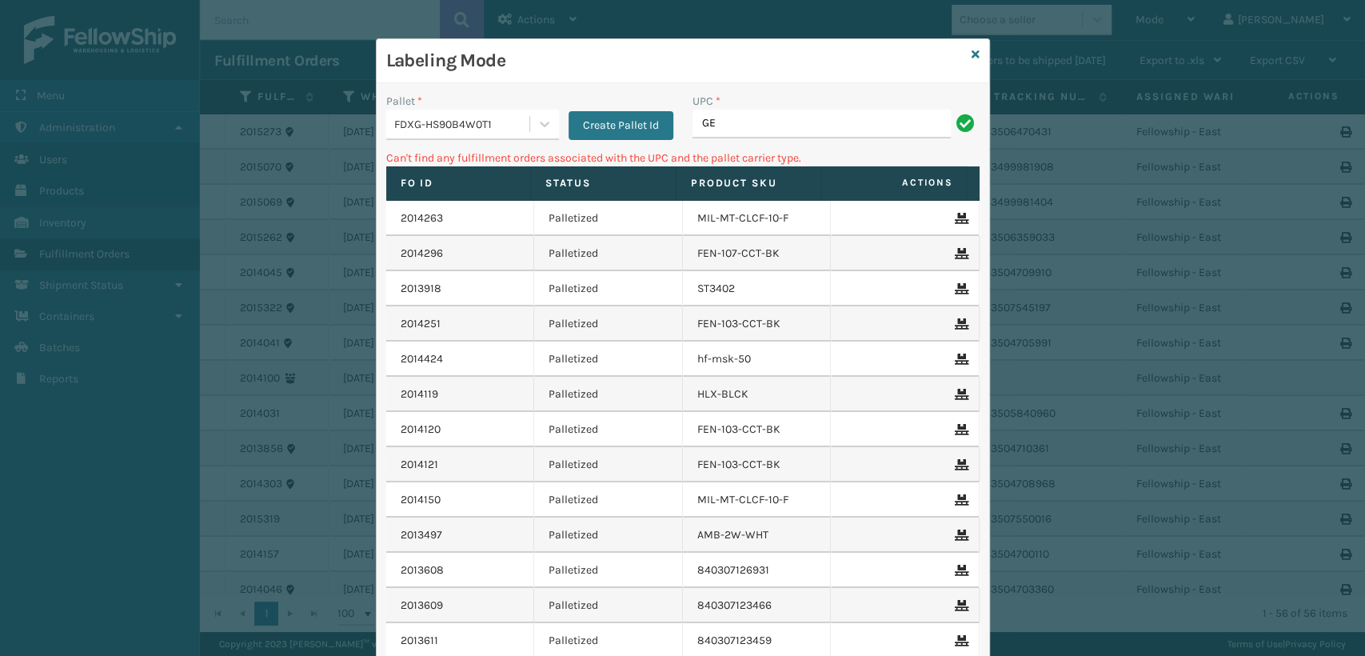
type input "G"
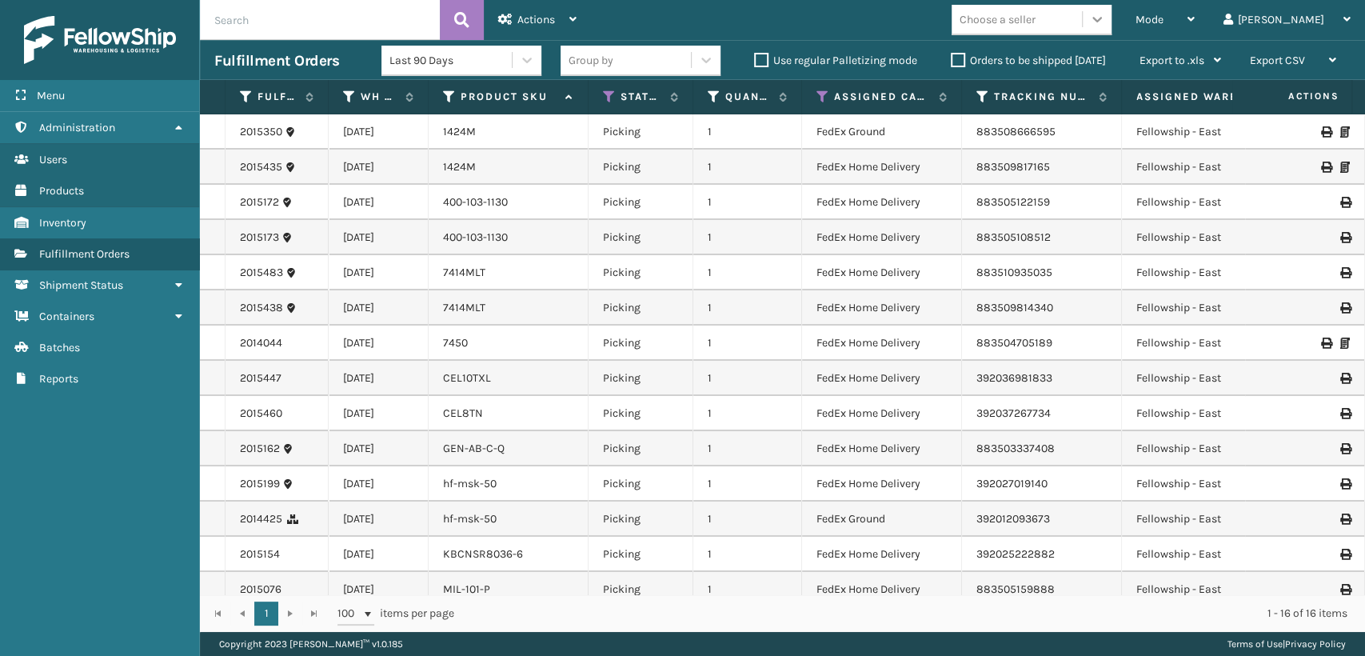
click at [1105, 21] on icon at bounding box center [1097, 19] width 16 height 16
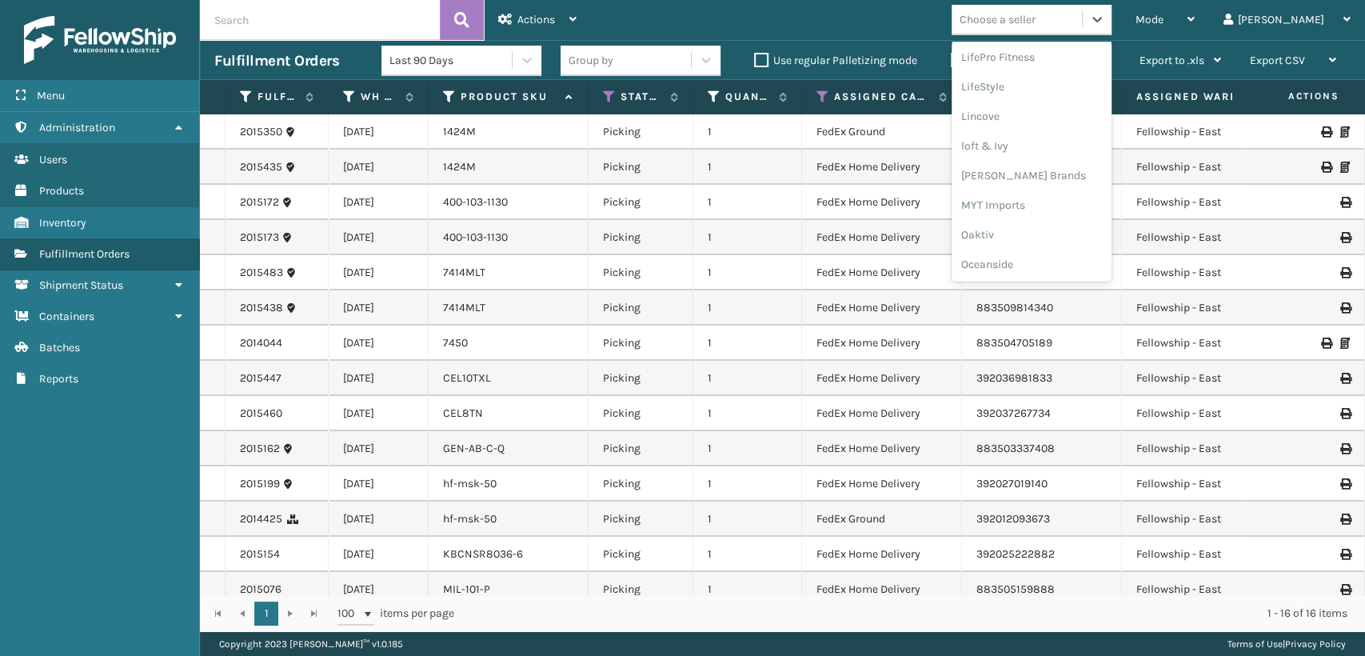
scroll to position [772, 0]
click at [1057, 238] on div "SleepGeekz" at bounding box center [1031, 235] width 160 height 30
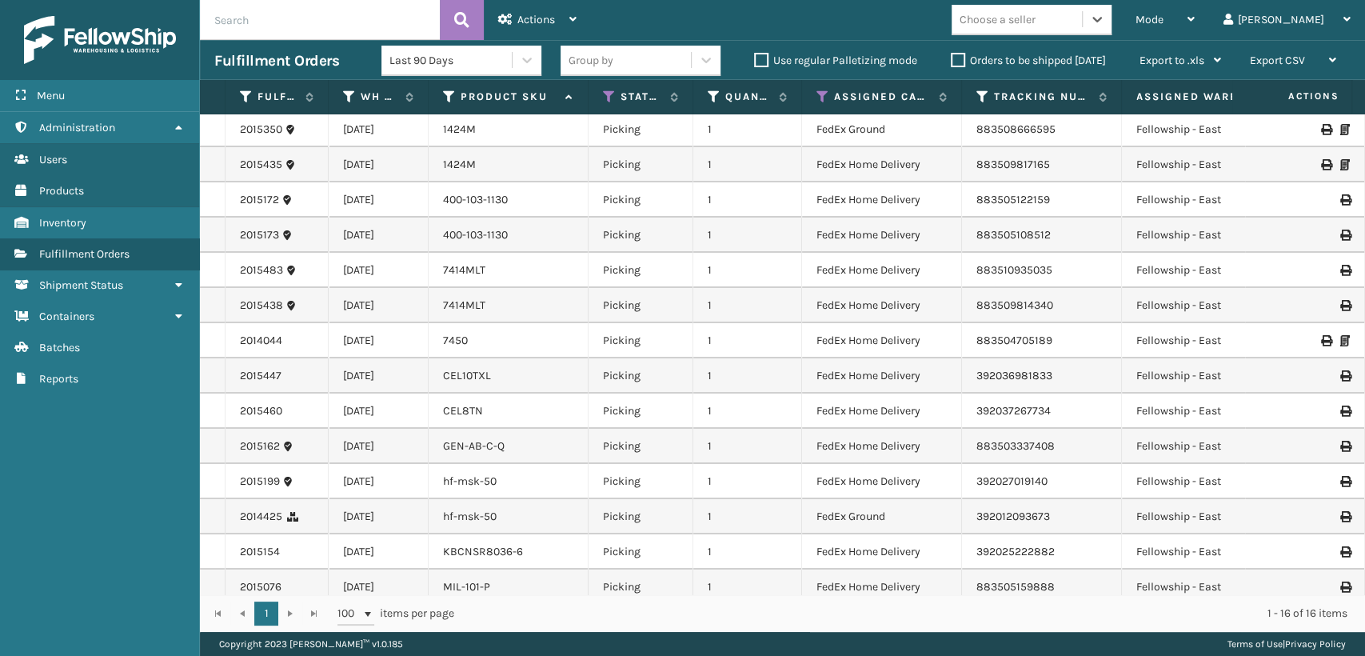
scroll to position [0, 0]
click at [1163, 18] on span "Mode" at bounding box center [1149, 20] width 28 height 14
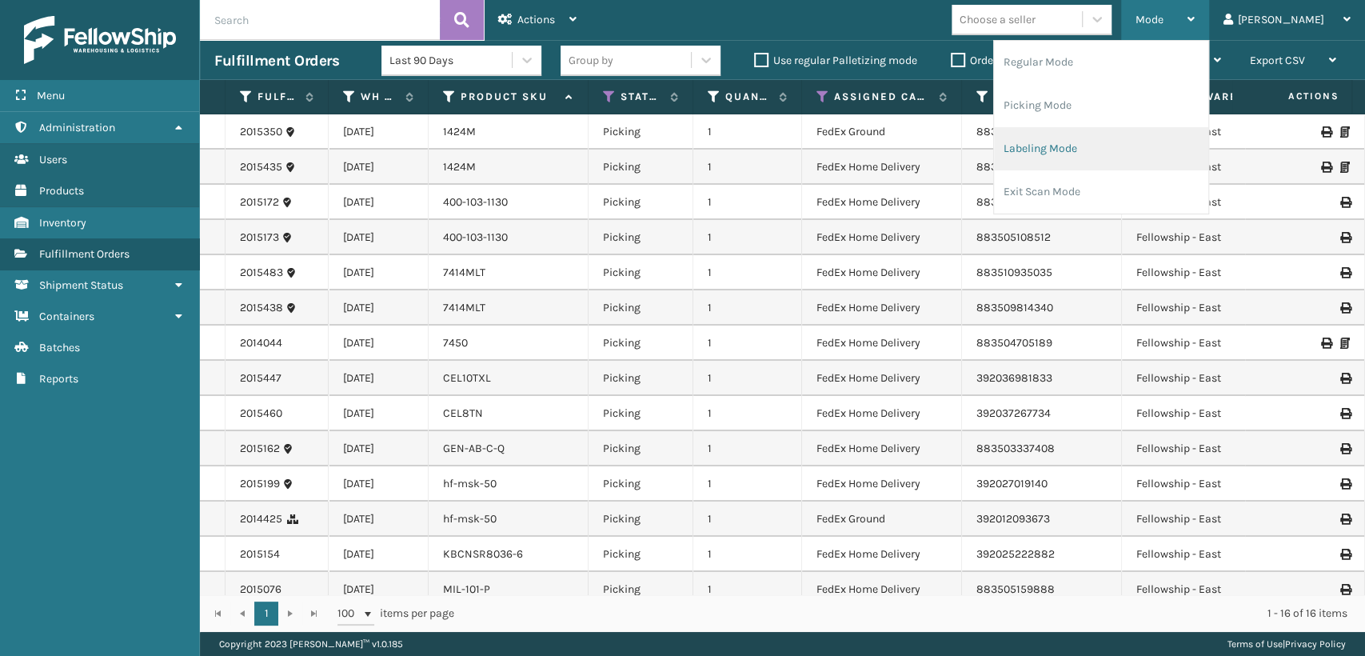
click at [1129, 138] on li "Labeling Mode" at bounding box center [1101, 148] width 214 height 43
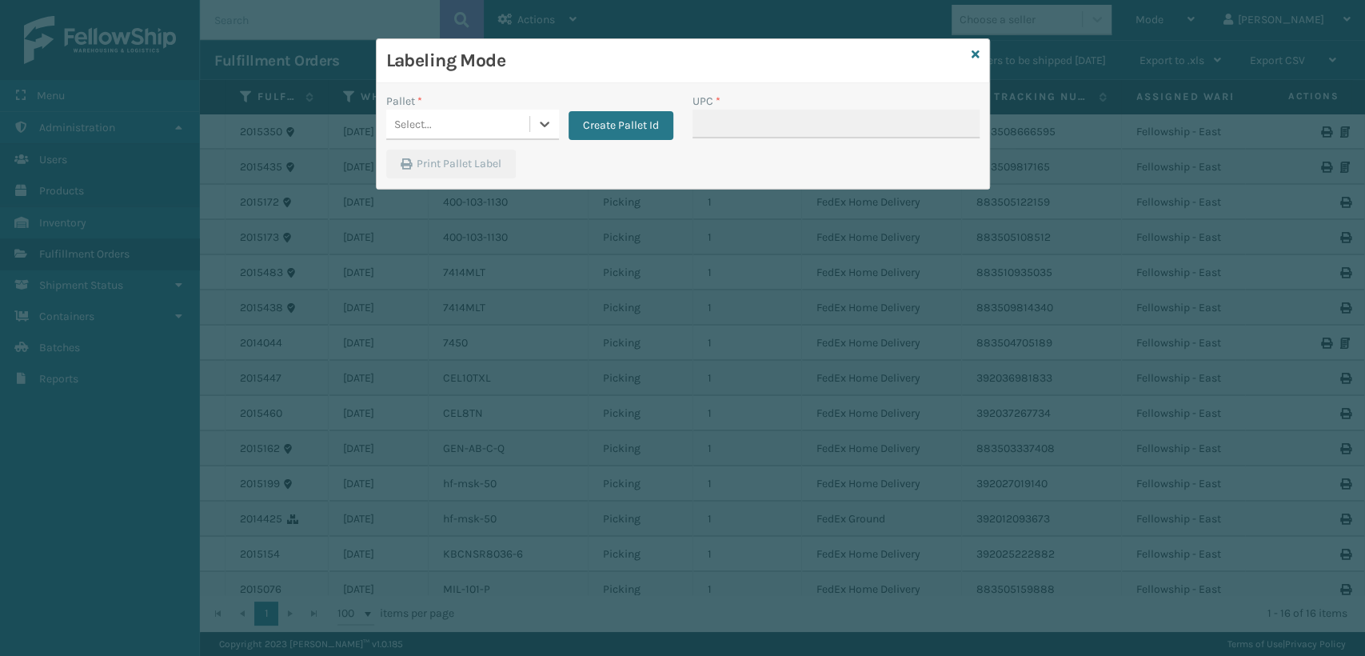
click at [453, 113] on div "Select..." at bounding box center [457, 124] width 143 height 26
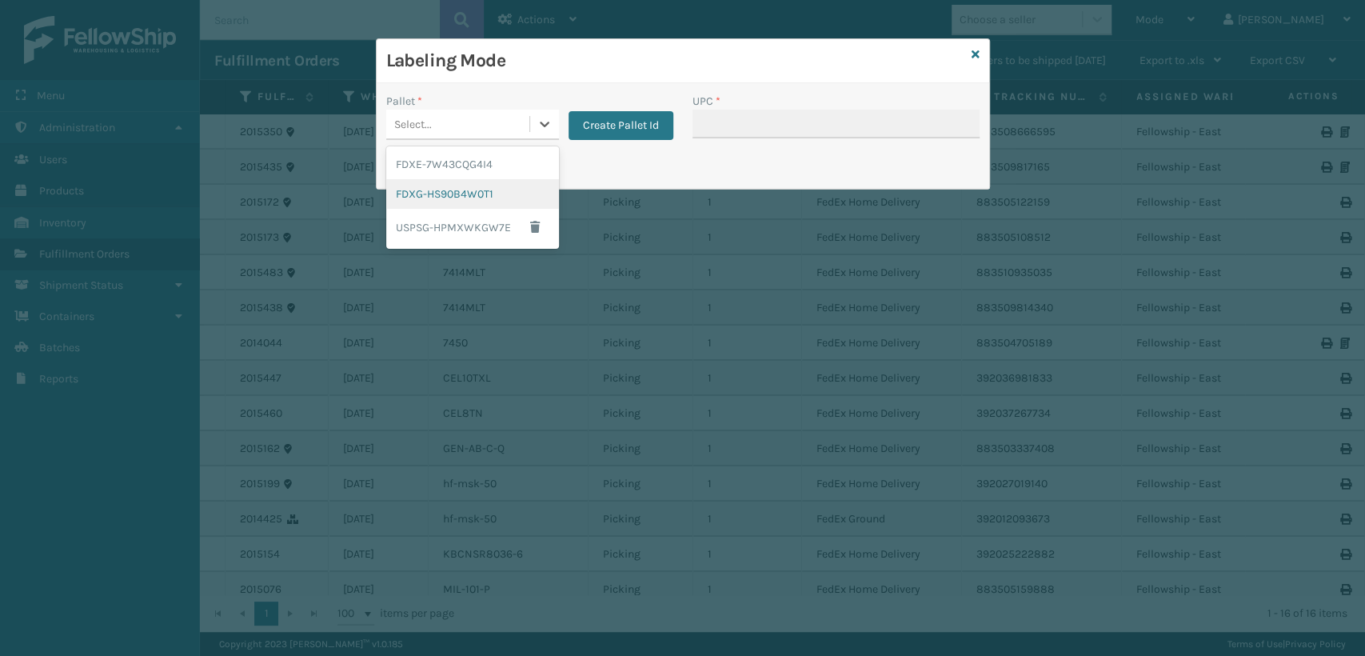
click at [453, 189] on div "FDXG-HS90B4W0T1" at bounding box center [472, 194] width 173 height 30
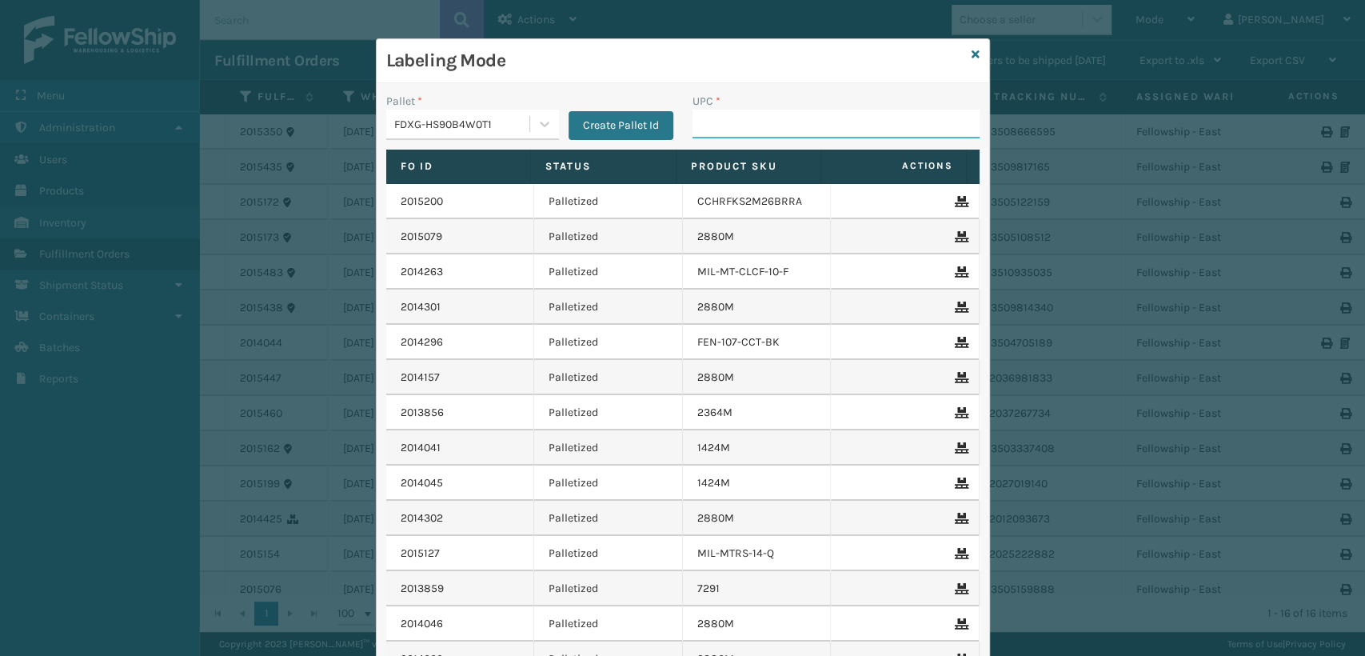
click at [715, 126] on input "UPC *" at bounding box center [835, 124] width 287 height 29
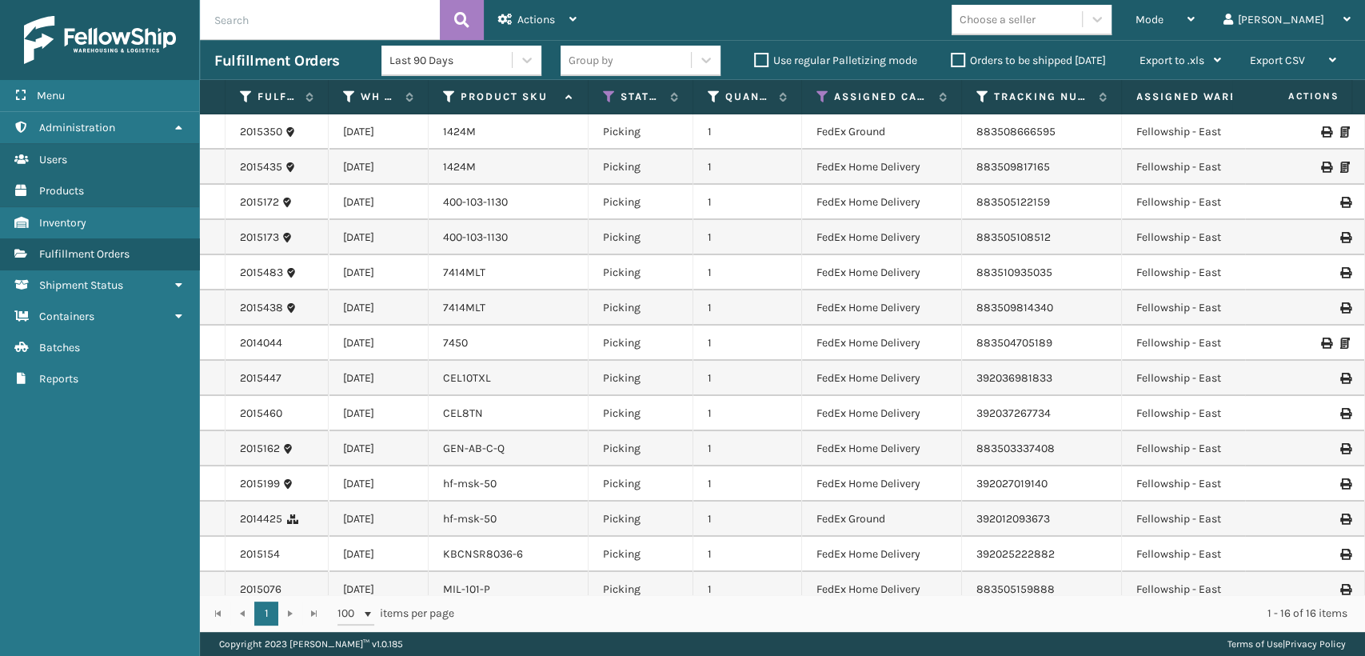
click at [1035, 22] on div "Choose a seller" at bounding box center [997, 19] width 76 height 17
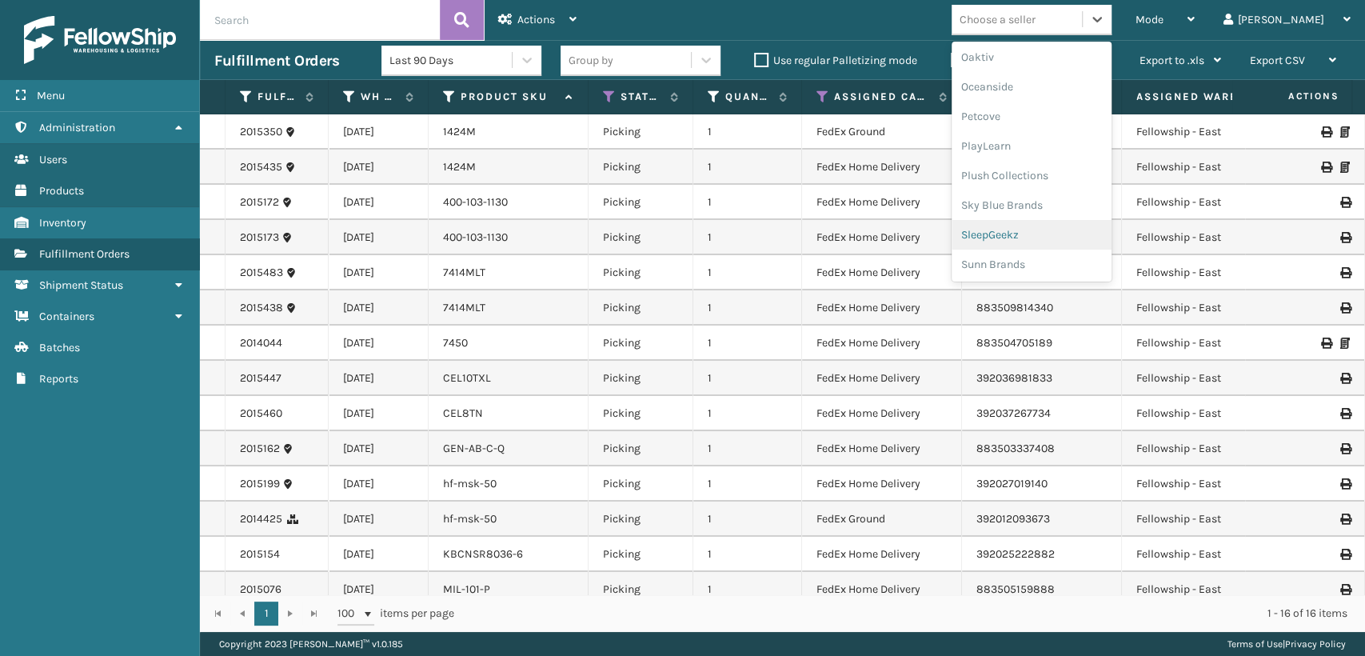
scroll to position [417, 0]
drag, startPoint x: 966, startPoint y: 27, endPoint x: 987, endPoint y: 17, distance: 23.2
click at [969, 25] on div "Mode Regular Mode Picking Mode Labeling Mode Exit Scan Mode option SleepGeekz, …" at bounding box center [978, 20] width 774 height 40
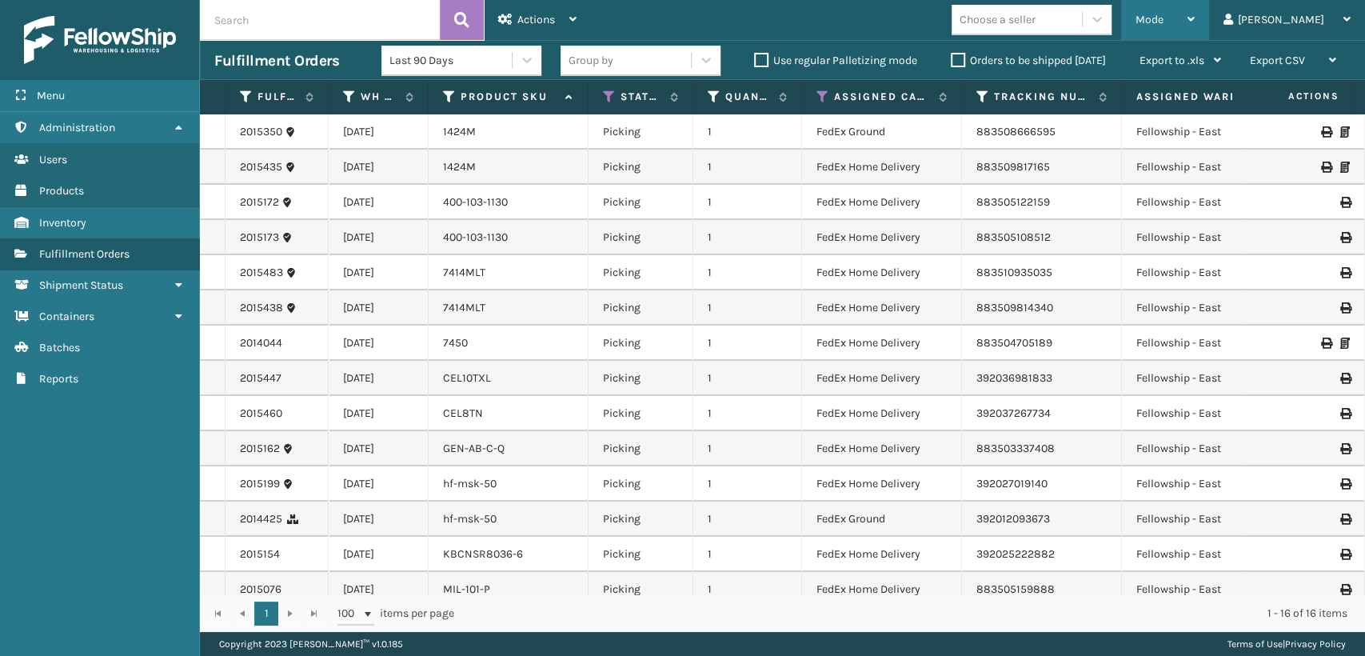
click at [1195, 26] on div "Mode" at bounding box center [1164, 20] width 59 height 40
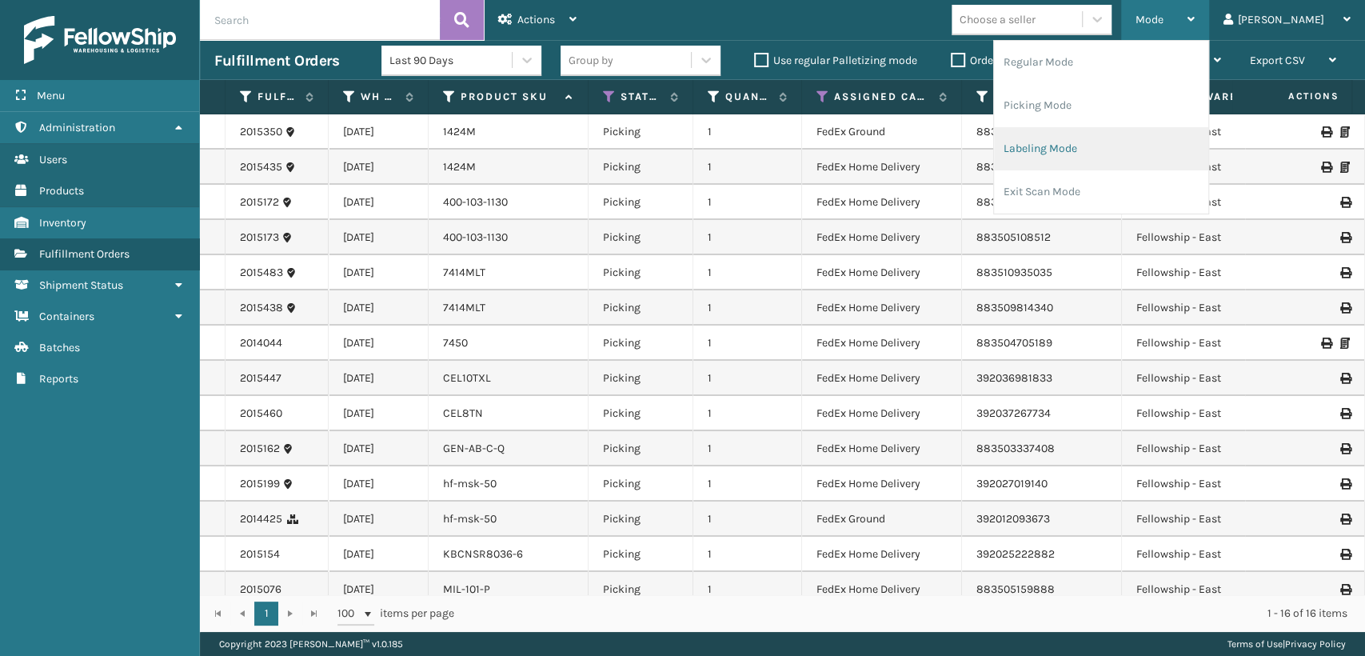
click at [1118, 148] on li "Labeling Mode" at bounding box center [1101, 148] width 214 height 43
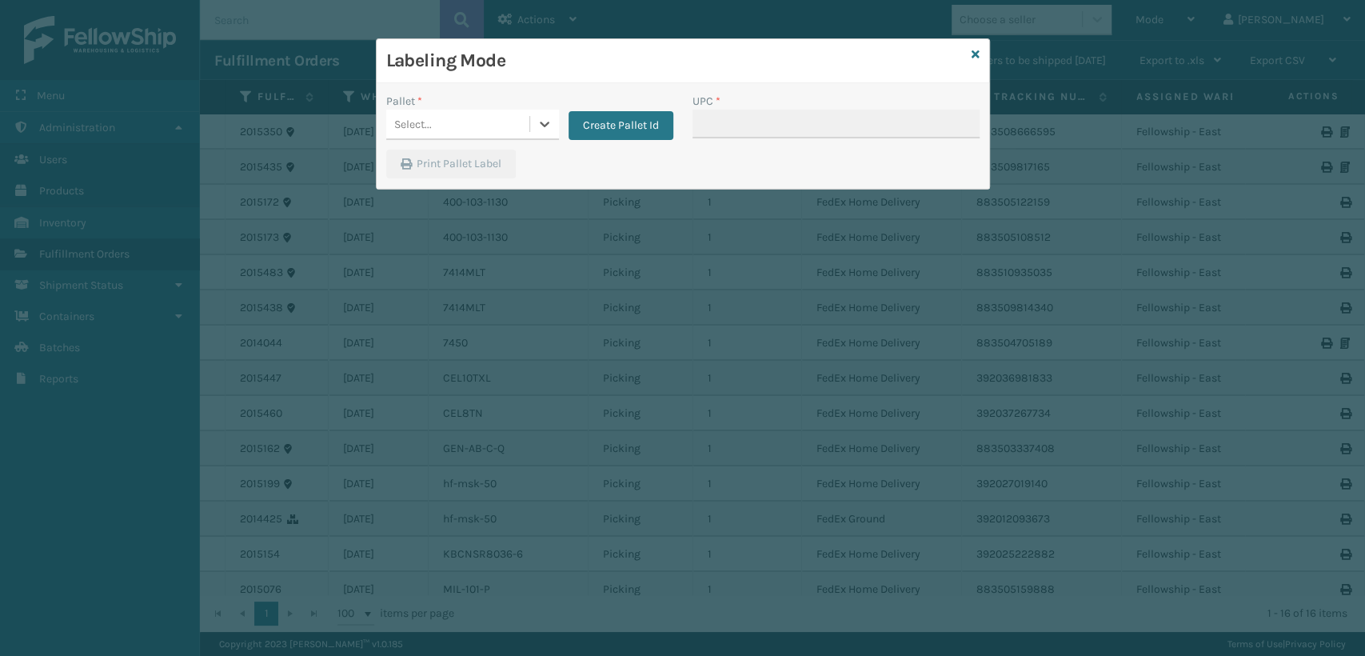
click at [514, 126] on div "Select..." at bounding box center [457, 124] width 143 height 26
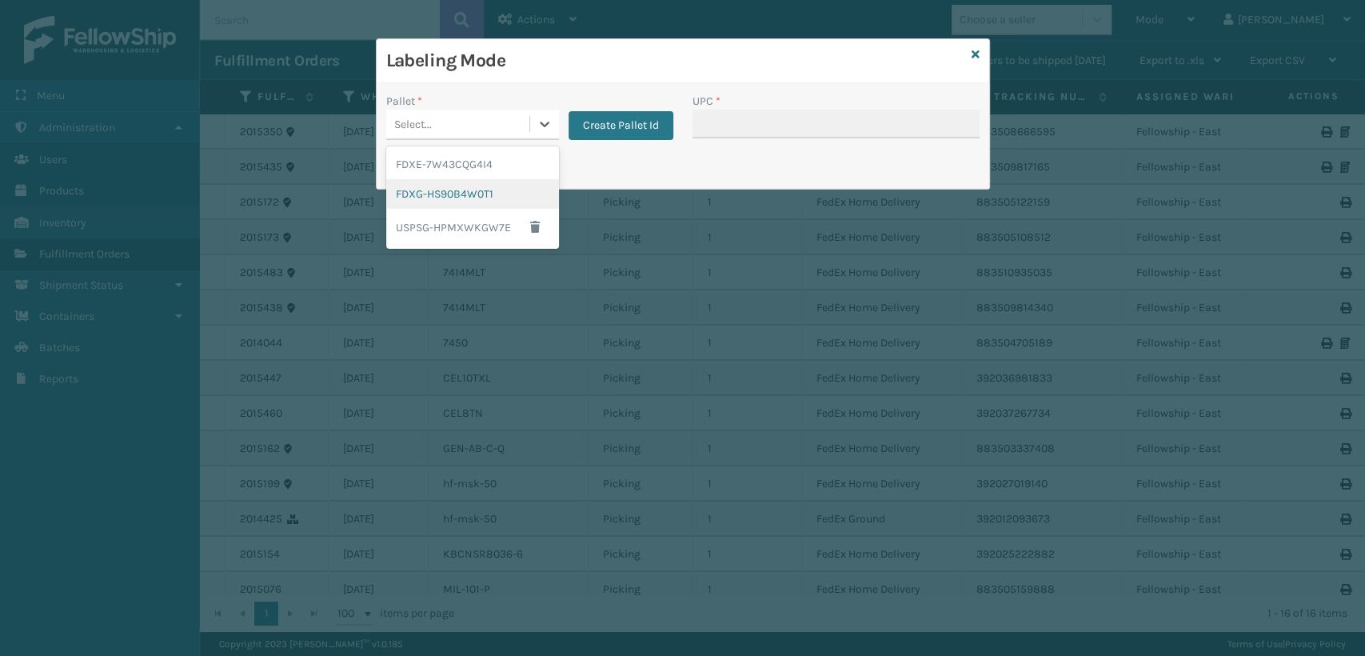
click at [472, 191] on div "FDXG-HS90B4W0T1" at bounding box center [472, 194] width 173 height 30
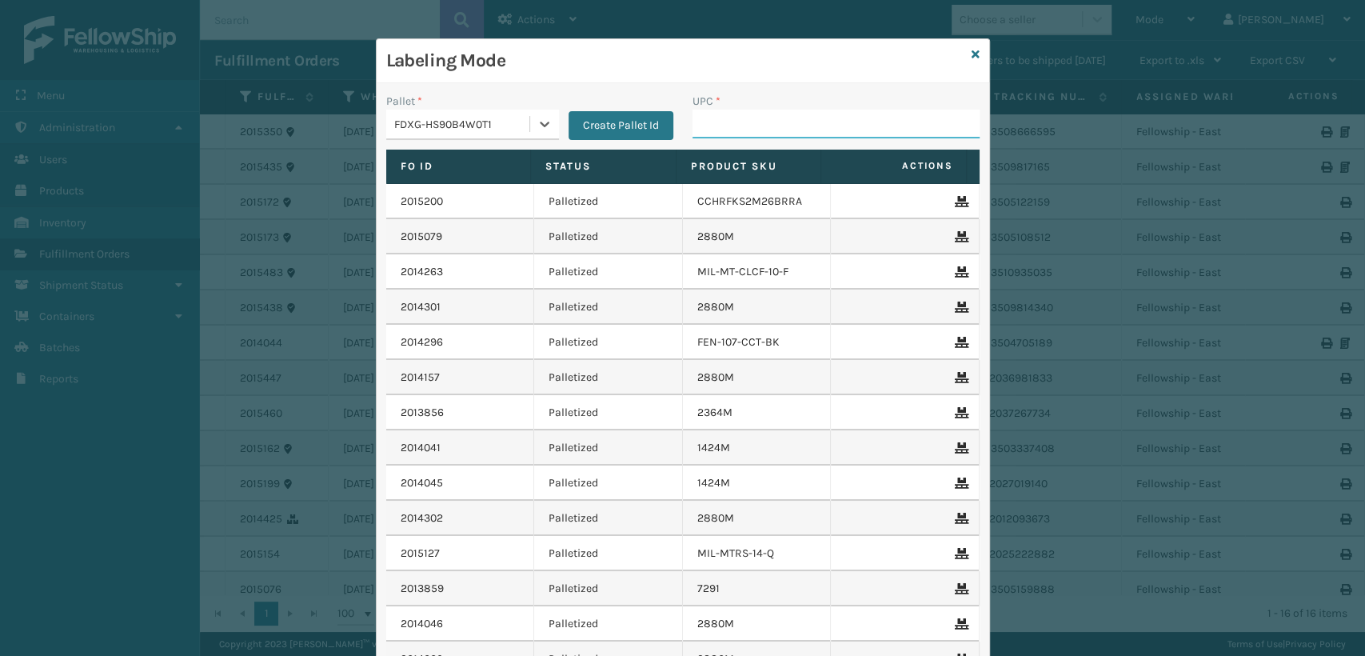
click at [716, 125] on input "UPC *" at bounding box center [835, 124] width 287 height 29
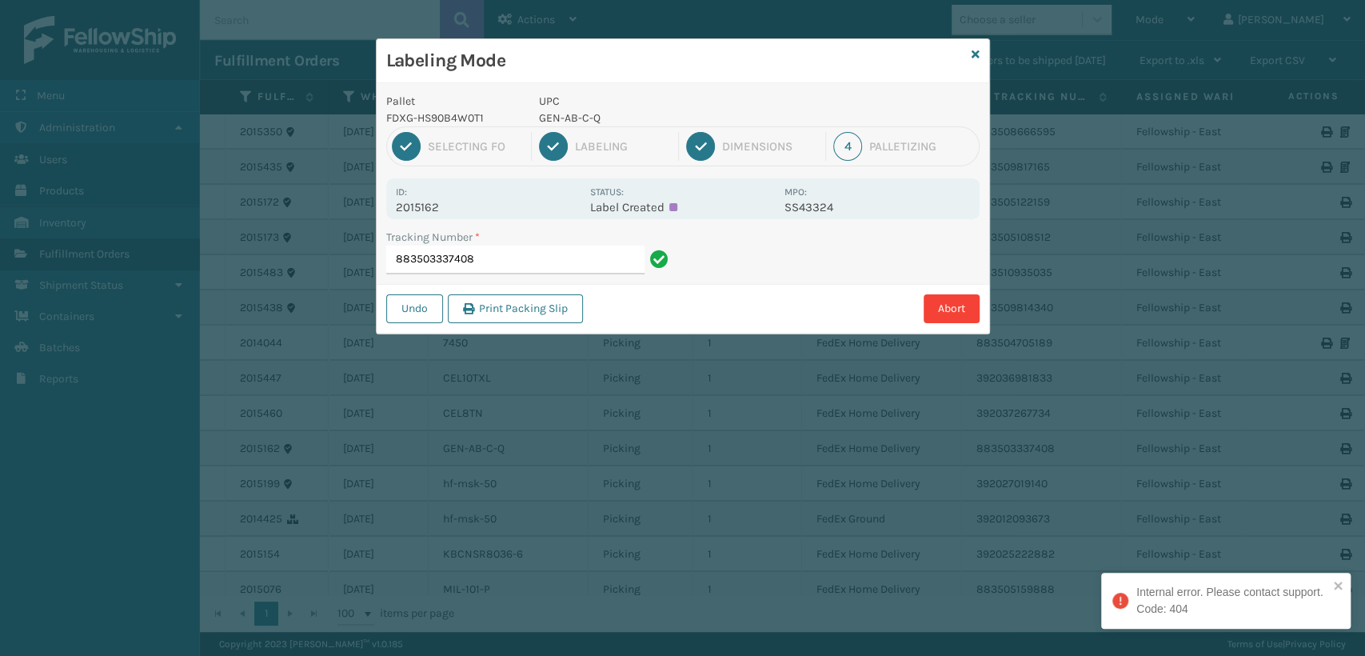
type input "883503337408"
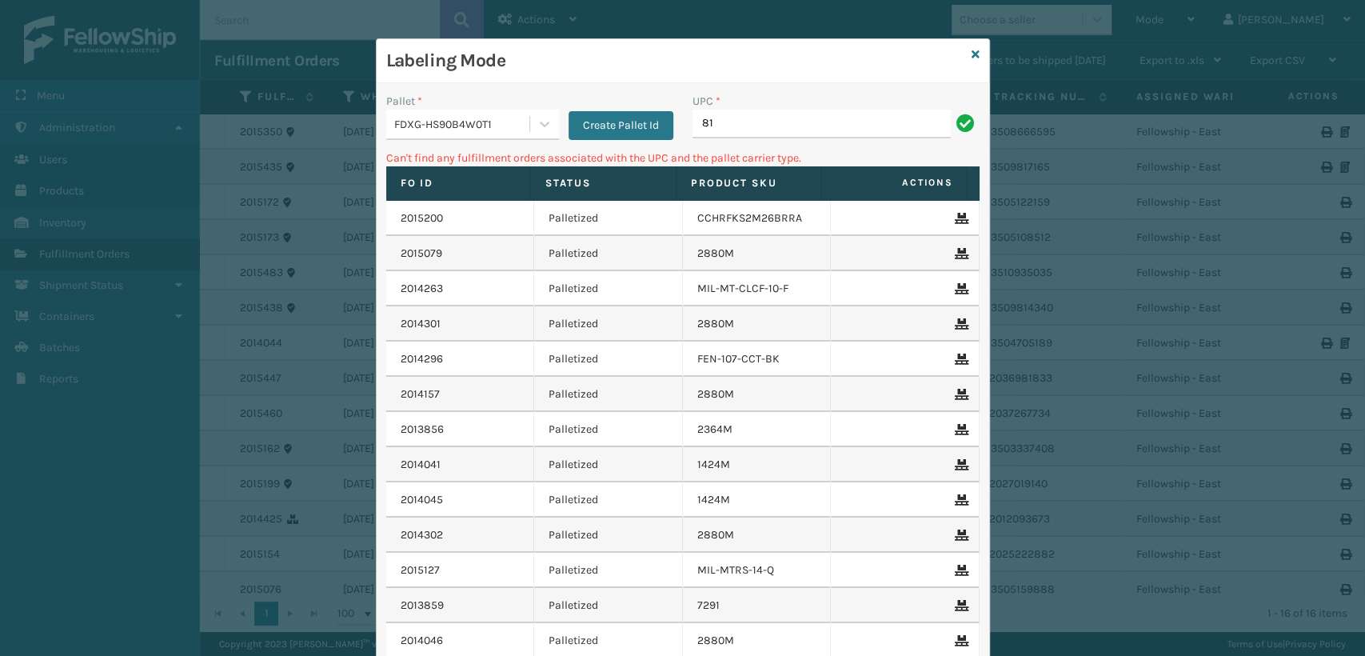
type input "8"
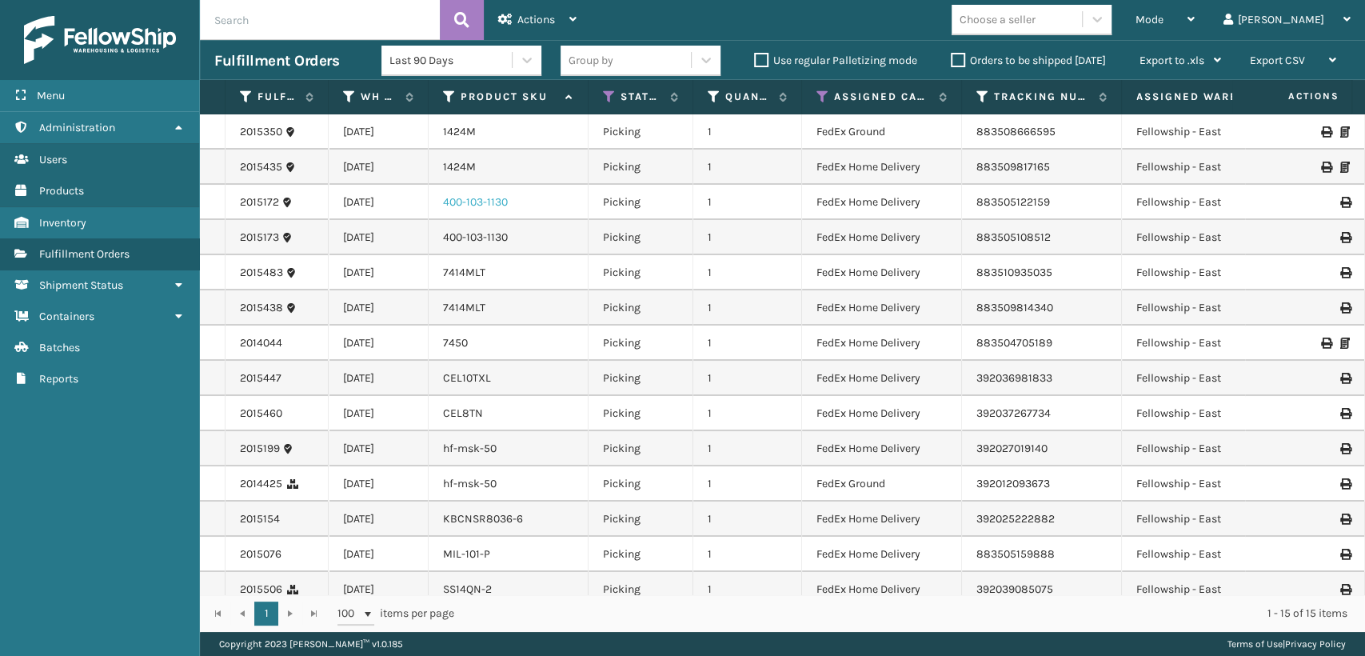
click at [472, 202] on link "400-103-1130" at bounding box center [475, 202] width 65 height 14
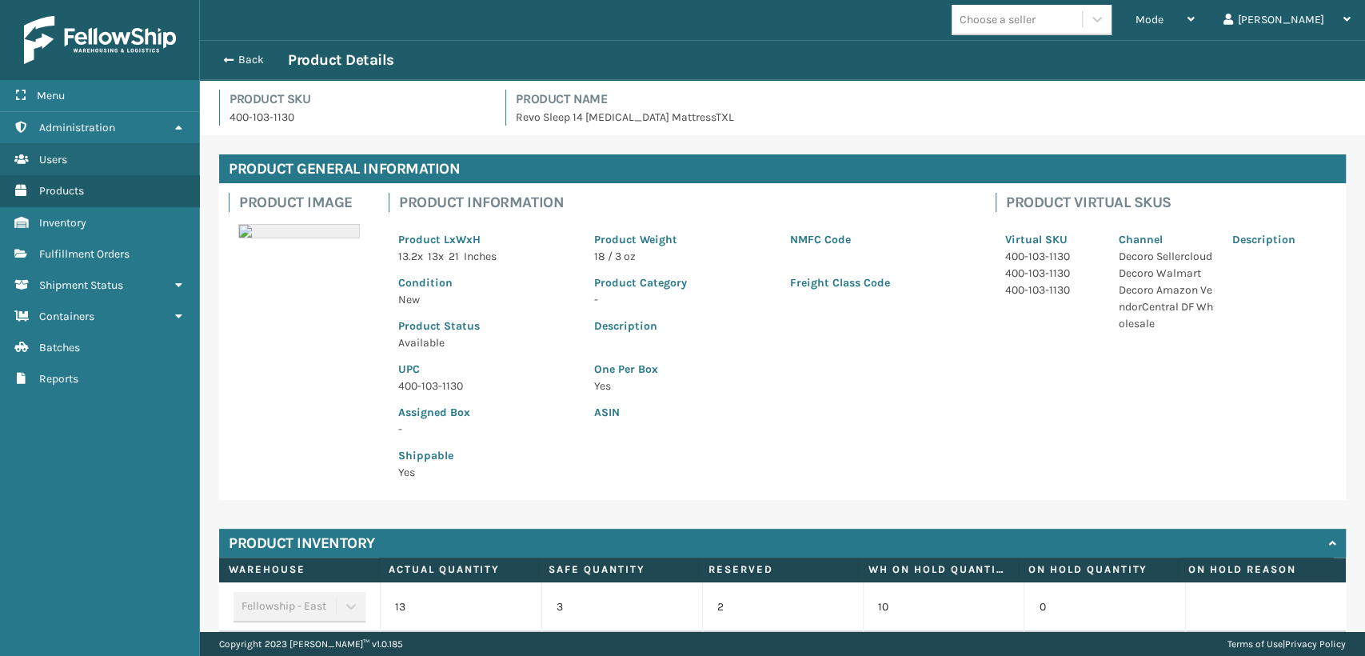
click at [437, 381] on p "400-103-1130" at bounding box center [486, 385] width 177 height 17
copy p "400-103-1130"
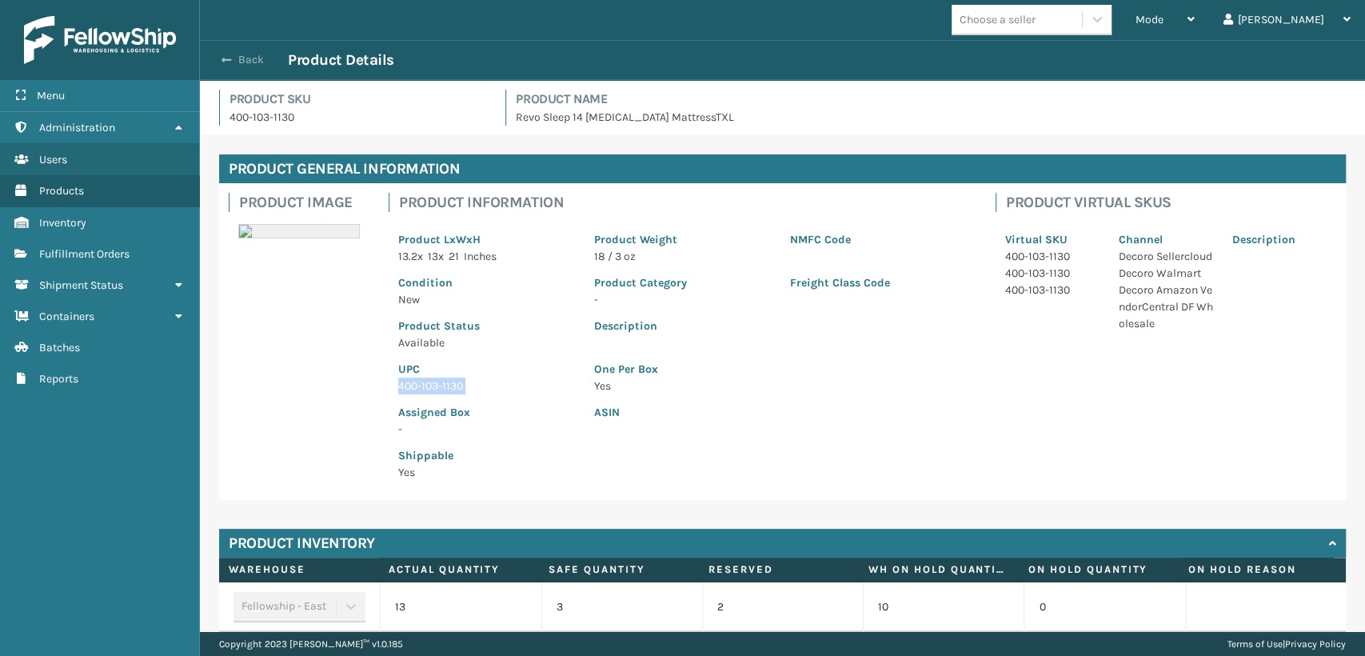
click at [257, 58] on button "Back" at bounding box center [251, 60] width 74 height 14
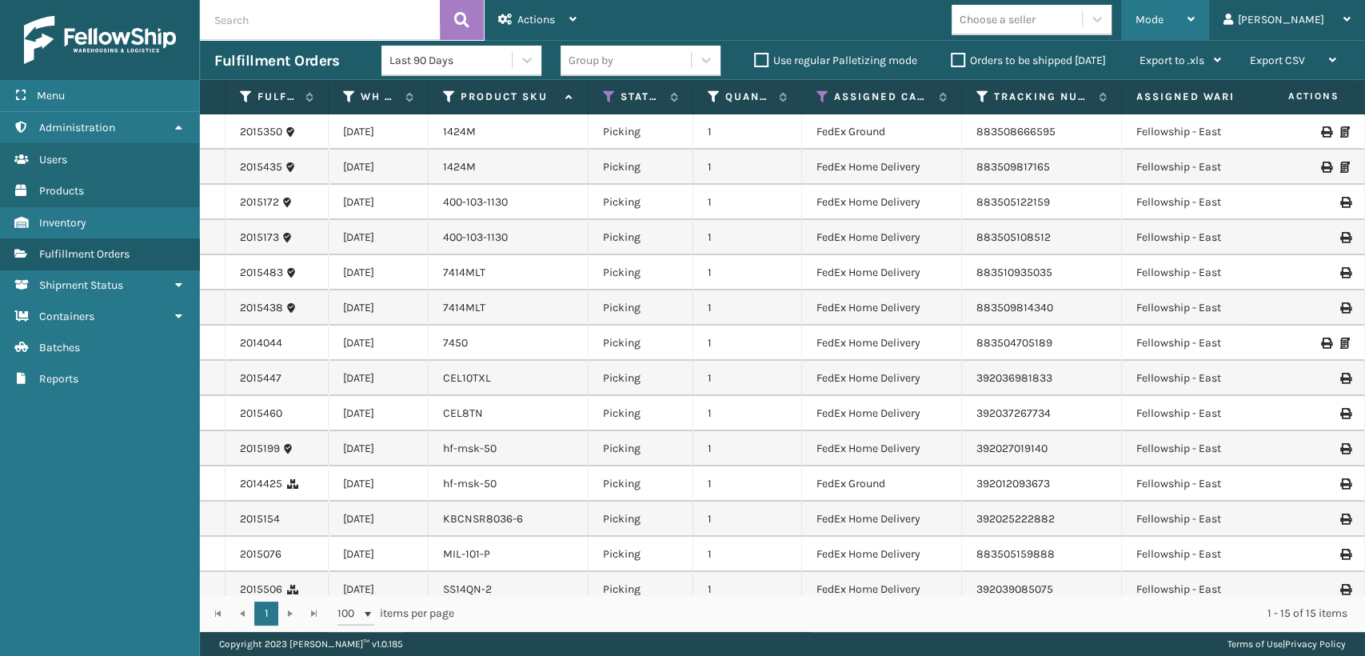
click at [1195, 22] on div "Mode" at bounding box center [1164, 20] width 59 height 40
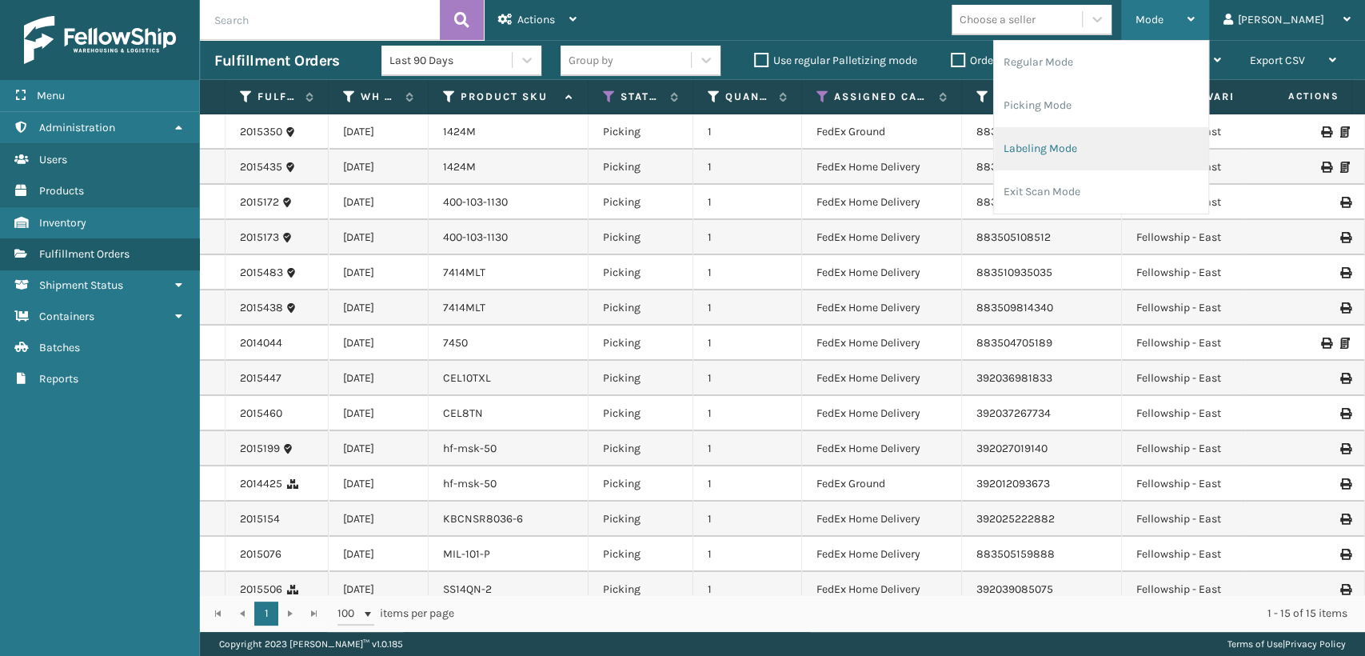
click at [1149, 140] on li "Labeling Mode" at bounding box center [1101, 148] width 214 height 43
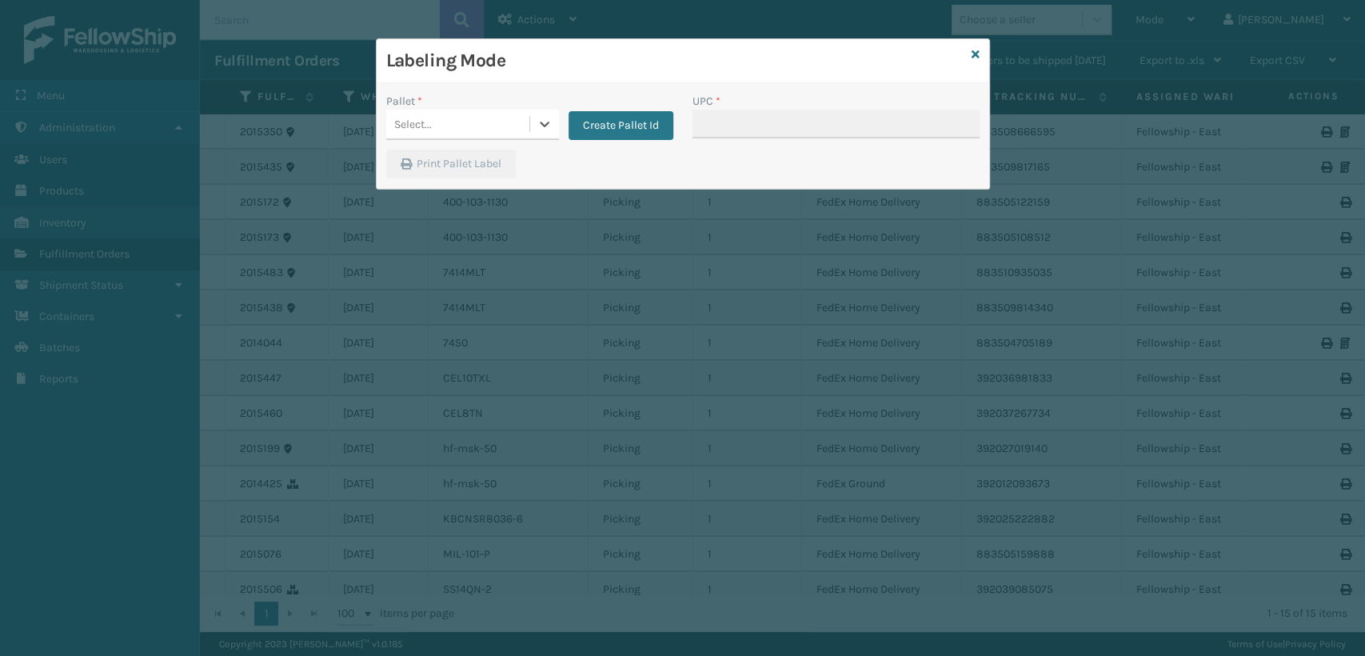
click at [480, 130] on div "Select..." at bounding box center [457, 124] width 143 height 26
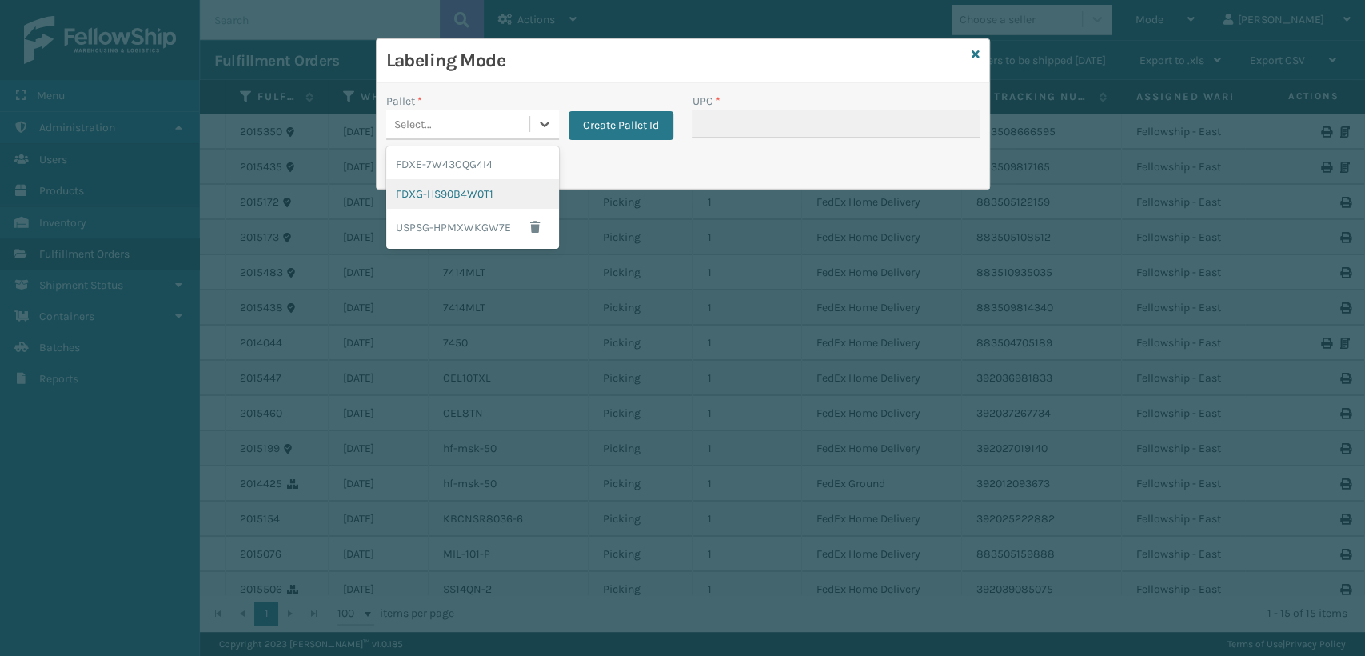
click at [473, 192] on div "FDXG-HS90B4W0T1" at bounding box center [472, 194] width 173 height 30
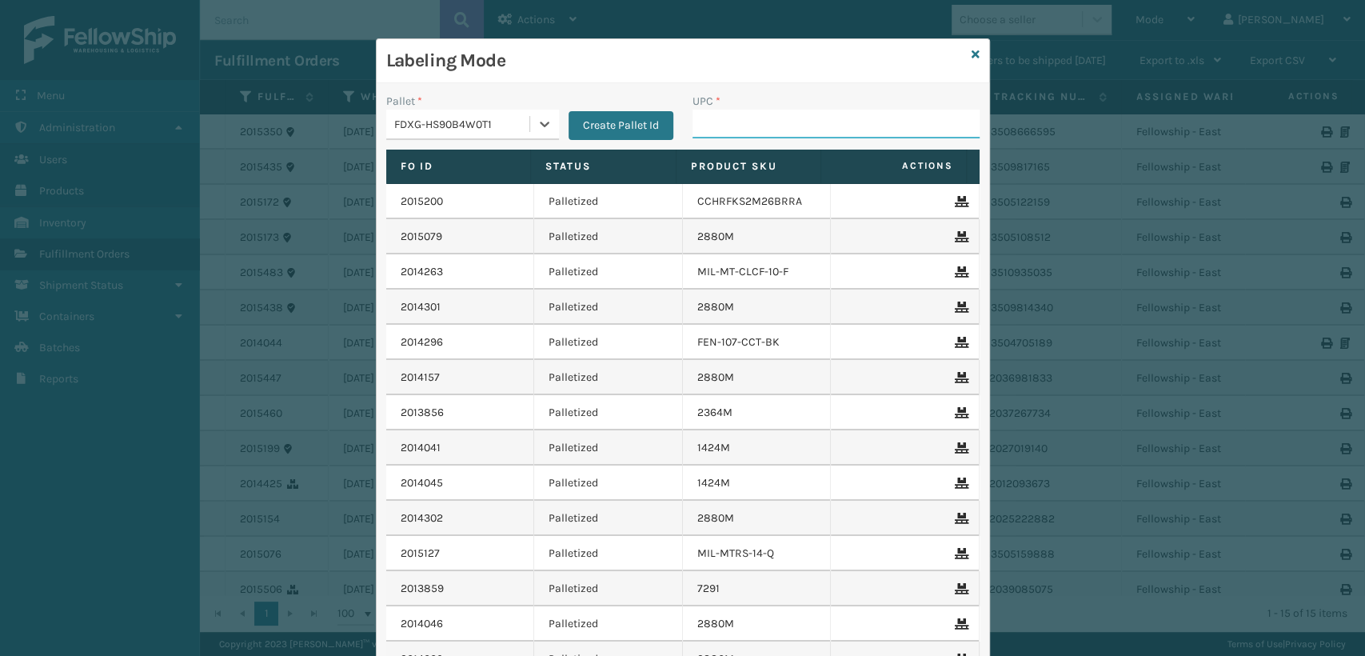
click at [728, 119] on input "UPC *" at bounding box center [835, 124] width 287 height 29
paste input "400-103-1130"
type input "400-103-1130"
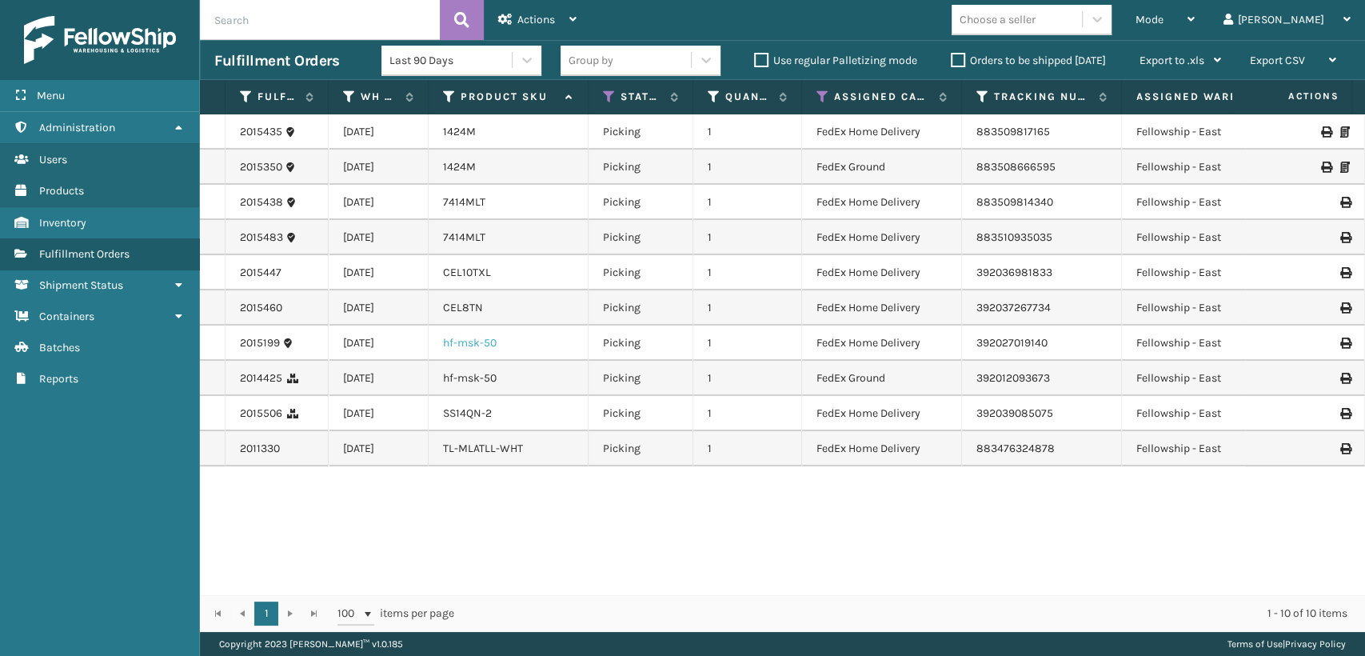
click at [471, 347] on link "hf-msk-50" at bounding box center [470, 343] width 54 height 14
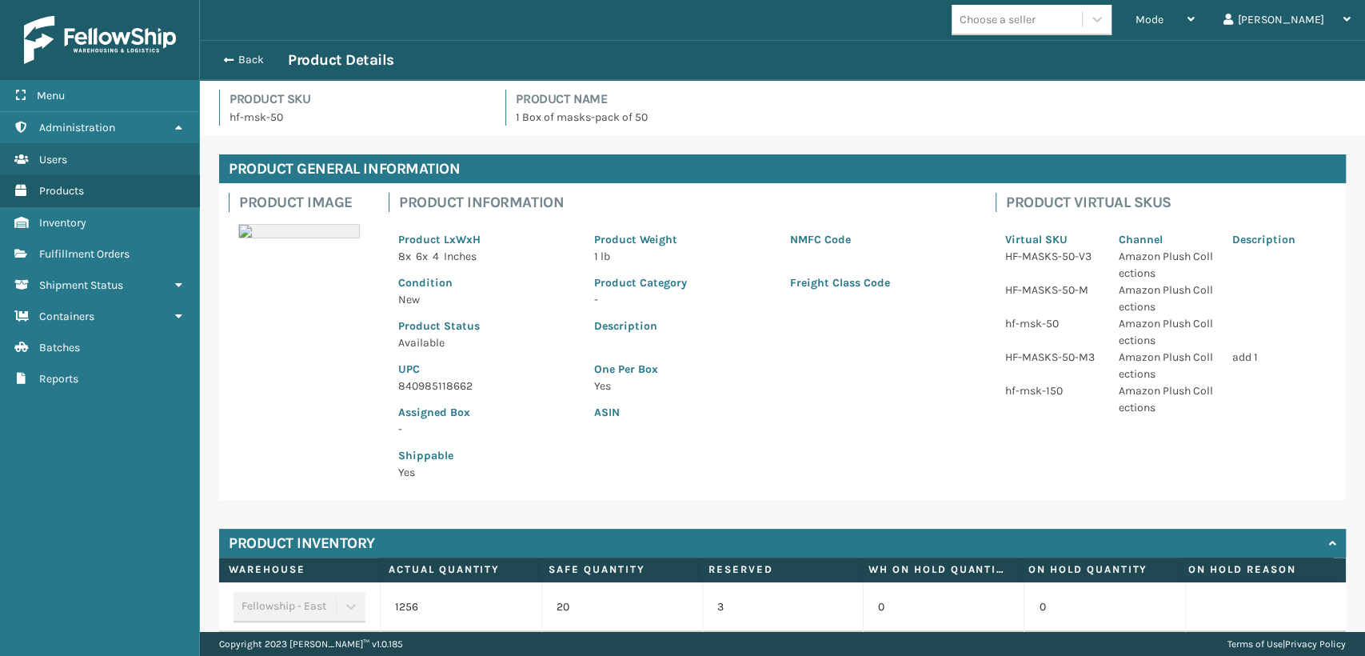
click at [441, 385] on p "840985118662" at bounding box center [486, 385] width 177 height 17
copy p "840985118662"
drag, startPoint x: 257, startPoint y: 54, endPoint x: 269, endPoint y: 52, distance: 11.3
click at [261, 54] on button "Back" at bounding box center [251, 60] width 74 height 14
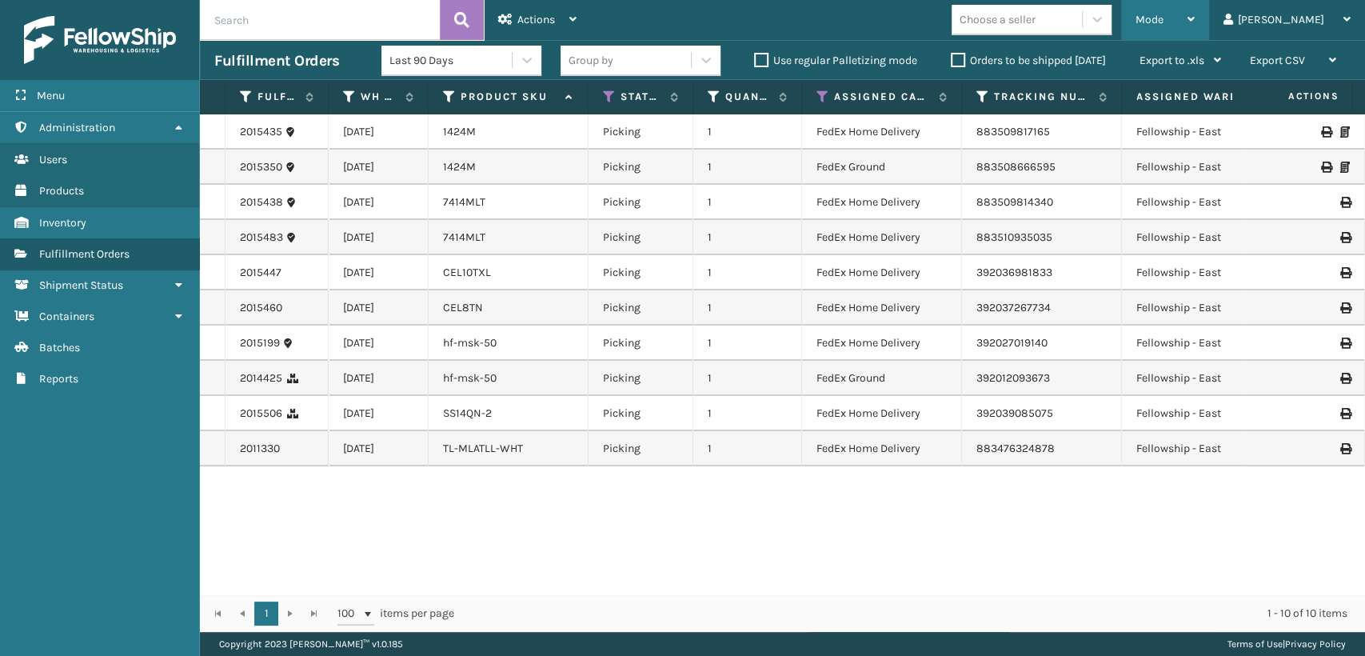
click at [1195, 21] on div "Mode" at bounding box center [1164, 20] width 59 height 40
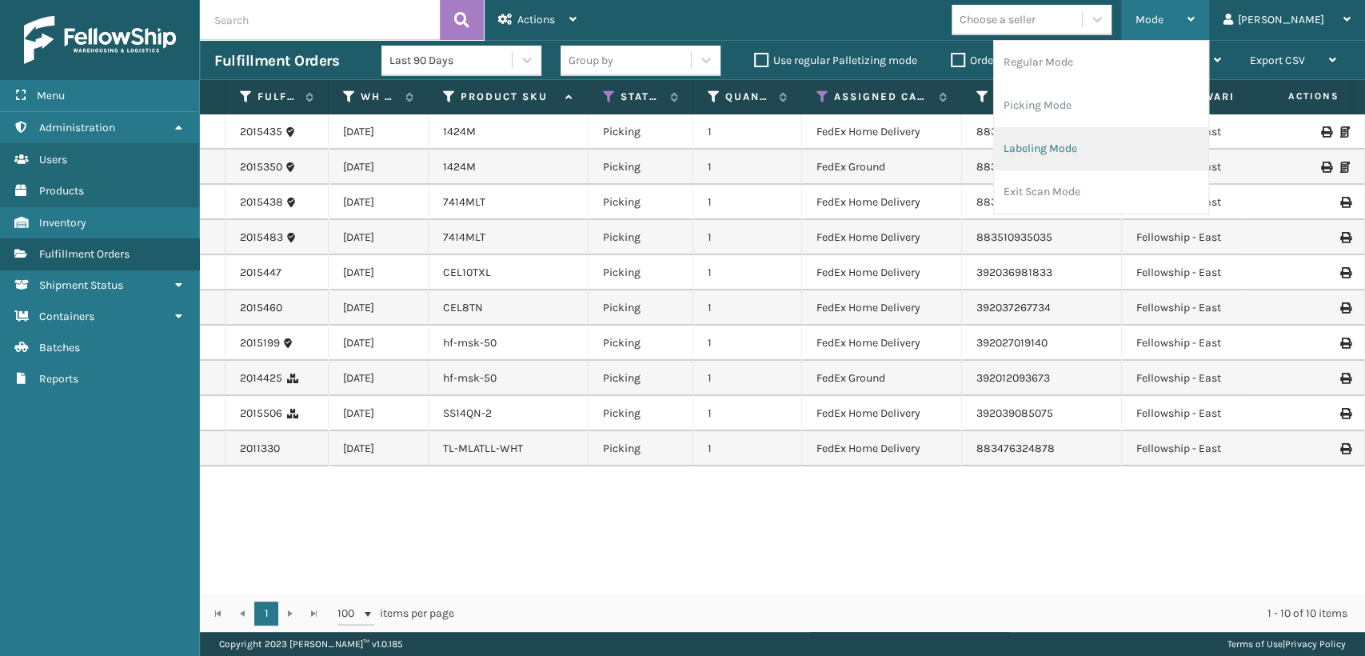
click at [1100, 137] on li "Labeling Mode" at bounding box center [1101, 148] width 214 height 43
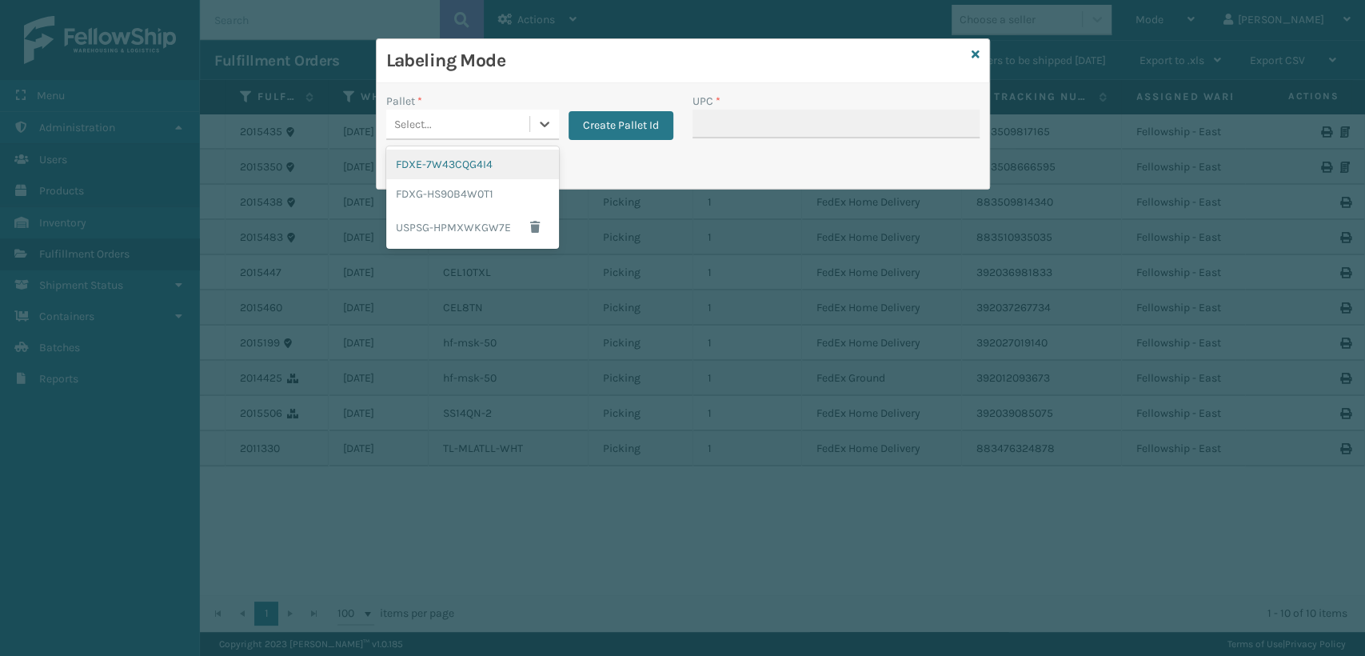
click at [489, 129] on div "Select..." at bounding box center [457, 124] width 143 height 26
click at [451, 197] on div "FDXG-HS90B4W0T1" at bounding box center [472, 194] width 173 height 30
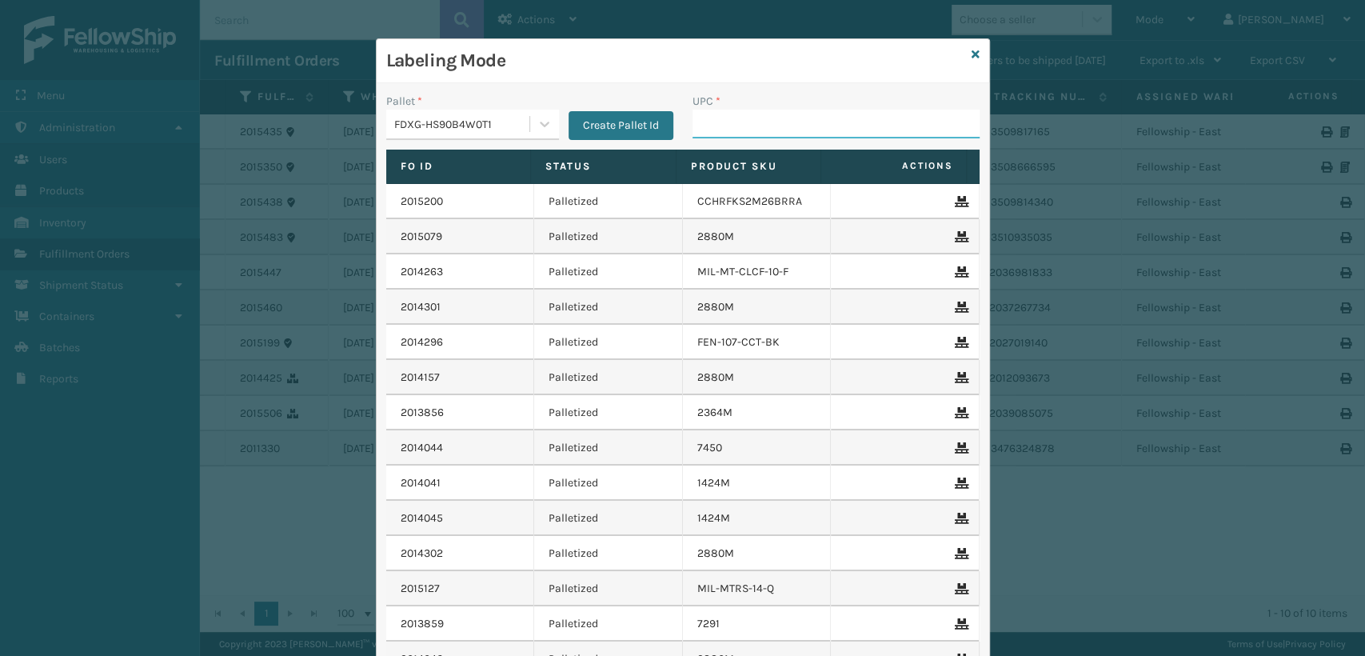
click at [720, 126] on input "UPC *" at bounding box center [835, 124] width 287 height 29
paste input "840985118662"
type input "840985118662"
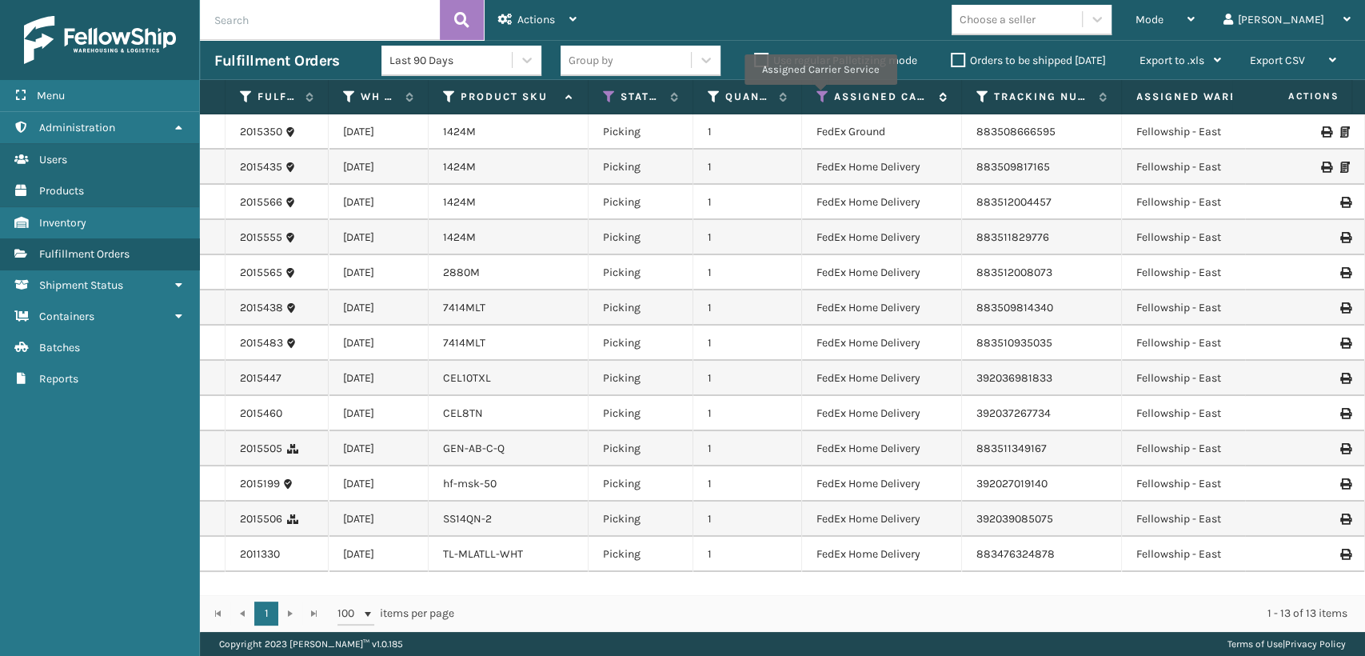
click at [820, 96] on icon at bounding box center [822, 97] width 13 height 14
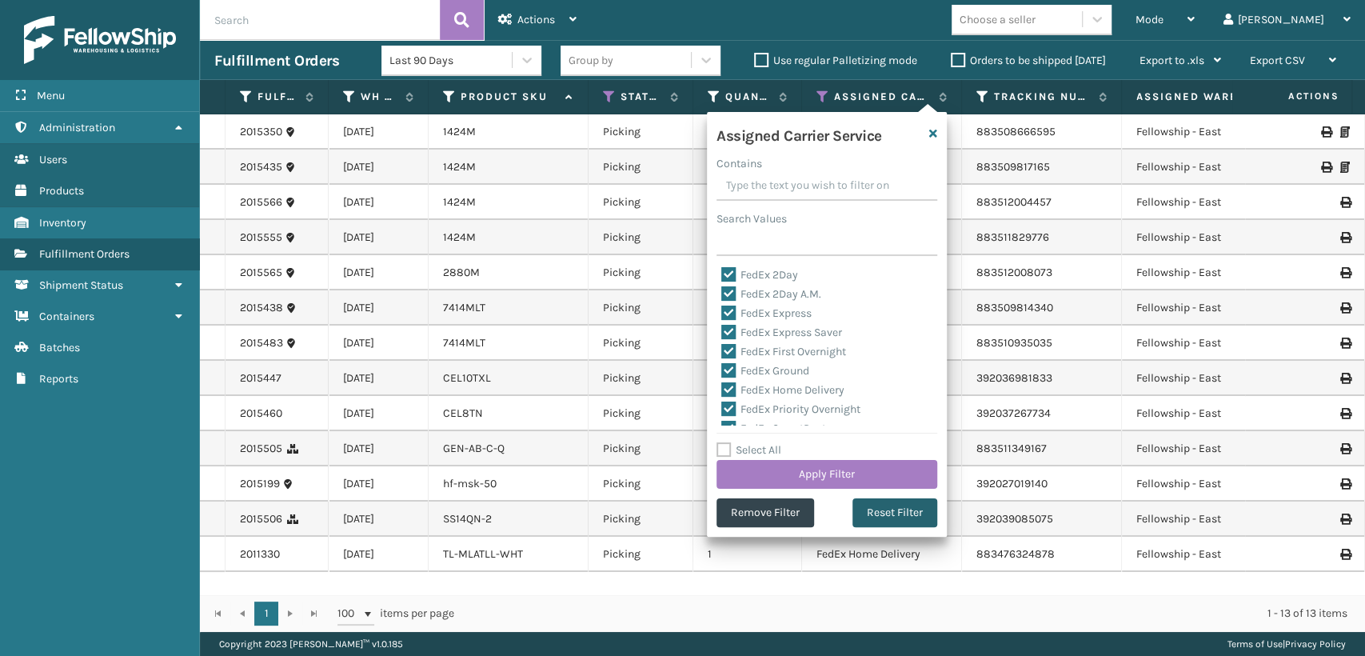
click at [863, 512] on button "Reset Filter" at bounding box center [894, 512] width 85 height 29
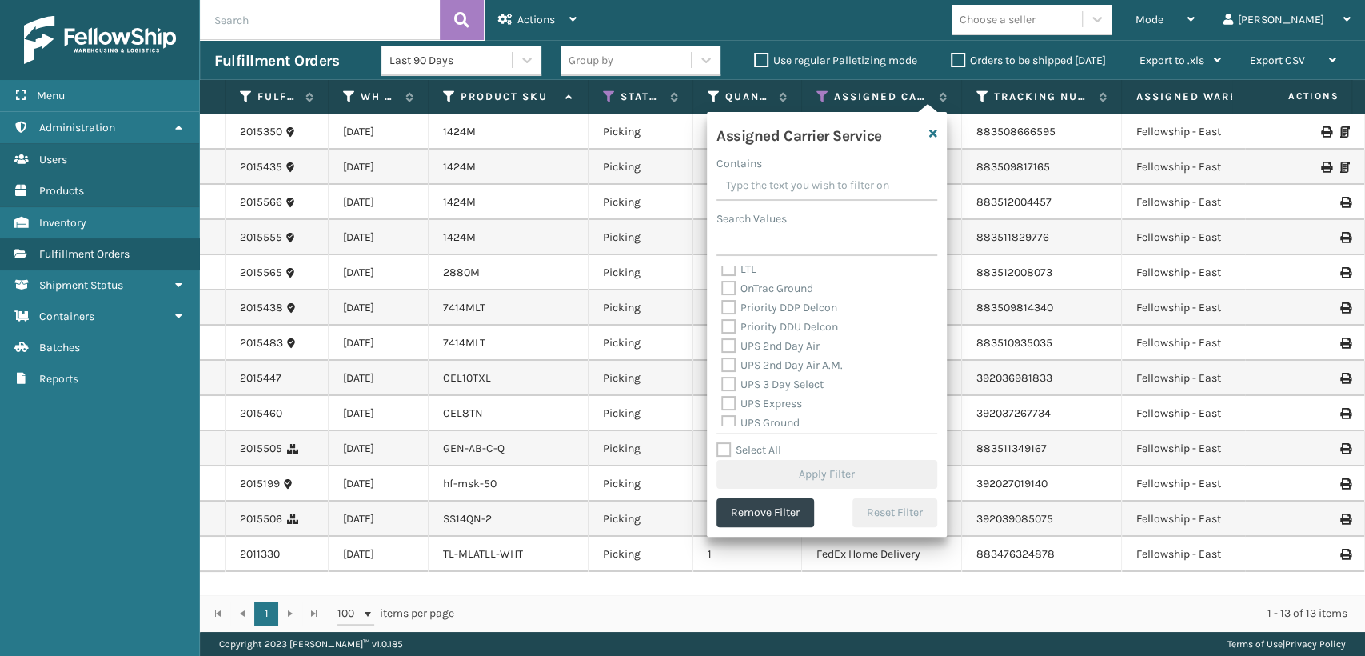
scroll to position [266, 0]
click at [770, 318] on label "UPS 2nd Day Air" at bounding box center [770, 316] width 98 height 14
click at [722, 317] on input "UPS 2nd Day Air" at bounding box center [721, 311] width 1 height 10
checkbox input "true"
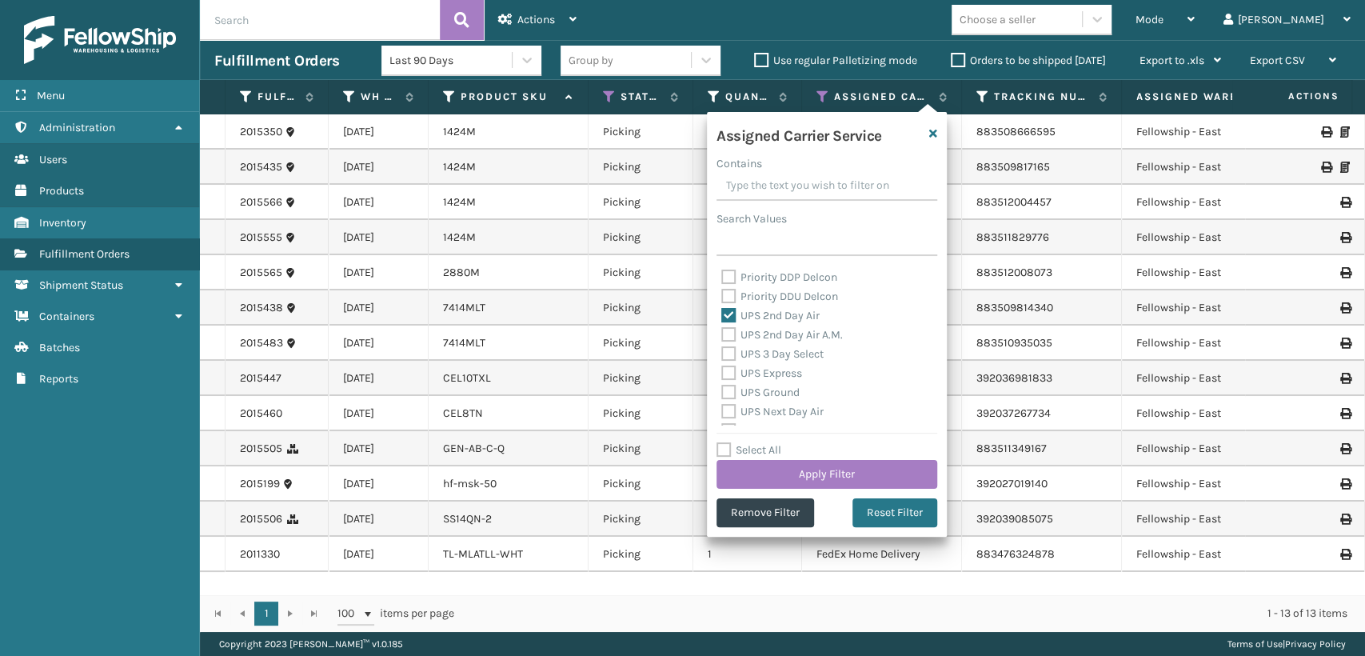
click at [768, 333] on label "UPS 2nd Day Air A.M." at bounding box center [782, 335] width 122 height 14
click at [722, 333] on input "UPS 2nd Day Air A.M." at bounding box center [721, 330] width 1 height 10
checkbox input "true"
click at [768, 357] on label "UPS 3 Day Select" at bounding box center [772, 354] width 102 height 14
click at [722, 355] on input "UPS 3 Day Select" at bounding box center [721, 350] width 1 height 10
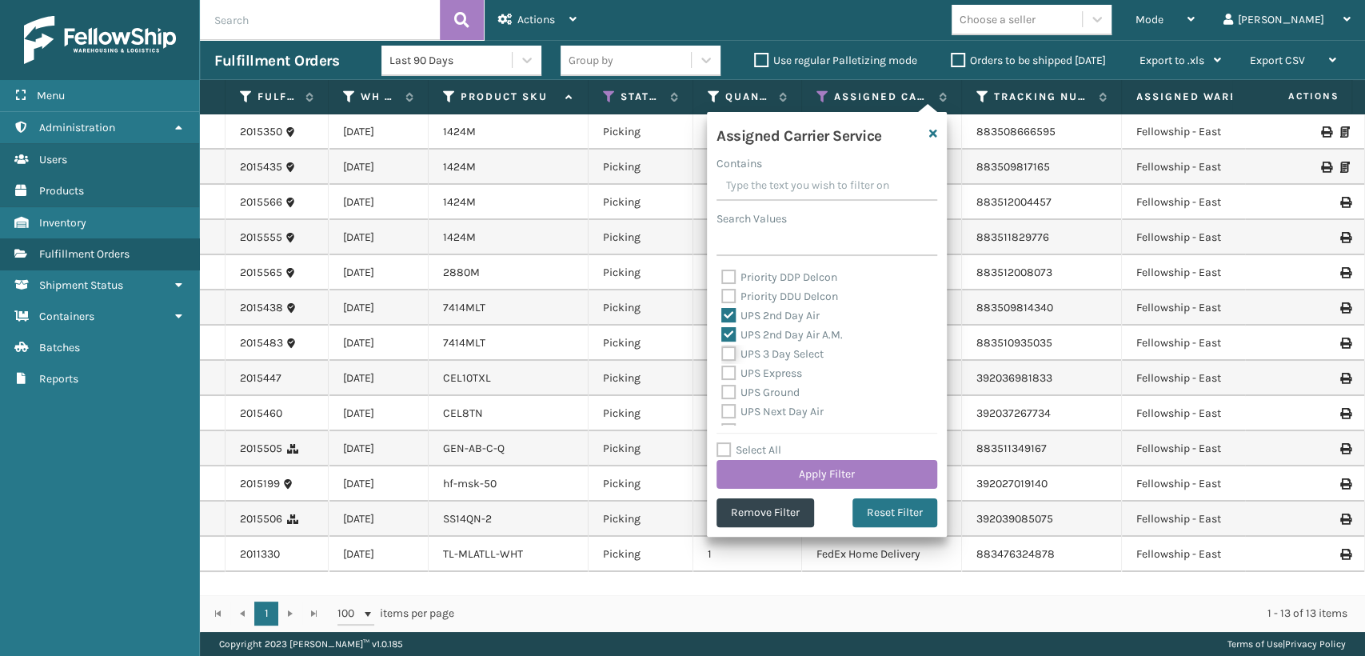
checkbox input "true"
click at [768, 377] on label "UPS Express" at bounding box center [761, 373] width 81 height 14
click at [722, 374] on input "UPS Express" at bounding box center [721, 369] width 1 height 10
checkbox input "true"
click at [768, 394] on label "UPS Ground" at bounding box center [760, 392] width 78 height 14
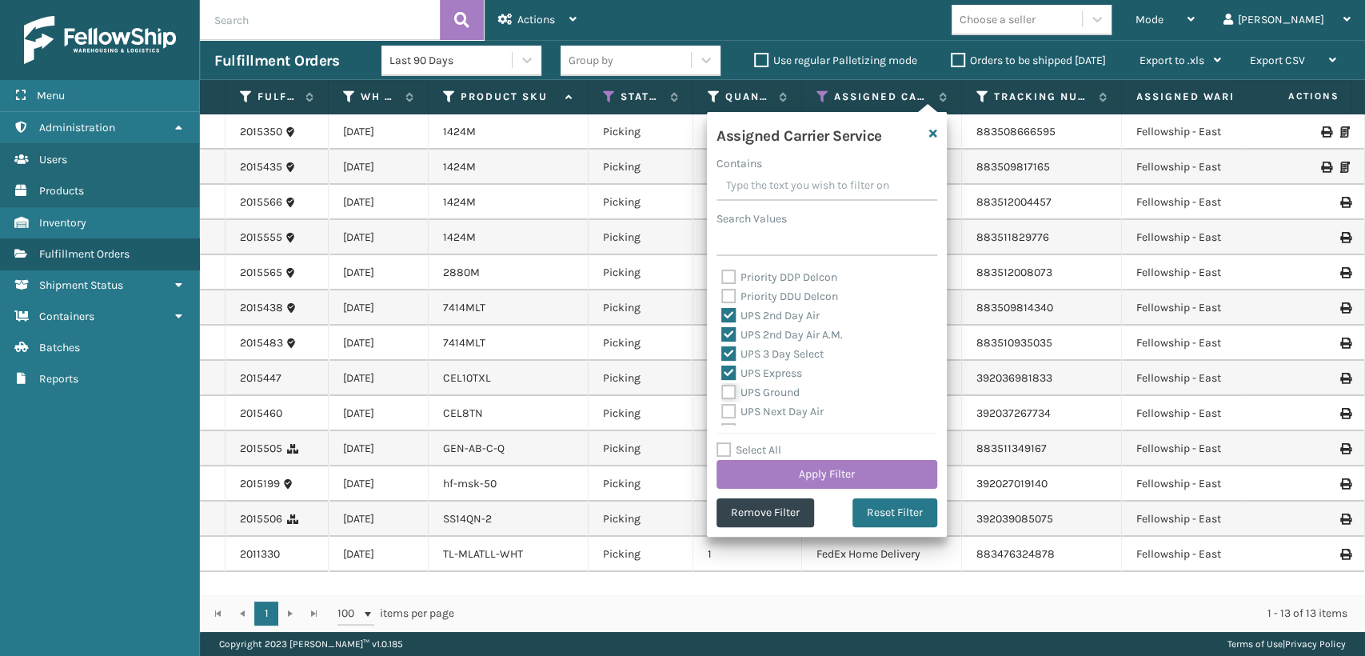
click at [722, 393] on input "UPS Ground" at bounding box center [721, 388] width 1 height 10
checkbox input "true"
click at [768, 408] on label "UPS Next Day Air" at bounding box center [772, 412] width 102 height 14
click at [722, 408] on input "UPS Next Day Air" at bounding box center [721, 407] width 1 height 10
checkbox input "true"
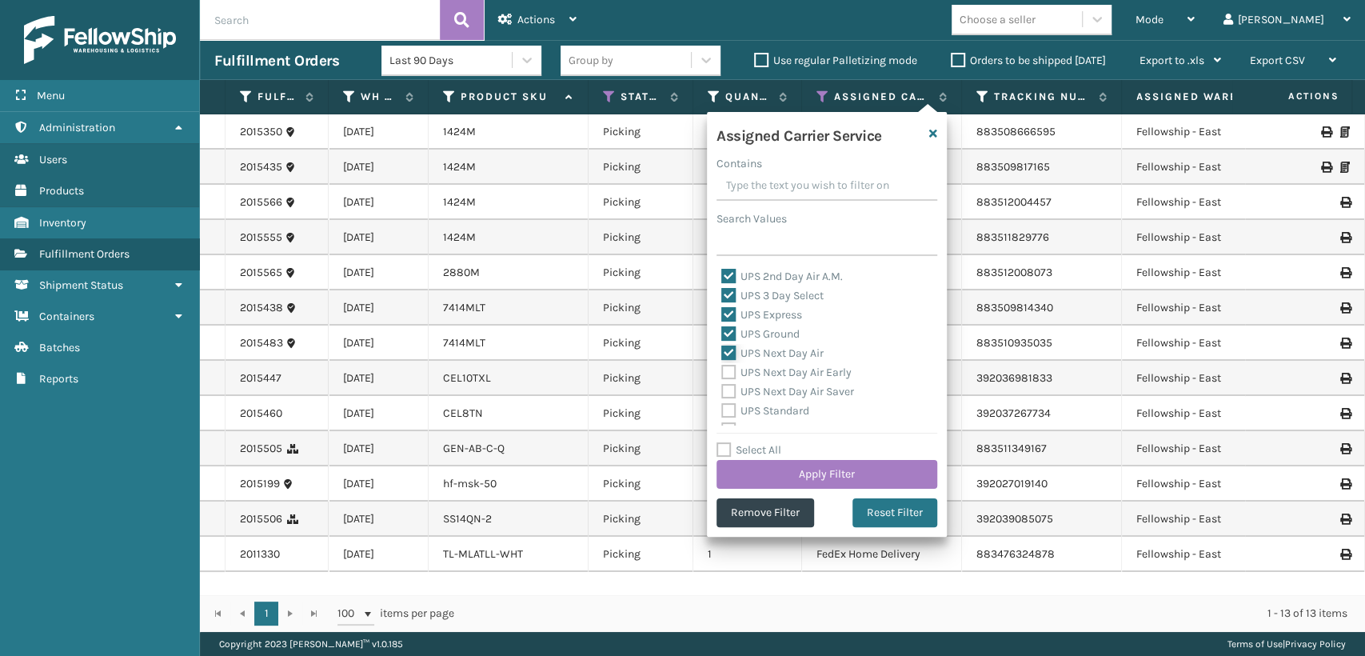
scroll to position [355, 0]
click at [772, 346] on label "UPS Next Day Air Early" at bounding box center [786, 342] width 130 height 14
click at [722, 343] on input "UPS Next Day Air Early" at bounding box center [721, 338] width 1 height 10
checkbox input "true"
click at [773, 365] on label "UPS Next Day Air Saver" at bounding box center [787, 361] width 133 height 14
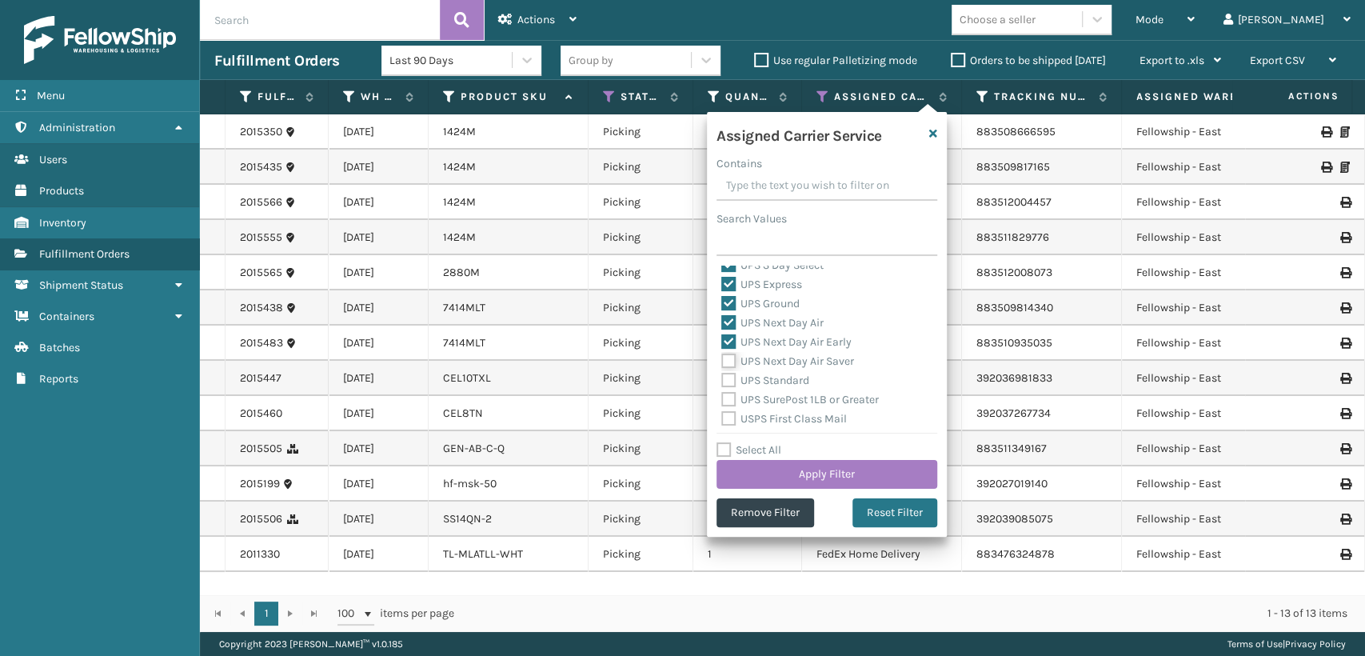
click at [722, 362] on input "UPS Next Day Air Saver" at bounding box center [721, 357] width 1 height 10
checkbox input "true"
click at [773, 379] on label "UPS Standard" at bounding box center [765, 380] width 88 height 14
click at [722, 379] on input "UPS Standard" at bounding box center [721, 376] width 1 height 10
checkbox input "true"
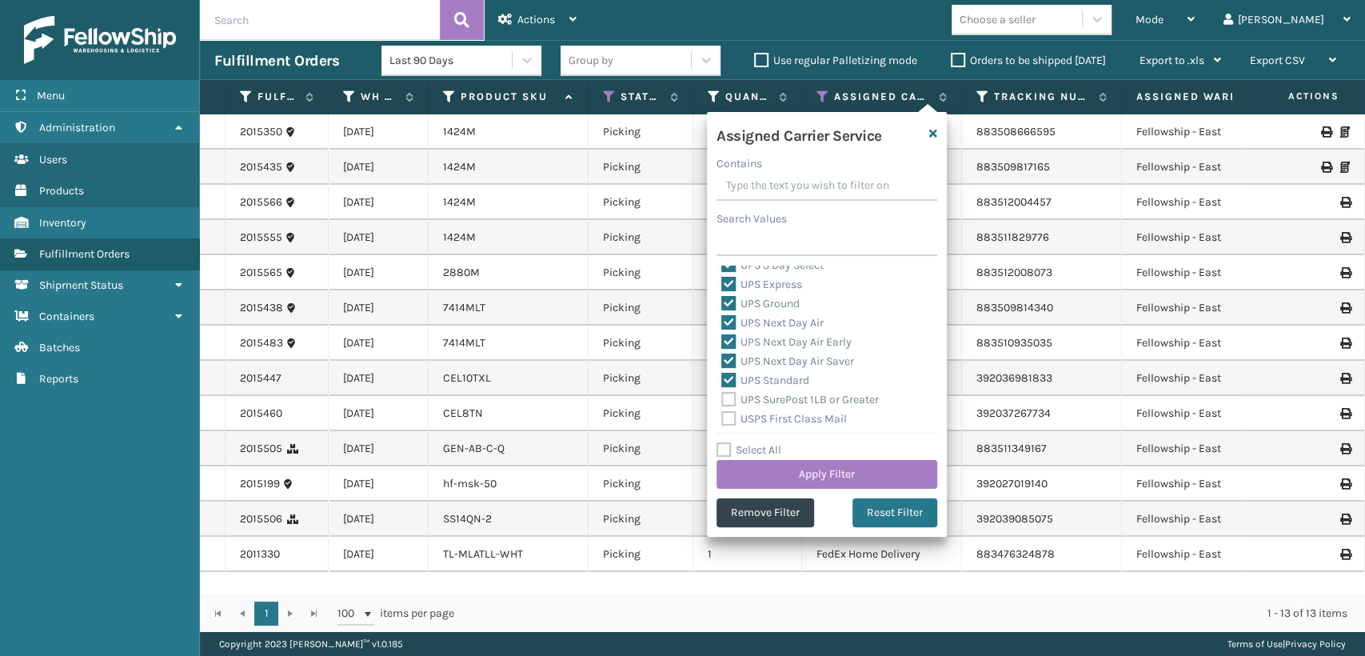
click at [769, 398] on label "UPS SurePost 1LB or Greater" at bounding box center [800, 400] width 158 height 14
click at [722, 398] on input "UPS SurePost 1LB or Greater" at bounding box center [721, 395] width 1 height 10
checkbox input "true"
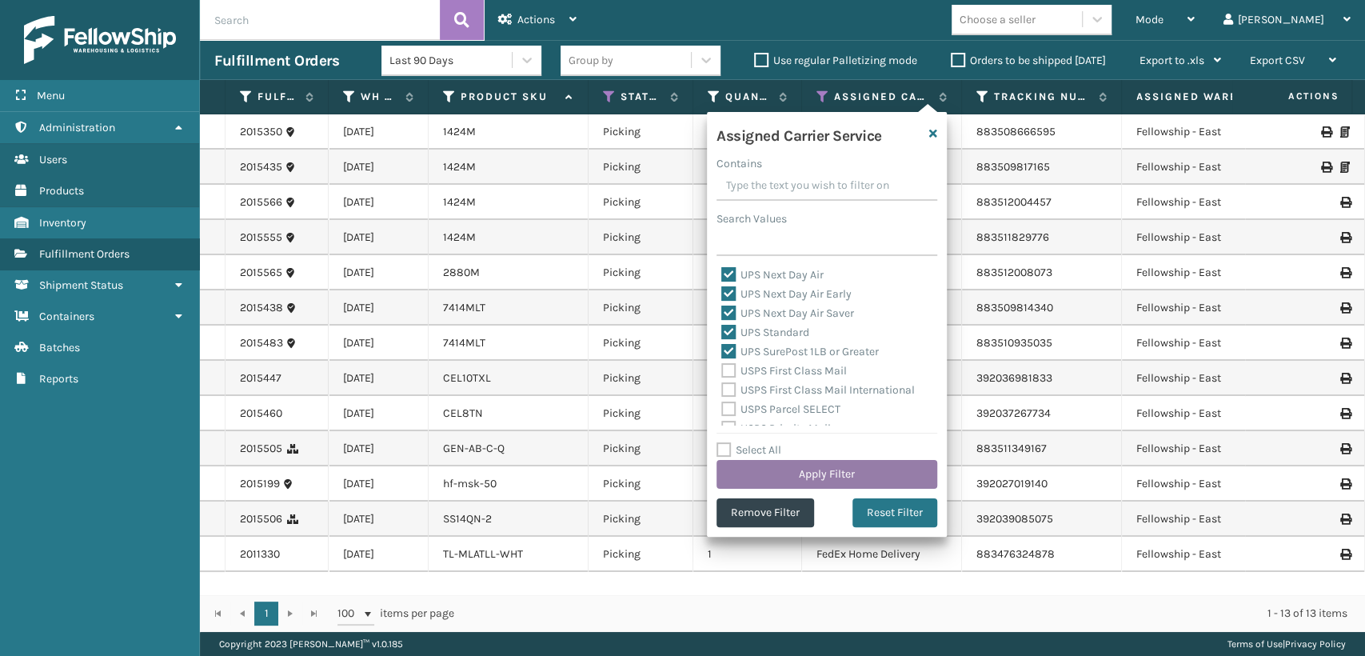
click at [776, 468] on button "Apply Filter" at bounding box center [826, 474] width 221 height 29
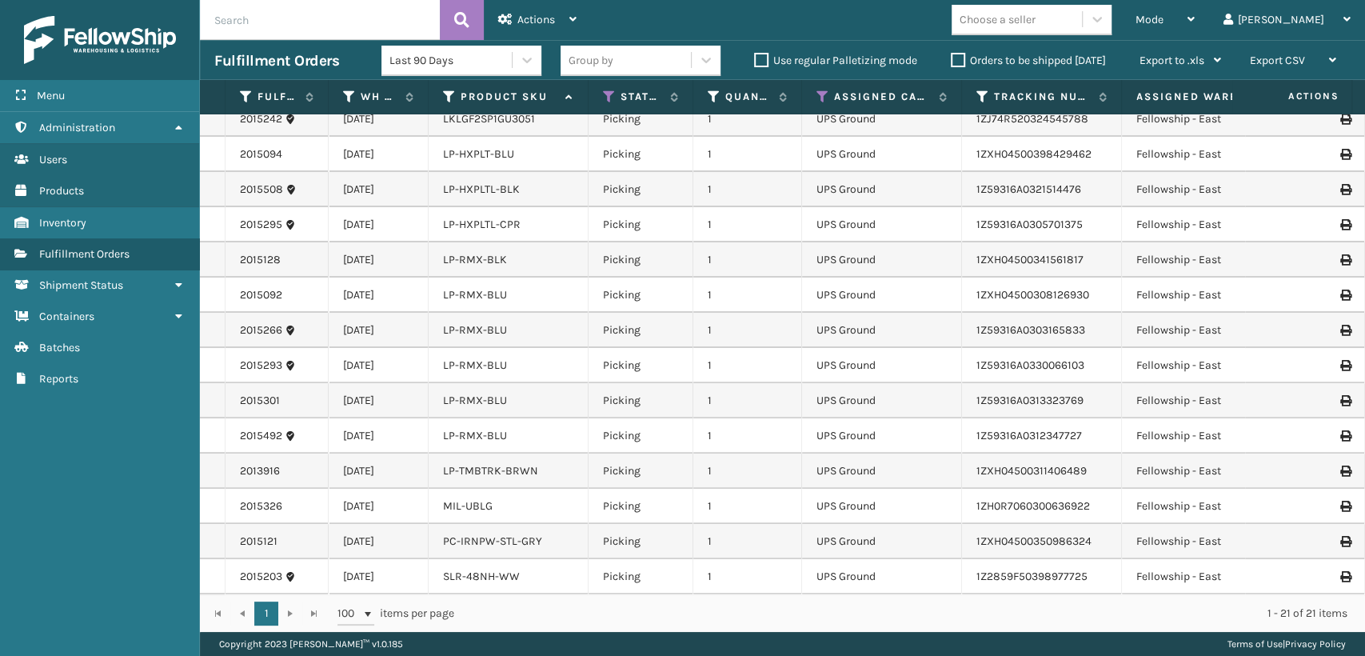
scroll to position [0, 0]
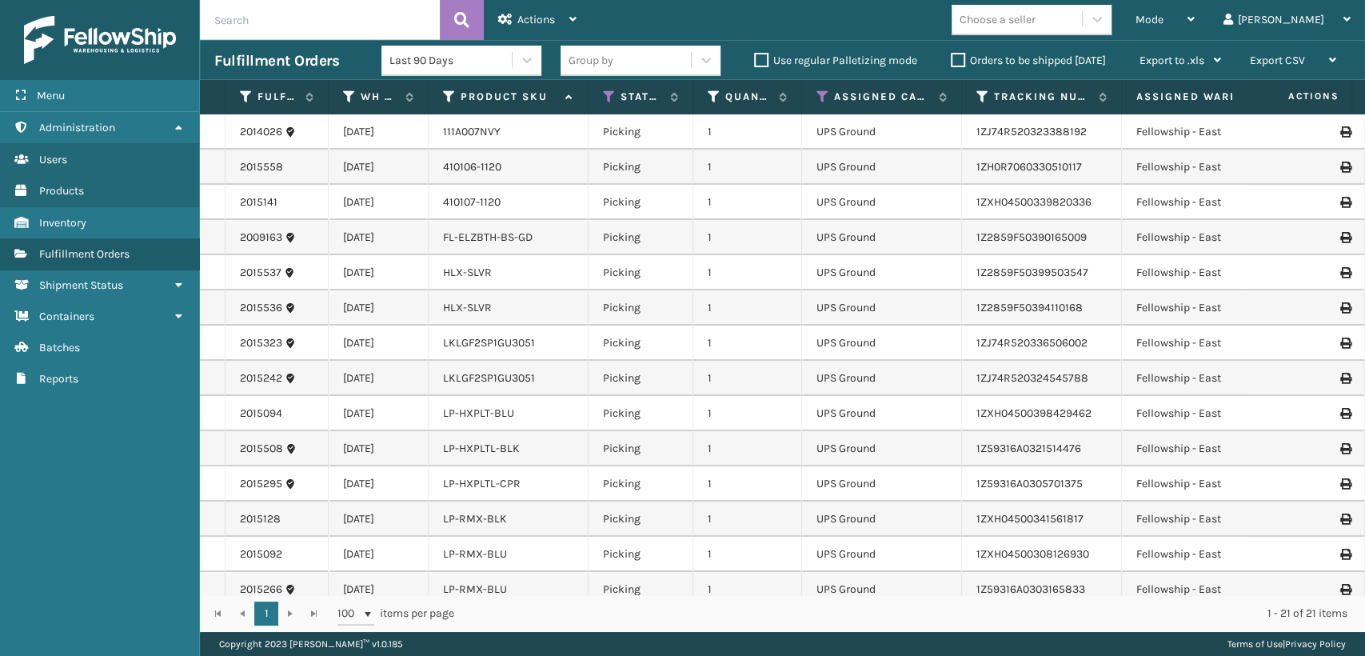
drag, startPoint x: 776, startPoint y: 297, endPoint x: 764, endPoint y: 299, distance: 12.2
click at [764, 299] on td "1" at bounding box center [747, 307] width 109 height 35
click at [1163, 14] on span "Mode" at bounding box center [1149, 20] width 28 height 14
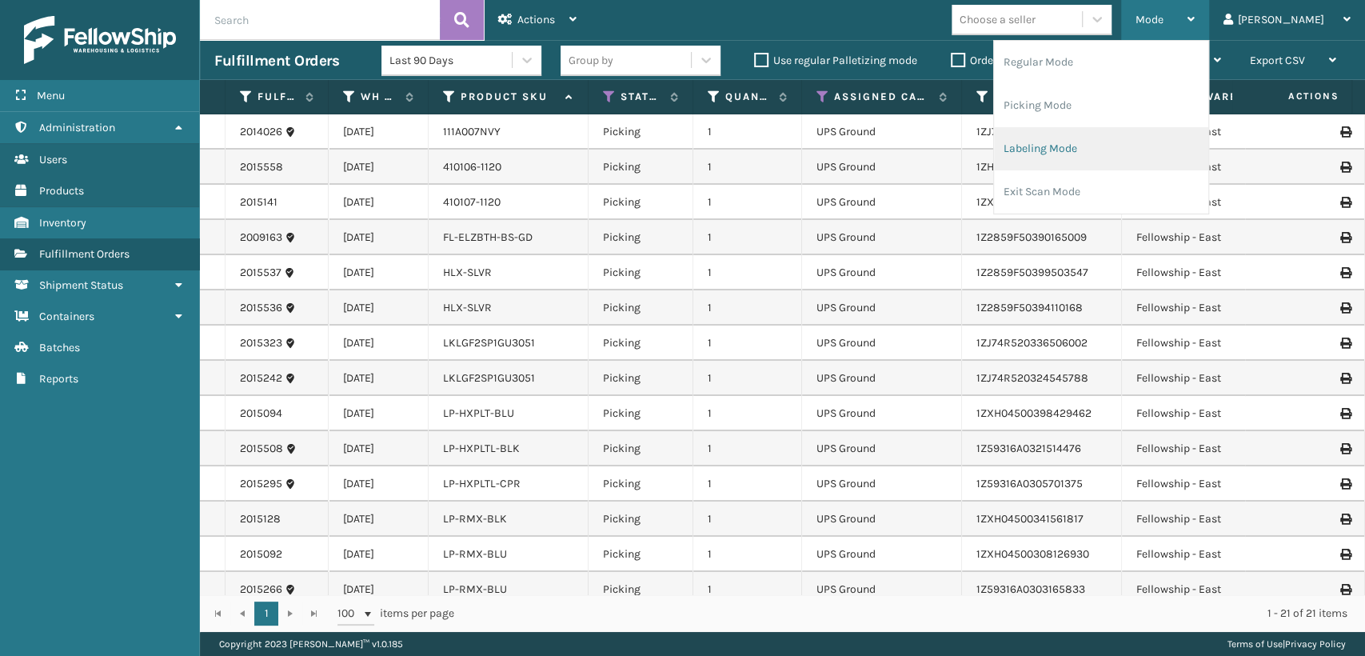
click at [1132, 141] on li "Labeling Mode" at bounding box center [1101, 148] width 214 height 43
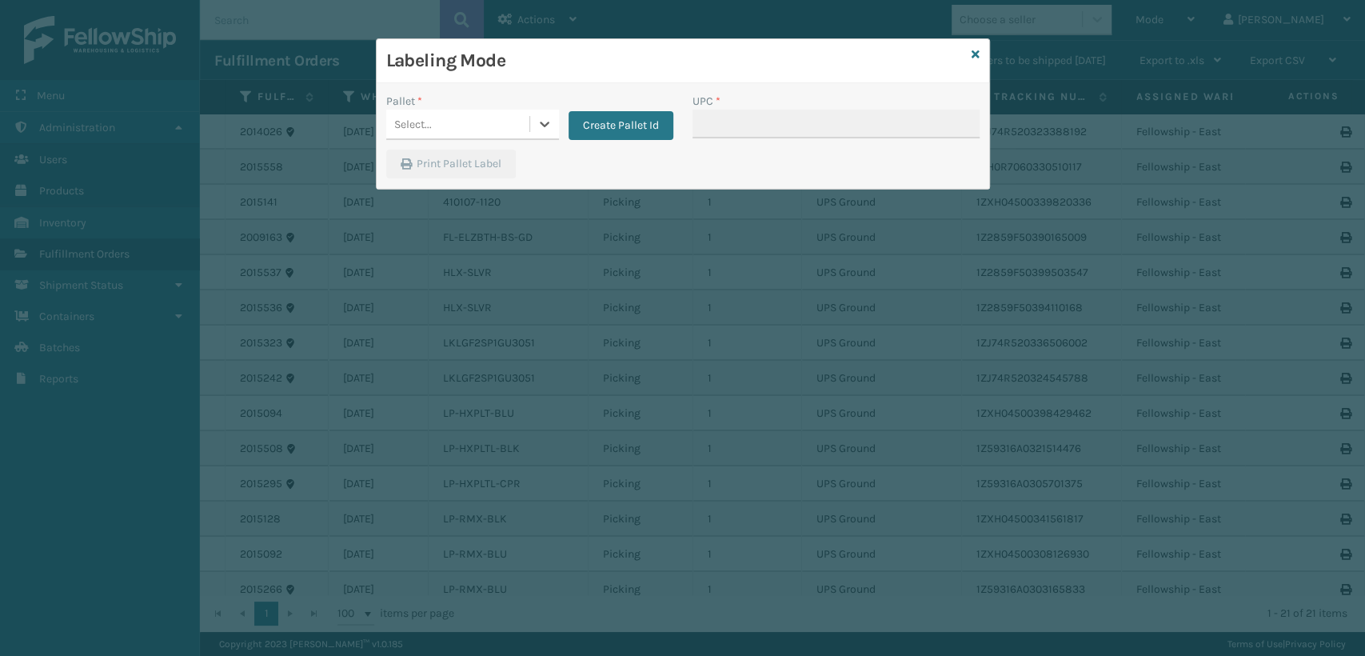
click at [497, 119] on div "Select..." at bounding box center [457, 124] width 143 height 26
click at [645, 123] on button "Create Pallet Id" at bounding box center [620, 125] width 105 height 29
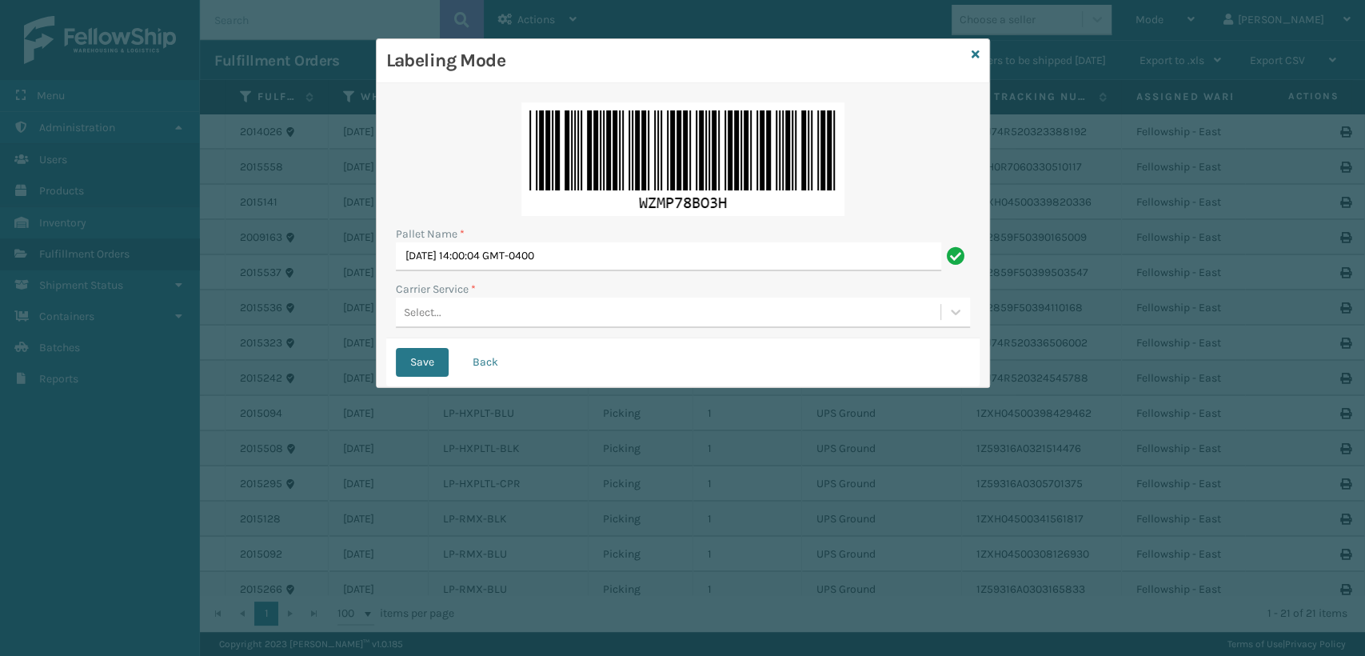
click at [543, 309] on div "Select..." at bounding box center [668, 312] width 545 height 26
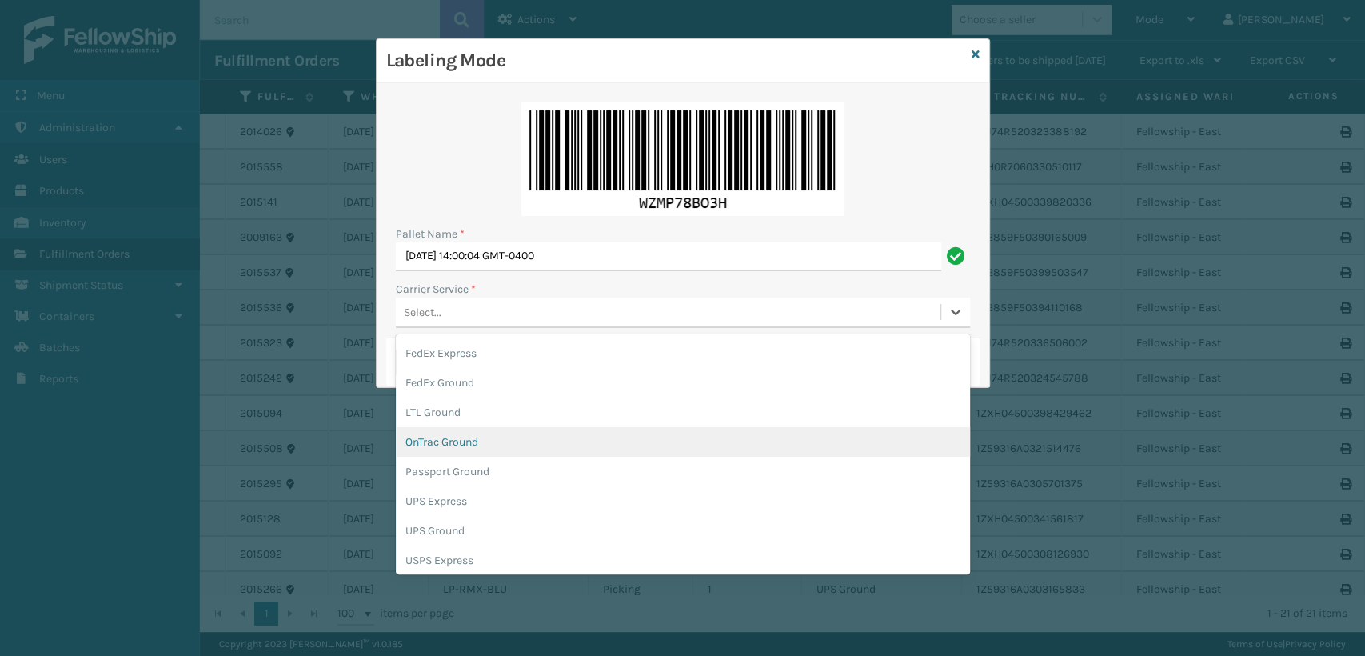
scroll to position [89, 0]
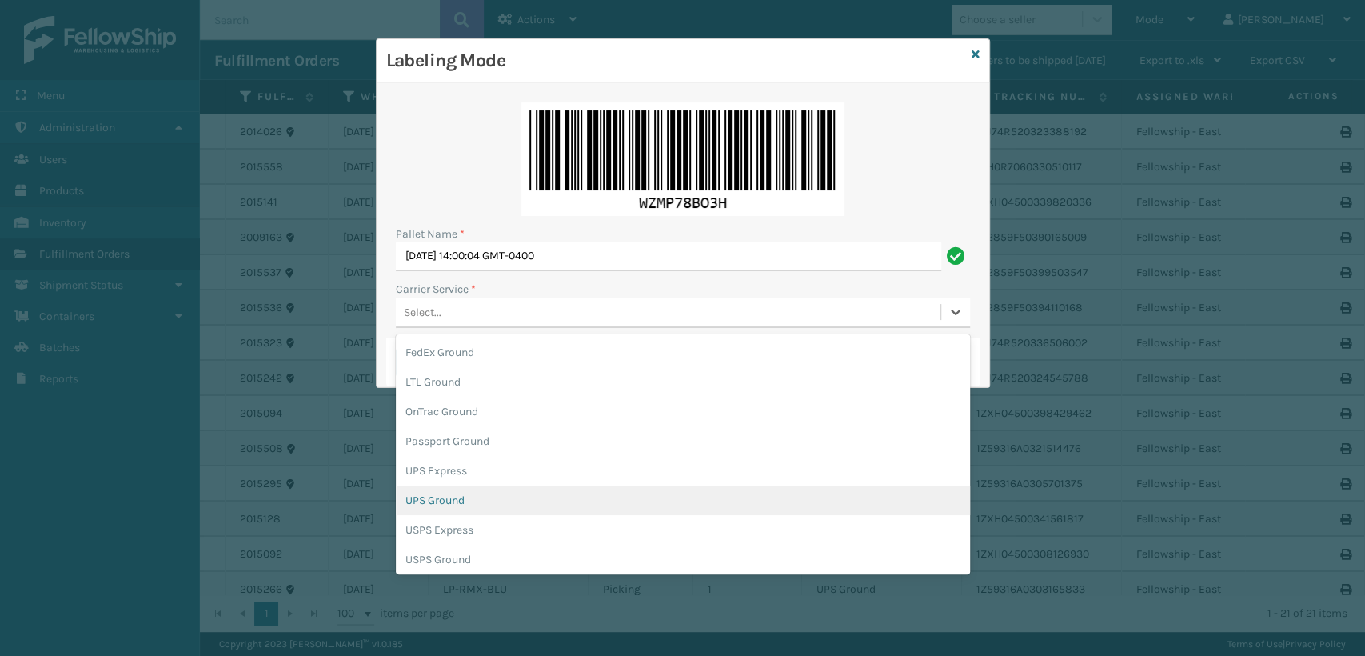
click at [474, 494] on div "UPS Ground" at bounding box center [683, 500] width 574 height 30
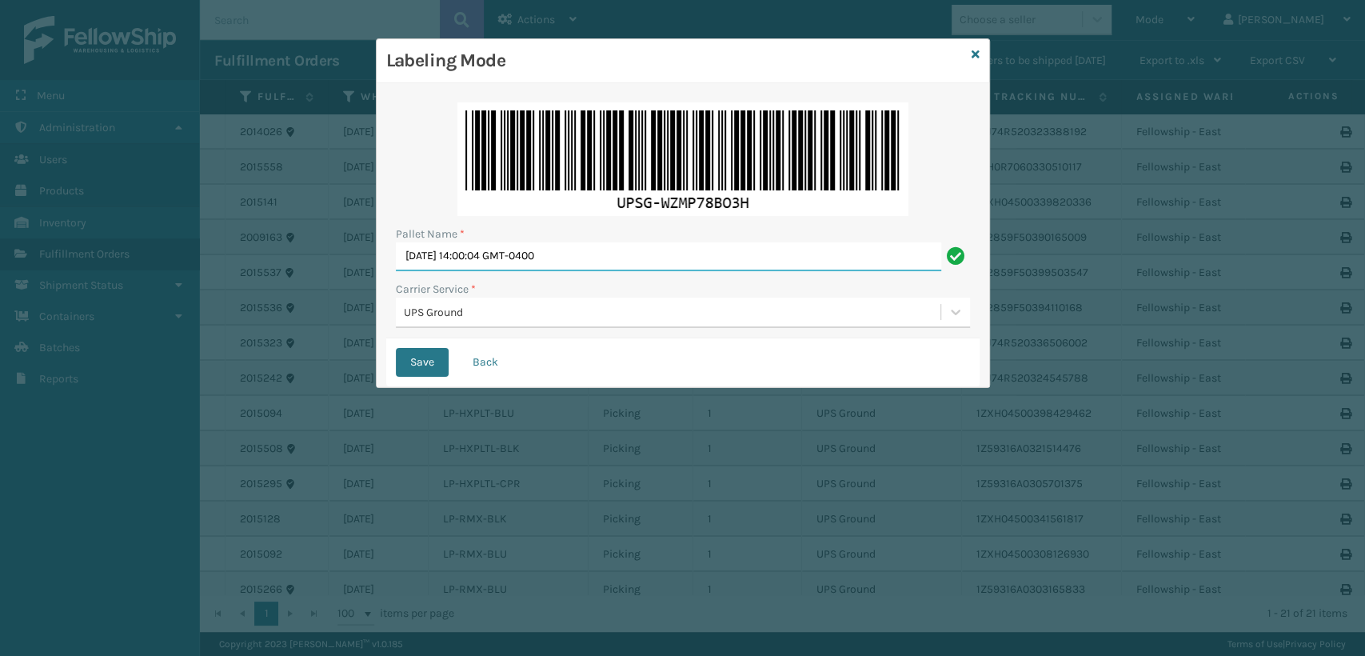
drag, startPoint x: 432, startPoint y: 264, endPoint x: 377, endPoint y: 262, distance: 54.4
click at [377, 262] on div "Pallet Name * [DATE] 14:00:04 GMT-0400 Carrier Service * UPS Ground Save Back" at bounding box center [683, 235] width 612 height 304
type input "UPST7421194"
click at [396, 348] on button "Save" at bounding box center [422, 362] width 53 height 29
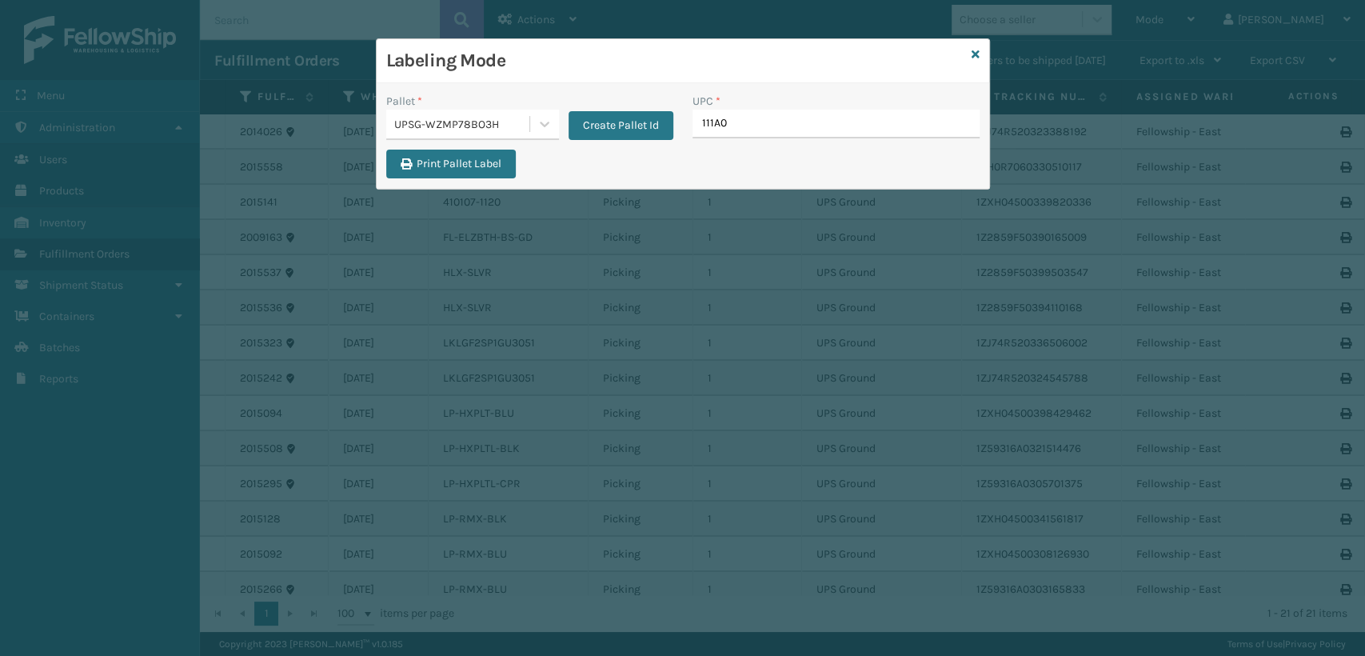
type input "111A00"
type input "850004456729"
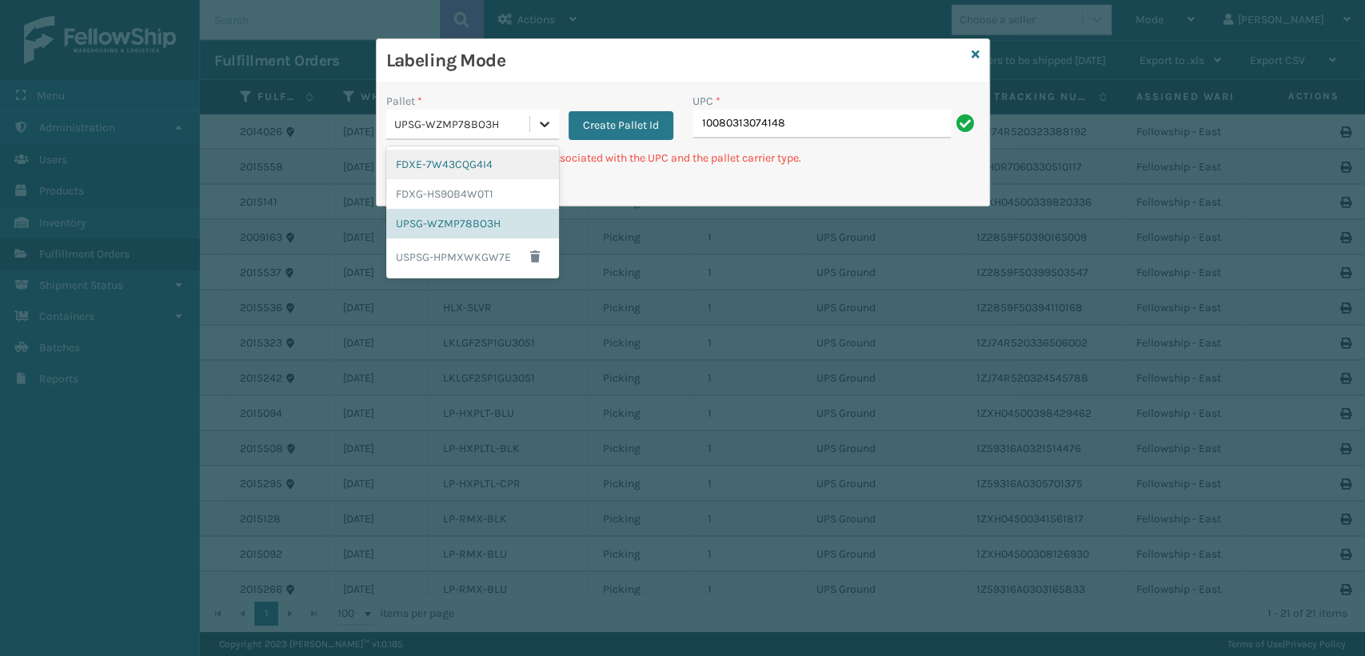
click at [556, 113] on div at bounding box center [544, 124] width 29 height 29
click at [482, 180] on div "FDXG-HS90B4W0T1" at bounding box center [472, 194] width 173 height 30
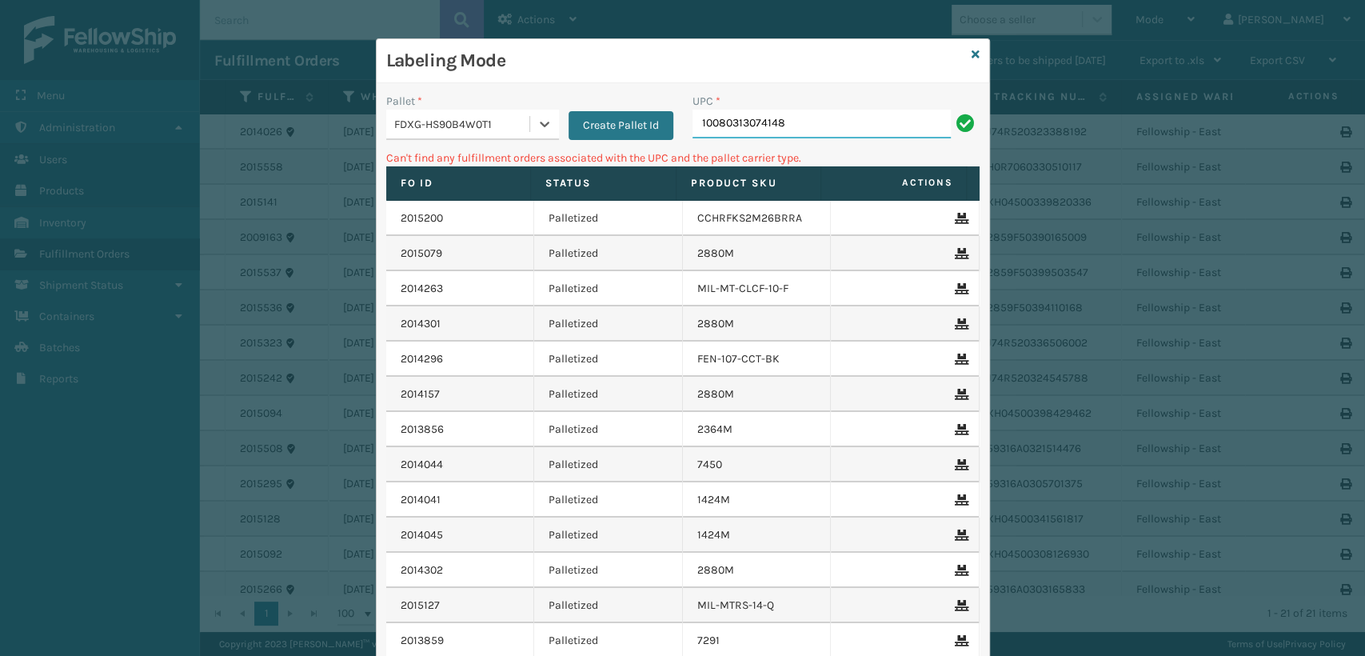
click at [792, 114] on input "10080313074148" at bounding box center [821, 124] width 258 height 29
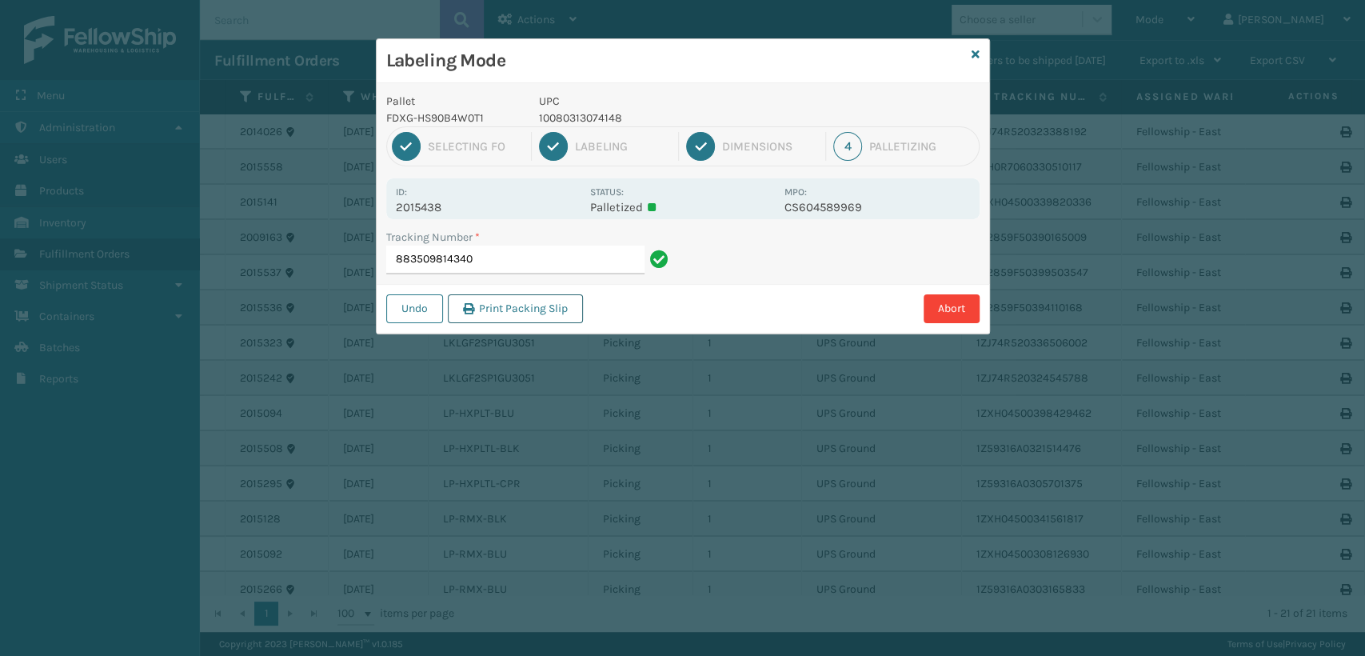
click at [545, 309] on button "Print Packing Slip" at bounding box center [515, 308] width 135 height 29
click at [404, 205] on p "2015460" at bounding box center [488, 207] width 185 height 14
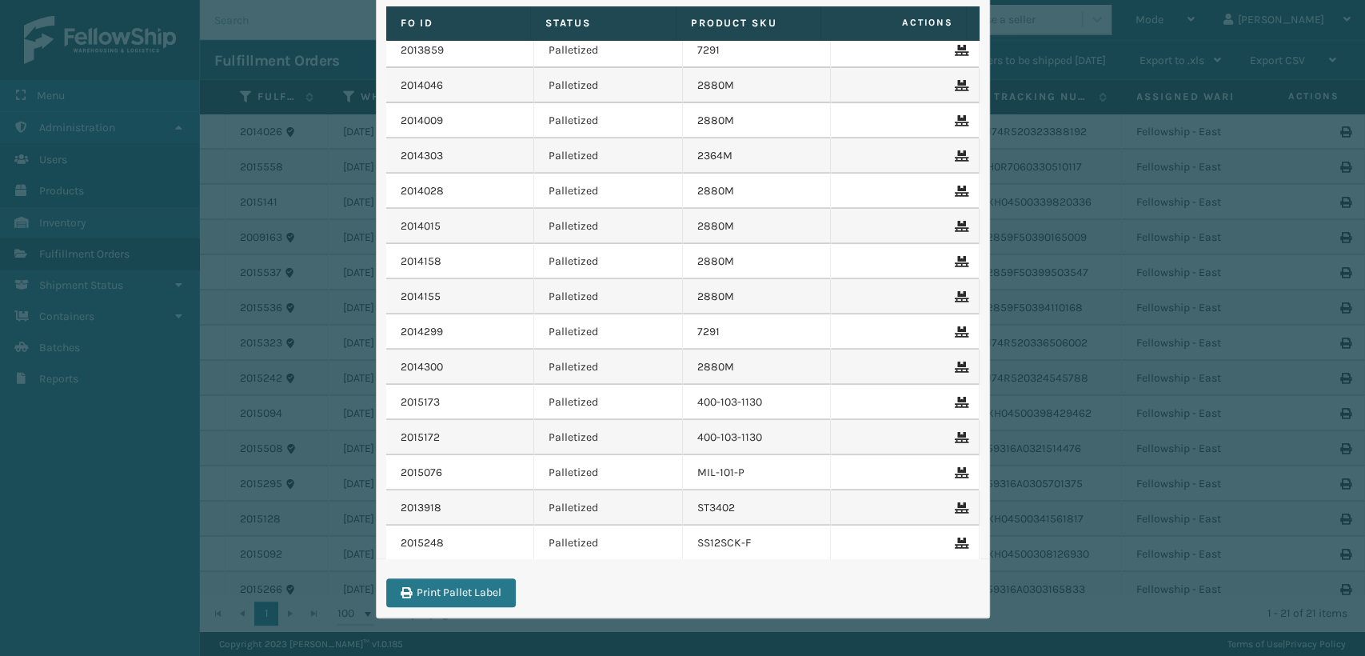
scroll to position [0, 0]
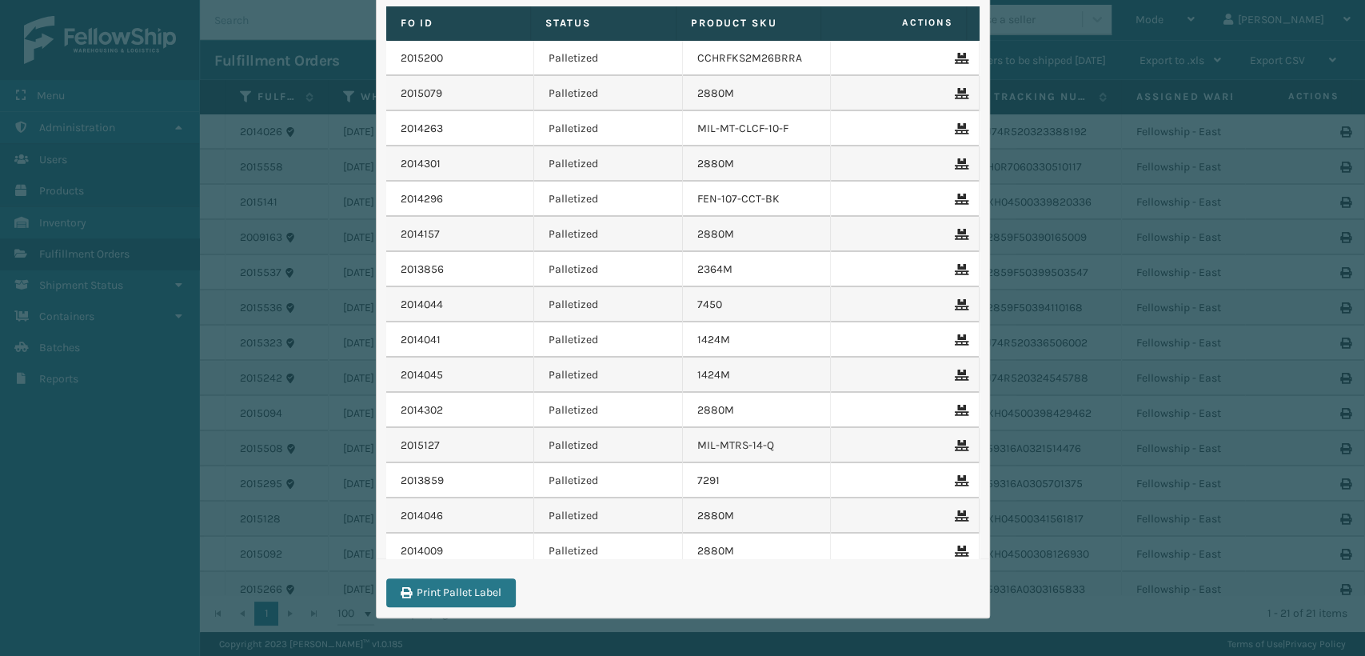
click at [1190, 212] on div "Labeling Mode Pallet * FDXG-HS90B4W0T1 Create Pallet Id UPC * Fo Id Status Prod…" at bounding box center [682, 328] width 1365 height 656
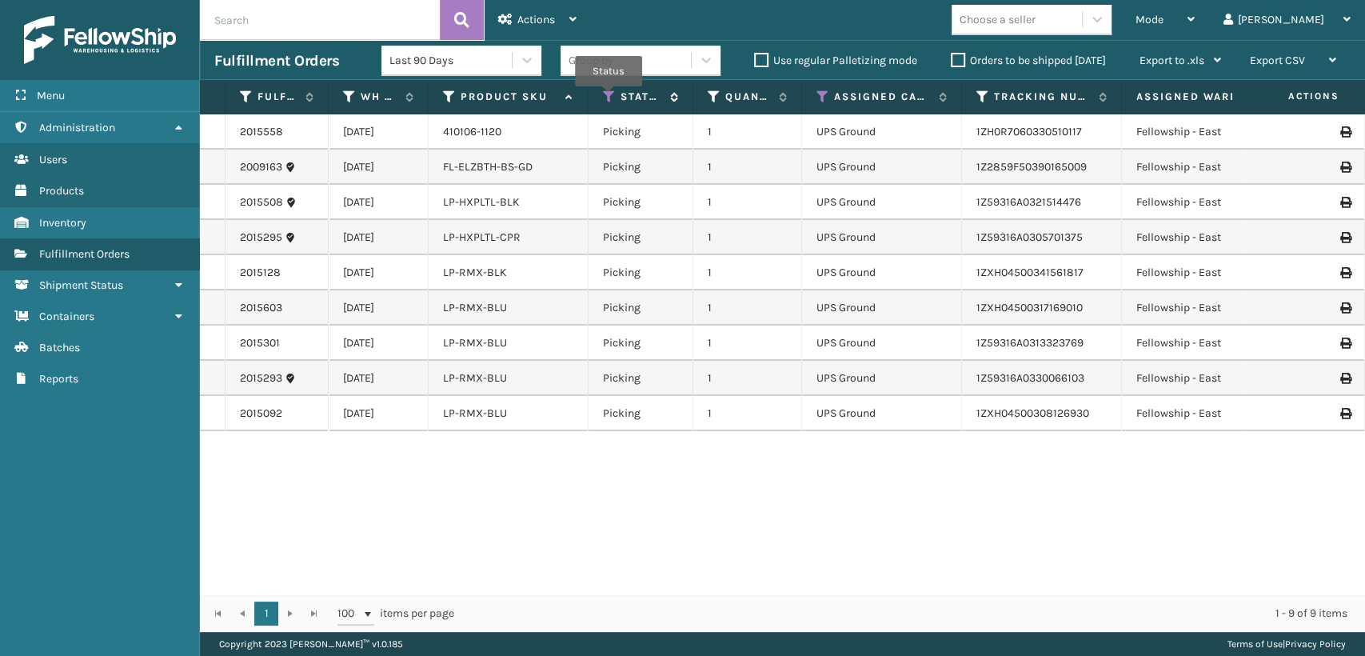
click at [608, 98] on icon at bounding box center [609, 97] width 13 height 14
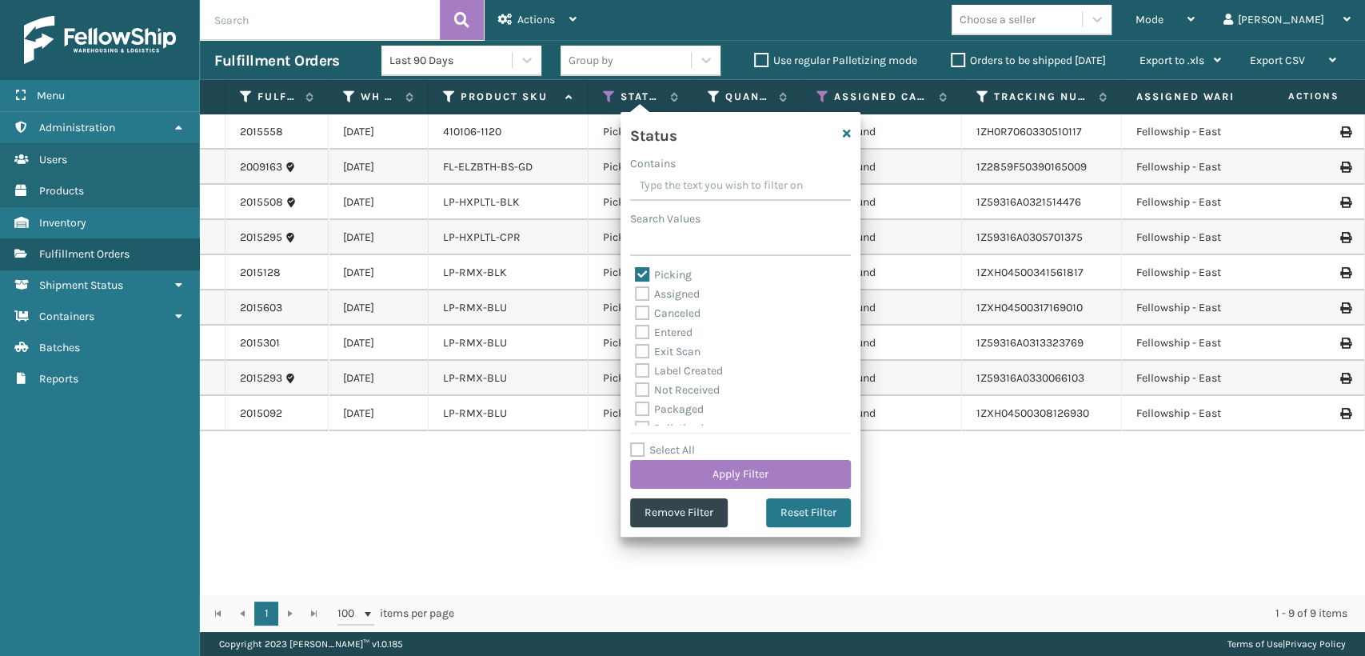
drag, startPoint x: 785, startPoint y: 507, endPoint x: 732, endPoint y: 433, distance: 90.5
click at [784, 503] on button "Reset Filter" at bounding box center [808, 512] width 85 height 29
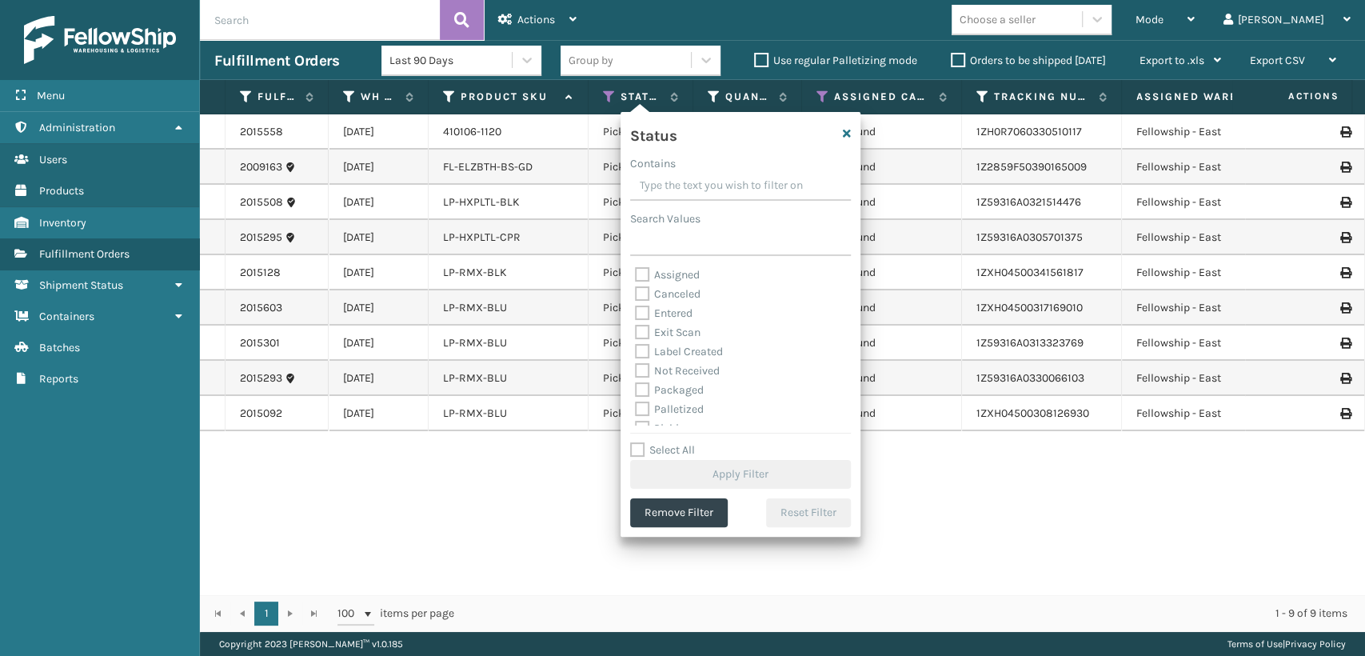
scroll to position [89, 0]
click at [683, 328] on div "Palletized" at bounding box center [740, 320] width 211 height 19
click at [685, 321] on label "Palletized" at bounding box center [669, 320] width 69 height 14
click at [636, 321] on input "Palletized" at bounding box center [635, 316] width 1 height 10
checkbox input "true"
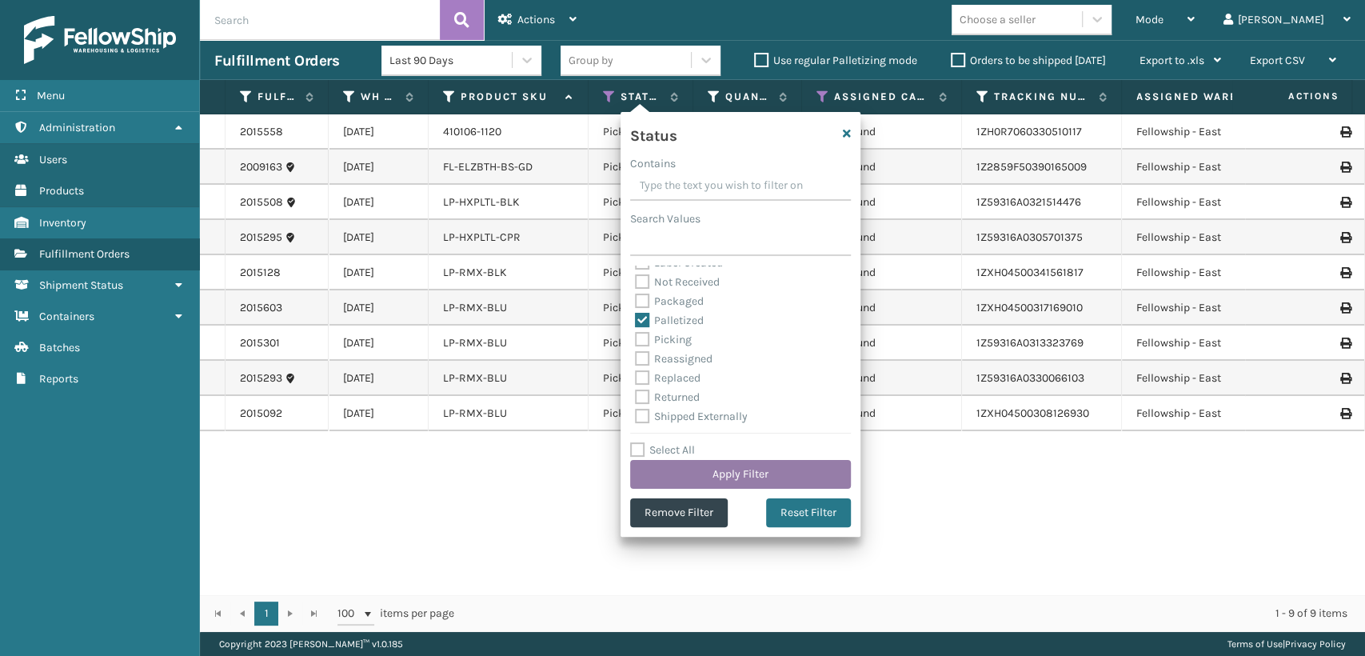
click at [711, 462] on button "Apply Filter" at bounding box center [740, 474] width 221 height 29
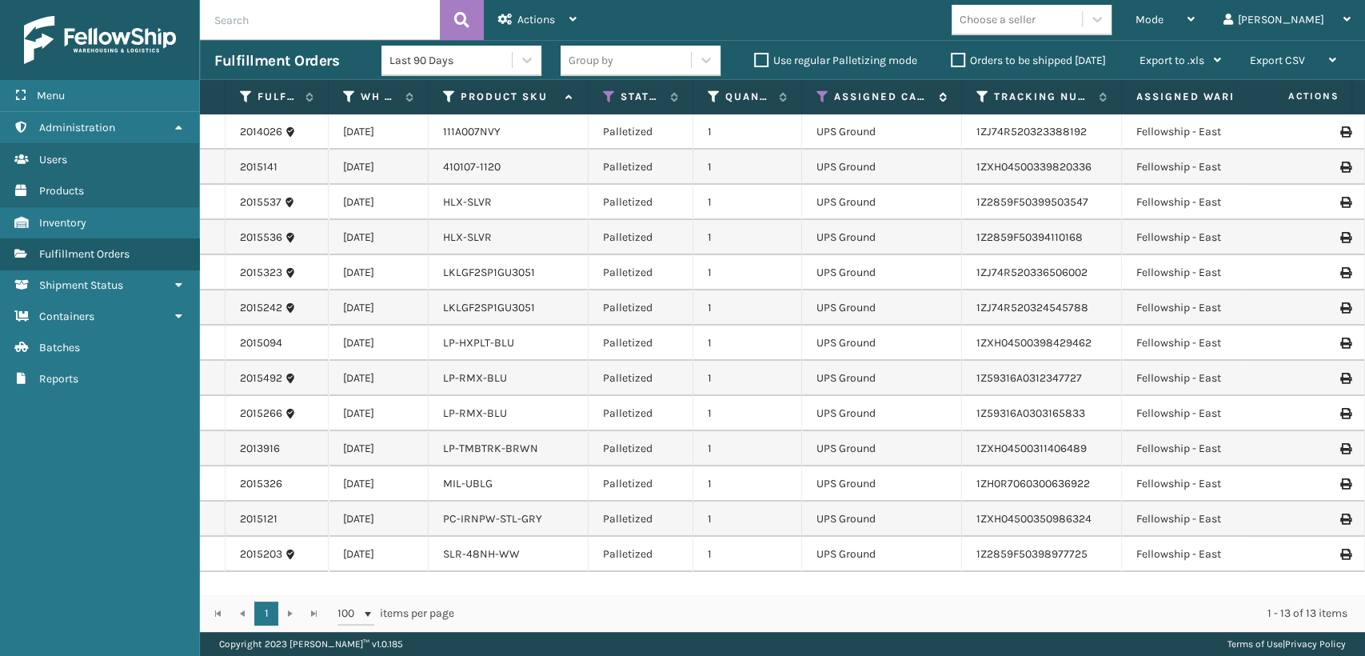
click at [816, 96] on th "Assigned Carrier Service" at bounding box center [882, 97] width 160 height 34
click at [819, 97] on icon at bounding box center [822, 97] width 13 height 14
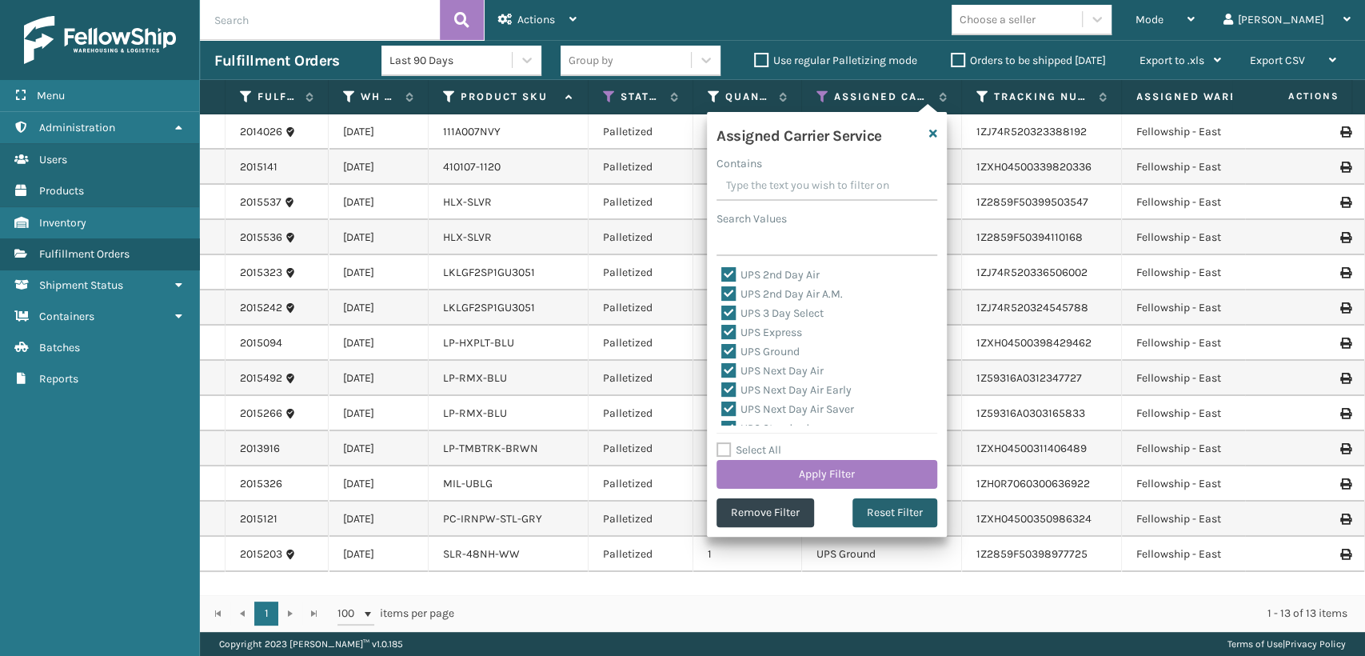
click at [903, 509] on button "Reset Filter" at bounding box center [894, 512] width 85 height 29
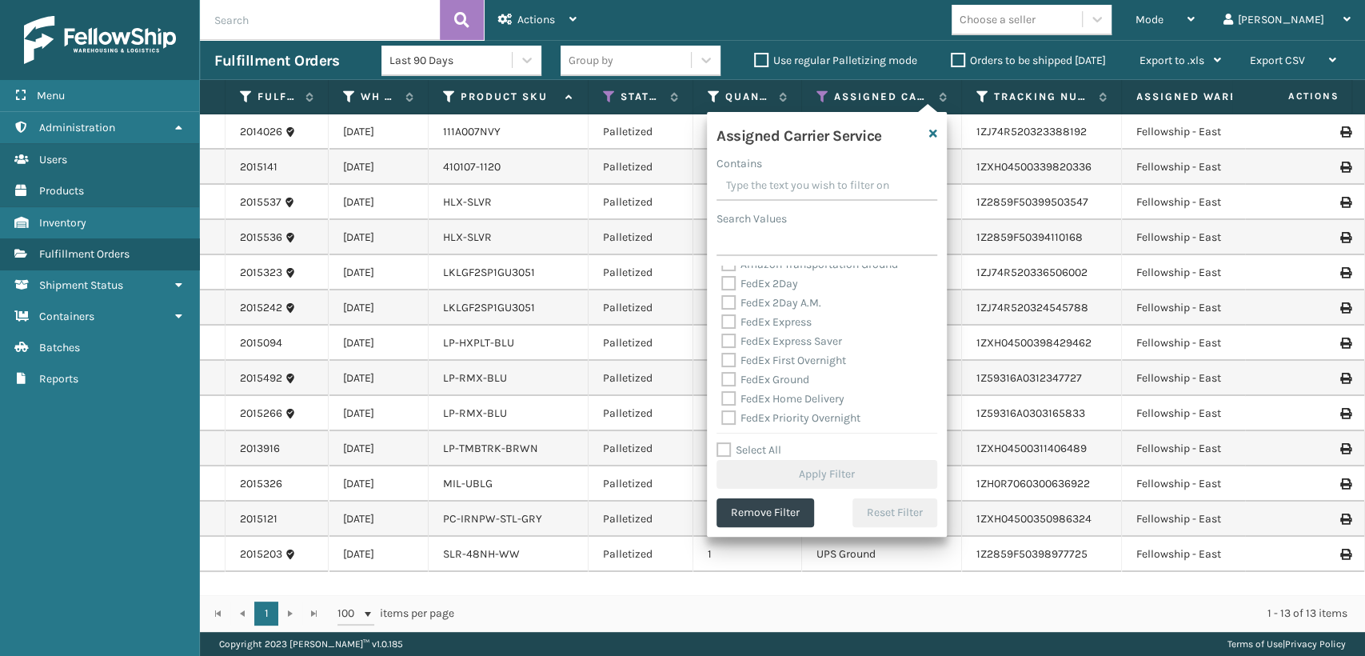
scroll to position [0, 0]
drag, startPoint x: 768, startPoint y: 311, endPoint x: 768, endPoint y: 328, distance: 16.8
click at [768, 311] on label "FedEx 2Day" at bounding box center [759, 313] width 77 height 14
click at [722, 311] on input "FedEx 2Day" at bounding box center [721, 309] width 1 height 10
checkbox input "true"
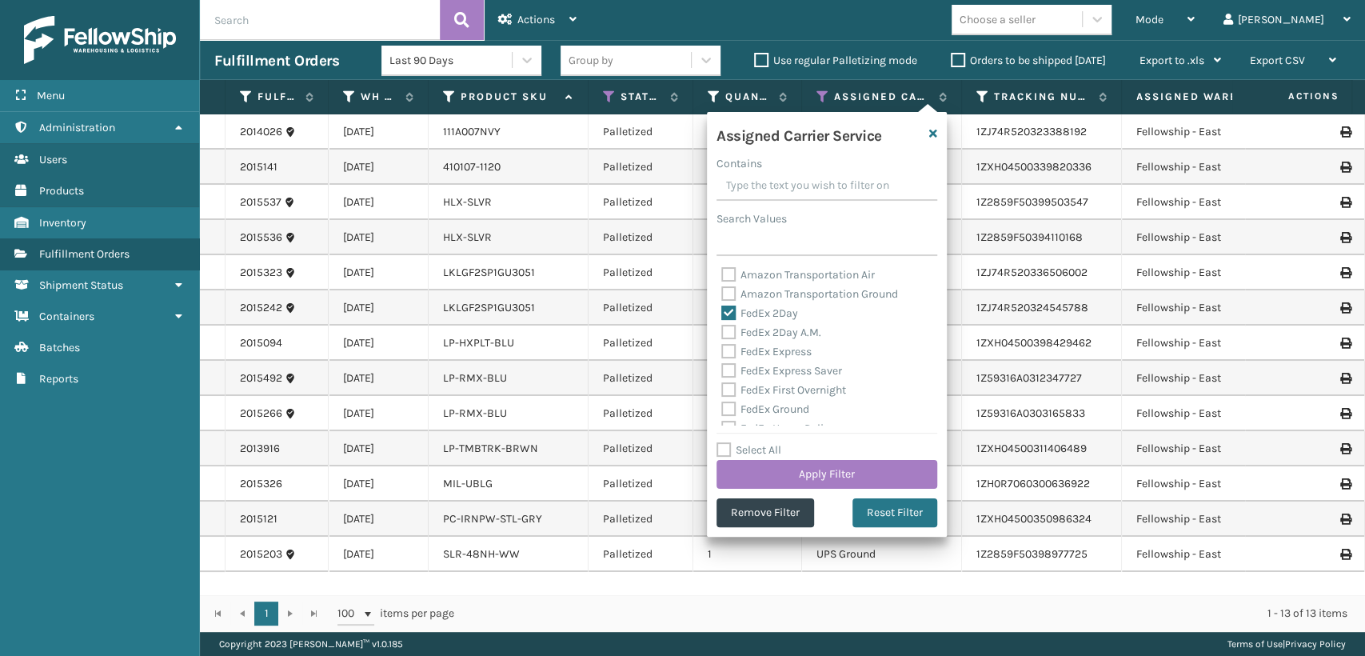
click at [770, 335] on label "FedEx 2Day A.M." at bounding box center [771, 332] width 100 height 14
click at [722, 333] on input "FedEx 2Day A.M." at bounding box center [721, 328] width 1 height 10
checkbox input "true"
drag, startPoint x: 771, startPoint y: 349, endPoint x: 772, endPoint y: 360, distance: 11.2
click at [772, 353] on label "FedEx Express" at bounding box center [766, 352] width 90 height 14
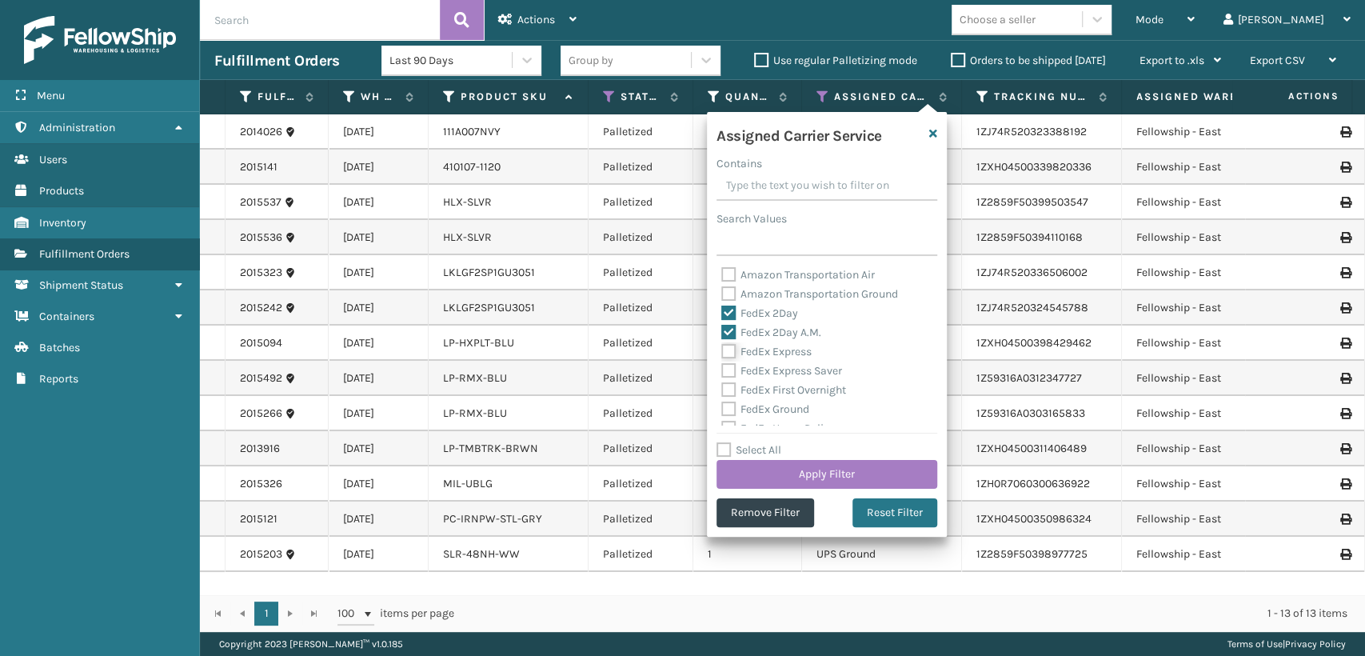
click at [722, 353] on input "FedEx Express" at bounding box center [721, 347] width 1 height 10
checkbox input "true"
click at [770, 369] on label "FedEx Express Saver" at bounding box center [781, 371] width 121 height 14
click at [722, 369] on input "FedEx Express Saver" at bounding box center [721, 366] width 1 height 10
checkbox input "true"
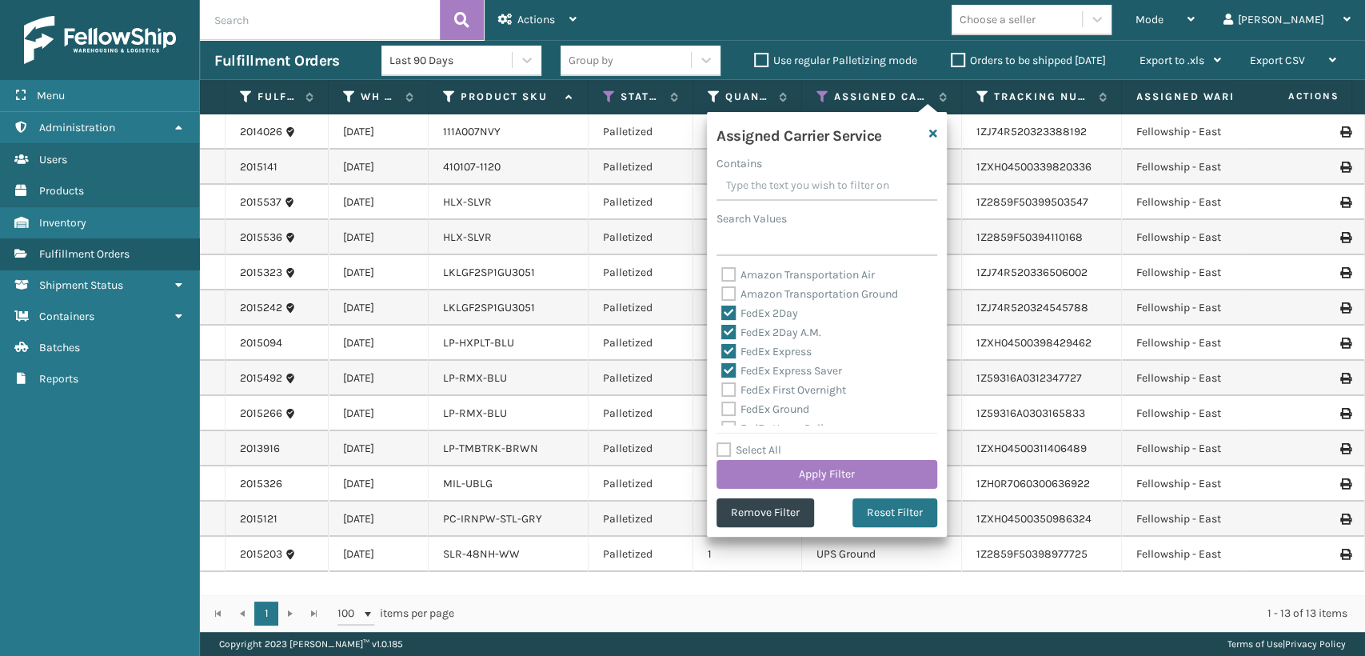
click at [769, 392] on label "FedEx First Overnight" at bounding box center [783, 390] width 125 height 14
click at [722, 391] on input "FedEx First Overnight" at bounding box center [721, 386] width 1 height 10
checkbox input "true"
click at [766, 318] on label "FedEx Ground" at bounding box center [765, 320] width 88 height 14
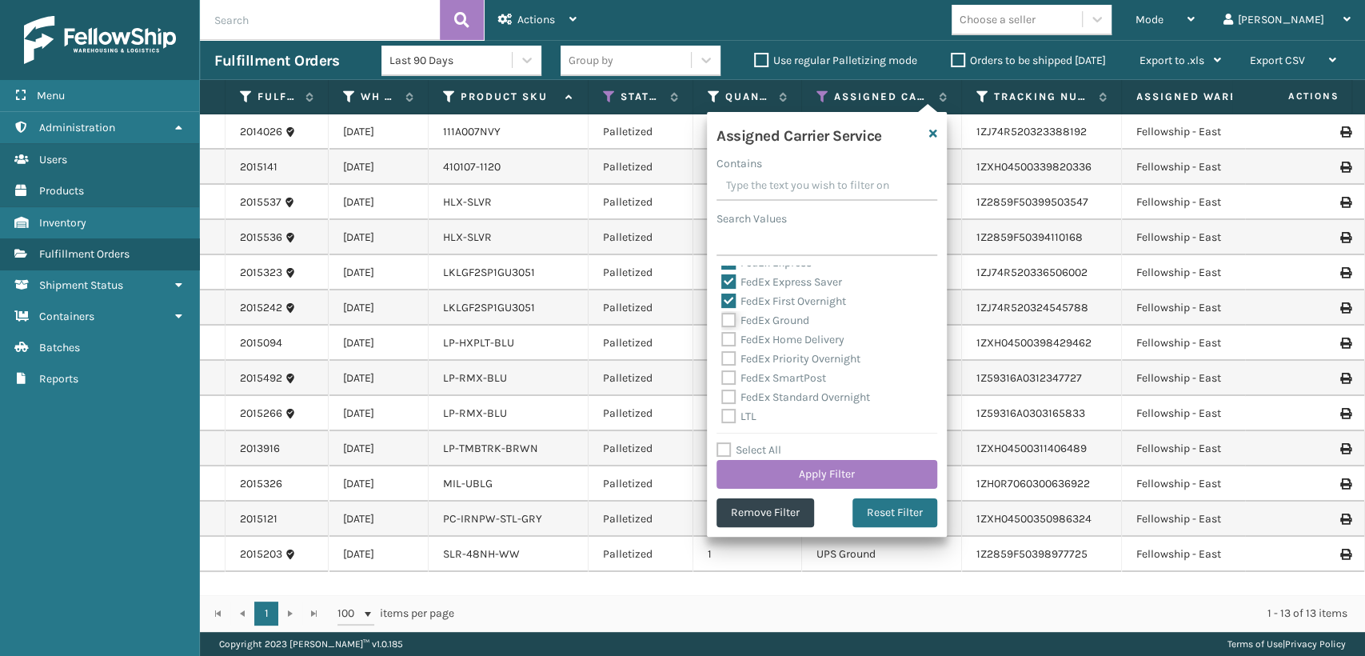
click at [722, 318] on input "FedEx Ground" at bounding box center [721, 316] width 1 height 10
checkbox input "true"
click at [766, 338] on label "FedEx Home Delivery" at bounding box center [782, 340] width 123 height 14
click at [722, 338] on input "FedEx Home Delivery" at bounding box center [721, 335] width 1 height 10
checkbox input "true"
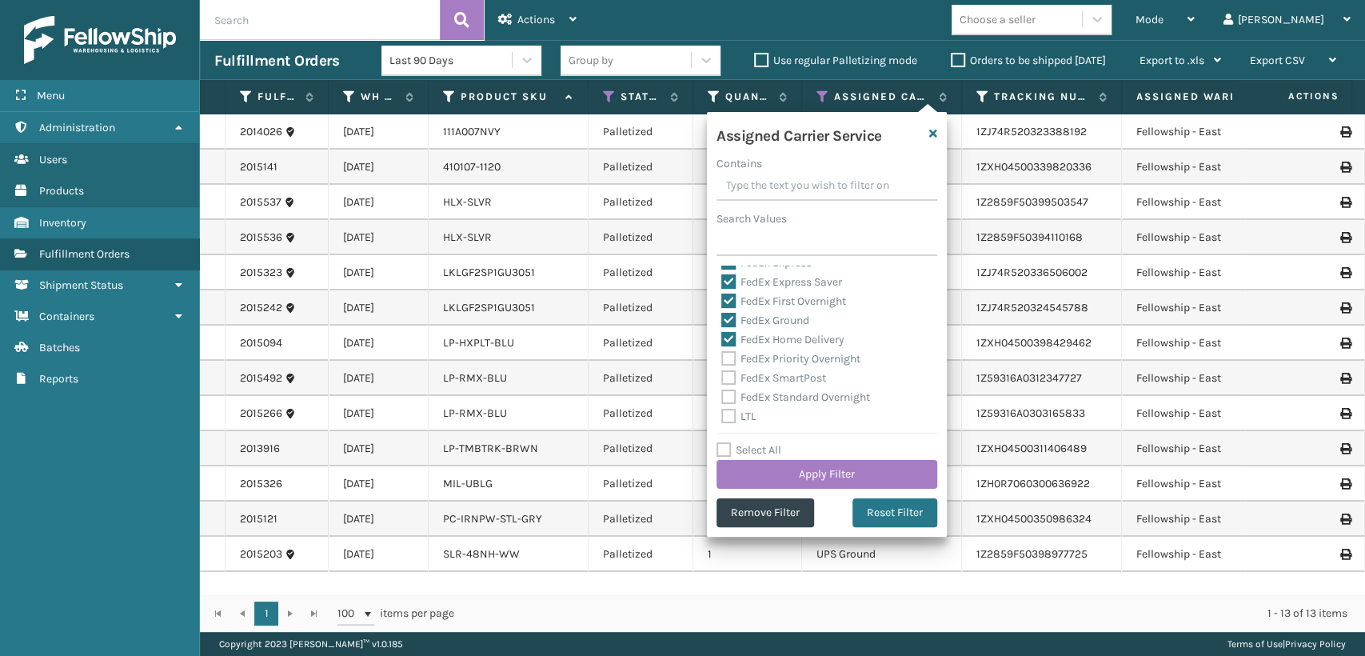
click at [764, 357] on label "FedEx Priority Overnight" at bounding box center [790, 359] width 139 height 14
click at [722, 357] on input "FedEx Priority Overnight" at bounding box center [721, 354] width 1 height 10
checkbox input "true"
click at [764, 372] on div "FedEx SmartPost" at bounding box center [826, 378] width 211 height 19
drag, startPoint x: 764, startPoint y: 373, endPoint x: 764, endPoint y: 386, distance: 13.6
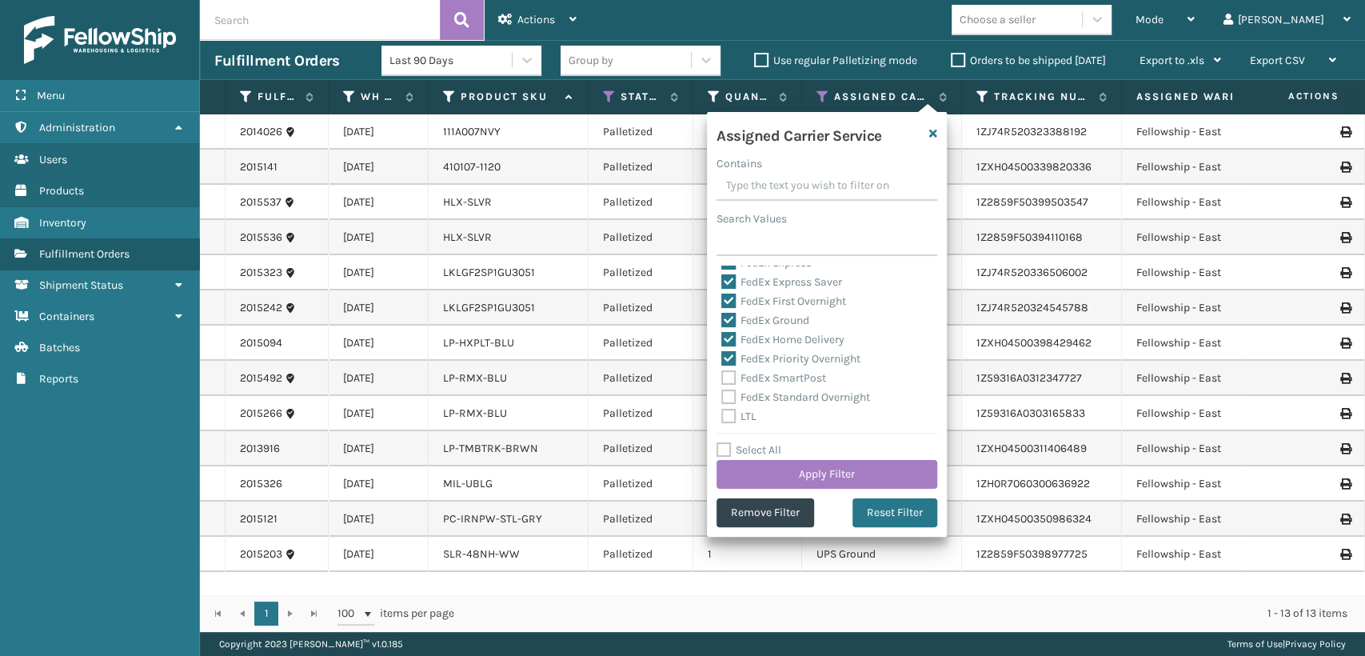
click at [764, 373] on label "FedEx SmartPost" at bounding box center [773, 378] width 105 height 14
click at [722, 373] on input "FedEx SmartPost" at bounding box center [721, 374] width 1 height 10
checkbox input "true"
click at [764, 396] on label "FedEx Standard Overnight" at bounding box center [795, 397] width 149 height 14
click at [722, 396] on input "FedEx Standard Overnight" at bounding box center [721, 393] width 1 height 10
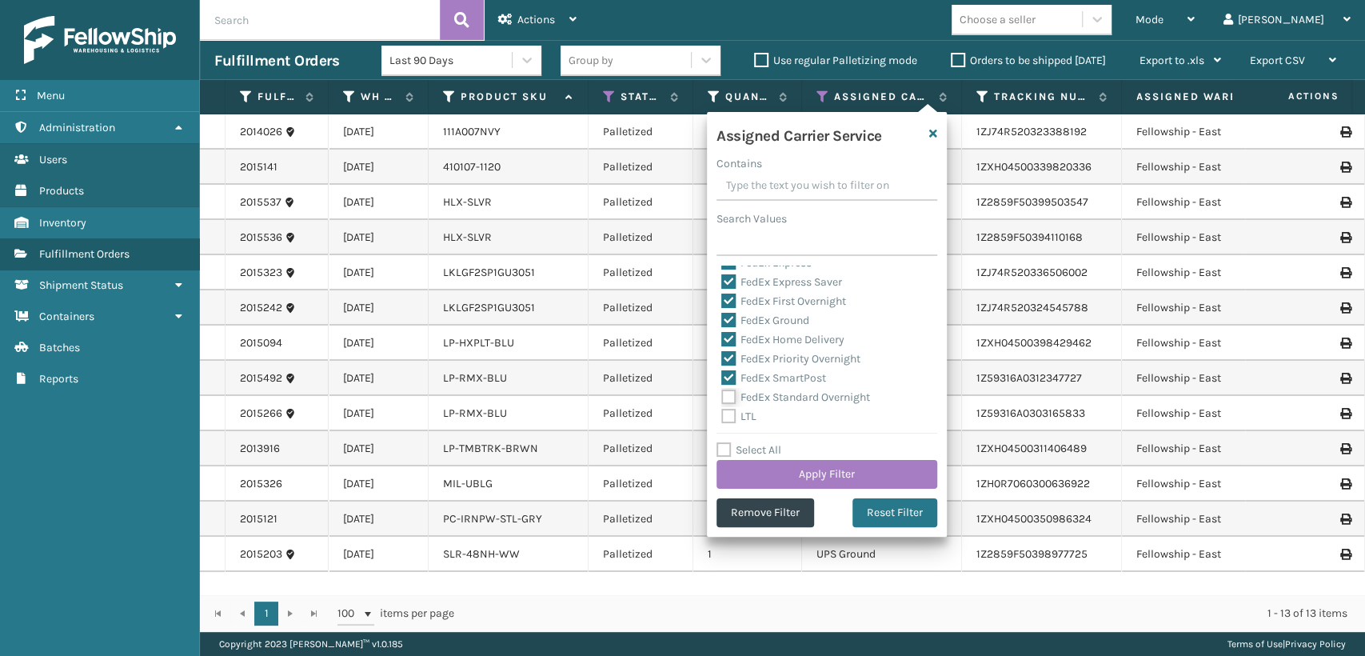
checkbox input "true"
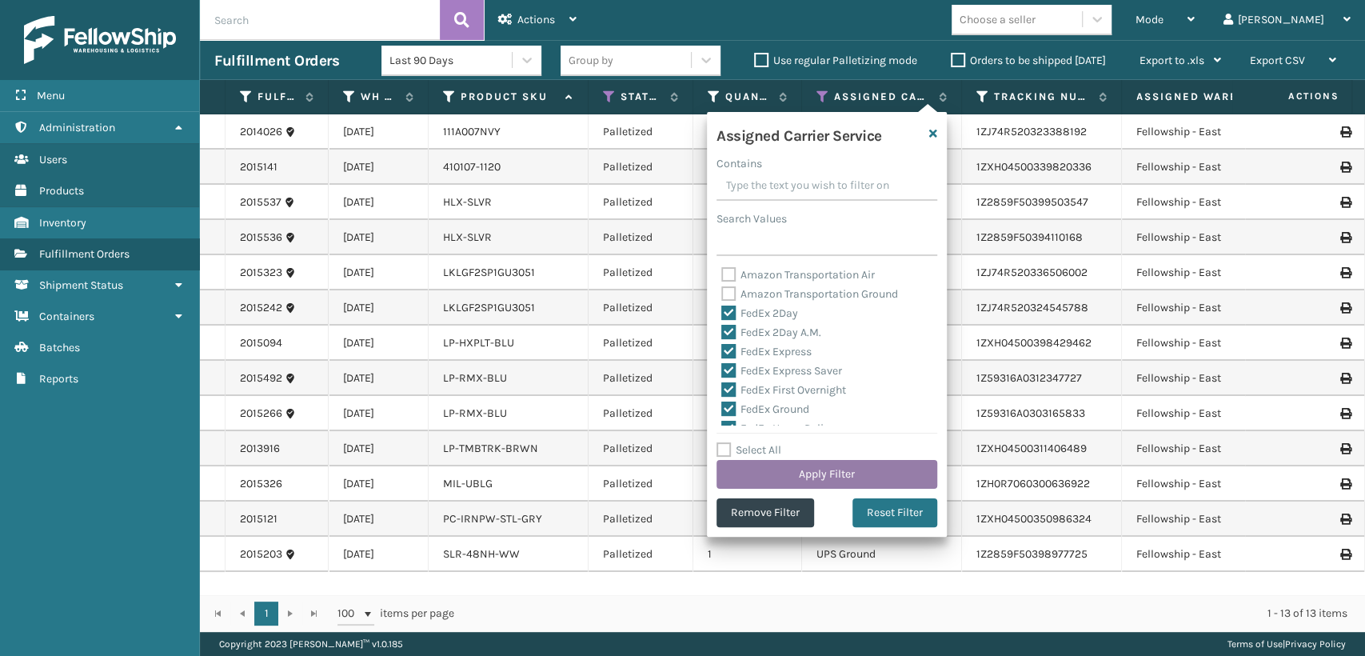
click at [802, 469] on button "Apply Filter" at bounding box center [826, 474] width 221 height 29
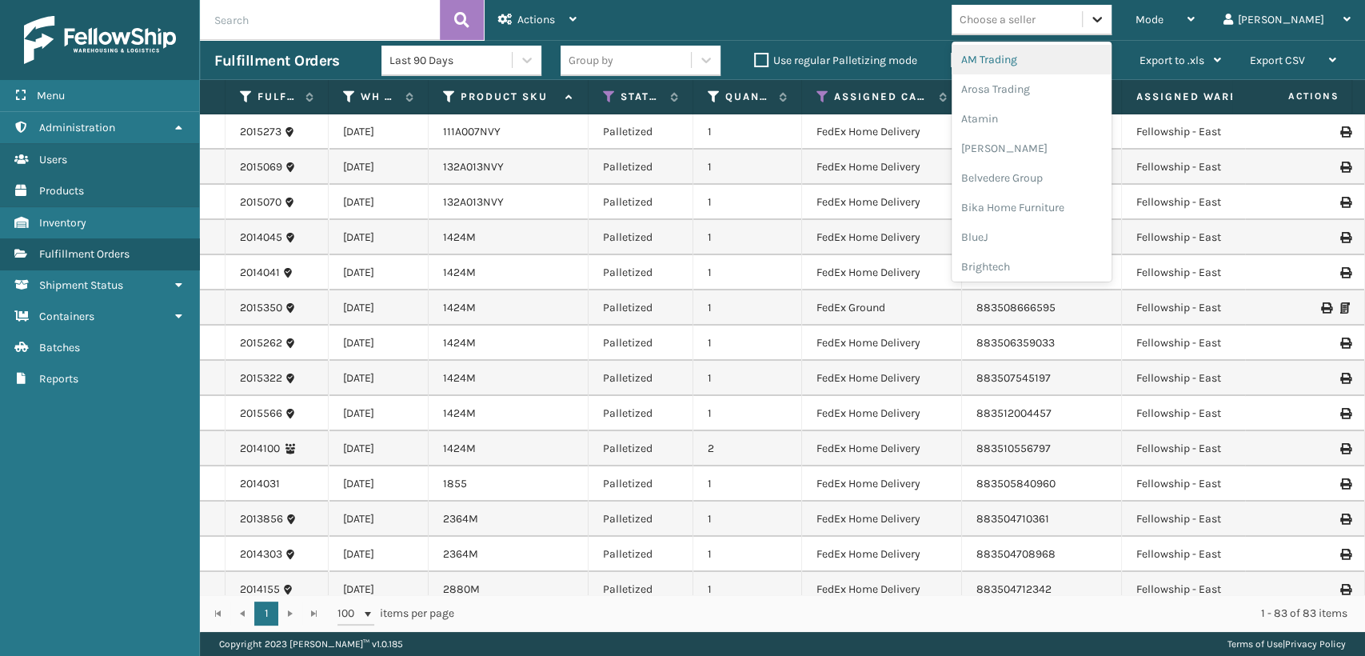
click at [1105, 21] on icon at bounding box center [1097, 19] width 16 height 16
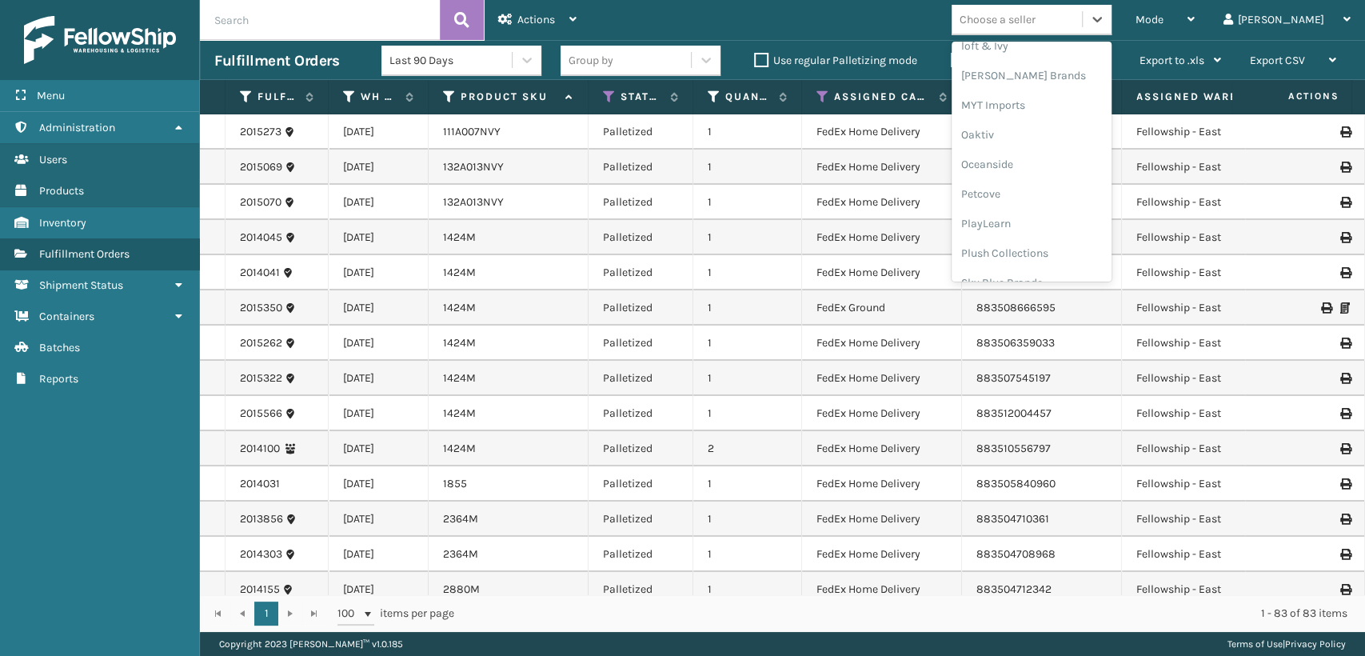
scroll to position [772, 0]
click at [1075, 225] on div "SleepGeekz" at bounding box center [1031, 235] width 160 height 30
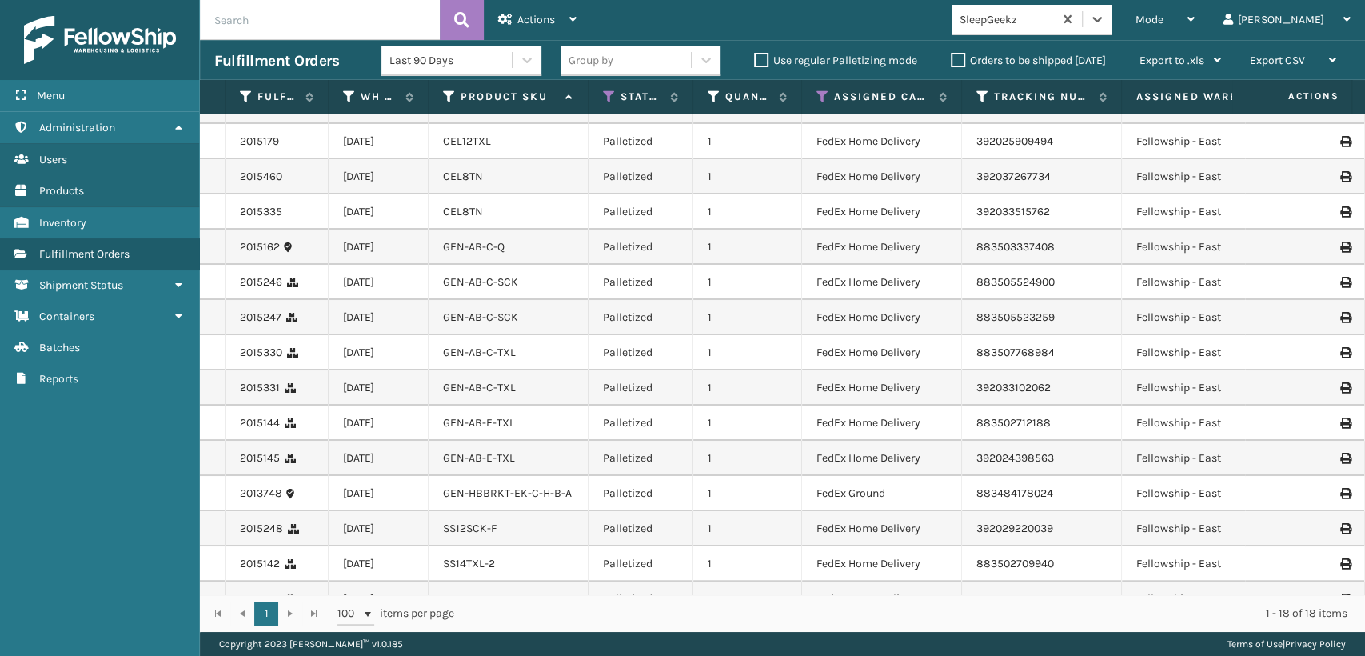
scroll to position [0, 0]
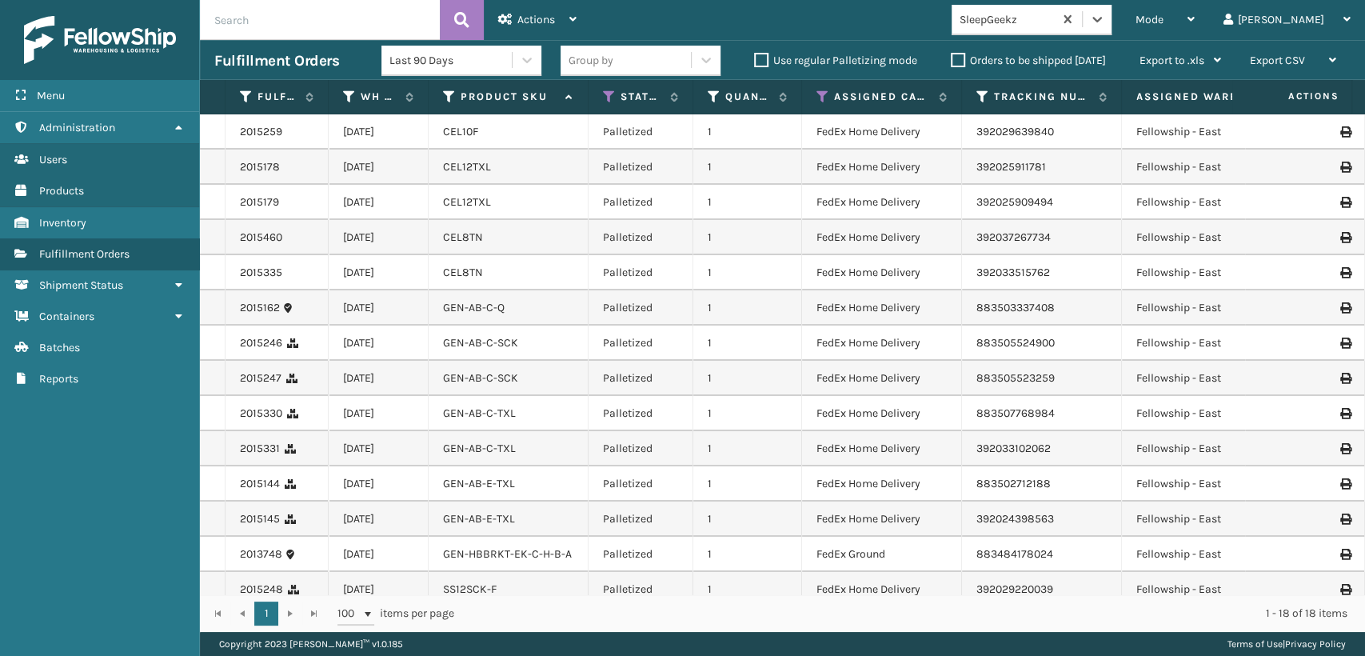
click at [349, 22] on input "text" at bounding box center [320, 20] width 240 height 40
click at [349, 22] on input "cel" at bounding box center [320, 20] width 240 height 40
type input "cel10txl"
click at [422, 15] on span at bounding box center [421, 20] width 10 height 10
click at [983, 93] on icon at bounding box center [982, 97] width 13 height 14
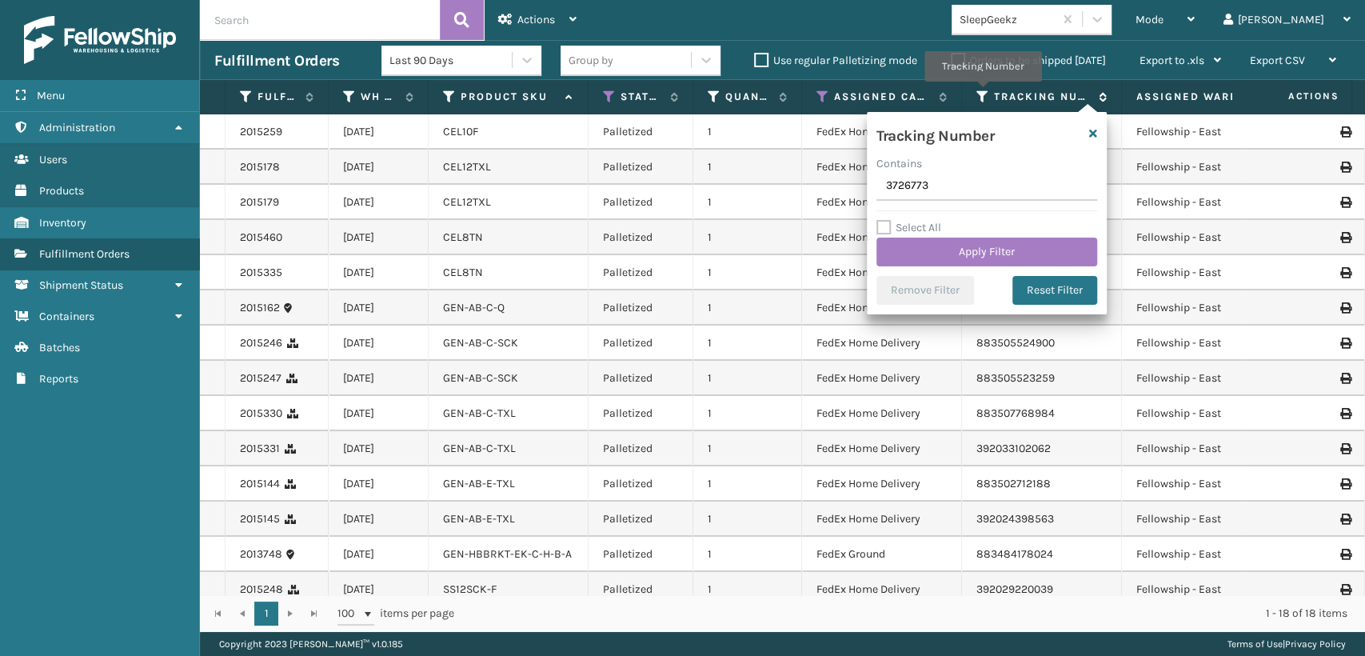
type input "37267734"
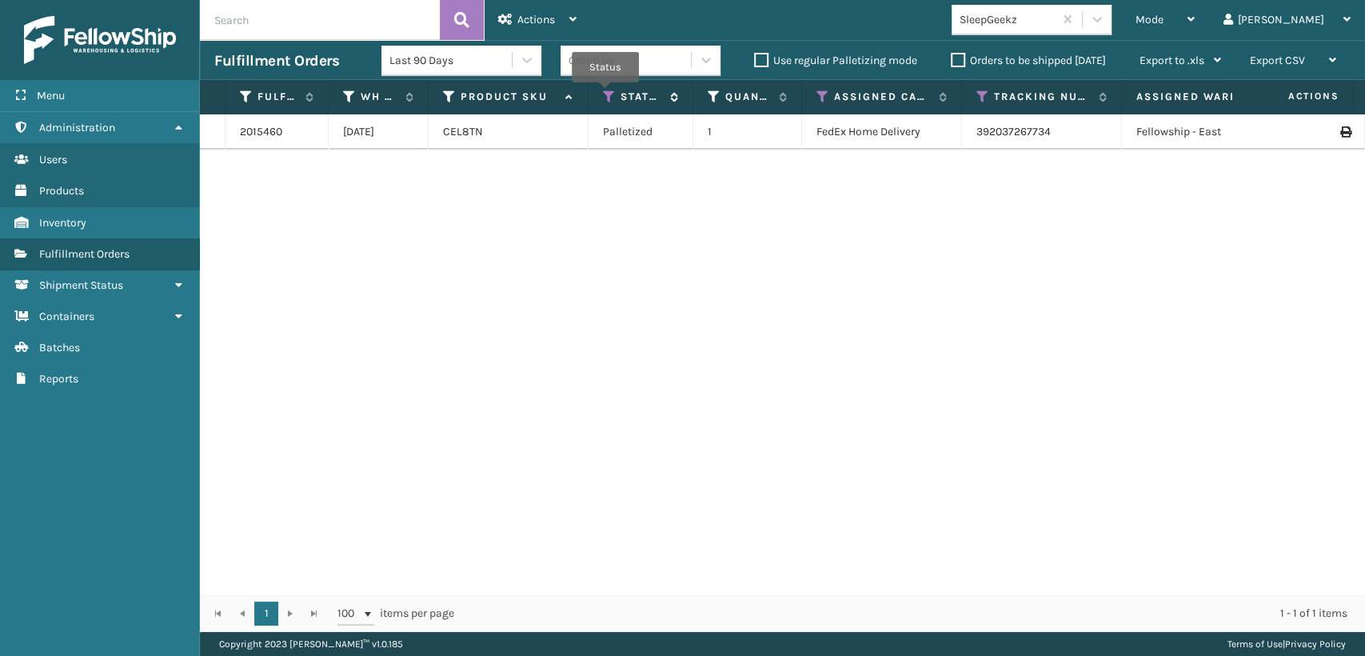
click at [605, 94] on icon at bounding box center [609, 97] width 13 height 14
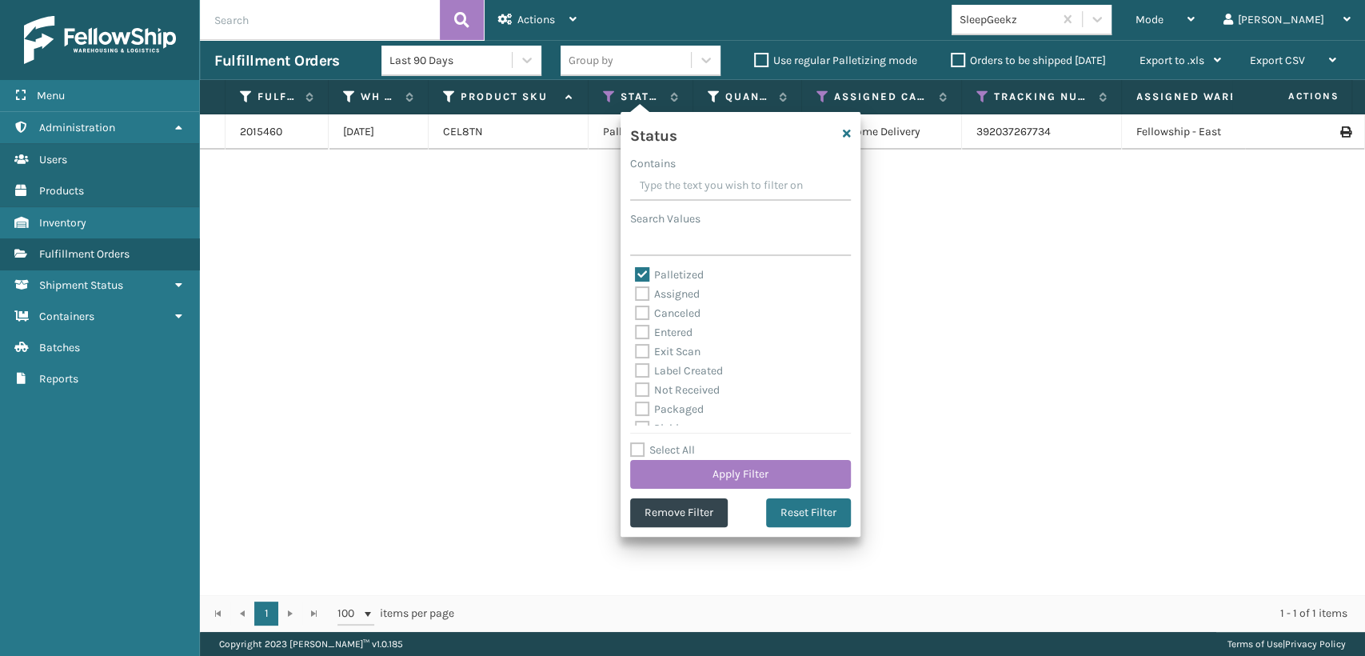
click at [688, 280] on label "Palletized" at bounding box center [669, 275] width 69 height 14
click at [636, 276] on input "Palletized" at bounding box center [635, 270] width 1 height 10
checkbox input "false"
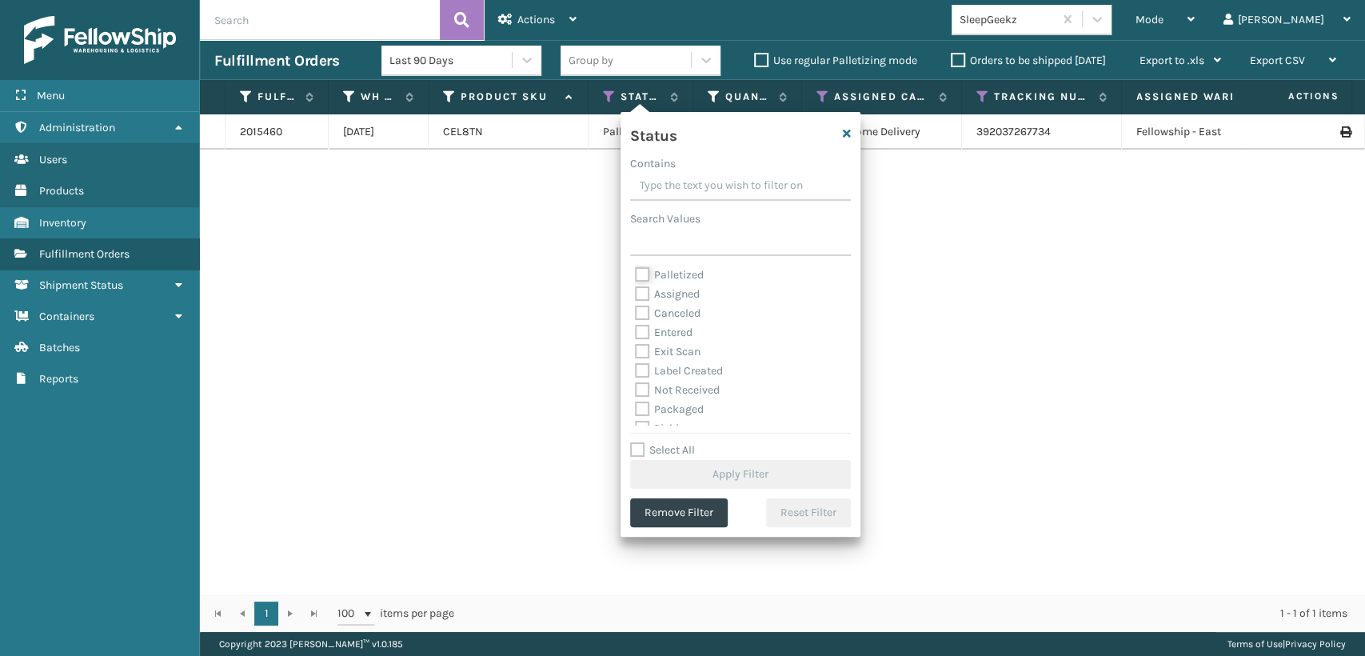
scroll to position [89, 0]
click at [678, 333] on label "Picking" at bounding box center [663, 340] width 57 height 14
click at [636, 333] on input "Picking" at bounding box center [635, 335] width 1 height 10
checkbox input "true"
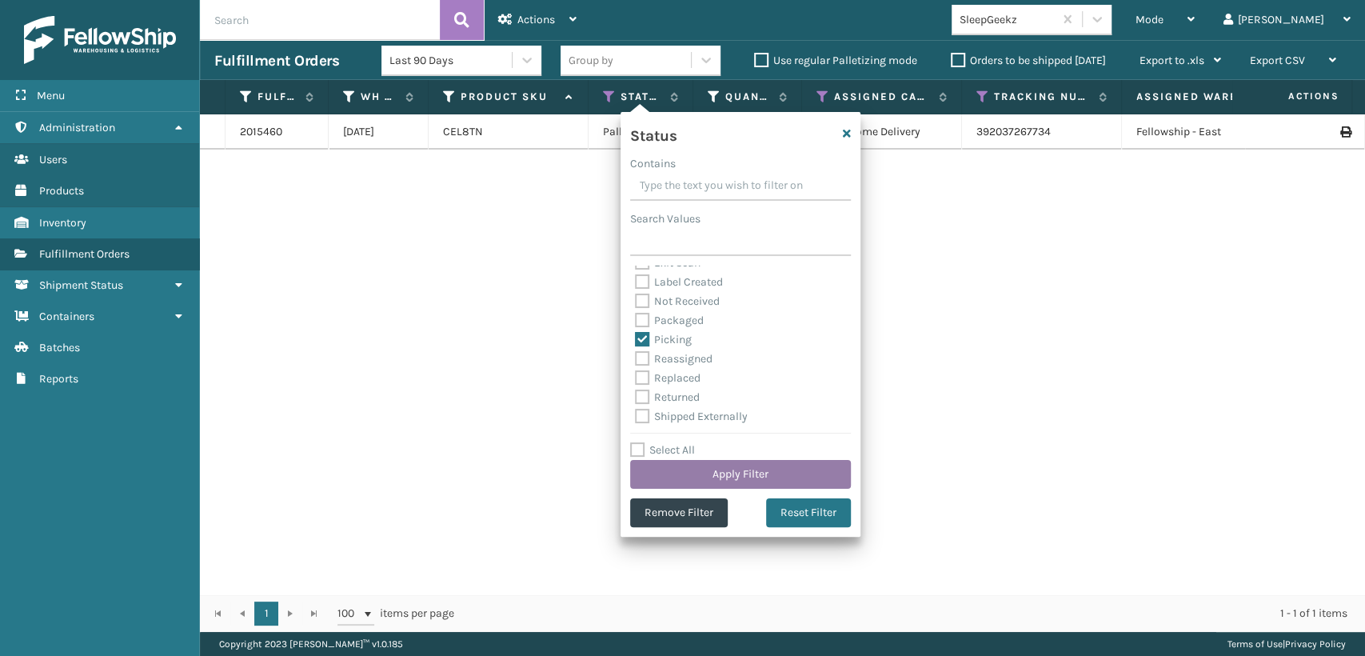
click at [743, 485] on button "Apply Filter" at bounding box center [740, 474] width 221 height 29
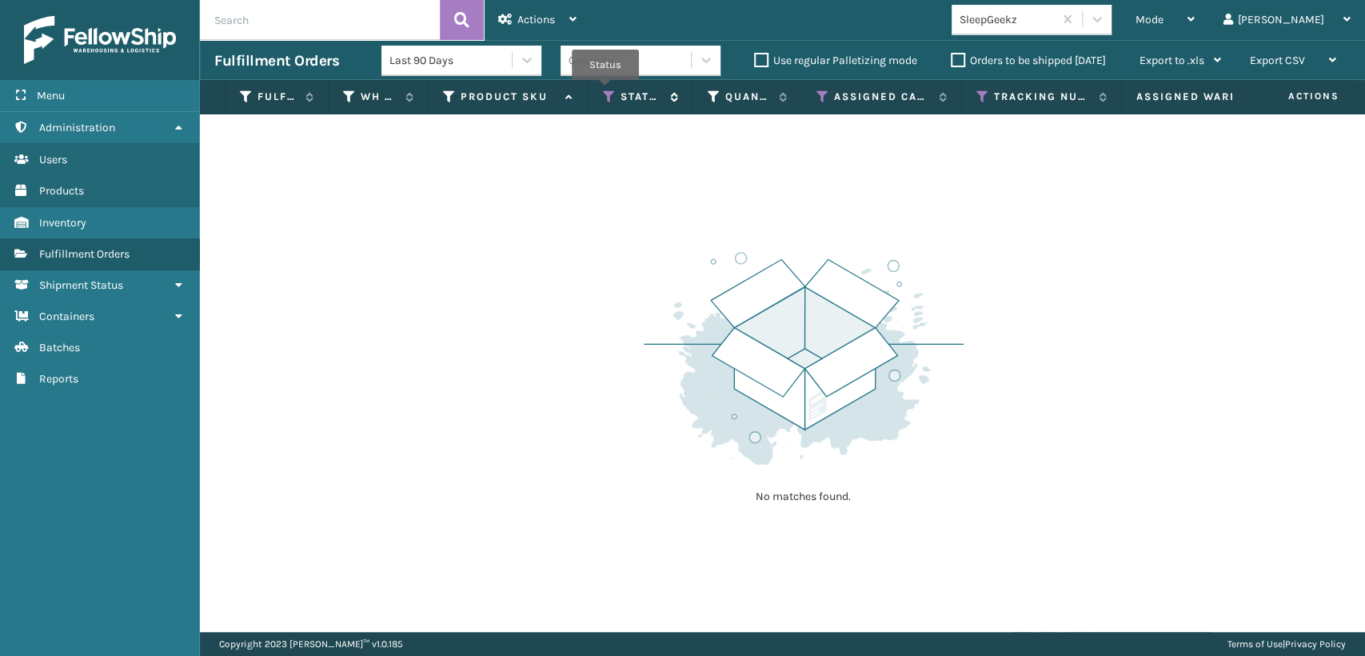
click at [605, 91] on icon at bounding box center [609, 97] width 13 height 14
click at [977, 102] on icon at bounding box center [982, 97] width 13 height 14
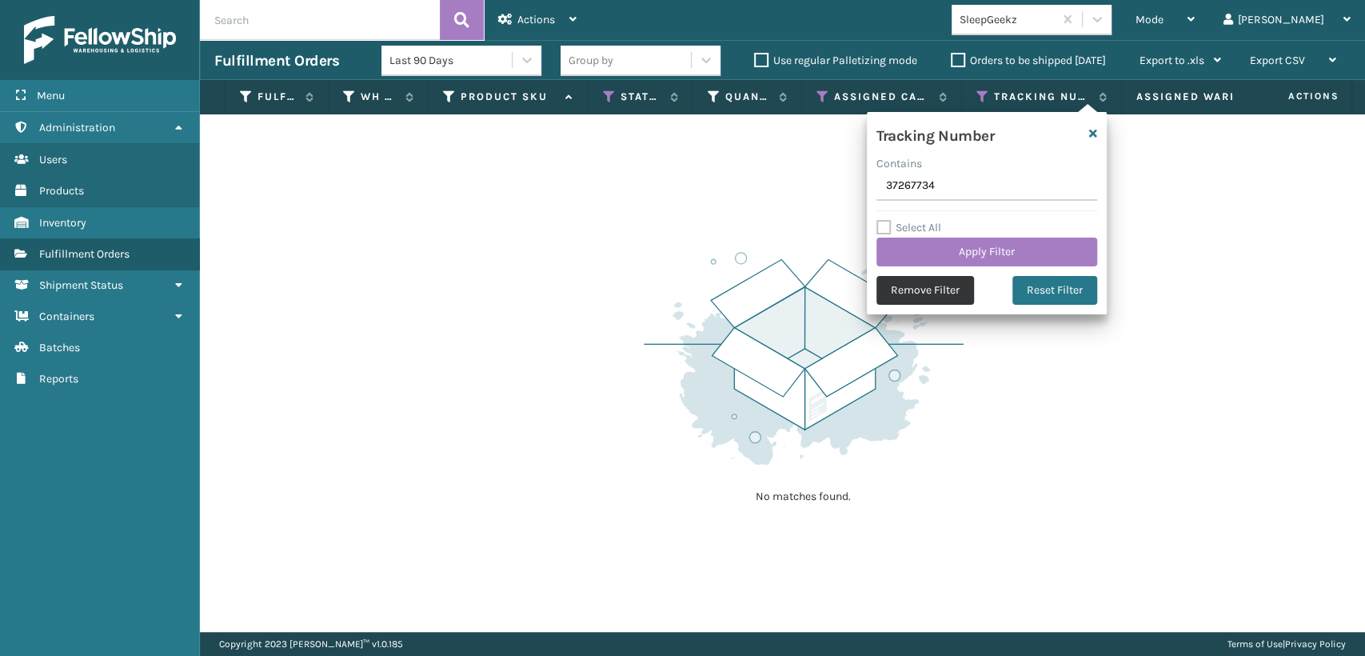
click at [951, 288] on button "Remove Filter" at bounding box center [925, 290] width 98 height 29
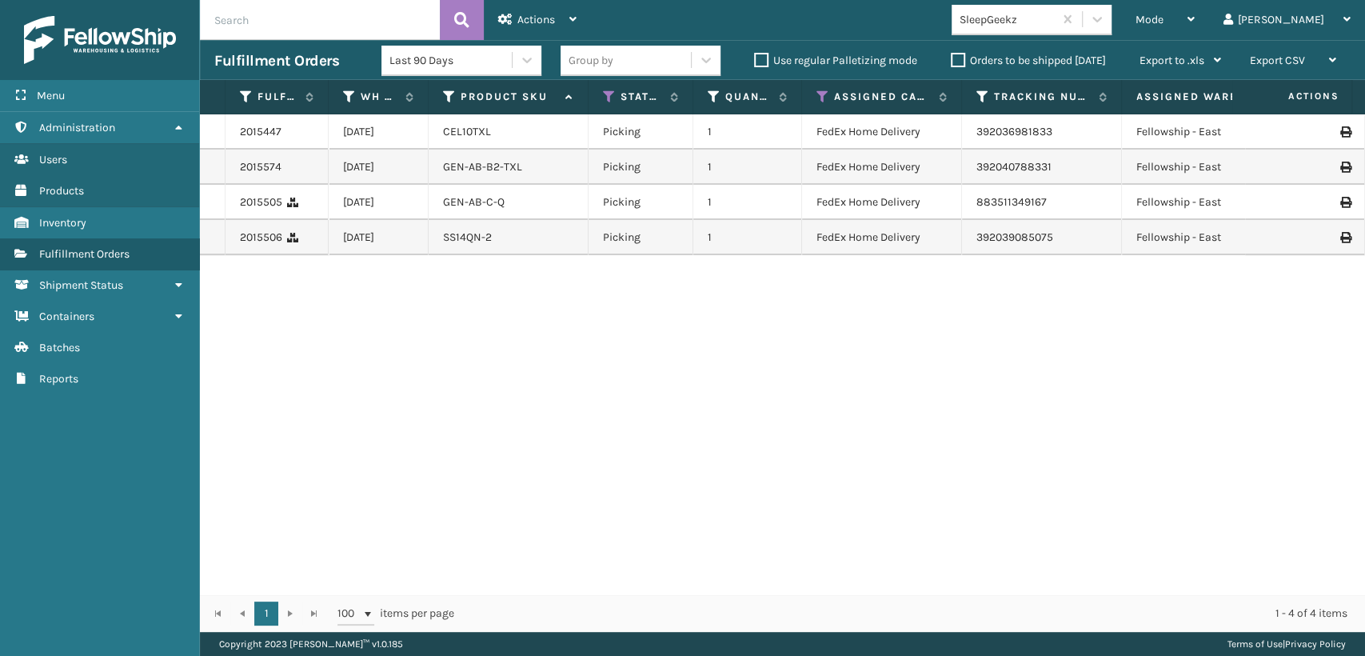
drag, startPoint x: 892, startPoint y: 329, endPoint x: 669, endPoint y: 179, distance: 269.0
drag, startPoint x: 669, startPoint y: 179, endPoint x: 604, endPoint y: 403, distance: 233.1
click at [604, 404] on div "2015447 [DATE] CEL10TXL Picking 1 FedEx Home Delivery 392036981833 Fellowship -…" at bounding box center [782, 354] width 1165 height 480
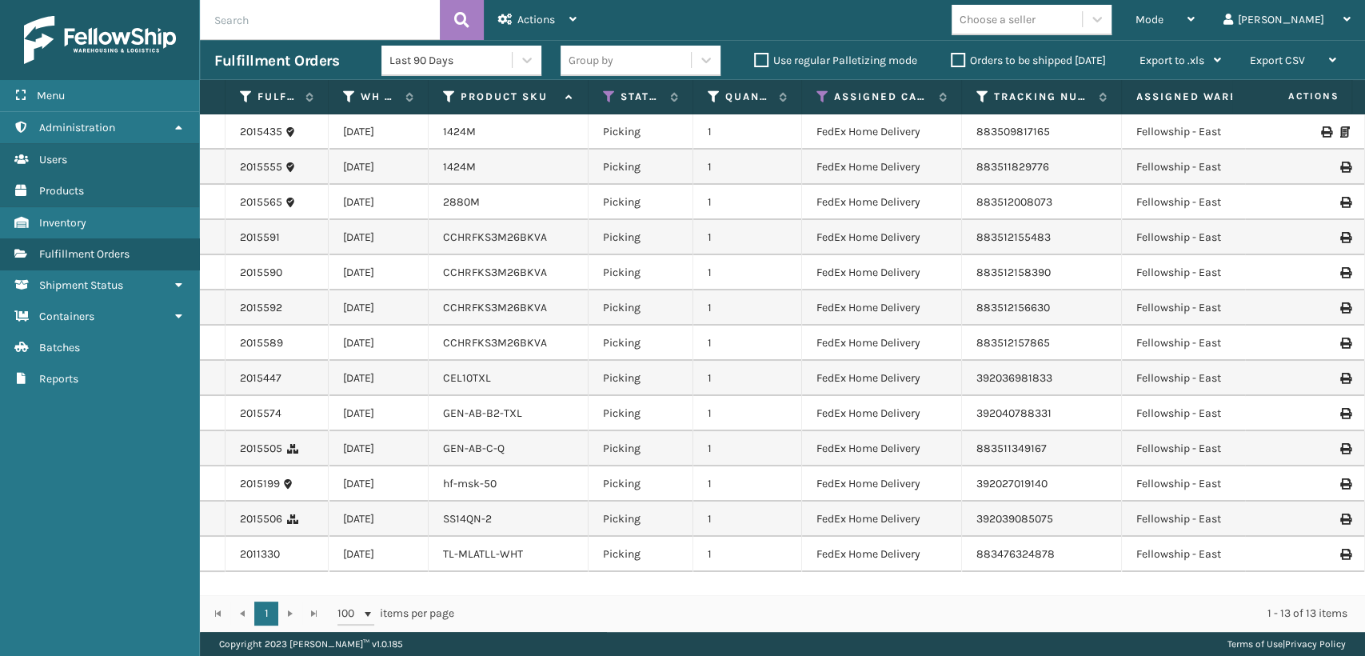
click at [1182, 40] on div "Fulfillment Orders Last 90 Days Group by Use regular Palletizing mode Orders to…" at bounding box center [782, 60] width 1165 height 40
click at [1183, 14] on div "Mode Regular Mode Picking Mode Labeling Mode Exit Scan Mode" at bounding box center [1165, 20] width 88 height 40
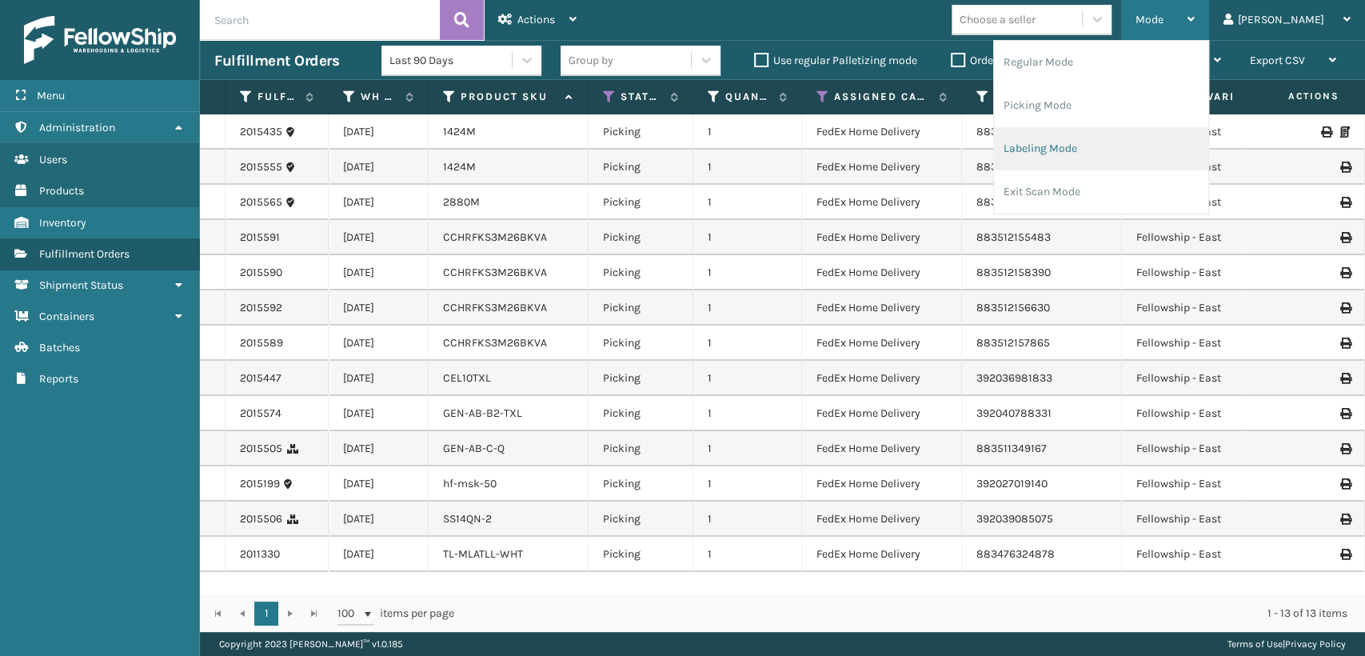
click at [1119, 162] on li "Labeling Mode" at bounding box center [1101, 148] width 214 height 43
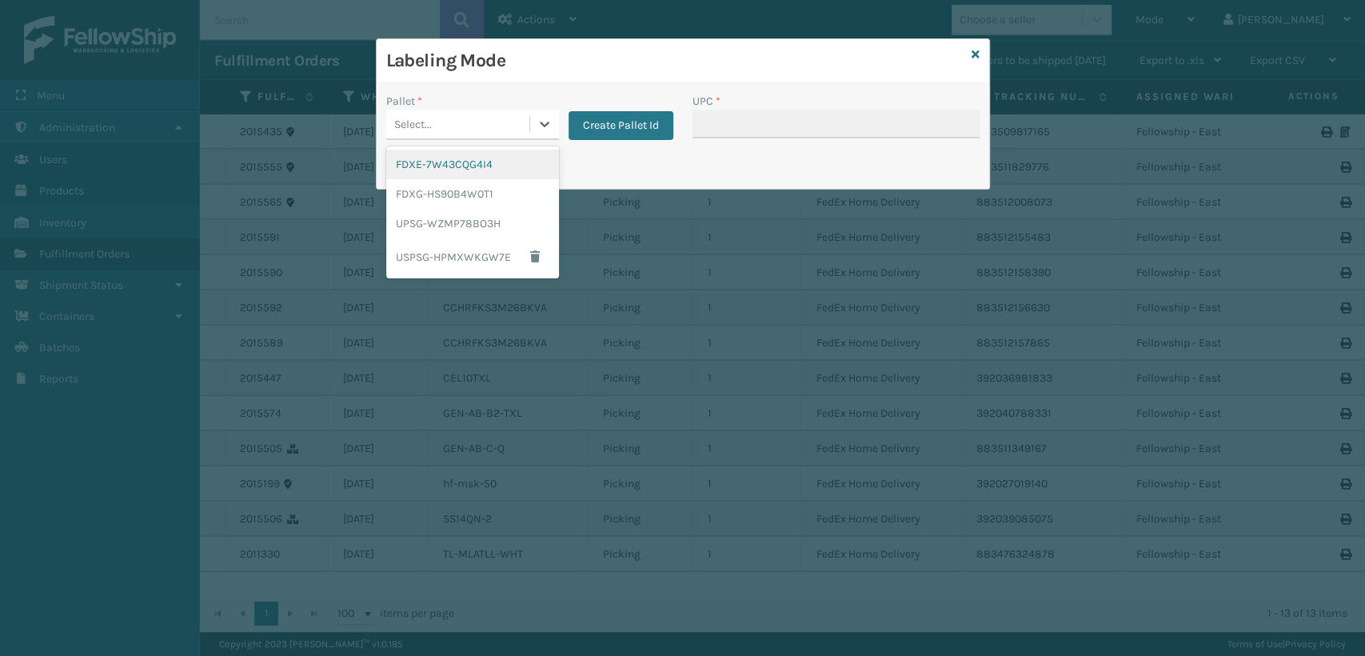
click at [445, 126] on div "Select..." at bounding box center [457, 124] width 143 height 26
click at [444, 200] on div "FDXG-HS90B4W0T1" at bounding box center [472, 194] width 173 height 30
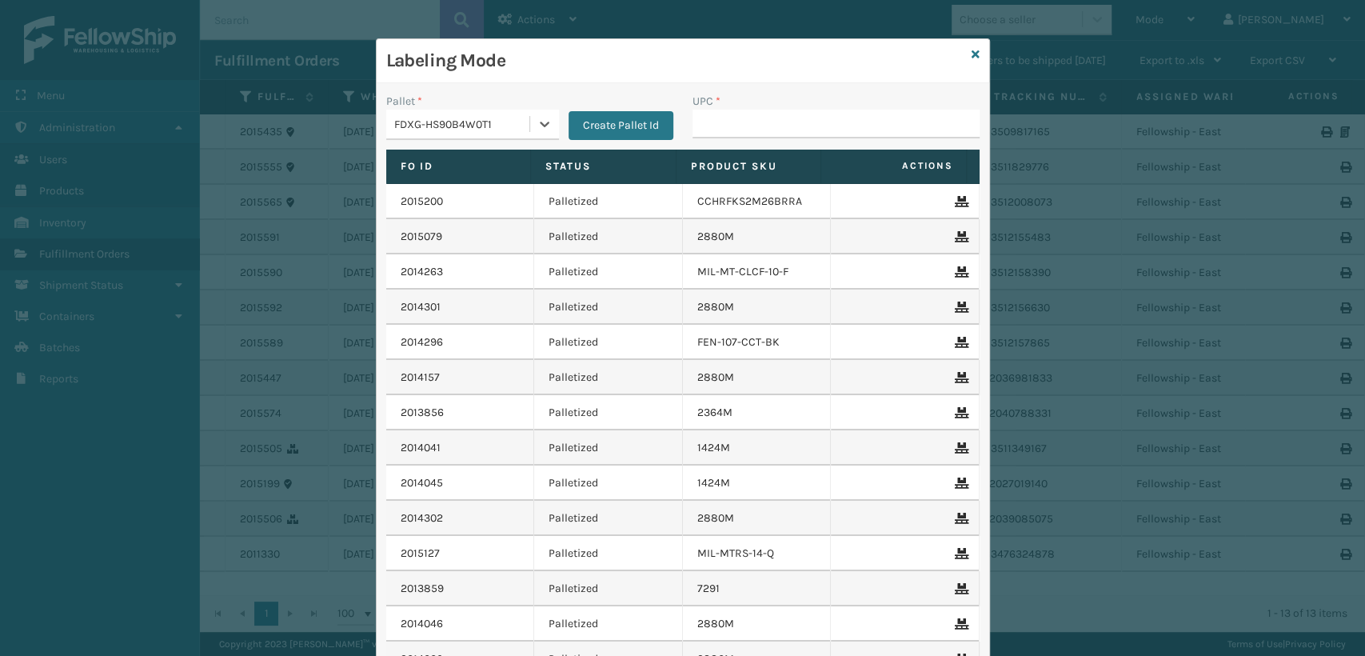
click at [683, 113] on div "UPC *" at bounding box center [836, 121] width 306 height 57
drag, startPoint x: 695, startPoint y: 112, endPoint x: 697, endPoint y: 123, distance: 11.4
click at [697, 119] on input "UPC *" at bounding box center [835, 124] width 287 height 29
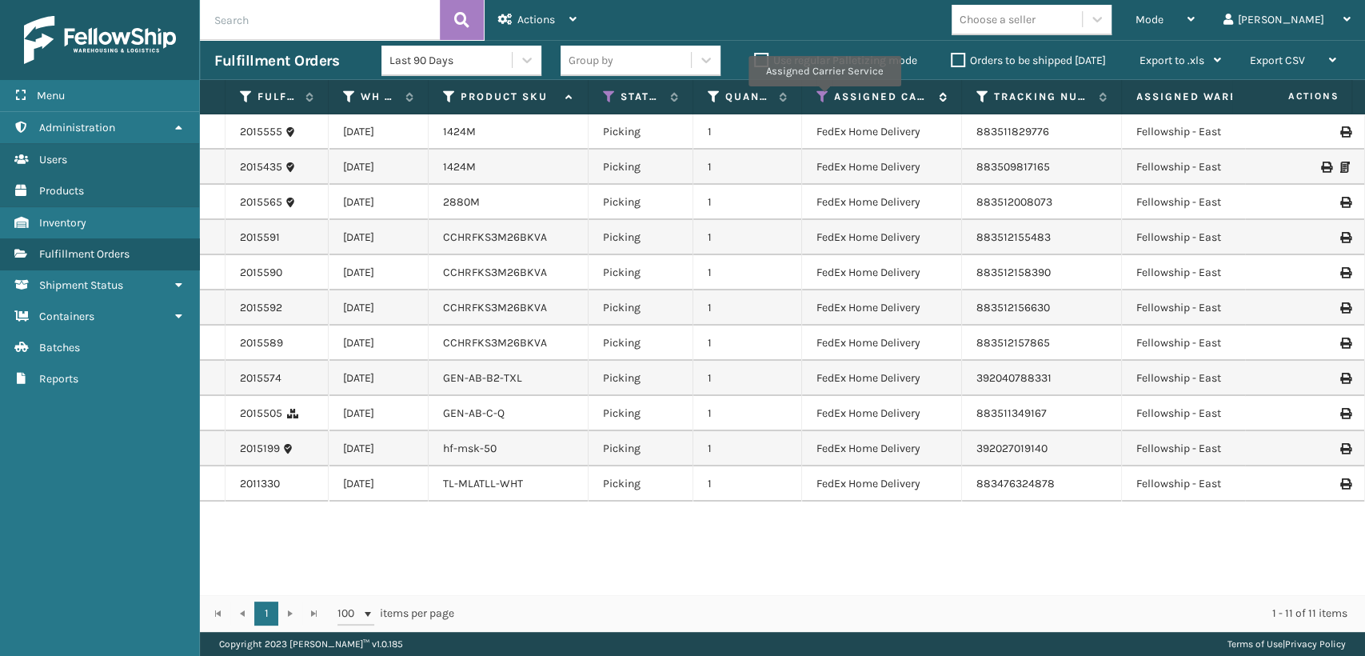
click at [824, 98] on icon at bounding box center [822, 97] width 13 height 14
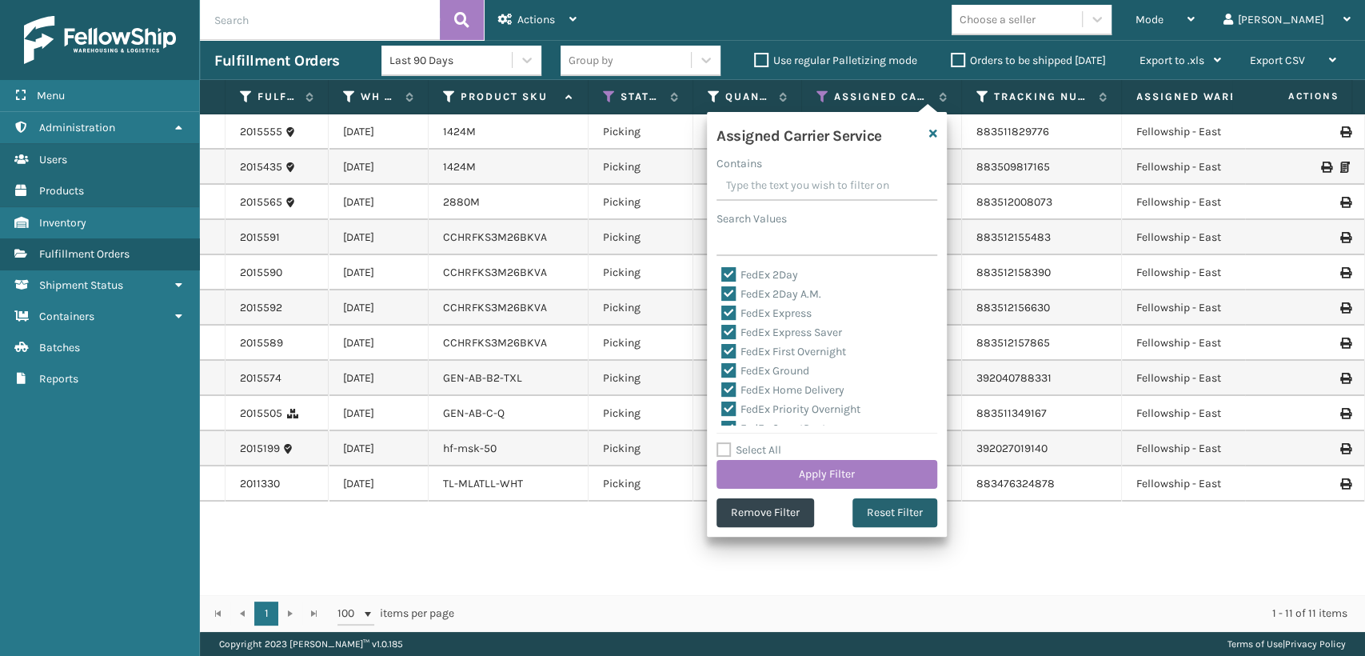
click at [878, 509] on button "Reset Filter" at bounding box center [894, 512] width 85 height 29
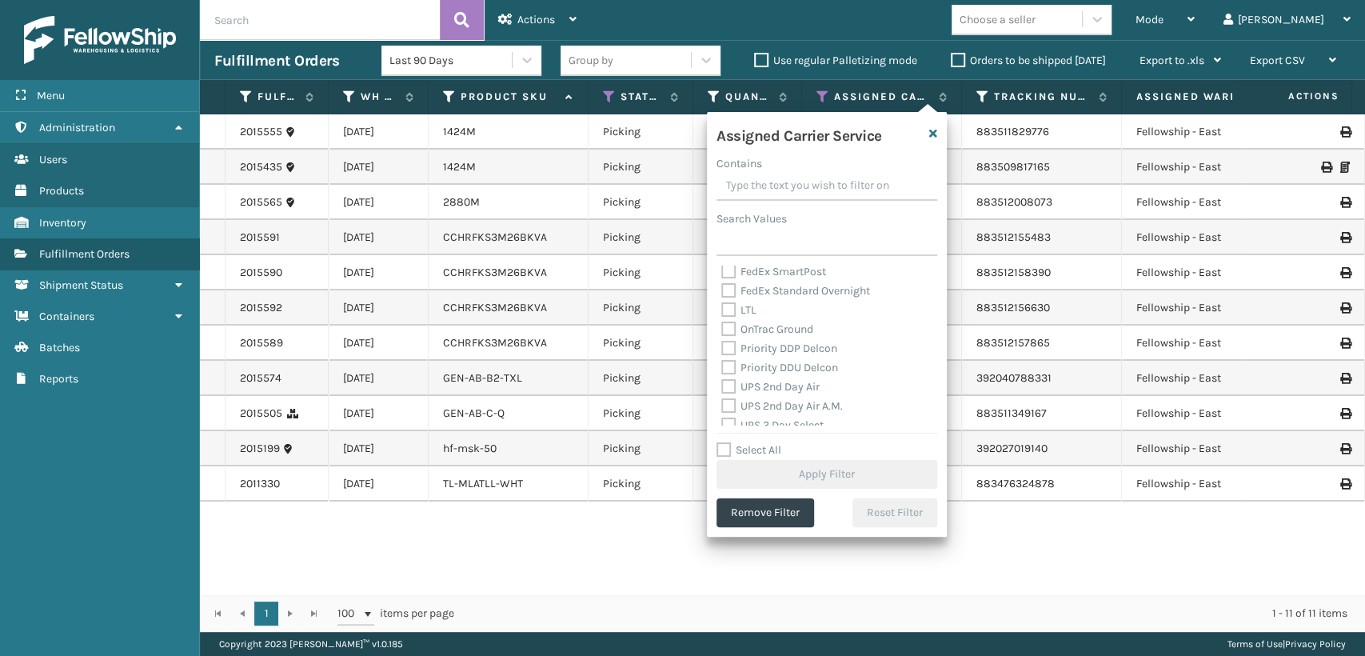
scroll to position [266, 0]
click at [794, 319] on label "UPS 2nd Day Air" at bounding box center [770, 316] width 98 height 14
click at [722, 317] on input "UPS 2nd Day Air" at bounding box center [721, 311] width 1 height 10
checkbox input "true"
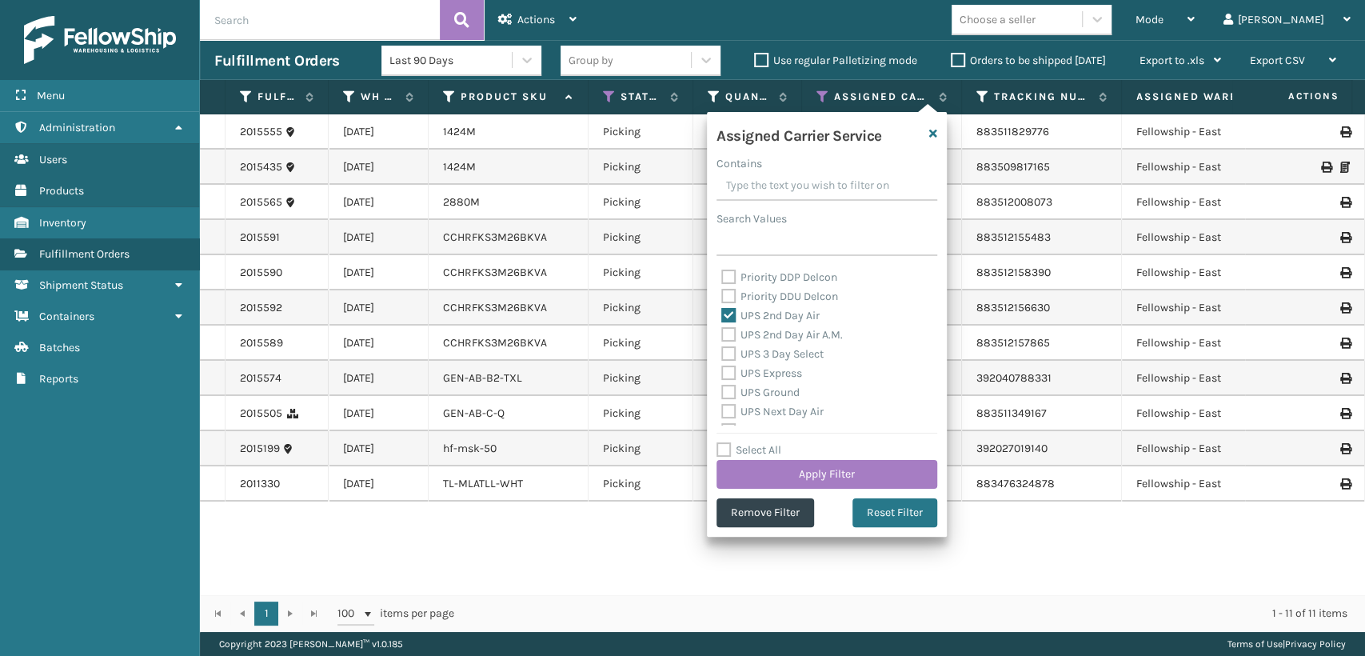
click at [794, 331] on label "UPS 2nd Day Air A.M." at bounding box center [782, 335] width 122 height 14
click at [722, 331] on input "UPS 2nd Day Air A.M." at bounding box center [721, 330] width 1 height 10
checkbox input "true"
click at [788, 357] on label "UPS 3 Day Select" at bounding box center [772, 354] width 102 height 14
click at [722, 355] on input "UPS 3 Day Select" at bounding box center [721, 350] width 1 height 10
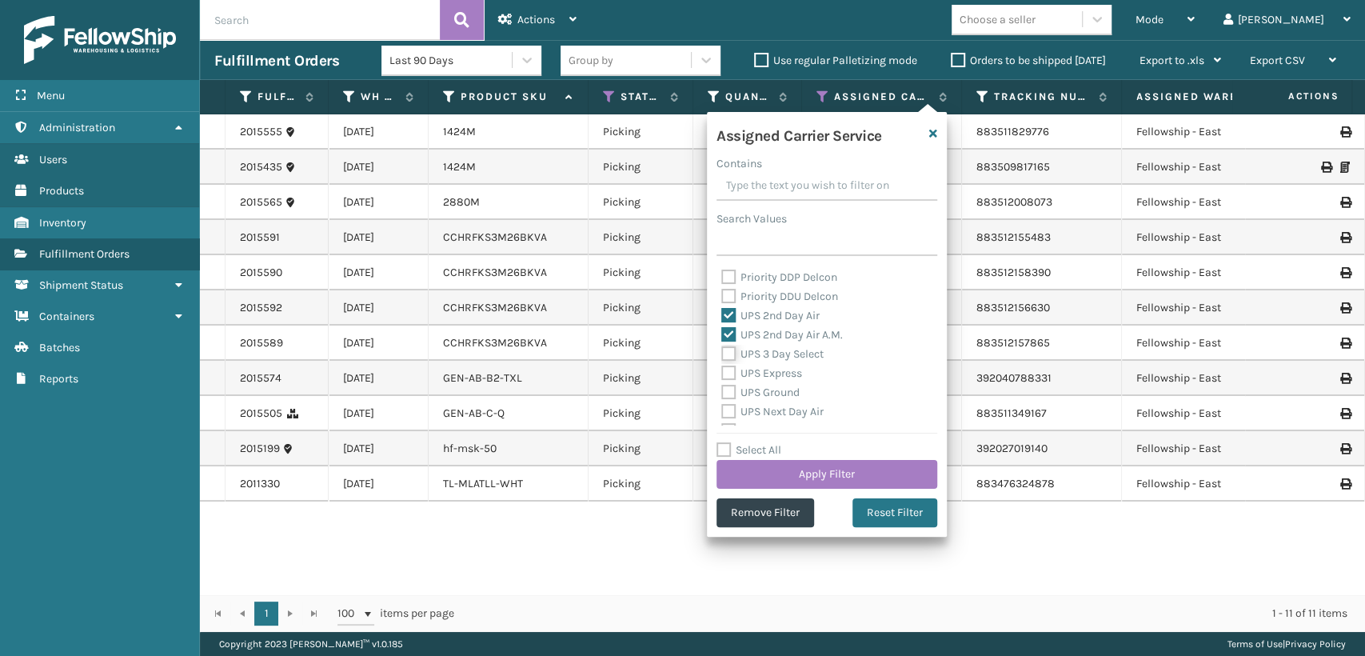
checkbox input "true"
click at [776, 373] on label "UPS Express" at bounding box center [761, 373] width 81 height 14
click at [722, 373] on input "UPS Express" at bounding box center [721, 369] width 1 height 10
checkbox input "true"
click at [764, 398] on label "UPS Ground" at bounding box center [760, 392] width 78 height 14
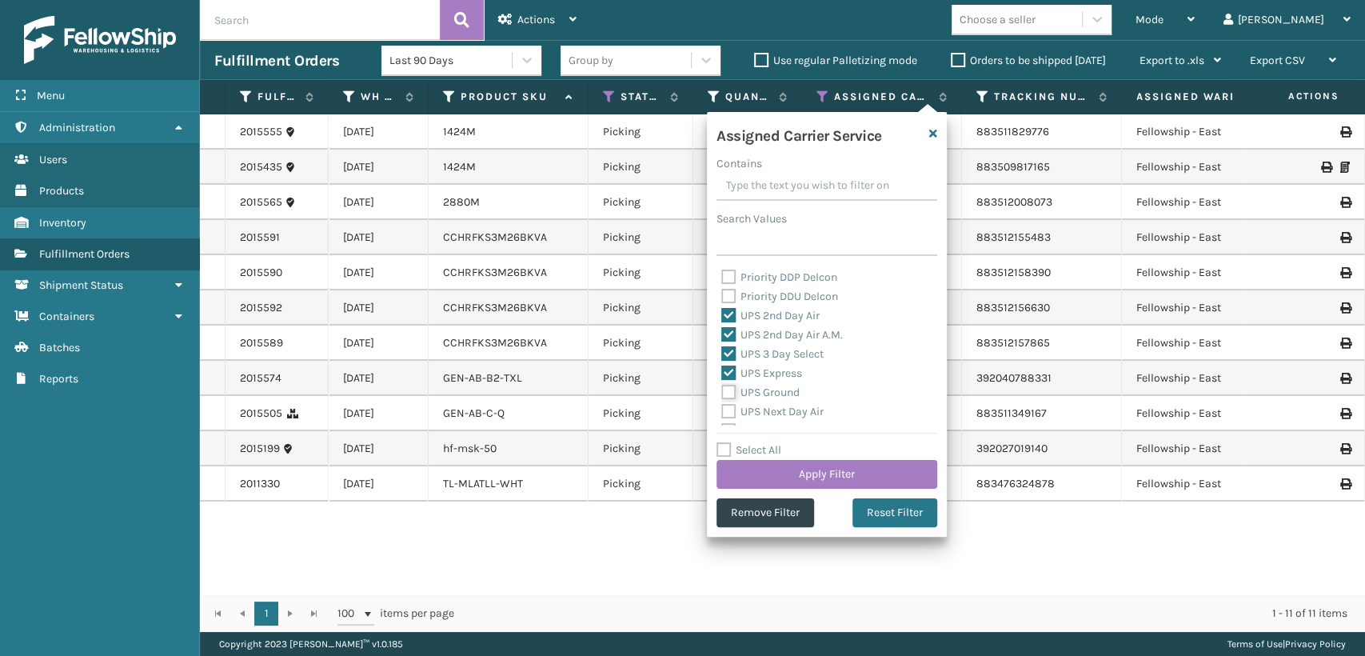
click at [722, 393] on input "UPS Ground" at bounding box center [721, 388] width 1 height 10
checkbox input "true"
click at [764, 405] on label "UPS Next Day Air" at bounding box center [772, 412] width 102 height 14
click at [722, 405] on input "UPS Next Day Air" at bounding box center [721, 407] width 1 height 10
checkbox input "true"
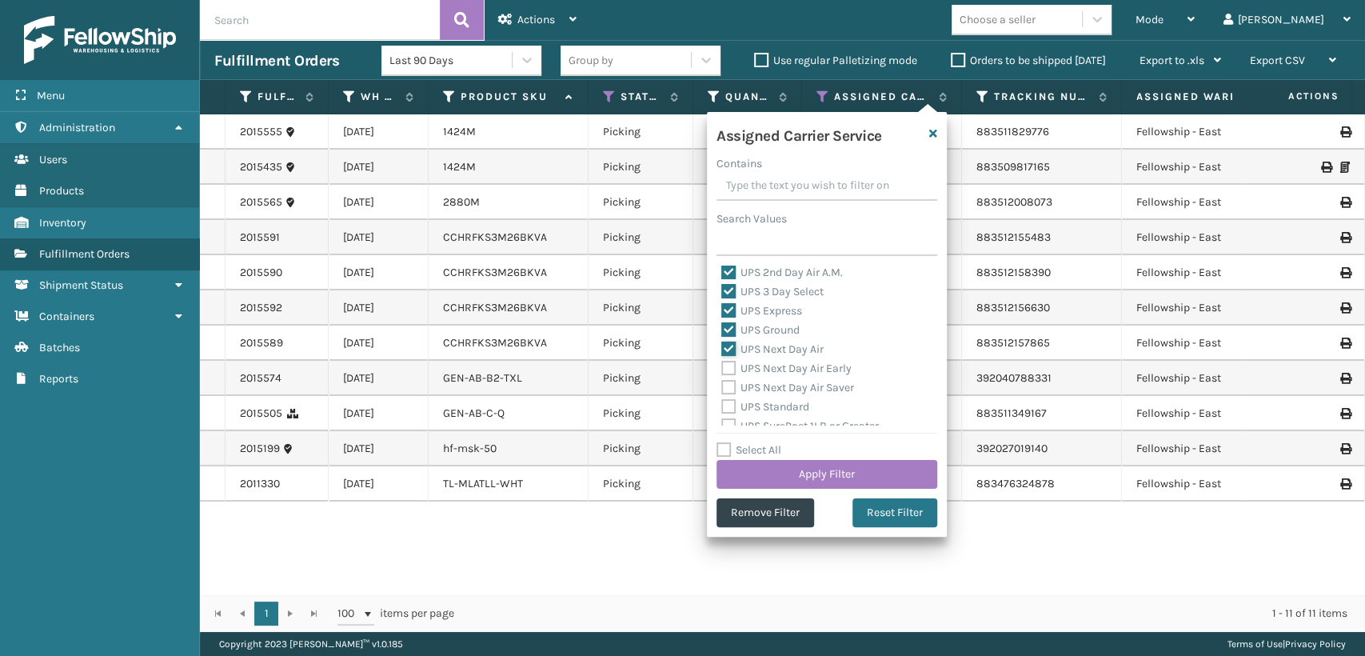
scroll to position [355, 0]
click at [767, 349] on div "UPS Next Day Air Early" at bounding box center [826, 342] width 211 height 19
click at [765, 344] on label "UPS Next Day Air Early" at bounding box center [786, 342] width 130 height 14
click at [722, 343] on input "UPS Next Day Air Early" at bounding box center [721, 338] width 1 height 10
checkbox input "true"
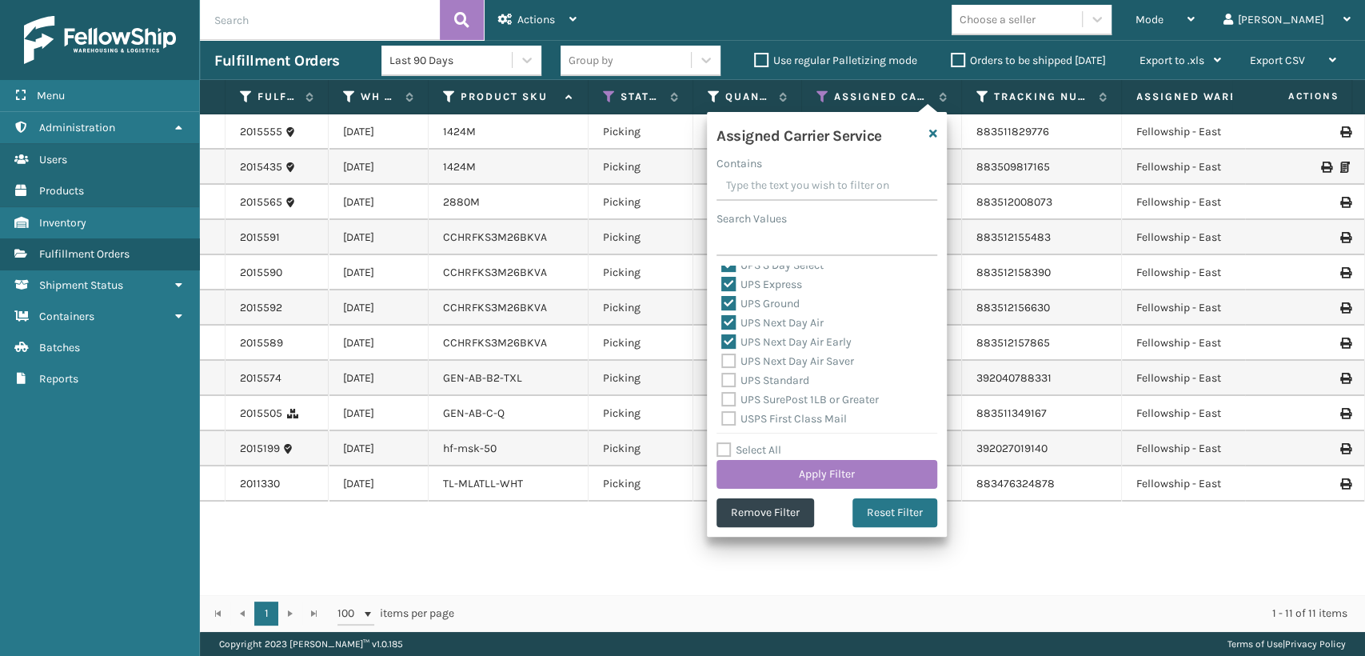
click at [765, 354] on label "UPS Next Day Air Saver" at bounding box center [787, 361] width 133 height 14
click at [722, 354] on input "UPS Next Day Air Saver" at bounding box center [721, 357] width 1 height 10
checkbox input "true"
click at [768, 385] on label "UPS Standard" at bounding box center [765, 380] width 88 height 14
click at [722, 381] on input "UPS Standard" at bounding box center [721, 376] width 1 height 10
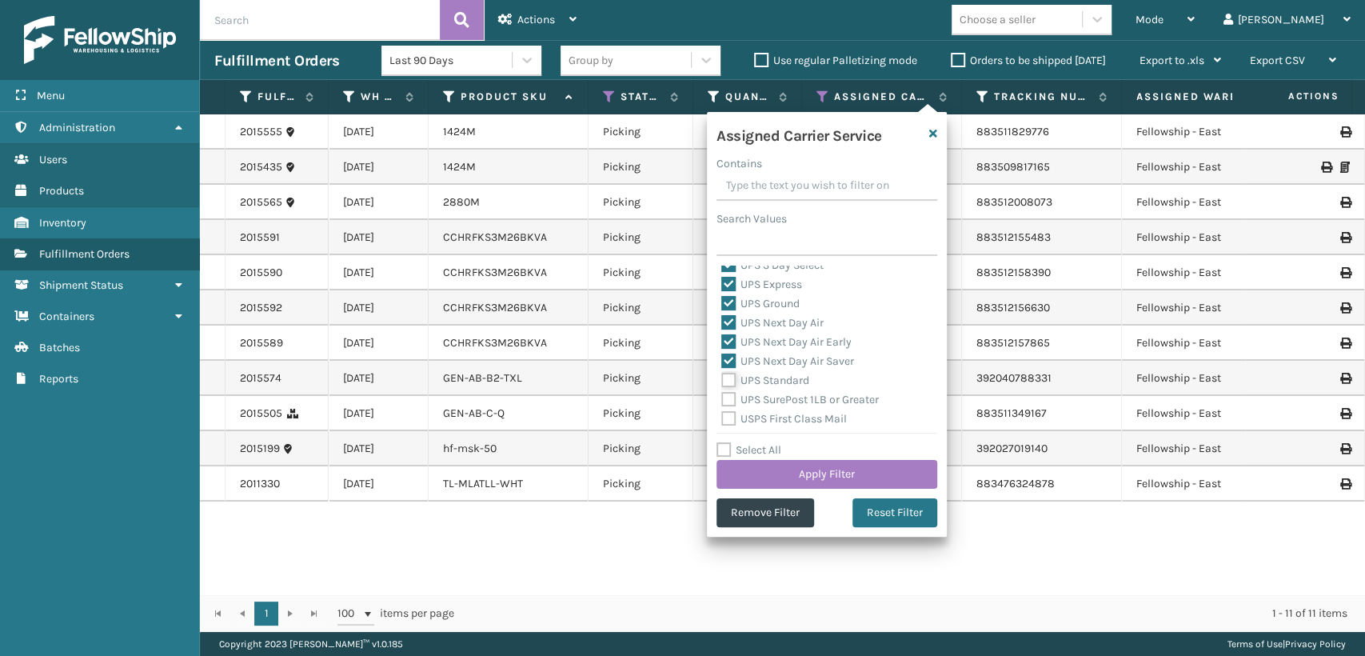
checkbox input "true"
click at [768, 394] on label "UPS SurePost 1LB or Greater" at bounding box center [800, 400] width 158 height 14
click at [722, 394] on input "UPS SurePost 1LB or Greater" at bounding box center [721, 395] width 1 height 10
checkbox input "true"
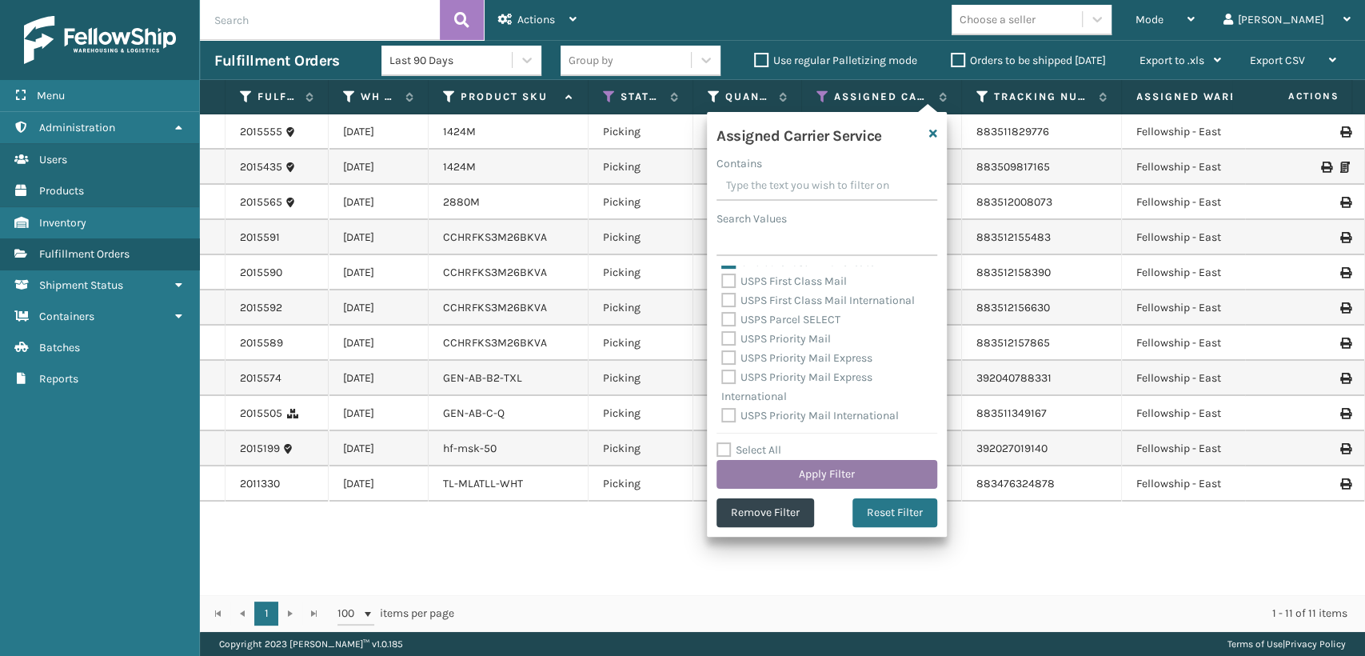
click at [796, 466] on button "Apply Filter" at bounding box center [826, 474] width 221 height 29
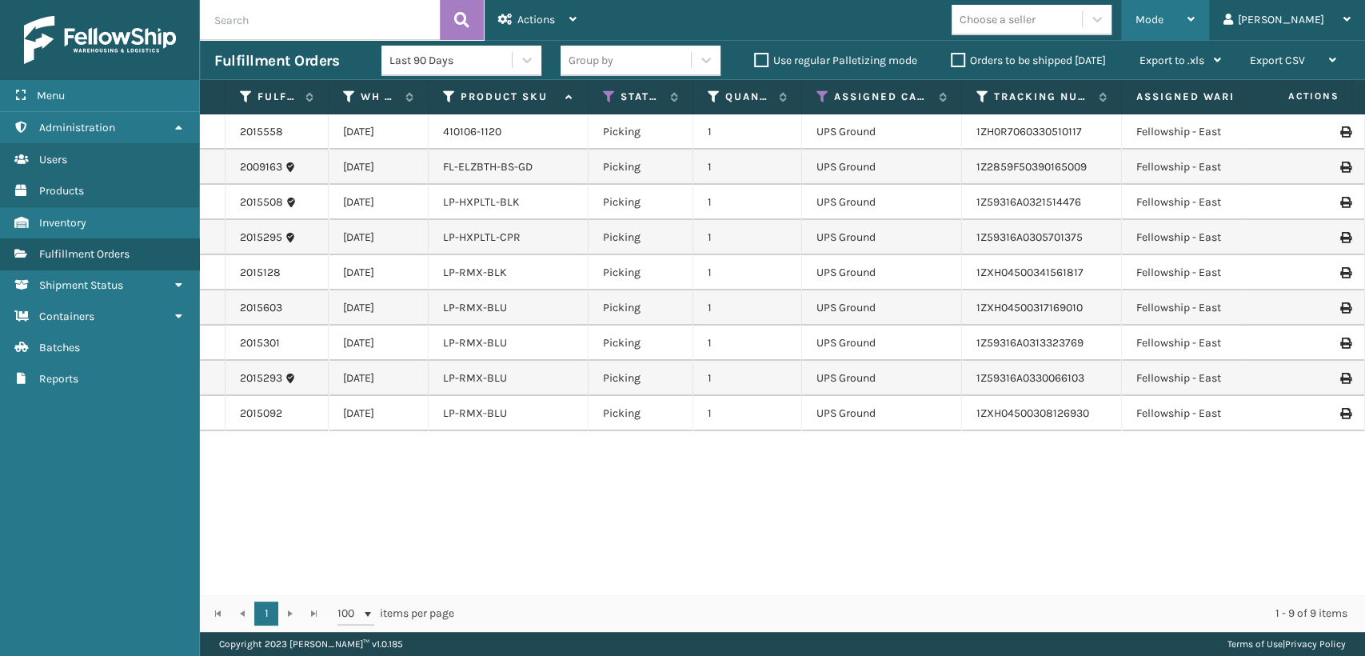
click at [1163, 18] on span "Mode" at bounding box center [1149, 20] width 28 height 14
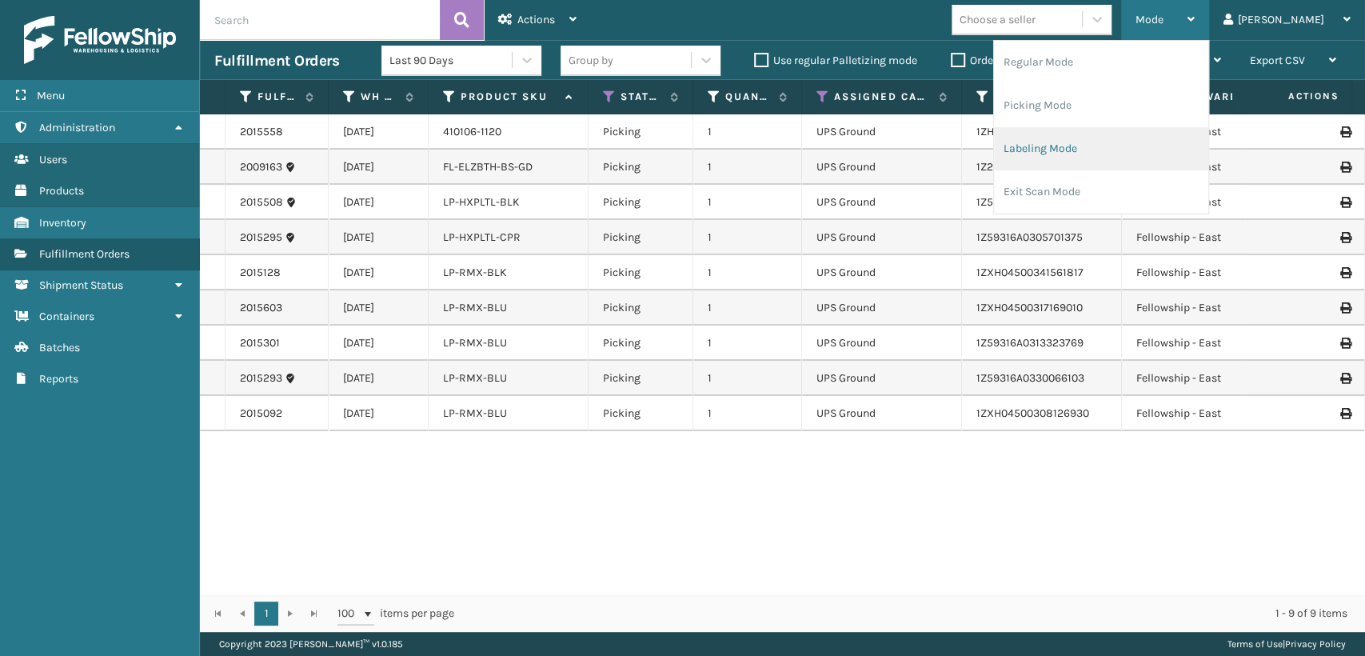
click at [1120, 142] on li "Labeling Mode" at bounding box center [1101, 148] width 214 height 43
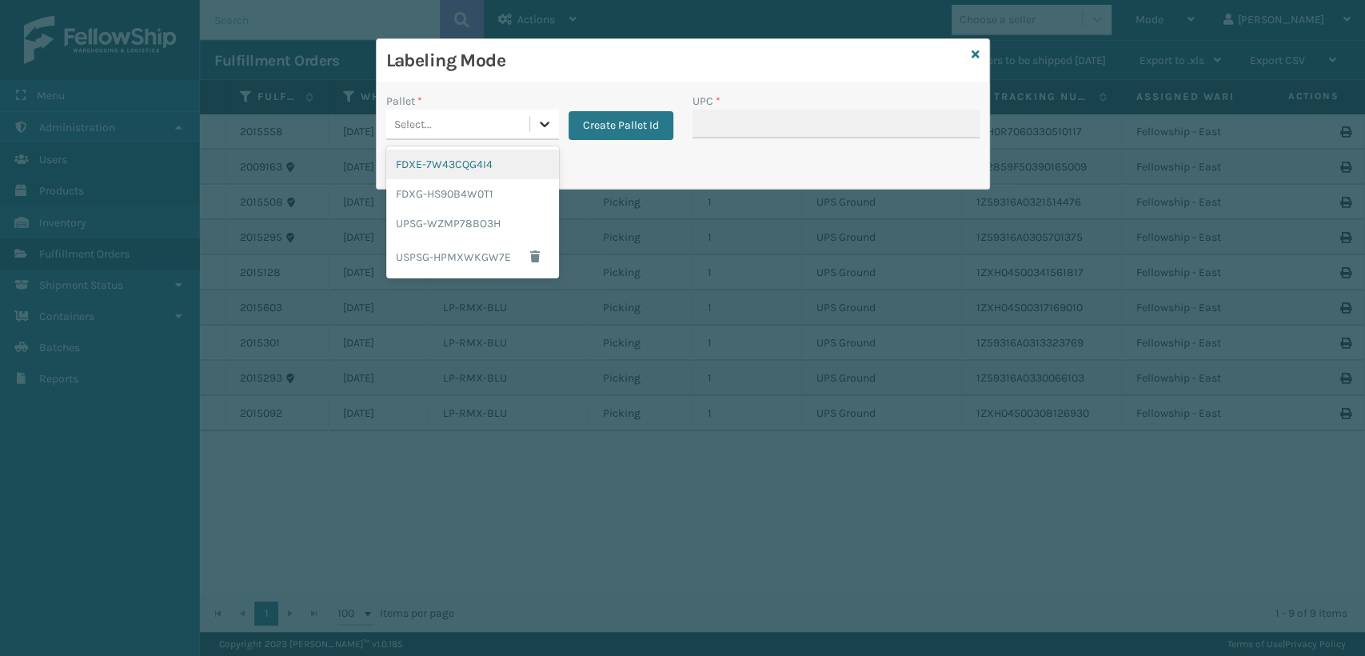
click at [548, 125] on icon at bounding box center [545, 124] width 16 height 16
click at [441, 216] on div "UPSG-WZMP78BO3H" at bounding box center [472, 224] width 173 height 30
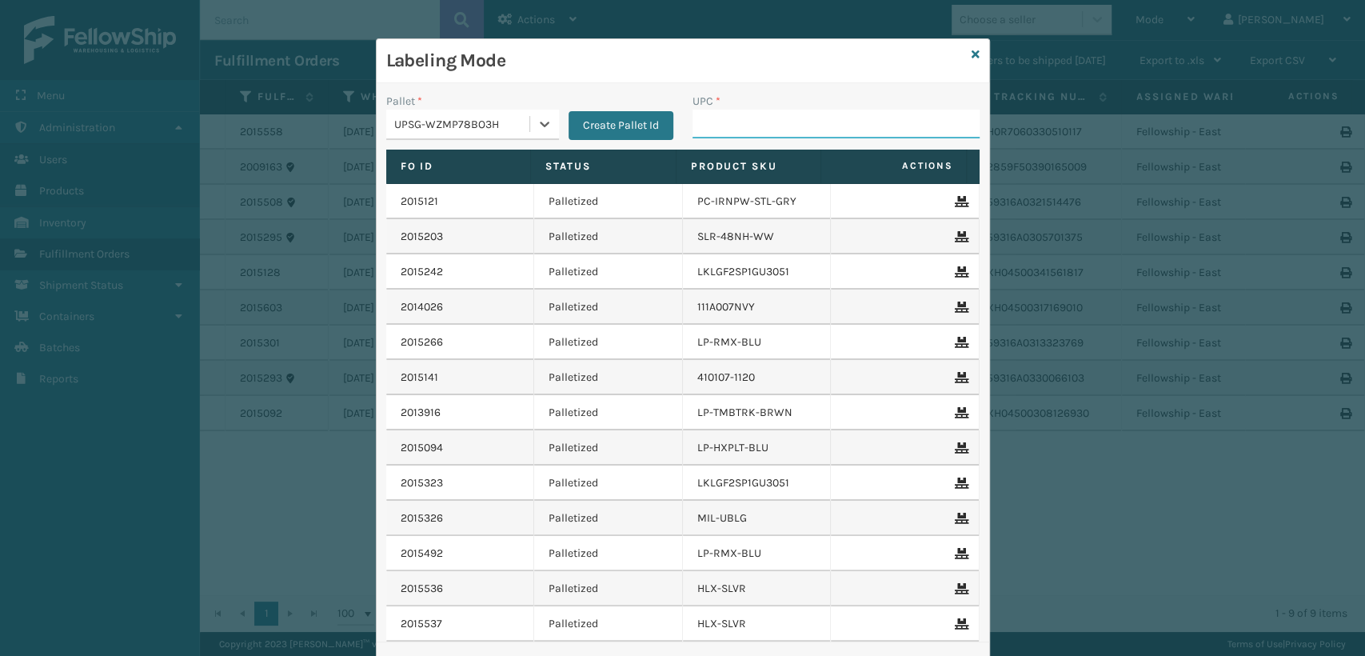
click at [723, 126] on input "UPC *" at bounding box center [835, 124] width 287 height 29
type input "81009093150"
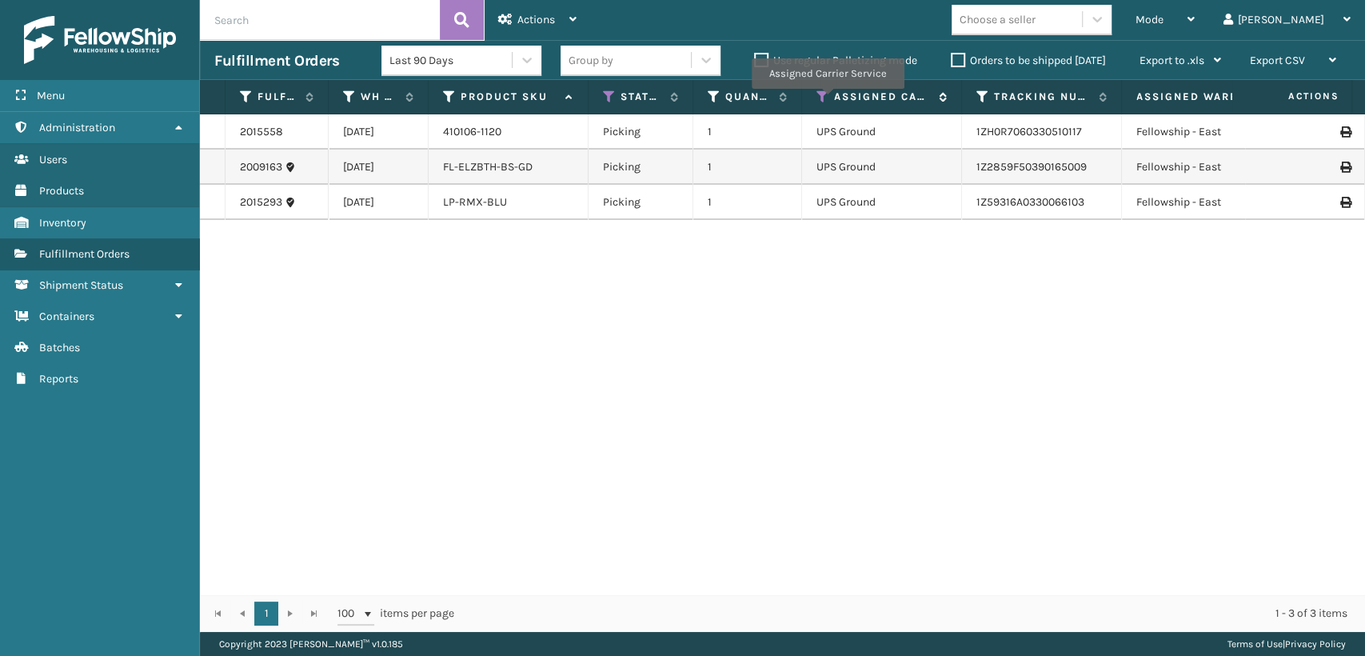
click at [825, 100] on icon at bounding box center [822, 97] width 13 height 14
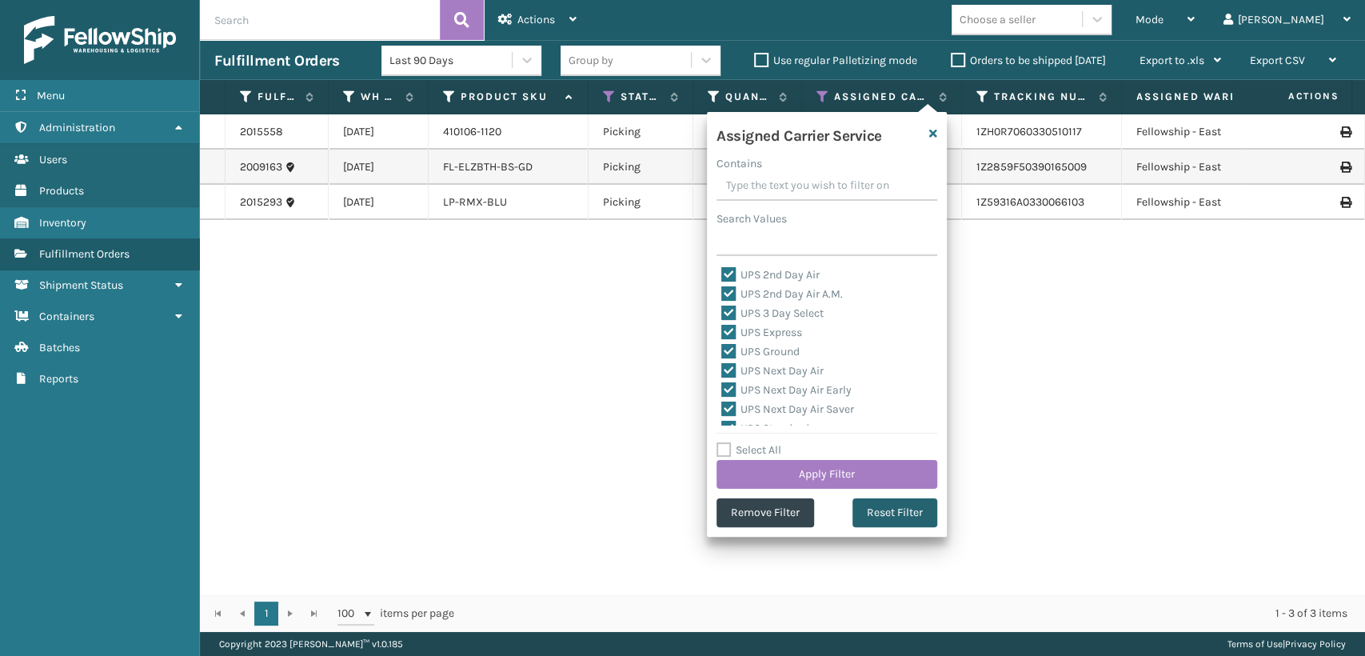
click at [870, 520] on button "Reset Filter" at bounding box center [894, 512] width 85 height 29
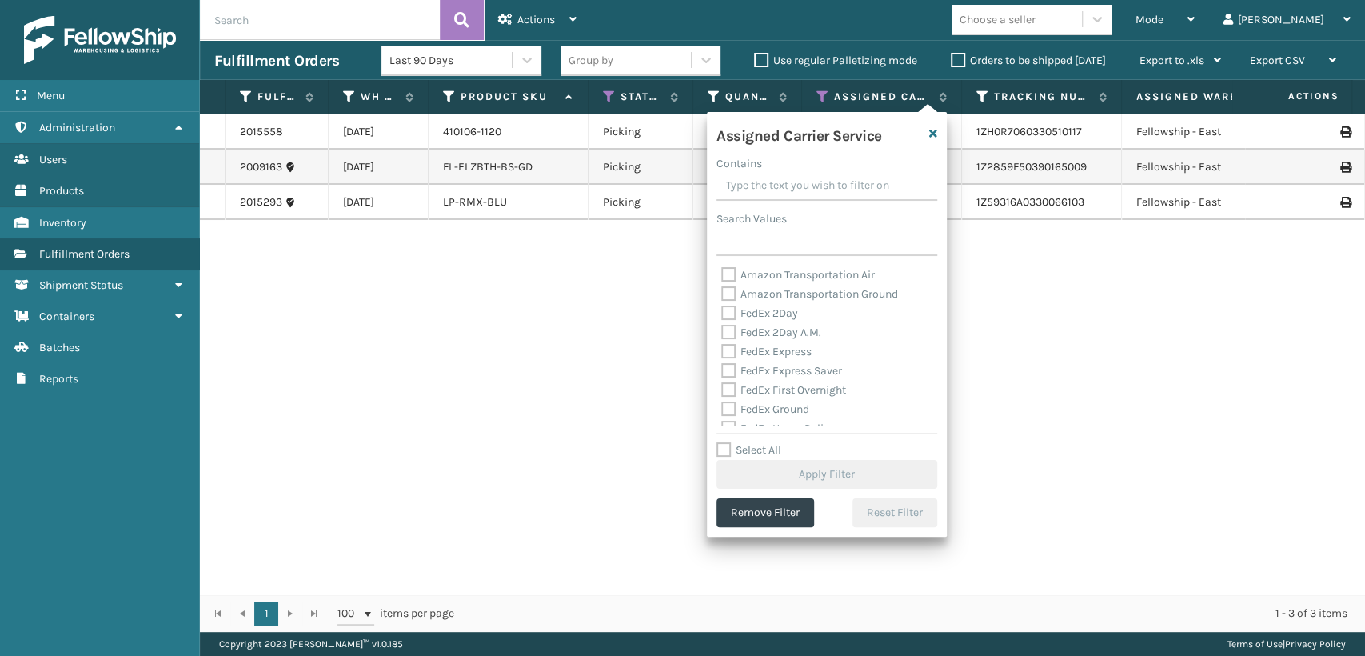
click at [771, 317] on label "FedEx 2Day" at bounding box center [759, 313] width 77 height 14
click at [722, 314] on input "FedEx 2Day" at bounding box center [721, 309] width 1 height 10
checkbox input "true"
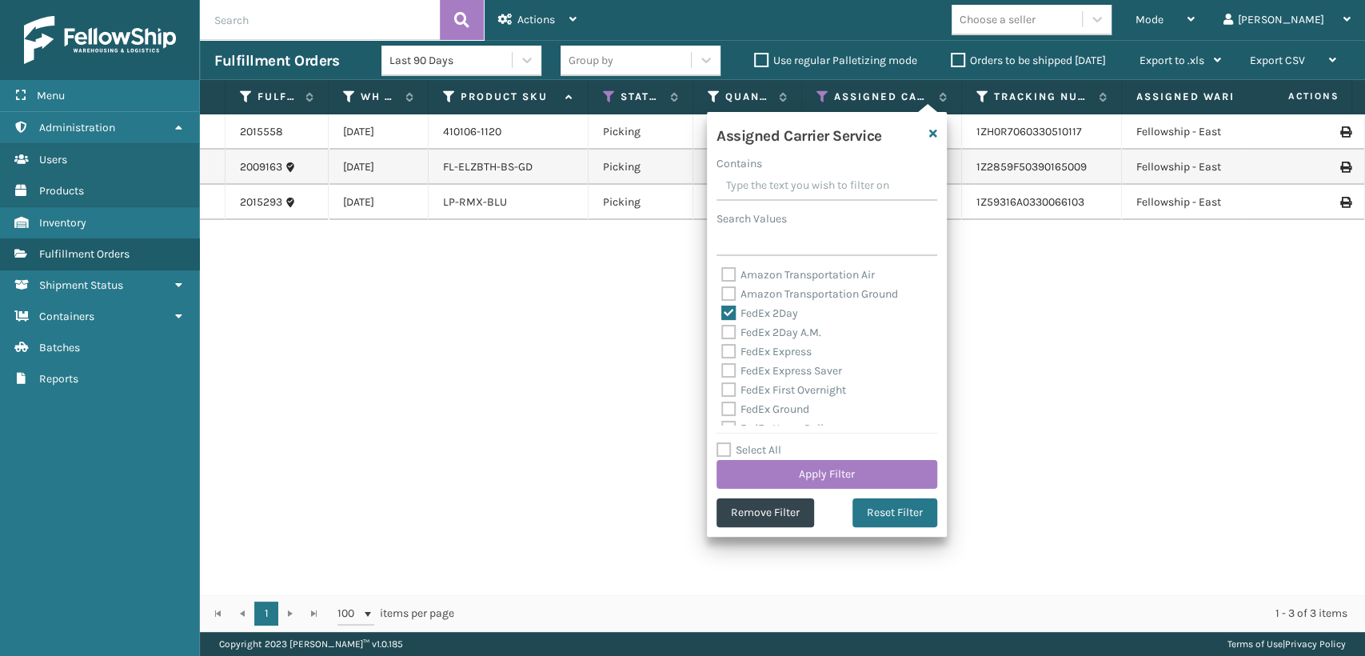
click at [768, 335] on label "FedEx 2Day A.M." at bounding box center [771, 332] width 100 height 14
click at [722, 333] on input "FedEx 2Day A.M." at bounding box center [721, 328] width 1 height 10
checkbox input "true"
click at [768, 360] on div "FedEx Express" at bounding box center [826, 351] width 211 height 19
click at [766, 353] on label "FedEx Express" at bounding box center [766, 352] width 90 height 14
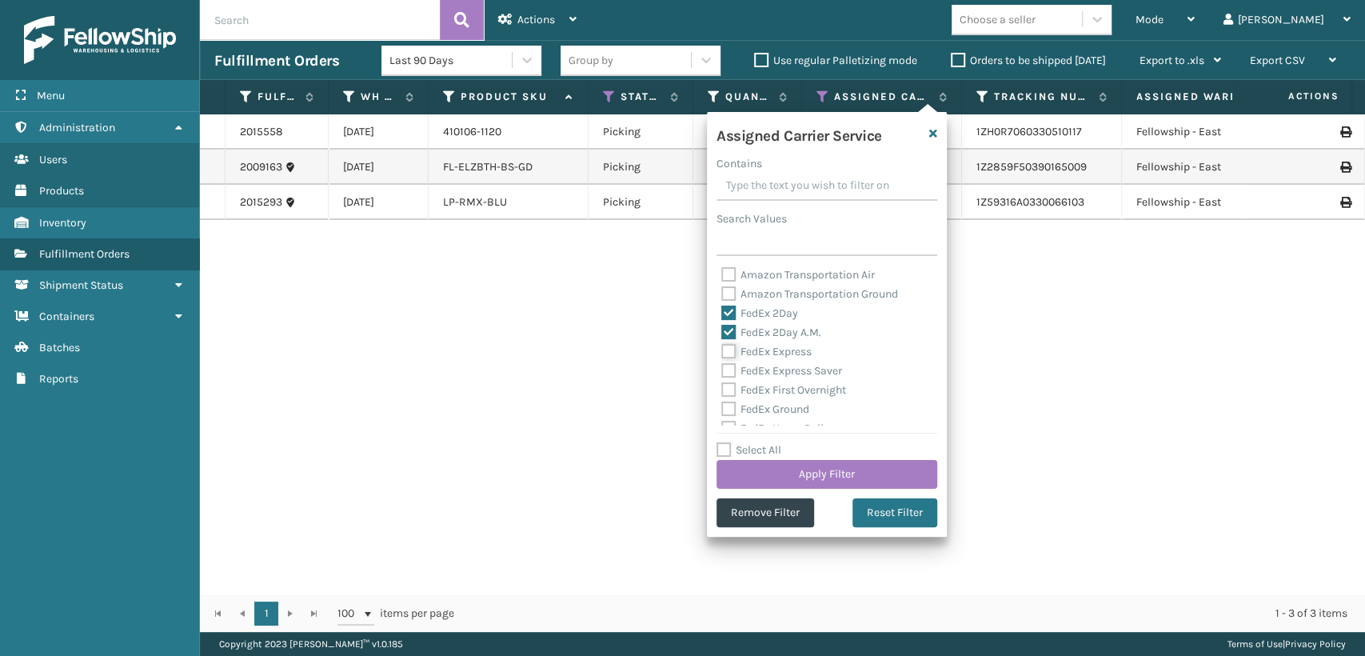
click at [722, 353] on input "FedEx Express" at bounding box center [721, 347] width 1 height 10
checkbox input "true"
click at [766, 376] on label "FedEx Express Saver" at bounding box center [781, 371] width 121 height 14
click at [722, 372] on input "FedEx Express Saver" at bounding box center [721, 366] width 1 height 10
checkbox input "true"
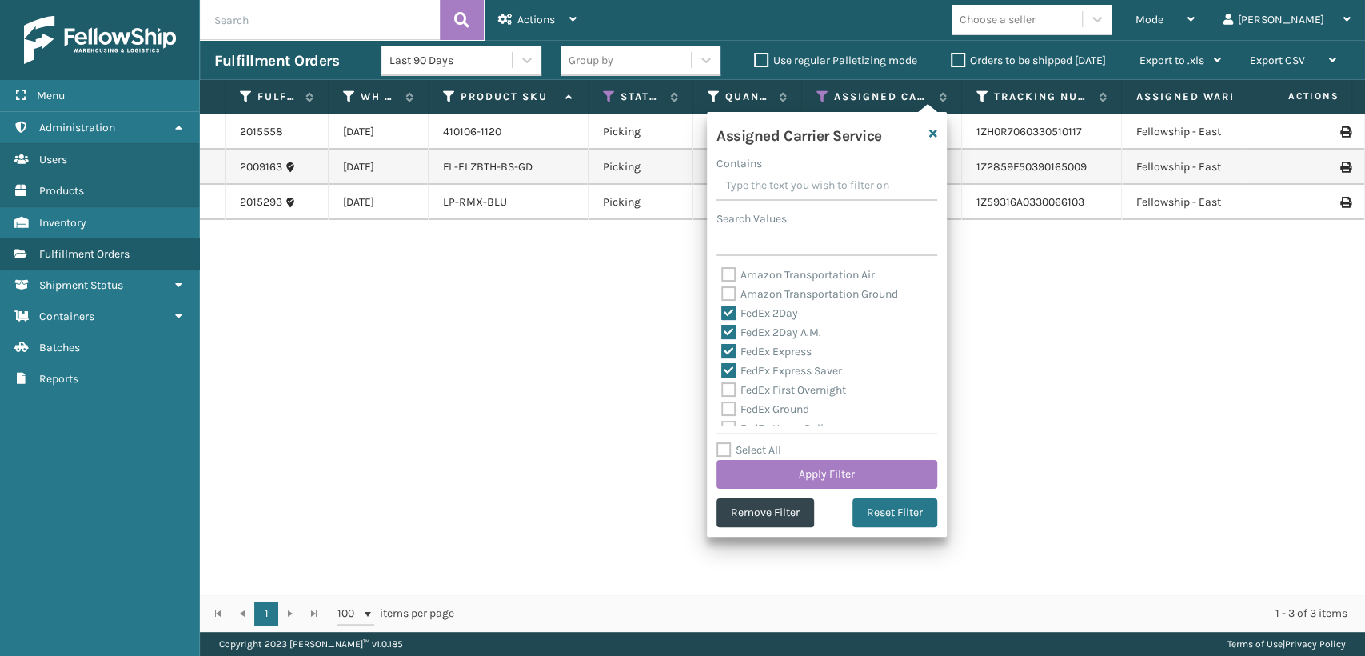
drag, startPoint x: 764, startPoint y: 389, endPoint x: 762, endPoint y: 398, distance: 8.9
click at [763, 390] on label "FedEx First Overnight" at bounding box center [783, 390] width 125 height 14
click at [722, 390] on input "FedEx First Overnight" at bounding box center [721, 386] width 1 height 10
checkbox input "true"
click at [762, 404] on label "FedEx Ground" at bounding box center [765, 409] width 88 height 14
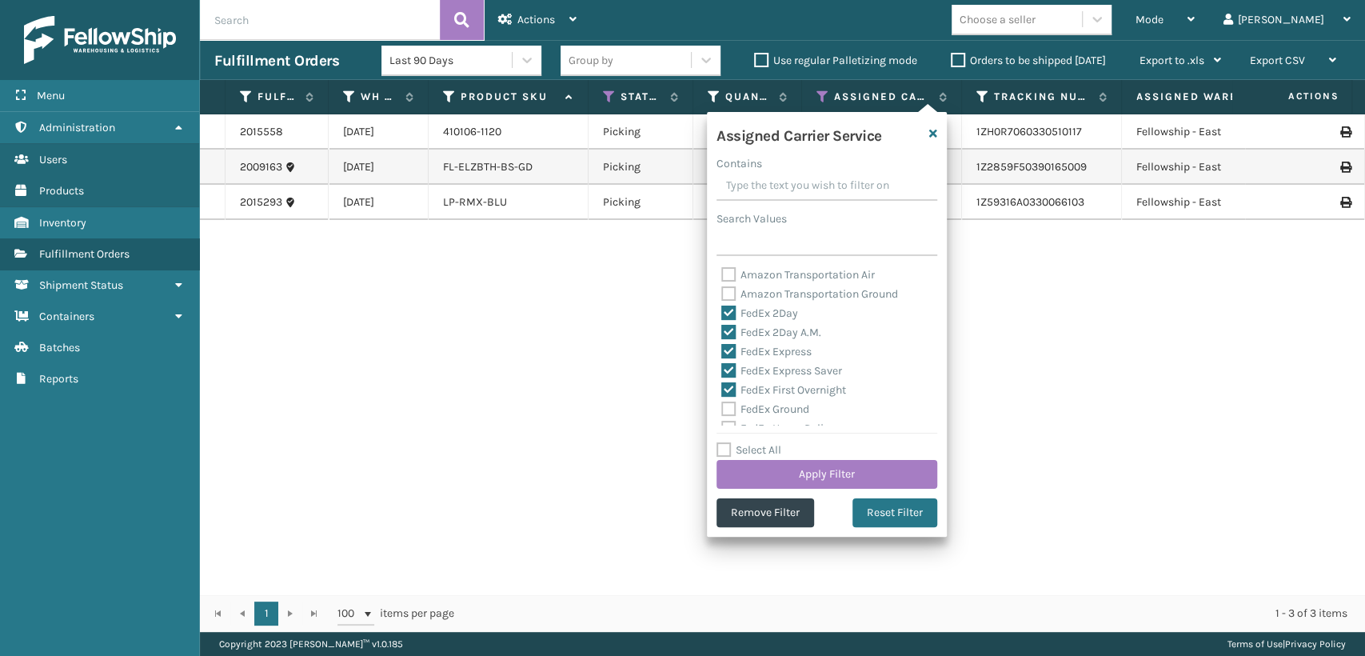
click at [722, 404] on input "FedEx Ground" at bounding box center [721, 405] width 1 height 10
checkbox input "true"
drag, startPoint x: 761, startPoint y: 336, endPoint x: 765, endPoint y: 373, distance: 37.8
click at [761, 338] on label "FedEx Home Delivery" at bounding box center [782, 340] width 123 height 14
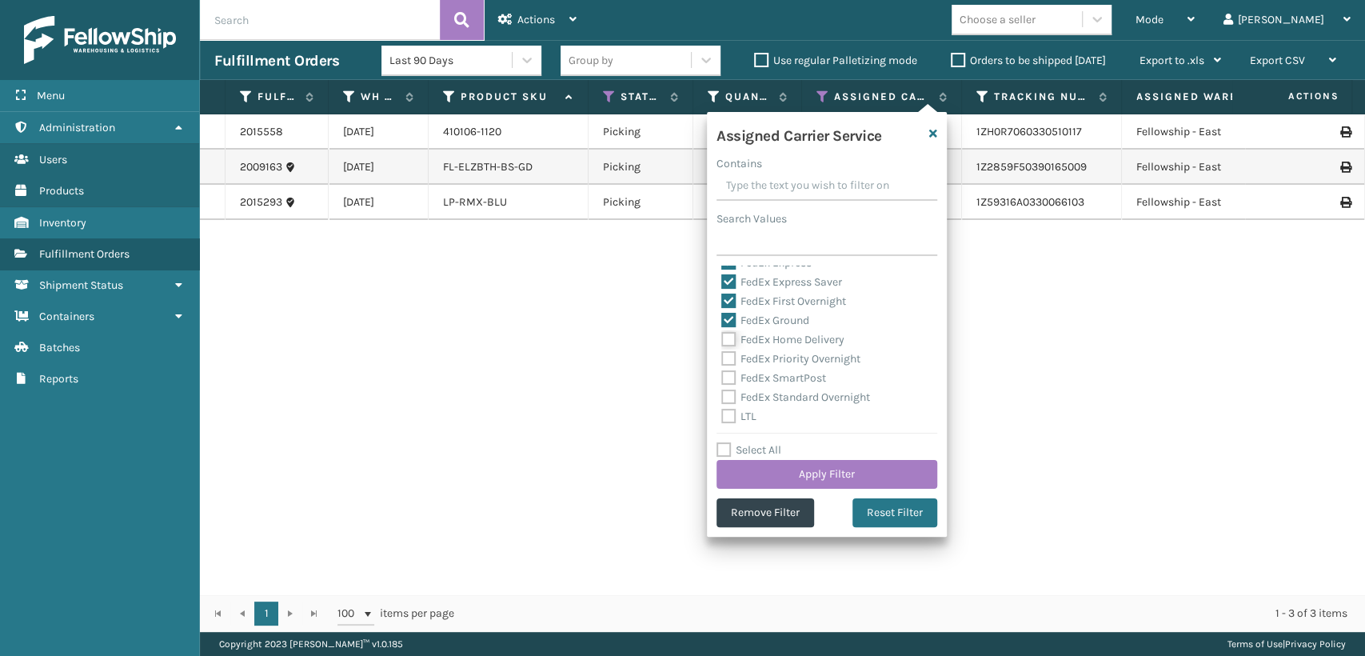
click at [722, 338] on input "FedEx Home Delivery" at bounding box center [721, 335] width 1 height 10
checkbox input "true"
click at [766, 365] on div "FedEx Priority Overnight" at bounding box center [826, 358] width 211 height 19
click at [765, 359] on label "FedEx Priority Overnight" at bounding box center [790, 359] width 139 height 14
click at [722, 359] on input "FedEx Priority Overnight" at bounding box center [721, 354] width 1 height 10
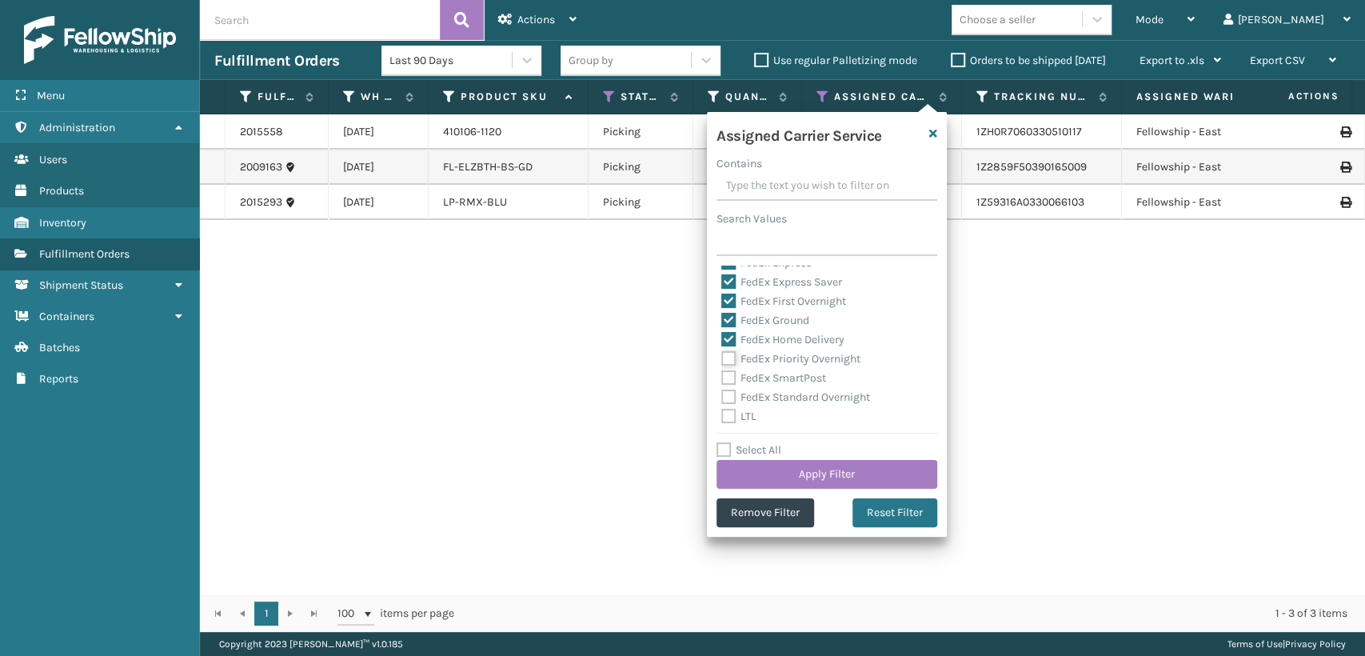
checkbox input "true"
click at [764, 378] on label "FedEx SmartPost" at bounding box center [773, 378] width 105 height 14
click at [722, 378] on input "FedEx SmartPost" at bounding box center [721, 374] width 1 height 10
checkbox input "true"
click at [764, 389] on div "FedEx Standard Overnight" at bounding box center [826, 397] width 211 height 19
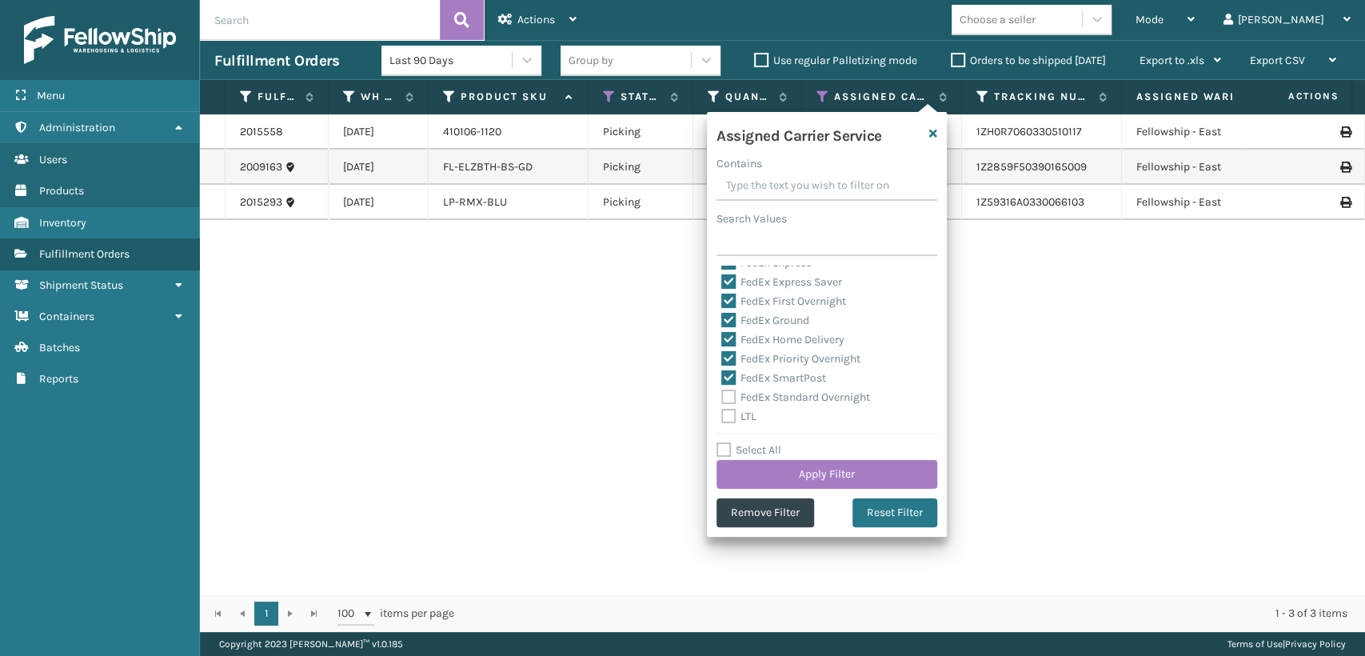
click at [764, 392] on label "FedEx Standard Overnight" at bounding box center [795, 397] width 149 height 14
click at [722, 392] on input "FedEx Standard Overnight" at bounding box center [721, 393] width 1 height 10
checkbox input "true"
click at [808, 469] on button "Apply Filter" at bounding box center [826, 474] width 221 height 29
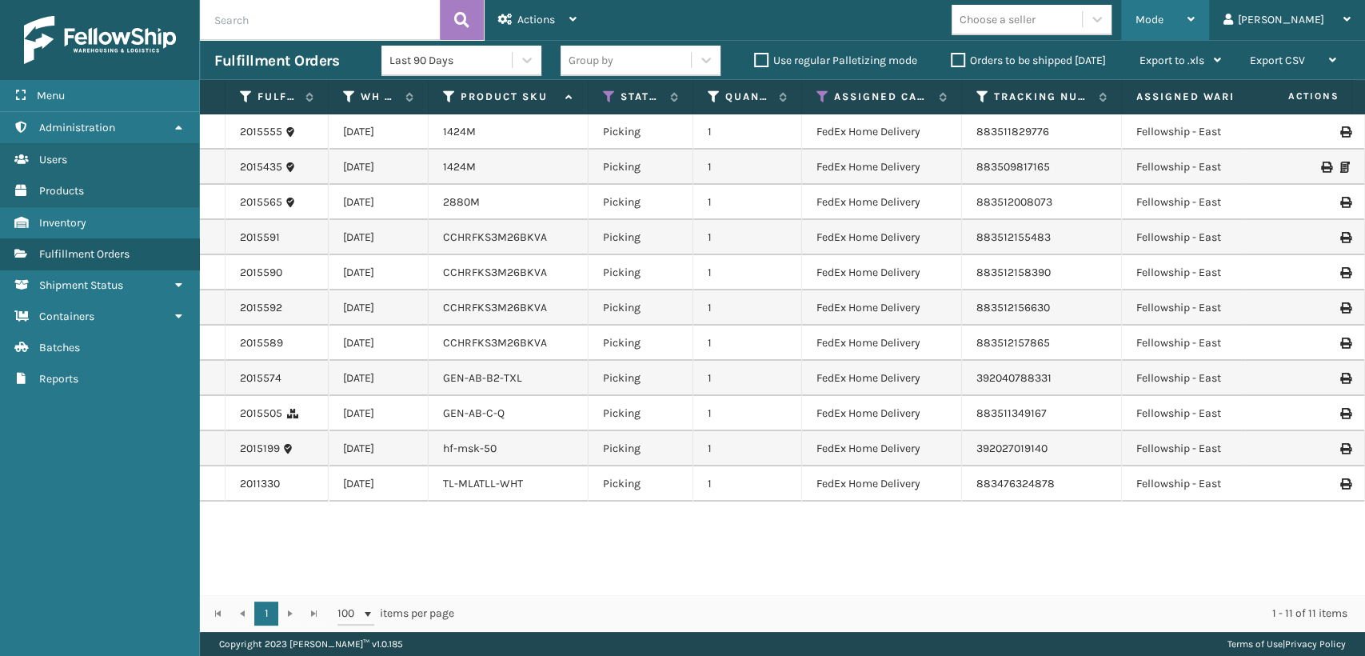
click at [1195, 30] on div "Mode" at bounding box center [1164, 20] width 59 height 40
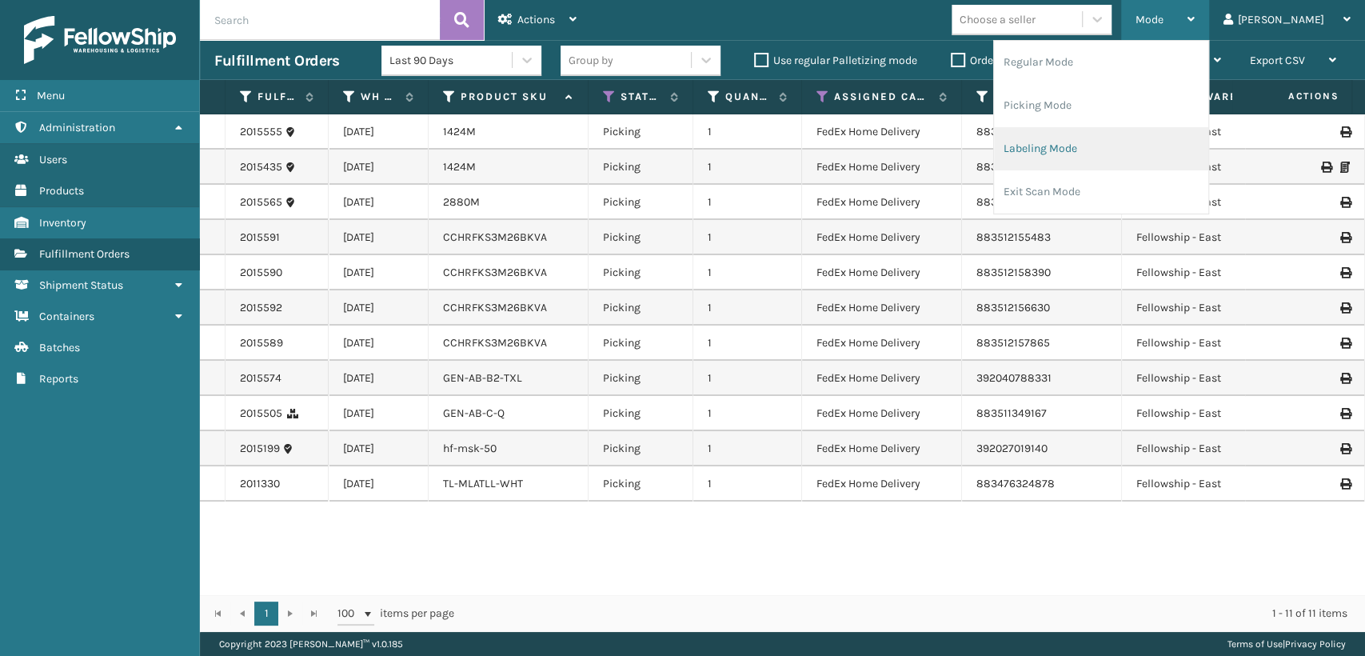
click at [1123, 143] on li "Labeling Mode" at bounding box center [1101, 148] width 214 height 43
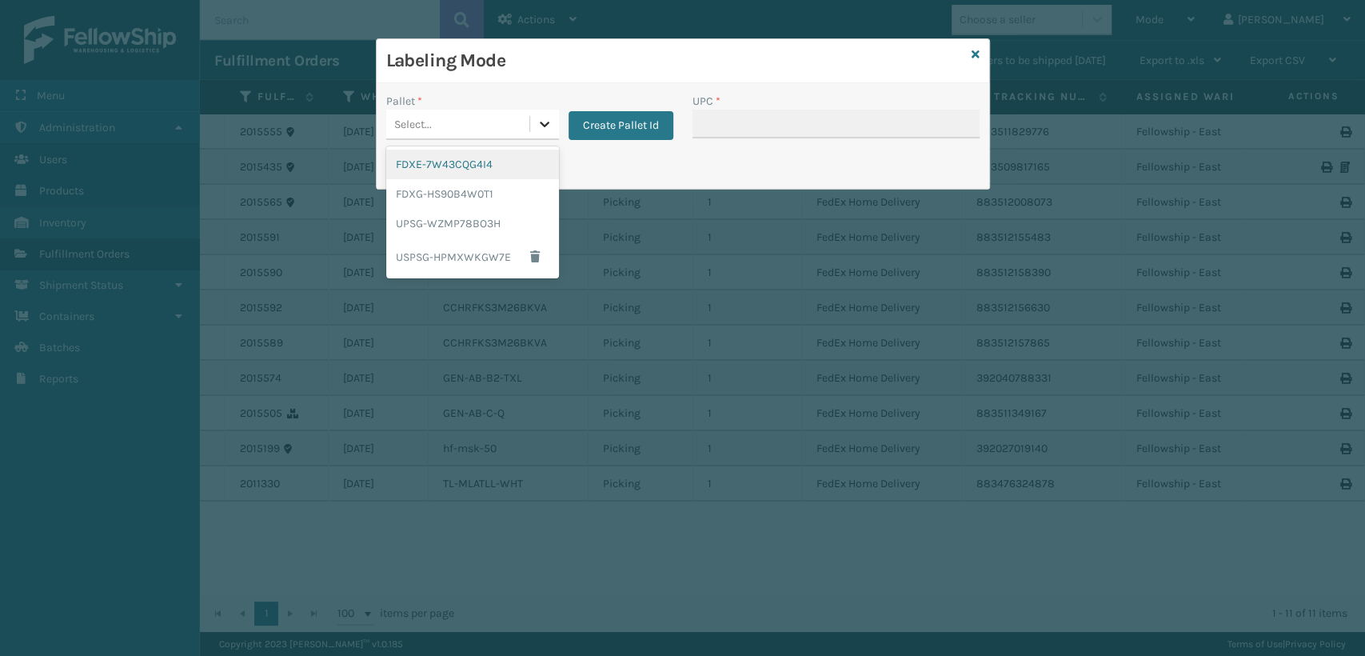
click at [537, 123] on icon at bounding box center [545, 124] width 16 height 16
click at [489, 184] on div "FDXG-HS90B4W0T1" at bounding box center [472, 194] width 173 height 30
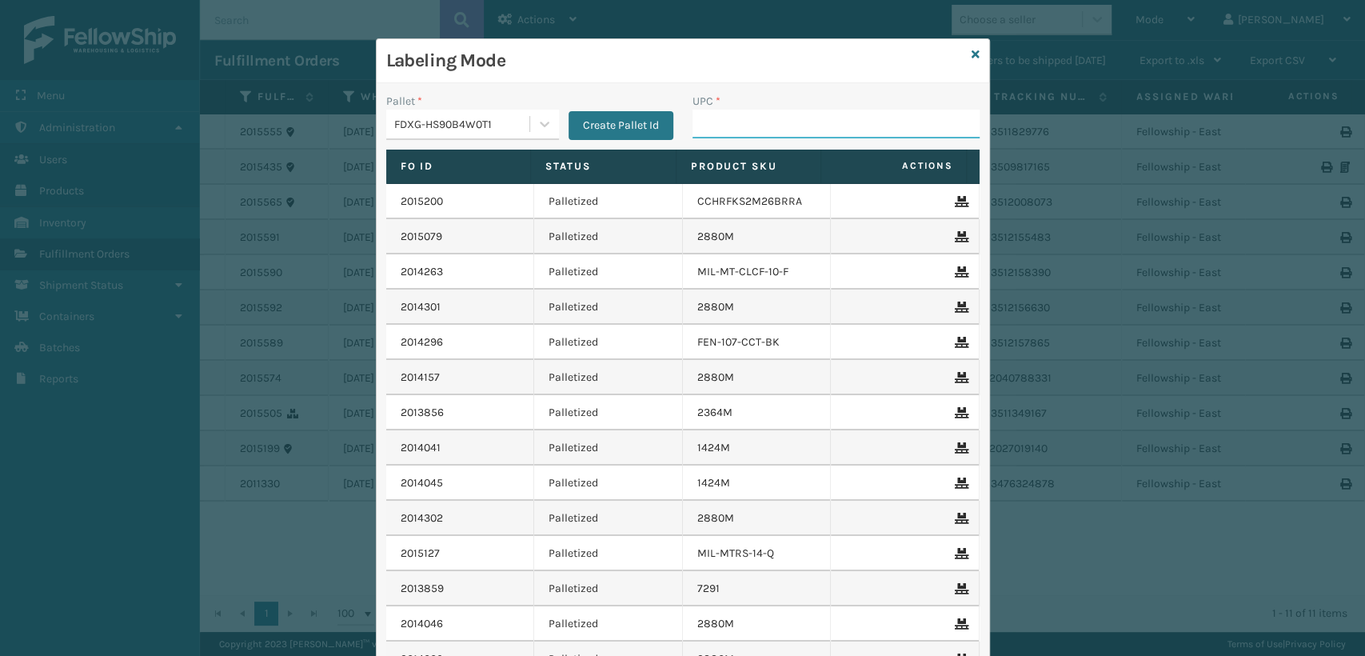
click at [772, 130] on input "UPC *" at bounding box center [835, 124] width 287 height 29
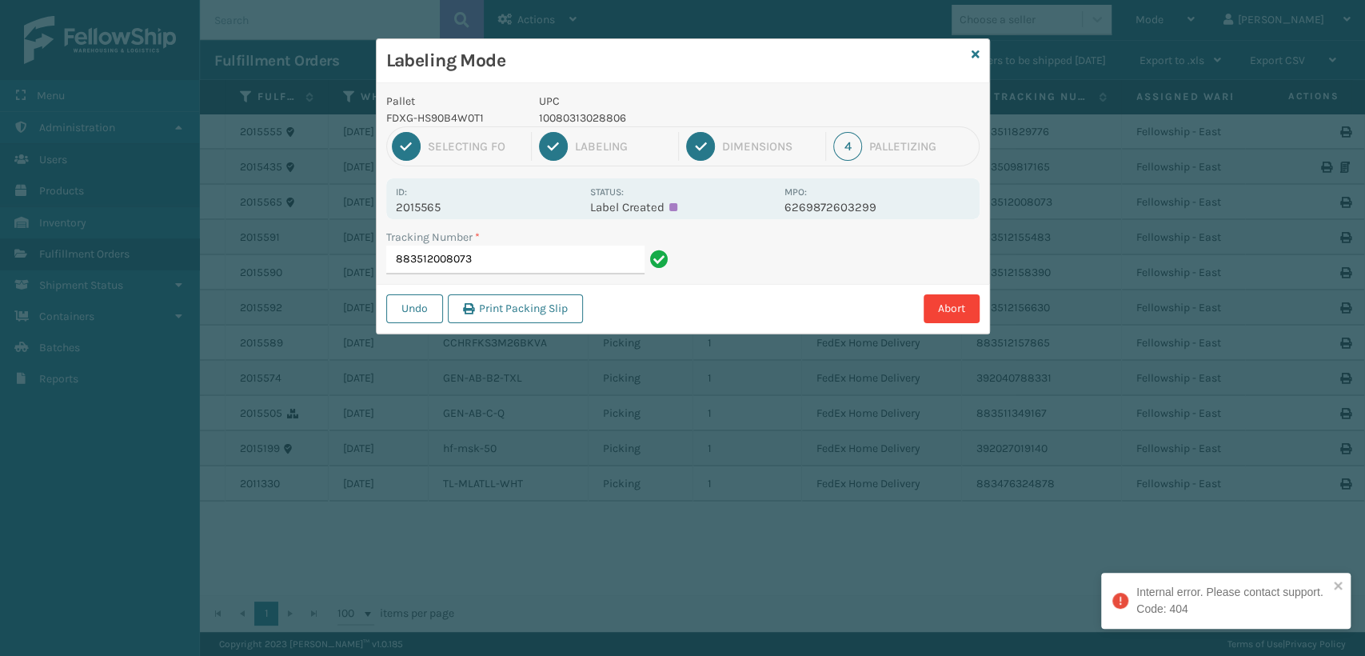
type input "883512008073"
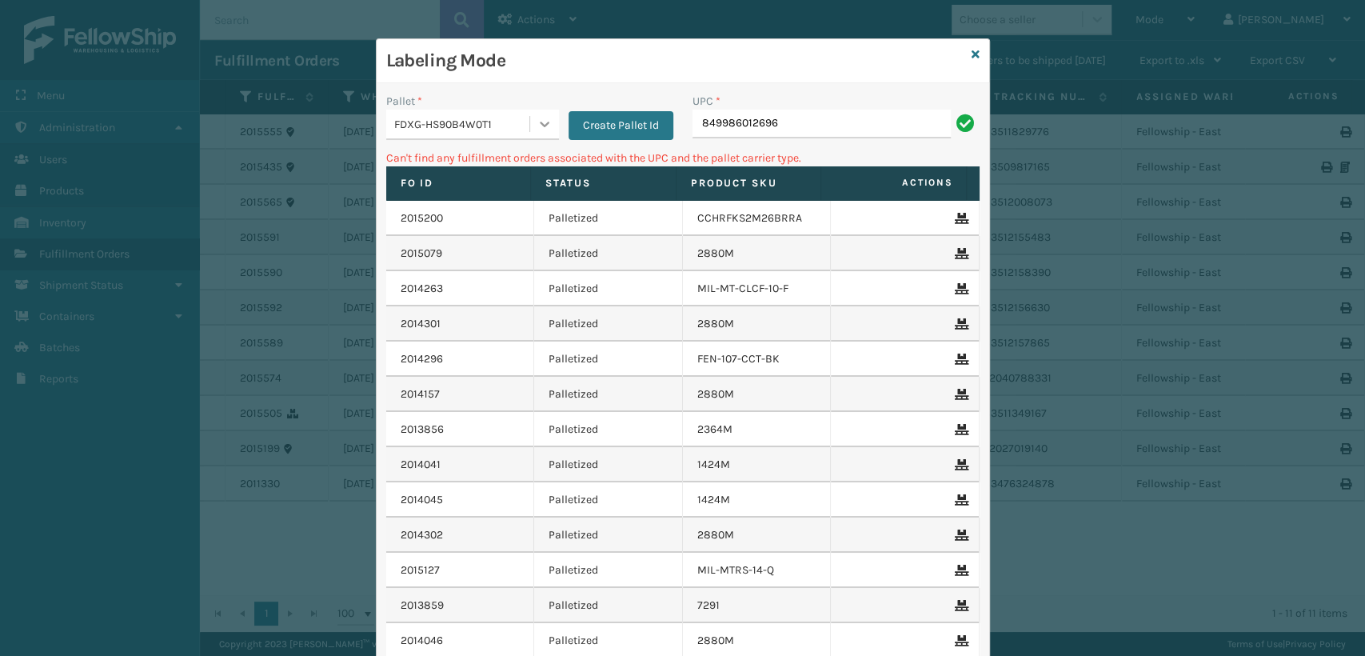
click at [543, 130] on icon at bounding box center [545, 124] width 16 height 16
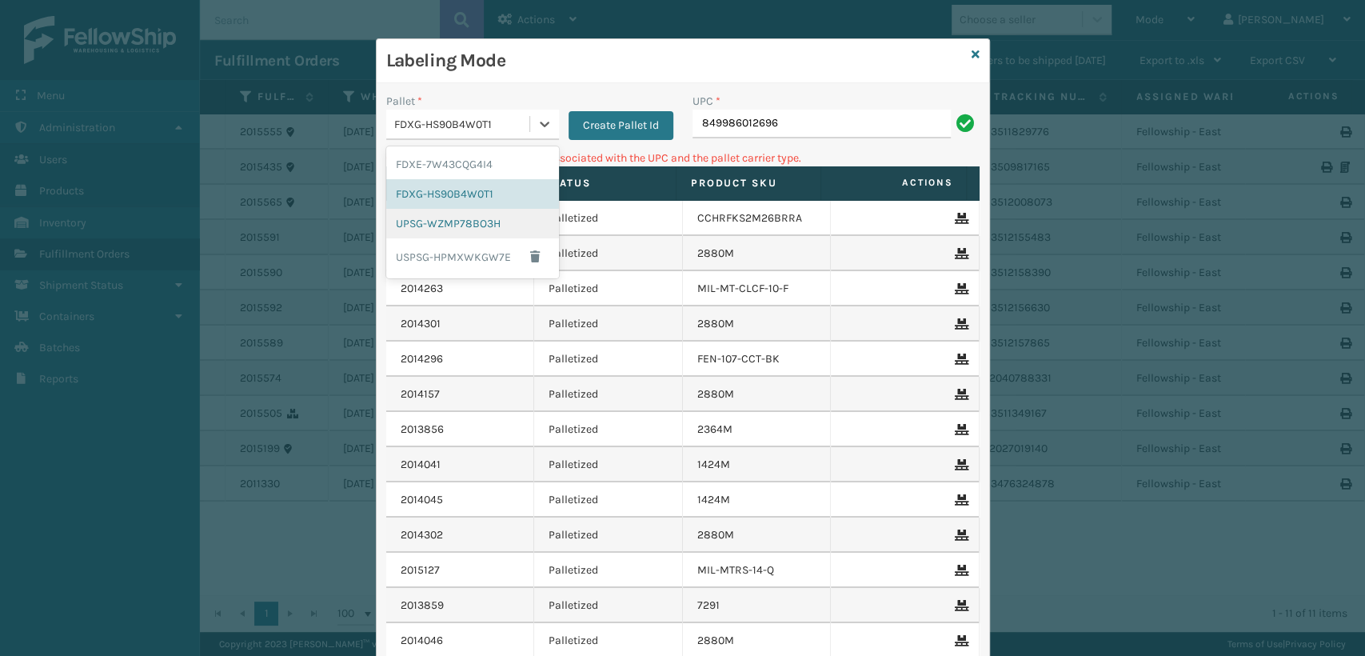
click at [481, 215] on div "UPSG-WZMP78BO3H" at bounding box center [472, 224] width 173 height 30
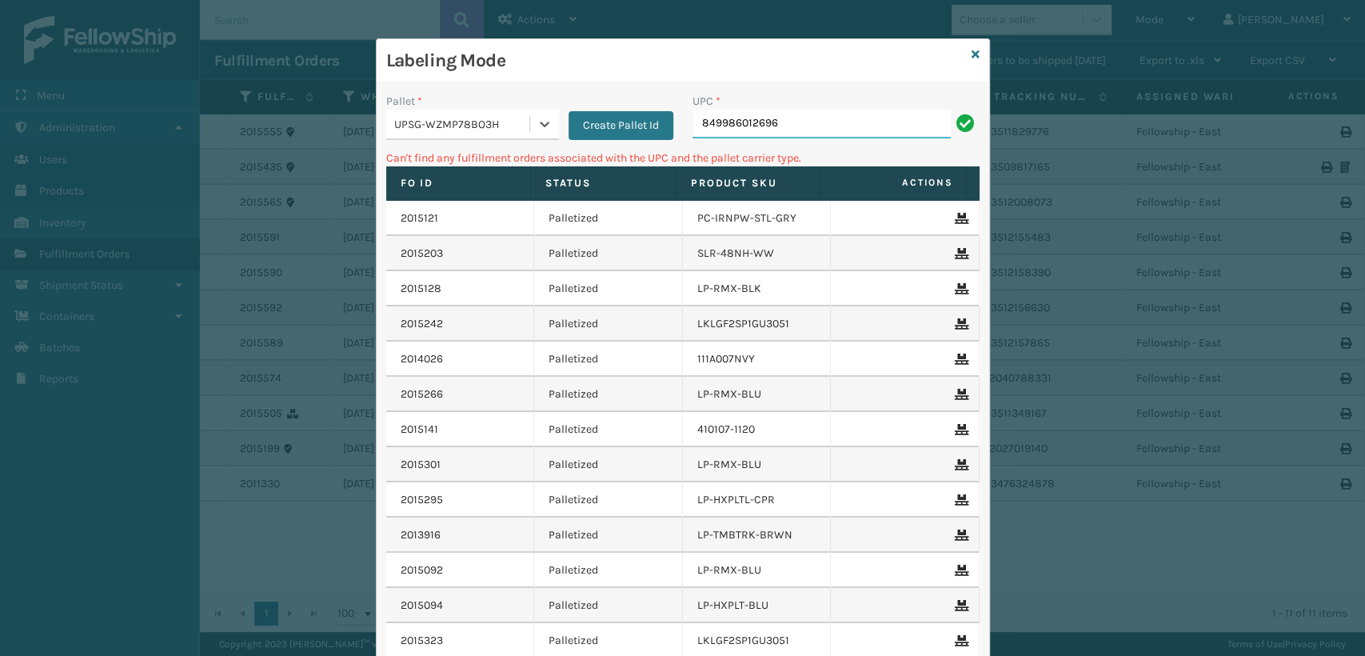
click at [796, 127] on input "849986012696" at bounding box center [821, 124] width 258 height 29
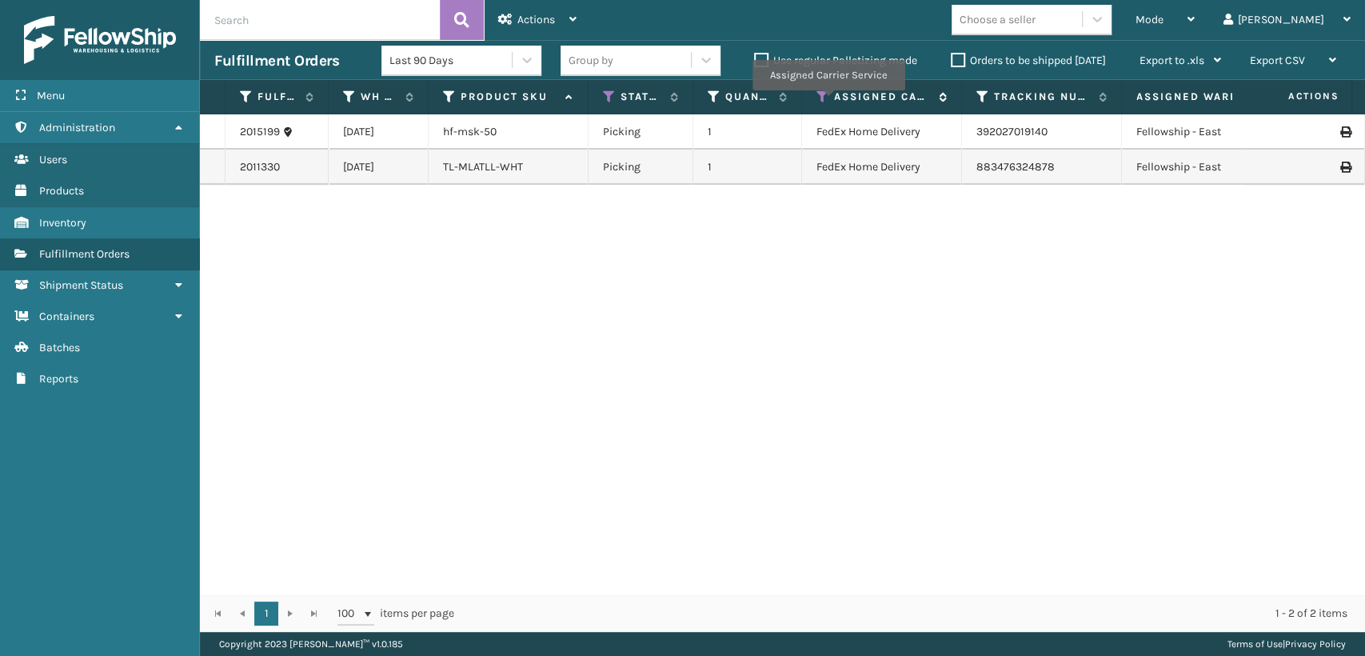
click at [828, 102] on icon at bounding box center [822, 97] width 13 height 14
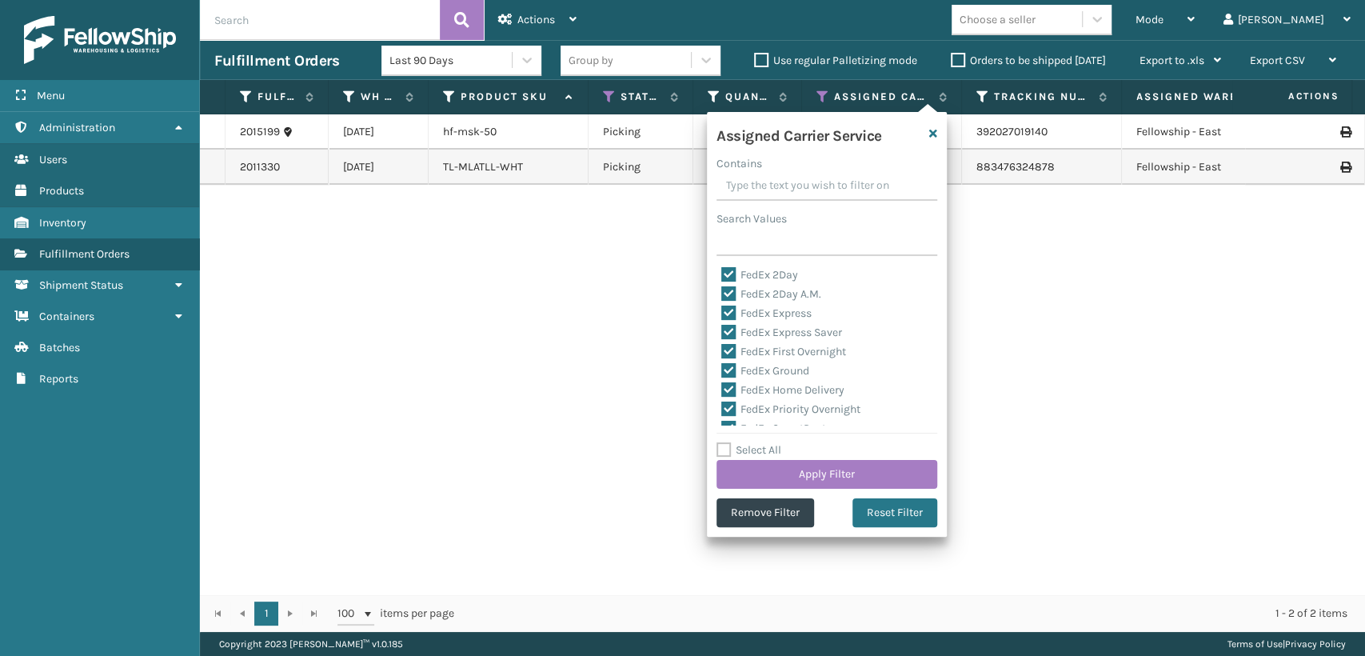
click at [590, 371] on div "2015199 [DATE] hf-msk-50 Picking 1 FedEx Home Delivery 392027019140 Fellowship …" at bounding box center [782, 354] width 1165 height 480
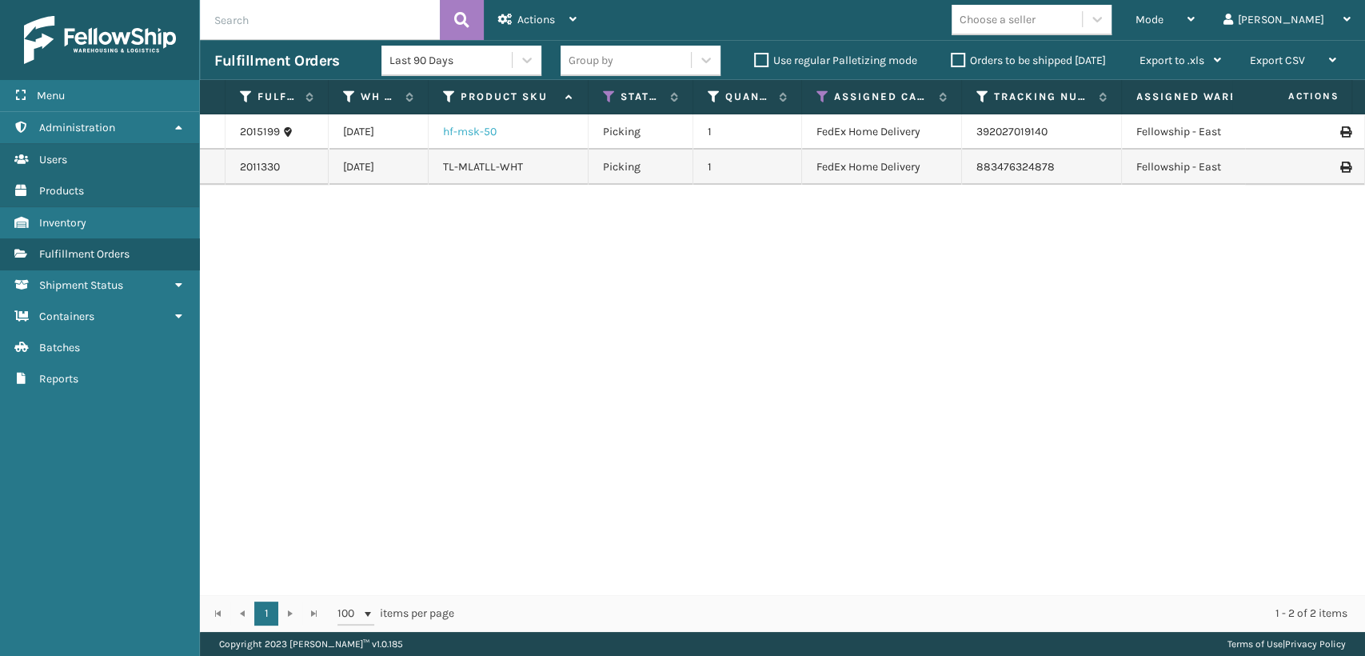
click at [461, 130] on link "hf-msk-50" at bounding box center [470, 132] width 54 height 14
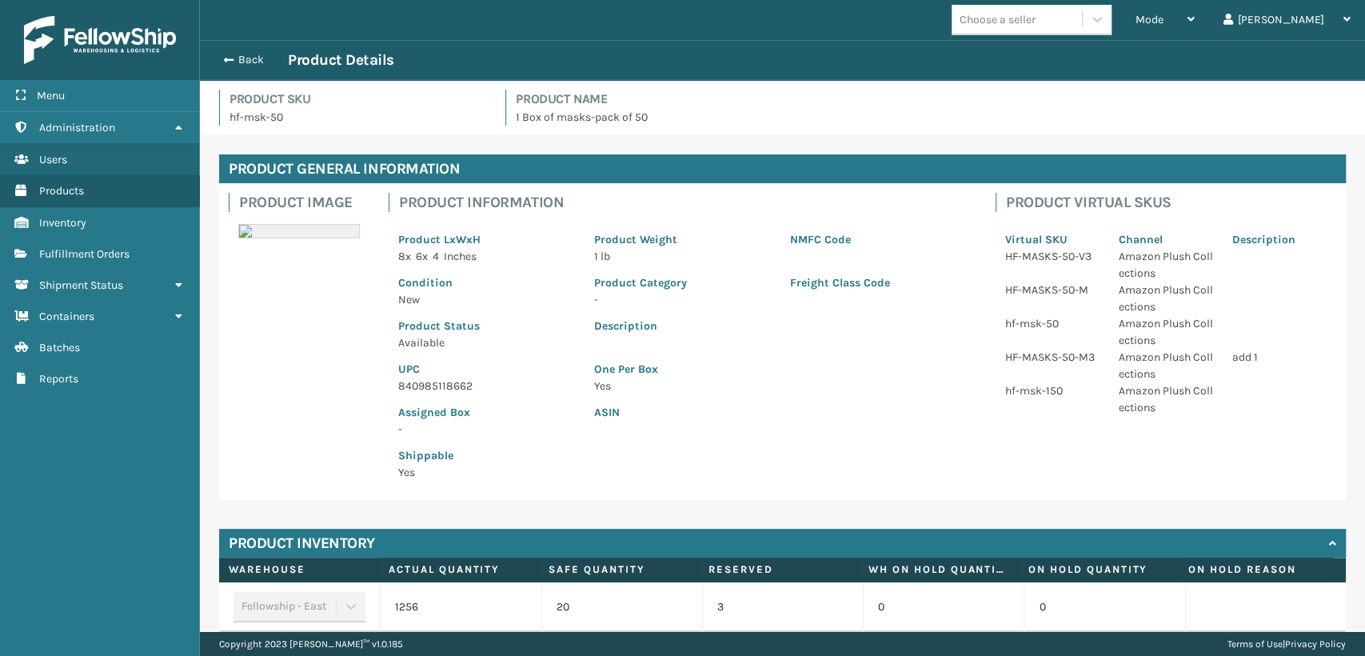
click at [433, 381] on p "840985118662" at bounding box center [486, 385] width 177 height 17
click at [229, 49] on div "Back Product Details" at bounding box center [782, 60] width 1165 height 40
click at [257, 63] on button "Back" at bounding box center [251, 60] width 74 height 14
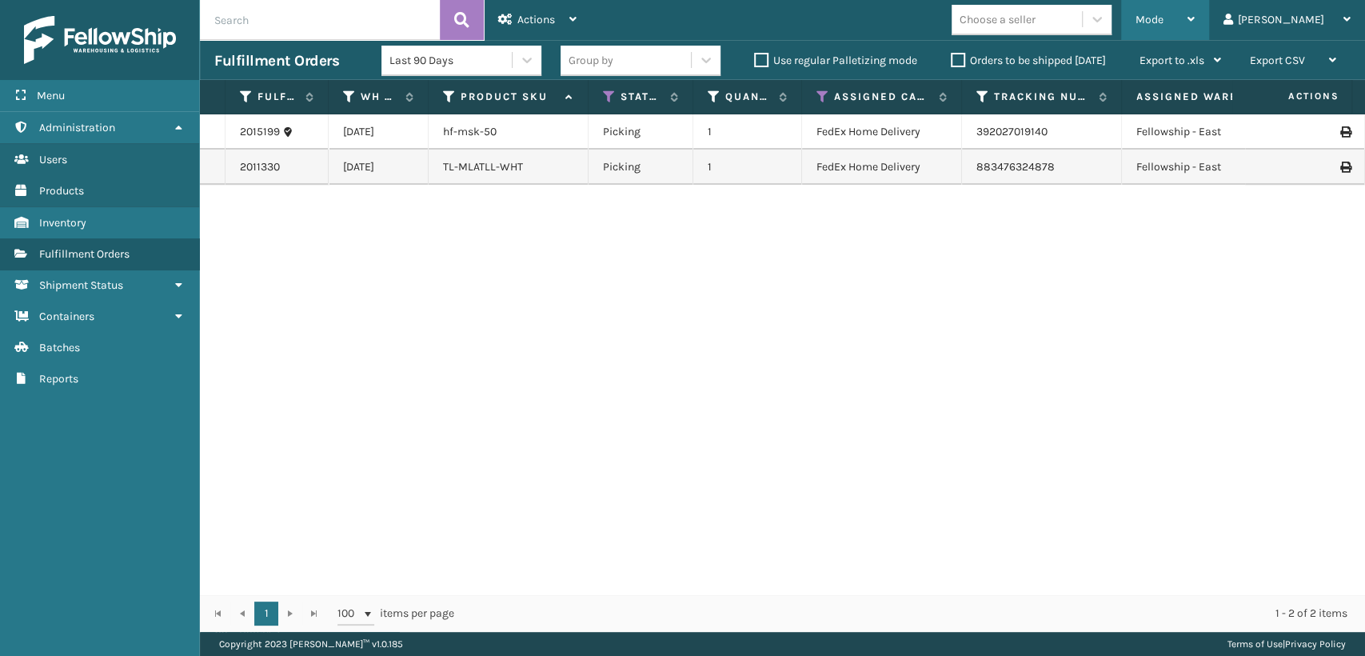
click at [1195, 30] on div "Mode" at bounding box center [1164, 20] width 59 height 40
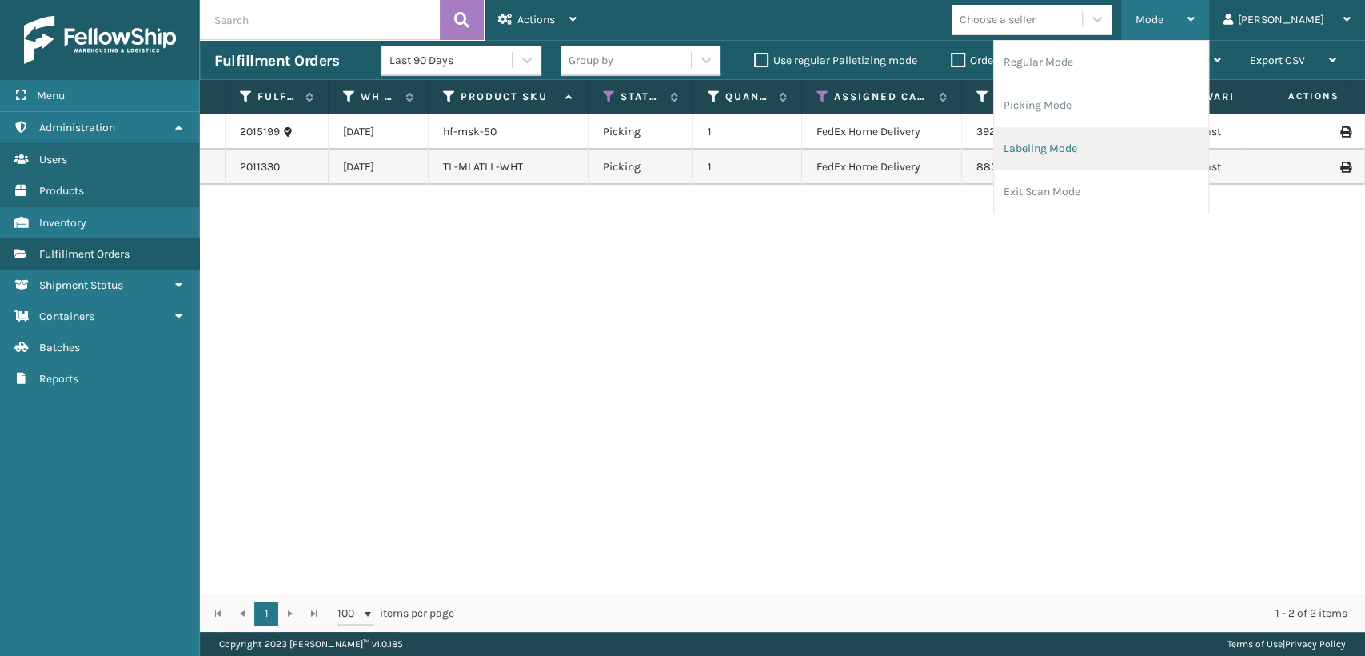
click at [1141, 148] on li "Labeling Mode" at bounding box center [1101, 148] width 214 height 43
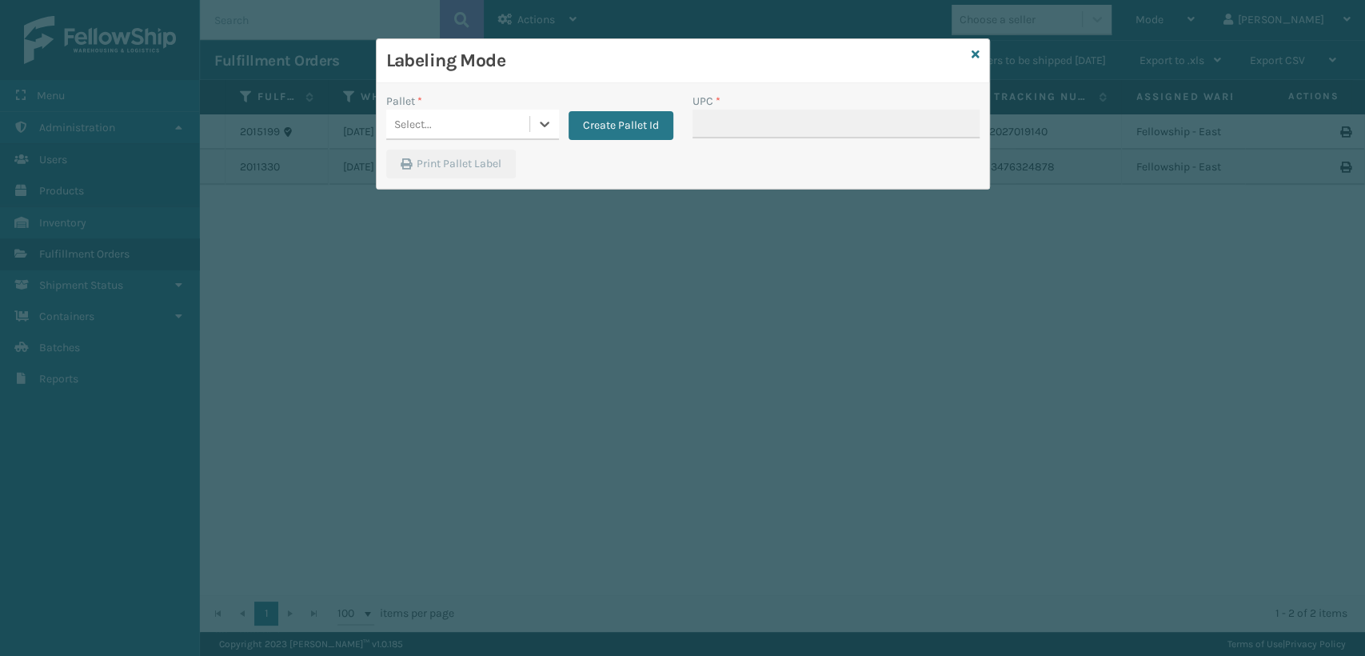
drag, startPoint x: 537, startPoint y: 115, endPoint x: 499, endPoint y: 130, distance: 40.2
click at [499, 118] on div "Select..." at bounding box center [457, 124] width 143 height 26
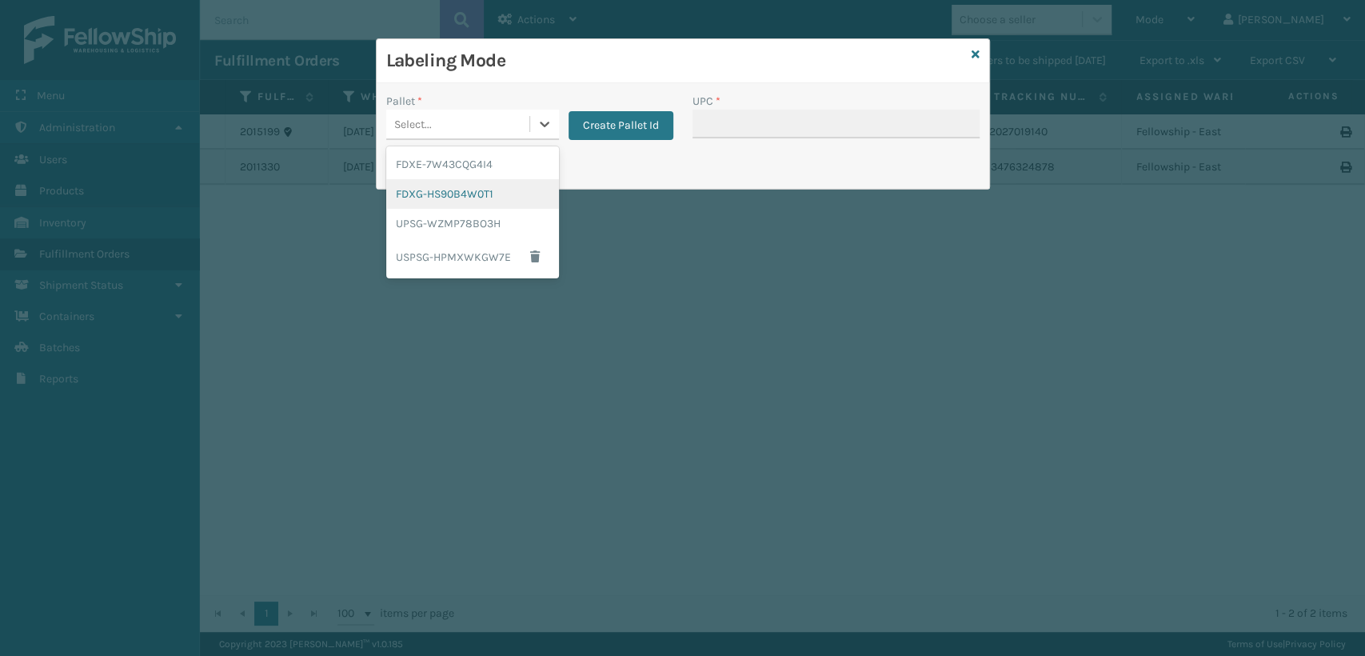
click at [473, 192] on div "FDXG-HS90B4W0T1" at bounding box center [472, 194] width 173 height 30
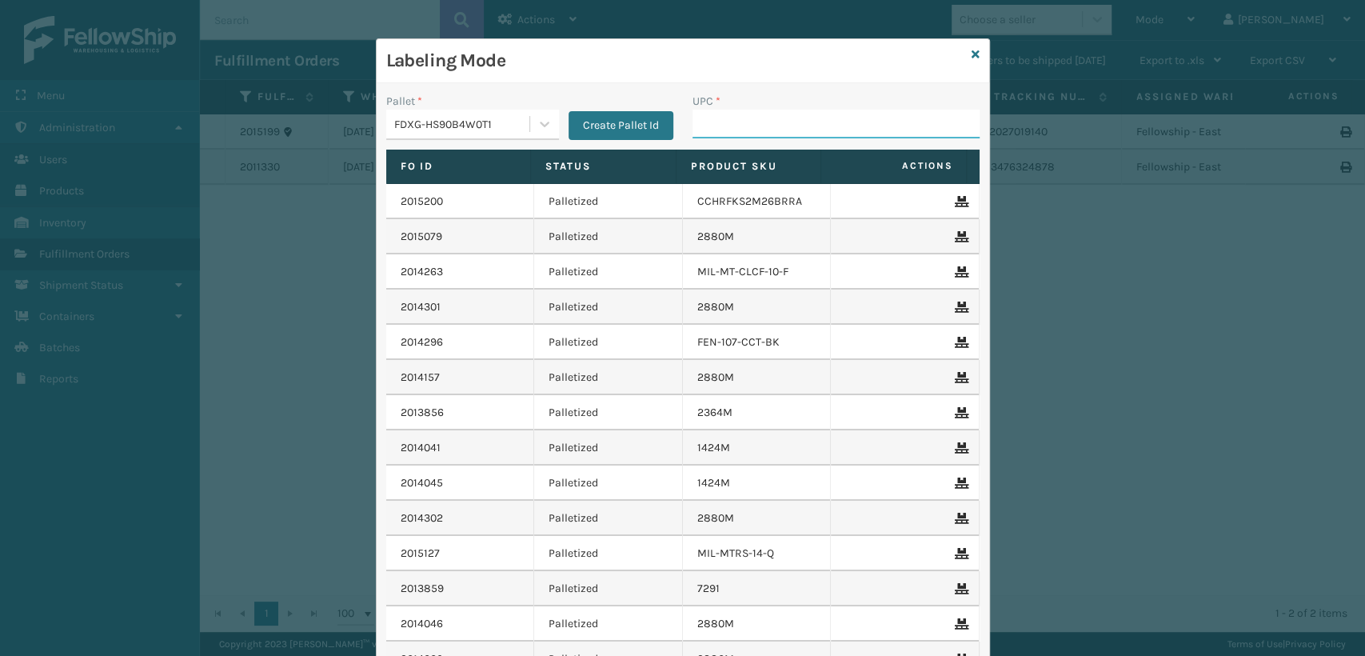
click at [760, 123] on input "UPC *" at bounding box center [835, 124] width 287 height 29
paste input "840985118662"
type input "840985118662"
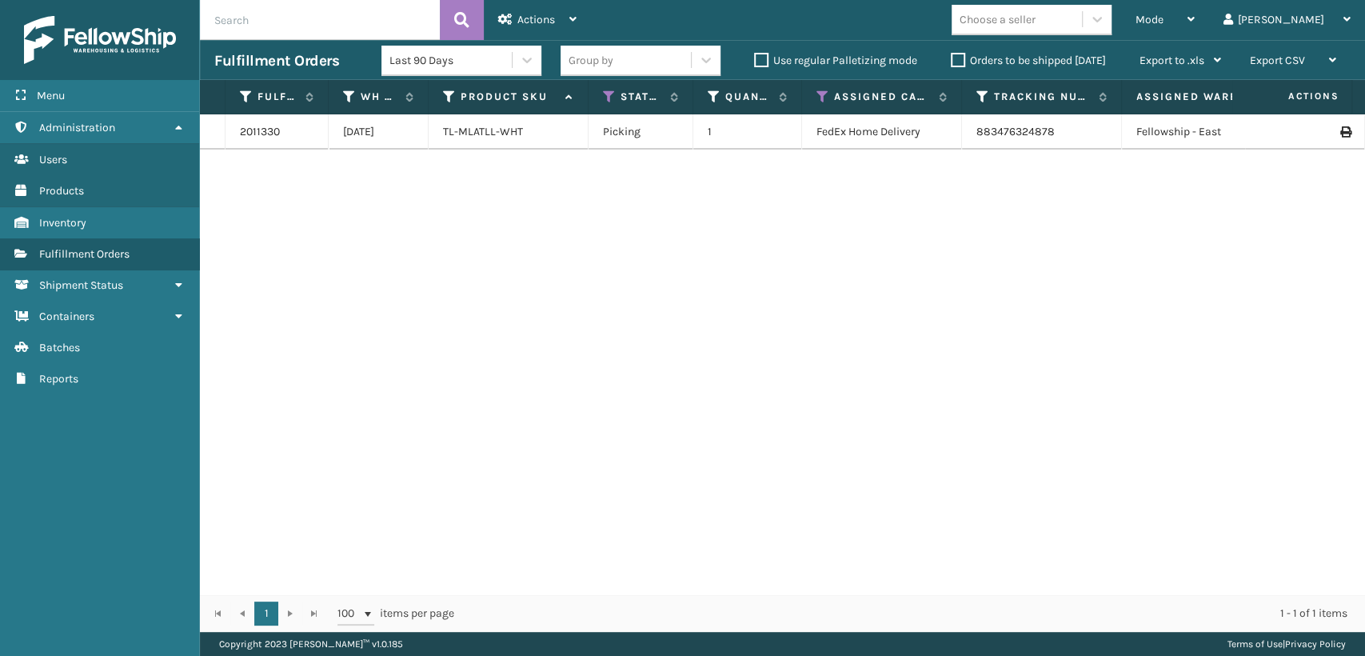
click at [814, 98] on th "Assigned Carrier Service" at bounding box center [882, 97] width 160 height 34
click at [825, 100] on icon at bounding box center [822, 97] width 13 height 14
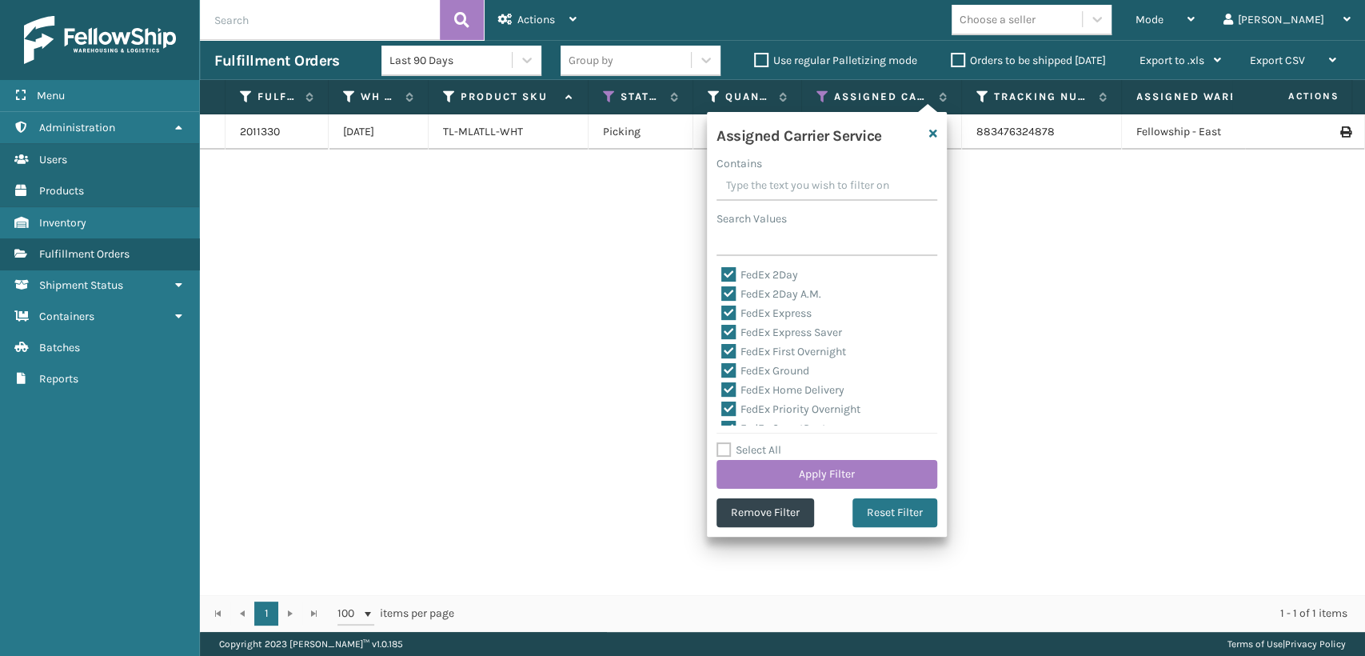
drag, startPoint x: 884, startPoint y: 509, endPoint x: 849, endPoint y: 449, distance: 68.8
click at [881, 505] on button "Reset Filter" at bounding box center [894, 512] width 85 height 29
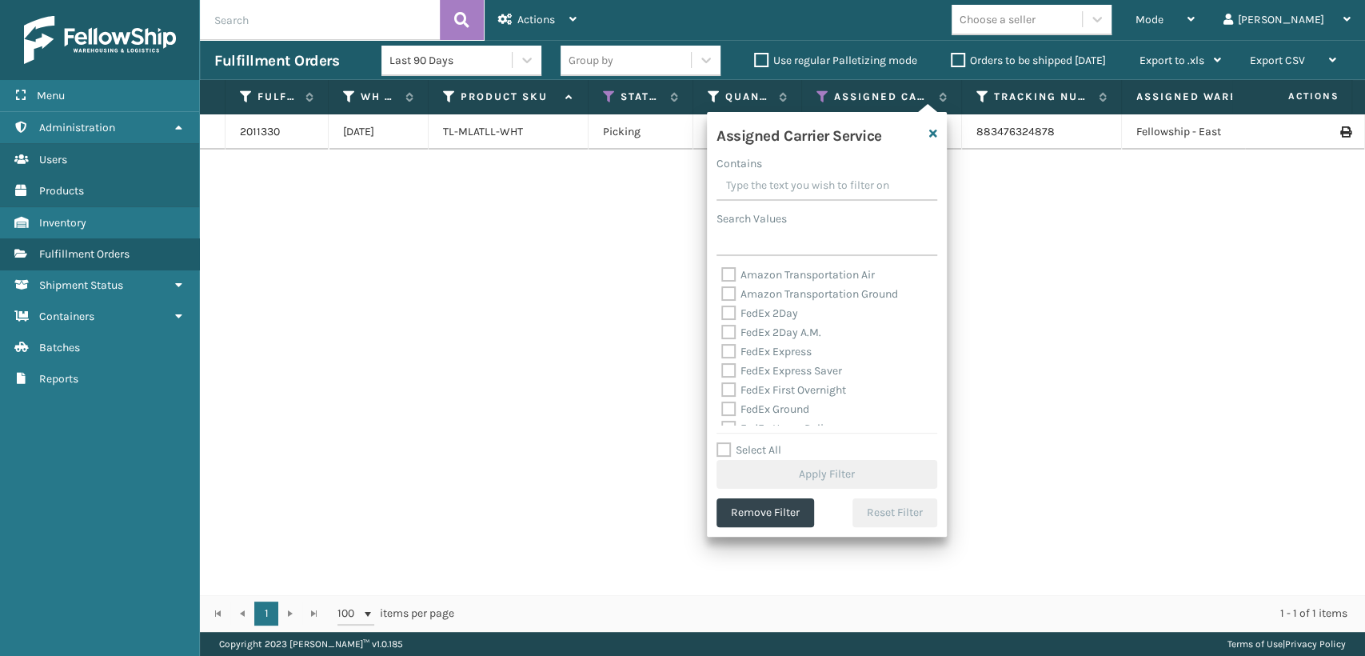
click at [807, 277] on label "Amazon Transportation Air" at bounding box center [798, 275] width 154 height 14
click at [722, 276] on input "Amazon Transportation Air" at bounding box center [721, 270] width 1 height 10
checkbox input "true"
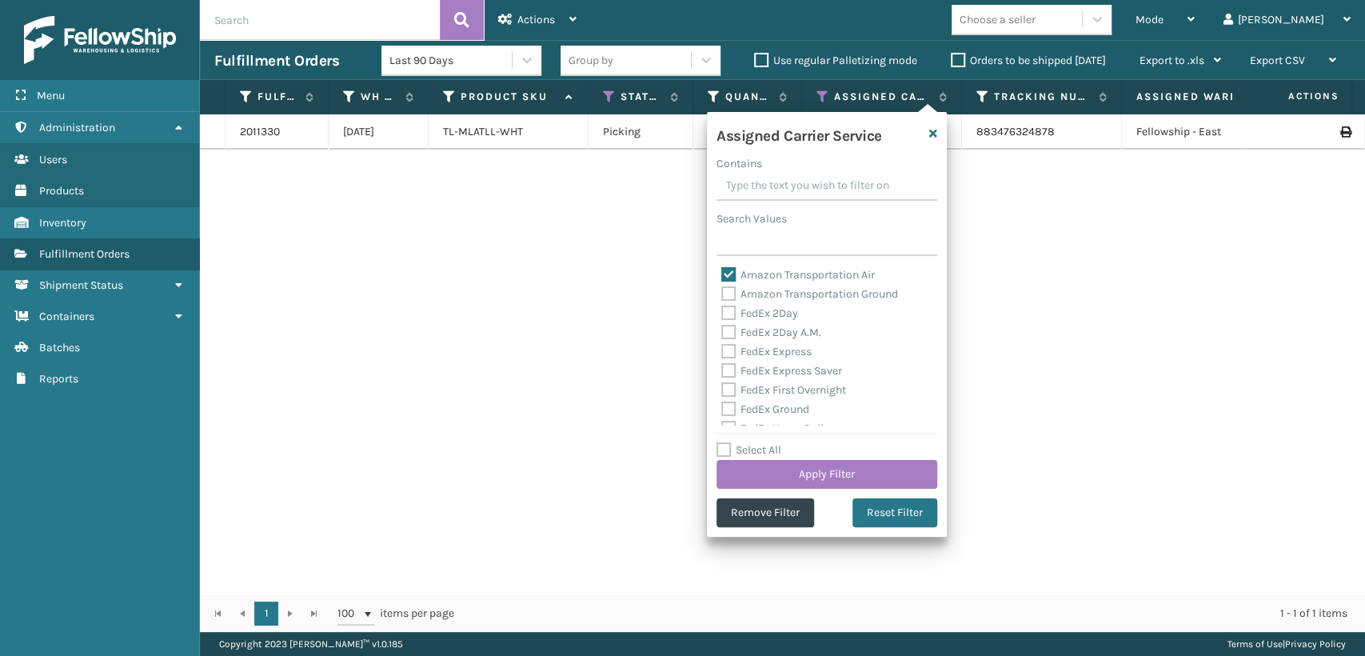
click at [802, 289] on label "Amazon Transportation Ground" at bounding box center [809, 294] width 177 height 14
click at [722, 289] on input "Amazon Transportation Ground" at bounding box center [721, 290] width 1 height 10
checkbox input "true"
click at [803, 471] on button "Apply Filter" at bounding box center [826, 474] width 221 height 29
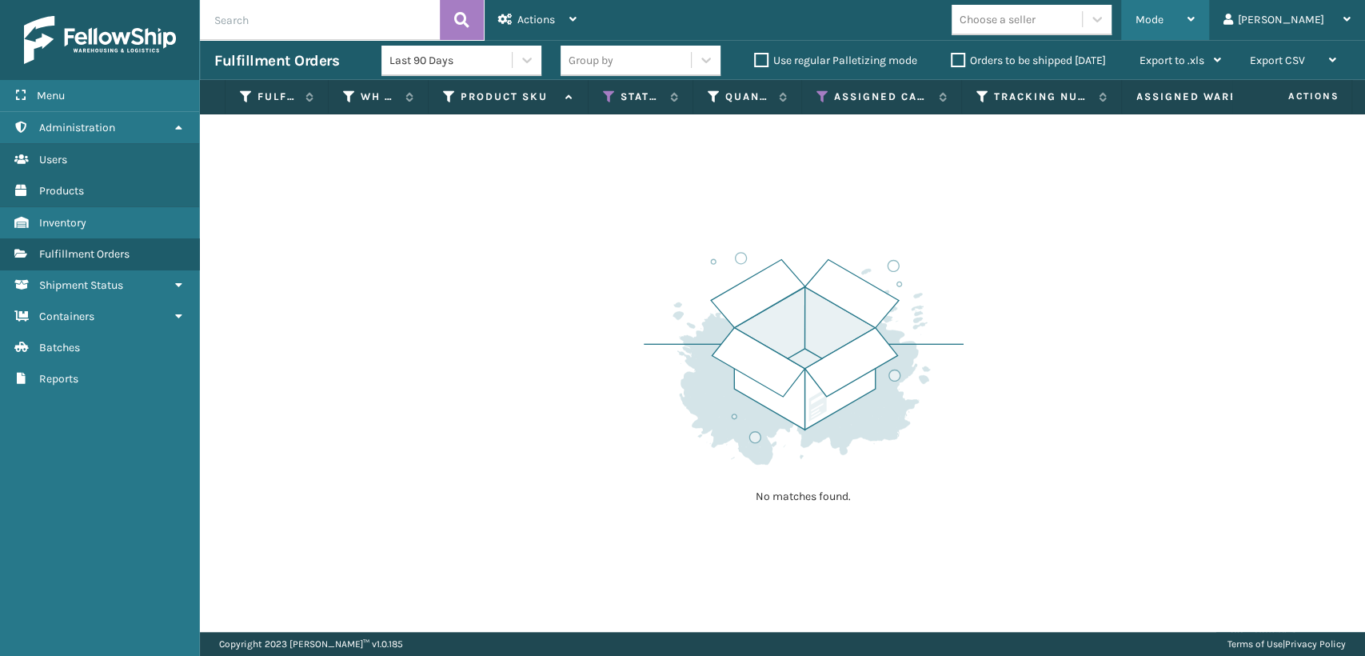
click at [1163, 21] on span "Mode" at bounding box center [1149, 20] width 28 height 14
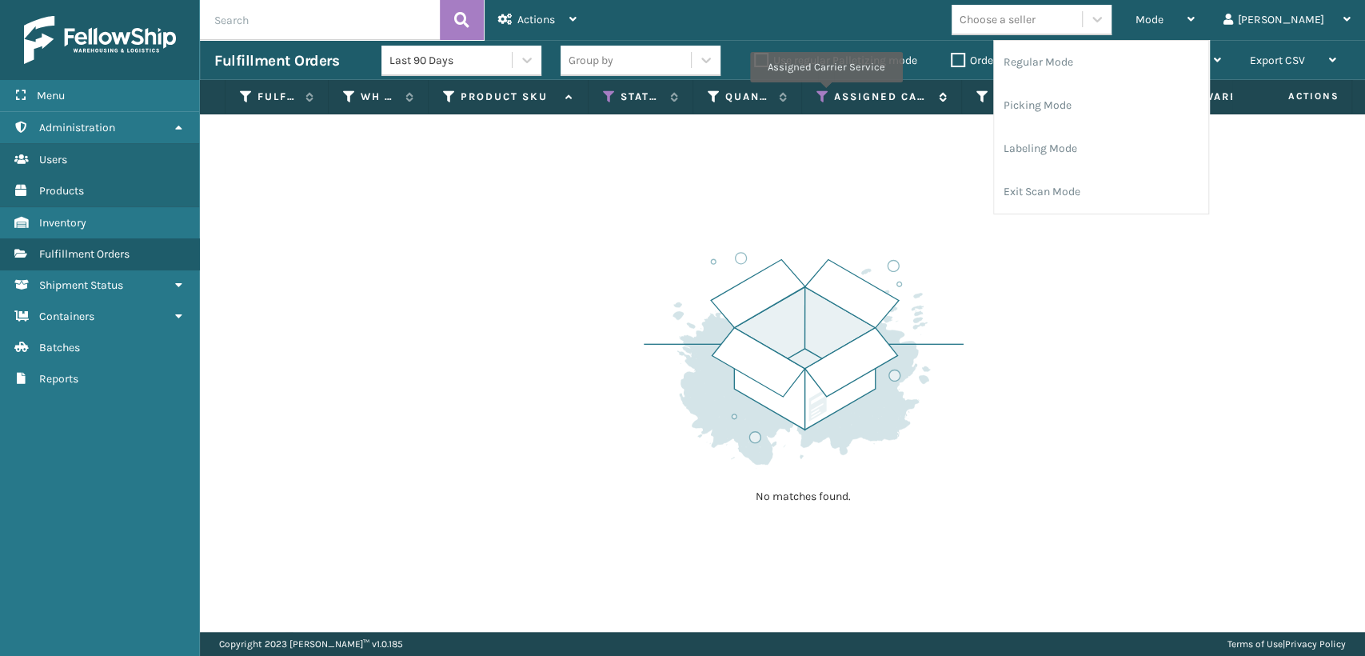
click at [825, 93] on icon at bounding box center [822, 97] width 13 height 14
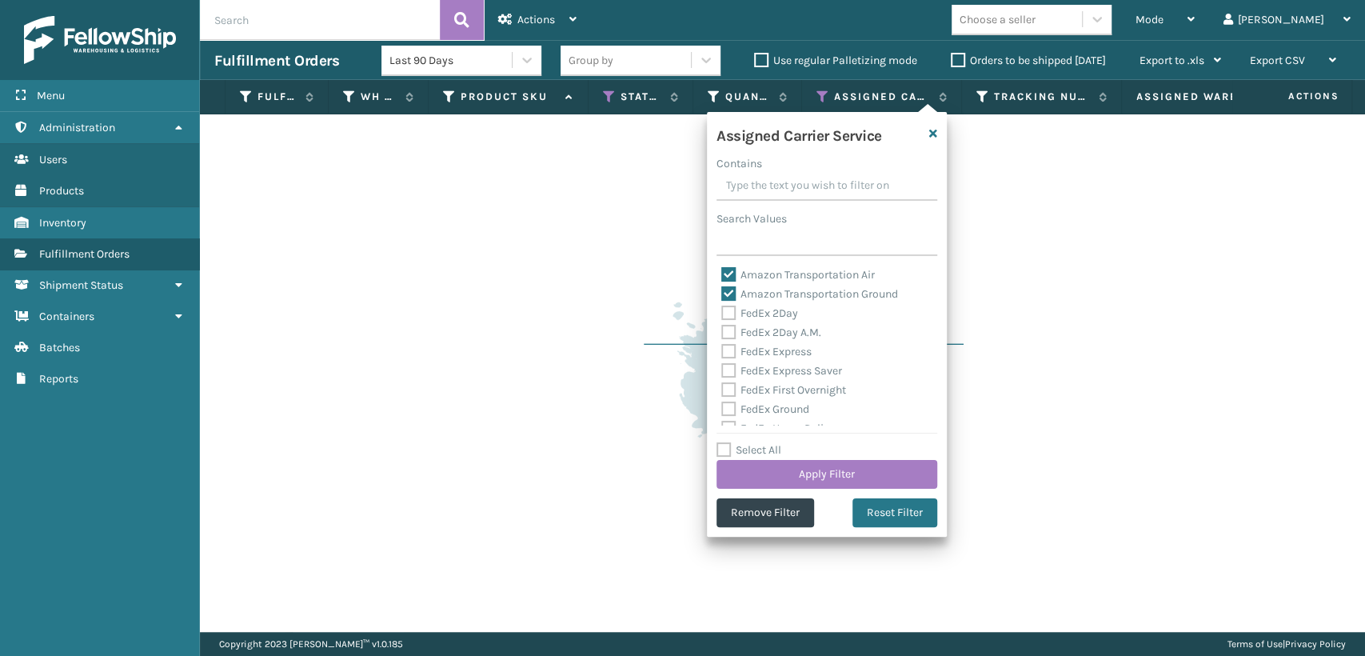
click at [884, 497] on div "Assigned Carrier Service Contains Search Values Amazon Transportation Air Amazo…" at bounding box center [827, 324] width 240 height 425
click at [884, 508] on button "Reset Filter" at bounding box center [894, 512] width 85 height 29
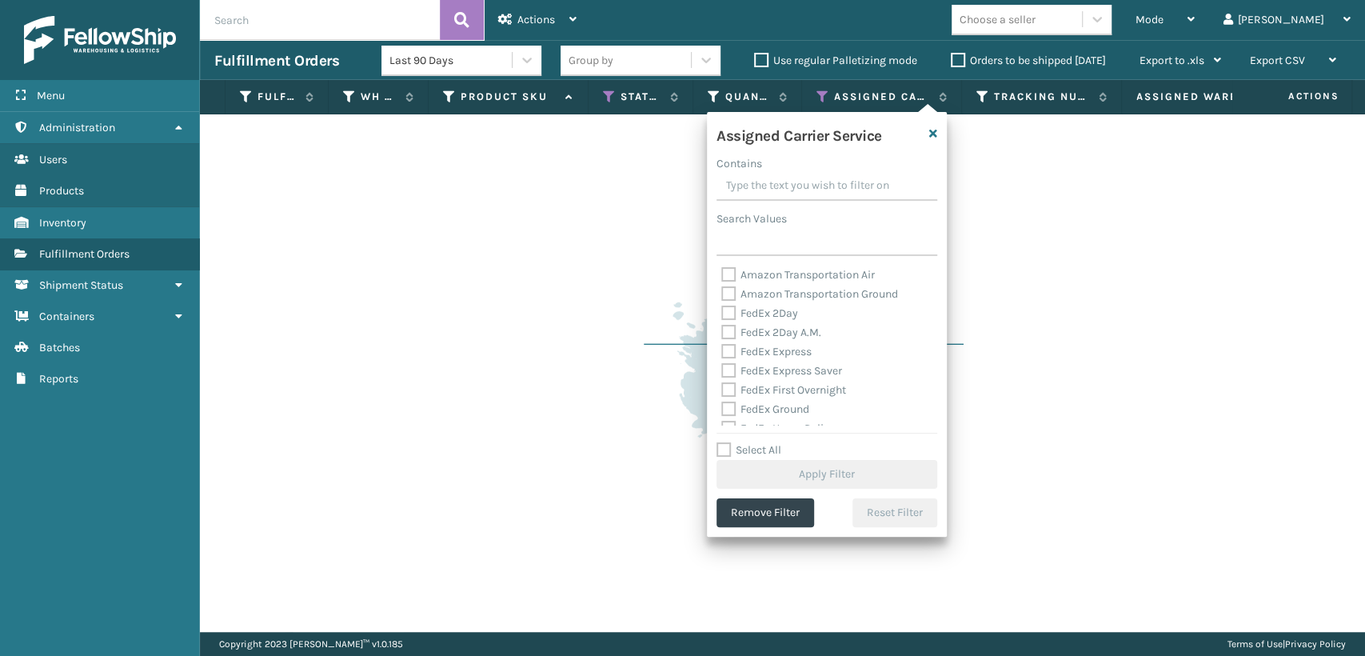
click at [752, 447] on label "Select All" at bounding box center [748, 450] width 65 height 14
click at [752, 442] on input "Select All" at bounding box center [836, 442] width 240 height 2
checkbox input "true"
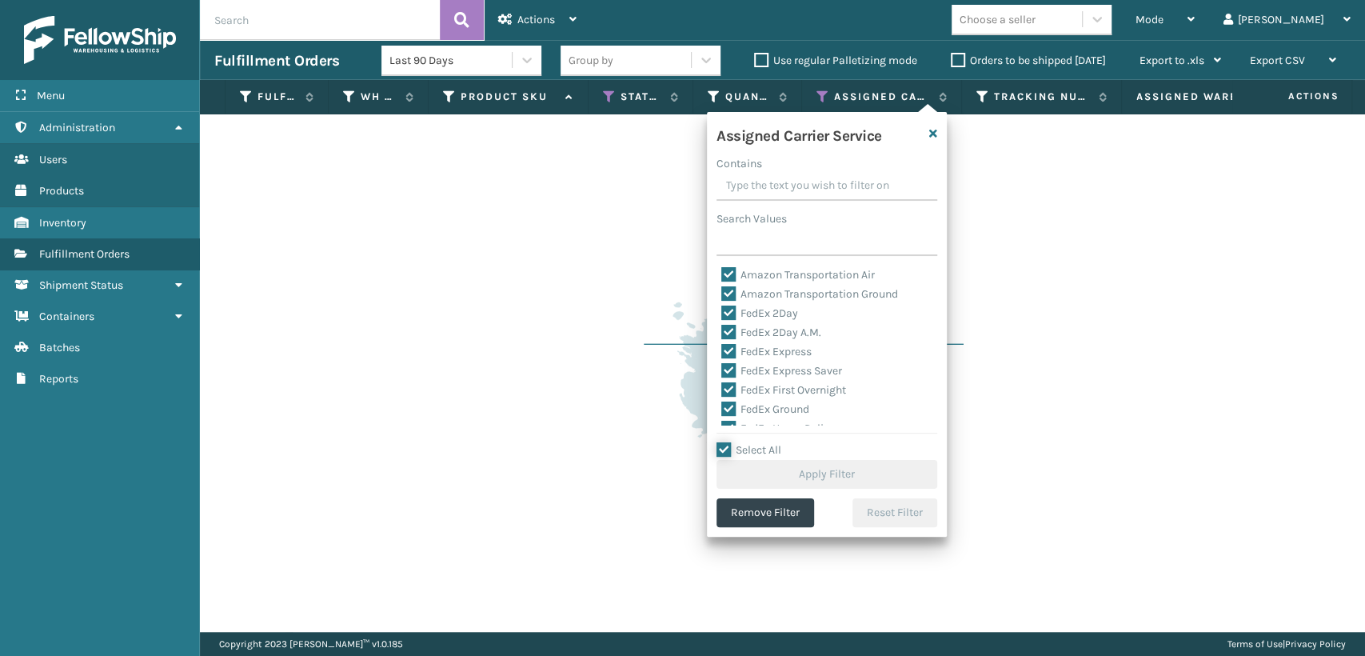
checkbox input "true"
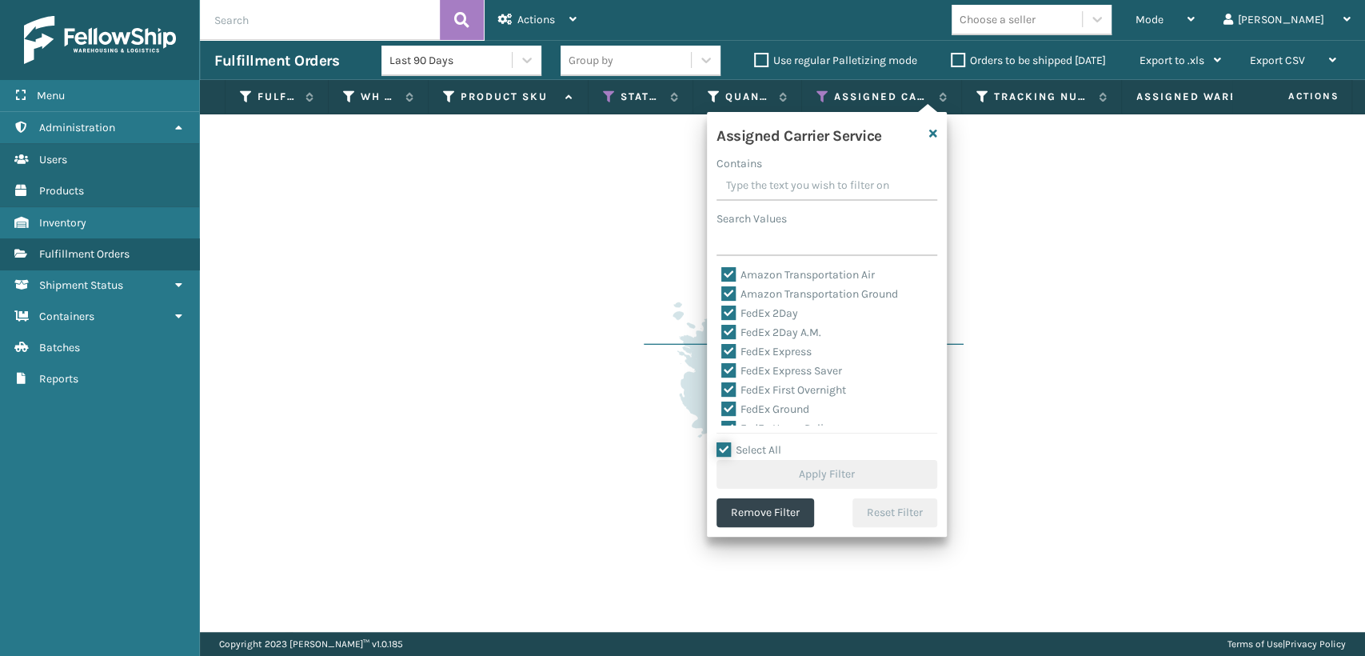
checkbox input "true"
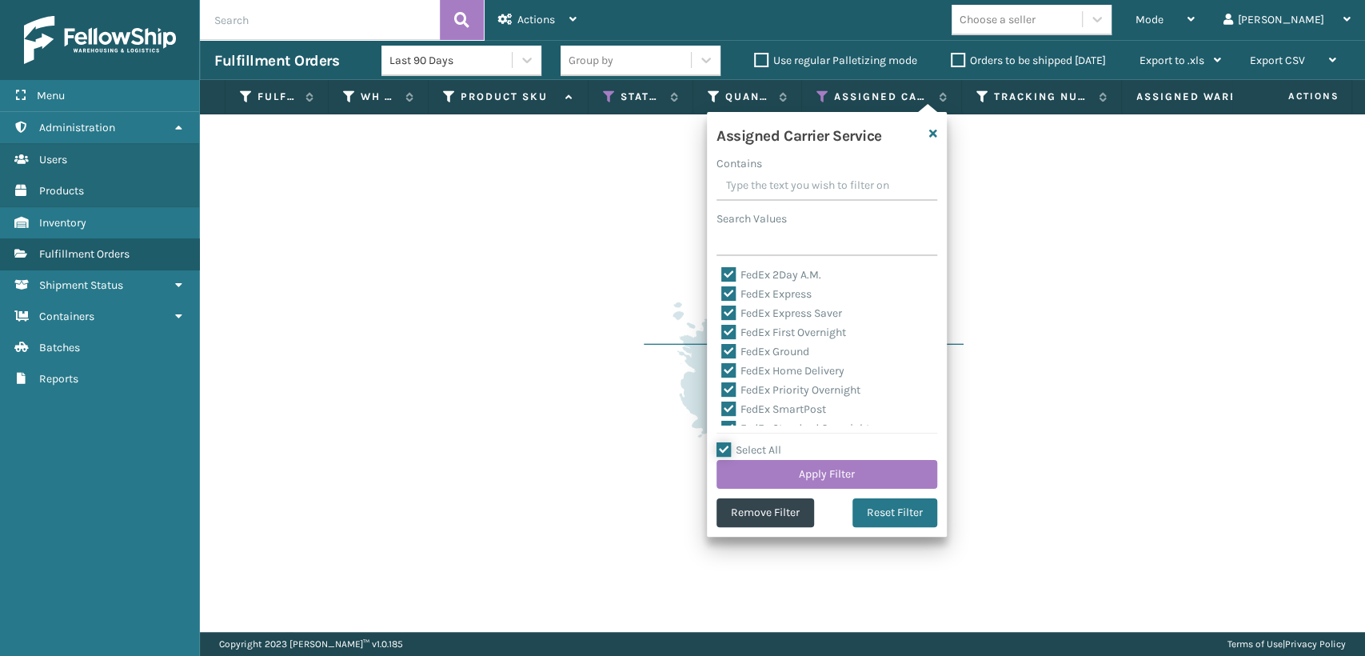
scroll to position [89, 0]
drag, startPoint x: 750, startPoint y: 415, endPoint x: 793, endPoint y: 456, distance: 59.4
click at [750, 414] on label "LTL" at bounding box center [738, 416] width 35 height 14
click at [722, 414] on input "LTL" at bounding box center [721, 412] width 1 height 10
click at [819, 477] on button "Apply Filter" at bounding box center [826, 474] width 221 height 29
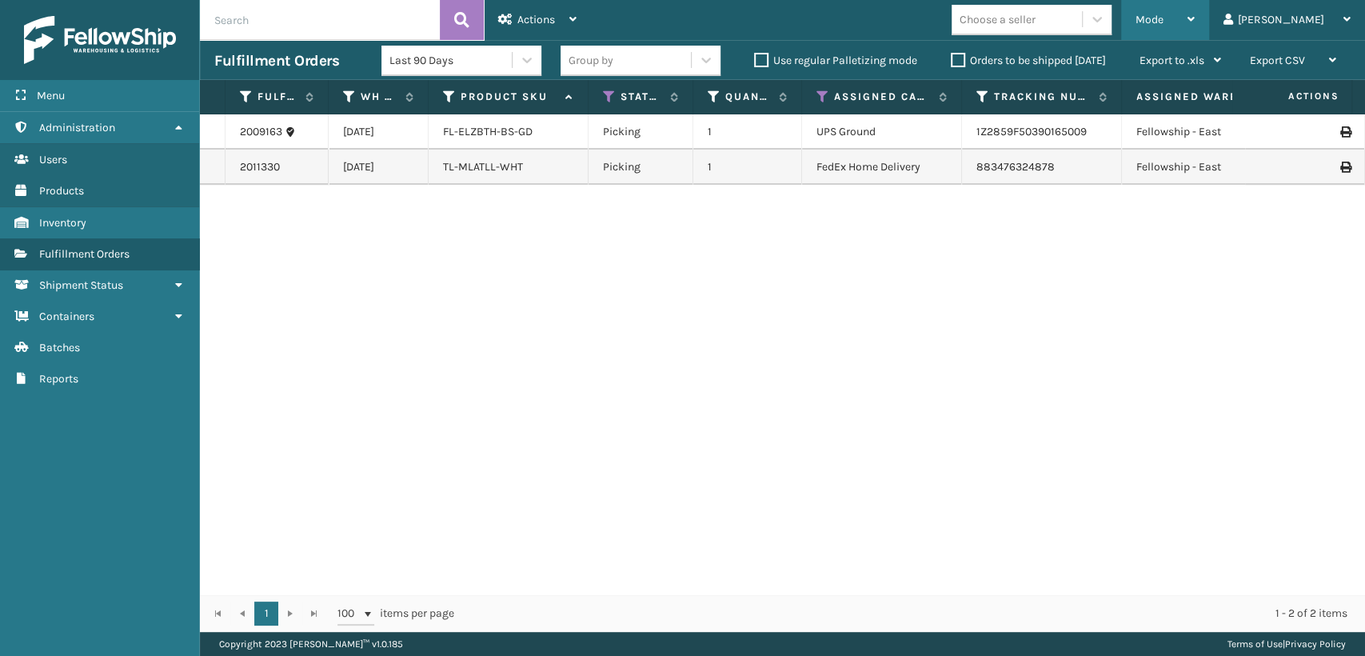
click at [1195, 22] on div "Mode" at bounding box center [1164, 20] width 59 height 40
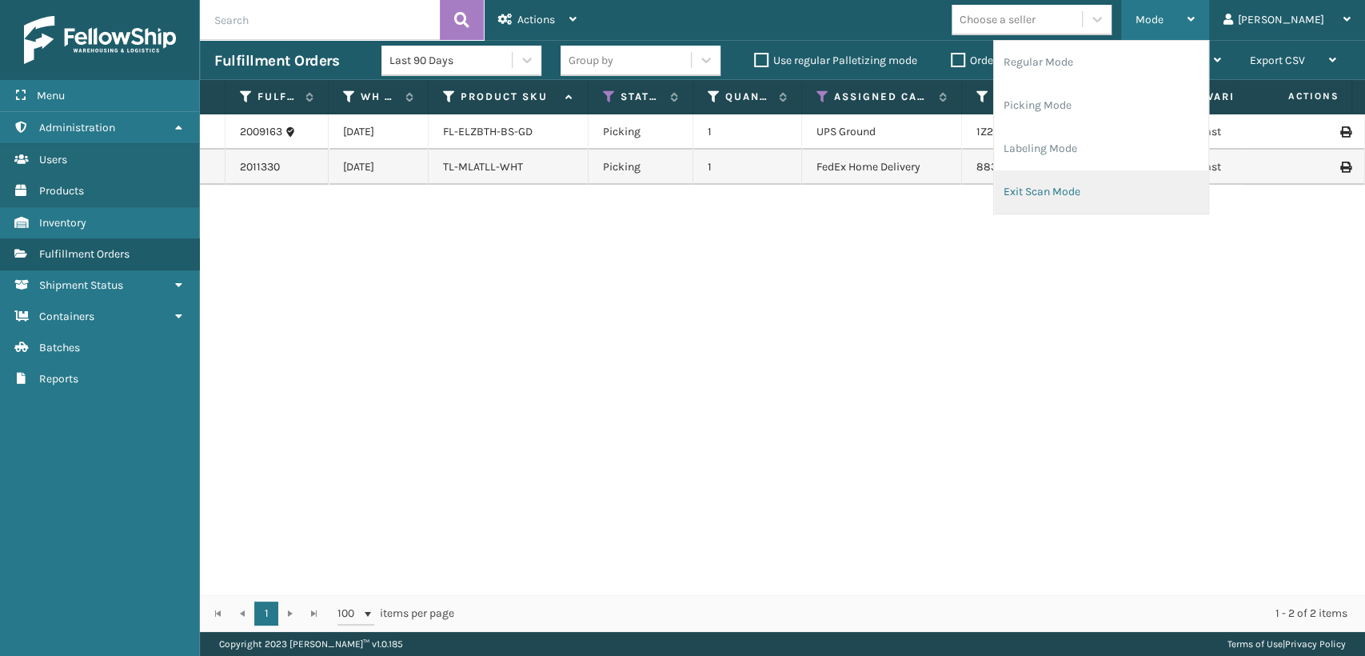
click at [1152, 189] on li "Exit Scan Mode" at bounding box center [1101, 191] width 214 height 43
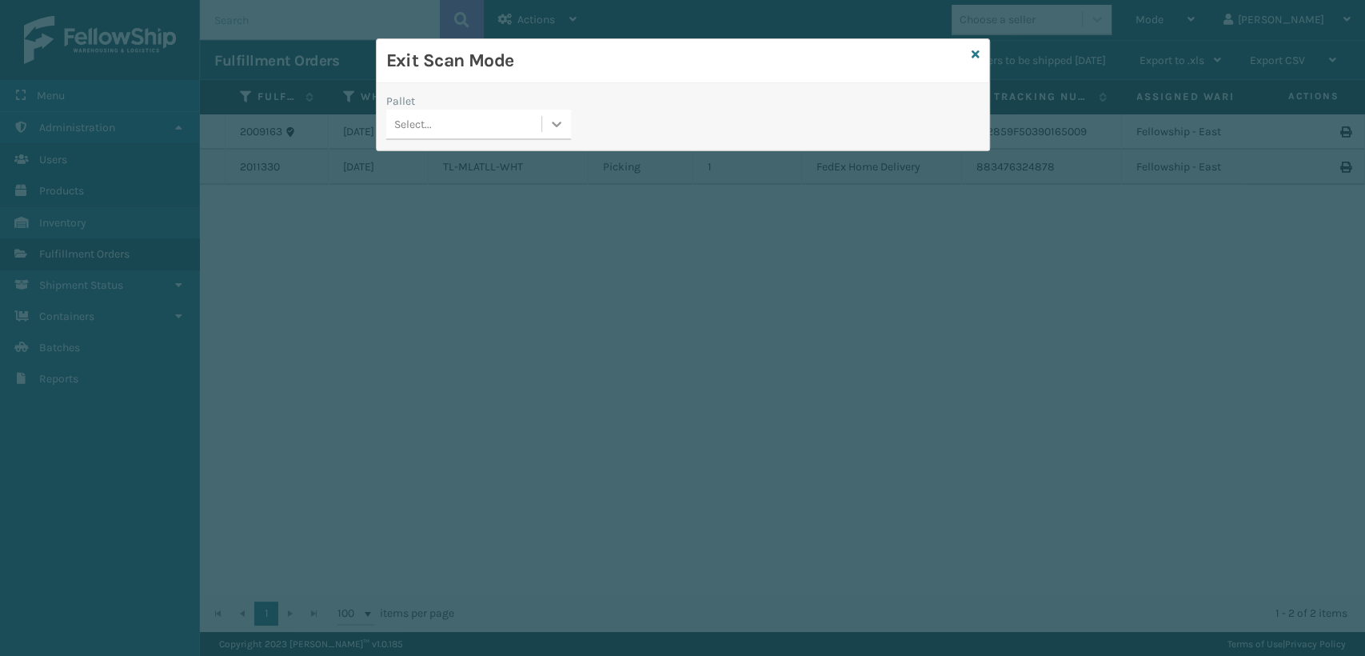
click at [569, 126] on div at bounding box center [556, 124] width 29 height 29
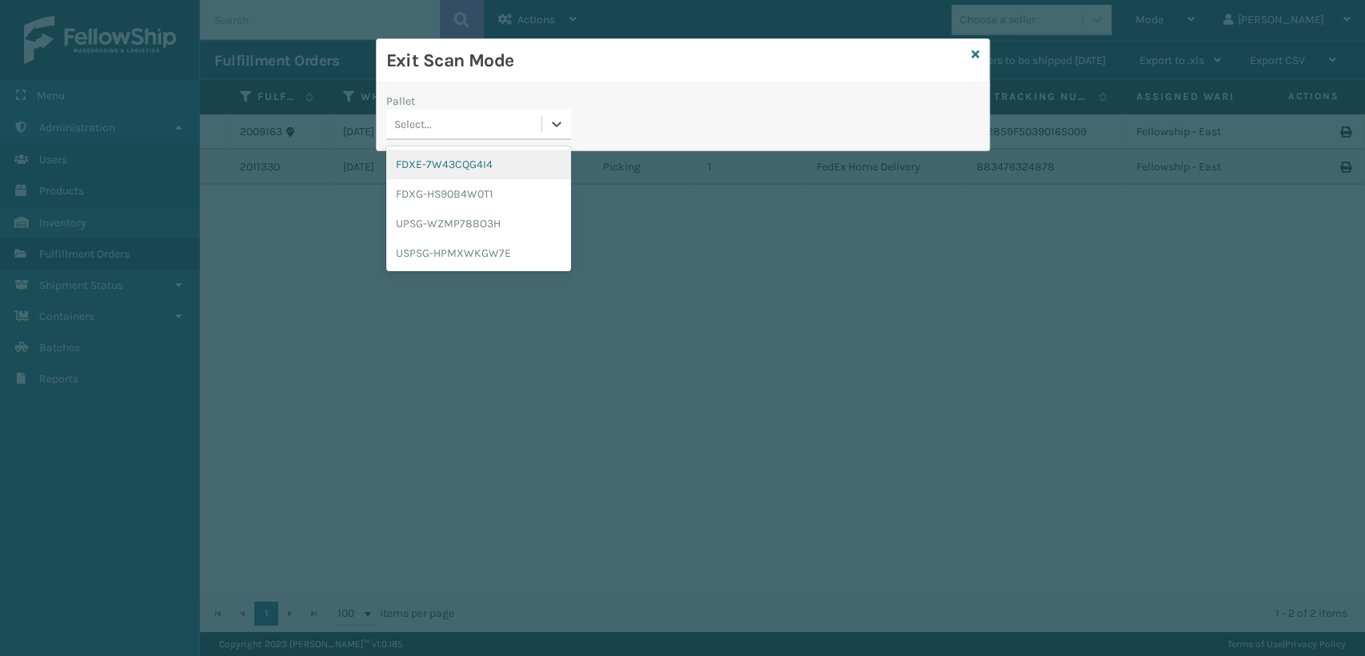
click at [432, 174] on div "FDXE-7W43CQG4I4" at bounding box center [478, 165] width 185 height 30
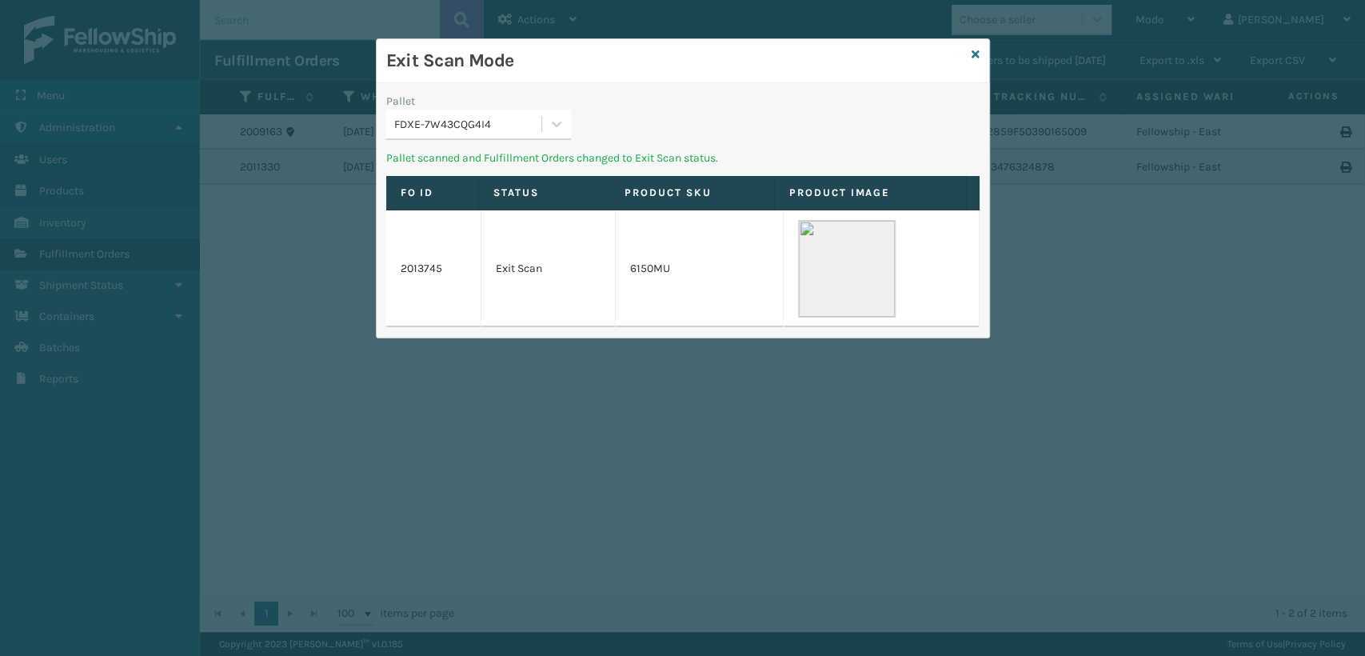
click at [480, 116] on div "FDXE-7W43CQG4I4" at bounding box center [468, 124] width 149 height 17
click at [462, 168] on div "FDXG-HS90B4W0T1" at bounding box center [478, 165] width 185 height 30
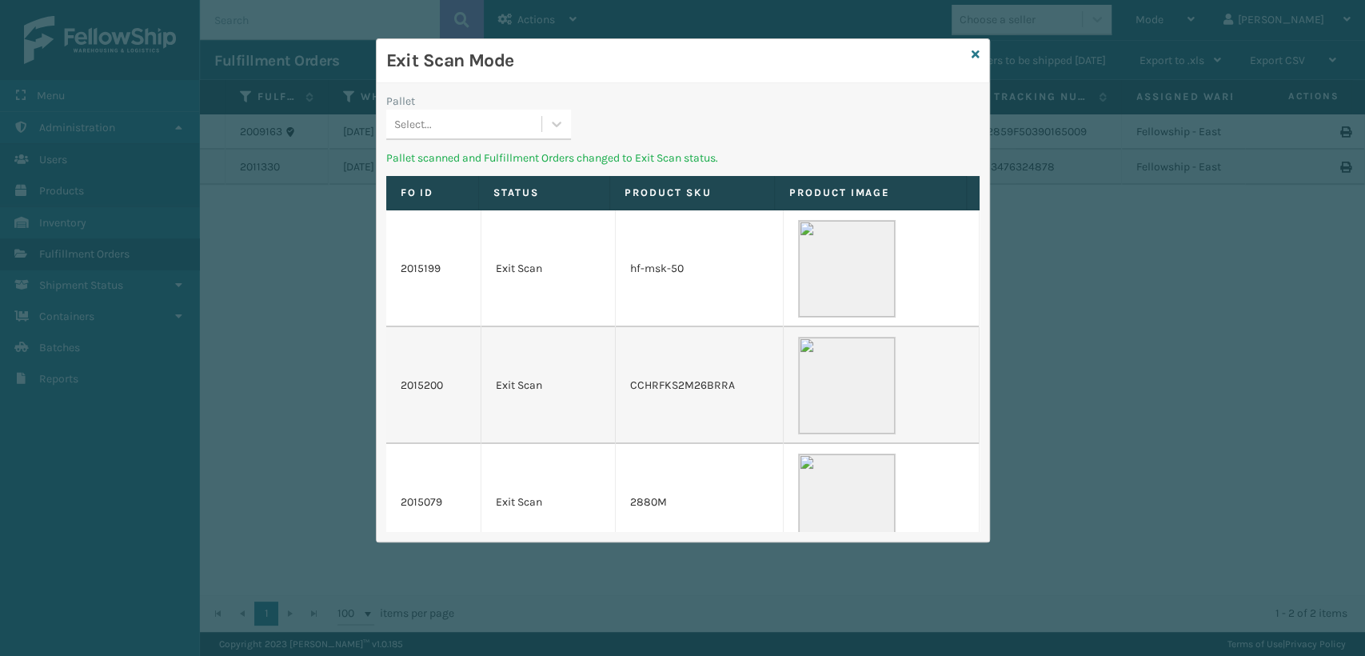
click at [512, 112] on div "Select..." at bounding box center [463, 124] width 155 height 26
click at [509, 162] on div "UPSG-WZMP78BO3H" at bounding box center [478, 165] width 185 height 30
click at [537, 106] on div "Pallet" at bounding box center [478, 101] width 185 height 17
click at [536, 130] on div "Select..." at bounding box center [463, 124] width 155 height 26
click at [524, 166] on div "USPSG-HPMXWKGW7E" at bounding box center [478, 165] width 185 height 30
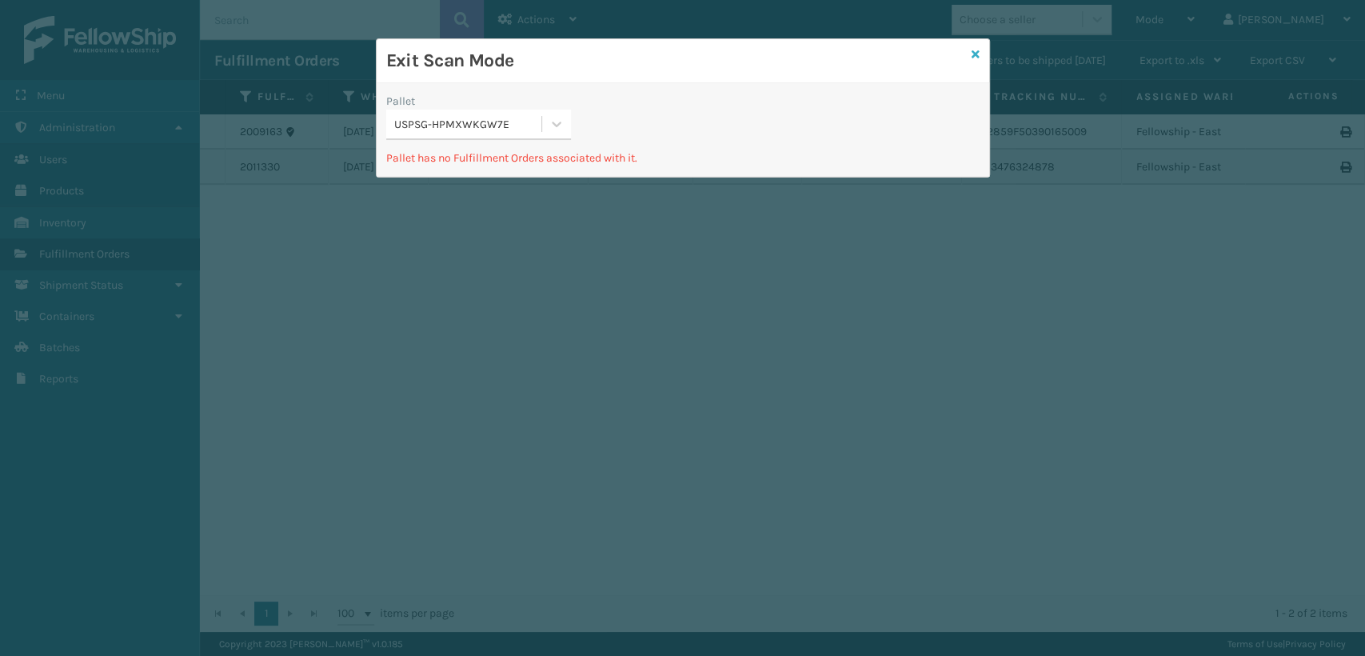
click at [976, 49] on icon at bounding box center [975, 54] width 8 height 11
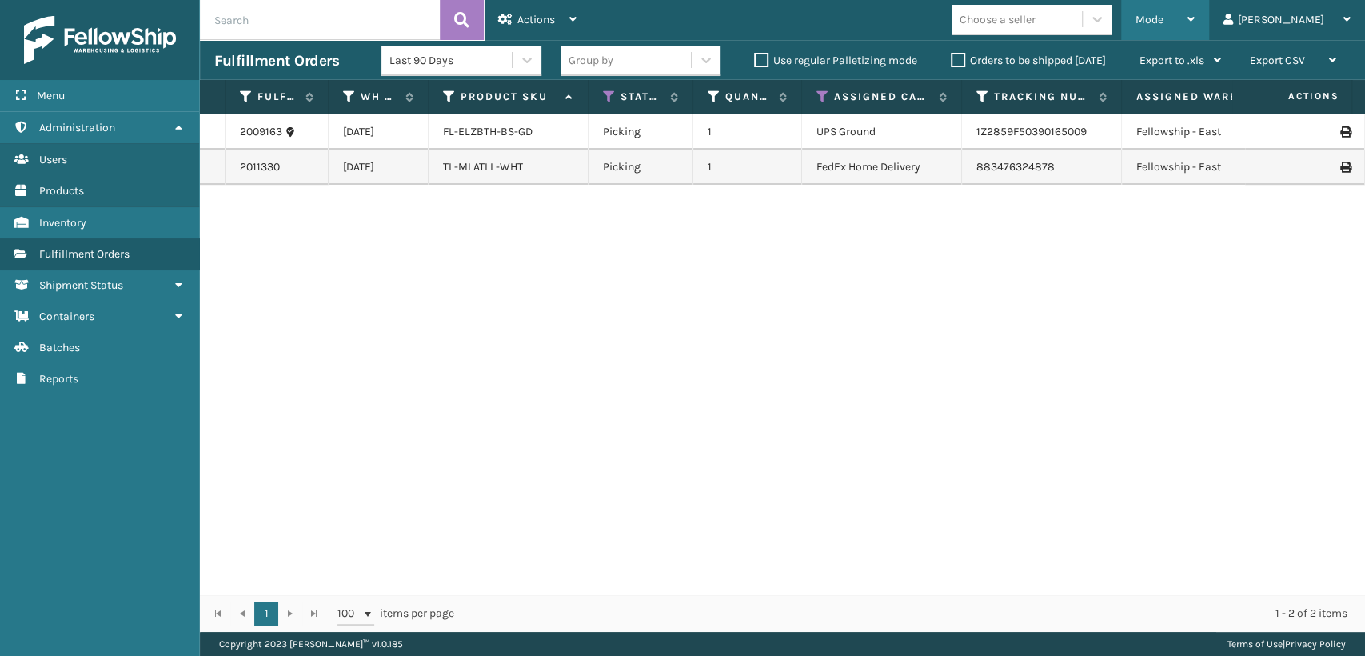
click at [1195, 27] on div "Mode" at bounding box center [1164, 20] width 59 height 40
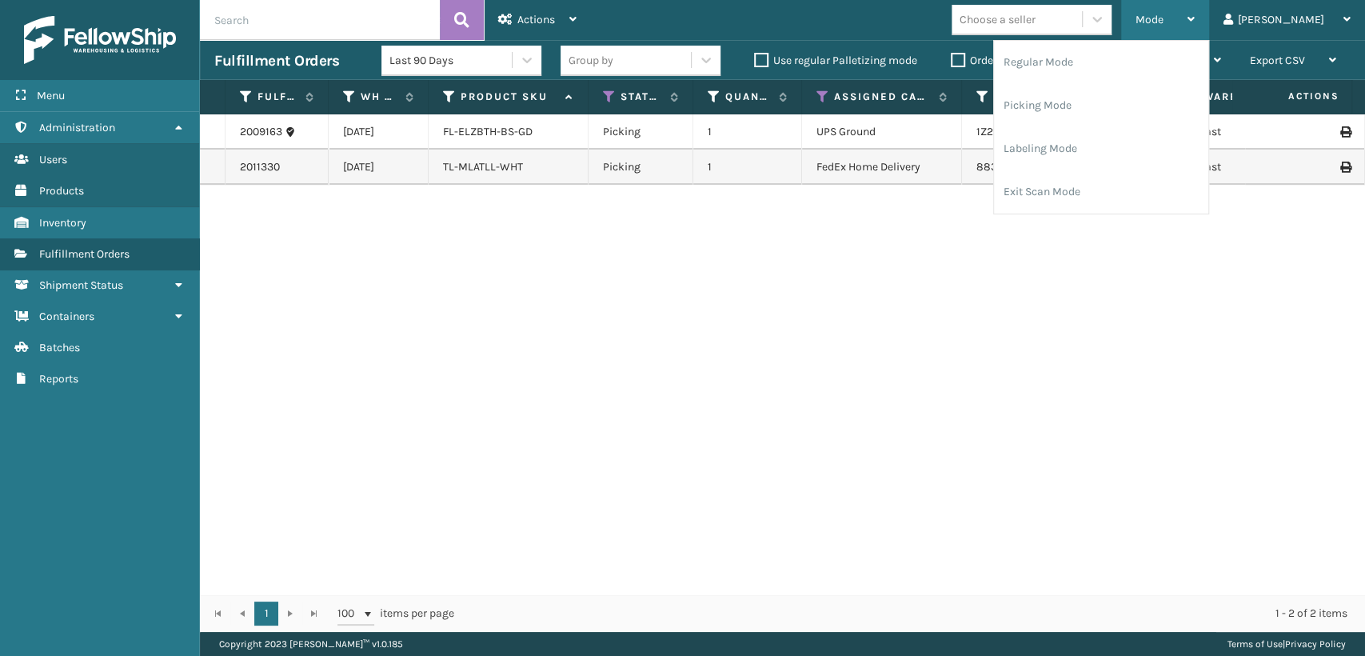
click at [1195, 27] on div "Mode" at bounding box center [1164, 20] width 59 height 40
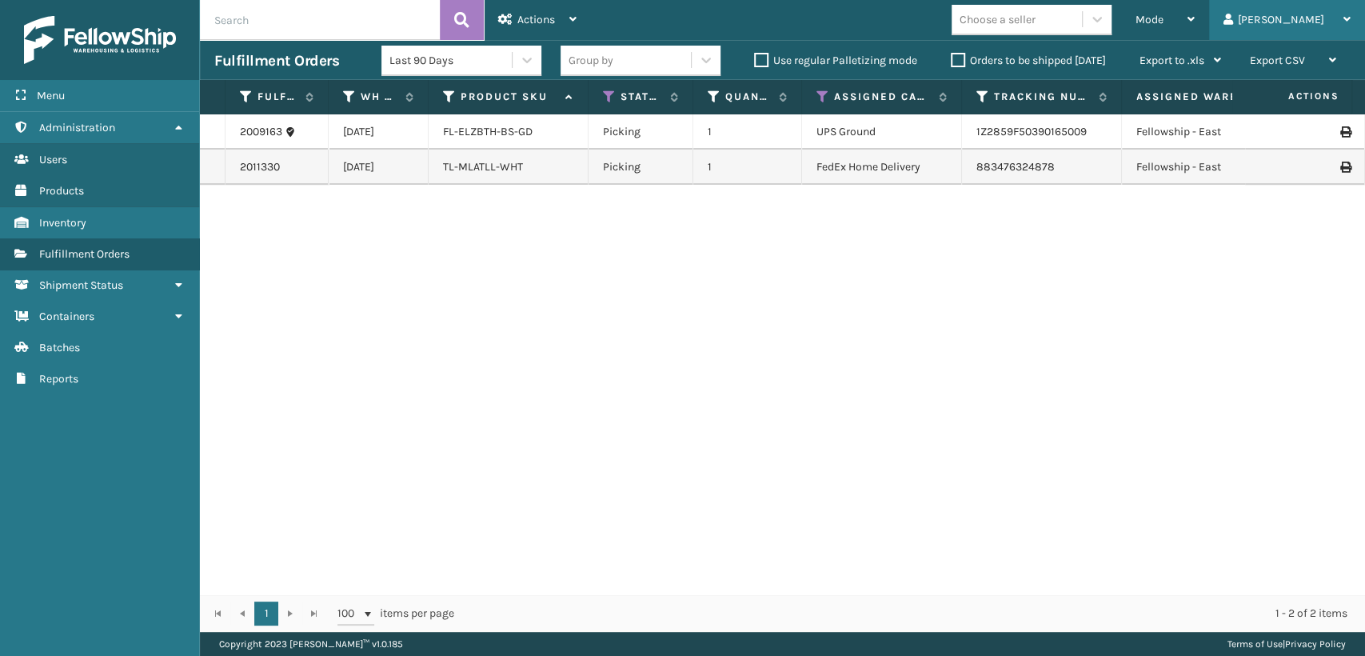
click at [1233, 18] on icon at bounding box center [1228, 19] width 10 height 11
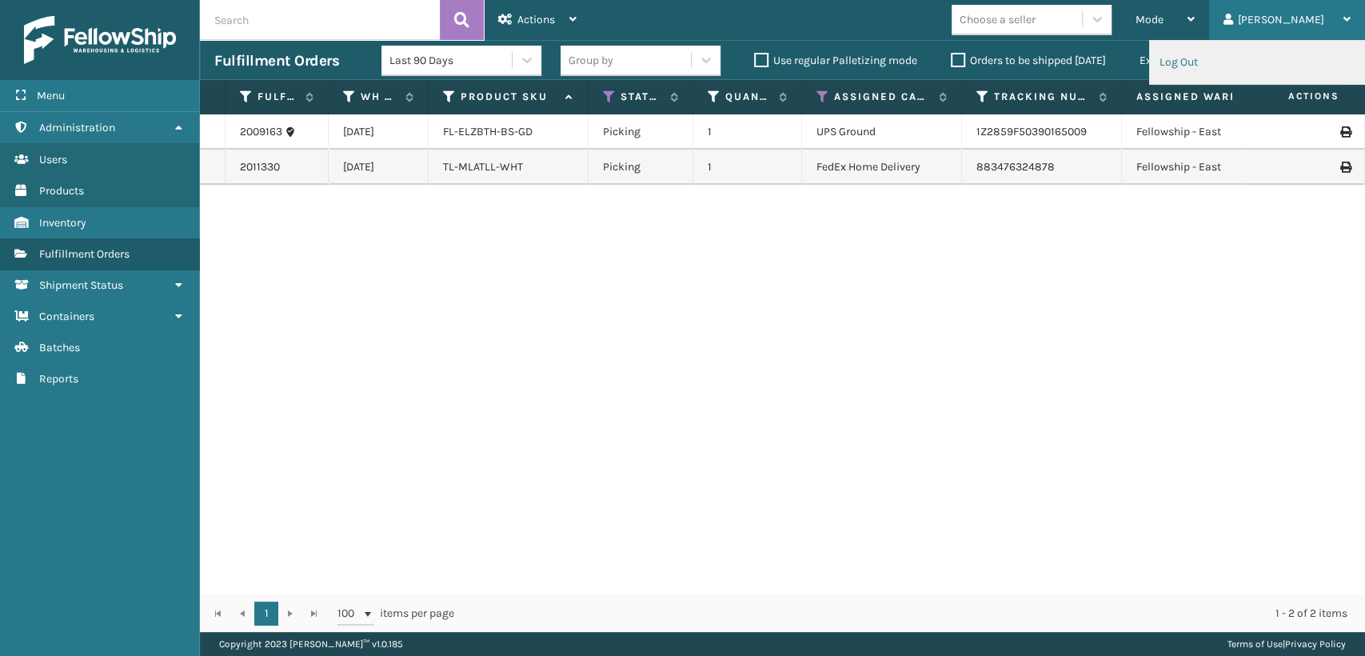
click at [1238, 64] on li "Log Out" at bounding box center [1257, 62] width 214 height 43
